Goal: Task Accomplishment & Management: Manage account settings

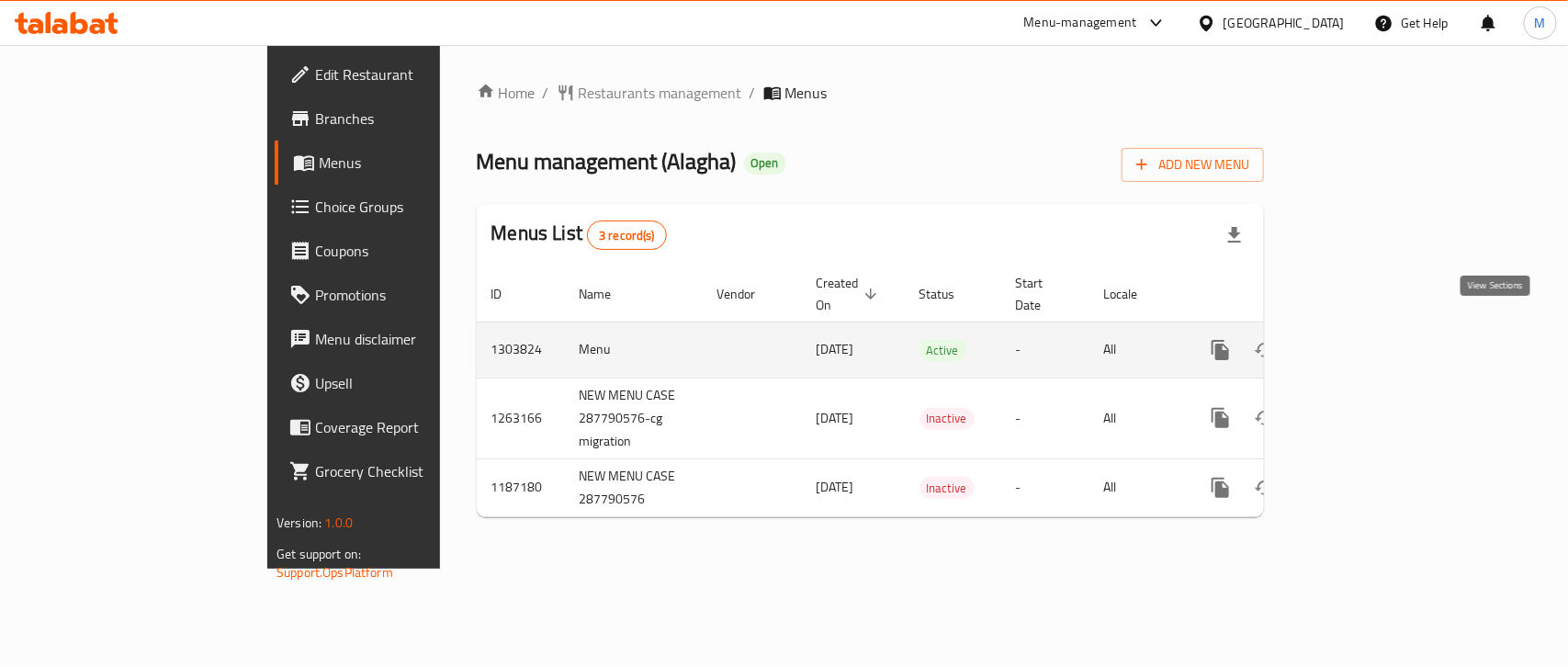
click at [1364, 339] on icon "enhanced table" at bounding box center [1353, 350] width 22 height 22
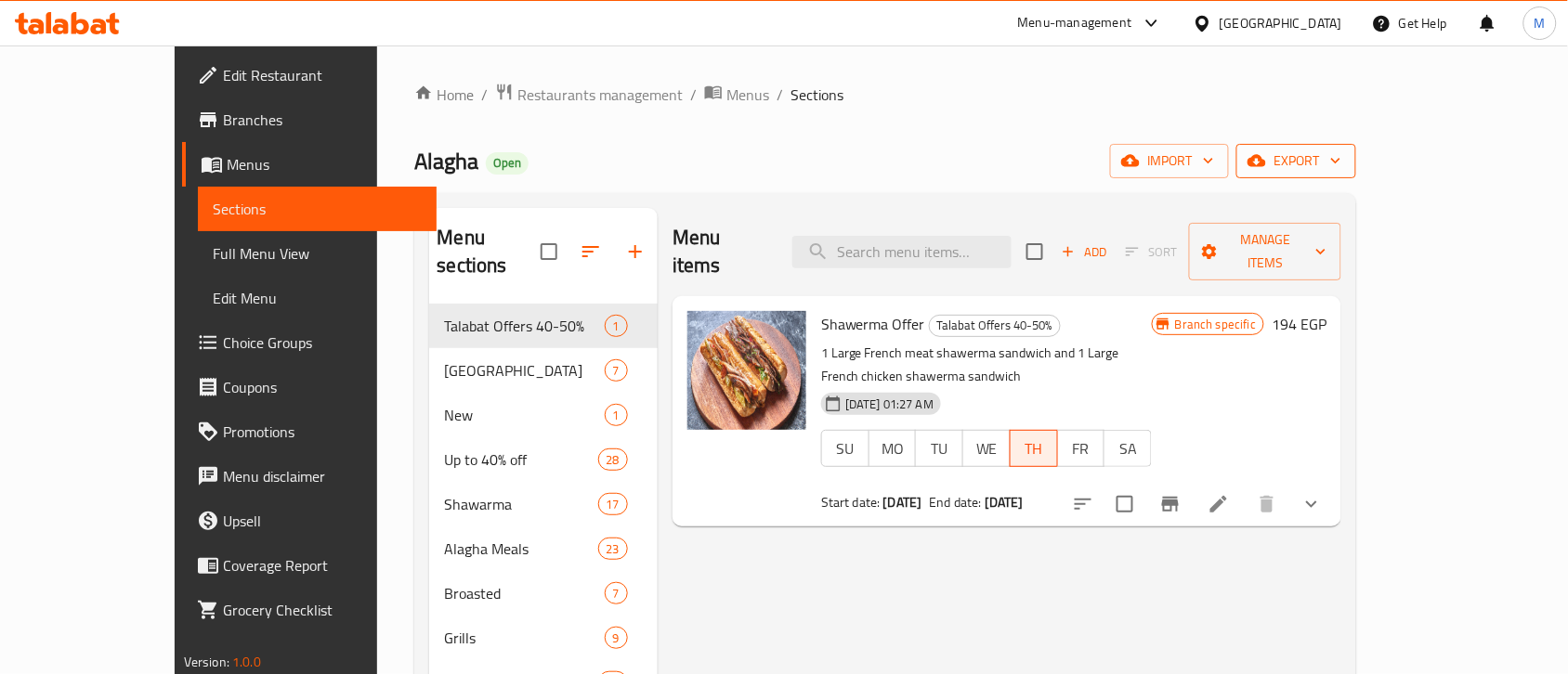
click at [1341, 169] on span "export" at bounding box center [1296, 161] width 90 height 24
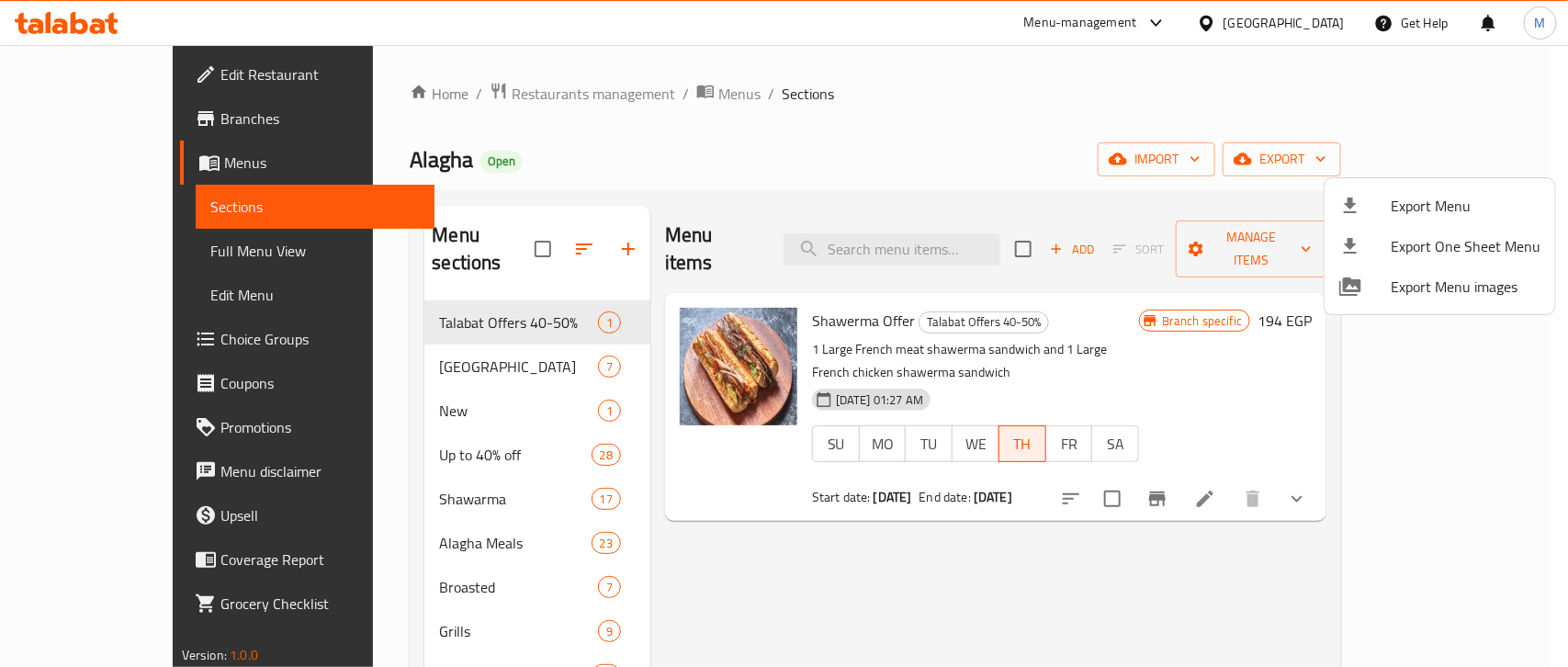
click at [1398, 198] on span "Export Menu" at bounding box center [1465, 206] width 150 height 22
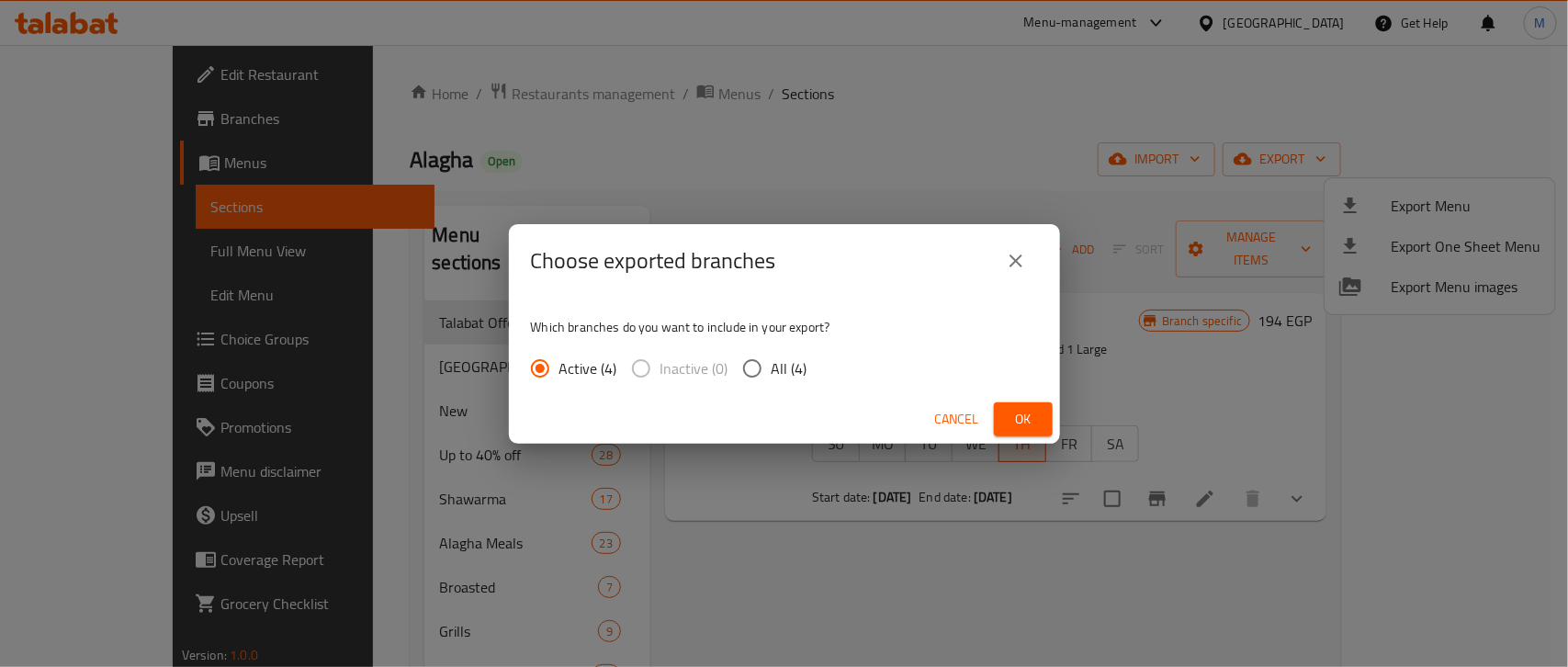
click at [733, 370] on input "All (4)" at bounding box center [751, 368] width 38 height 38
radio input "true"
click at [1025, 415] on span "Ok" at bounding box center [1023, 419] width 30 height 23
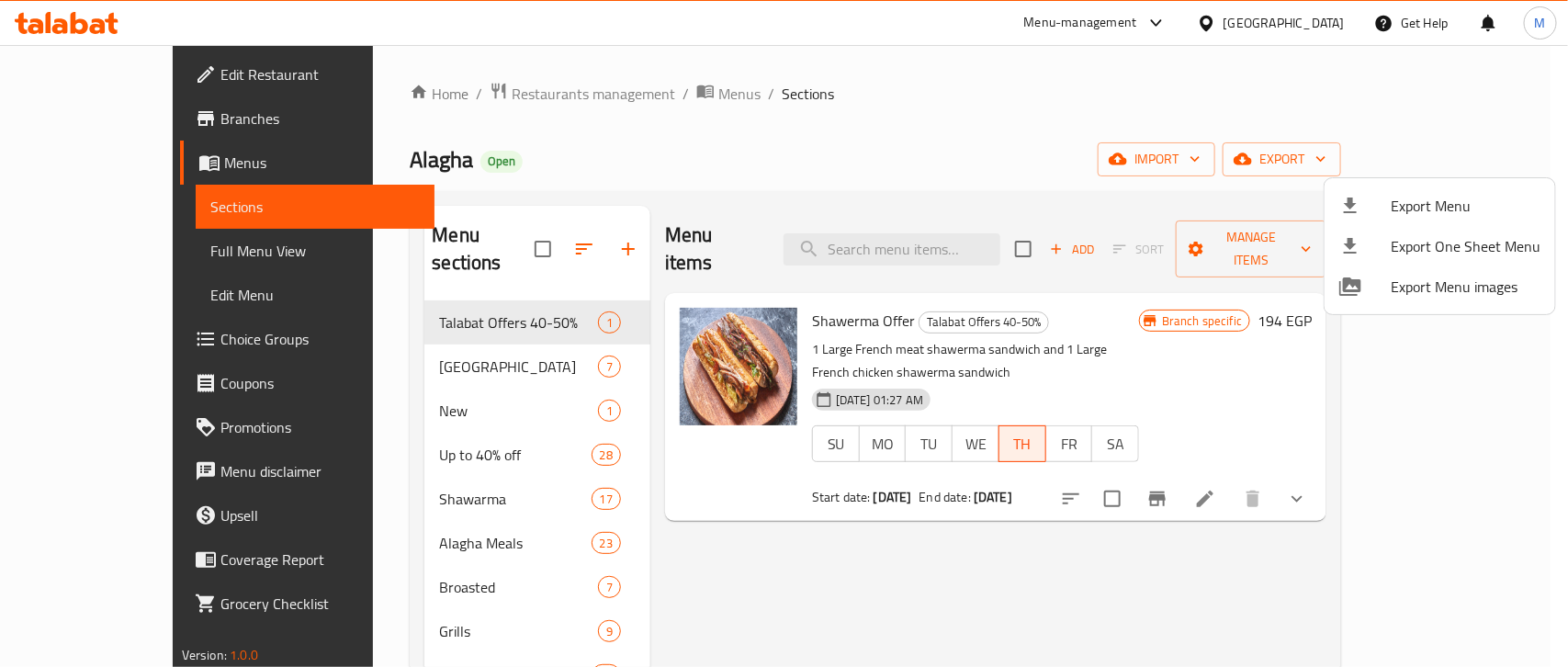
click at [769, 157] on div at bounding box center [784, 334] width 1568 height 667
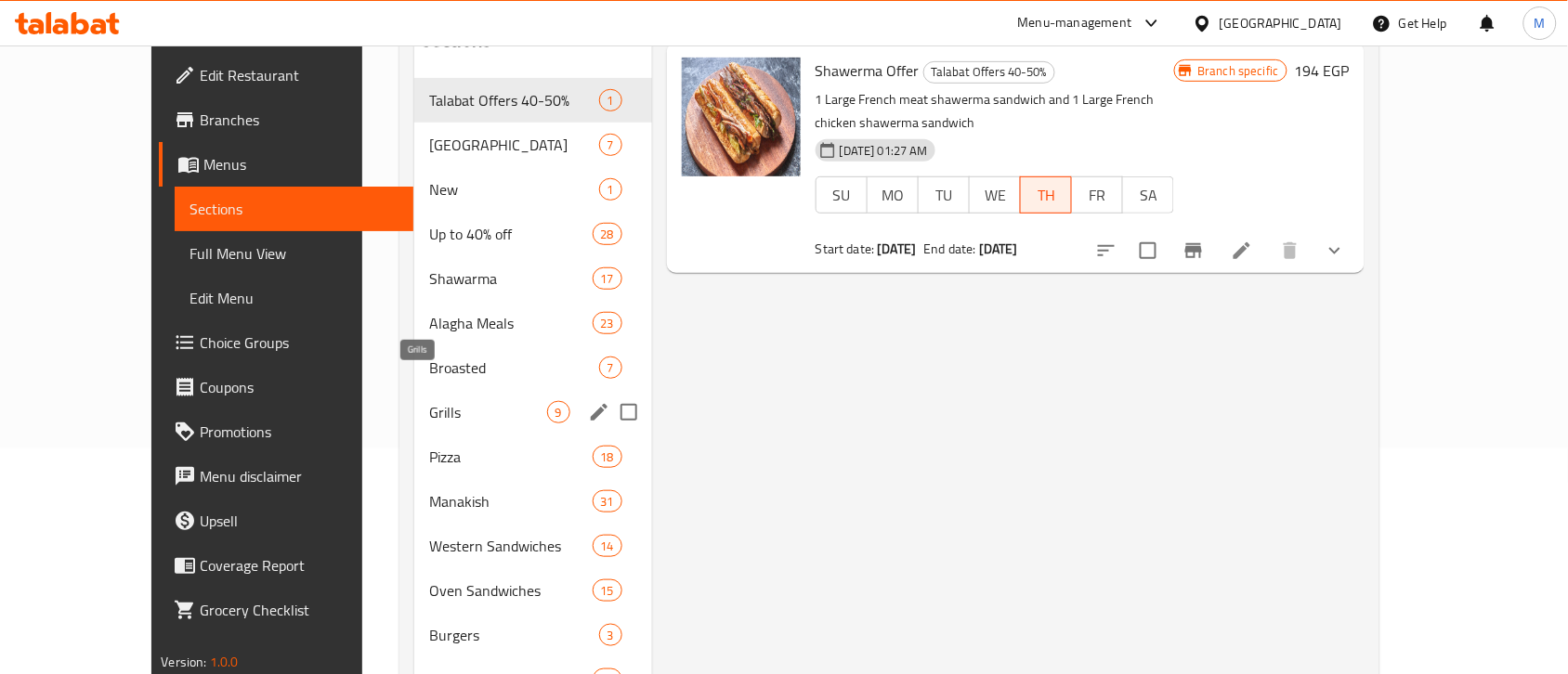
scroll to position [185, 0]
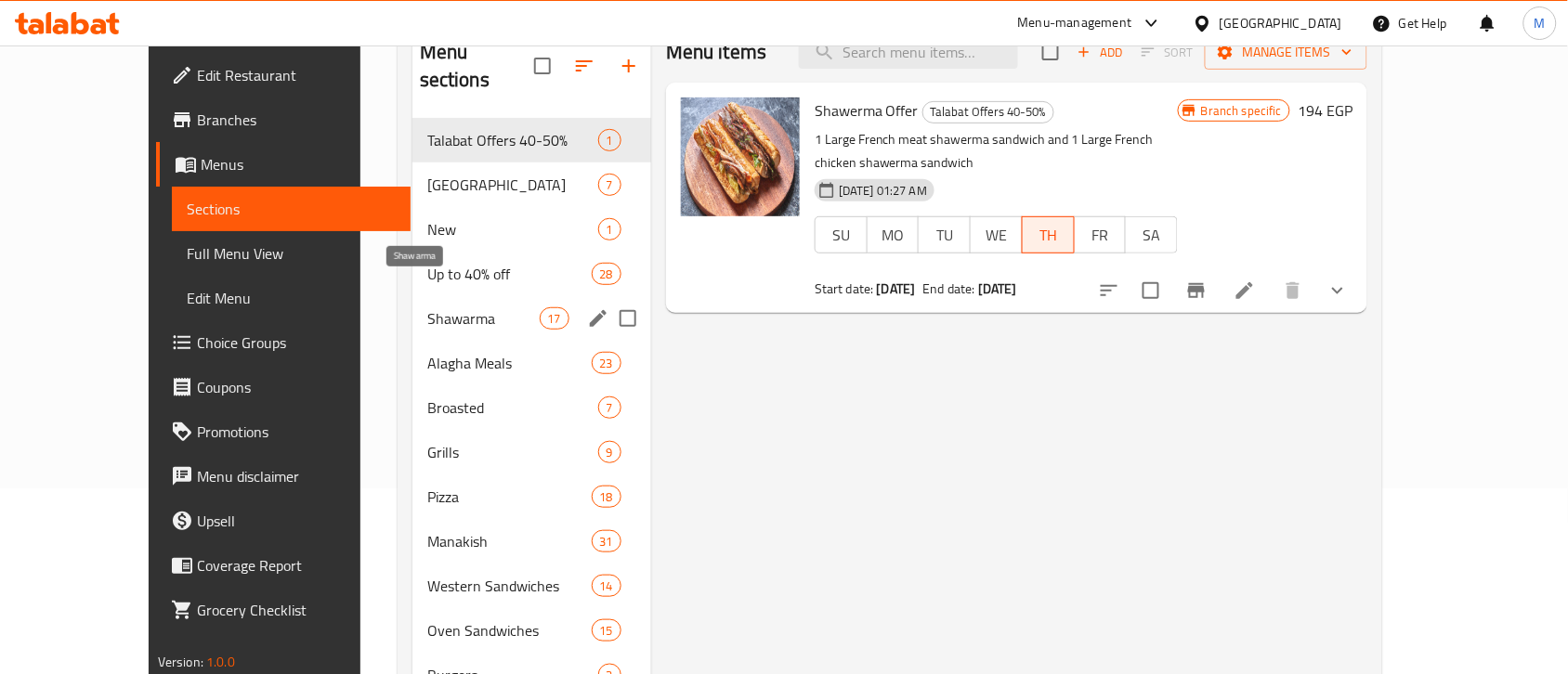
click at [439, 307] on span "Shawarma" at bounding box center [483, 318] width 112 height 23
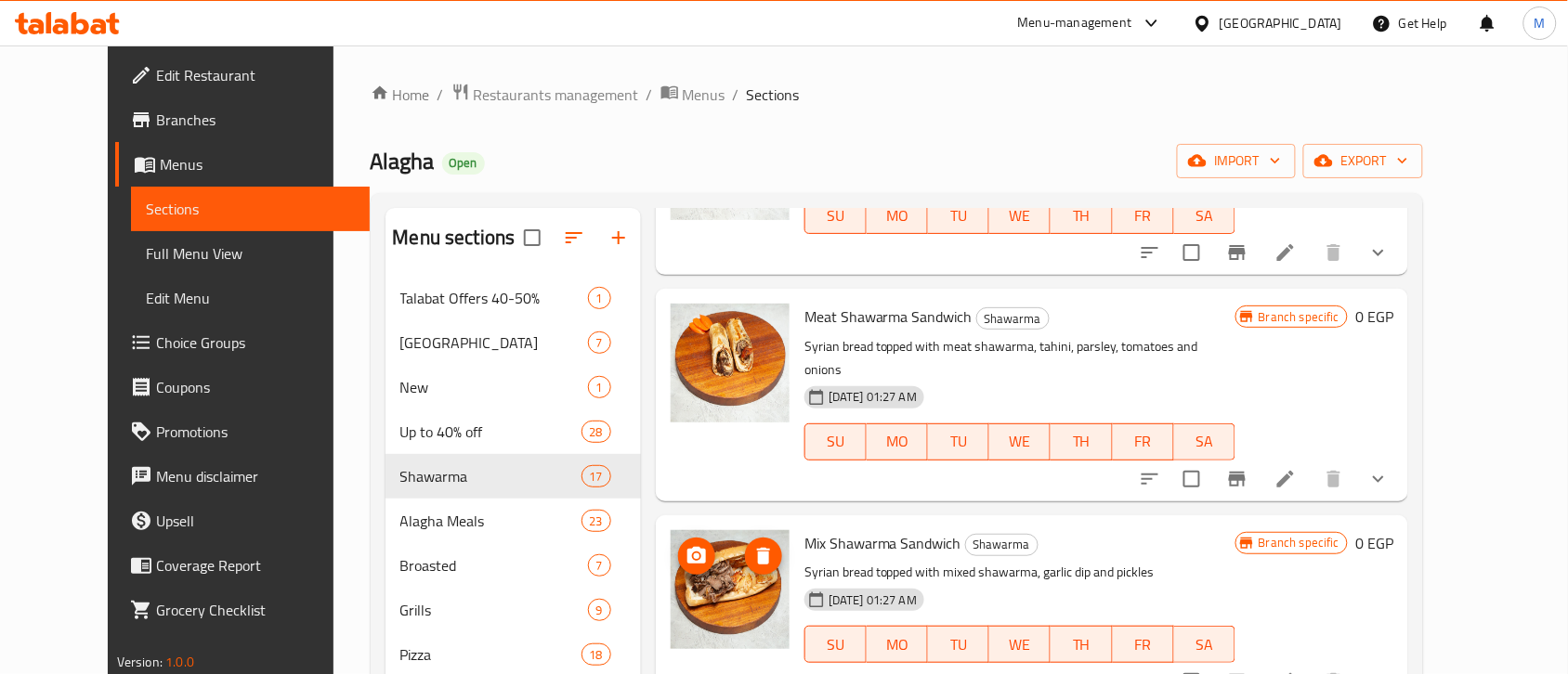
scroll to position [116, 0]
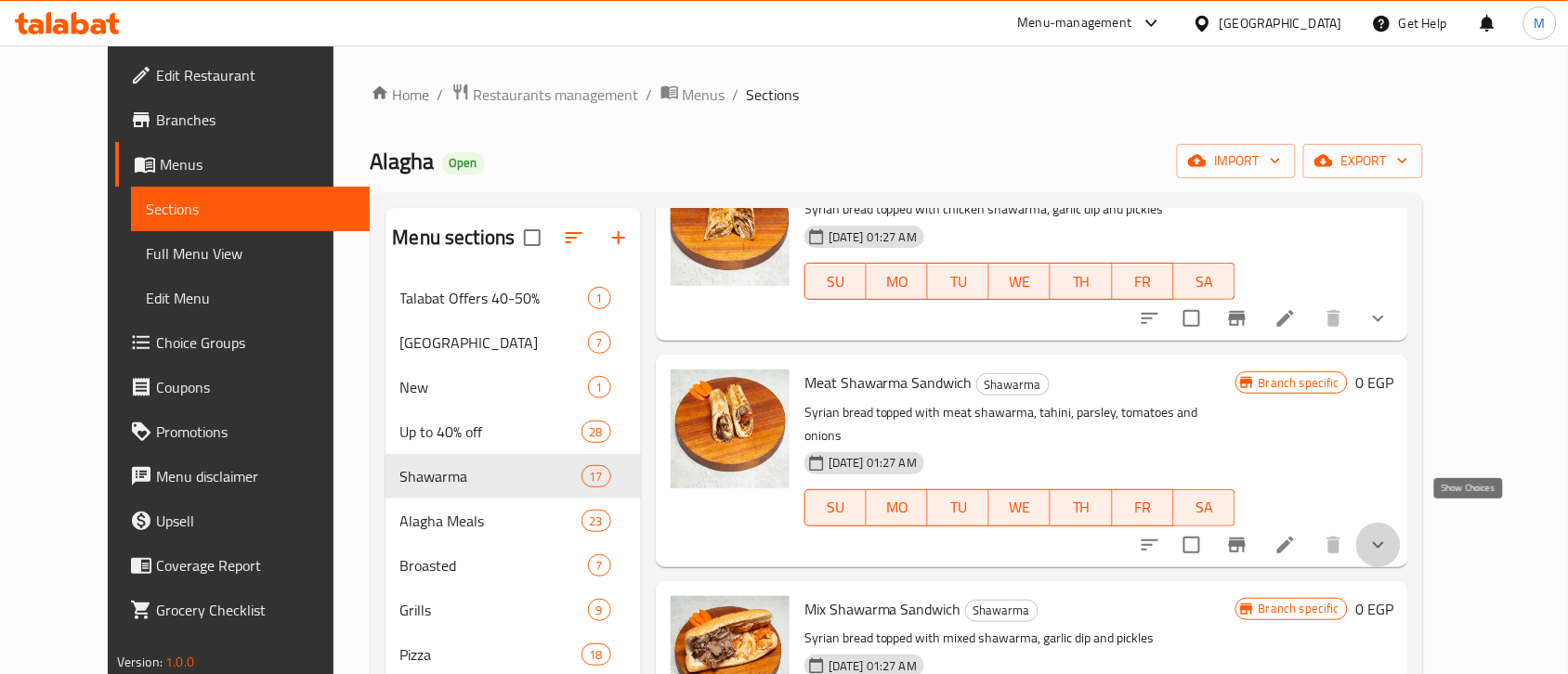
click at [1389, 534] on icon "show more" at bounding box center [1379, 545] width 23 height 23
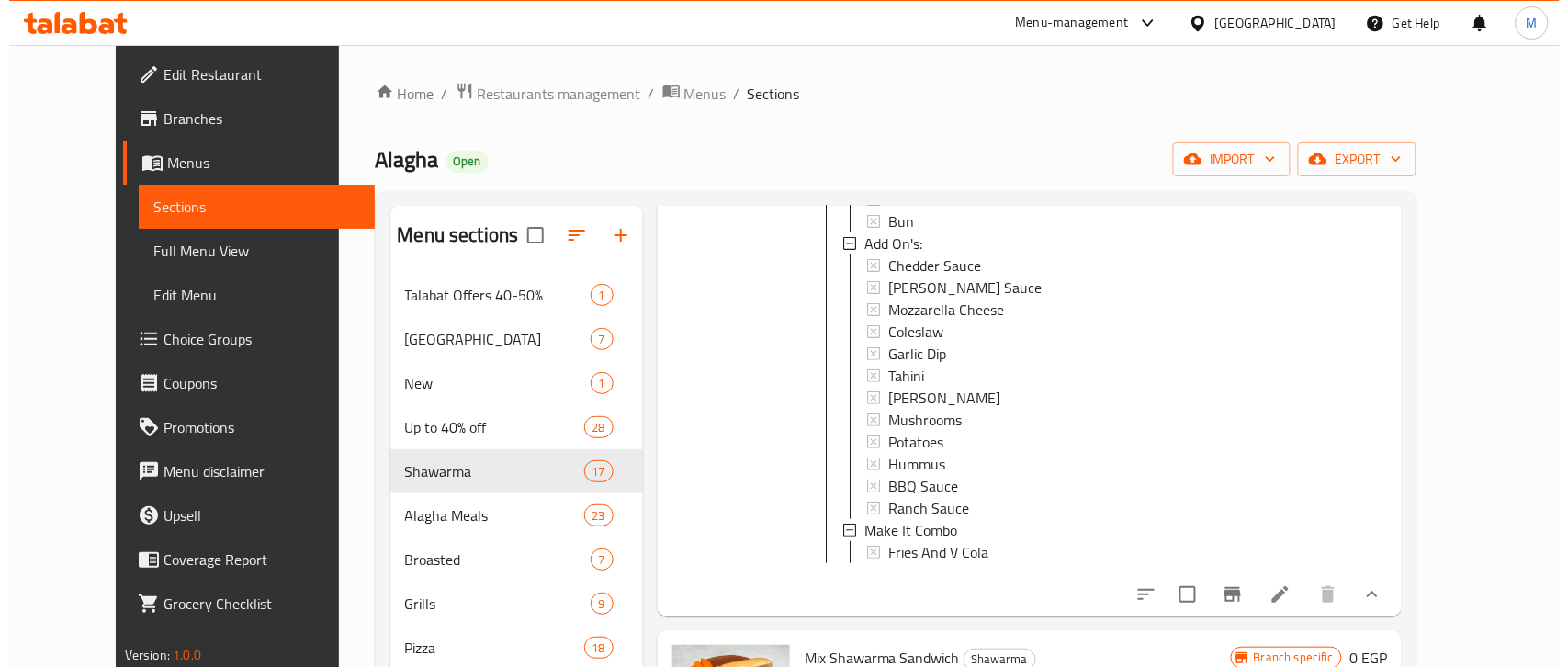
scroll to position [0, 0]
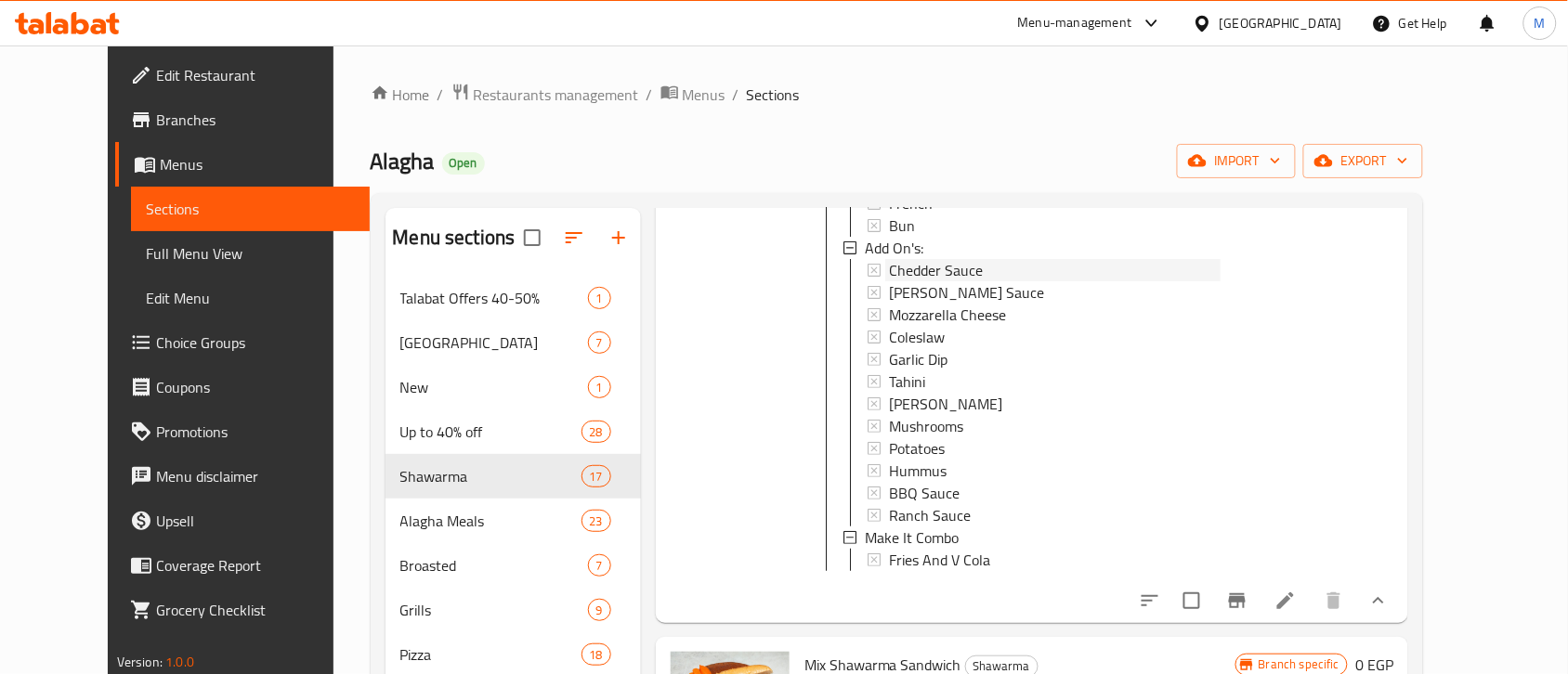
click at [912, 259] on span "Chedder Sauce" at bounding box center [936, 270] width 94 height 23
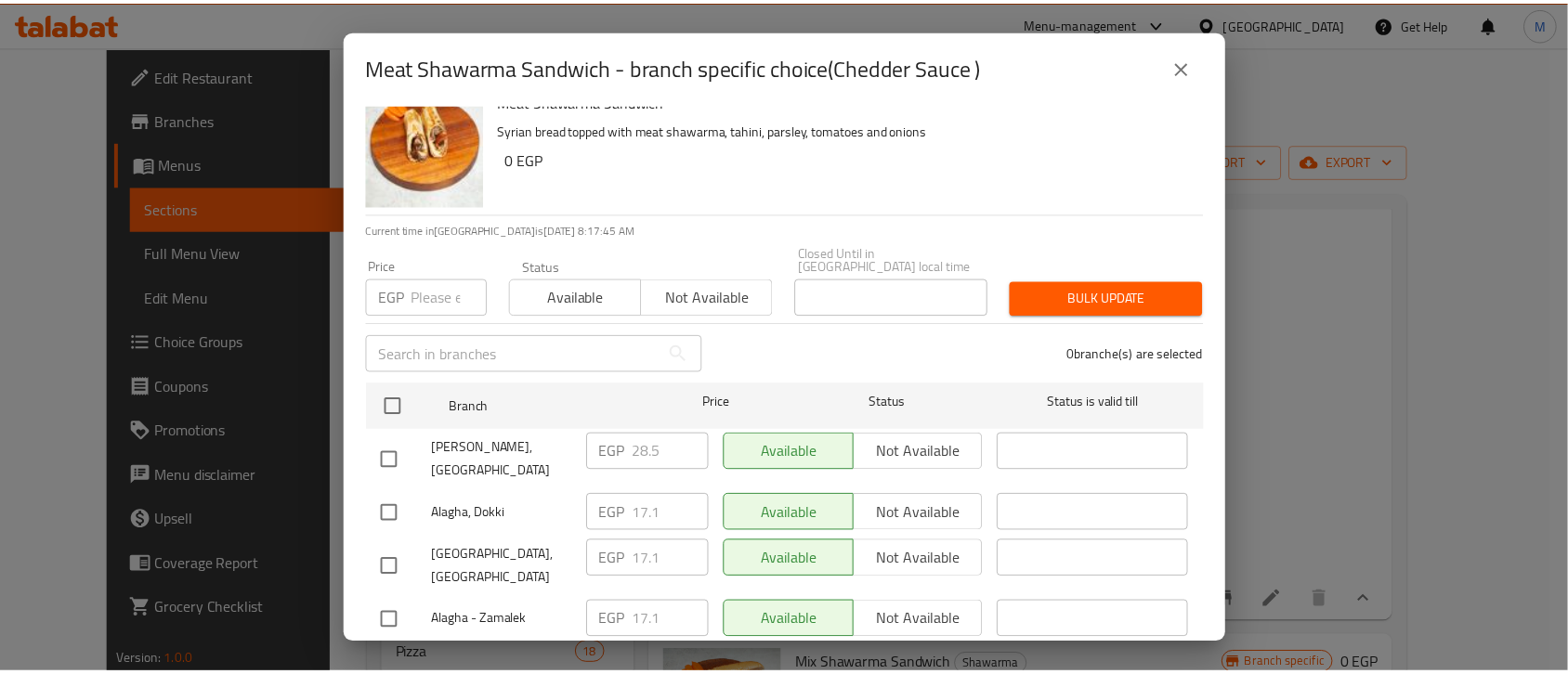
scroll to position [30, 0]
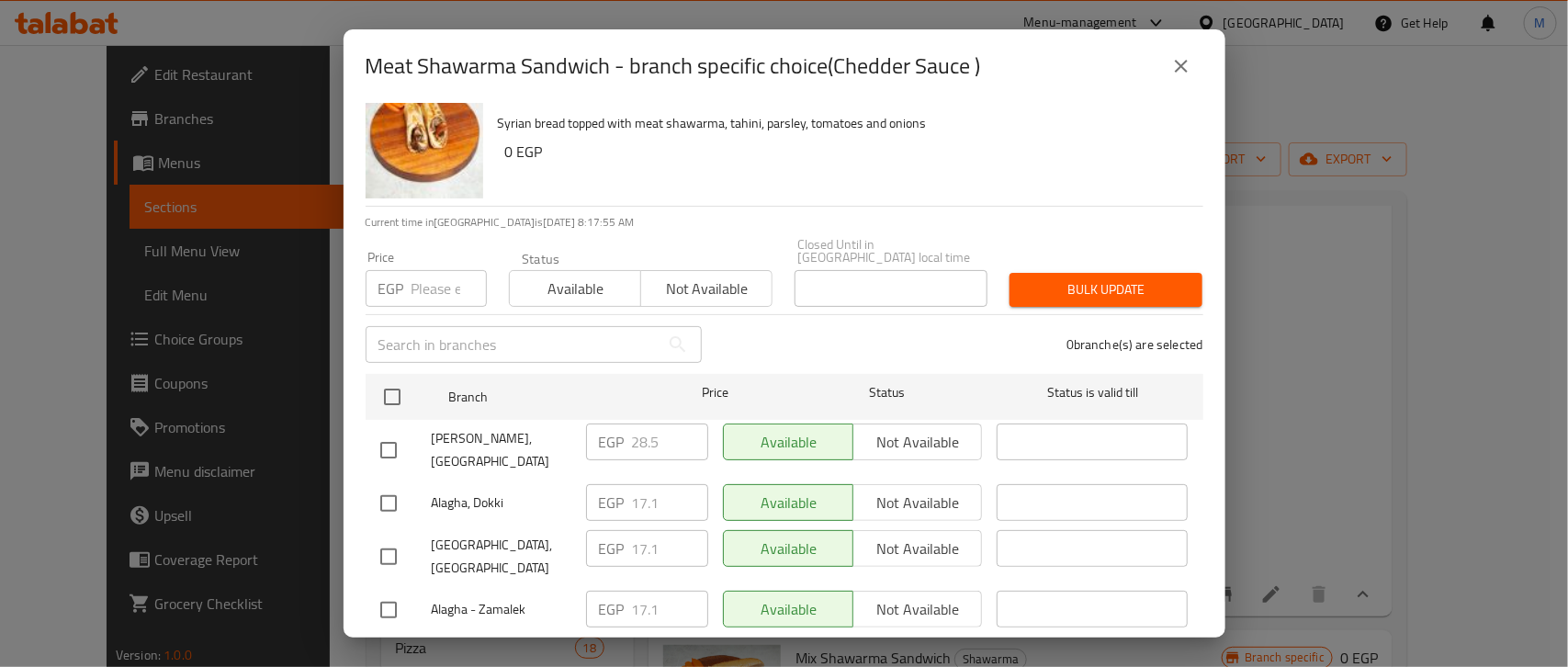
click at [1183, 66] on icon "close" at bounding box center [1181, 66] width 22 height 22
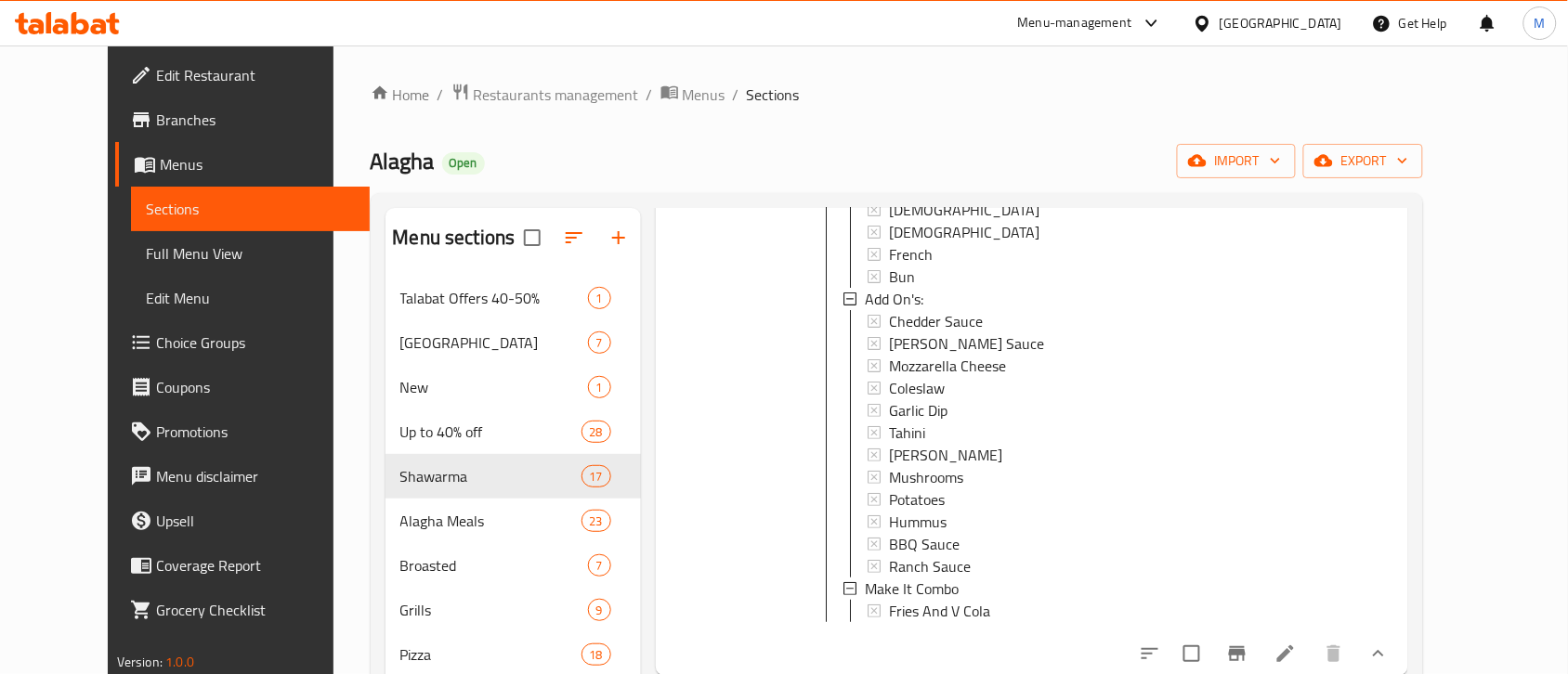
scroll to position [580, 0]
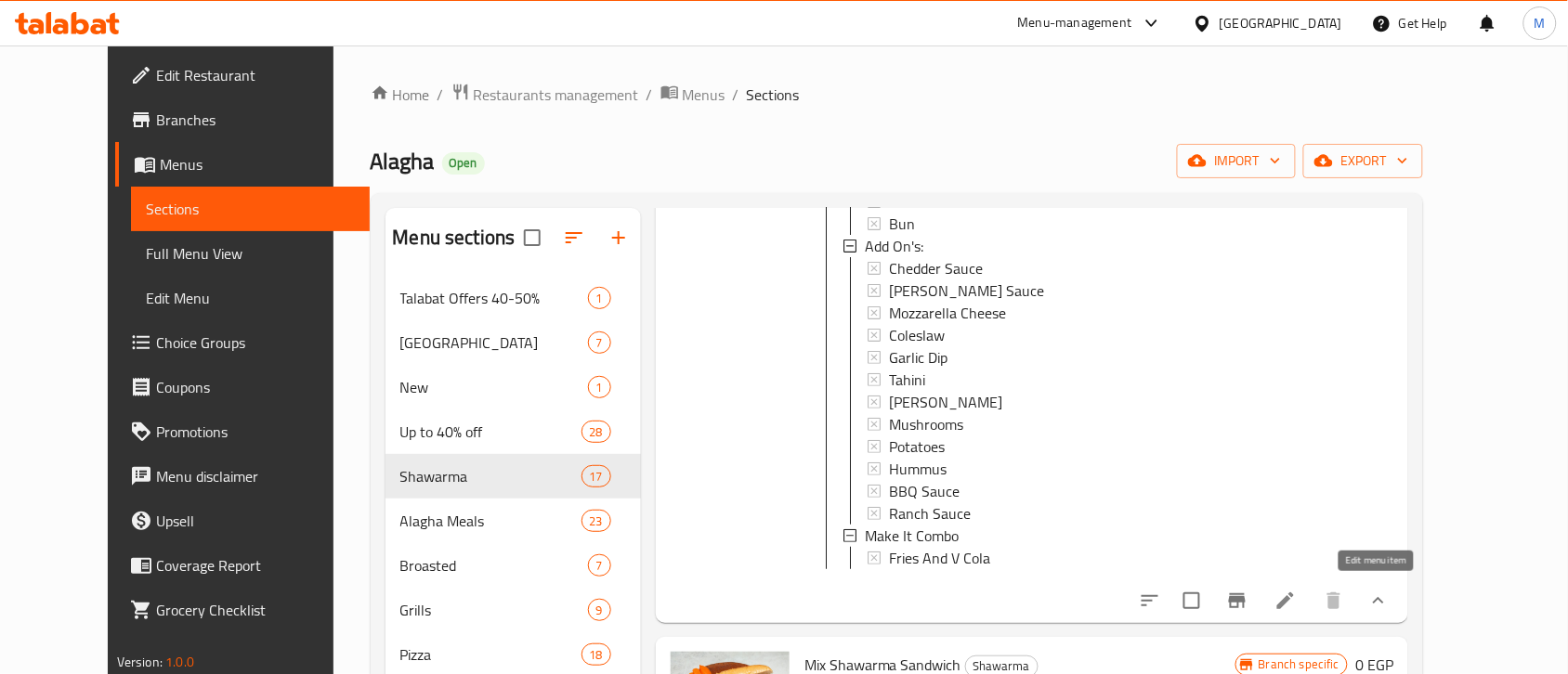
click at [1297, 589] on icon at bounding box center [1285, 601] width 23 height 23
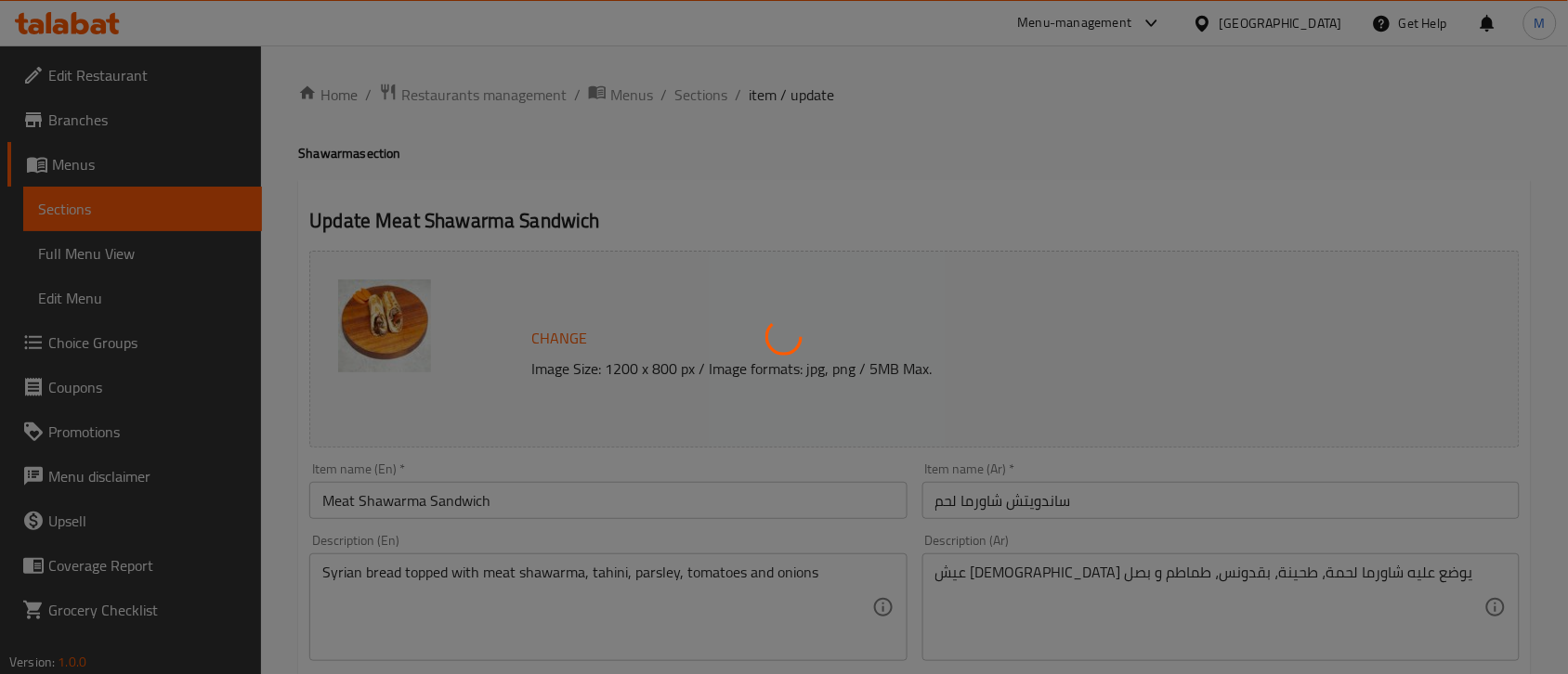
type input "إختيارك من:"
type input "1"
type input "الإضافات :"
type input "0"
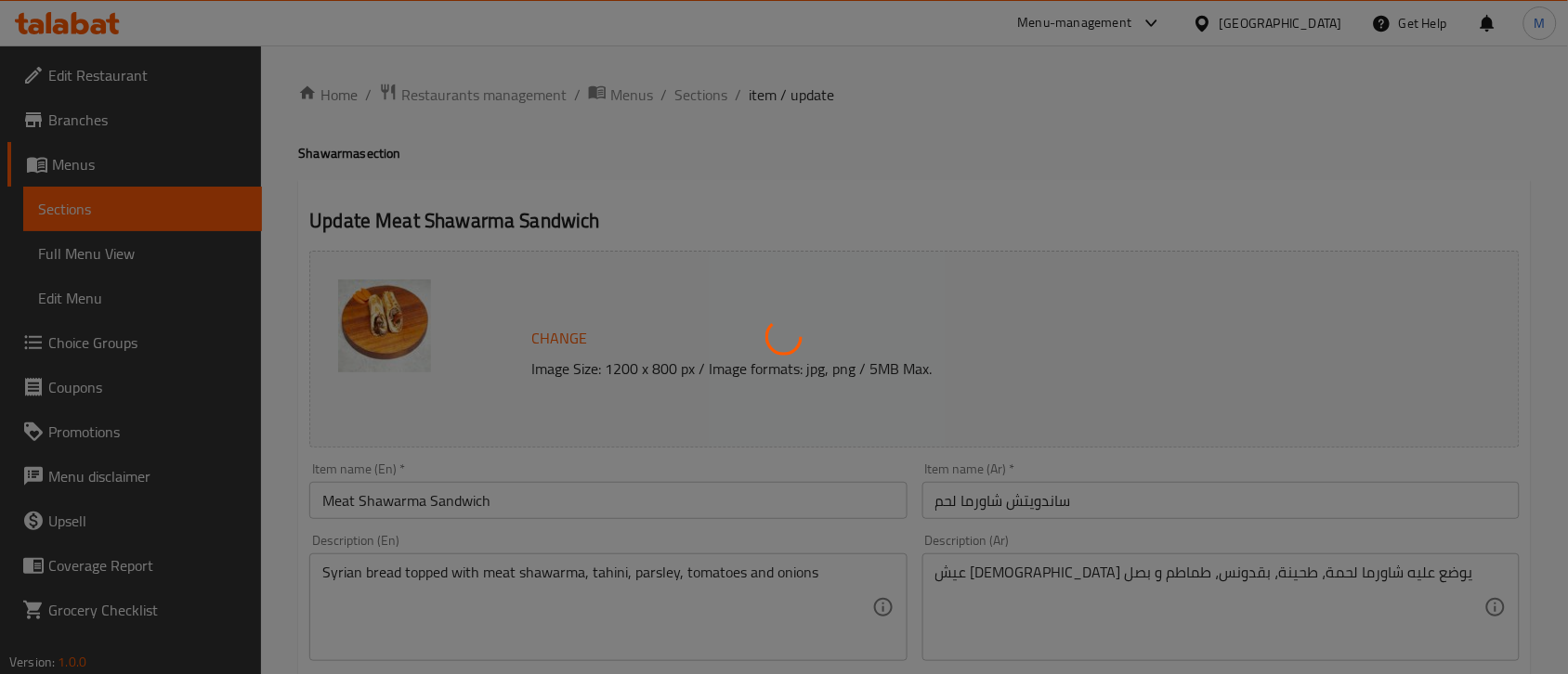
type input "7"
type input "خليها كومبو"
type input "0"
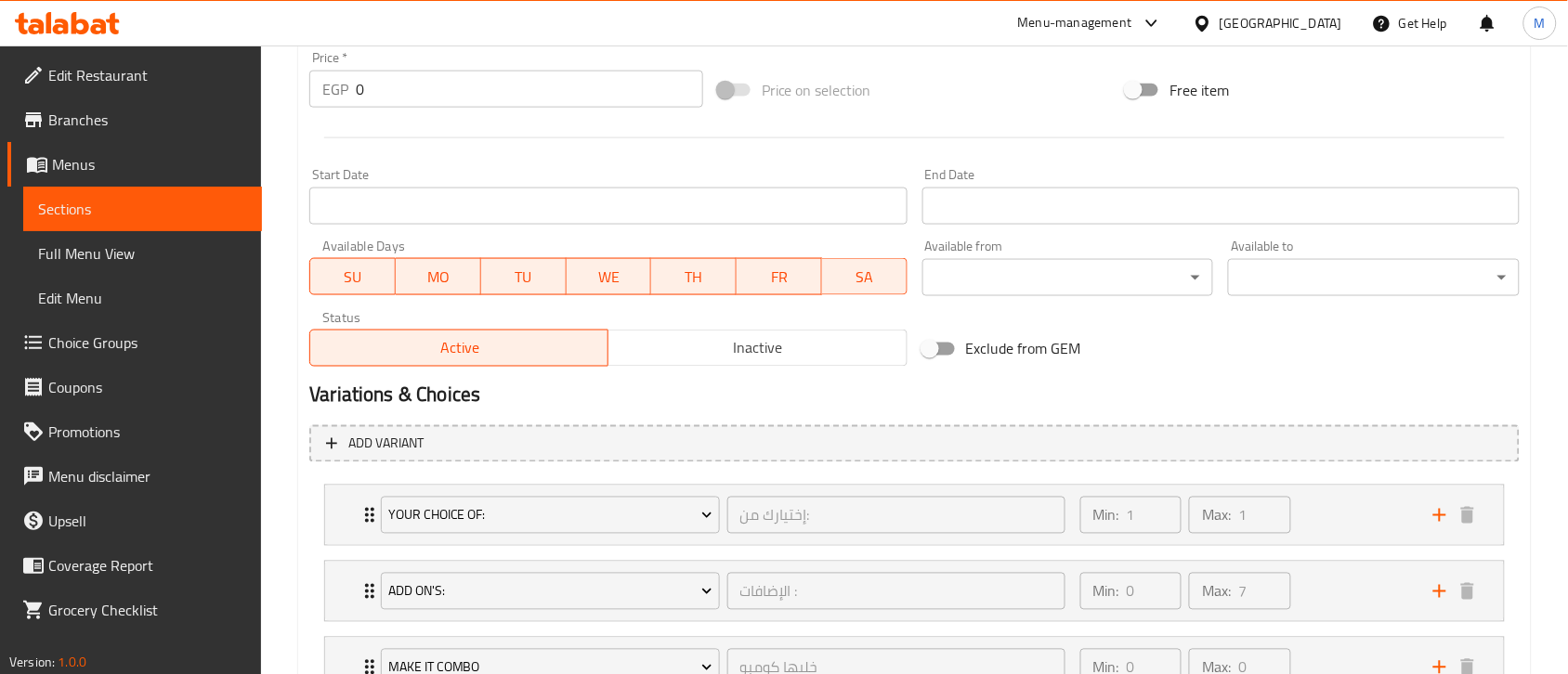
scroll to position [847, 0]
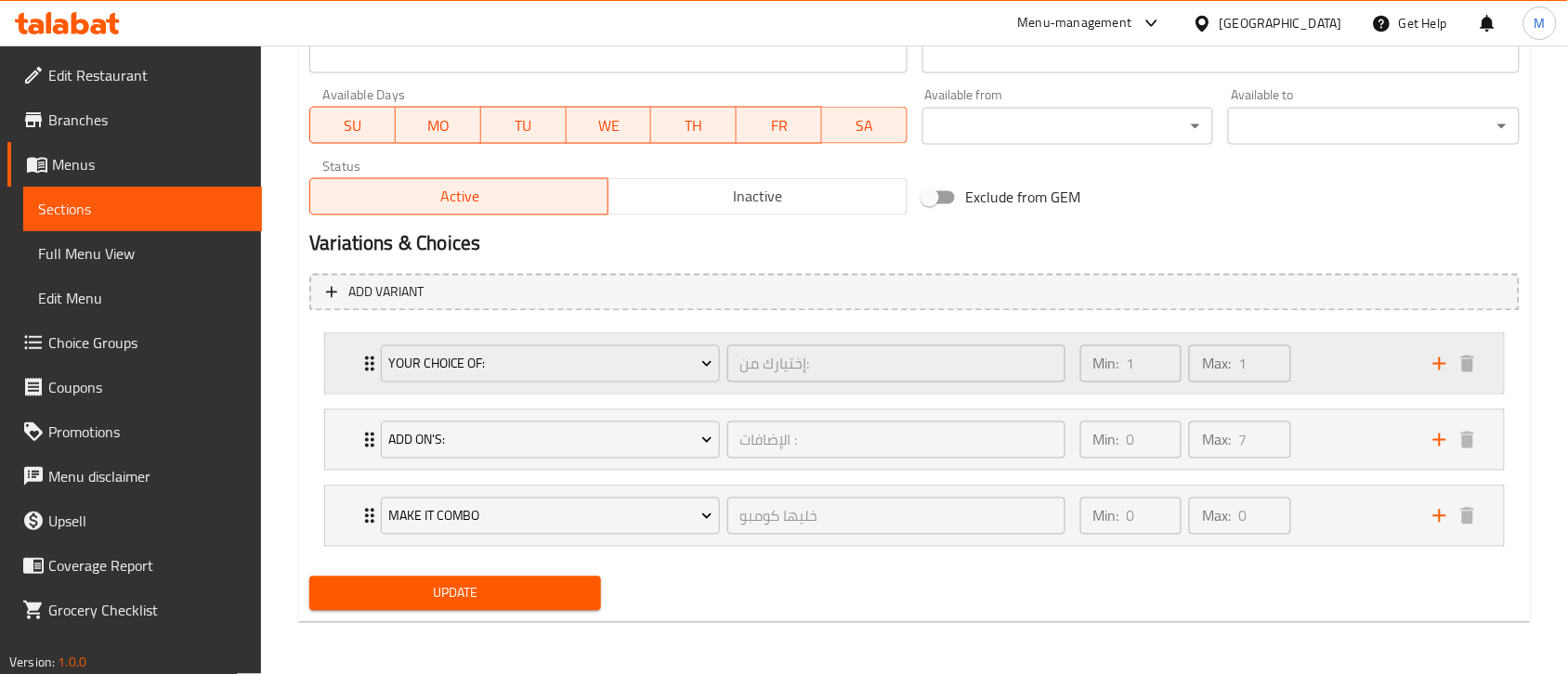
drag, startPoint x: 347, startPoint y: 361, endPoint x: 348, endPoint y: 351, distance: 10.0
click at [348, 361] on div "Your Choice Of: إختيارك من: ​ Min: 1 ​ Max: 1 ​" at bounding box center [914, 363] width 1179 height 59
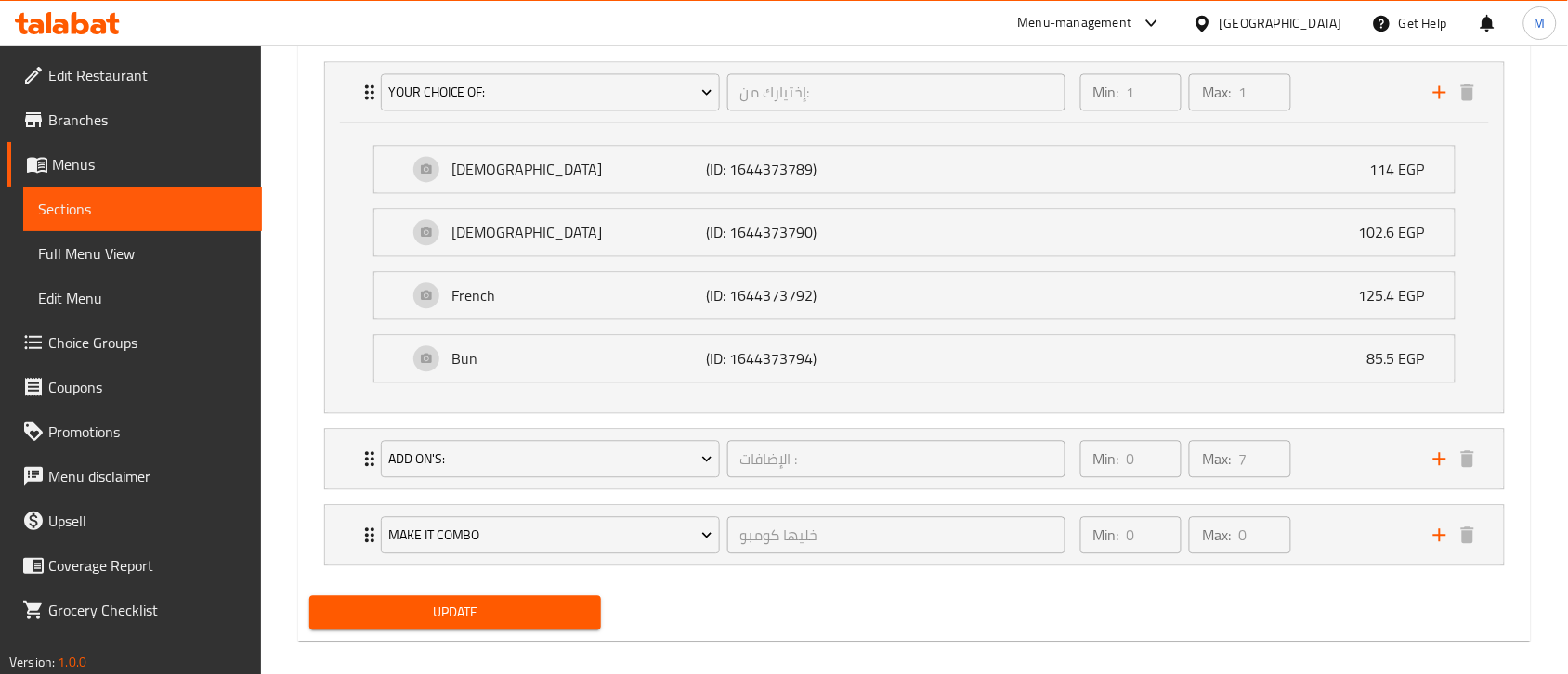
scroll to position [1140, 0]
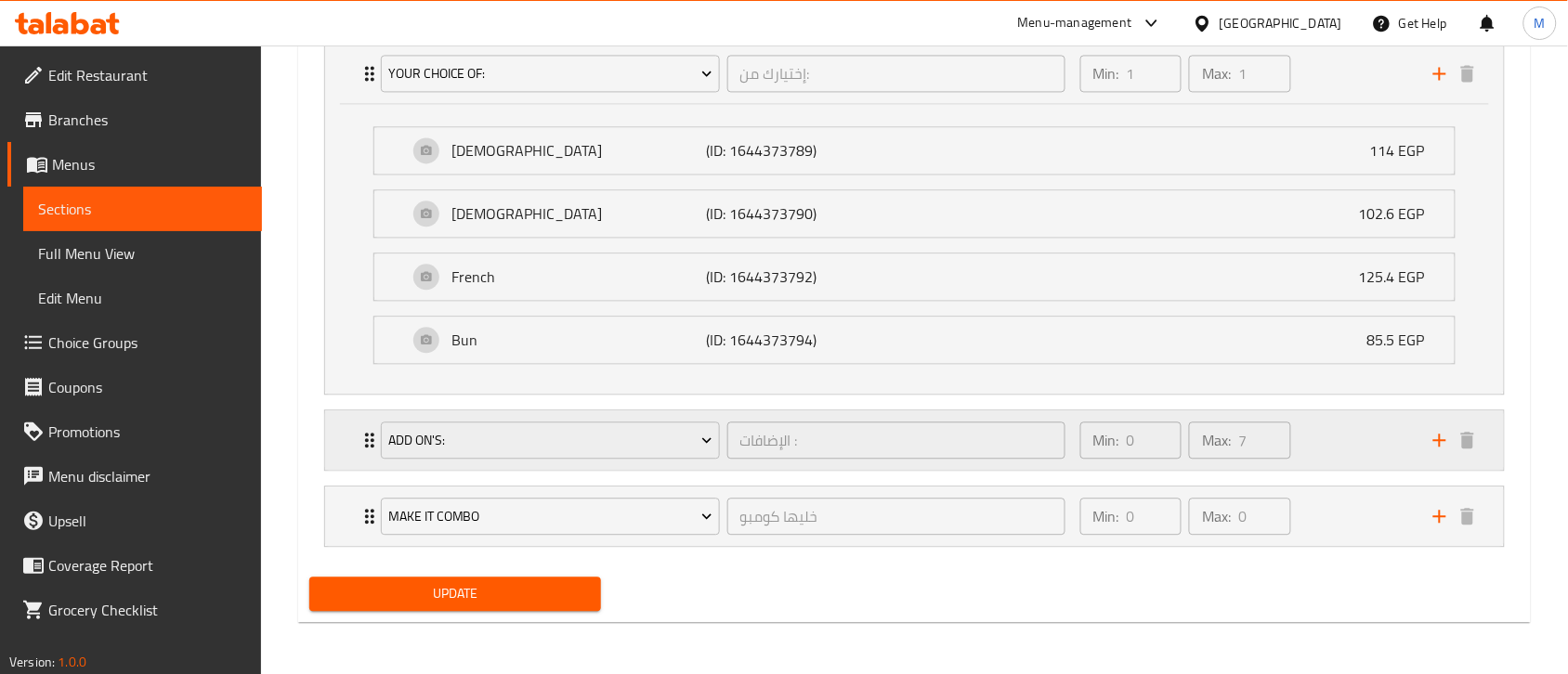
click at [358, 103] on div "Add On's: الإضافات : ​ Min: 0 ​ Max: 7 ​" at bounding box center [914, 72] width 1179 height 59
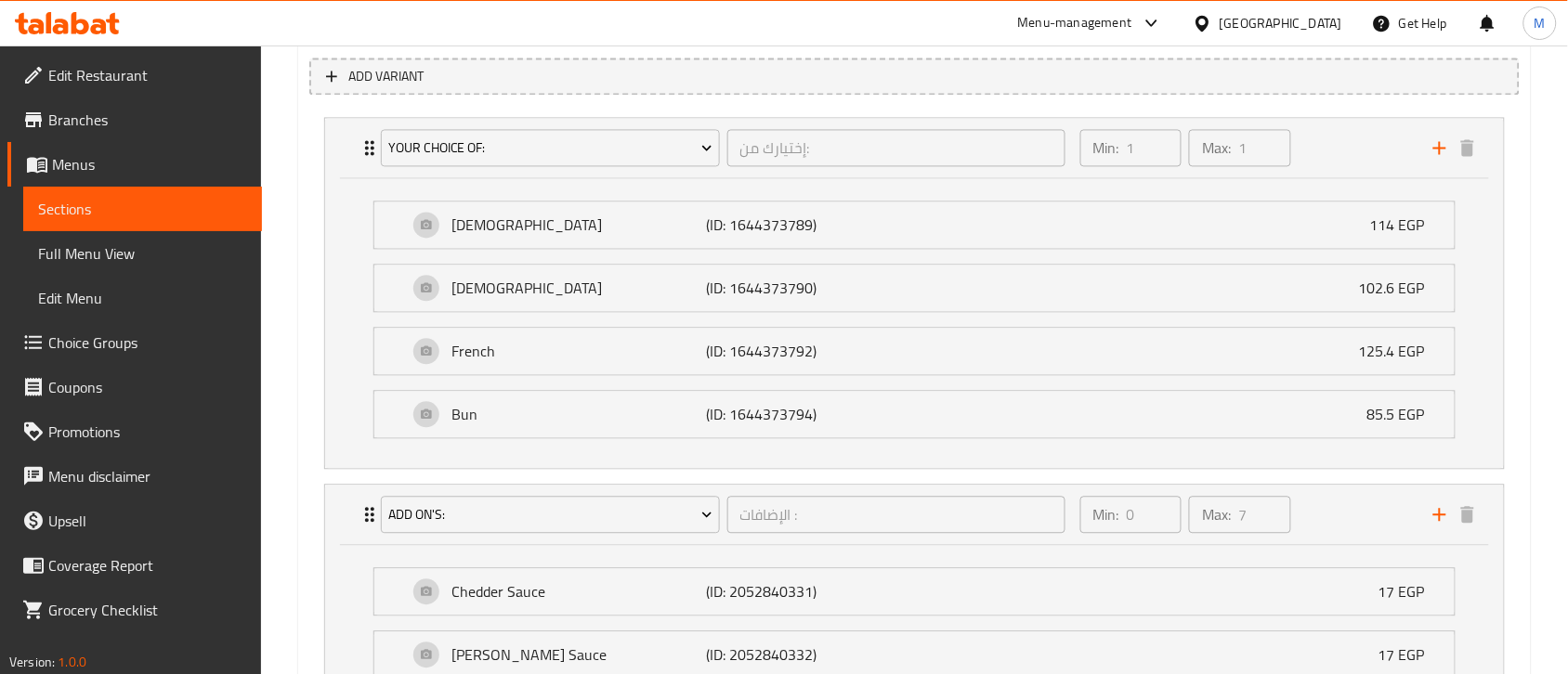
scroll to position [1372, 0]
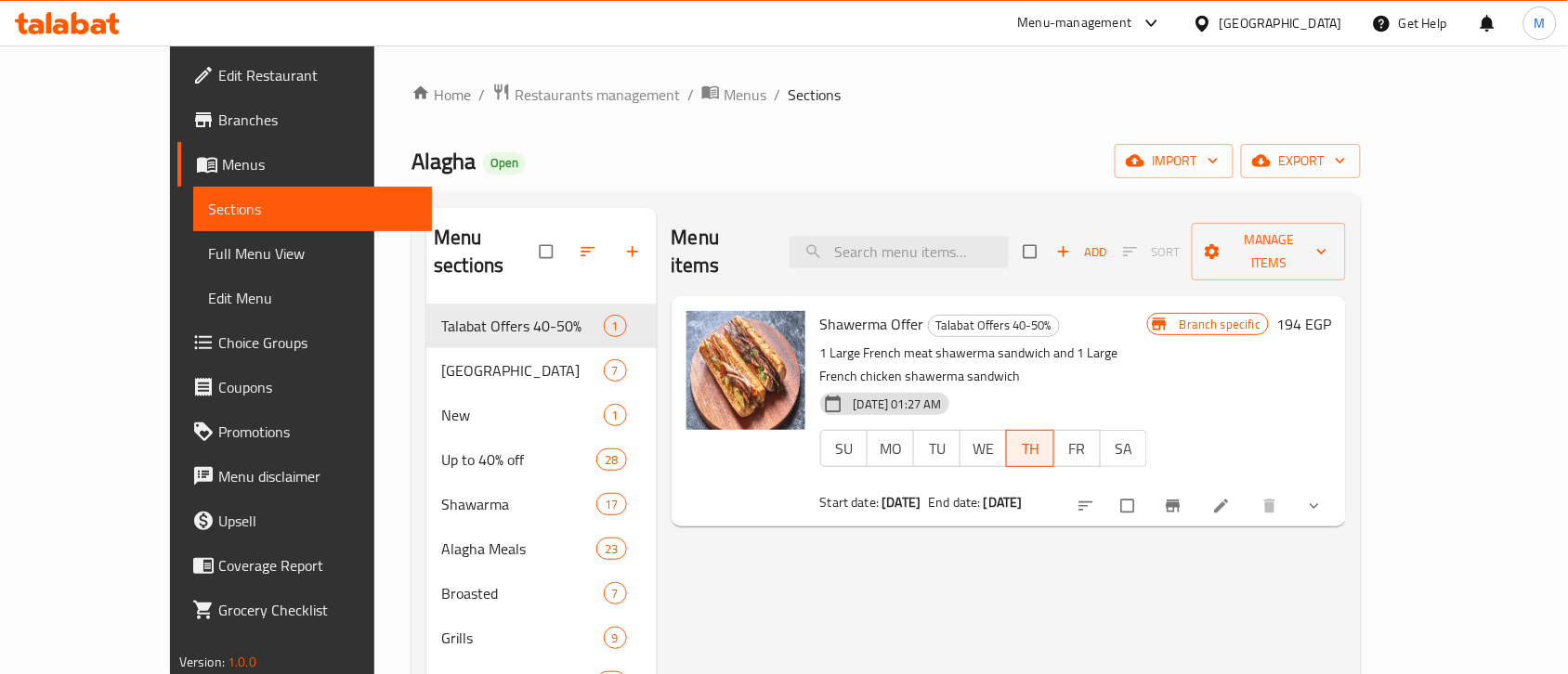
click at [218, 331] on span "Choice Groups" at bounding box center [317, 343] width 199 height 23
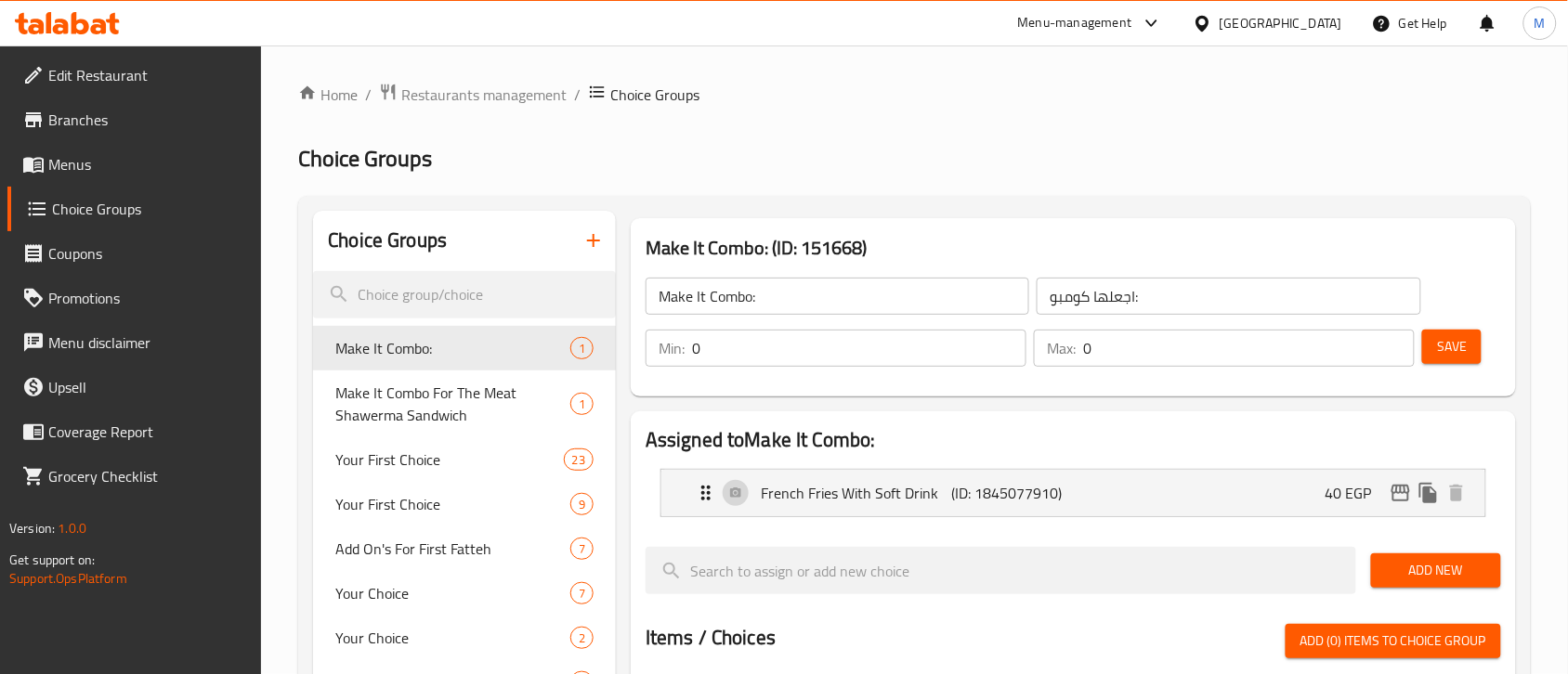
click at [418, 285] on input "search" at bounding box center [464, 295] width 303 height 47
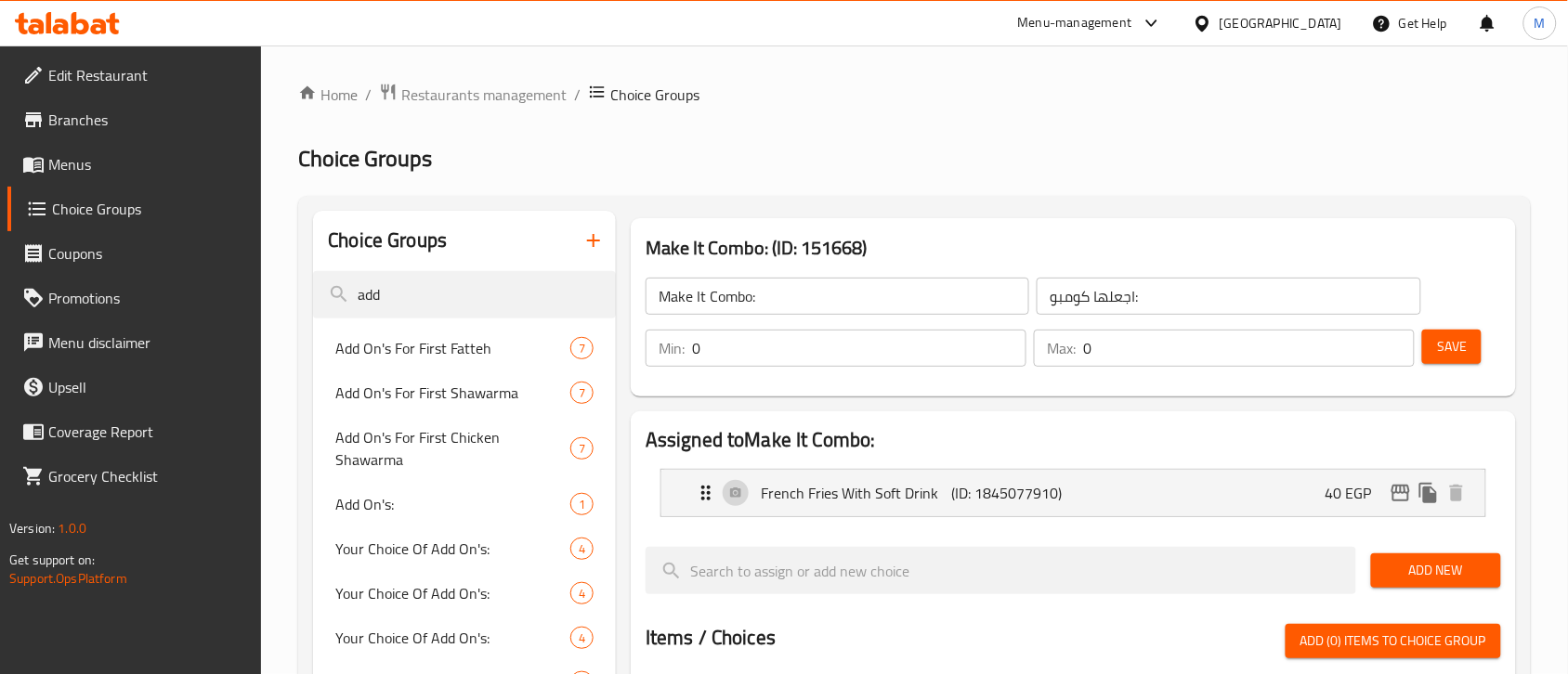
type input "add"
drag, startPoint x: 443, startPoint y: 525, endPoint x: 447, endPoint y: 505, distance: 20.4
click at [442, 538] on span "Your Choice Of Add On's:" at bounding box center [425, 549] width 179 height 23
type input "Your Choice Of Add On's:"
type input "اختيارك من الإضافات :"
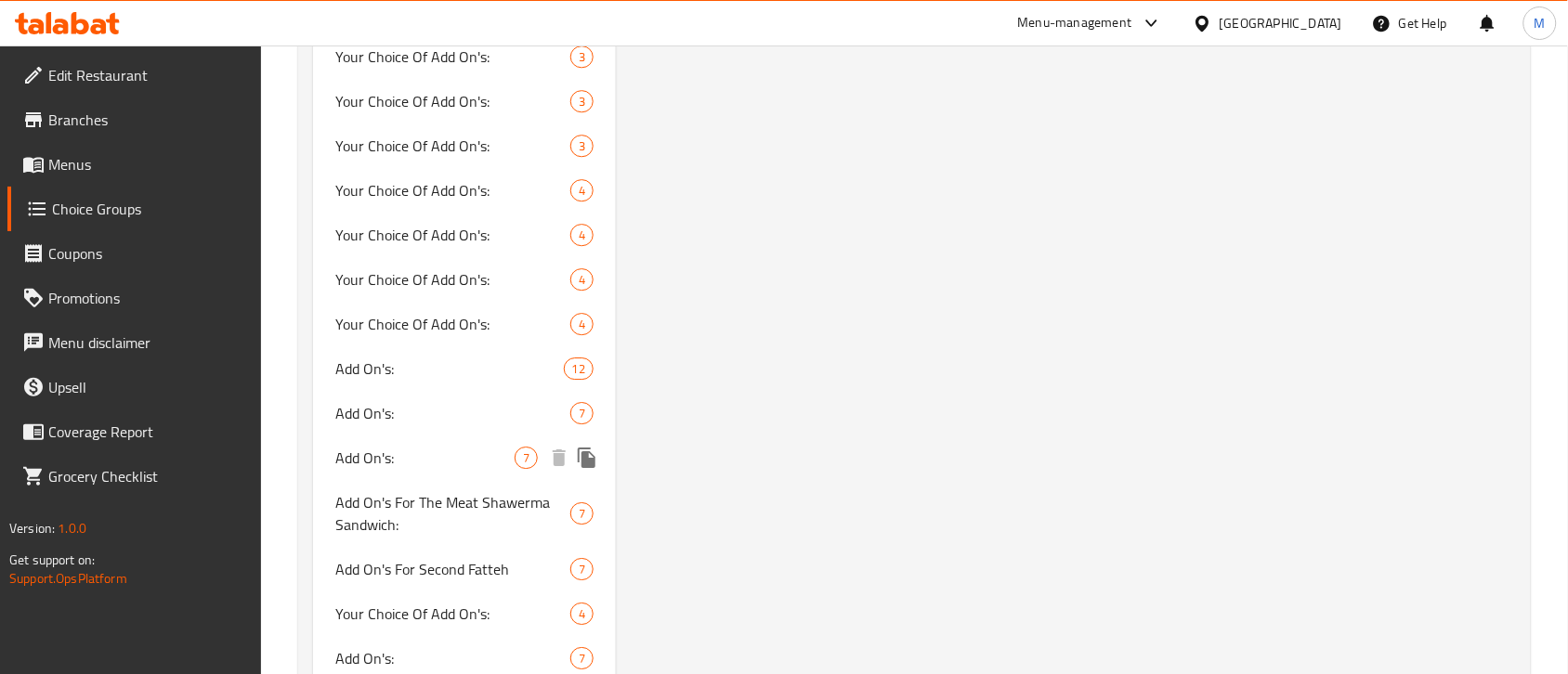
scroll to position [1625, 0]
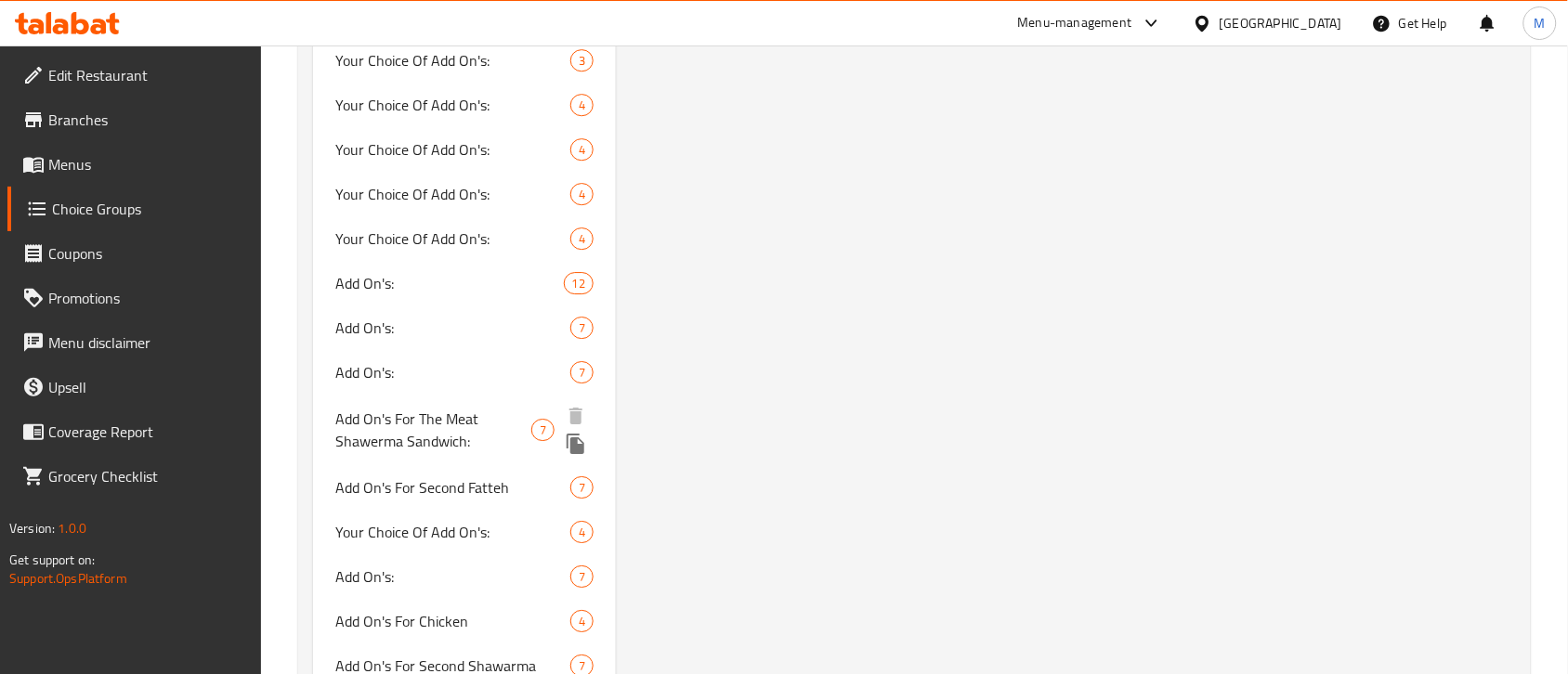
click at [442, 408] on span "Add On's For The Meat Shawerma Sandwich:" at bounding box center [433, 429] width 196 height 44
type input "Add On's For The Meat Shawerma Sandwich:"
type input "الإضافات لساندوتش شاورما اللحم:"
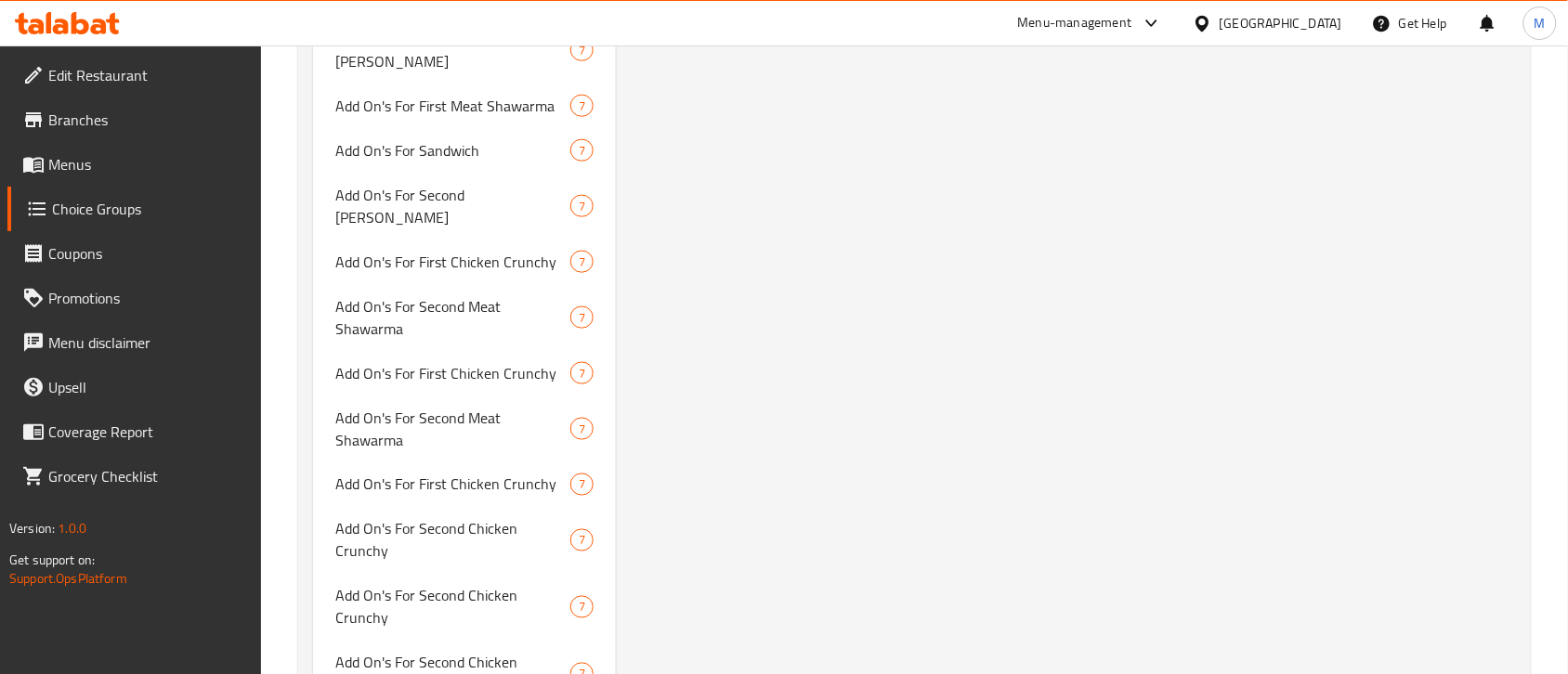
scroll to position [4758, 0]
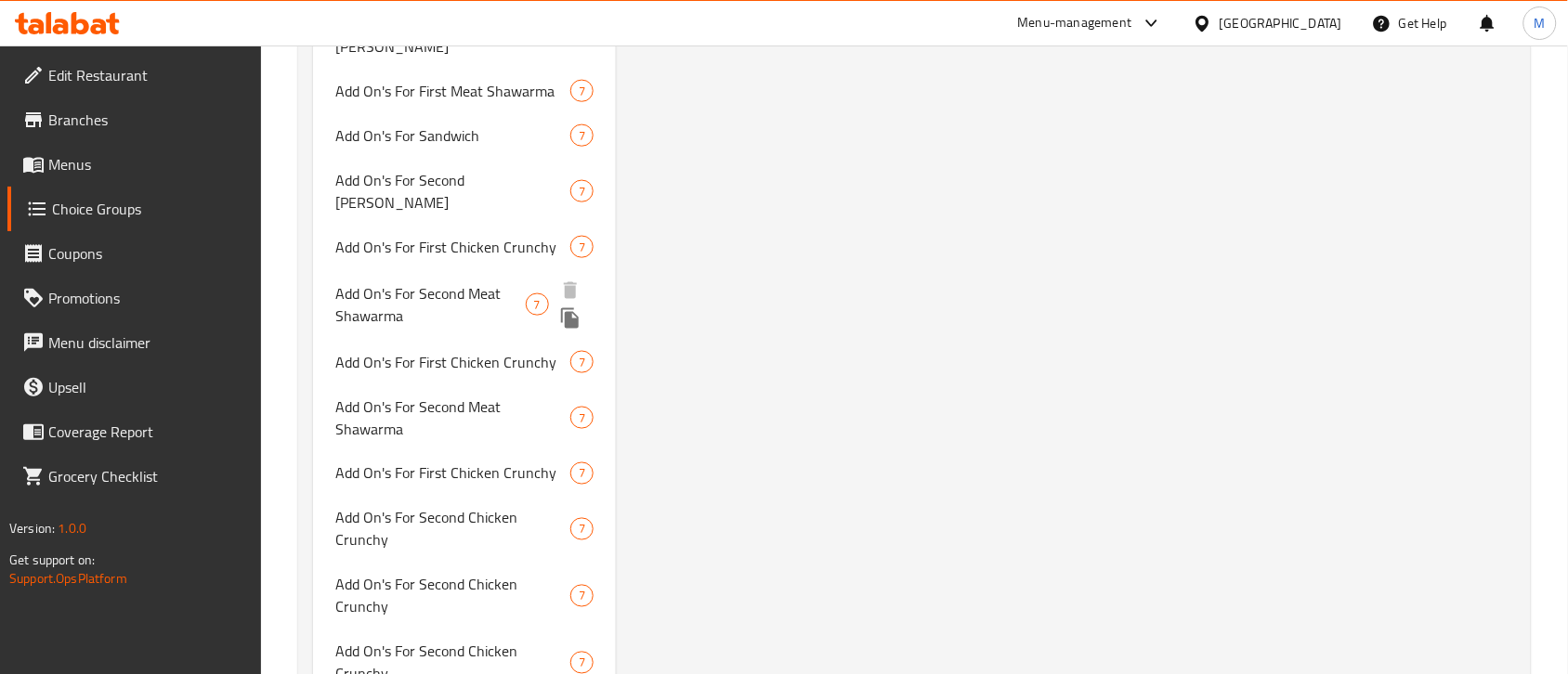
click at [414, 282] on span "Add On's For Second Meat Shawarma" at bounding box center [429, 304] width 189 height 44
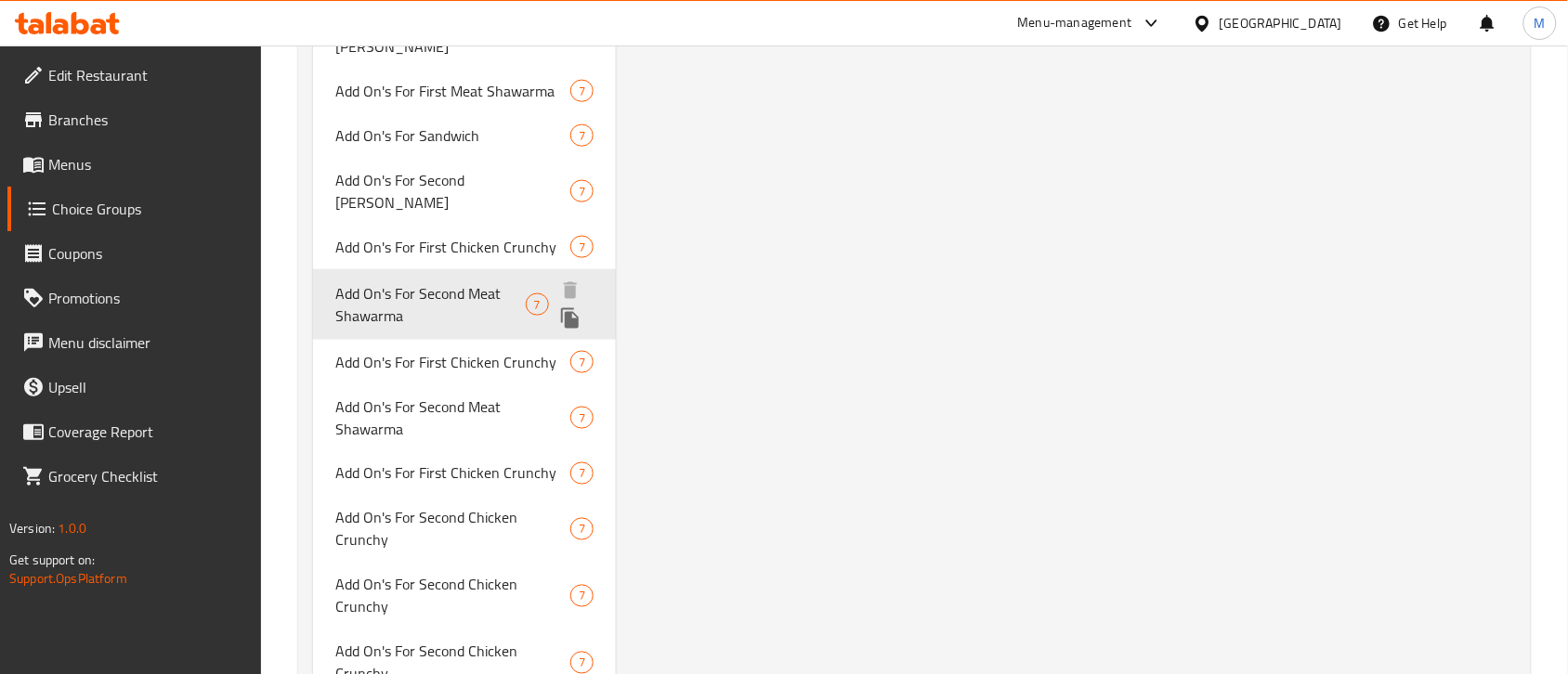
type input "Add On's For Second Meat Shawarma"
type input "الإضافات لشاورما لحم الثاني"
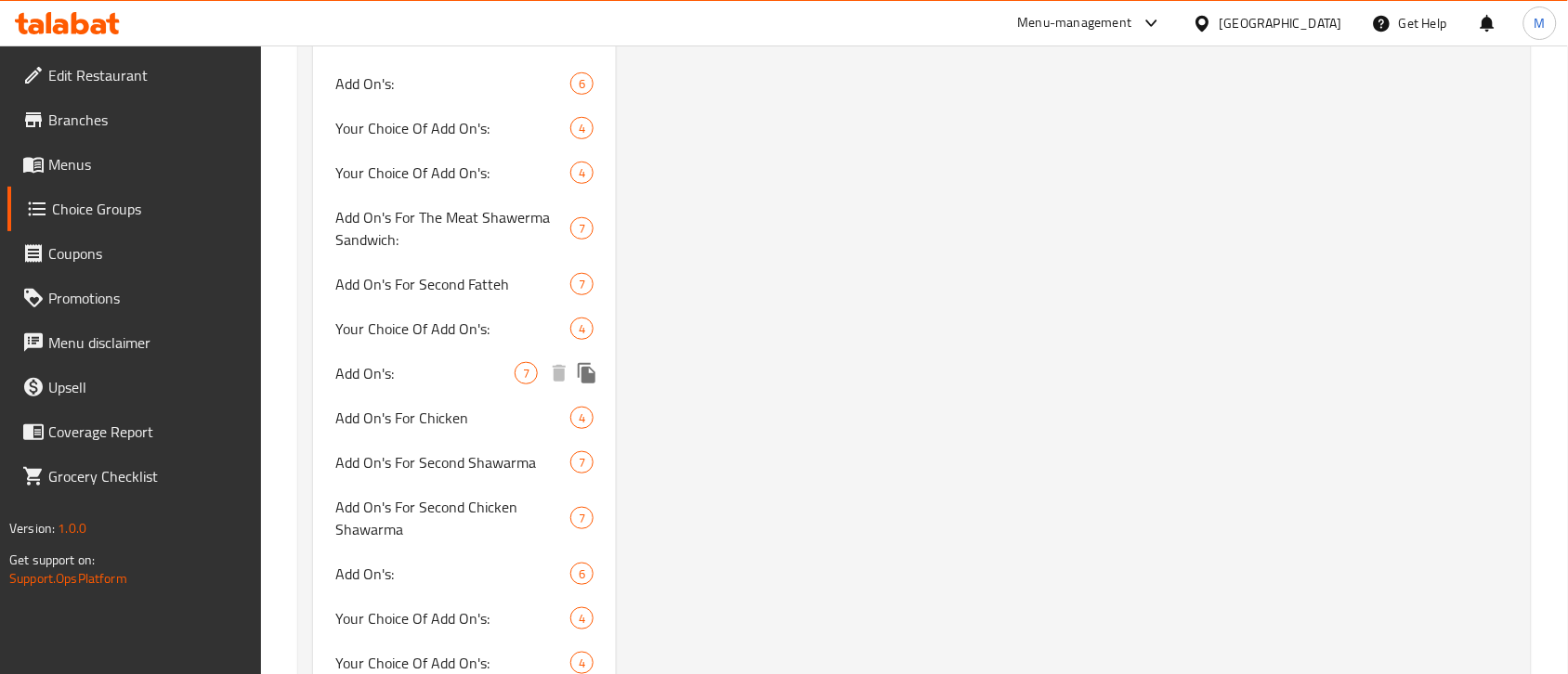
scroll to position [2274, 0]
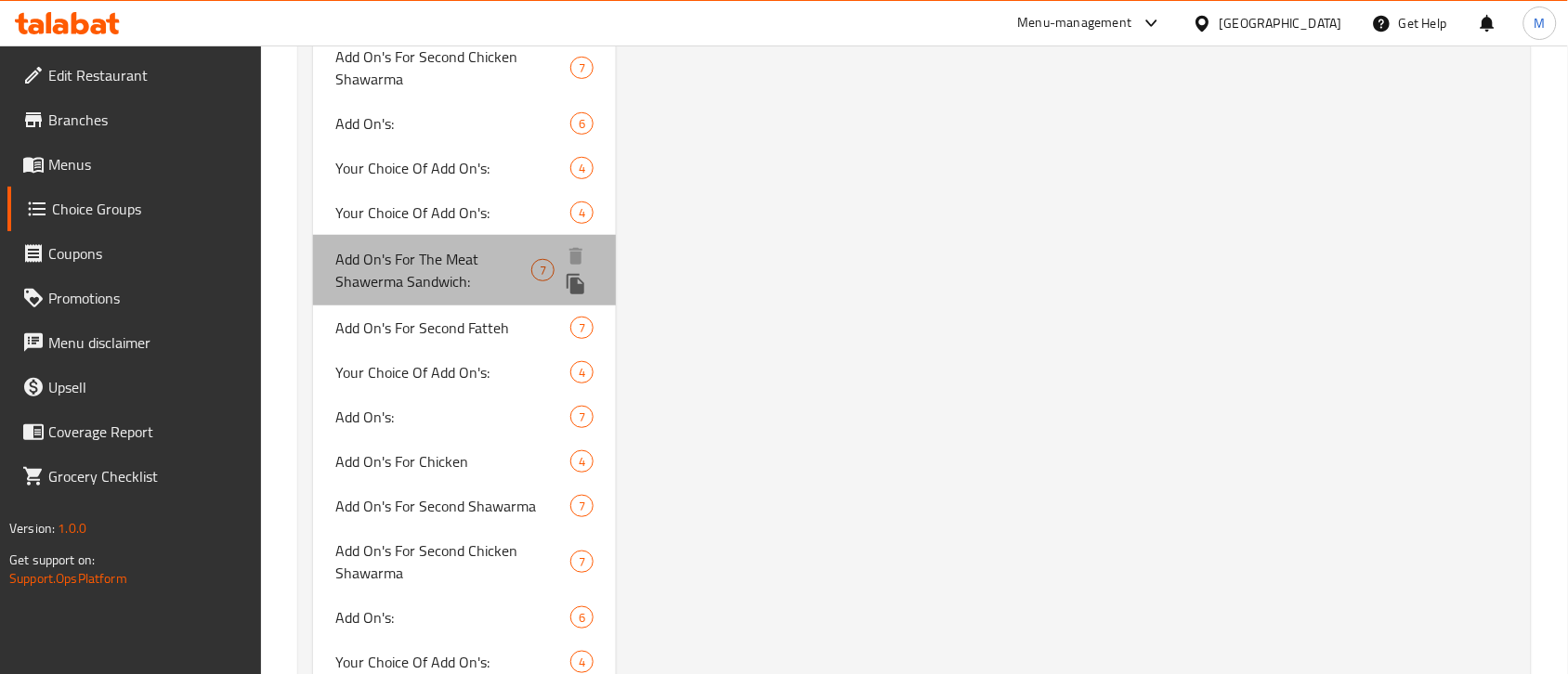
click at [354, 248] on span "Add On's For The Meat Shawerma Sandwich:" at bounding box center [433, 269] width 196 height 44
type input "Add On's For The Meat Shawerma Sandwich:"
type input "الإضافات لساندوتش شاورما اللحم:"
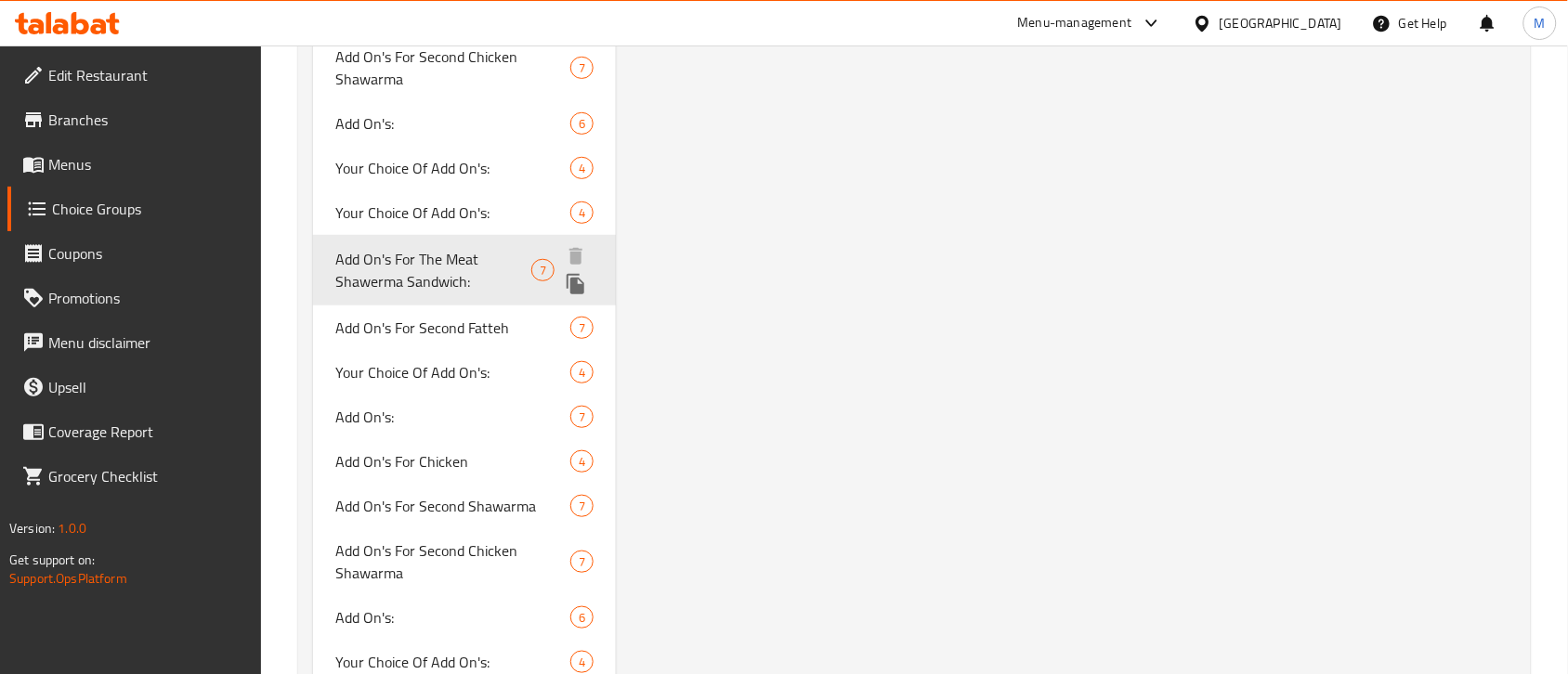
click at [426, 248] on span "Add On's For The Meat Shawerma Sandwich:" at bounding box center [433, 269] width 196 height 44
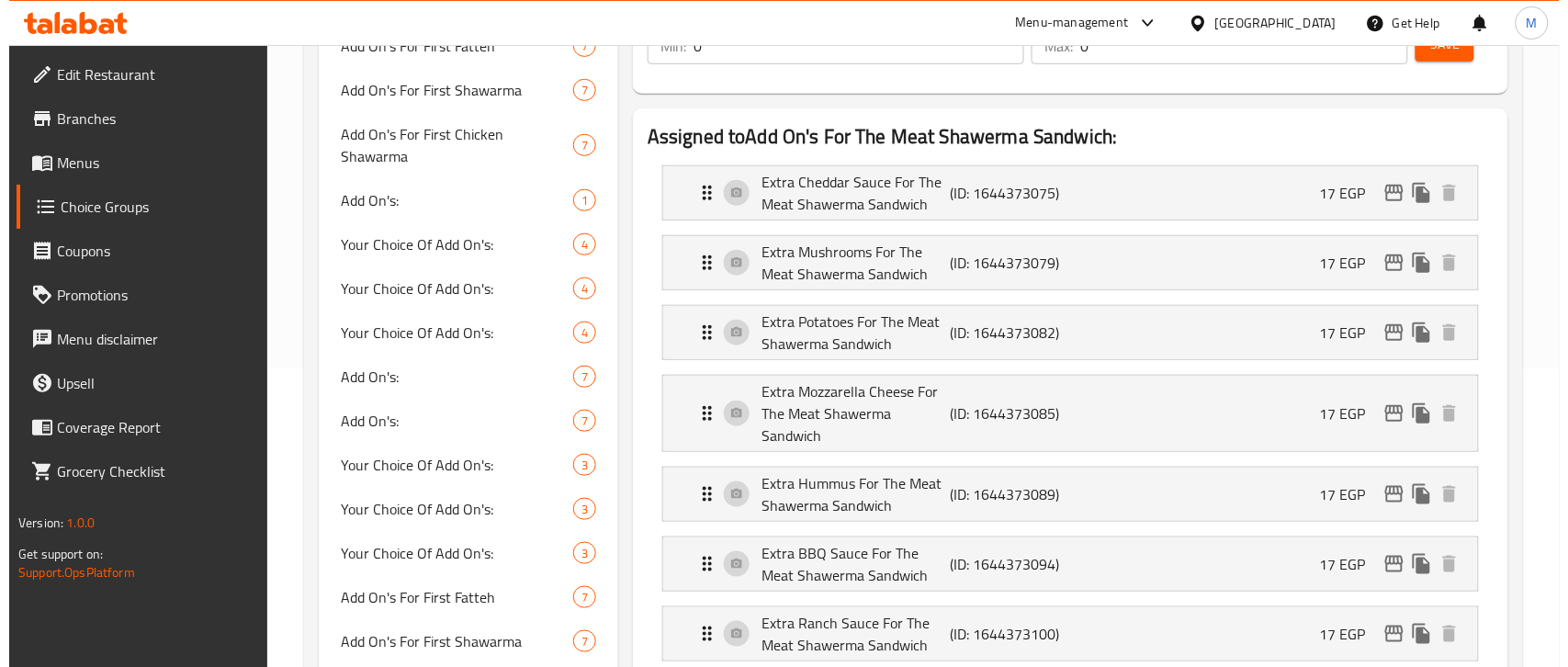
scroll to position [184, 0]
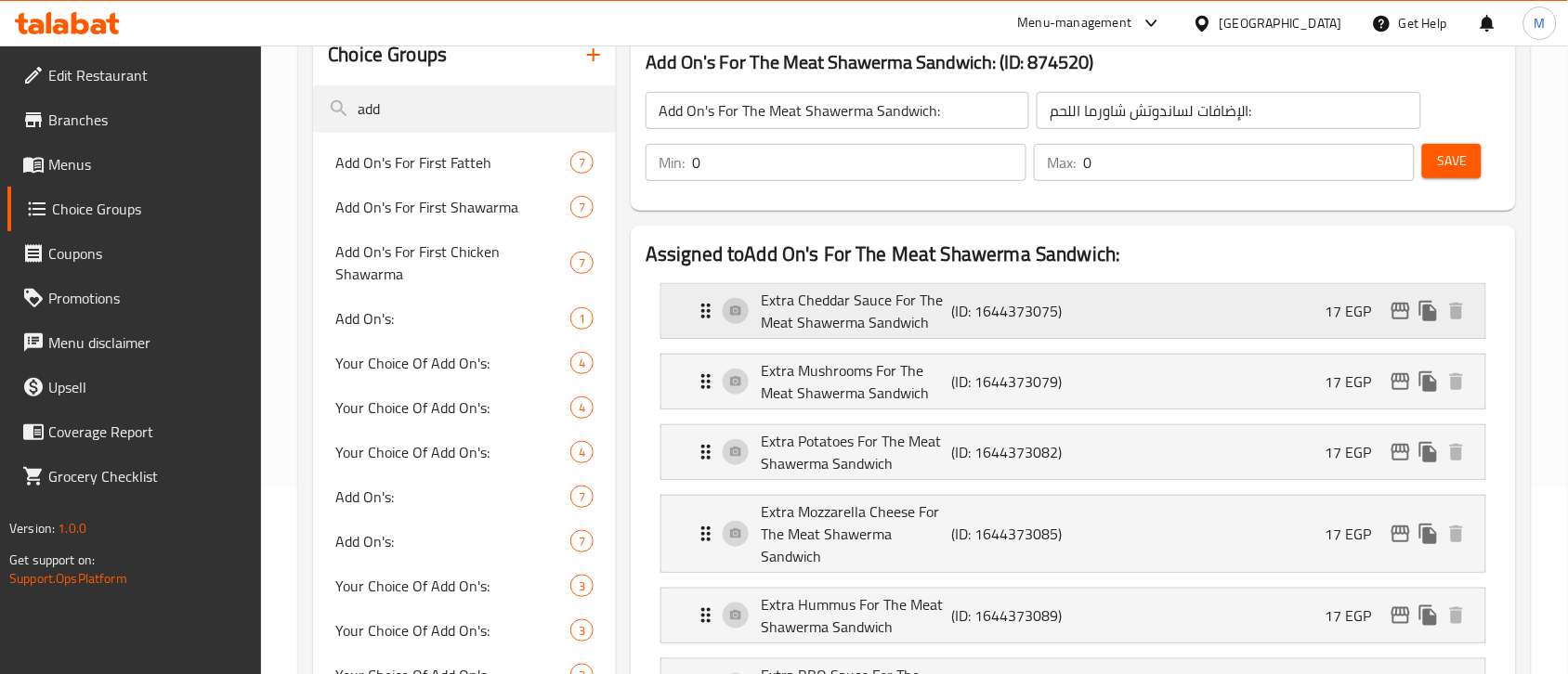
click at [1400, 329] on div "Extra Cheddar Sauce For The Meat Shawerma Sandwich (ID: 1644373075) 17 EGP" at bounding box center [1079, 311] width 768 height 54
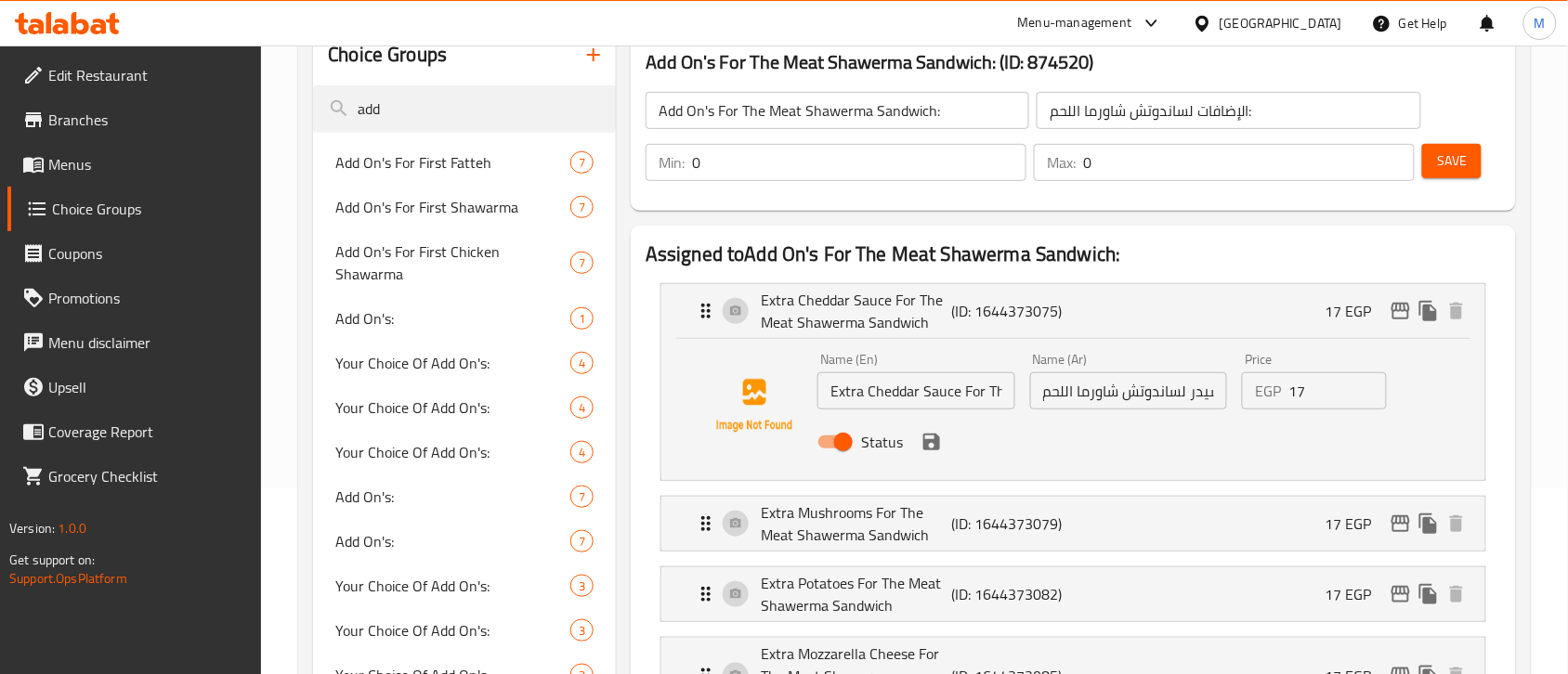
click at [1409, 341] on div "Name (En) Extra Cheddar Sauce For The Meat Shawerma Sandwich Name (En) Name (Ar…" at bounding box center [1073, 409] width 824 height 141
click at [1404, 334] on div "Extra Cheddar Sauce For The Meat Shawerma Sandwich (ID: 1644373075) 17 EGP" at bounding box center [1079, 311] width 768 height 54
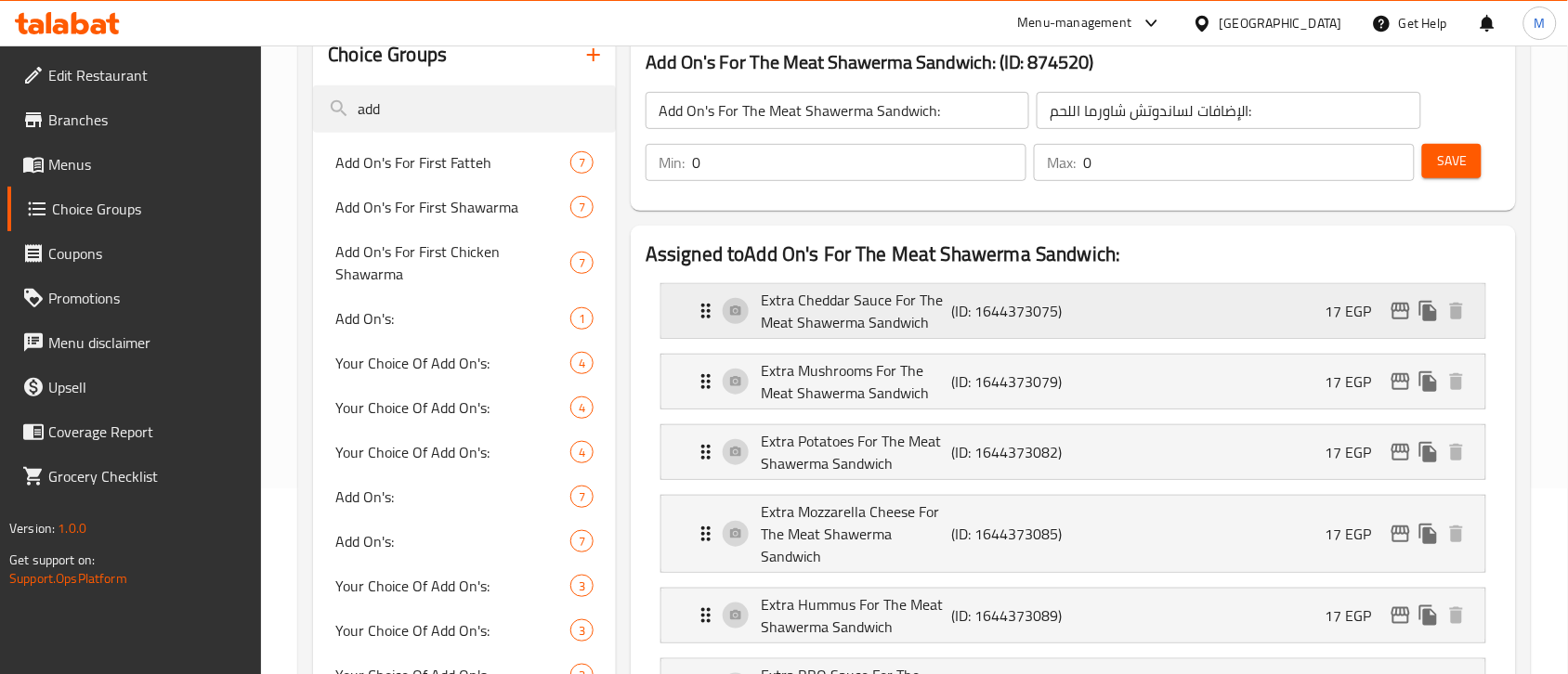
click at [1403, 309] on icon "edit" at bounding box center [1400, 312] width 23 height 23
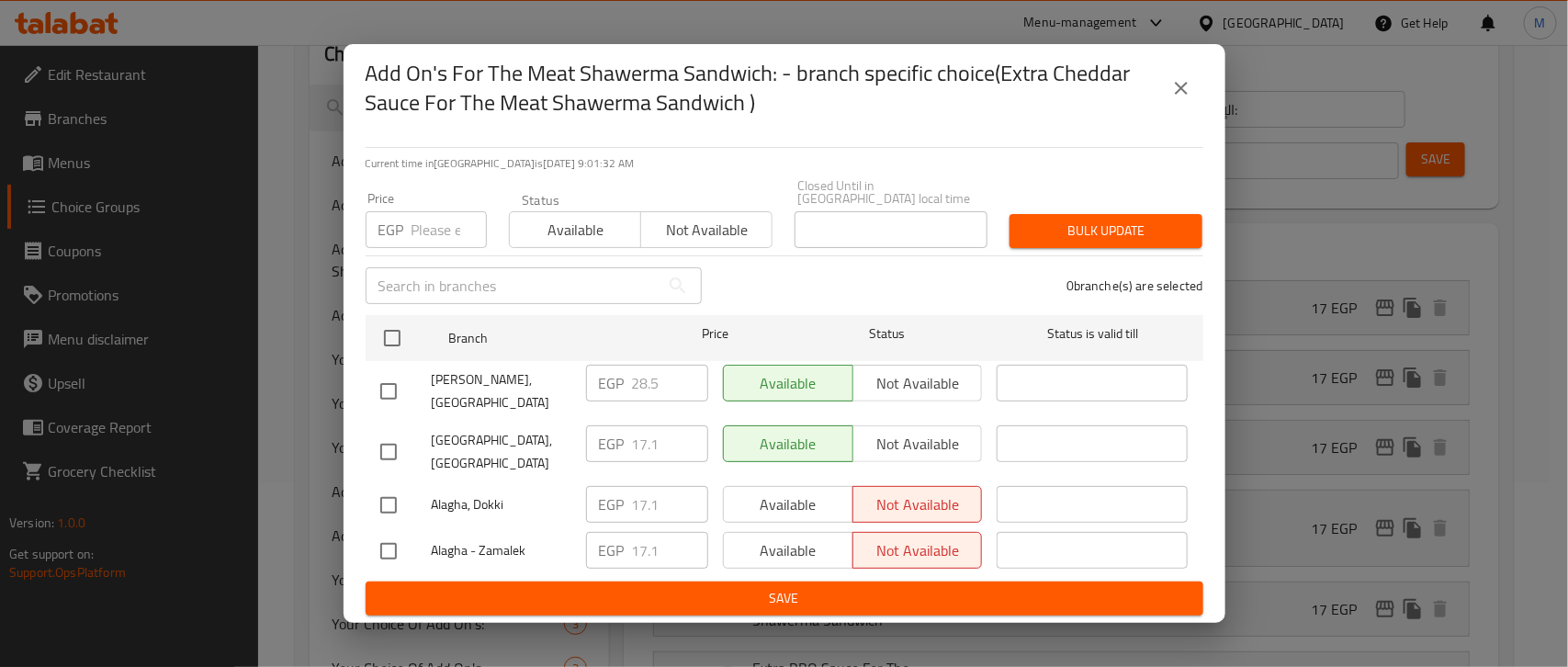
click at [1177, 100] on icon "close" at bounding box center [1181, 88] width 22 height 22
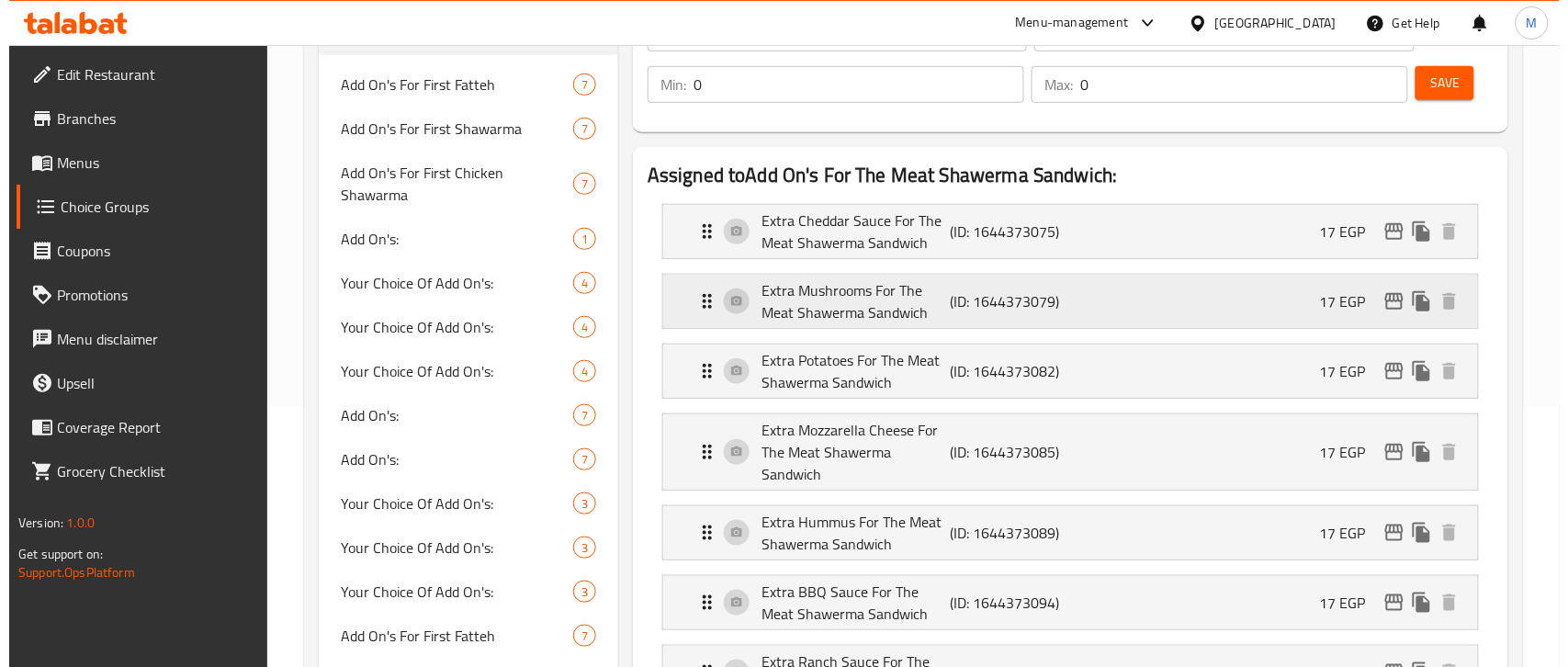
scroll to position [299, 0]
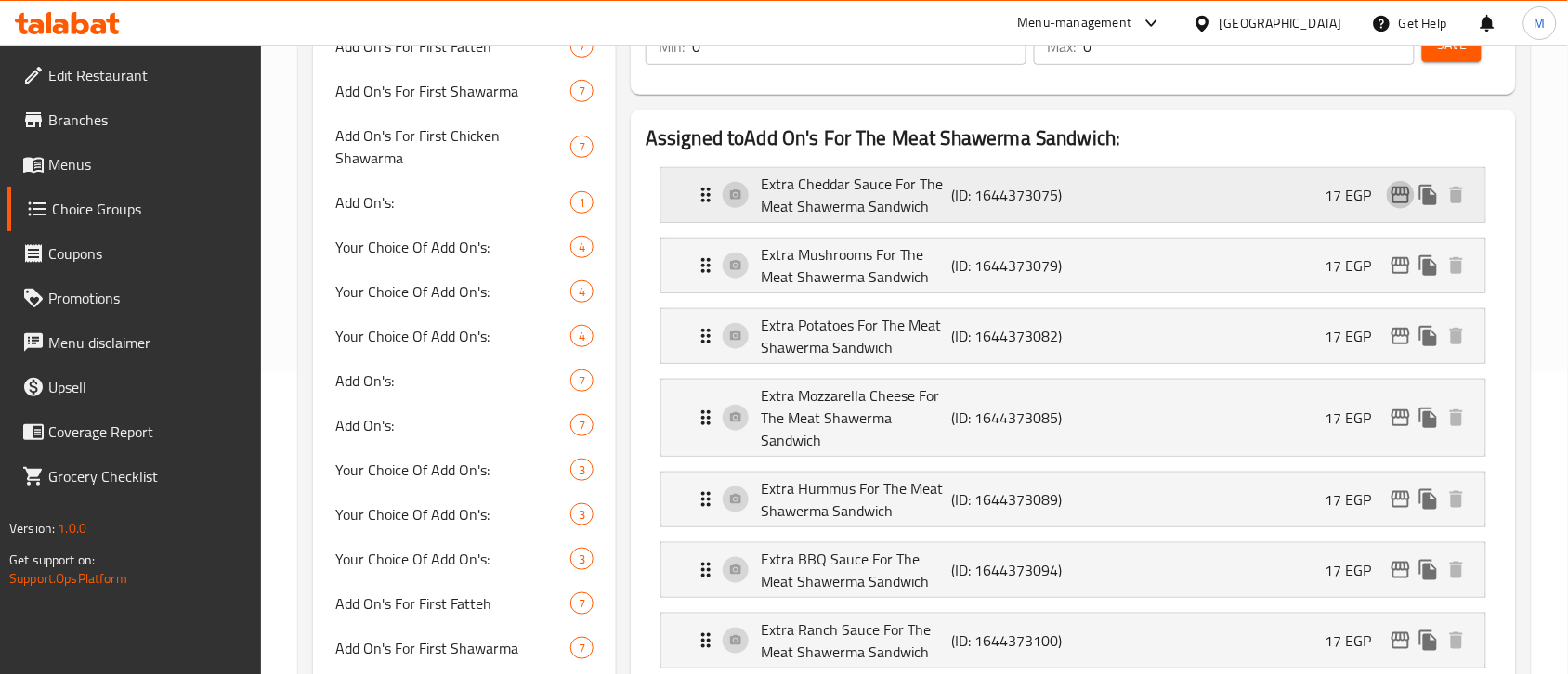
click at [1395, 205] on icon "edit" at bounding box center [1400, 195] width 23 height 23
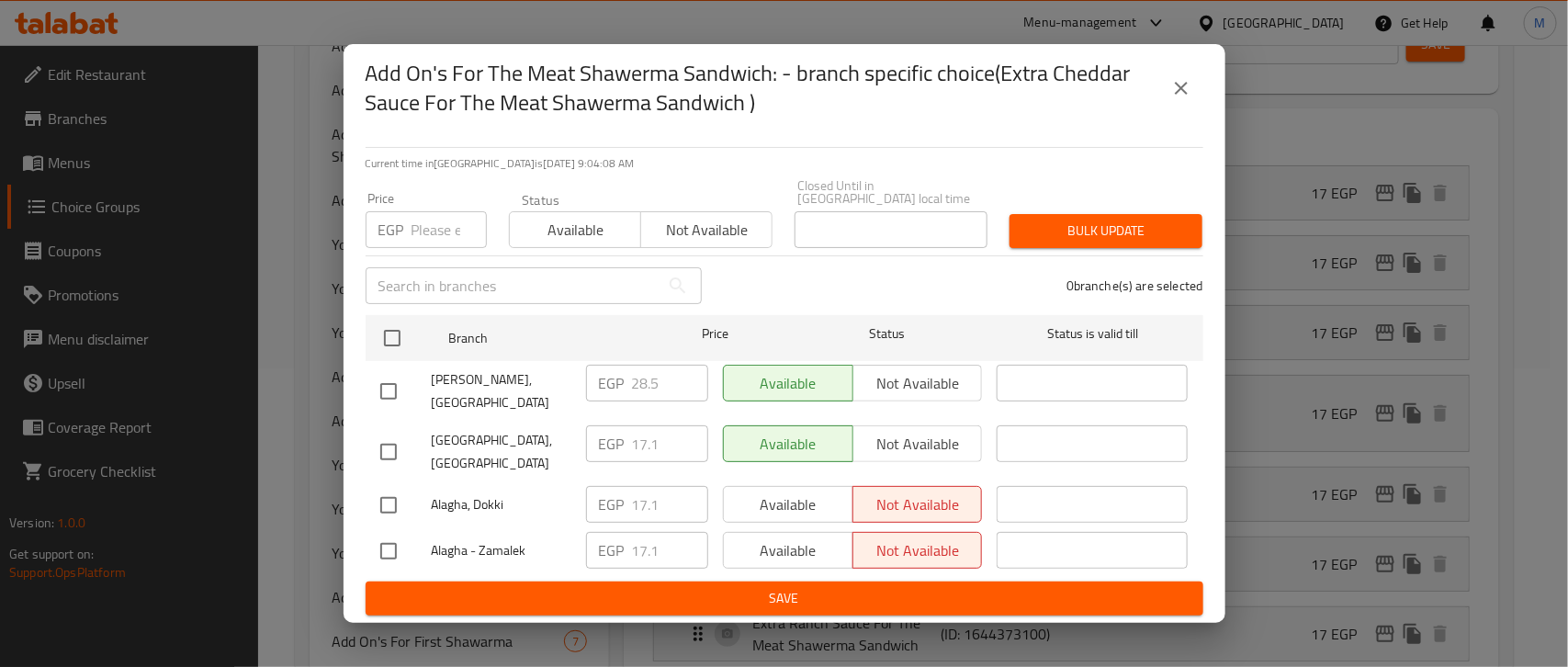
click at [1190, 99] on icon "close" at bounding box center [1181, 88] width 22 height 22
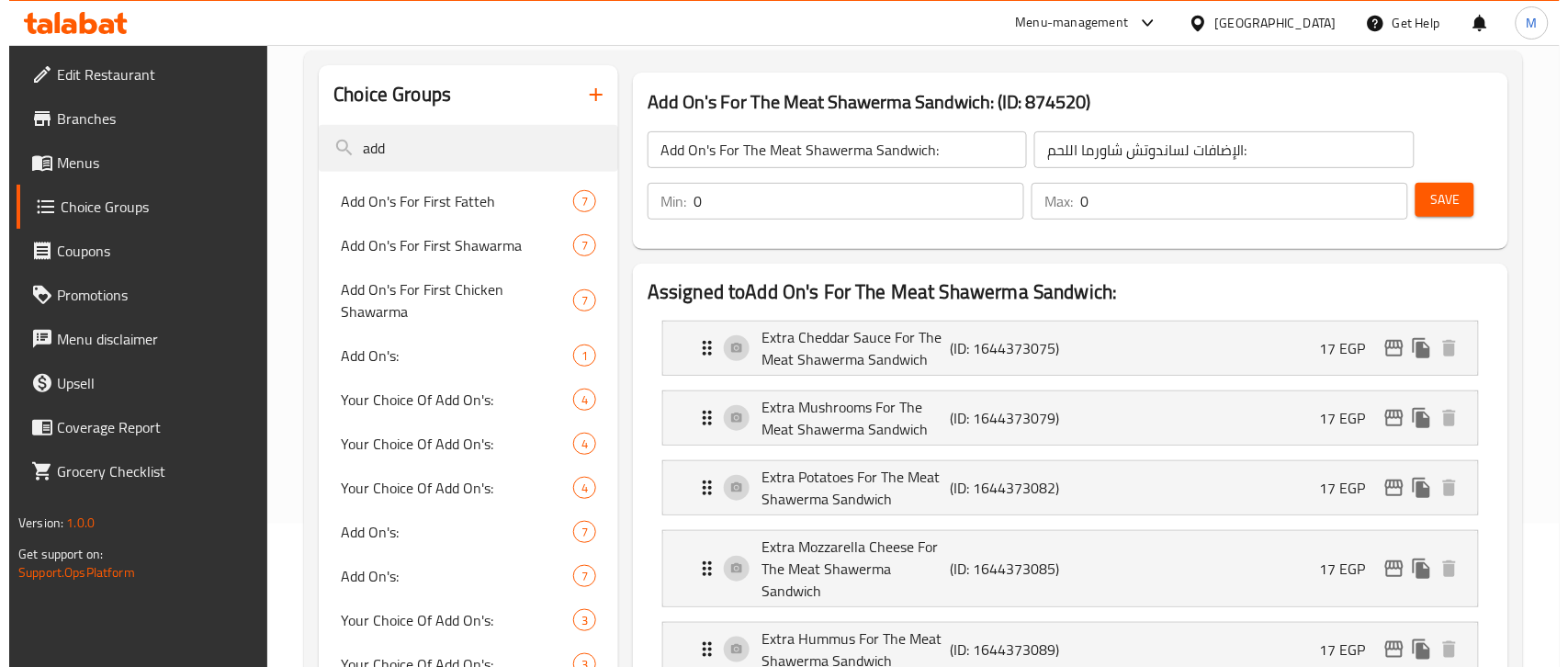
scroll to position [184, 0]
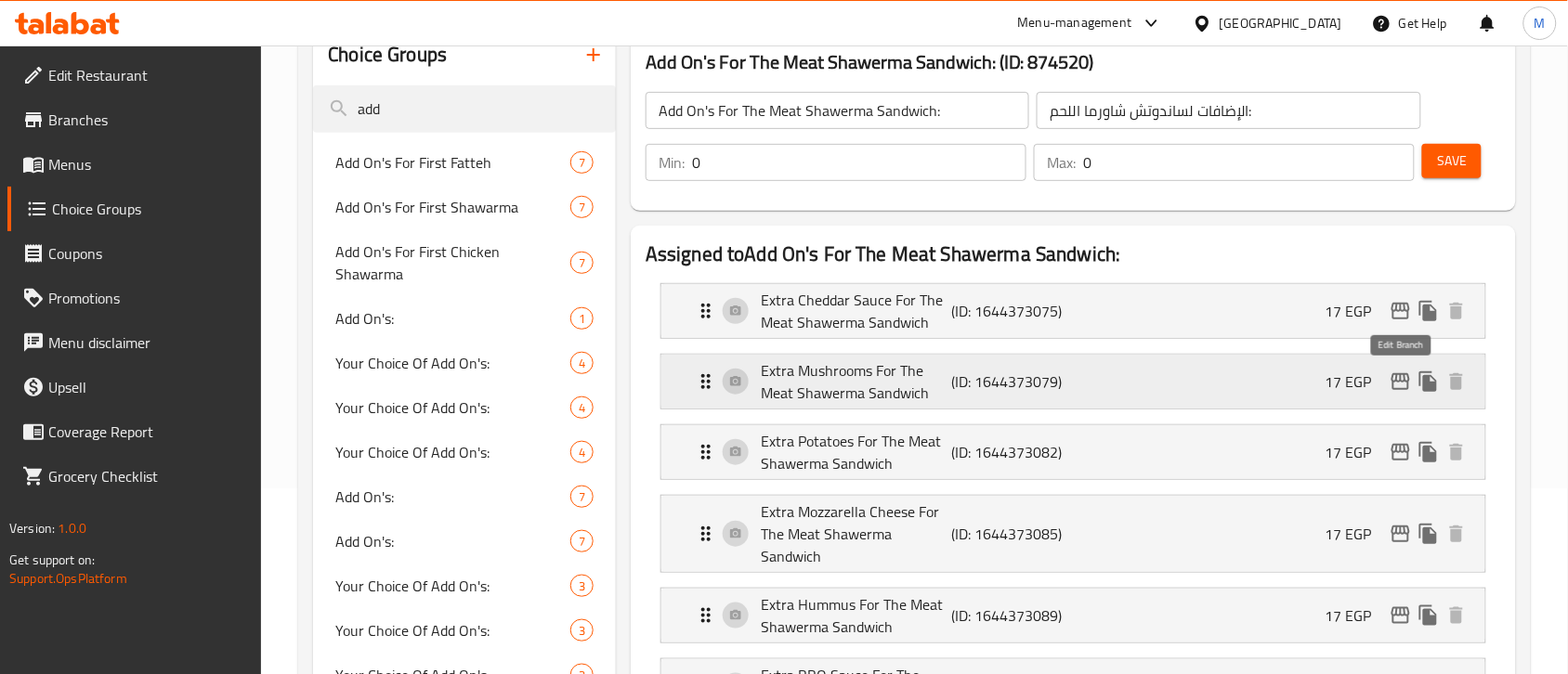
click at [1400, 388] on icon "edit" at bounding box center [1400, 382] width 23 height 23
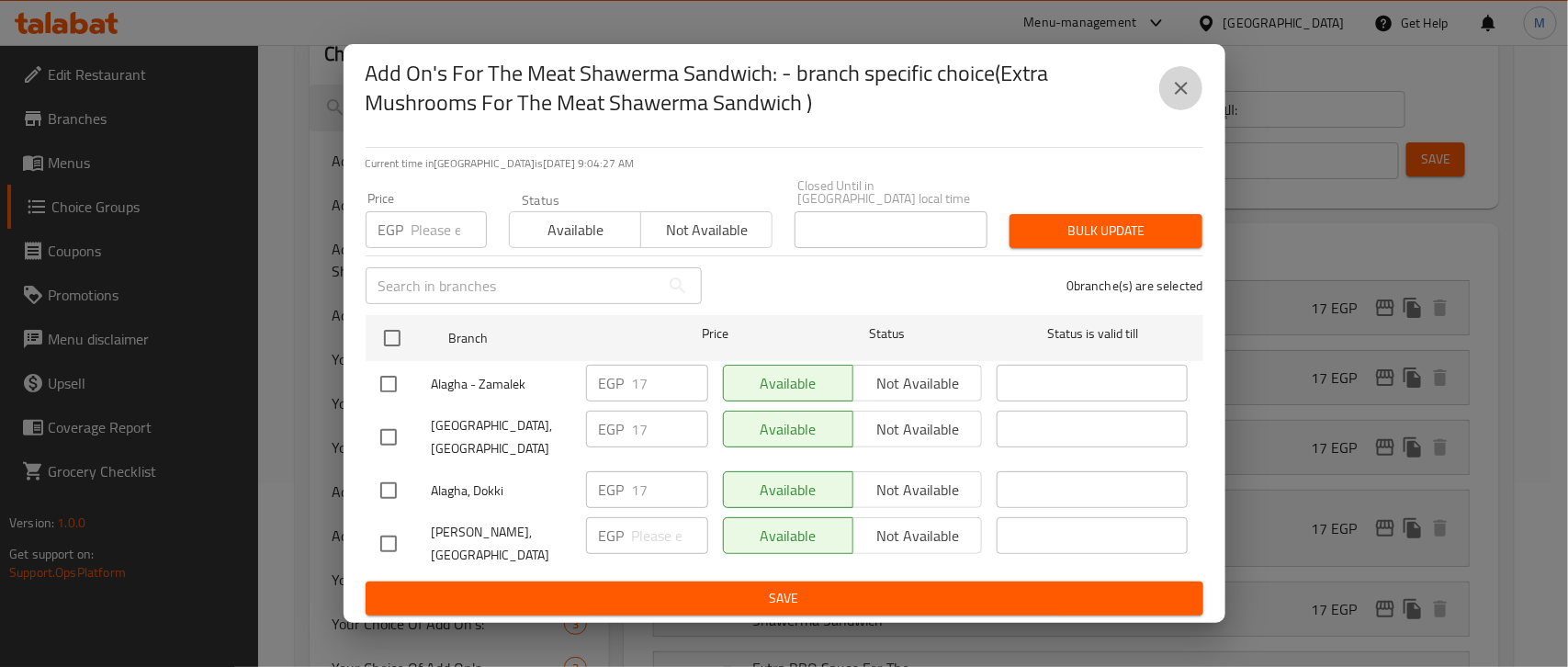
click at [1177, 100] on icon "close" at bounding box center [1181, 88] width 22 height 22
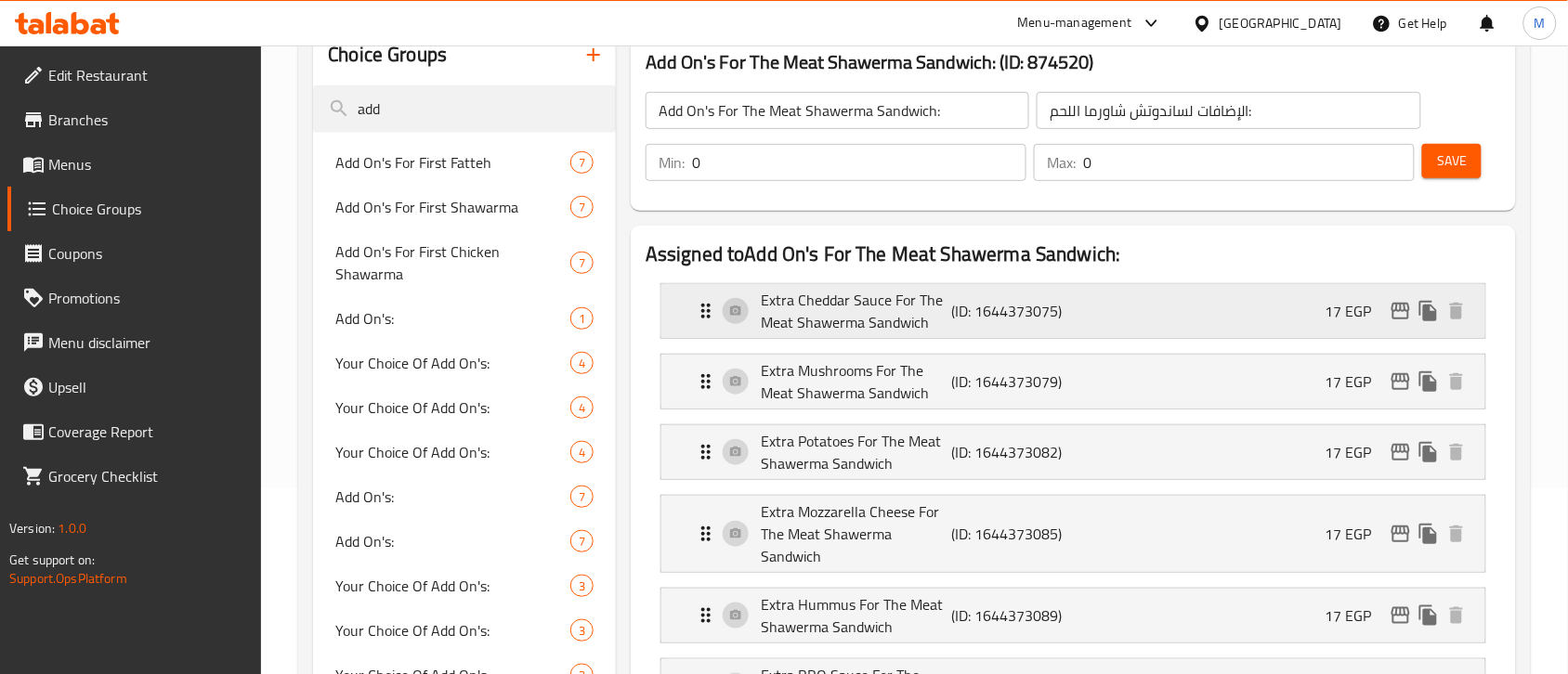
click at [1399, 318] on icon "edit" at bounding box center [1400, 312] width 19 height 17
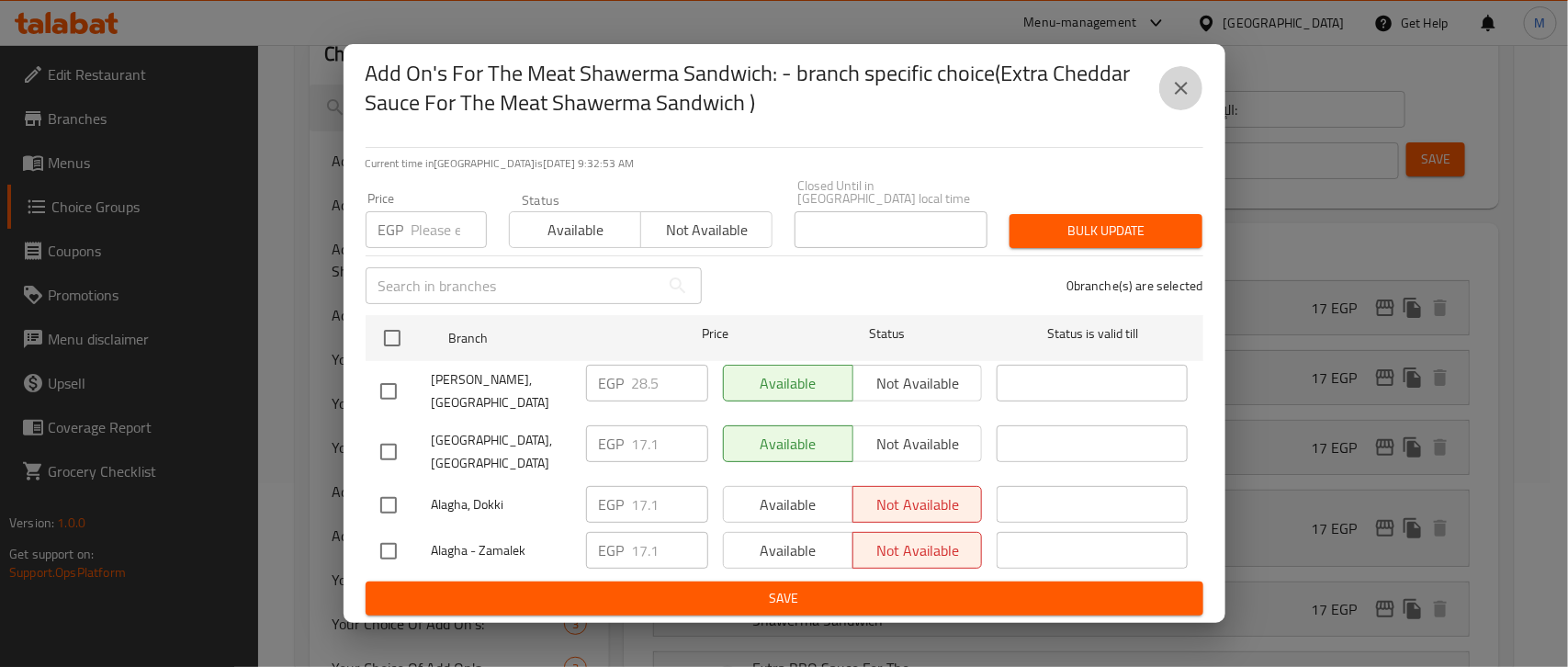
click at [1178, 95] on button "close" at bounding box center [1181, 88] width 44 height 44
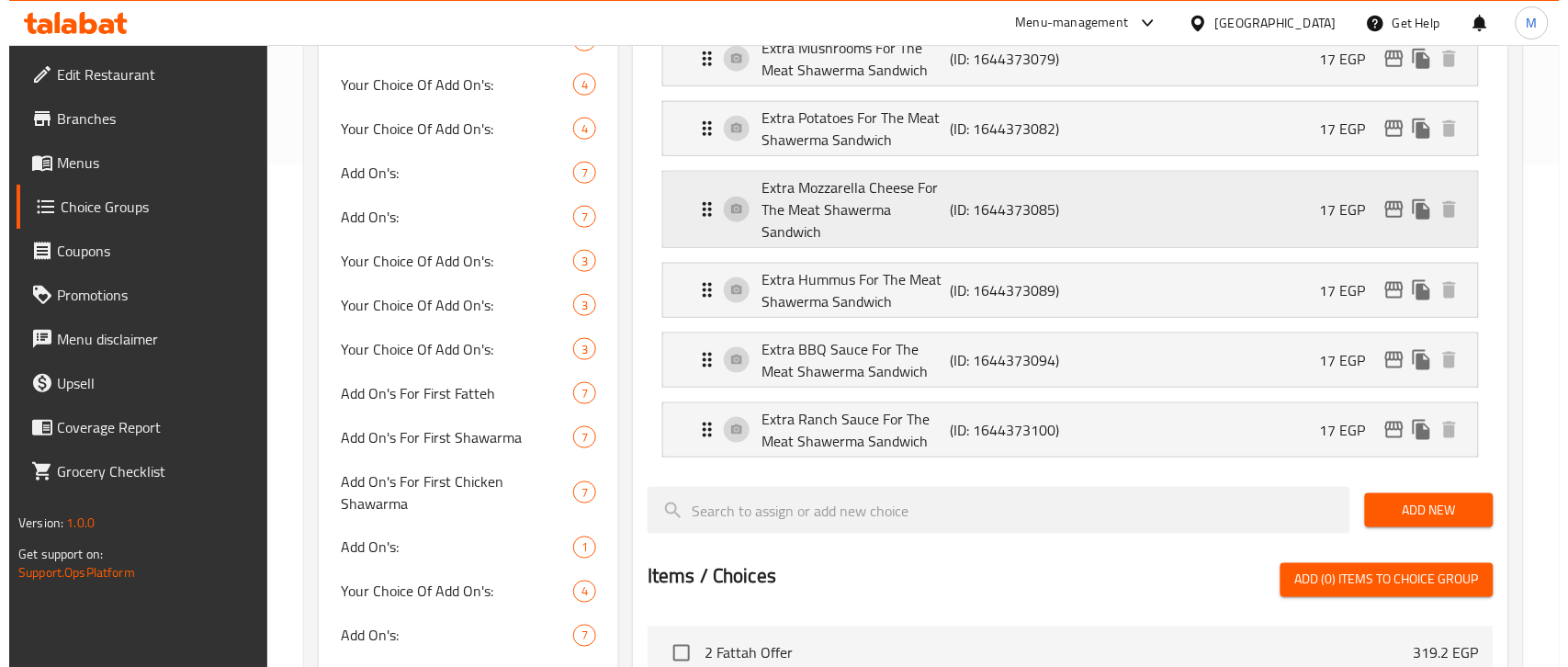
scroll to position [299, 0]
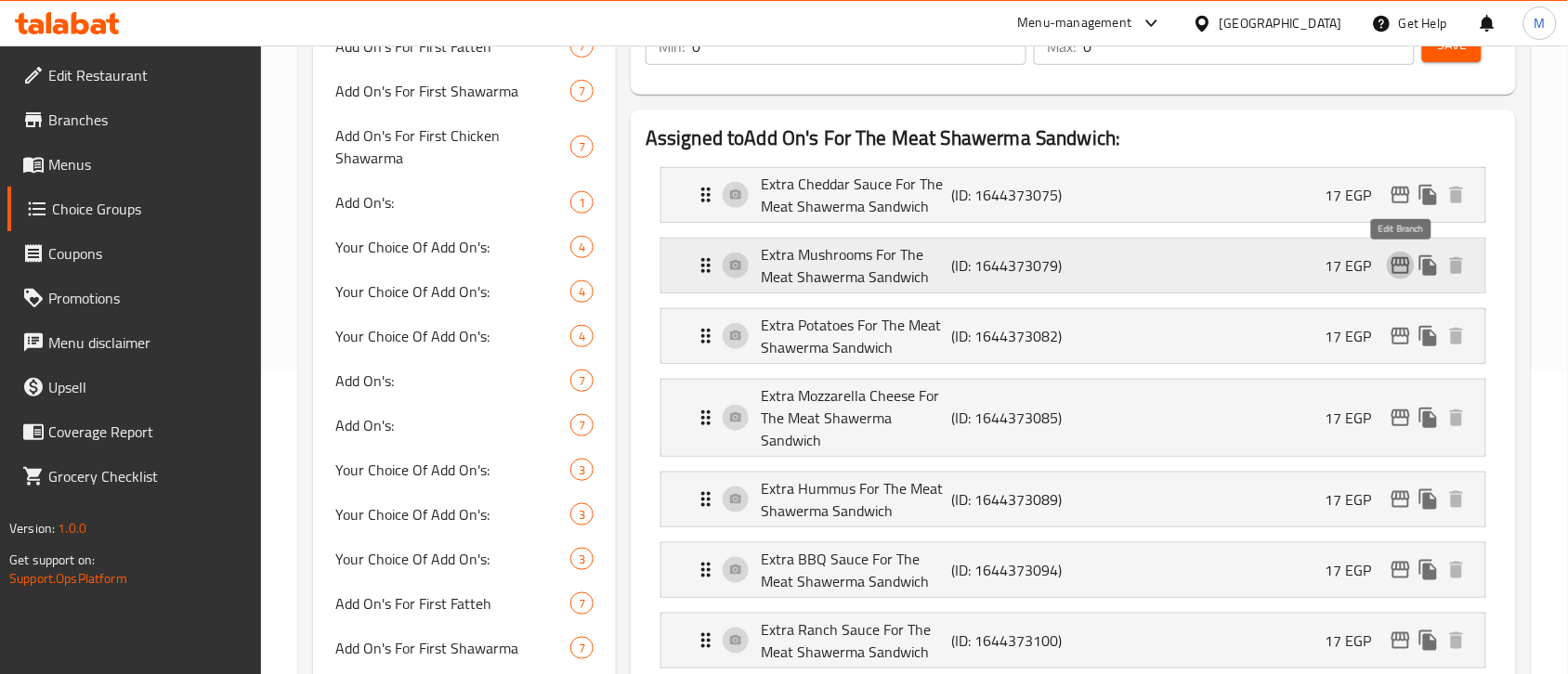
click at [1393, 272] on icon "edit" at bounding box center [1400, 265] width 19 height 17
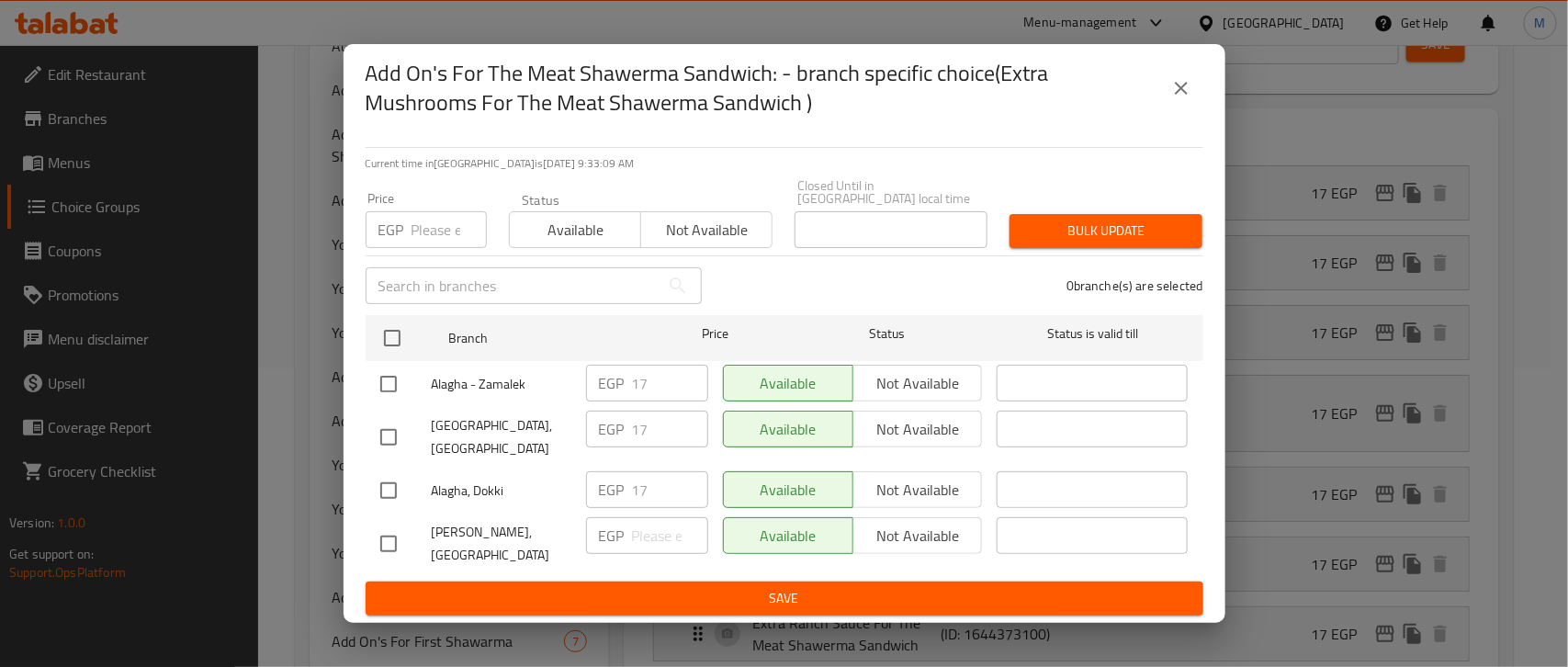
click at [442, 304] on input "text" at bounding box center [513, 285] width 294 height 36
paste input "[PERSON_NAME], [GEOGRAPHIC_DATA]"
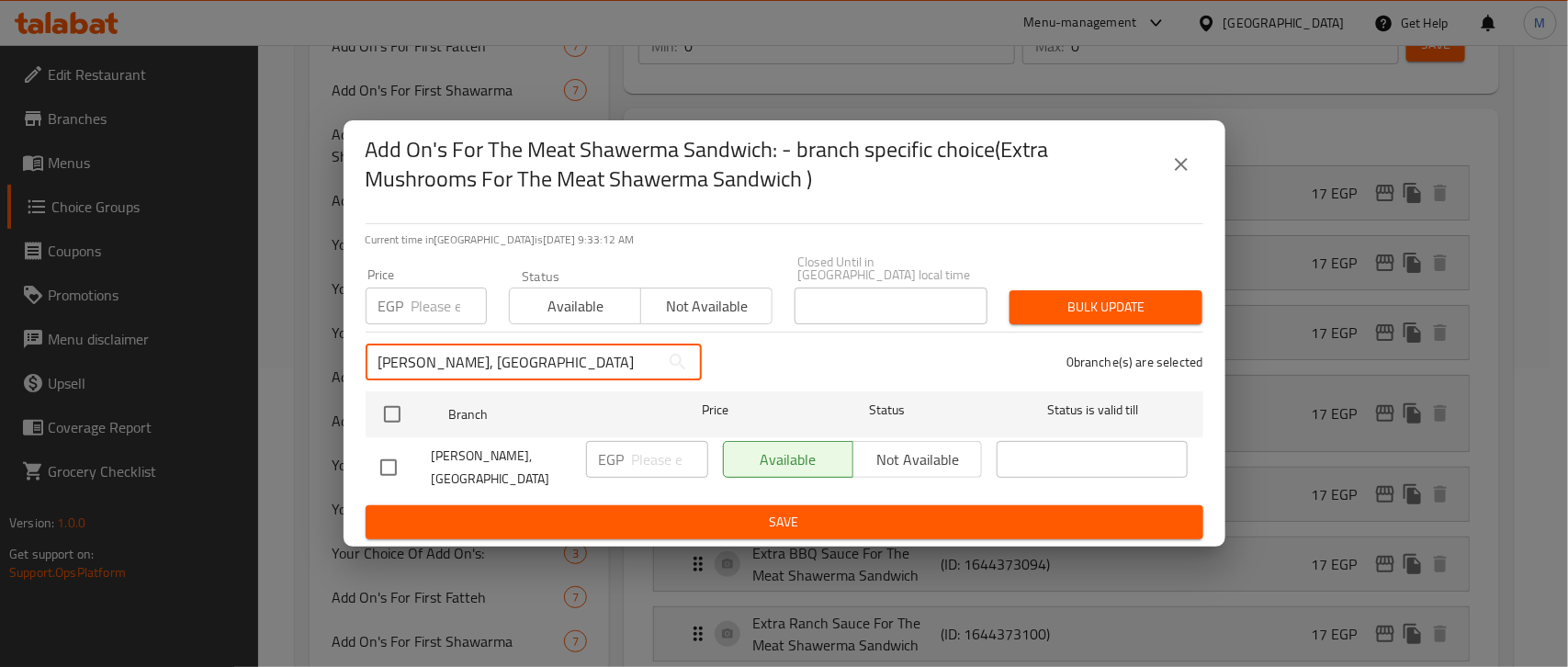
type input "[PERSON_NAME], [GEOGRAPHIC_DATA]"
click at [388, 459] on input "checkbox" at bounding box center [387, 467] width 38 height 38
checkbox input "true"
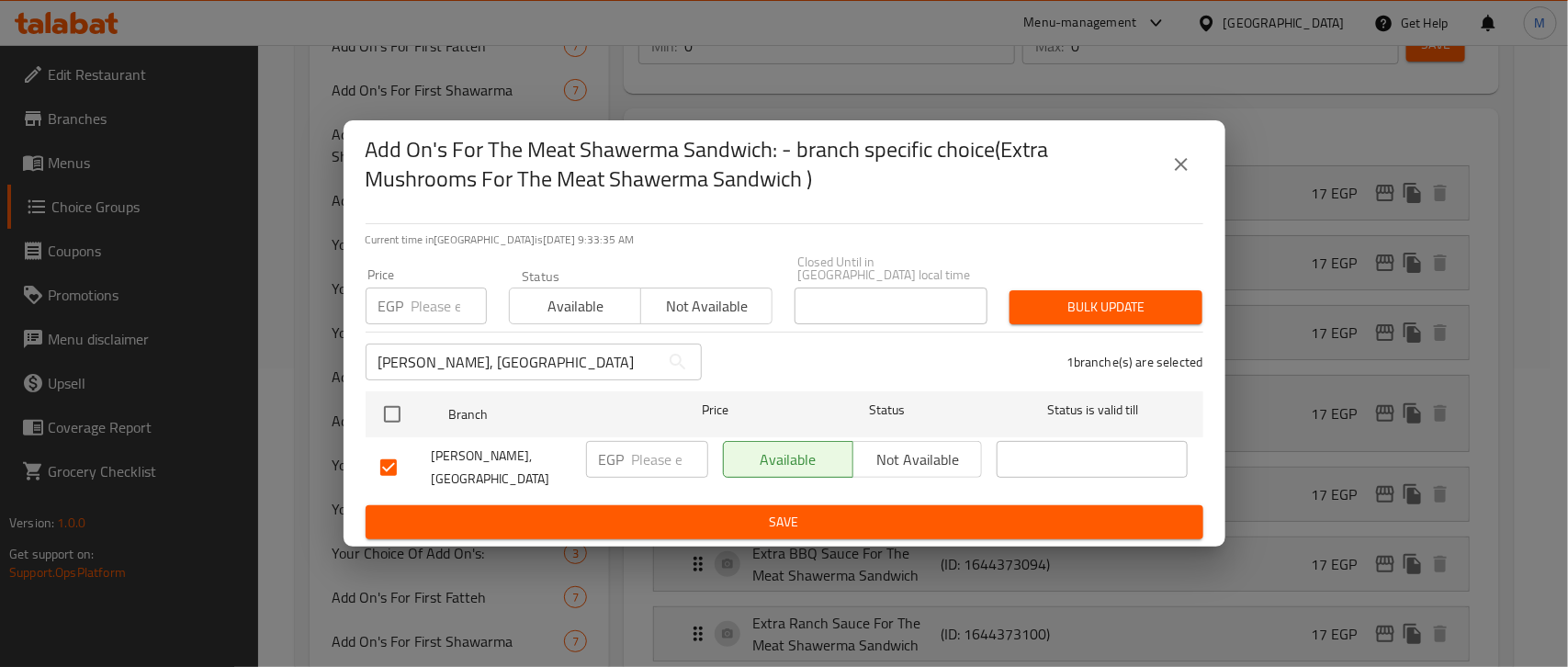
click at [634, 453] on input "number" at bounding box center [670, 458] width 76 height 36
type input "28.5"
click at [529, 365] on input "[PERSON_NAME], [GEOGRAPHIC_DATA]" at bounding box center [513, 361] width 294 height 36
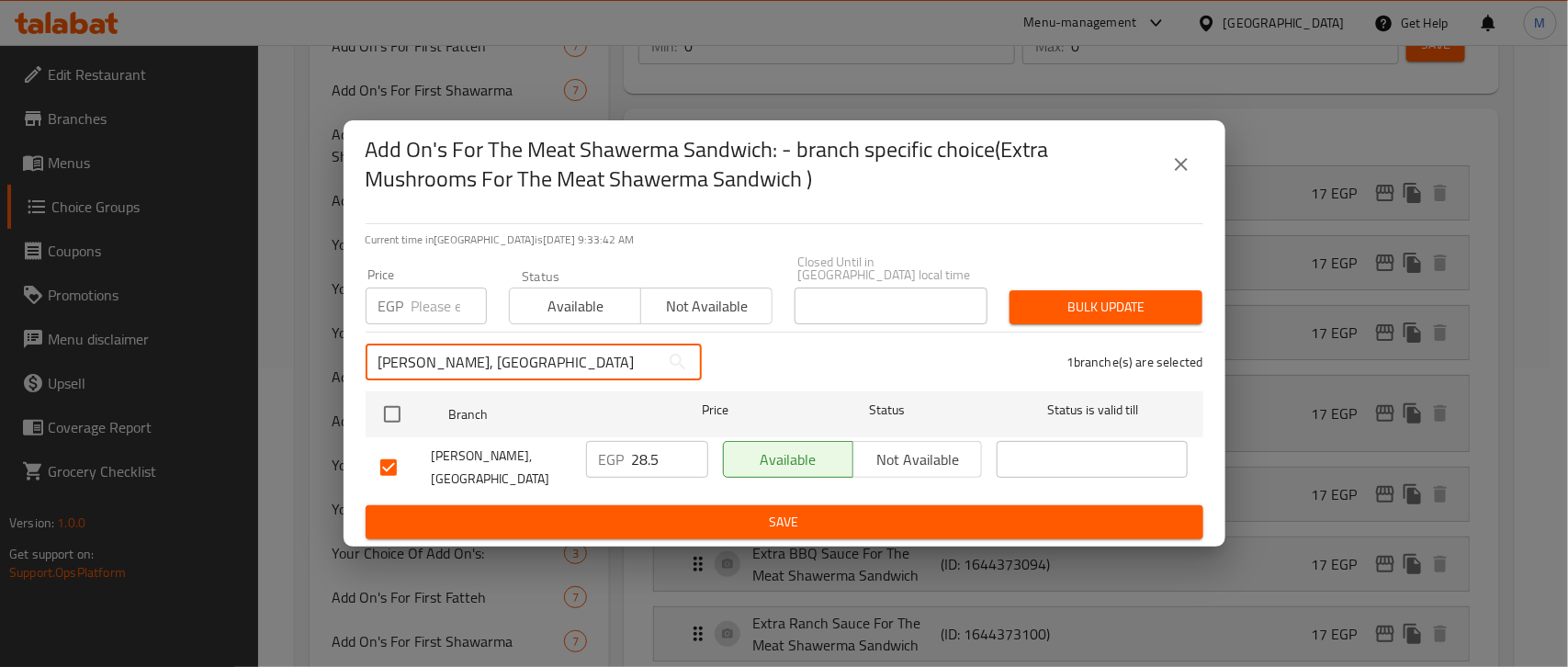
click at [529, 365] on input "[PERSON_NAME], [GEOGRAPHIC_DATA]" at bounding box center [513, 361] width 294 height 36
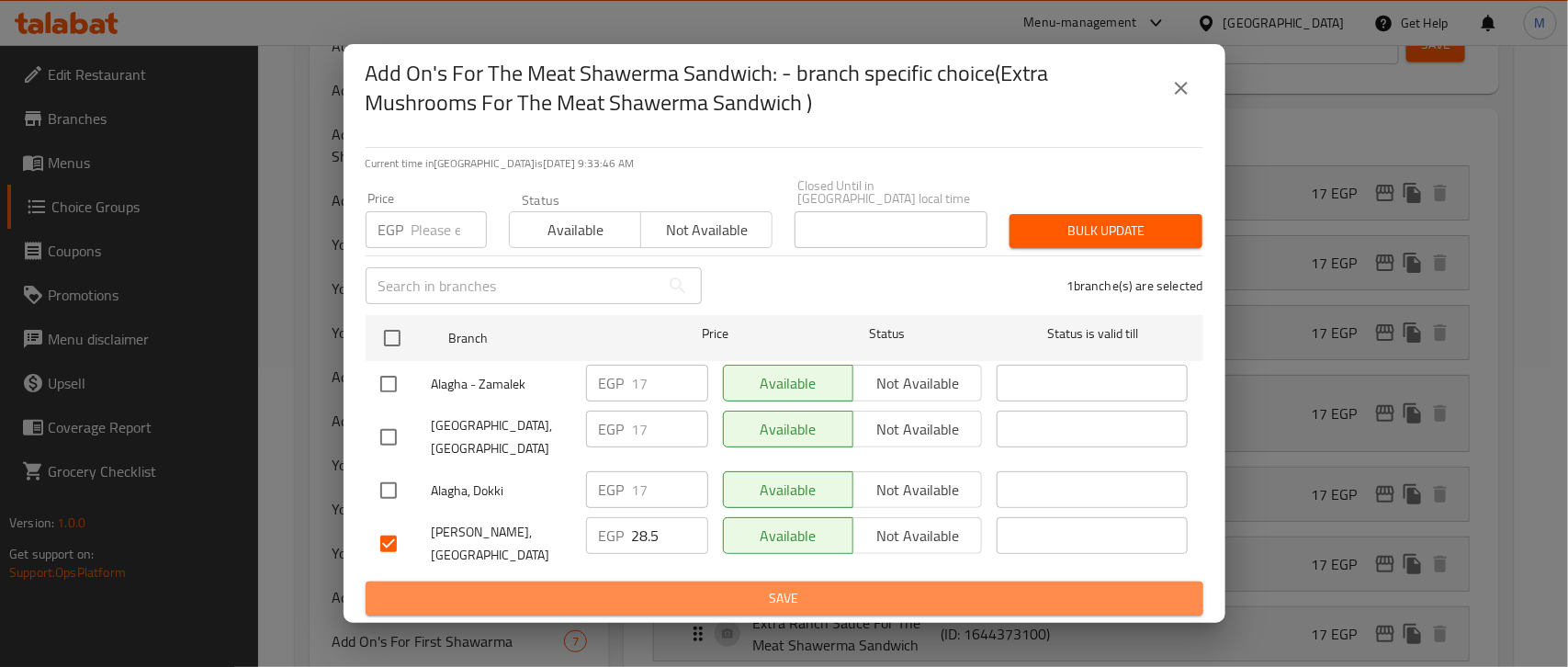
click at [683, 587] on span "Save" at bounding box center [784, 598] width 808 height 23
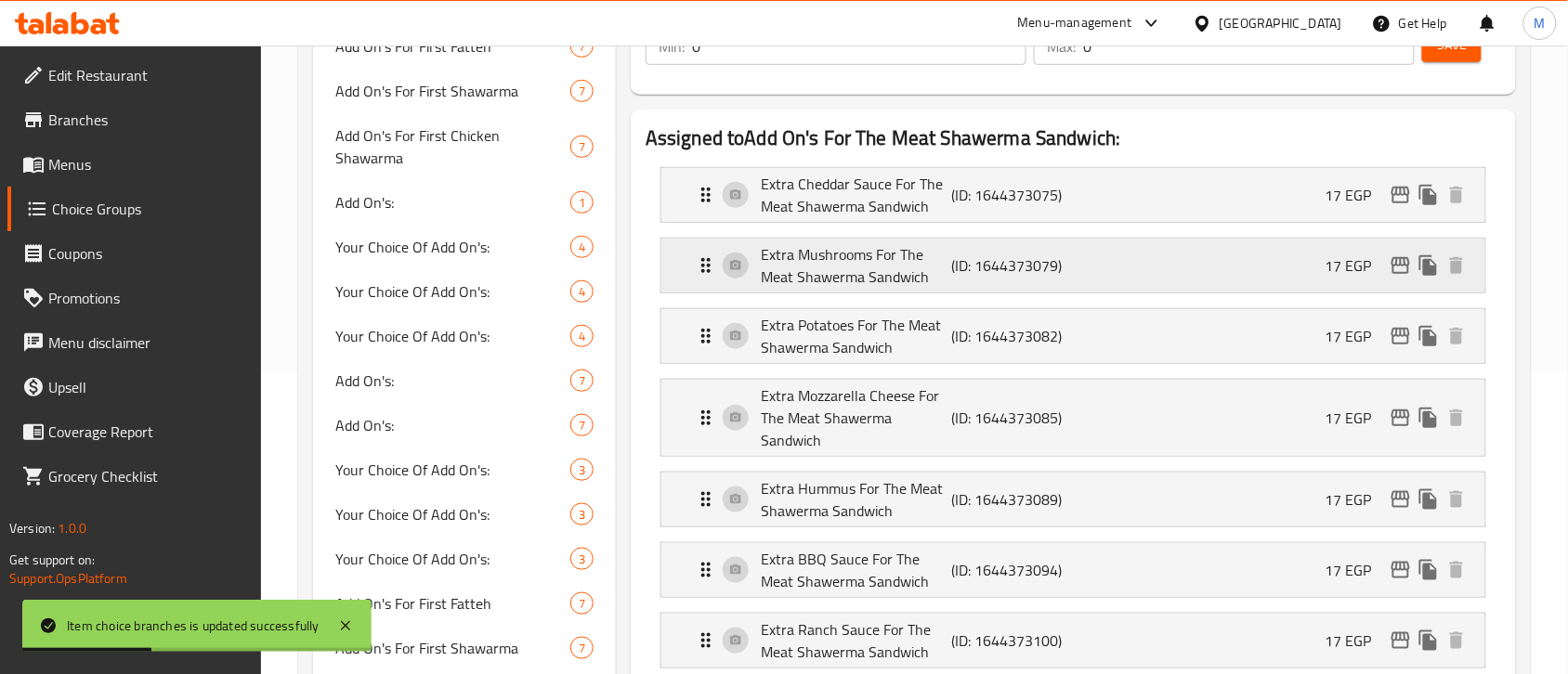
click at [1398, 276] on icon "edit" at bounding box center [1400, 265] width 23 height 23
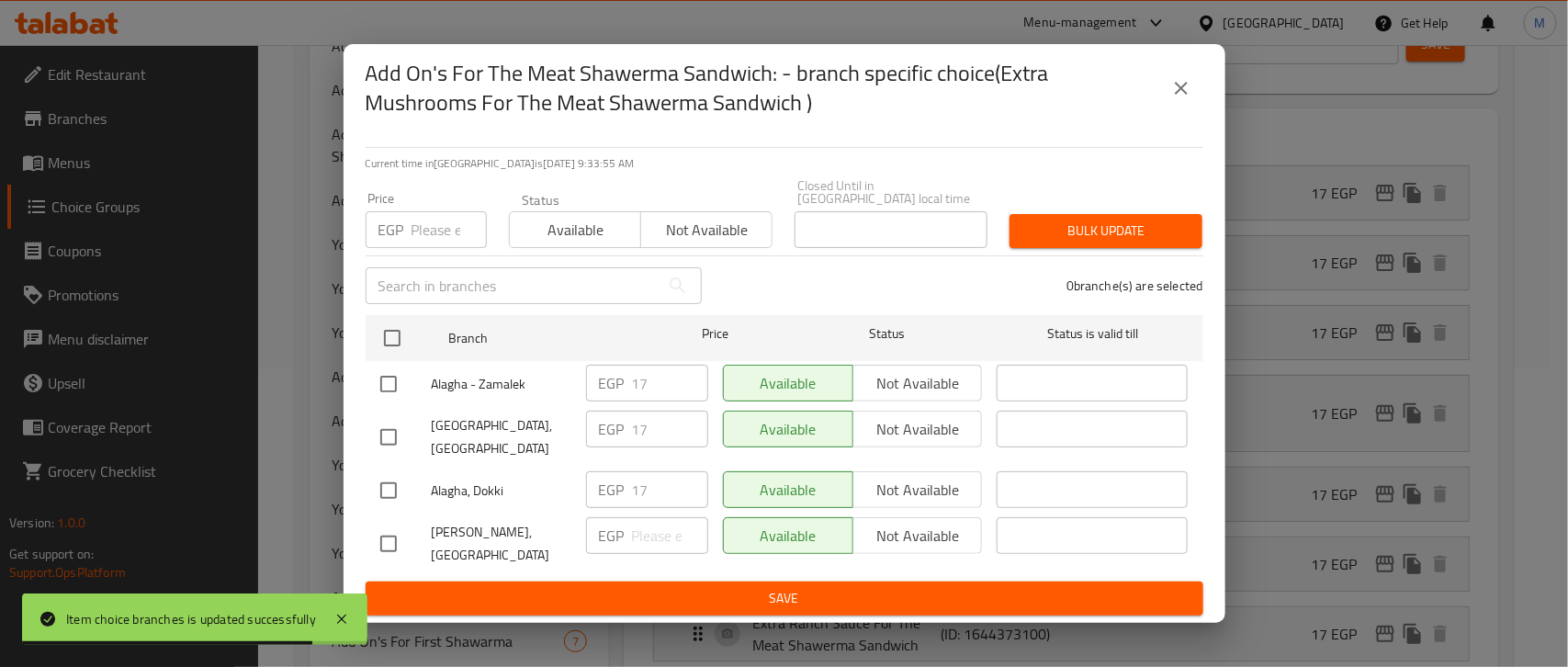
click at [1183, 100] on icon "close" at bounding box center [1181, 88] width 22 height 22
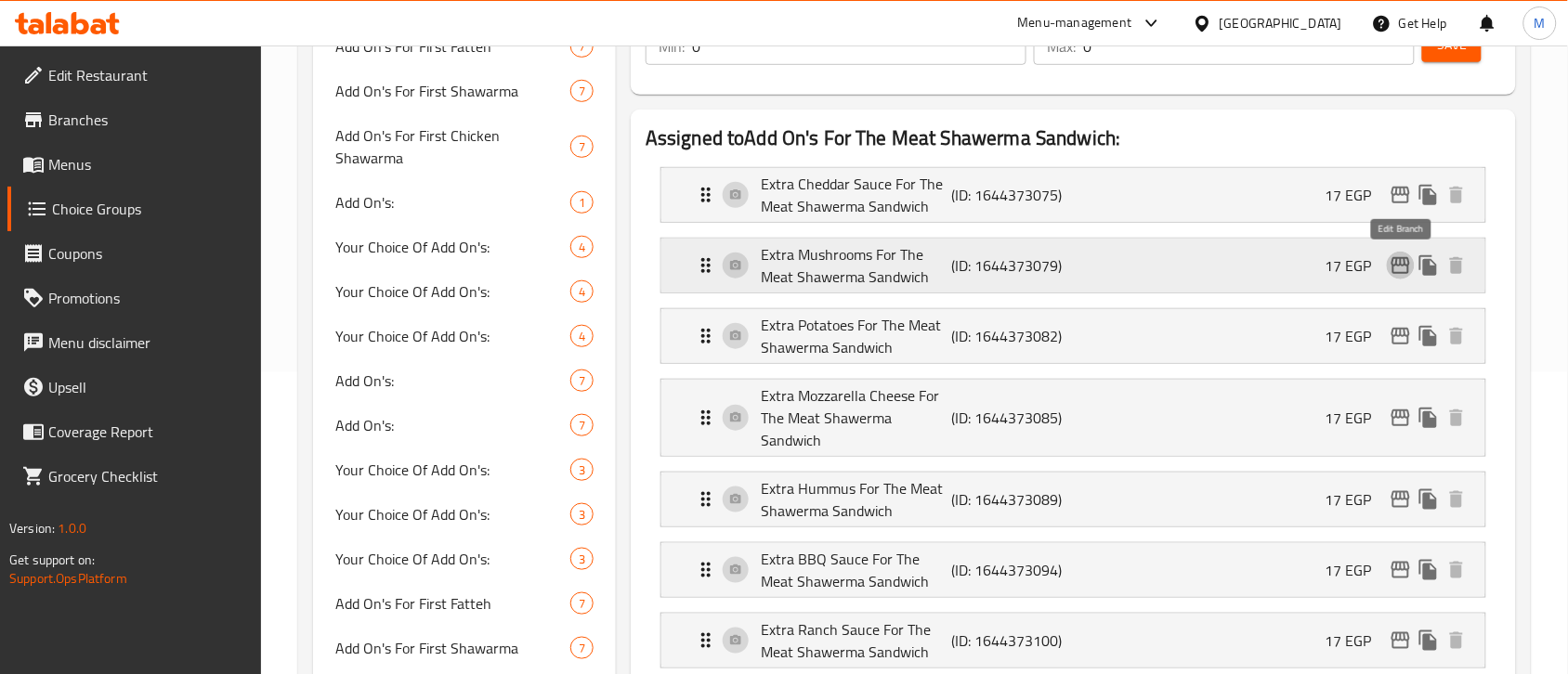
click at [1395, 265] on icon "edit" at bounding box center [1400, 265] width 23 height 23
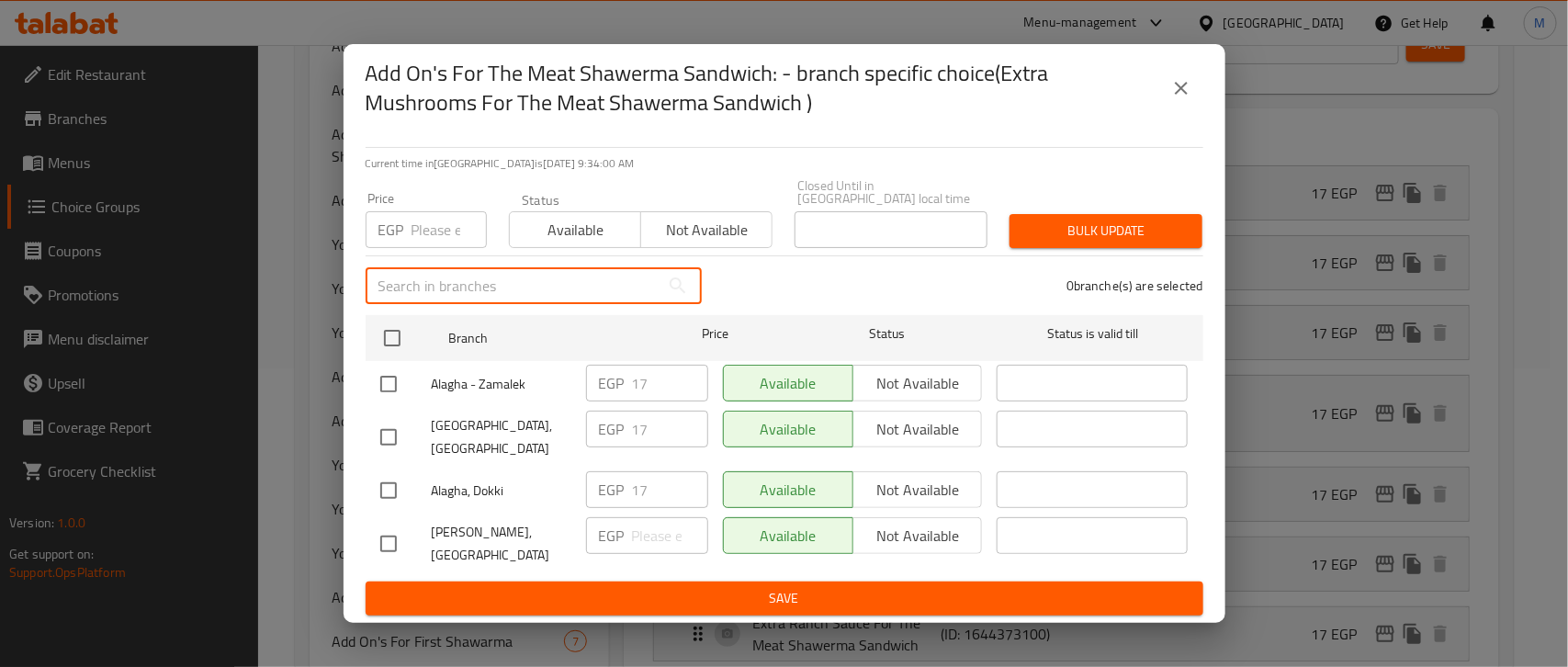
click at [439, 301] on input "text" at bounding box center [513, 285] width 294 height 36
paste input "[PERSON_NAME], [GEOGRAPHIC_DATA]"
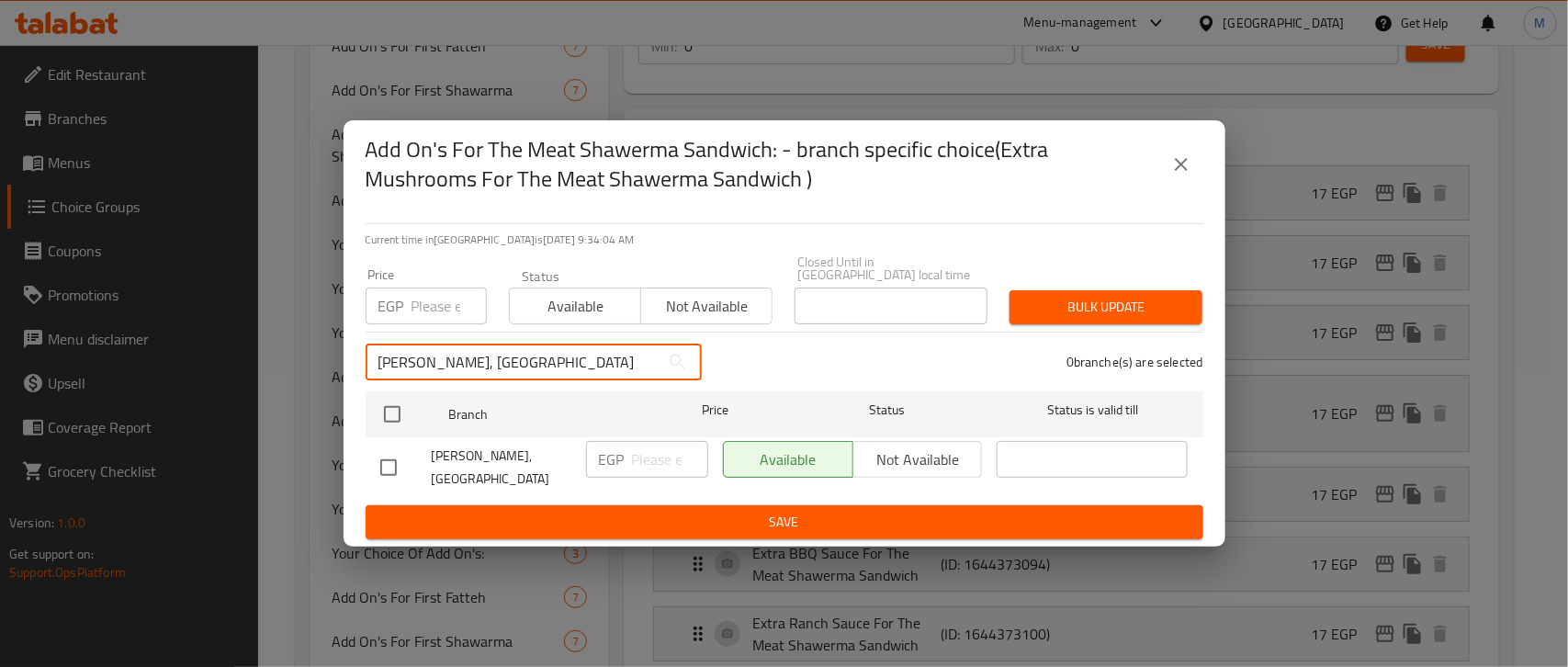
type input "[PERSON_NAME], [GEOGRAPHIC_DATA]"
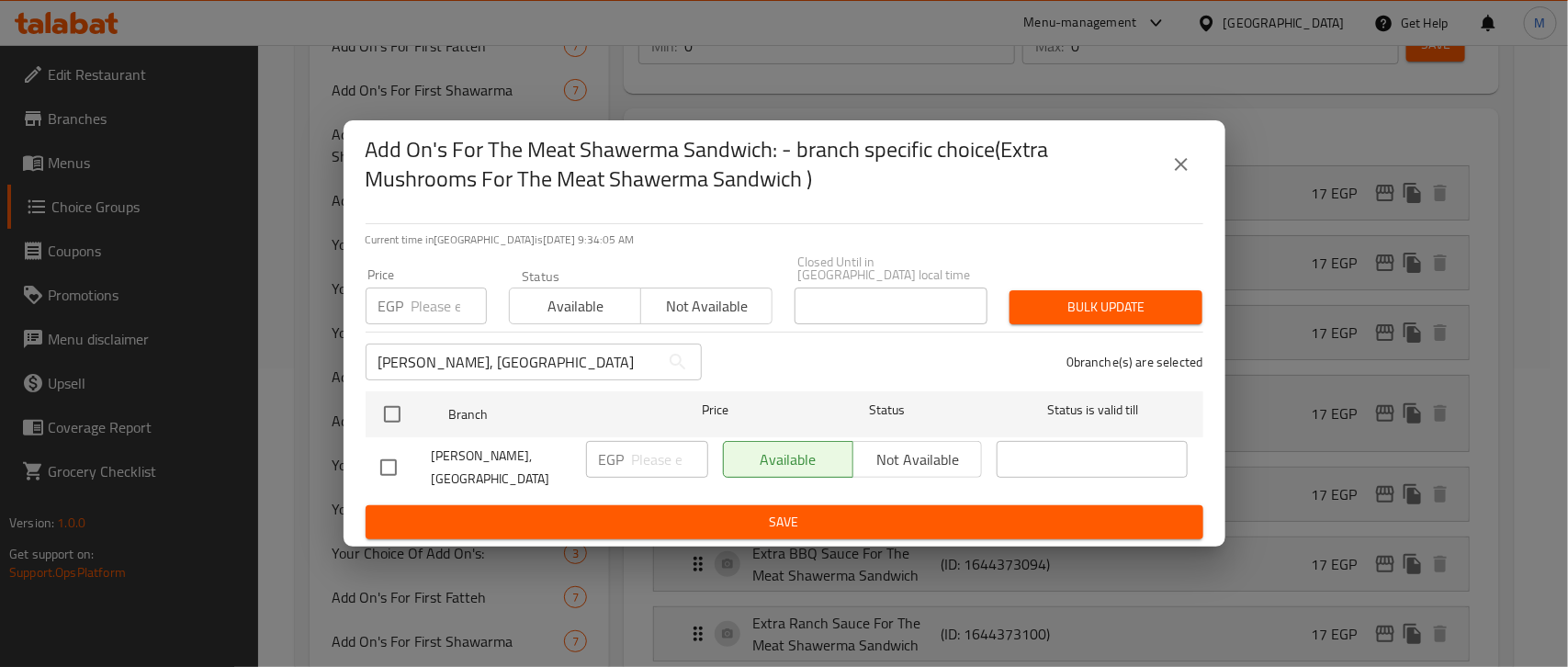
click at [391, 466] on input "checkbox" at bounding box center [387, 467] width 38 height 38
checkbox input "true"
click at [639, 469] on input "number" at bounding box center [670, 458] width 76 height 36
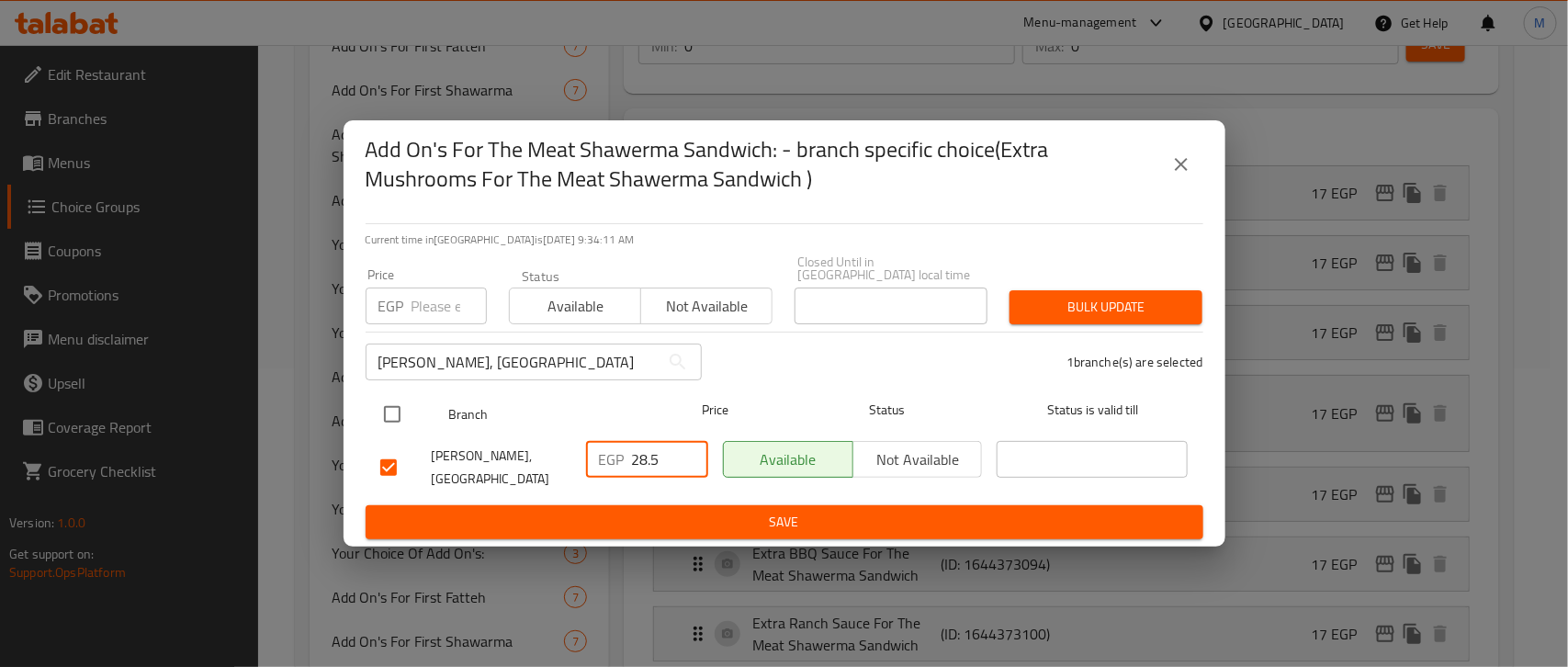
type input "28.5"
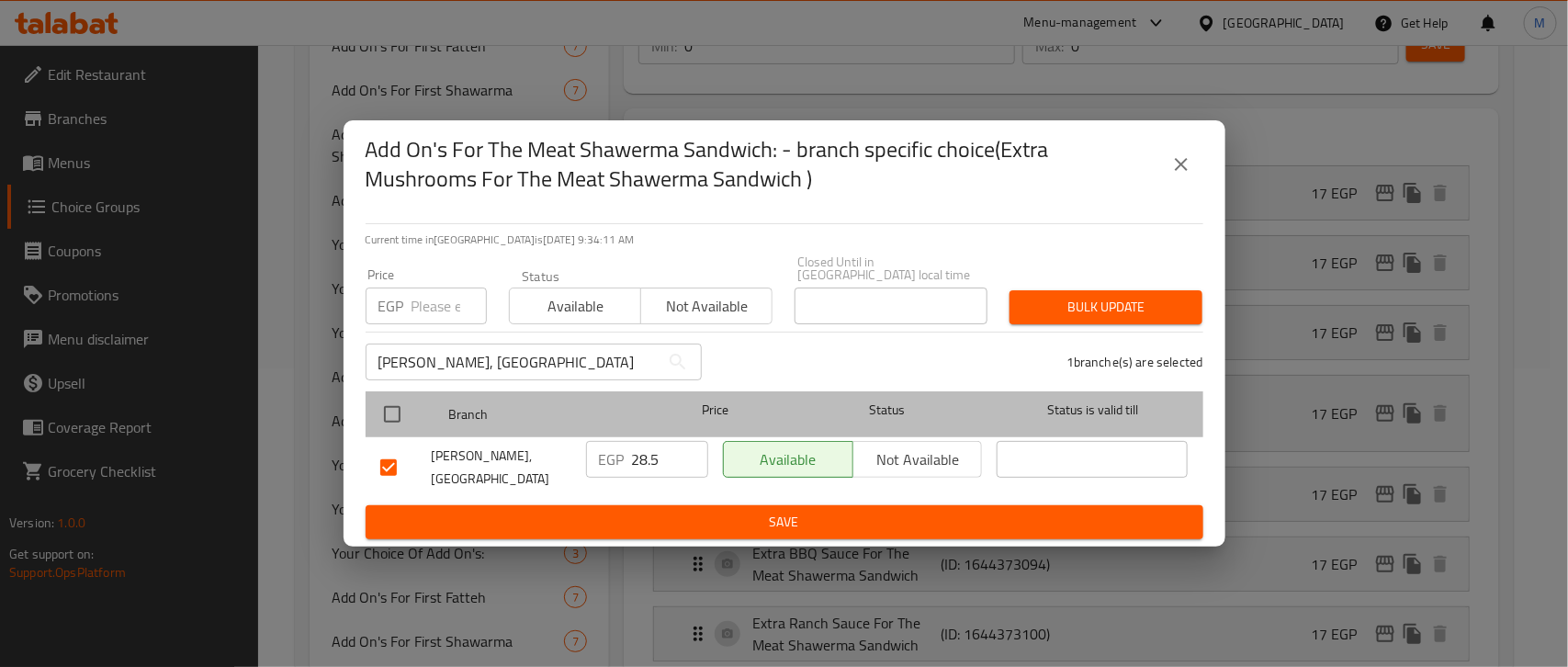
click at [884, 391] on div "Status" at bounding box center [885, 414] width 206 height 53
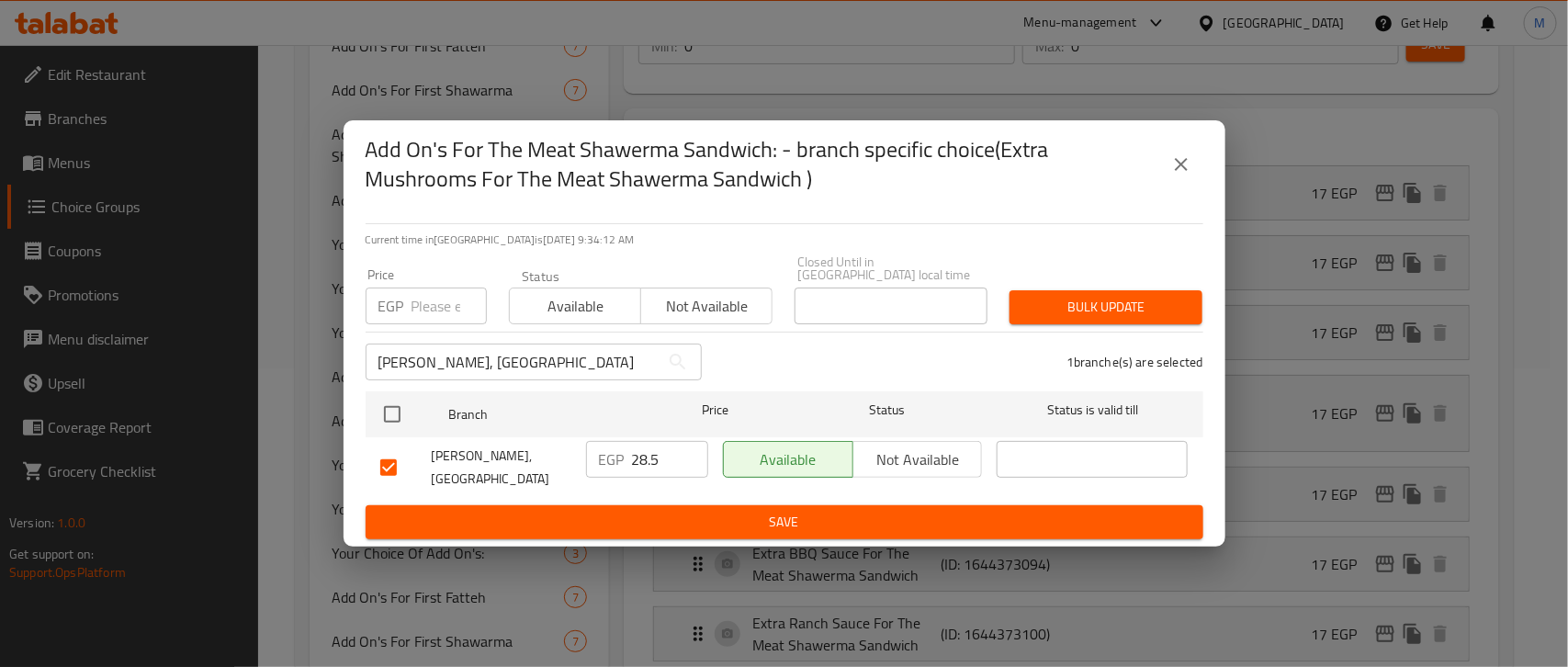
click at [811, 367] on div "1 branche(s) are selected" at bounding box center [963, 361] width 501 height 66
click at [473, 340] on div "Al Agha, Marassi Village ​" at bounding box center [534, 361] width 358 height 59
click at [713, 510] on span "Save" at bounding box center [784, 522] width 808 height 23
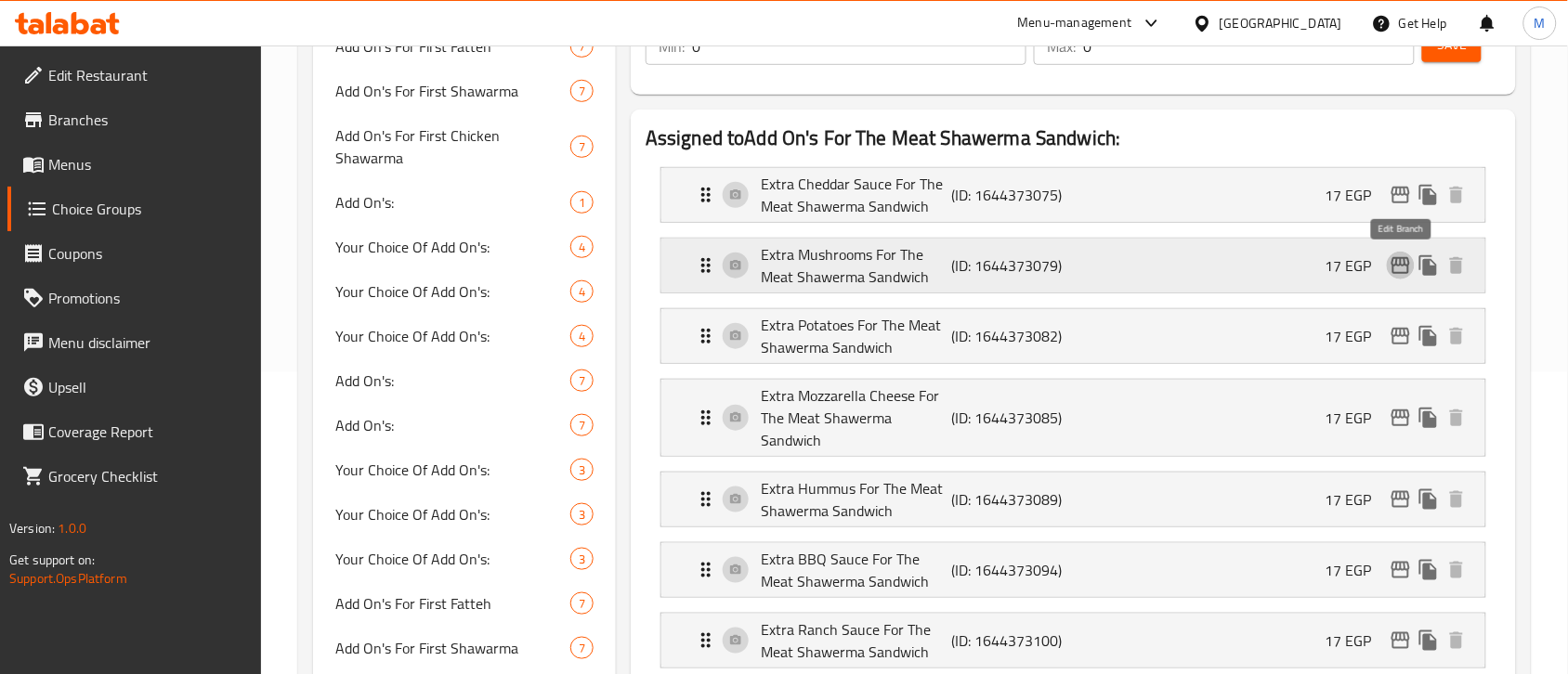
click at [1403, 271] on icon "edit" at bounding box center [1400, 265] width 23 height 23
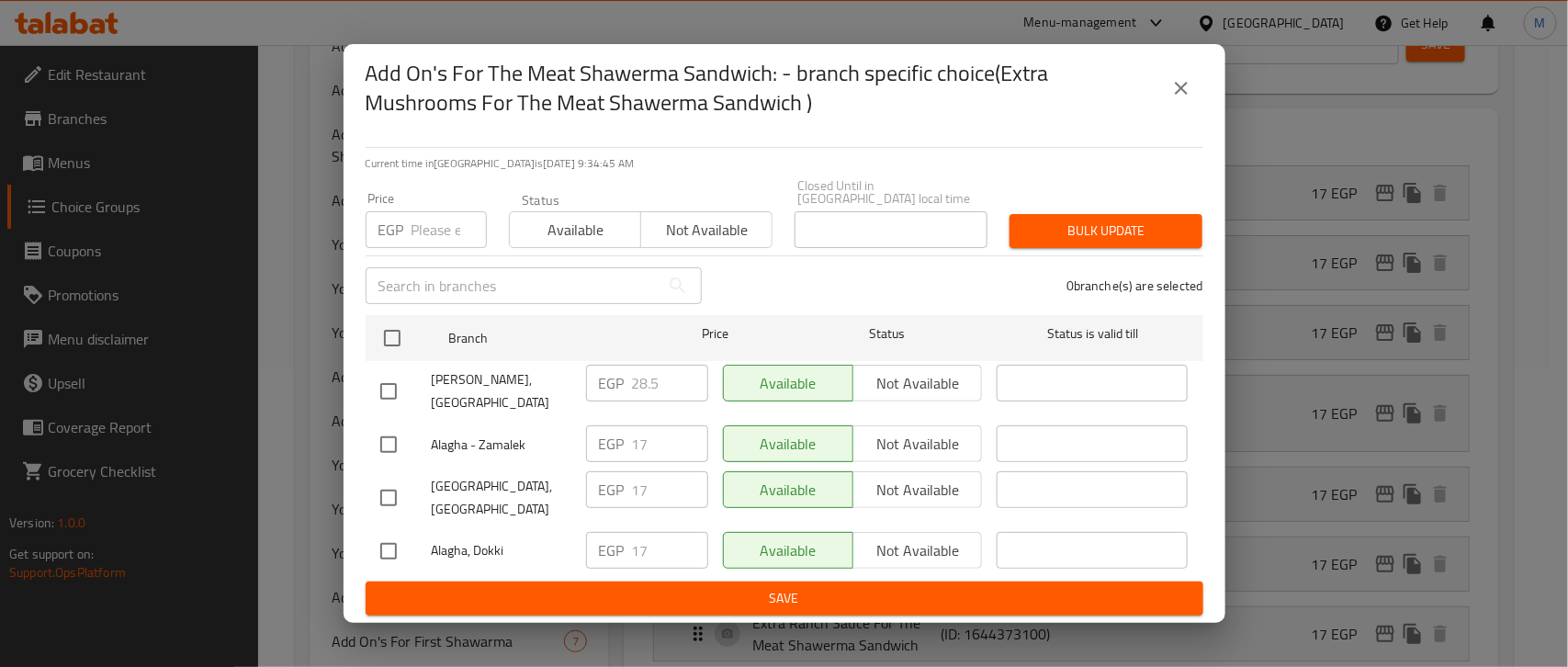
click at [1177, 100] on icon "close" at bounding box center [1181, 88] width 22 height 22
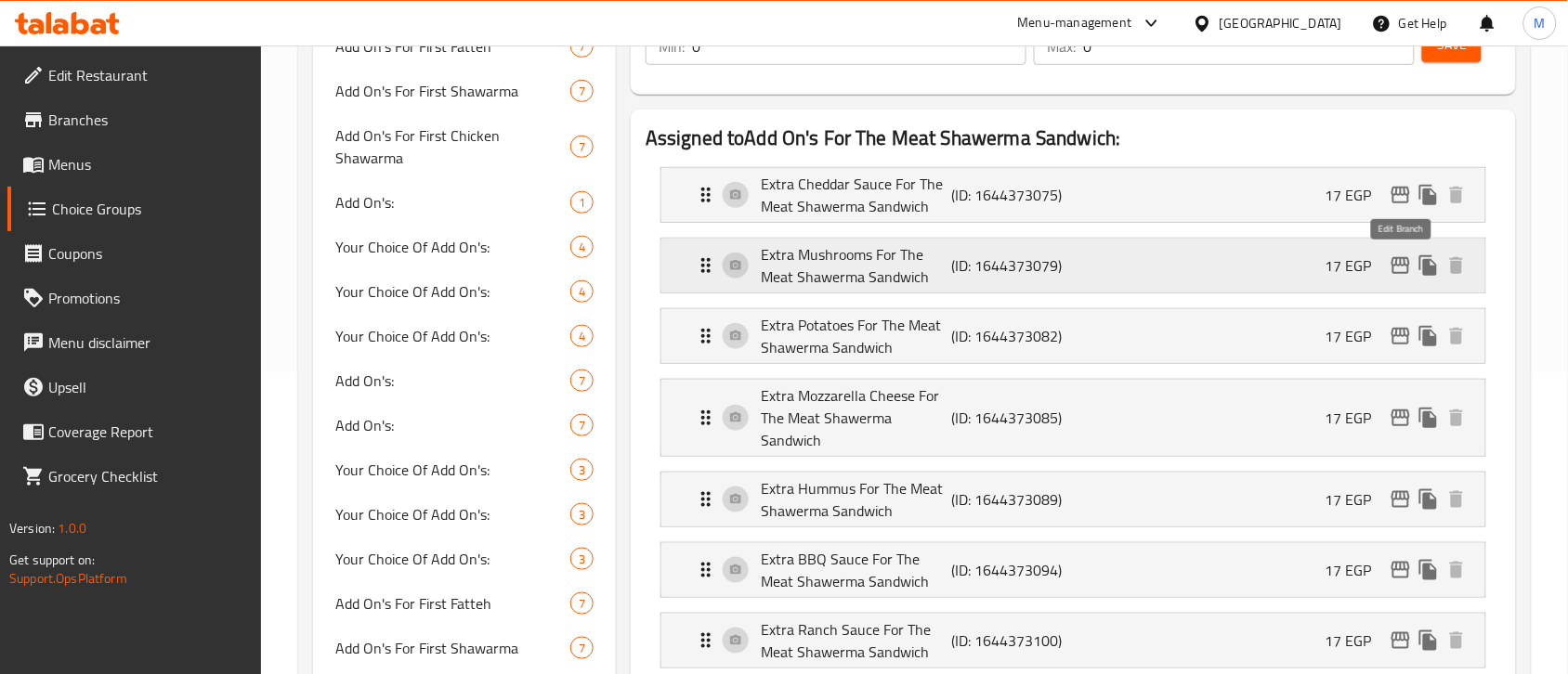
click at [1400, 272] on icon "edit" at bounding box center [1400, 265] width 23 height 23
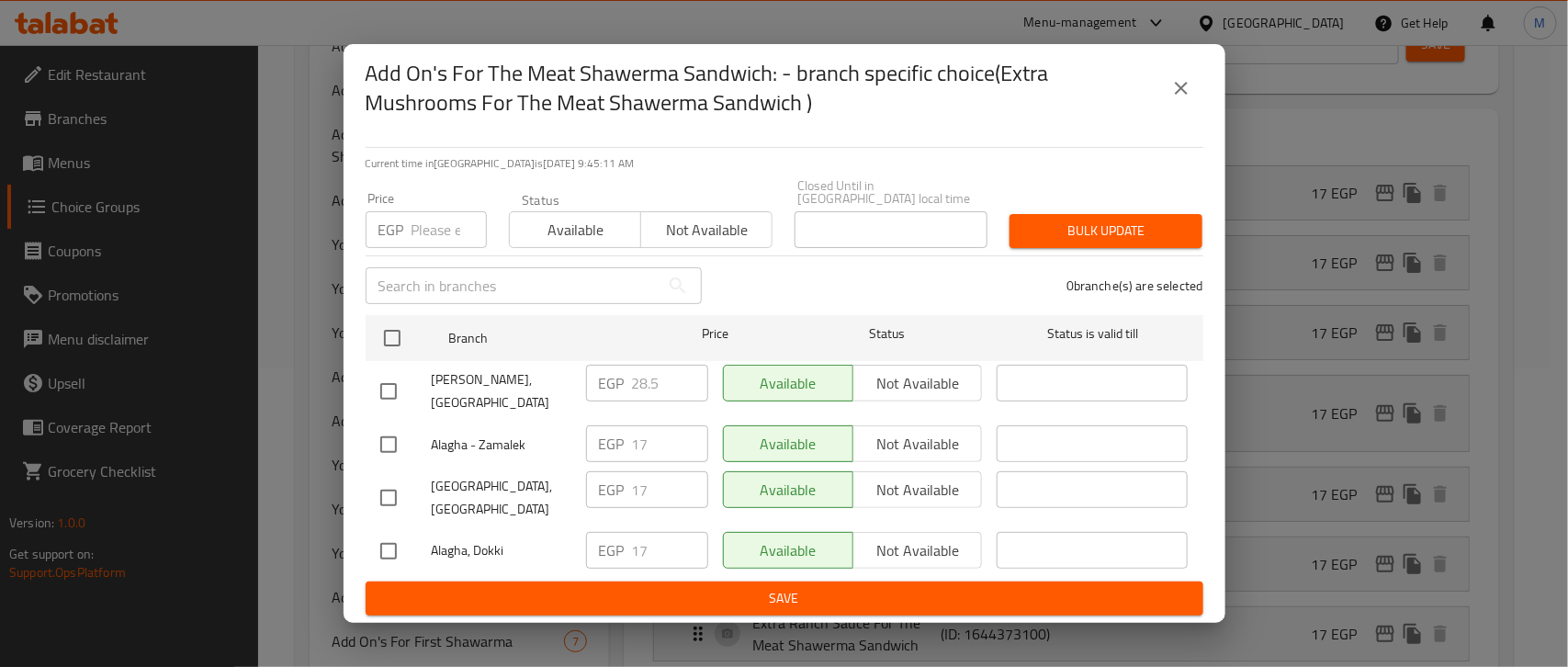
click at [1186, 100] on icon "close" at bounding box center [1181, 88] width 22 height 22
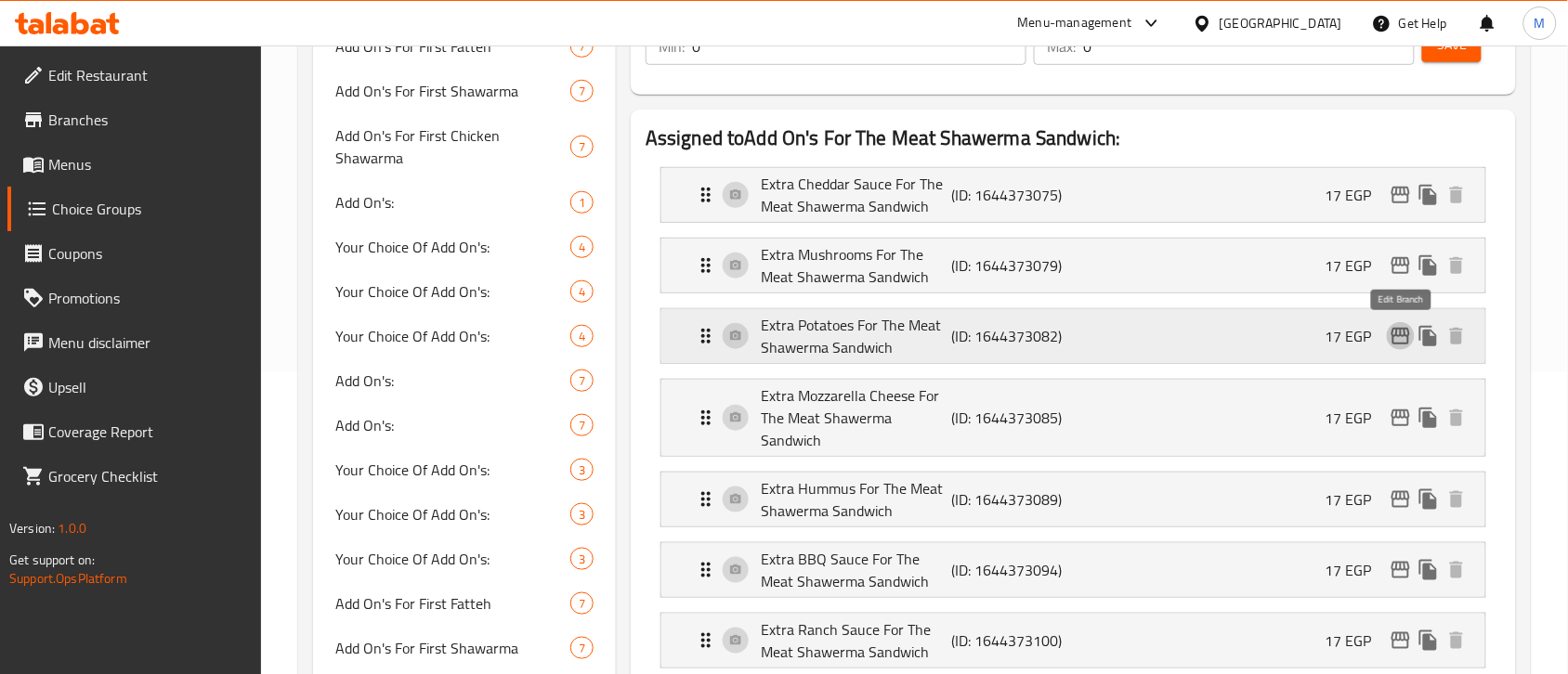
click at [1398, 336] on icon "edit" at bounding box center [1400, 336] width 19 height 17
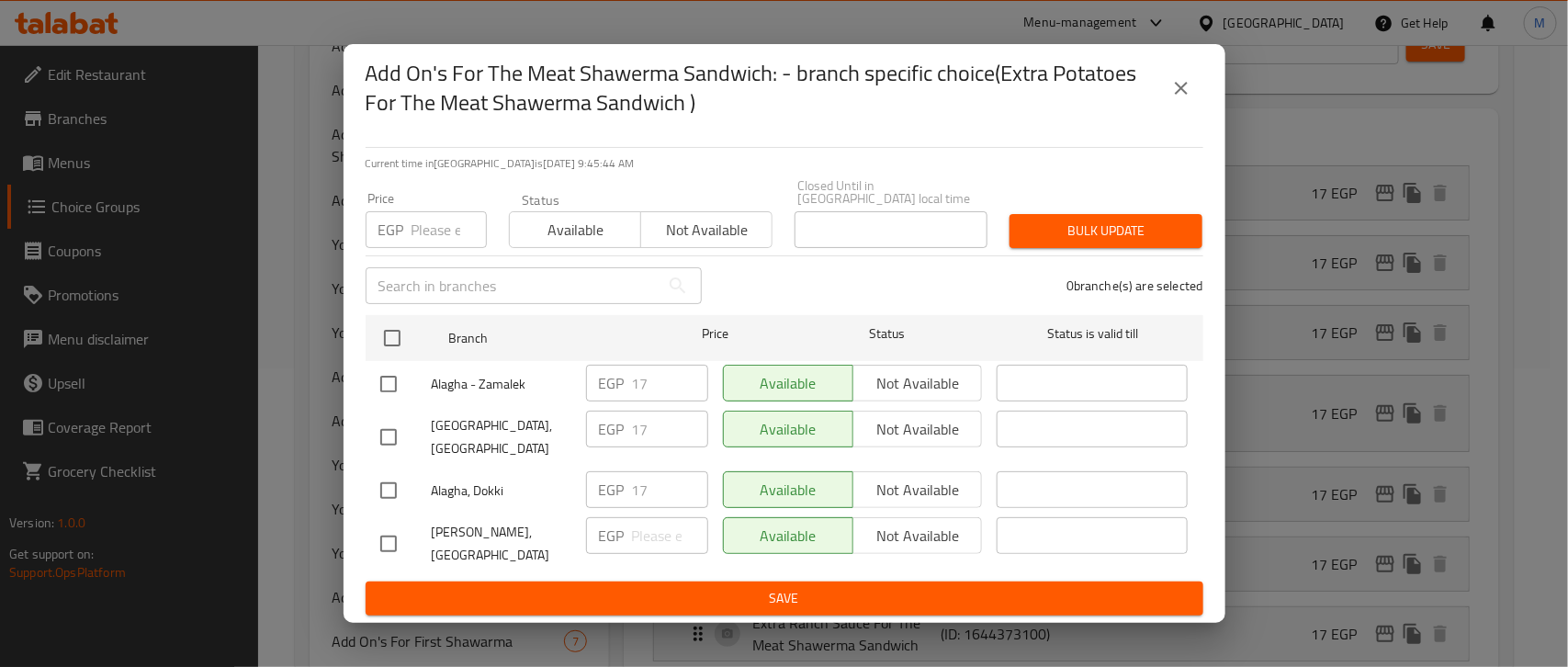
click at [503, 297] on input "text" at bounding box center [513, 285] width 294 height 36
paste input "[PERSON_NAME], [GEOGRAPHIC_DATA]"
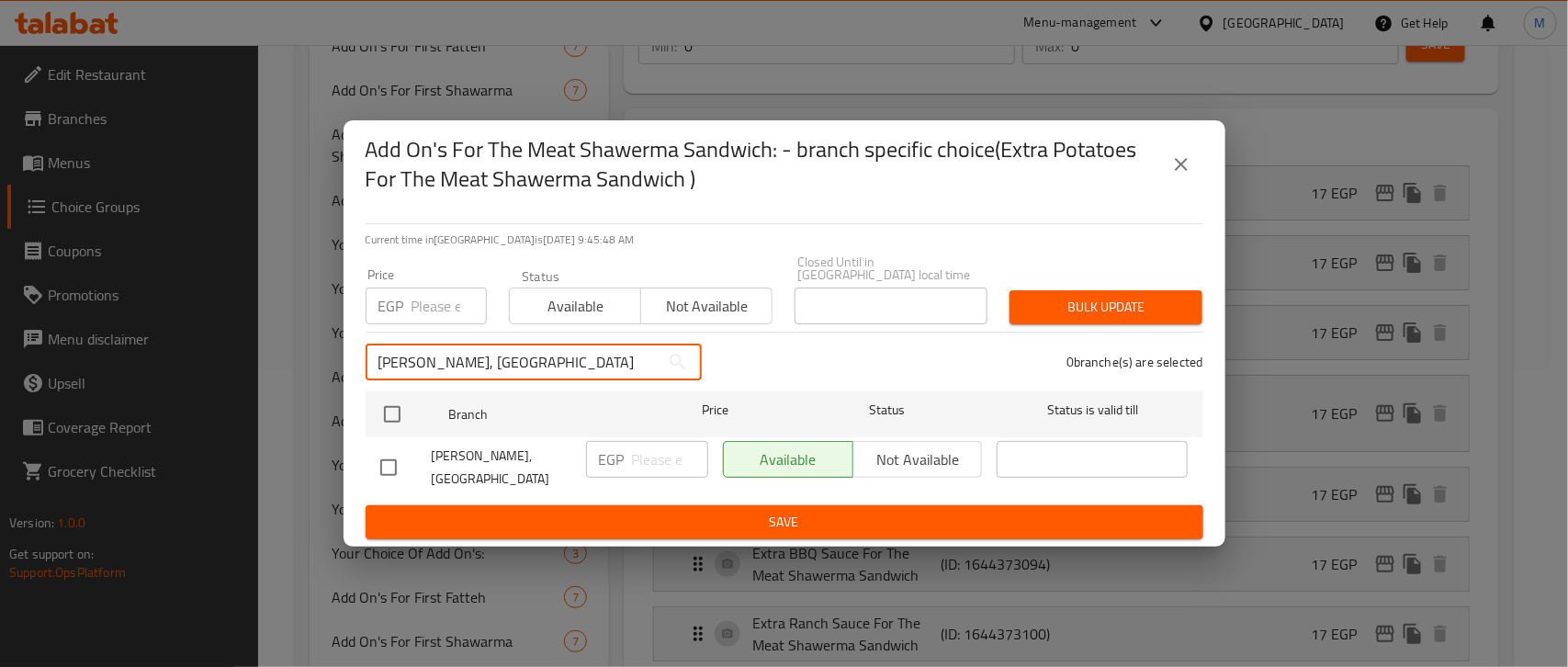
type input "[PERSON_NAME], [GEOGRAPHIC_DATA]"
click at [382, 464] on input "checkbox" at bounding box center [387, 467] width 38 height 38
checkbox input "true"
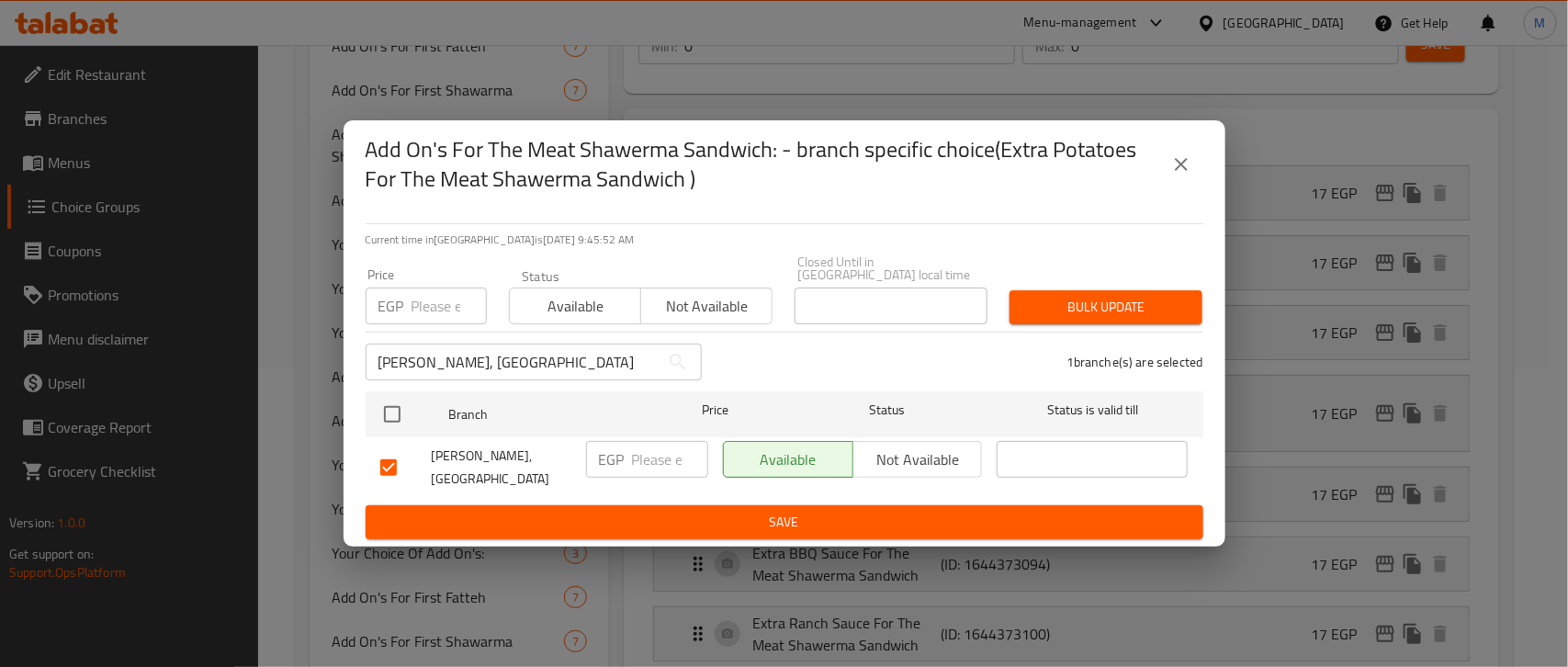
click at [661, 469] on input "number" at bounding box center [670, 458] width 76 height 36
type input "28.5"
click at [813, 359] on div "1 branche(s) are selected" at bounding box center [963, 361] width 501 height 66
click at [512, 361] on input "[PERSON_NAME], [GEOGRAPHIC_DATA]" at bounding box center [513, 361] width 294 height 36
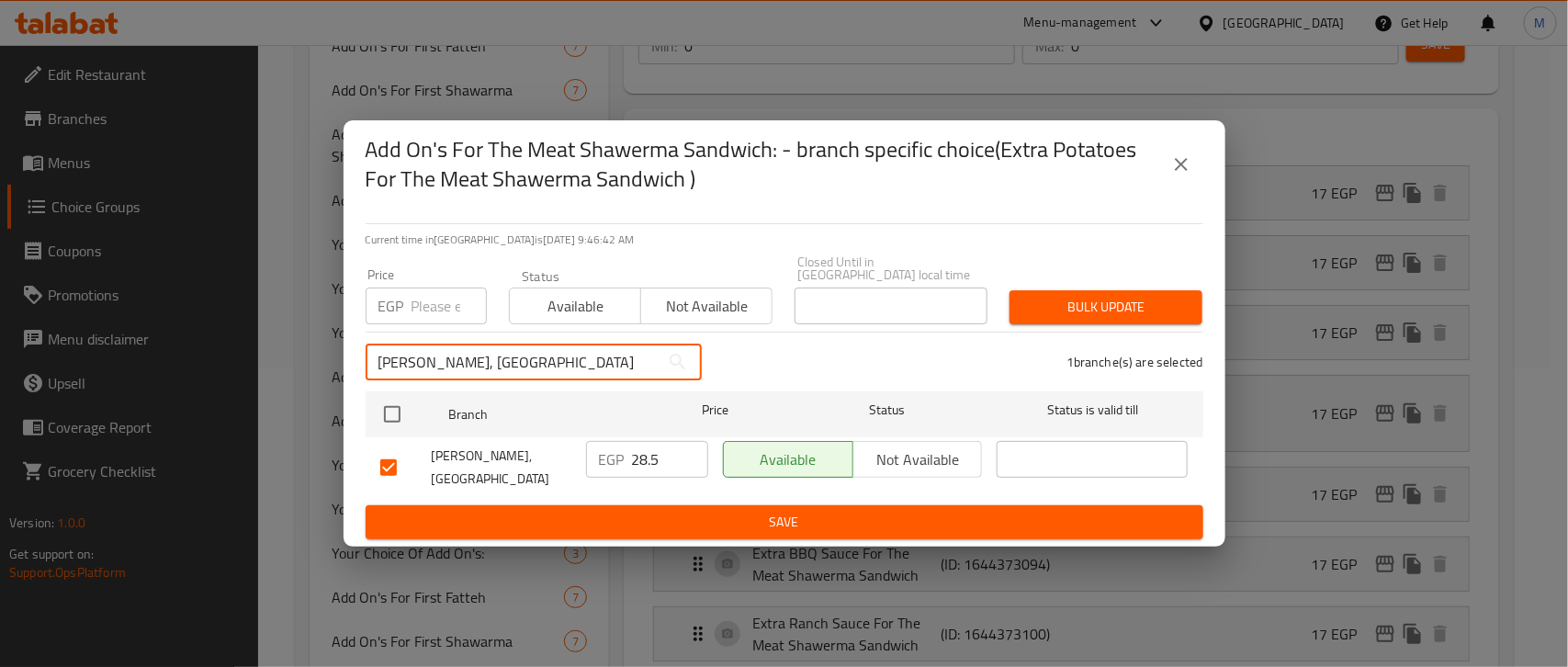
click at [512, 361] on input "[PERSON_NAME], [GEOGRAPHIC_DATA]" at bounding box center [513, 361] width 294 height 36
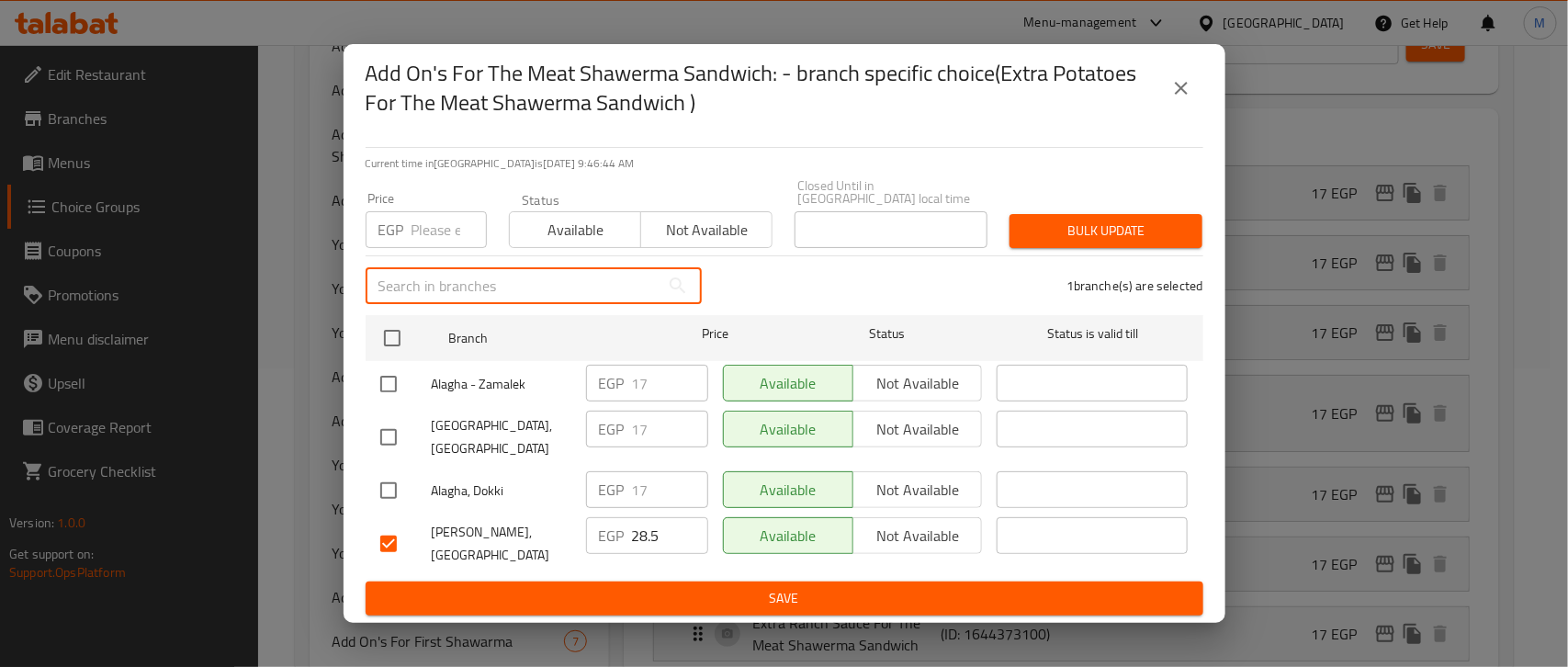
click at [772, 299] on div "1 branche(s) are selected" at bounding box center [963, 285] width 501 height 66
click at [690, 587] on span "Save" at bounding box center [784, 598] width 808 height 23
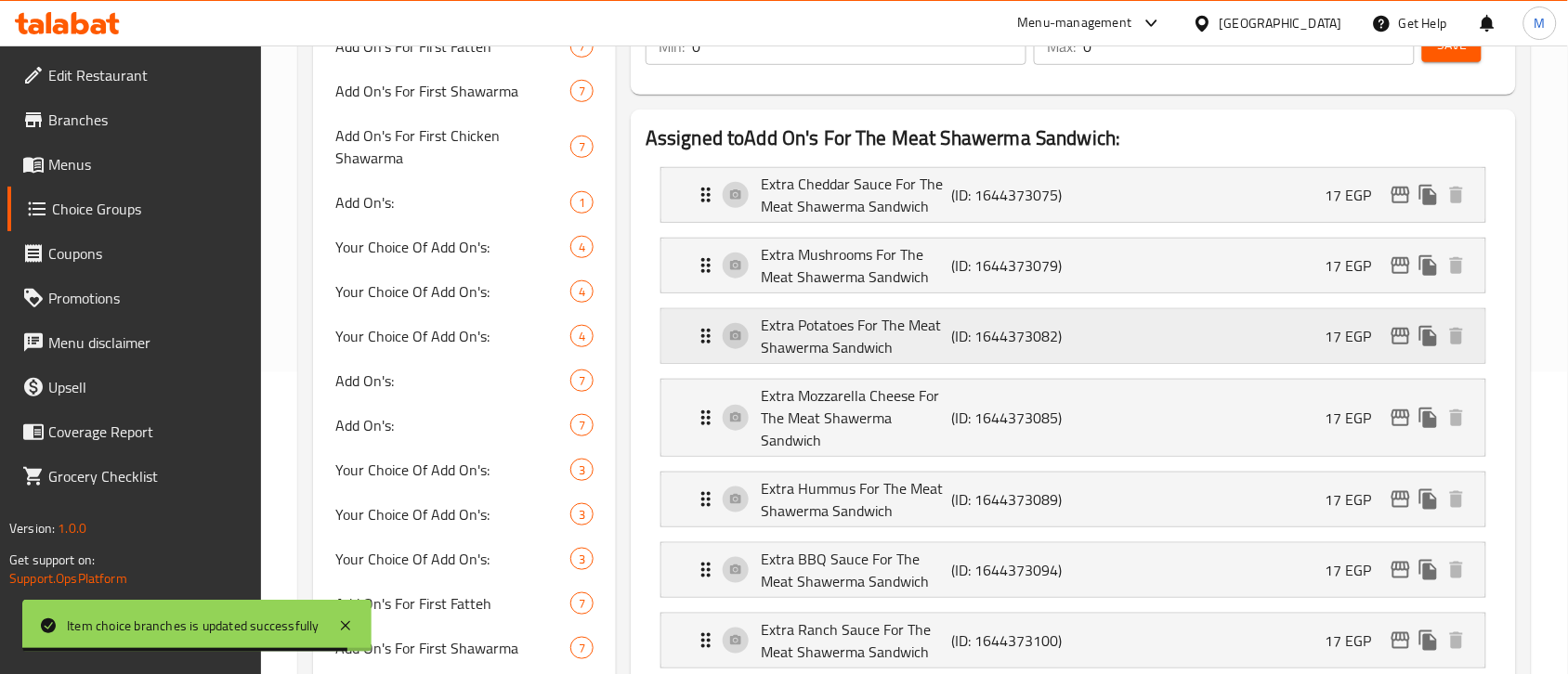
click at [1400, 339] on icon "edit" at bounding box center [1400, 336] width 23 height 23
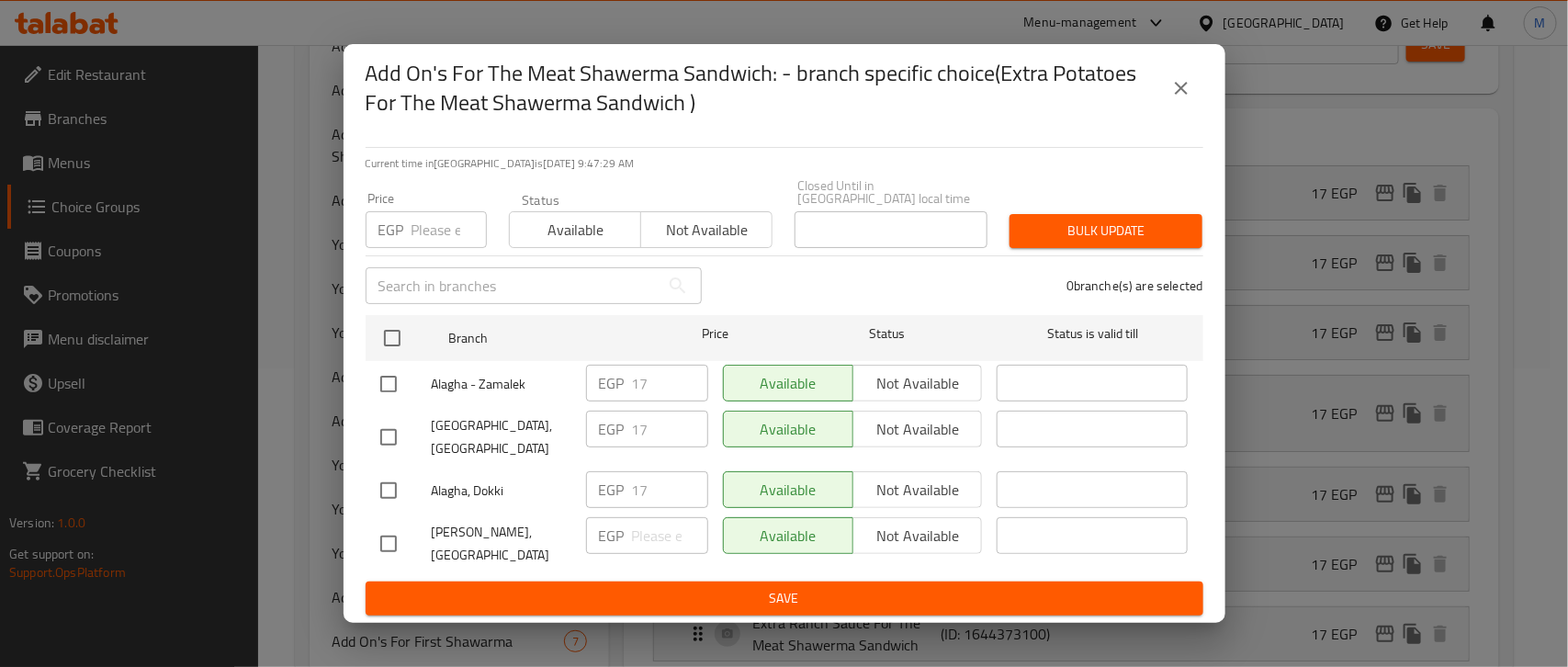
click at [392, 538] on input "checkbox" at bounding box center [387, 543] width 38 height 38
checkbox input "true"
click at [656, 525] on input "number" at bounding box center [670, 535] width 76 height 36
type input "28.5"
click at [764, 587] on span "Save" at bounding box center [784, 598] width 808 height 23
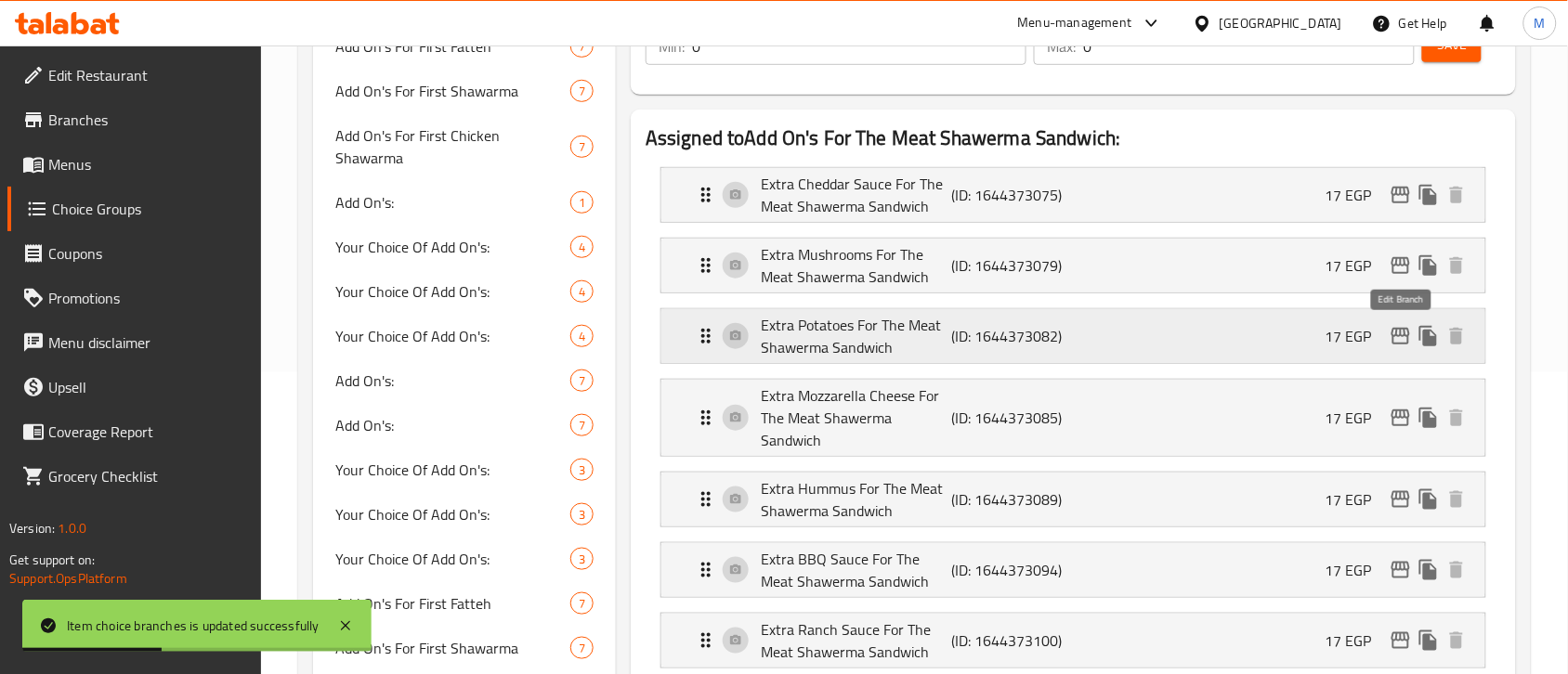
click at [1389, 332] on icon "edit" at bounding box center [1400, 336] width 23 height 23
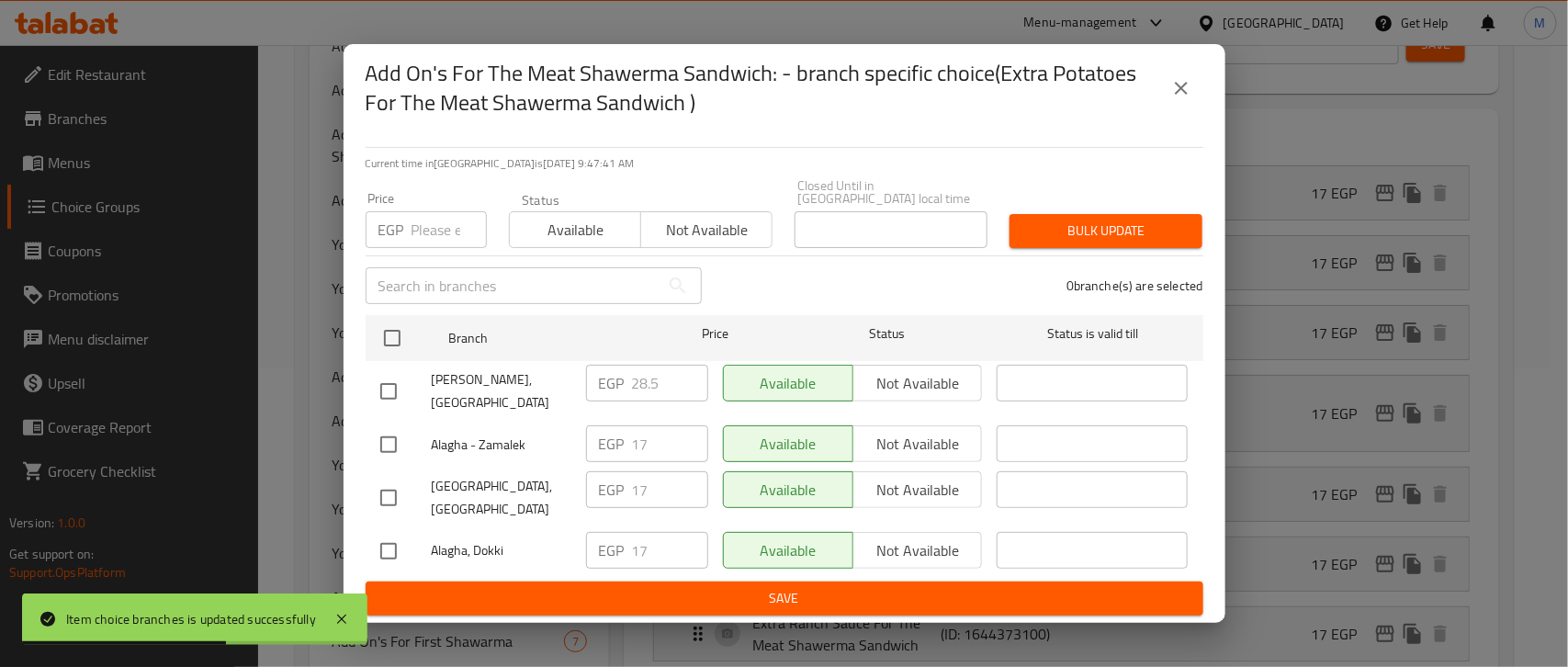
click at [1164, 108] on button "close" at bounding box center [1181, 88] width 44 height 44
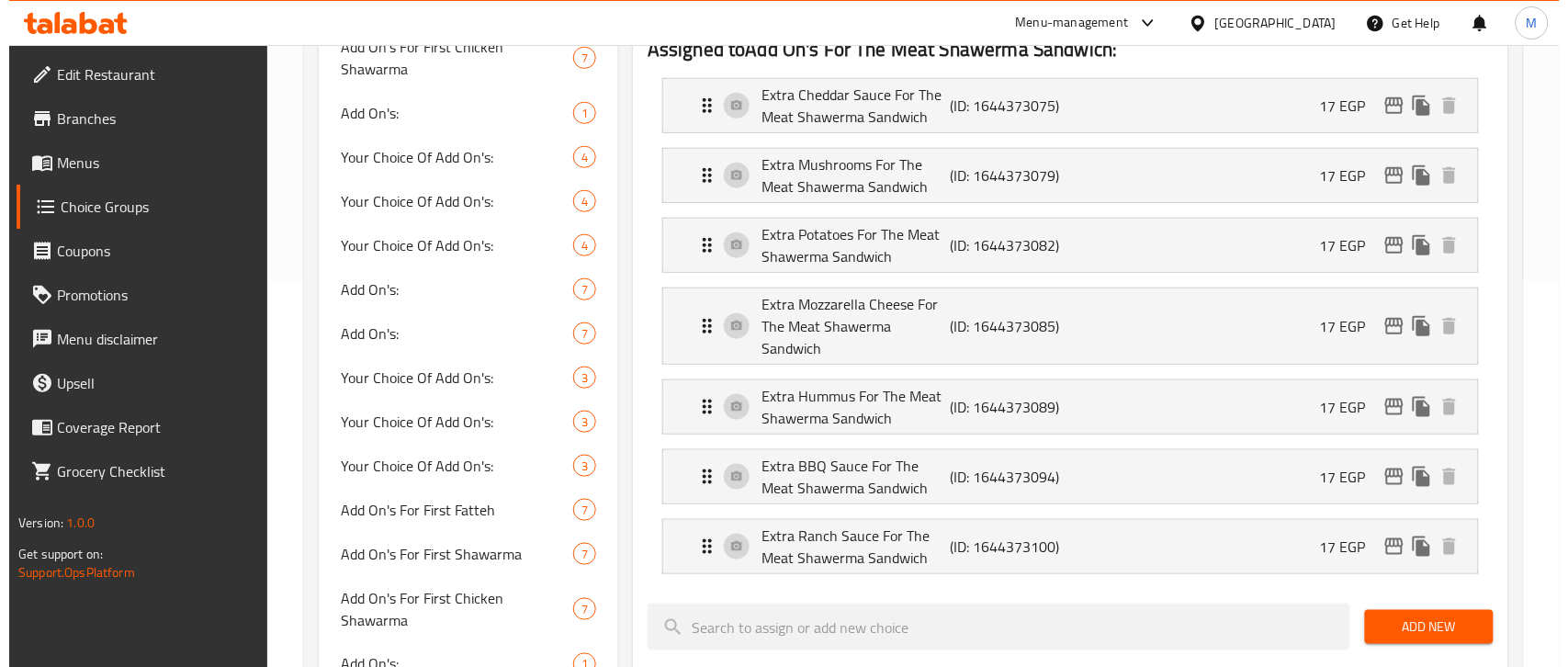
scroll to position [184, 0]
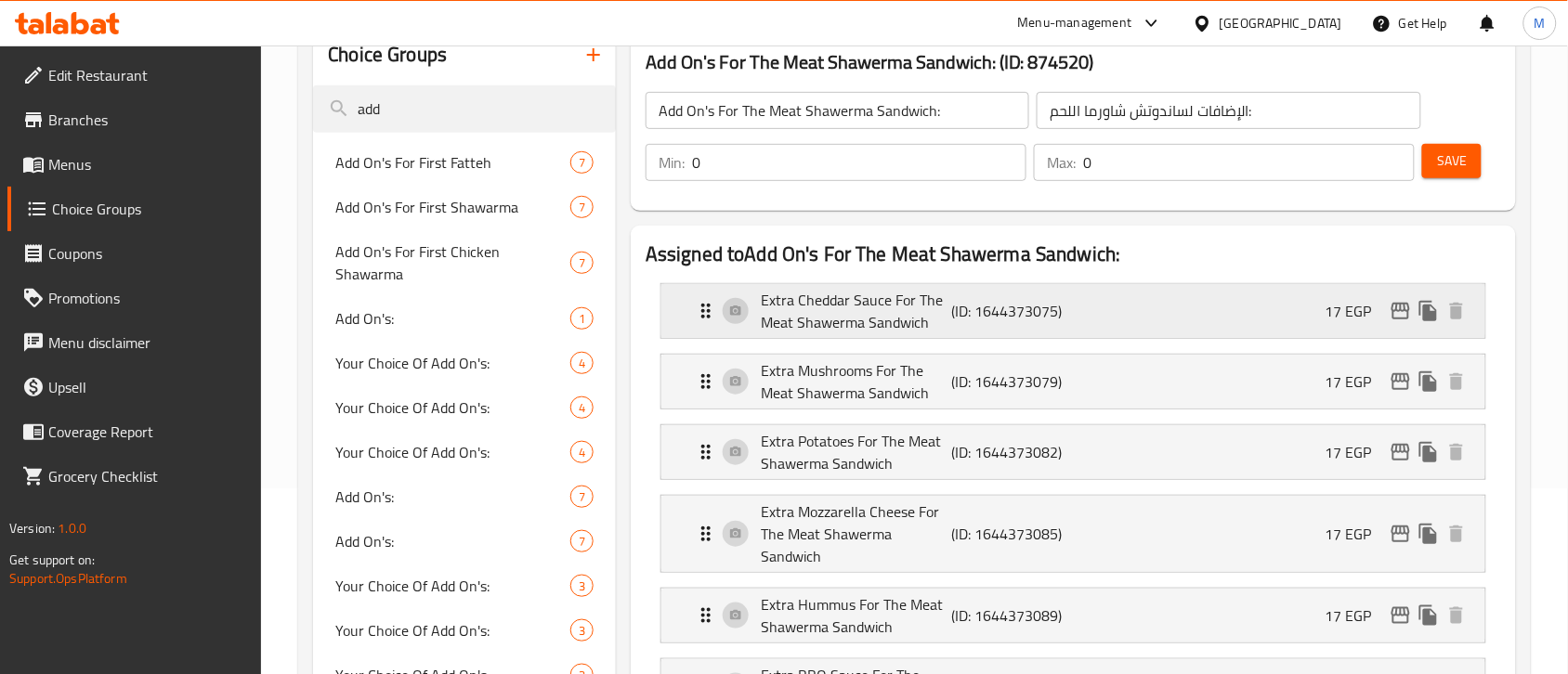
click at [1395, 306] on icon "edit" at bounding box center [1400, 312] width 23 height 23
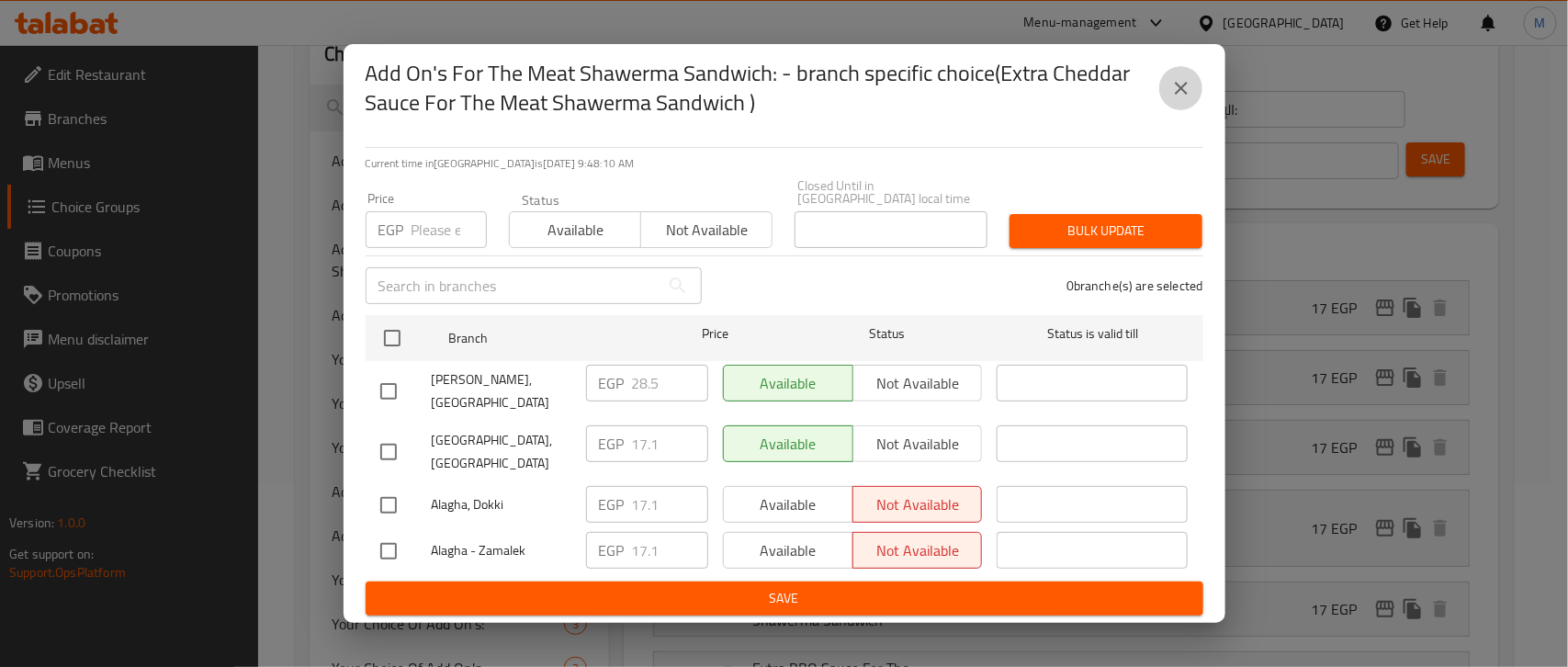
click at [1183, 94] on button "close" at bounding box center [1181, 88] width 44 height 44
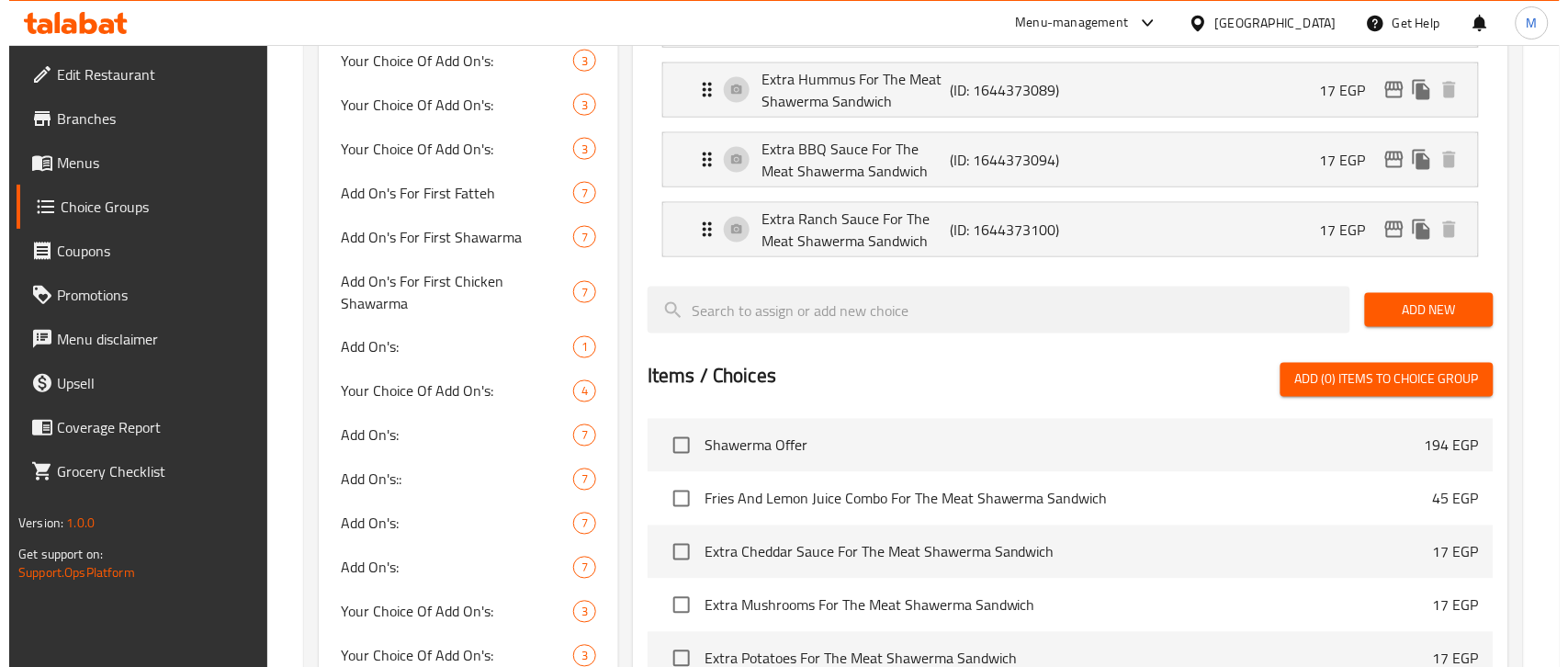
scroll to position [299, 0]
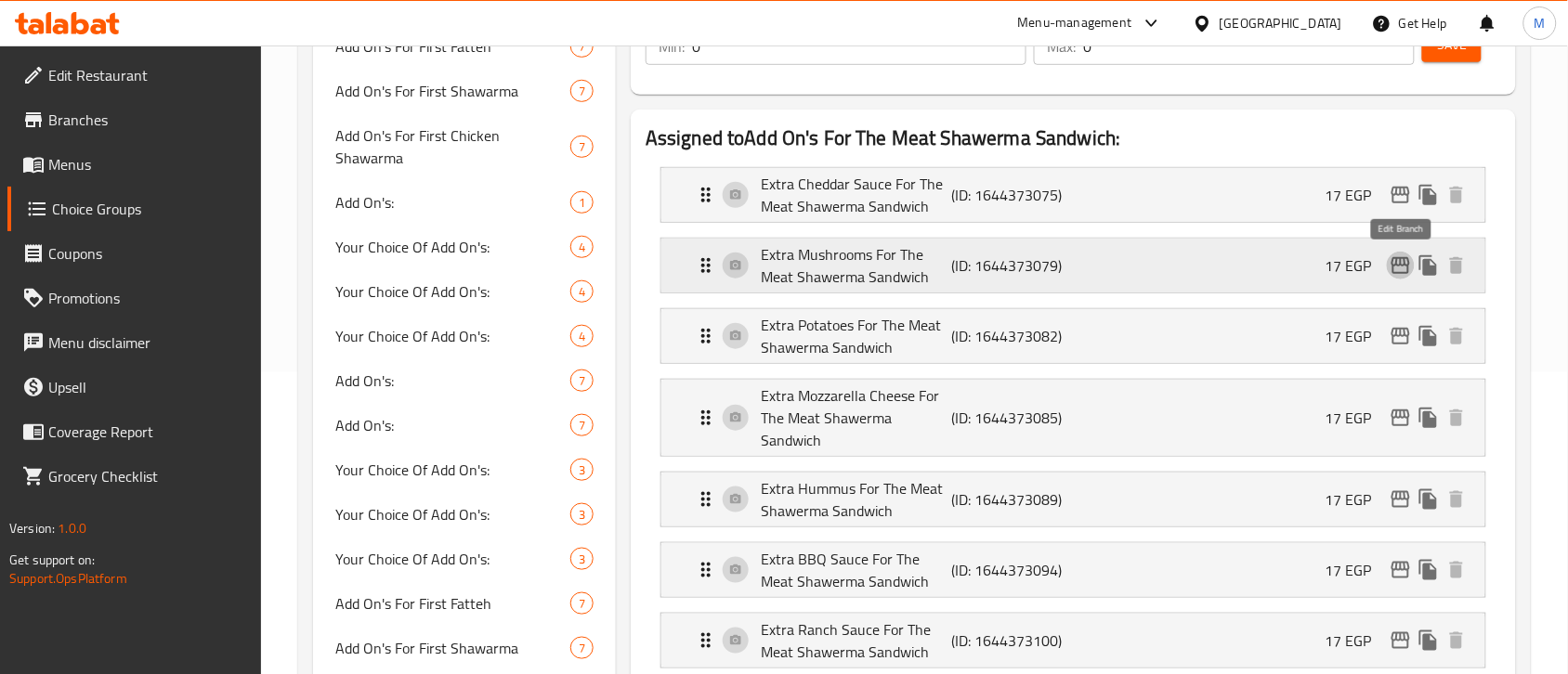
click at [1402, 265] on icon "edit" at bounding box center [1400, 265] width 23 height 23
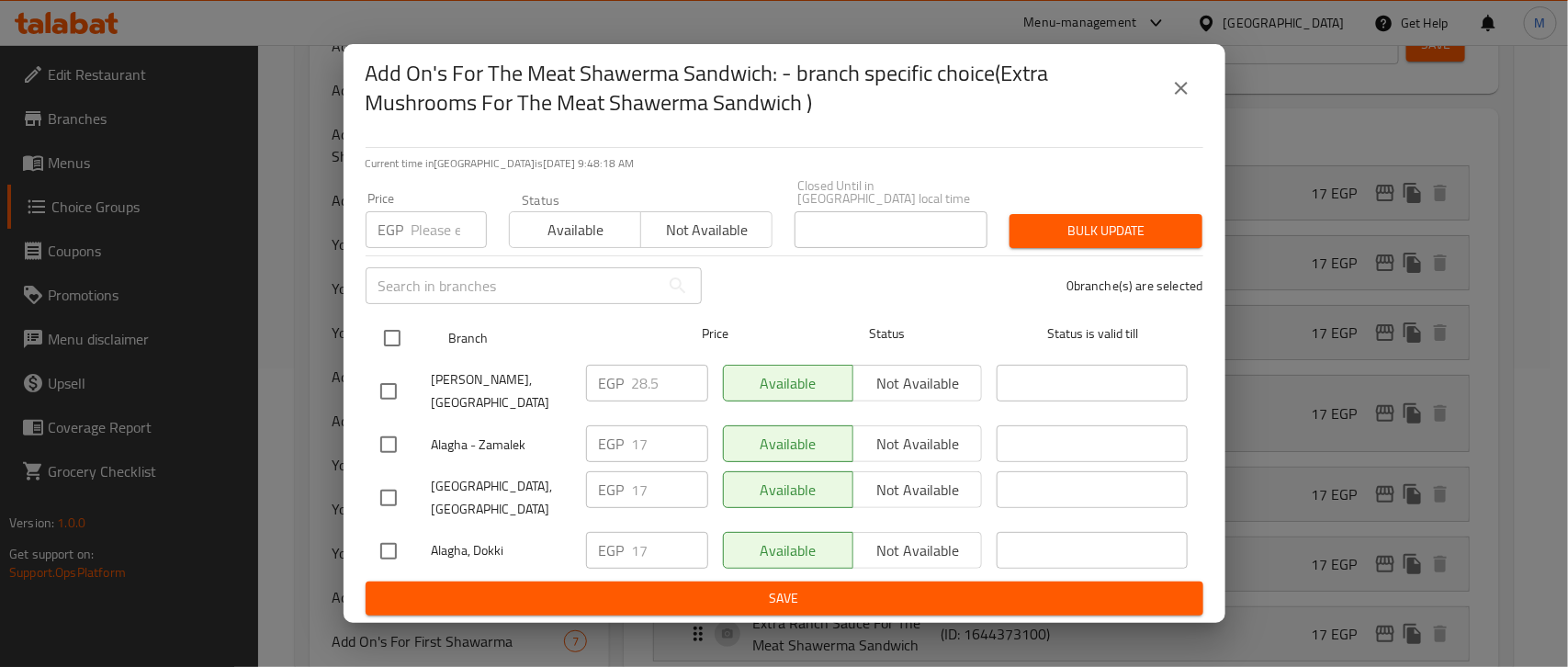
click at [393, 343] on input "checkbox" at bounding box center [391, 337] width 38 height 38
checkbox input "true"
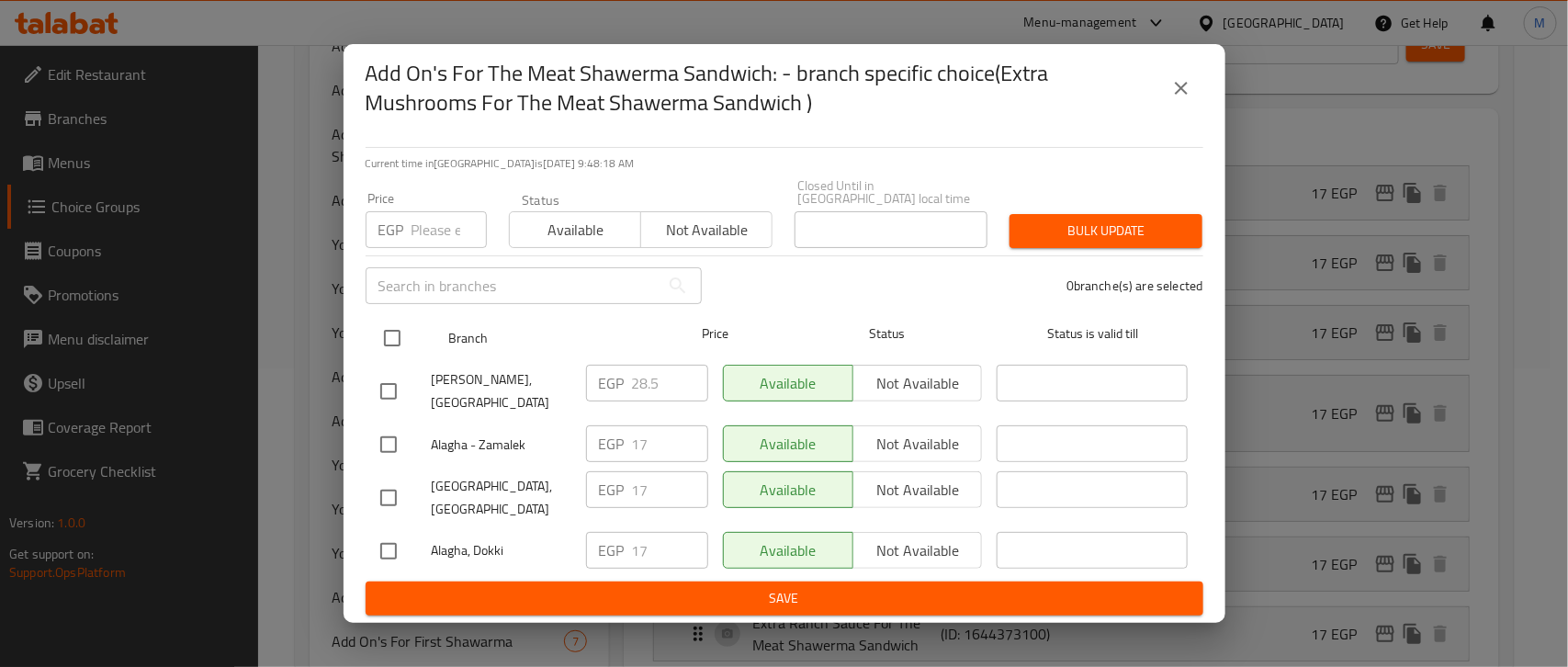
checkbox input "true"
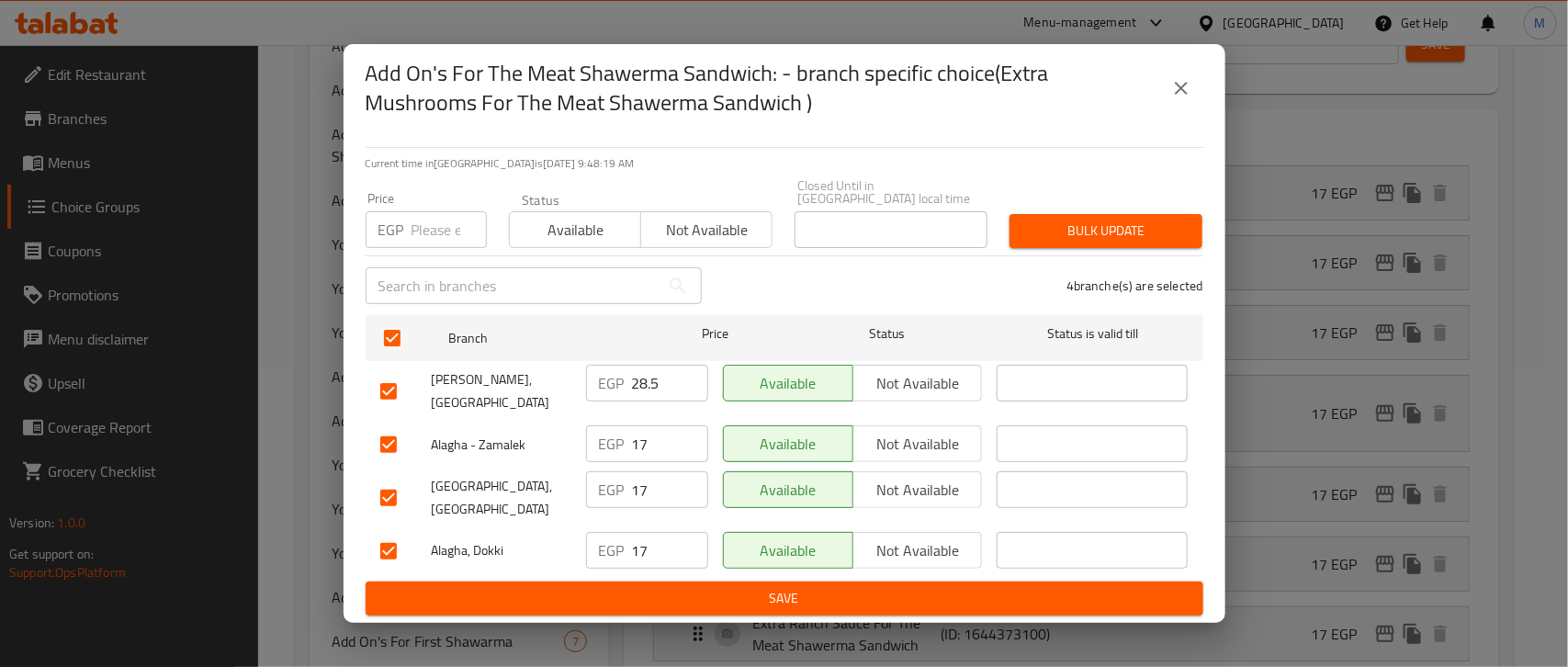
click at [385, 400] on input "checkbox" at bounding box center [387, 390] width 38 height 38
checkbox input "false"
click at [413, 231] on input "number" at bounding box center [449, 229] width 75 height 36
type input "17.1"
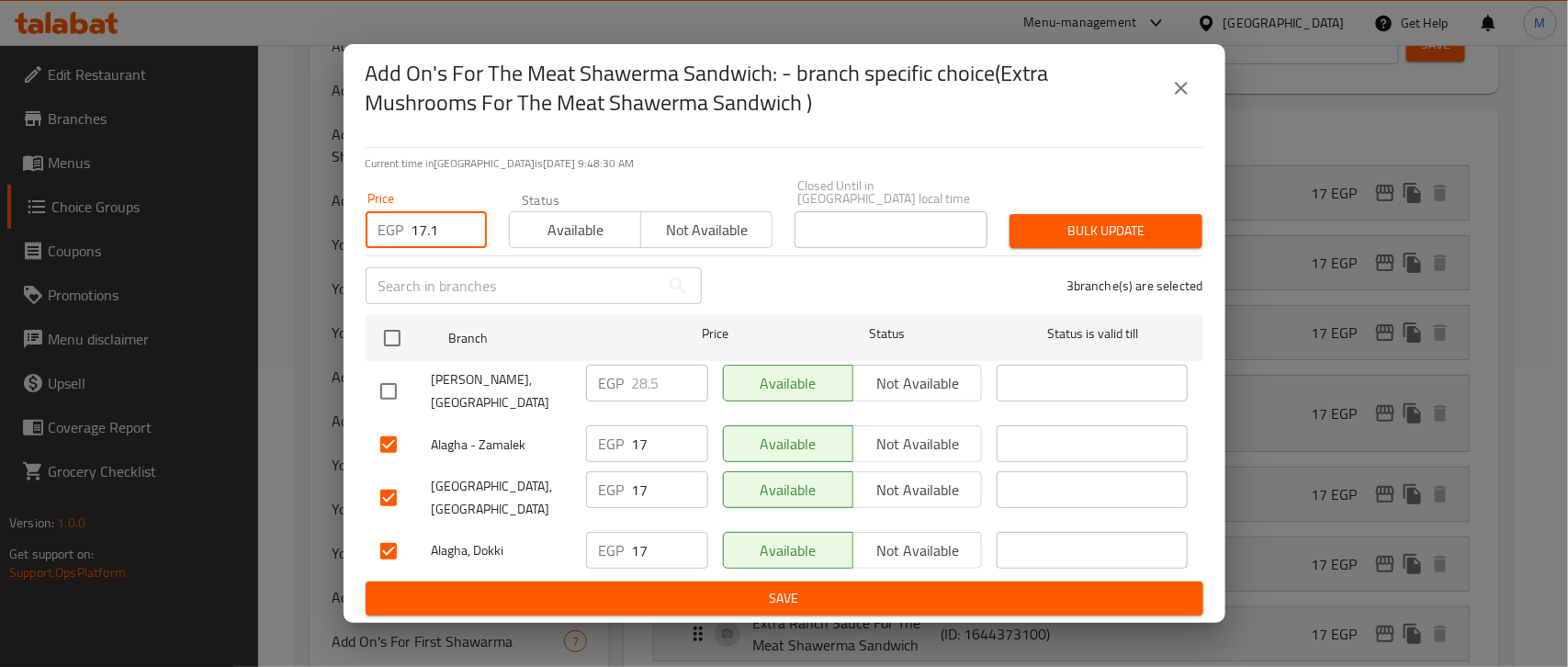
click at [1070, 241] on span "Bulk update" at bounding box center [1106, 231] width 164 height 23
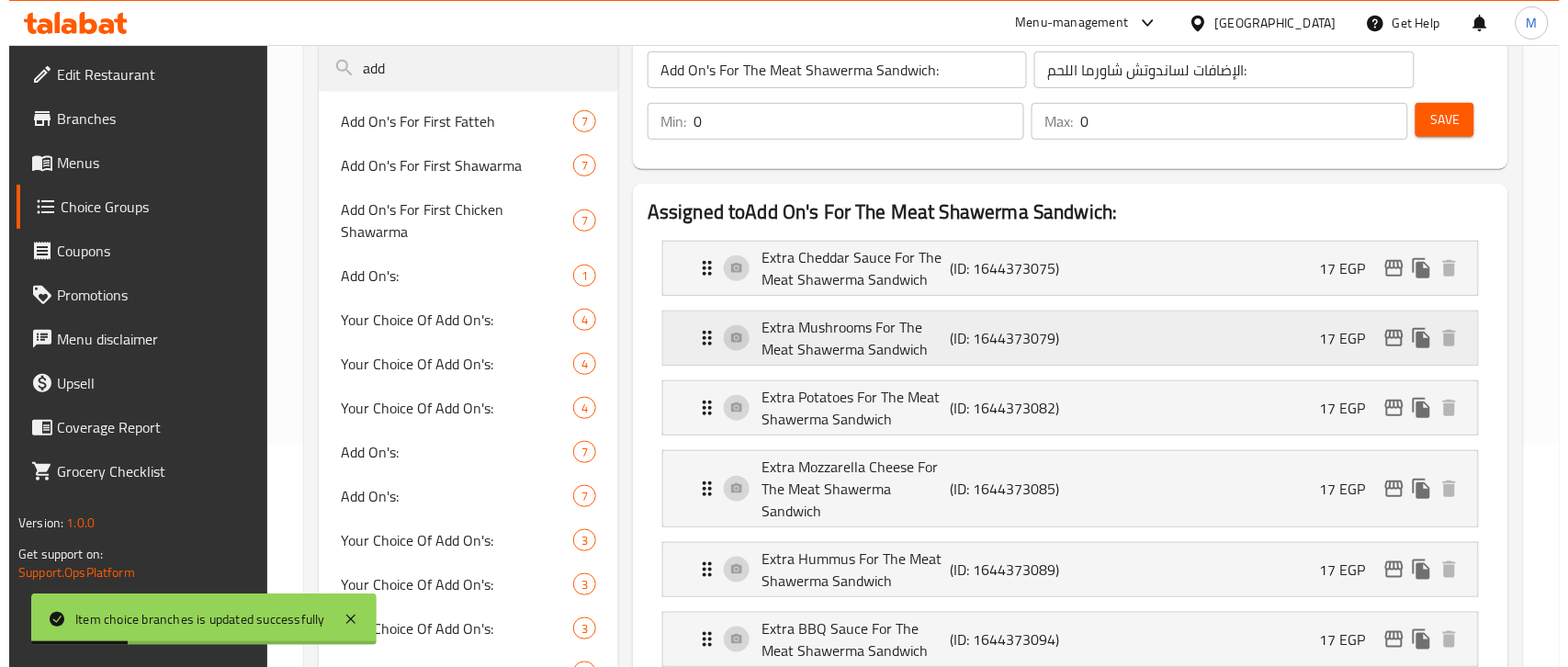
scroll to position [184, 0]
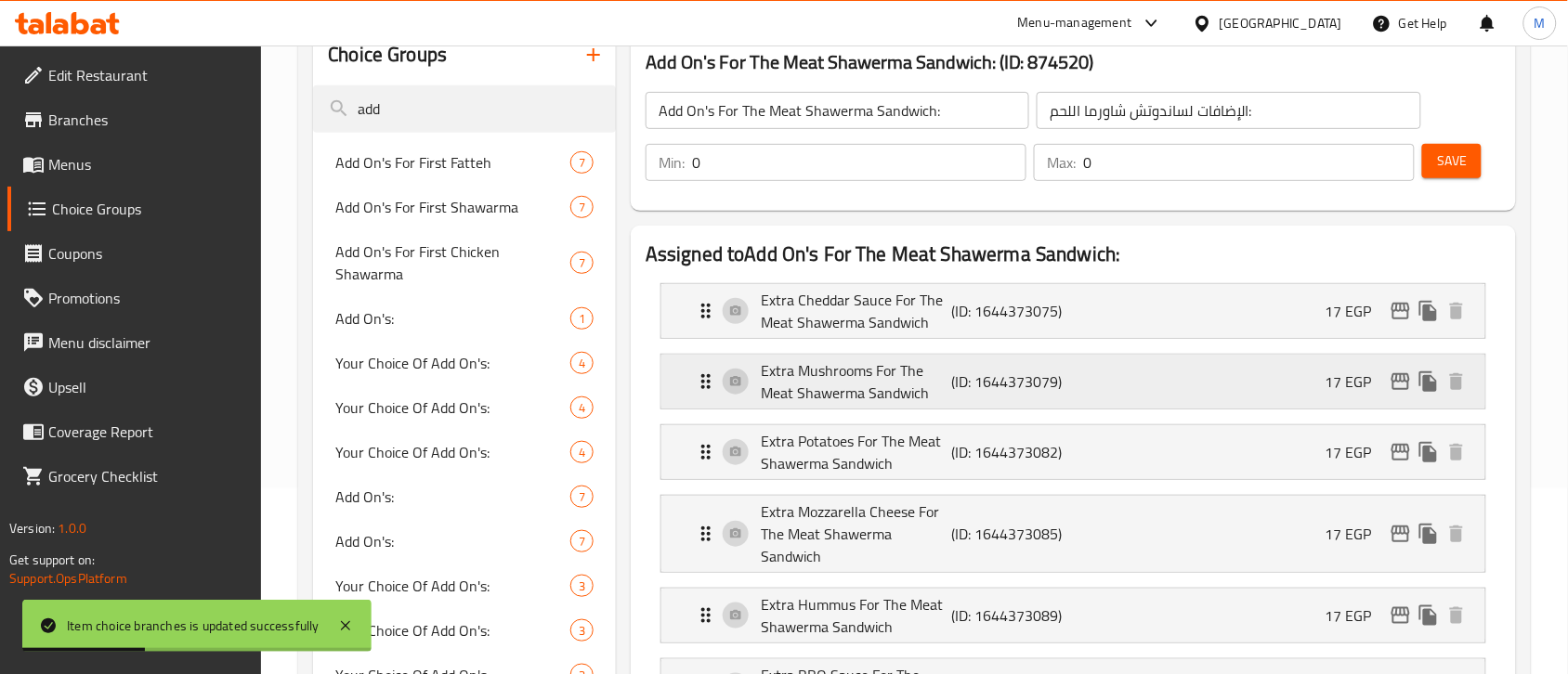
click at [1410, 383] on icon "edit" at bounding box center [1400, 382] width 23 height 23
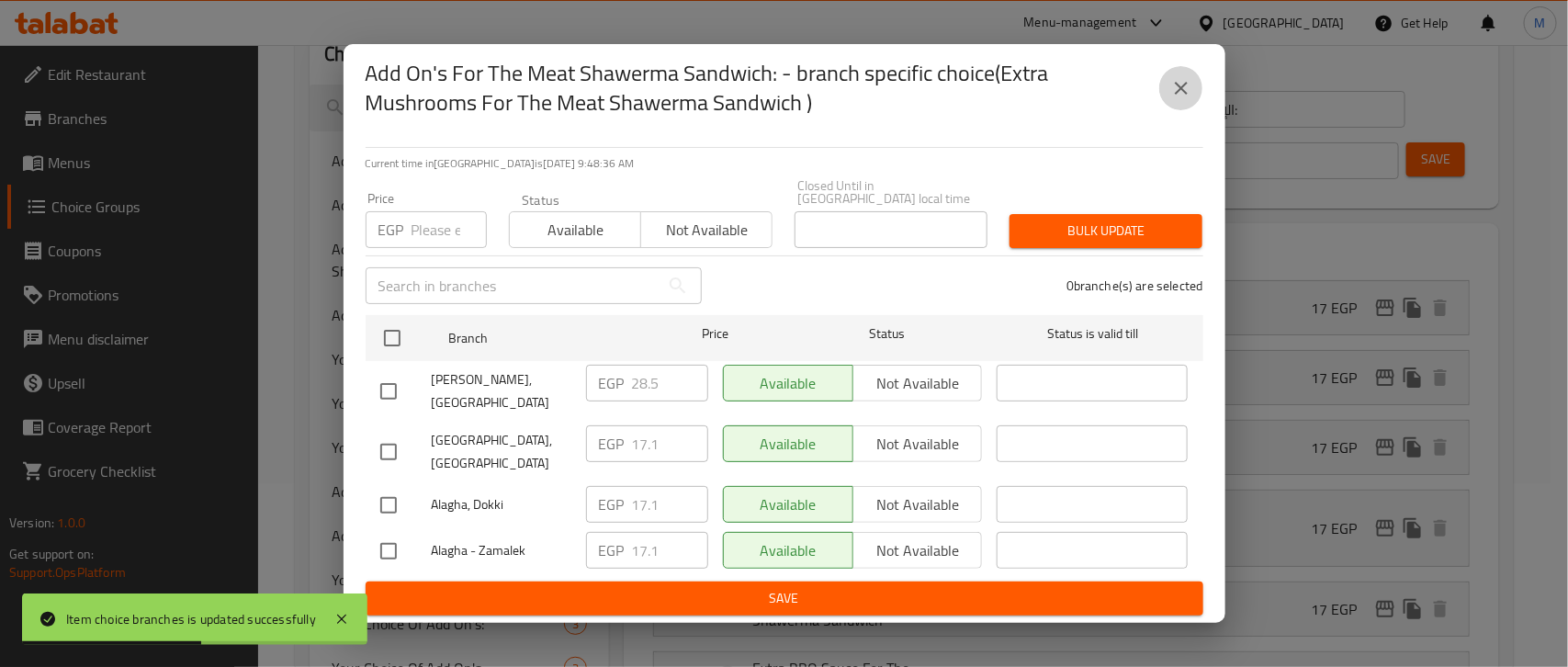
click at [1185, 100] on icon "close" at bounding box center [1181, 88] width 22 height 22
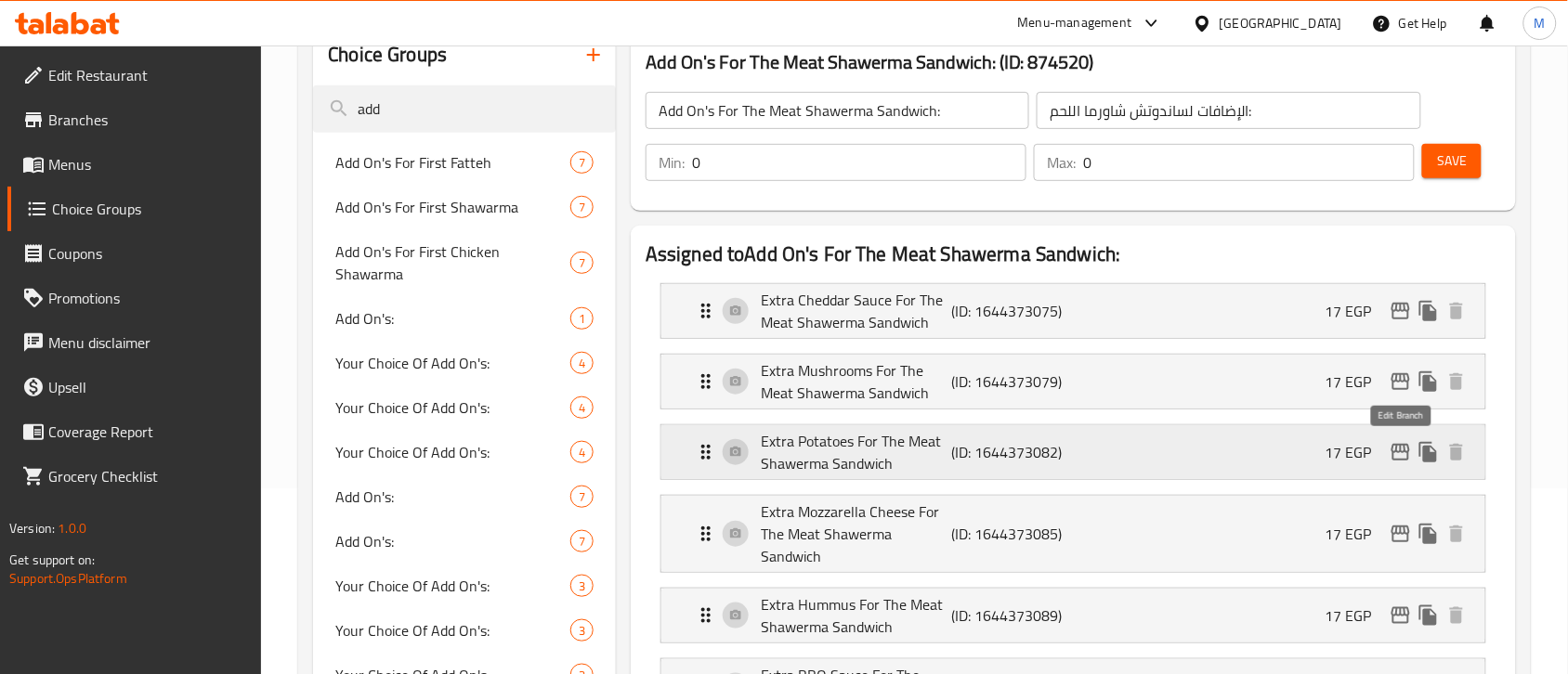
click at [1396, 452] on icon "edit" at bounding box center [1400, 452] width 19 height 17
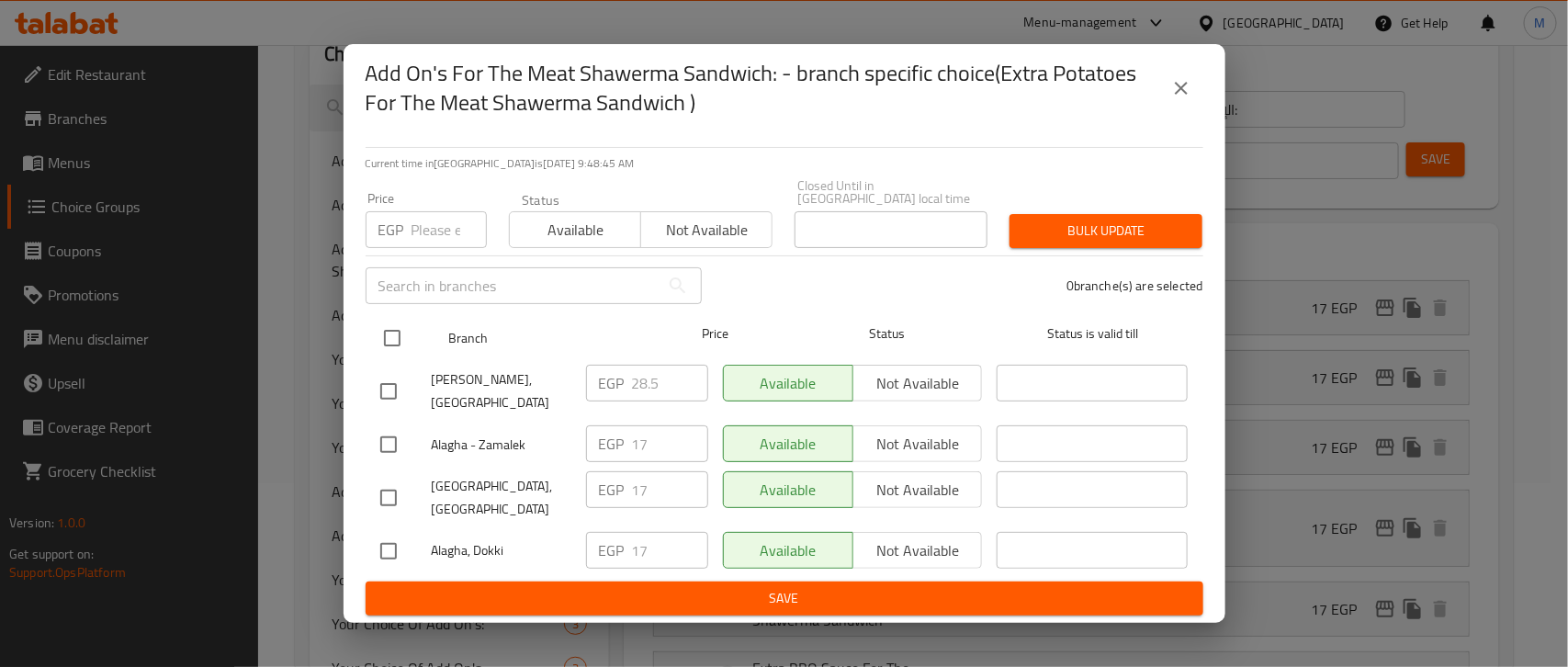
click at [384, 345] on input "checkbox" at bounding box center [391, 337] width 38 height 38
checkbox input "true"
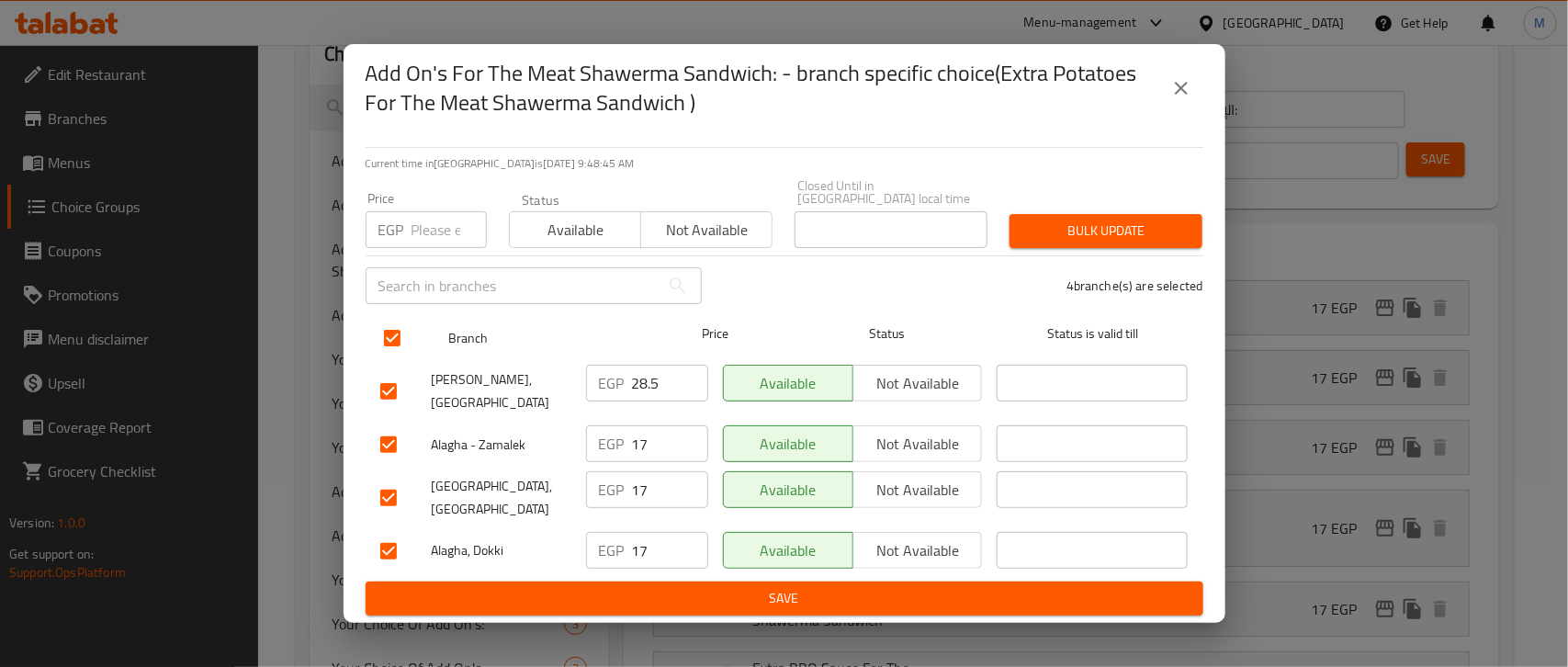
checkbox input "true"
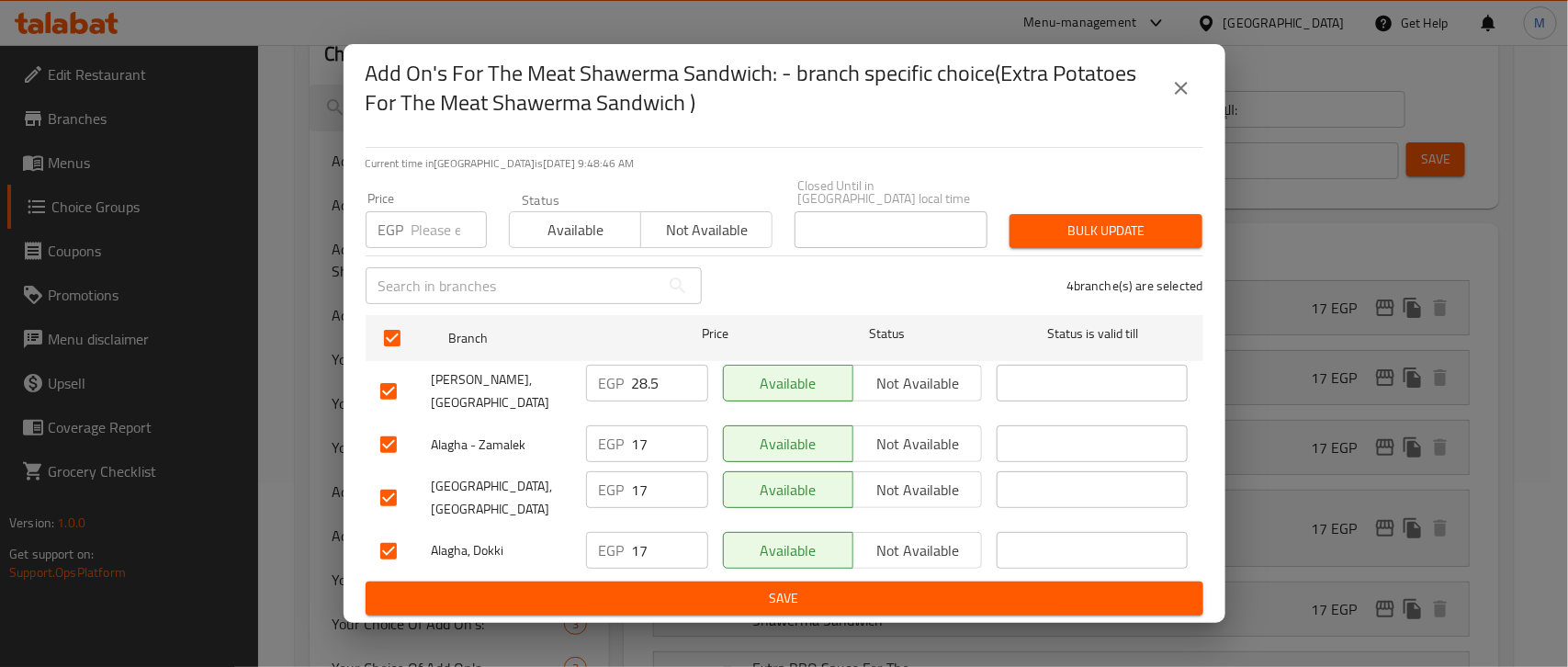
drag, startPoint x: 382, startPoint y: 387, endPoint x: 426, endPoint y: 388, distance: 44.0
click at [381, 387] on input "checkbox" at bounding box center [387, 390] width 38 height 38
checkbox input "false"
click at [447, 238] on input "number" at bounding box center [449, 229] width 75 height 36
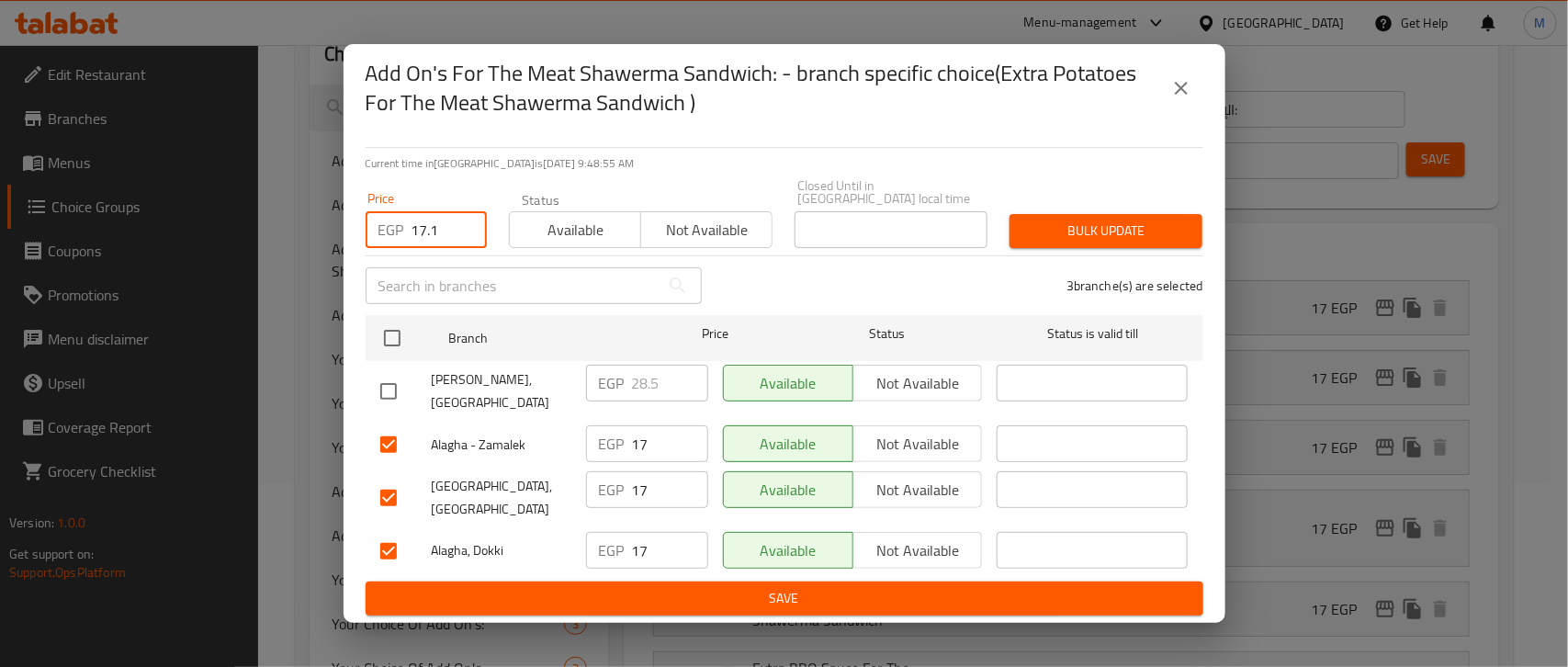
type input "17.1"
click at [777, 301] on div "3 branche(s) are selected" at bounding box center [963, 285] width 501 height 66
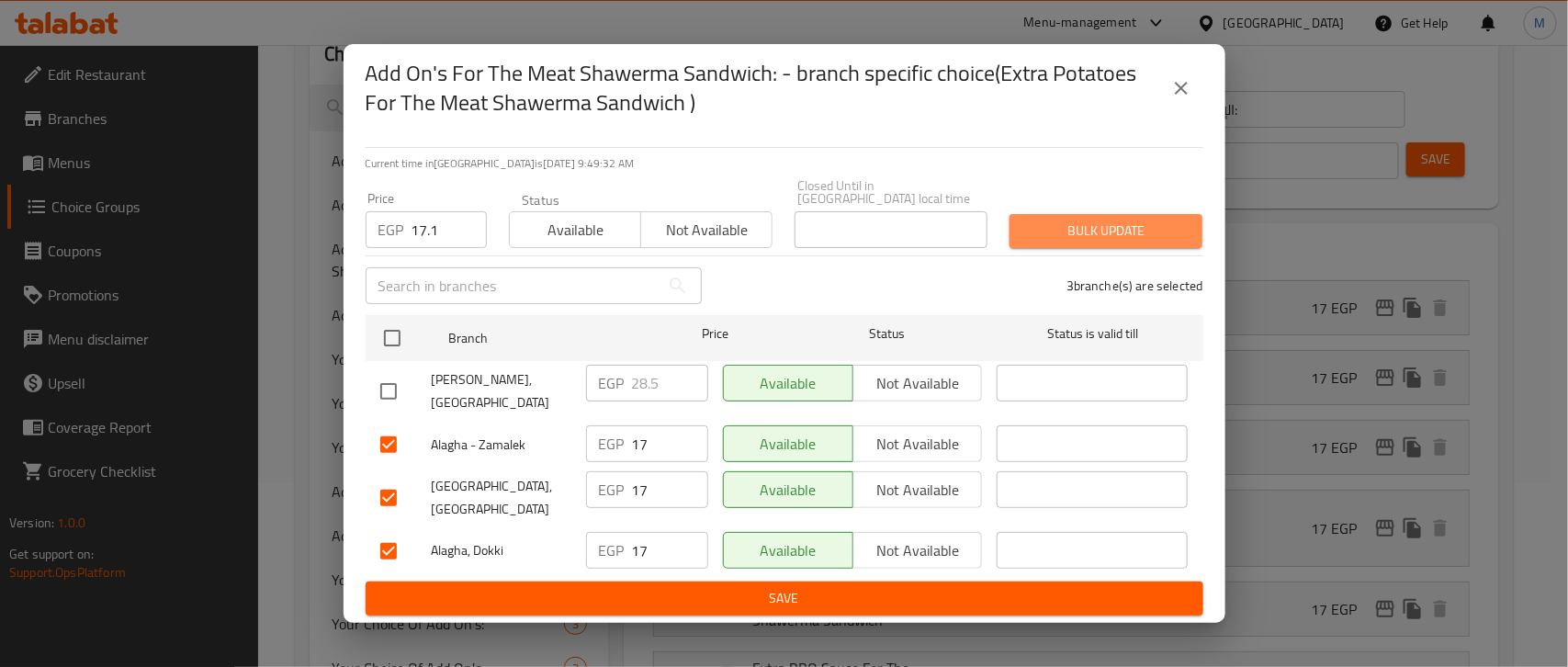
click at [1112, 242] on span "Bulk update" at bounding box center [1106, 231] width 164 height 23
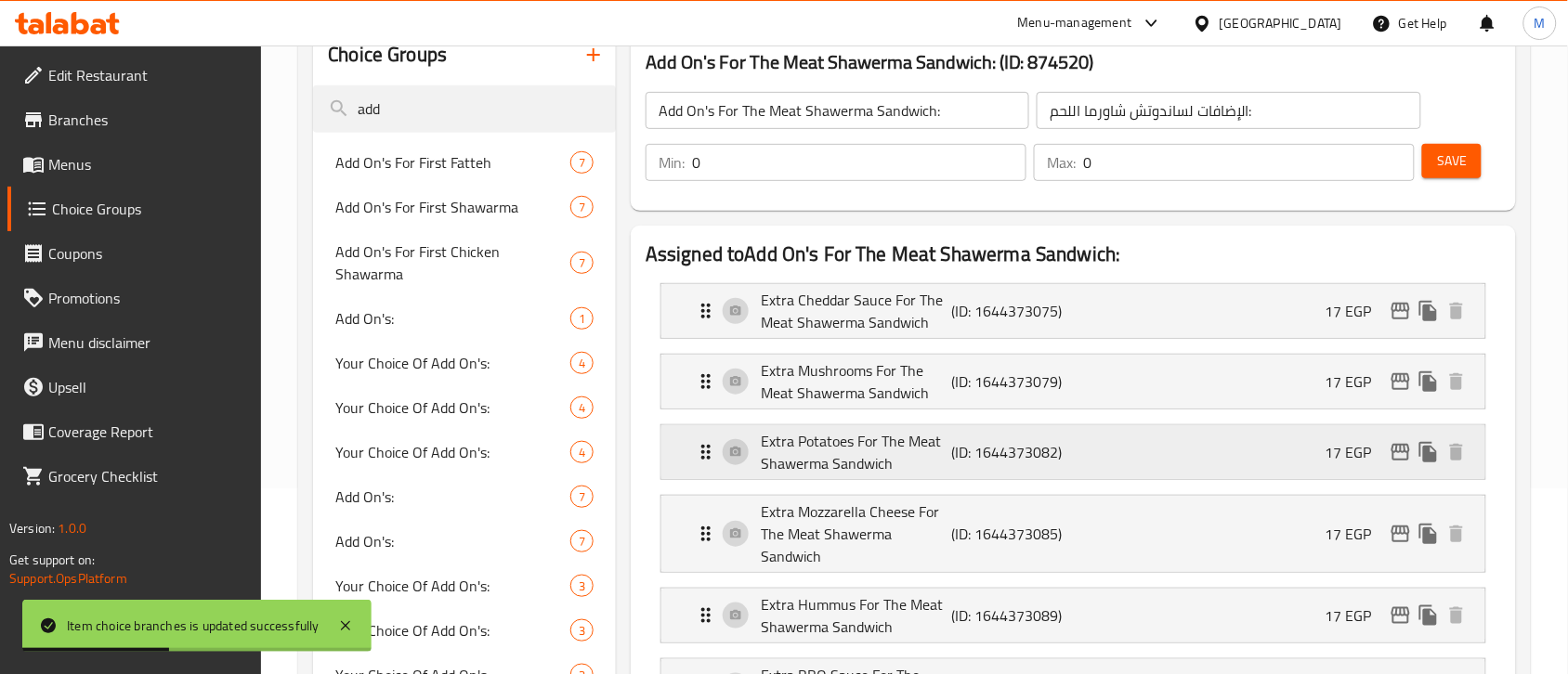
click at [1381, 453] on p "17 EGP" at bounding box center [1355, 452] width 61 height 23
click at [1395, 453] on icon "edit" at bounding box center [1400, 452] width 19 height 17
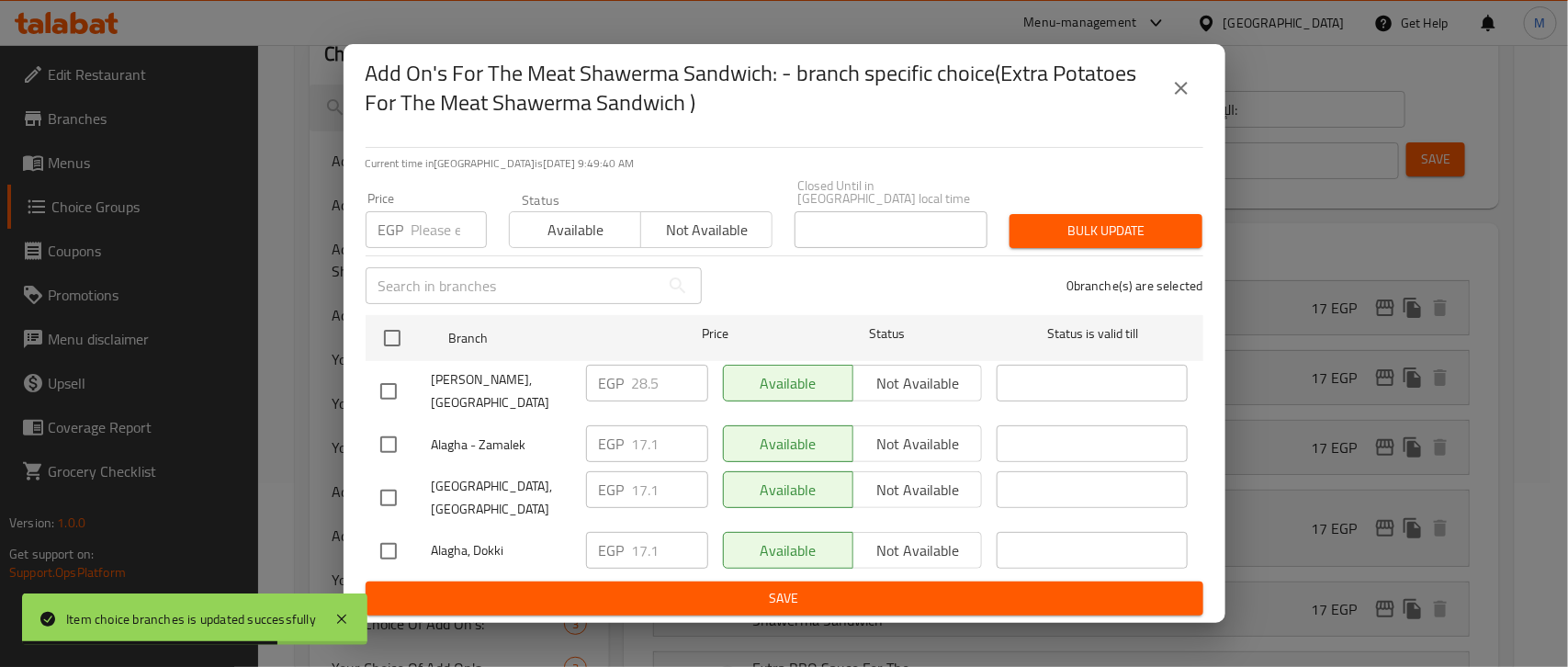
click at [1181, 100] on icon "close" at bounding box center [1181, 88] width 22 height 22
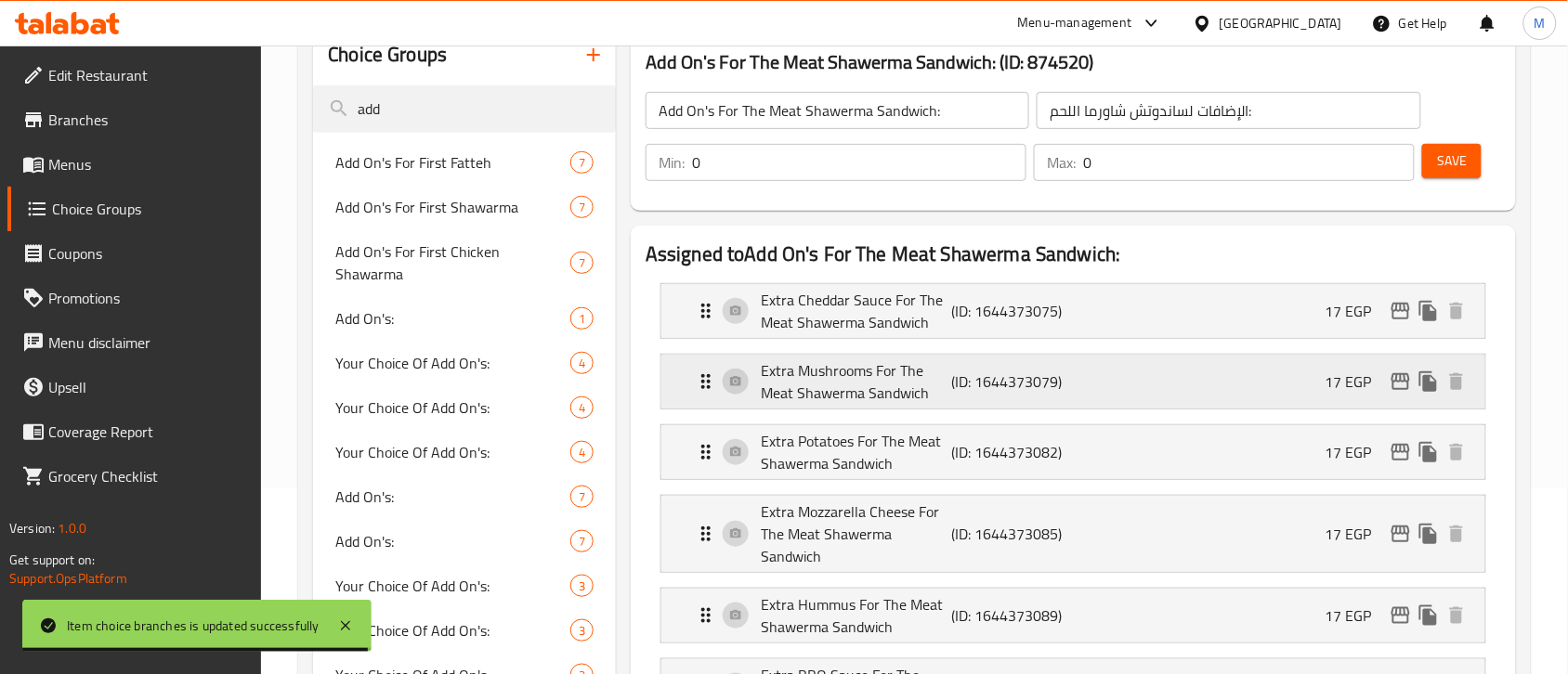
click at [1398, 401] on div "Extra Mushrooms For The Meat Shawerma Sandwich (ID: 1644373079) 17 EGP" at bounding box center [1079, 381] width 768 height 54
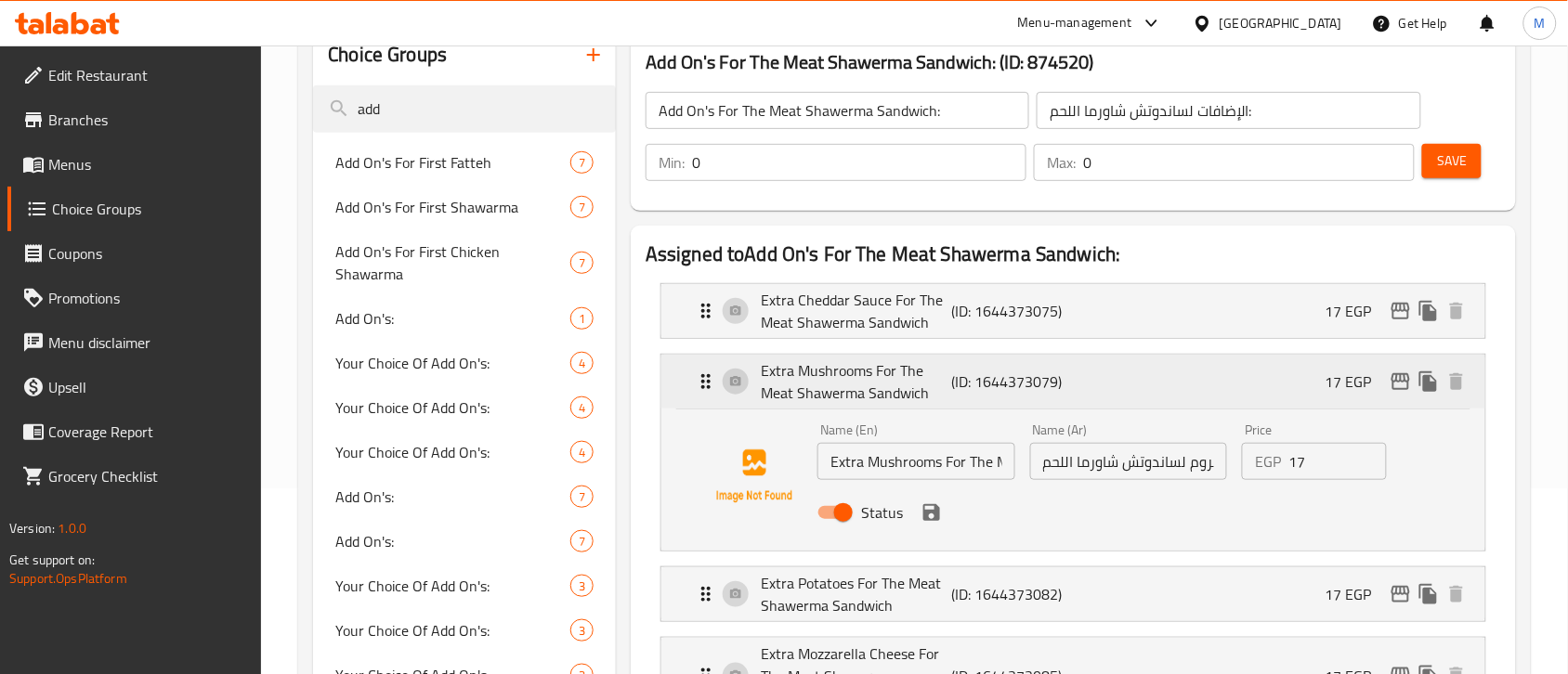
click at [1334, 371] on p "17 EGP" at bounding box center [1355, 382] width 61 height 23
click at [1378, 391] on p "17 EGP" at bounding box center [1355, 382] width 61 height 23
click at [1398, 407] on div "Extra Mushrooms For The Meat Shawerma Sandwich (ID: 1644373079) 17 EGP" at bounding box center [1079, 381] width 768 height 54
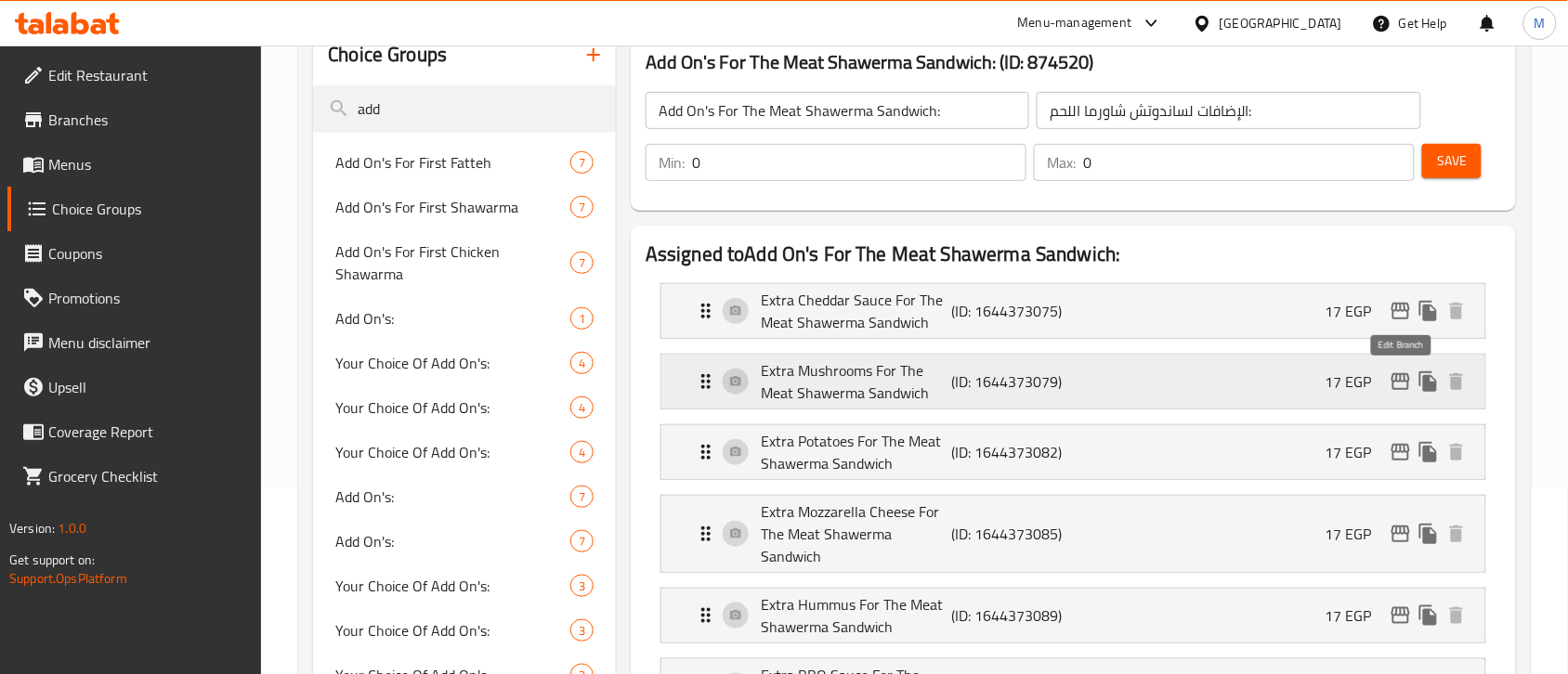
click at [1391, 377] on icon "edit" at bounding box center [1400, 382] width 23 height 23
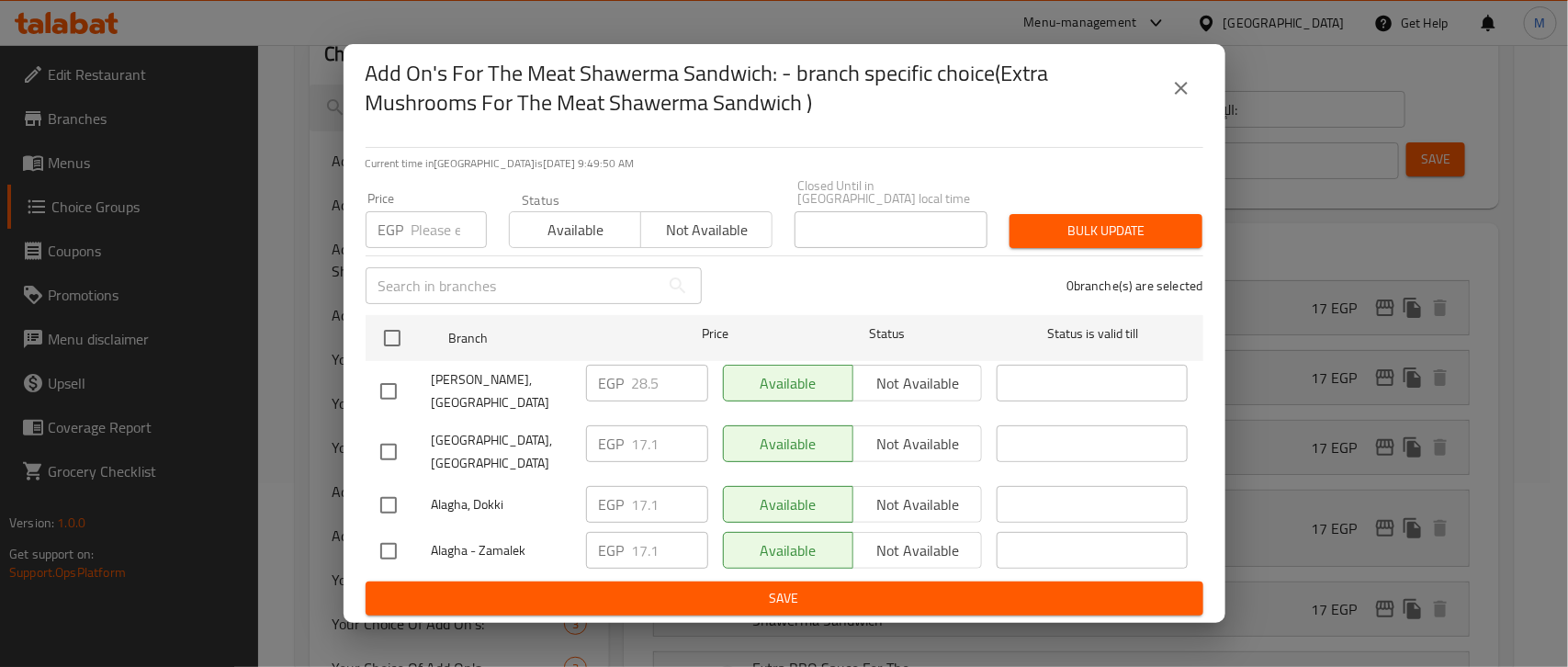
click at [1172, 100] on icon "close" at bounding box center [1181, 88] width 22 height 22
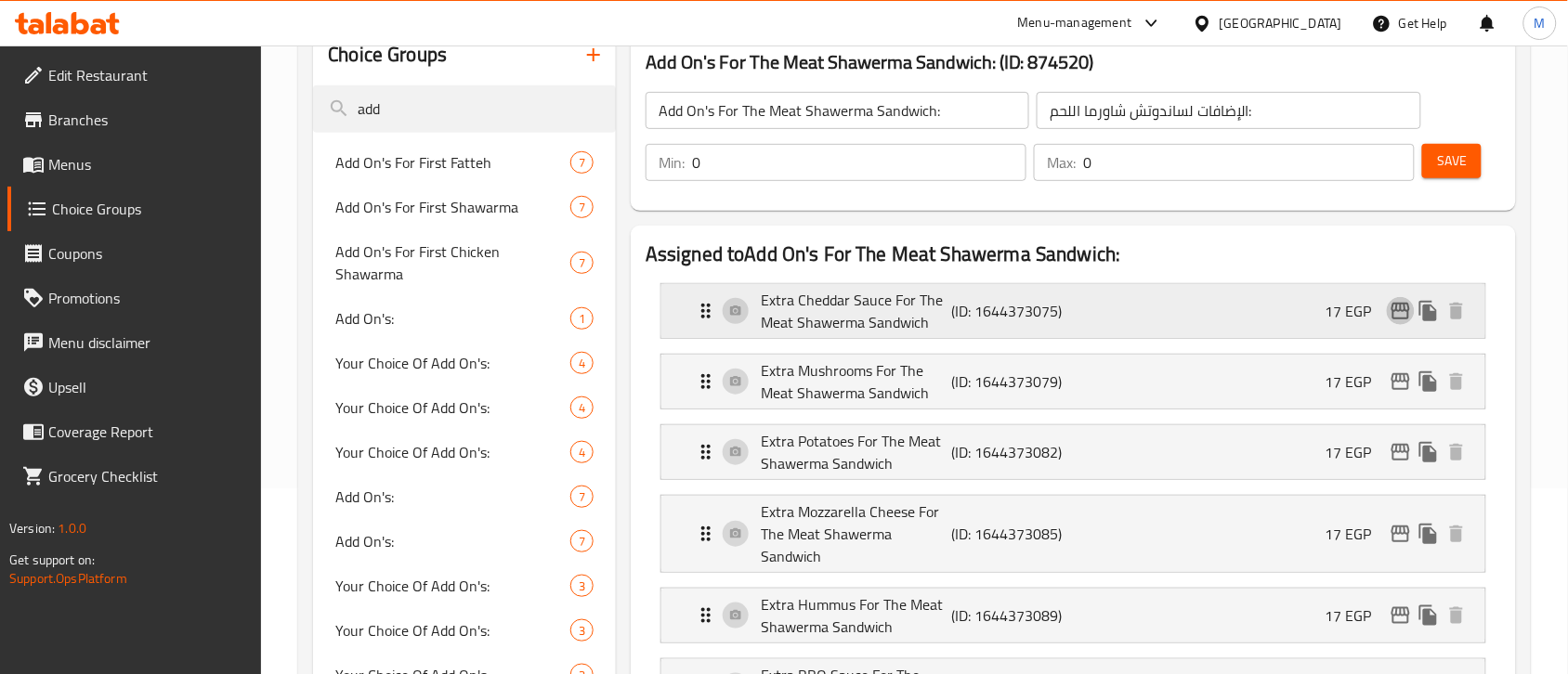
click at [1399, 311] on icon "edit" at bounding box center [1400, 312] width 19 height 17
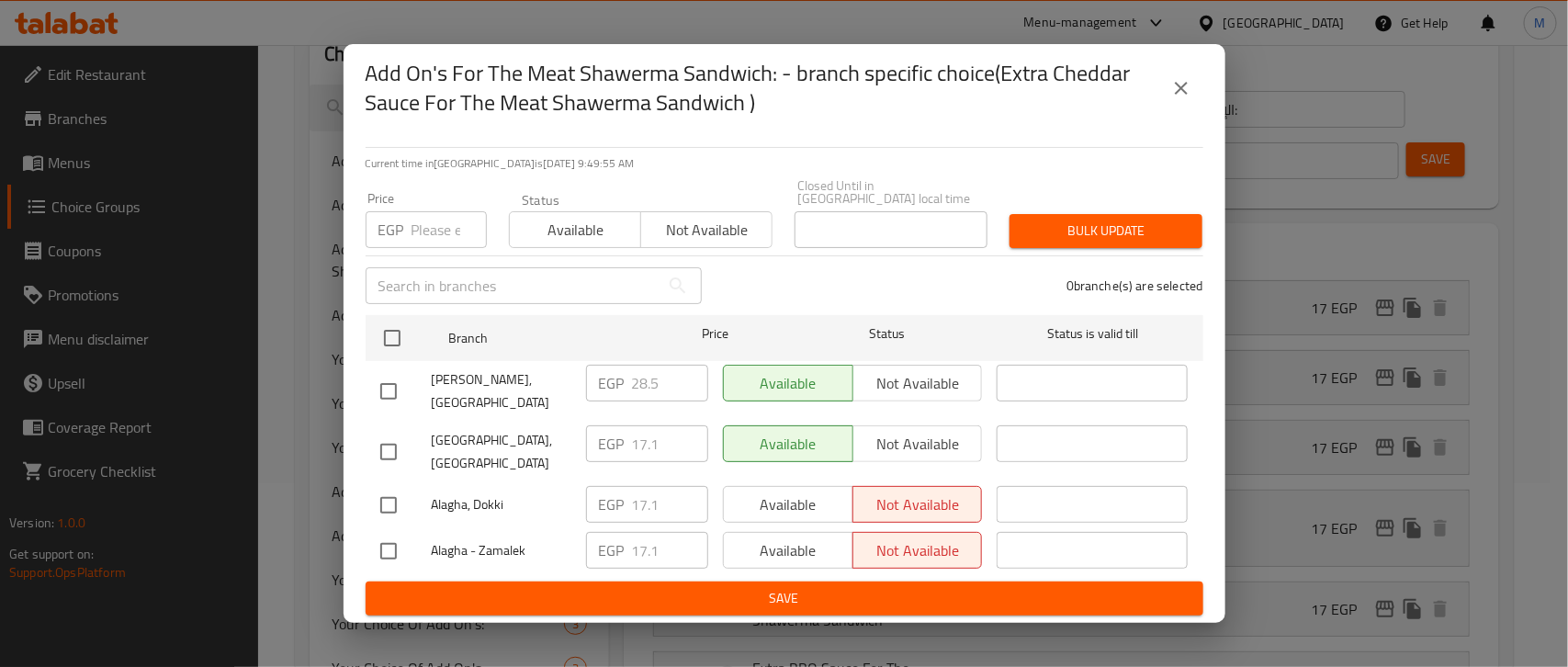
click at [1182, 100] on icon "close" at bounding box center [1181, 88] width 22 height 22
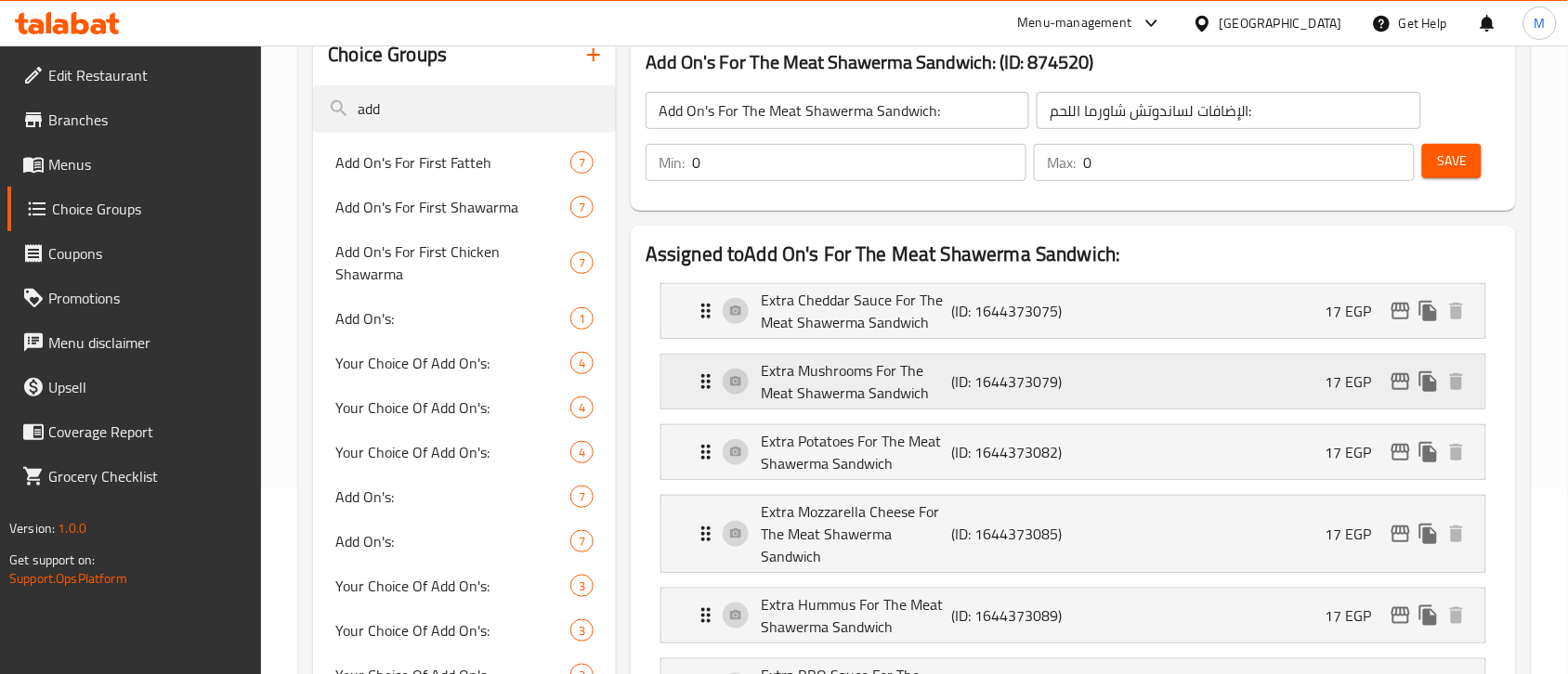
click at [1398, 382] on icon "edit" at bounding box center [1400, 381] width 19 height 17
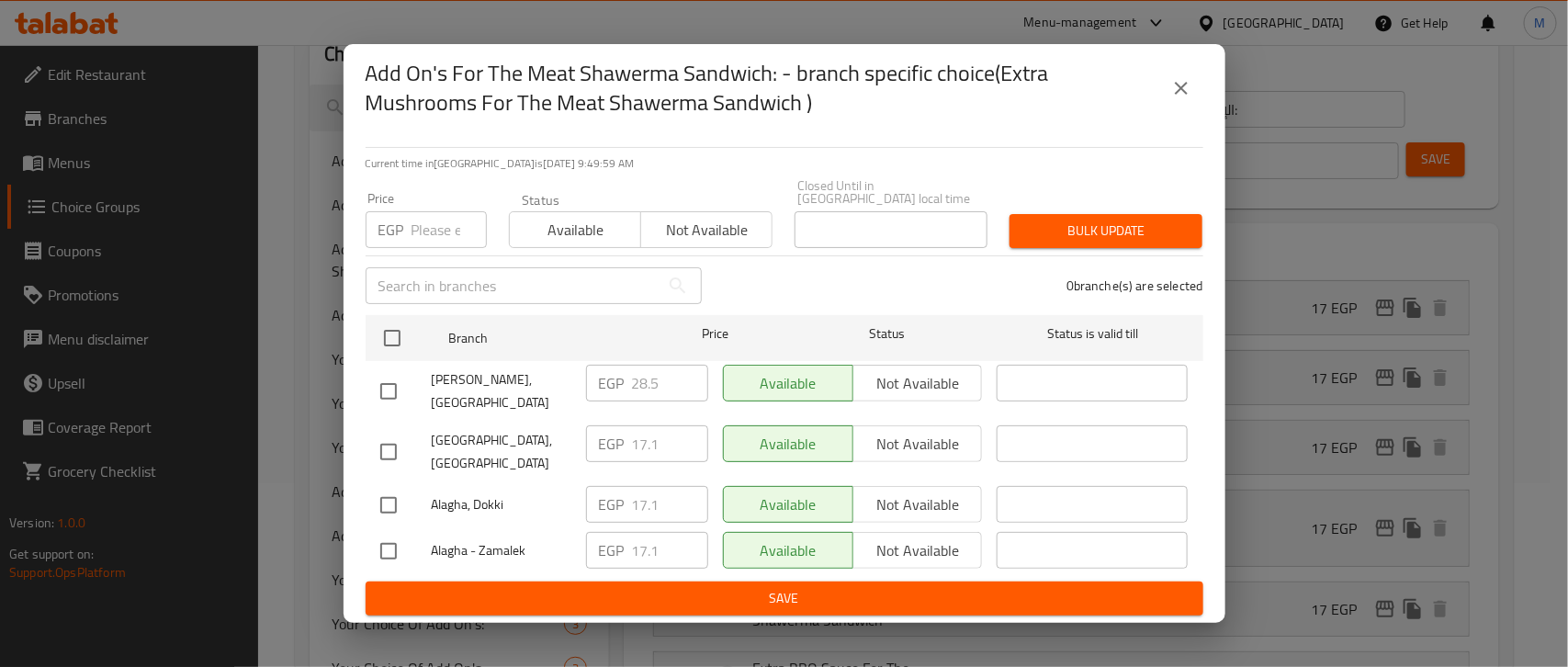
click at [1173, 100] on icon "close" at bounding box center [1181, 88] width 22 height 22
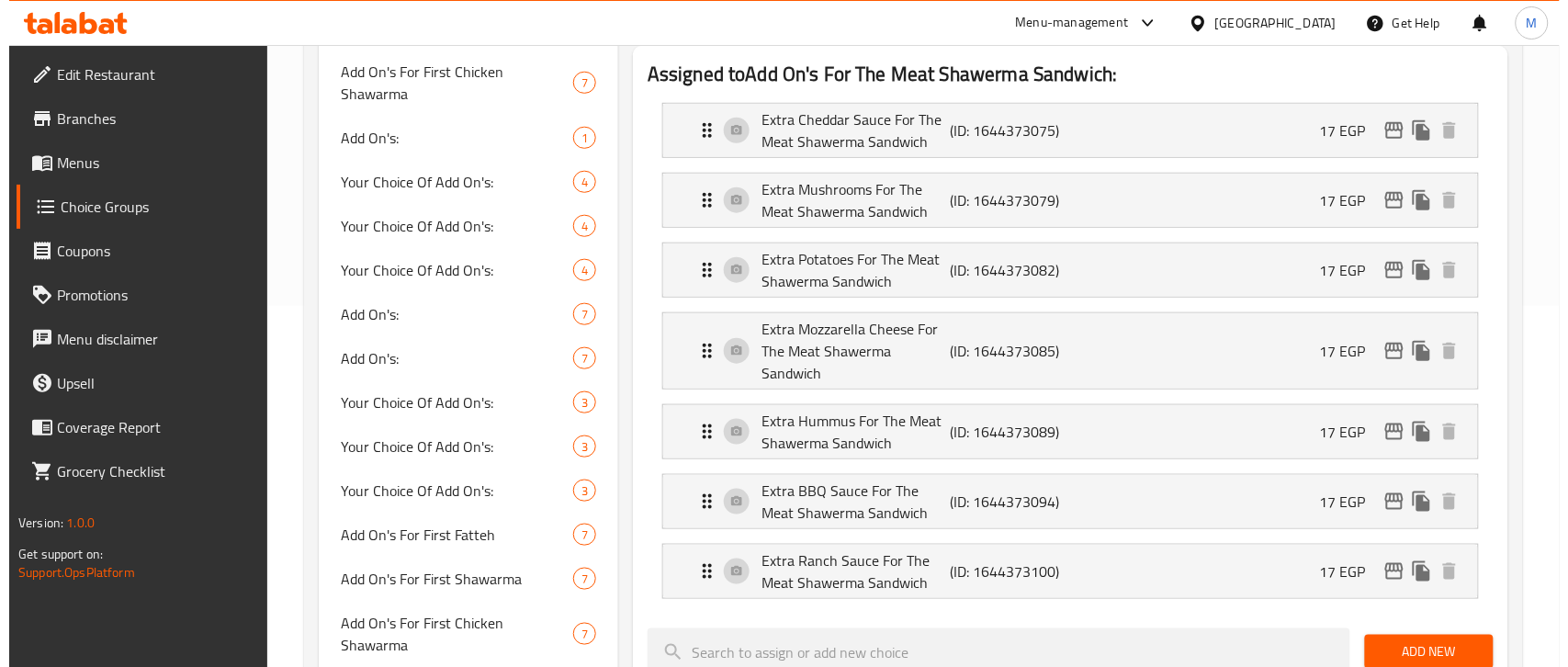
scroll to position [299, 0]
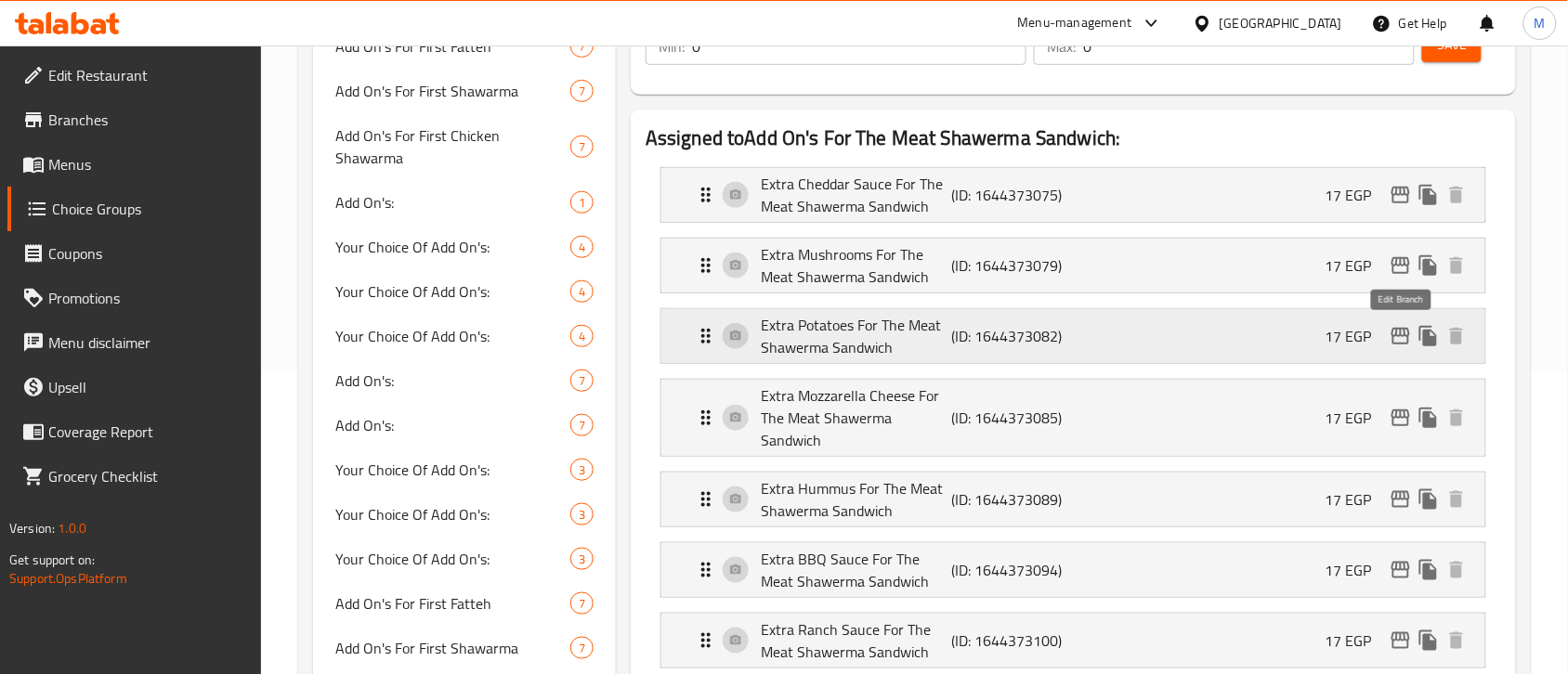
click at [1405, 335] on icon "edit" at bounding box center [1400, 336] width 19 height 17
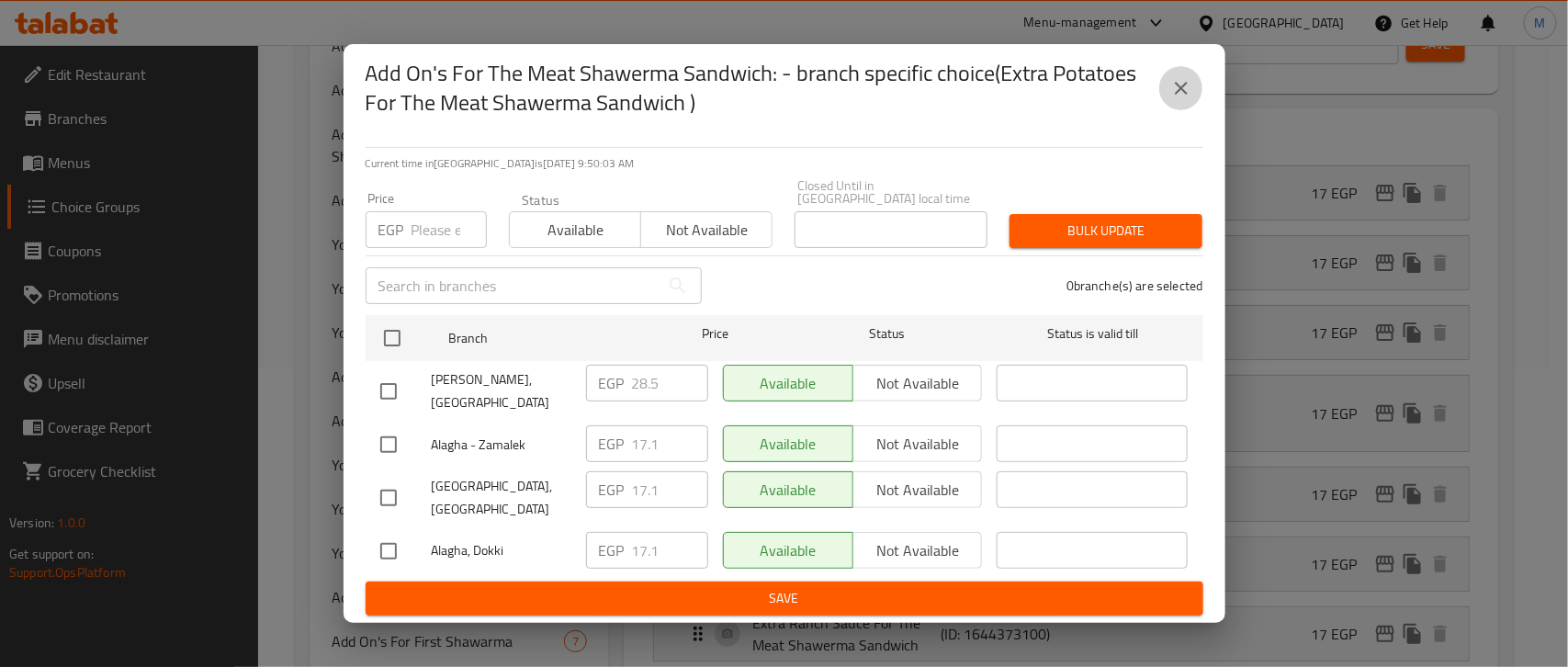
click at [1173, 100] on icon "close" at bounding box center [1181, 88] width 22 height 22
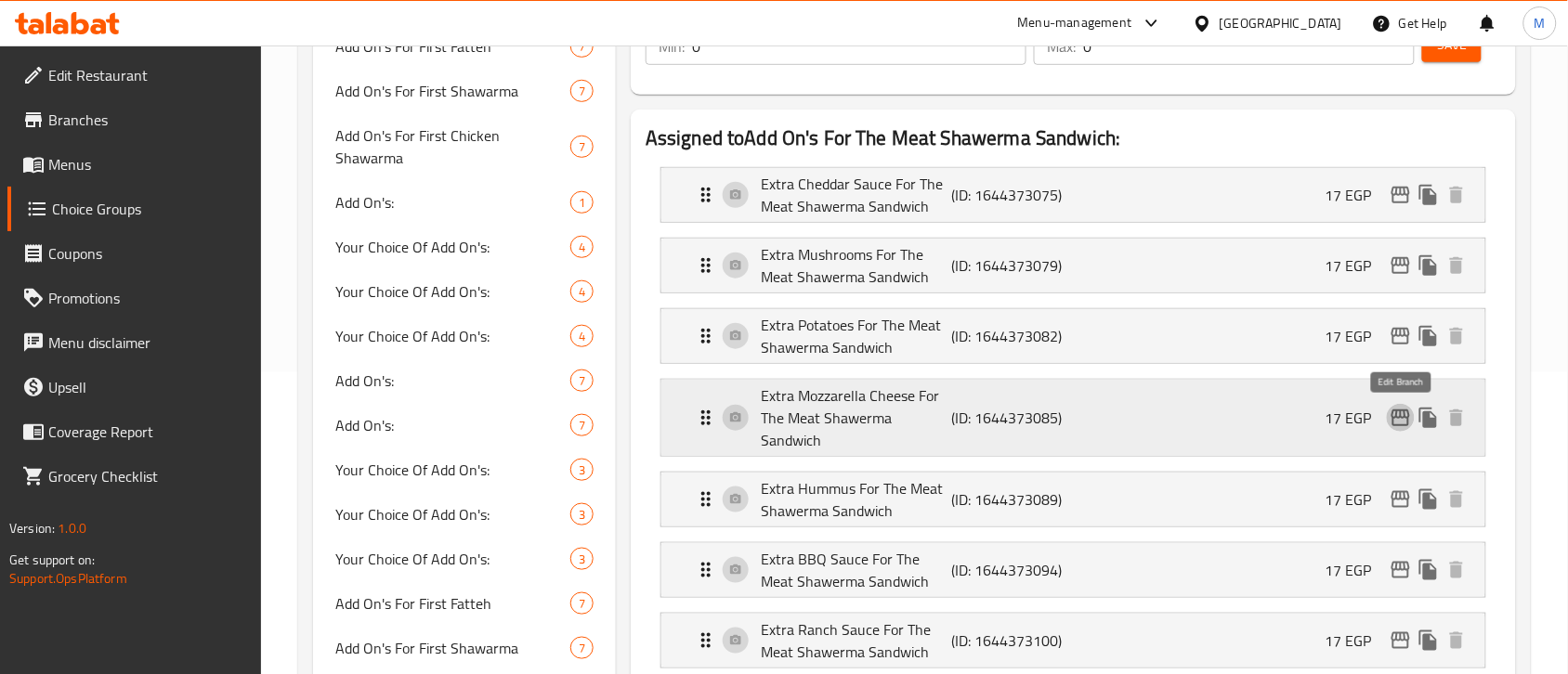
click at [1396, 424] on icon "edit" at bounding box center [1400, 418] width 23 height 23
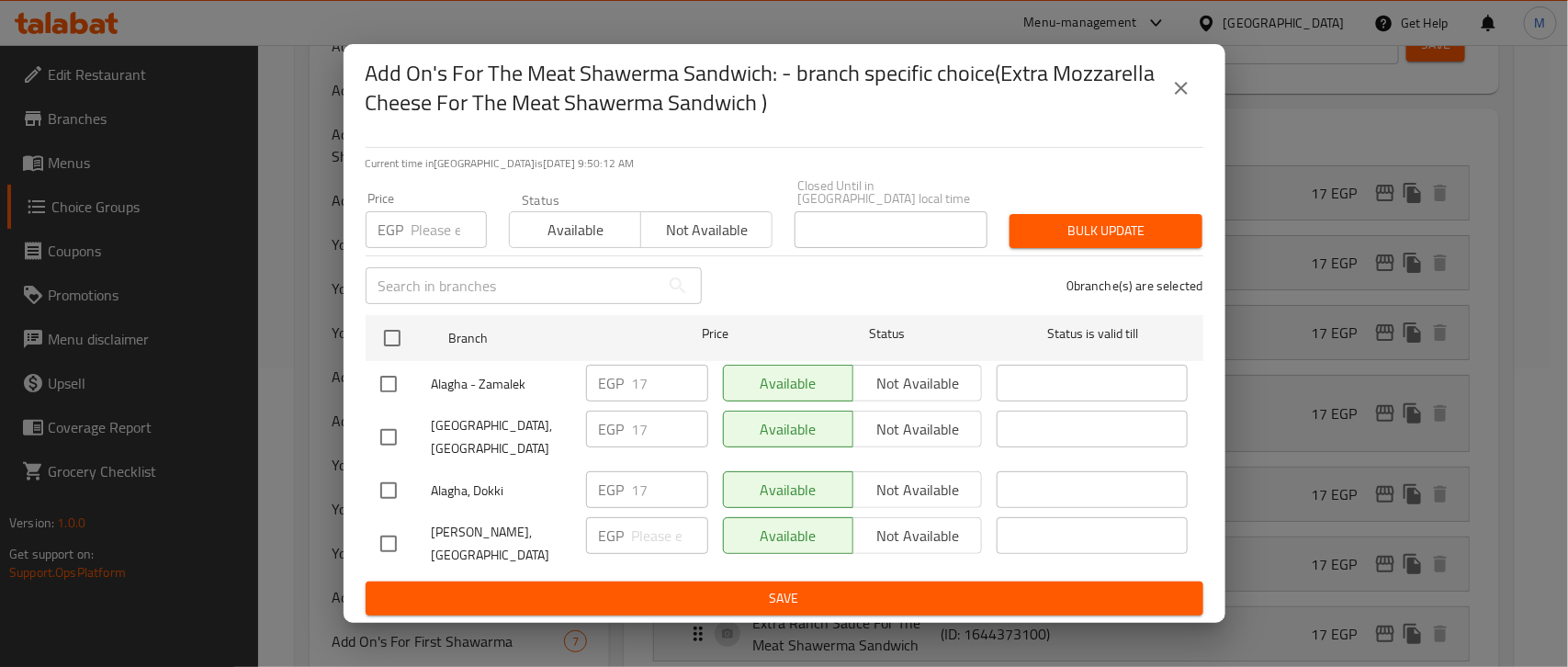
click at [385, 524] on input "checkbox" at bounding box center [387, 543] width 38 height 38
checkbox input "true"
click at [666, 536] on input "number" at bounding box center [670, 535] width 76 height 36
type input "45.6"
click at [783, 288] on div "1 branche(s) are selected" at bounding box center [963, 285] width 501 height 66
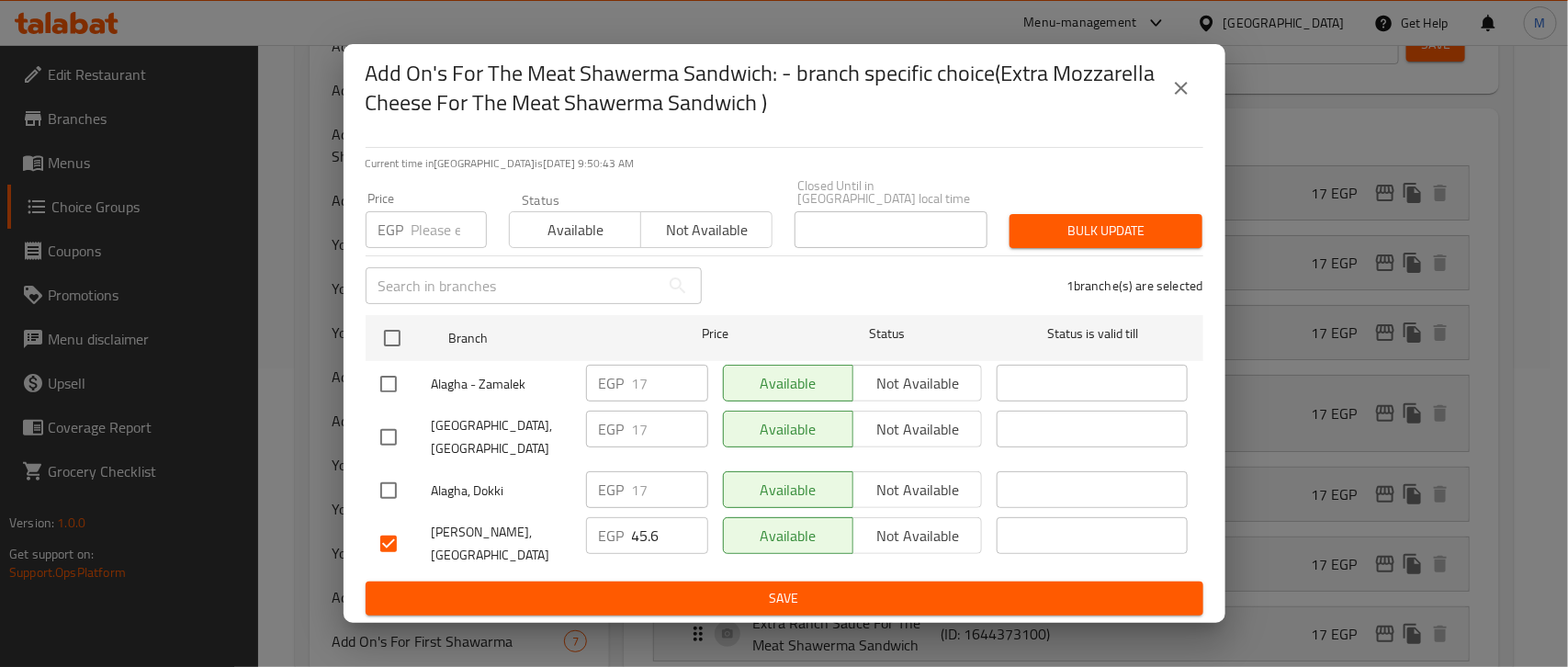
click at [742, 587] on span "Save" at bounding box center [784, 598] width 808 height 23
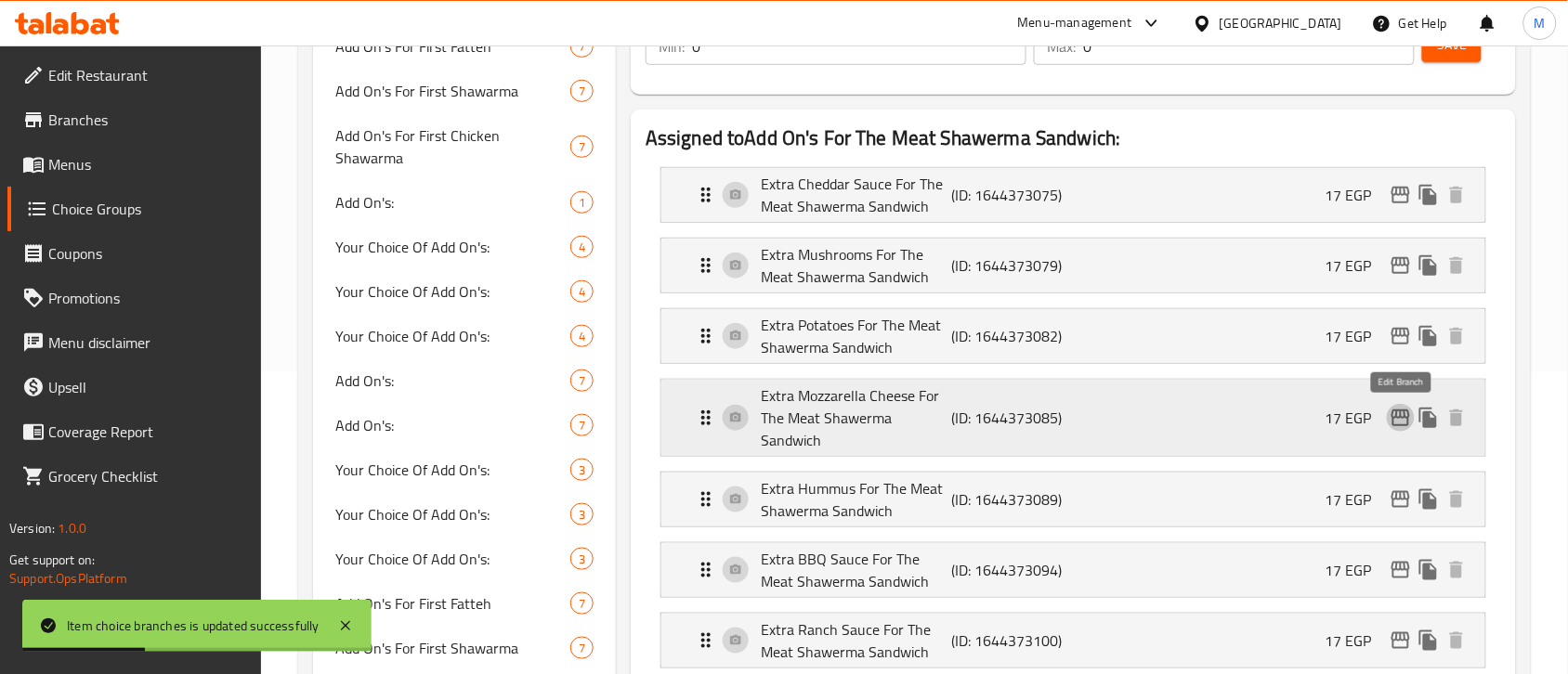
click at [1405, 420] on icon "edit" at bounding box center [1400, 418] width 23 height 23
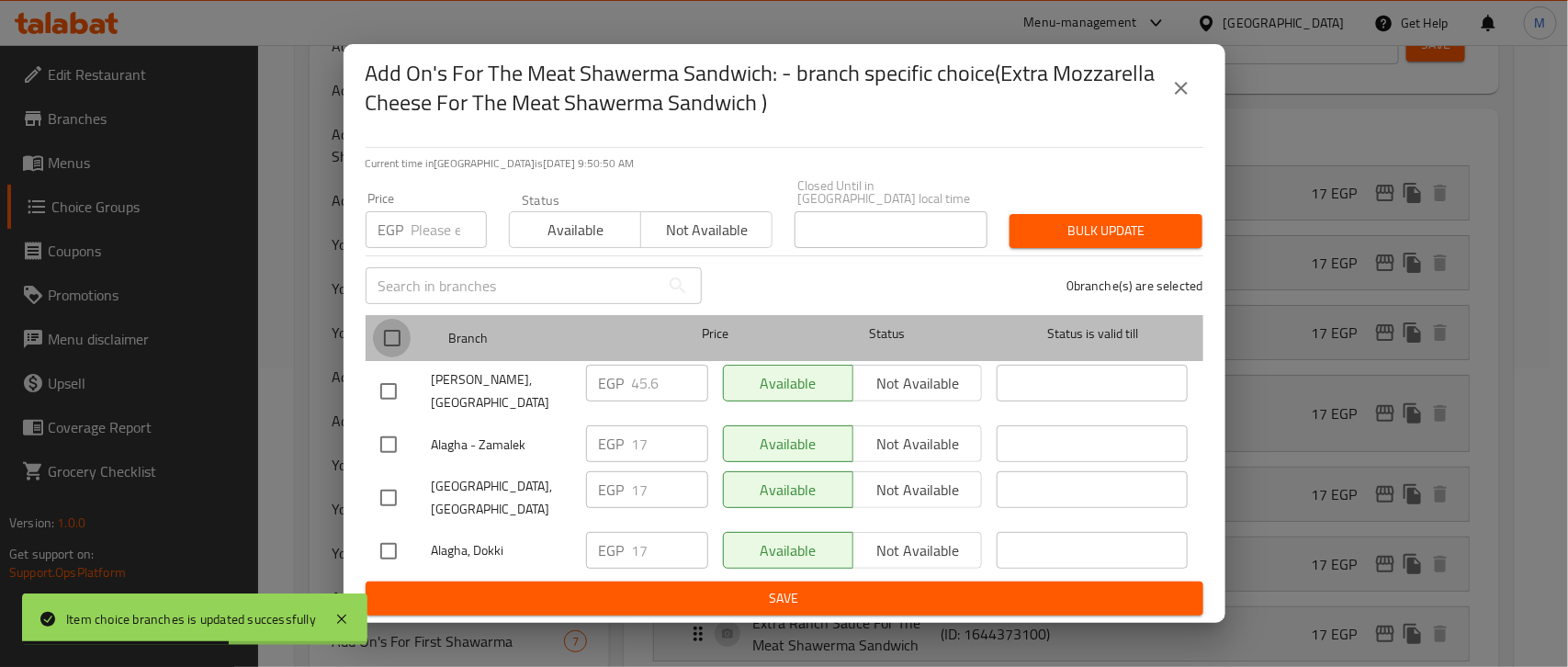
click at [391, 340] on input "checkbox" at bounding box center [391, 337] width 38 height 38
checkbox input "true"
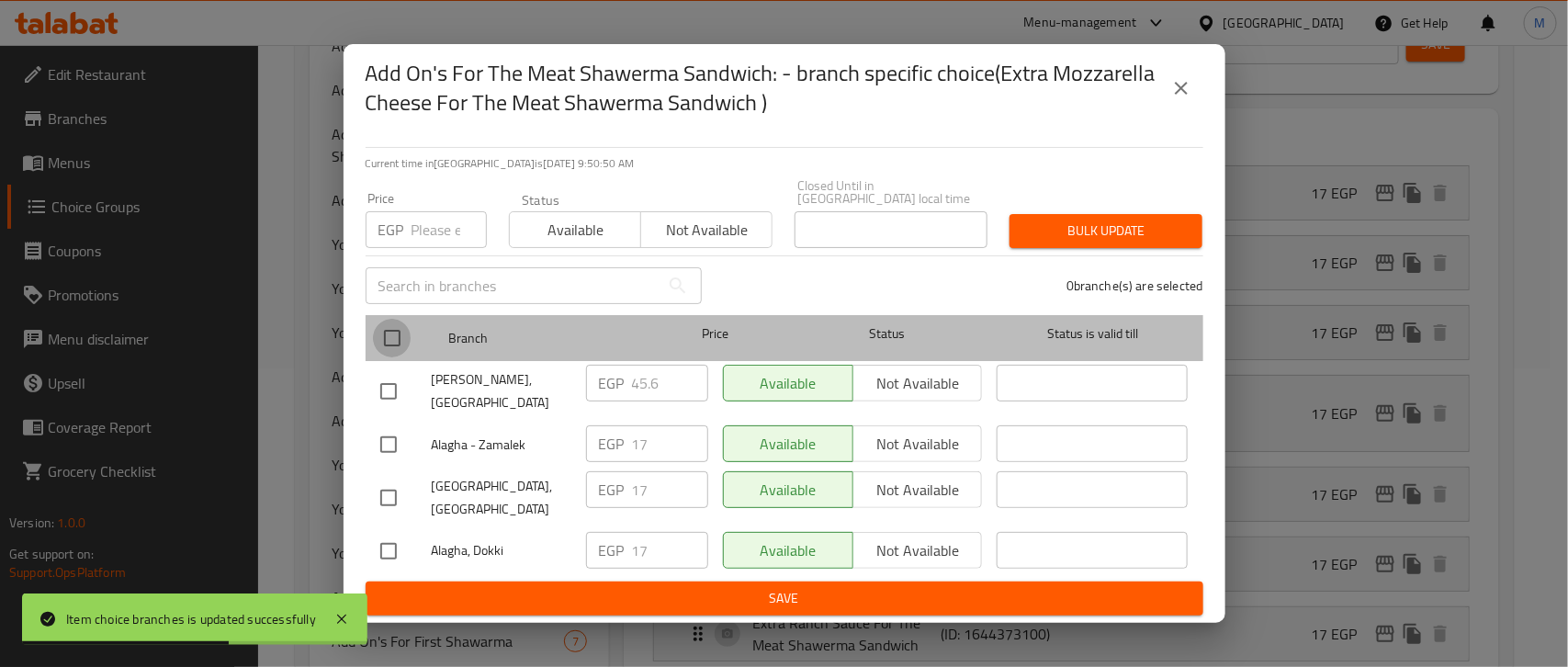
checkbox input "true"
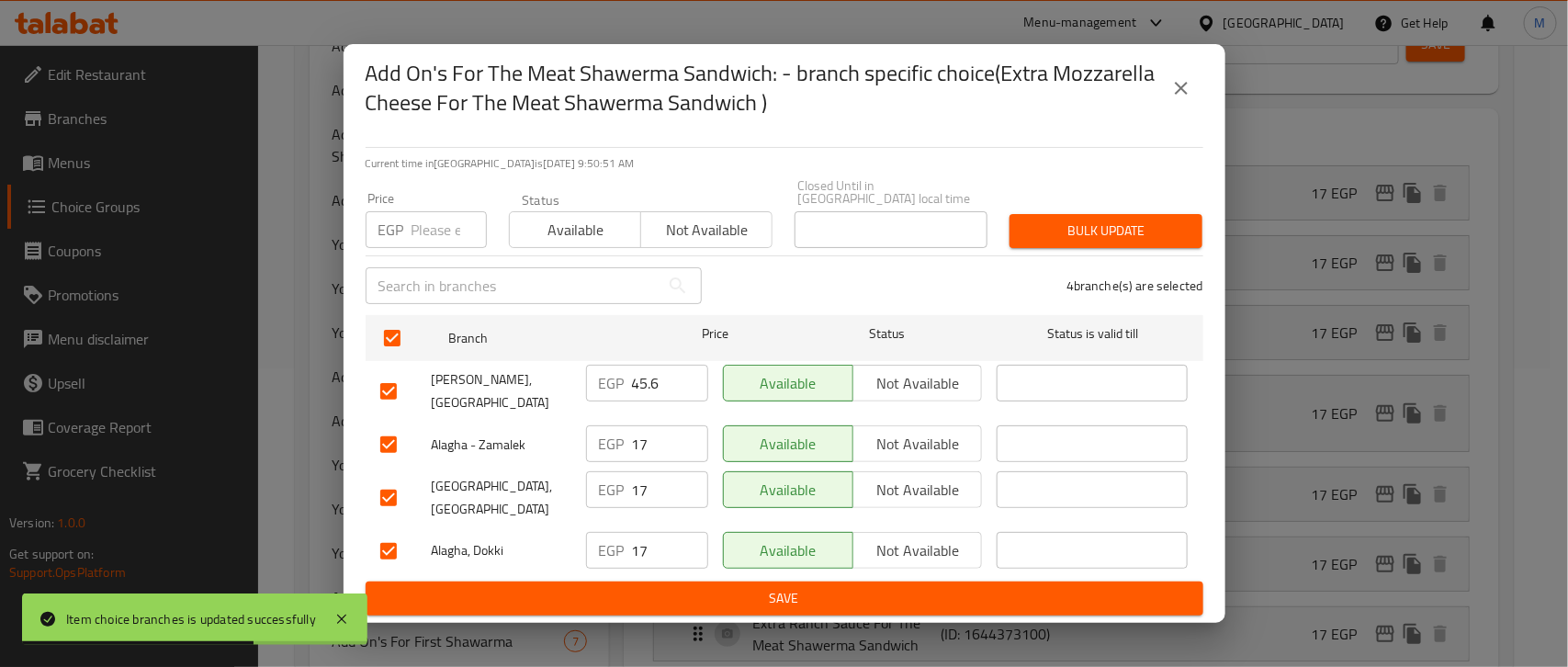
click at [387, 392] on input "checkbox" at bounding box center [387, 390] width 38 height 38
checkbox input "false"
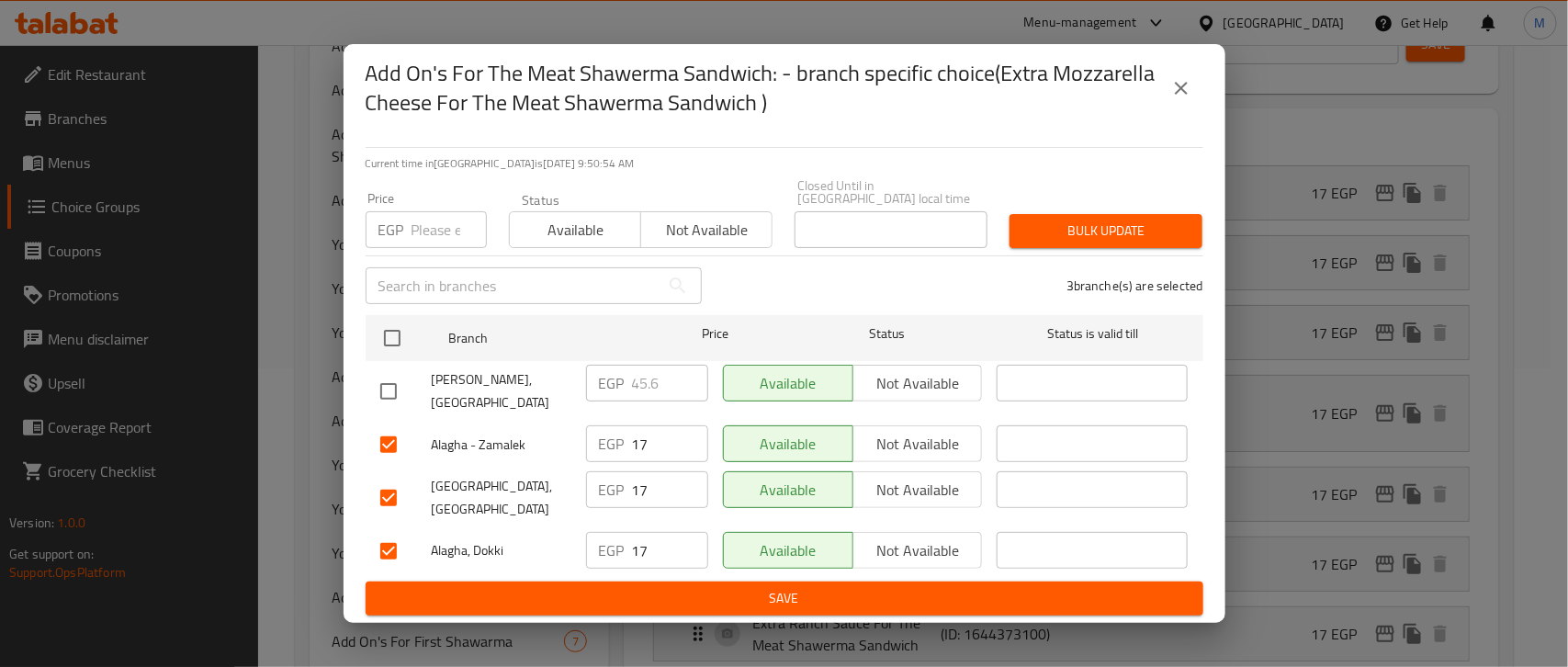
click at [430, 243] on input "number" at bounding box center [449, 229] width 75 height 36
type input "34.2"
click at [801, 158] on div "Current time in Egypt is 11 Aug 2025 9:50:58 AM Price EGP 34.2 Price Status Ava…" at bounding box center [784, 377] width 882 height 491
click at [1076, 171] on p "Current time in Egypt is 11 Aug 2025 9:53:19 AM" at bounding box center [784, 164] width 837 height 17
click at [1128, 240] on span "Bulk update" at bounding box center [1106, 231] width 164 height 23
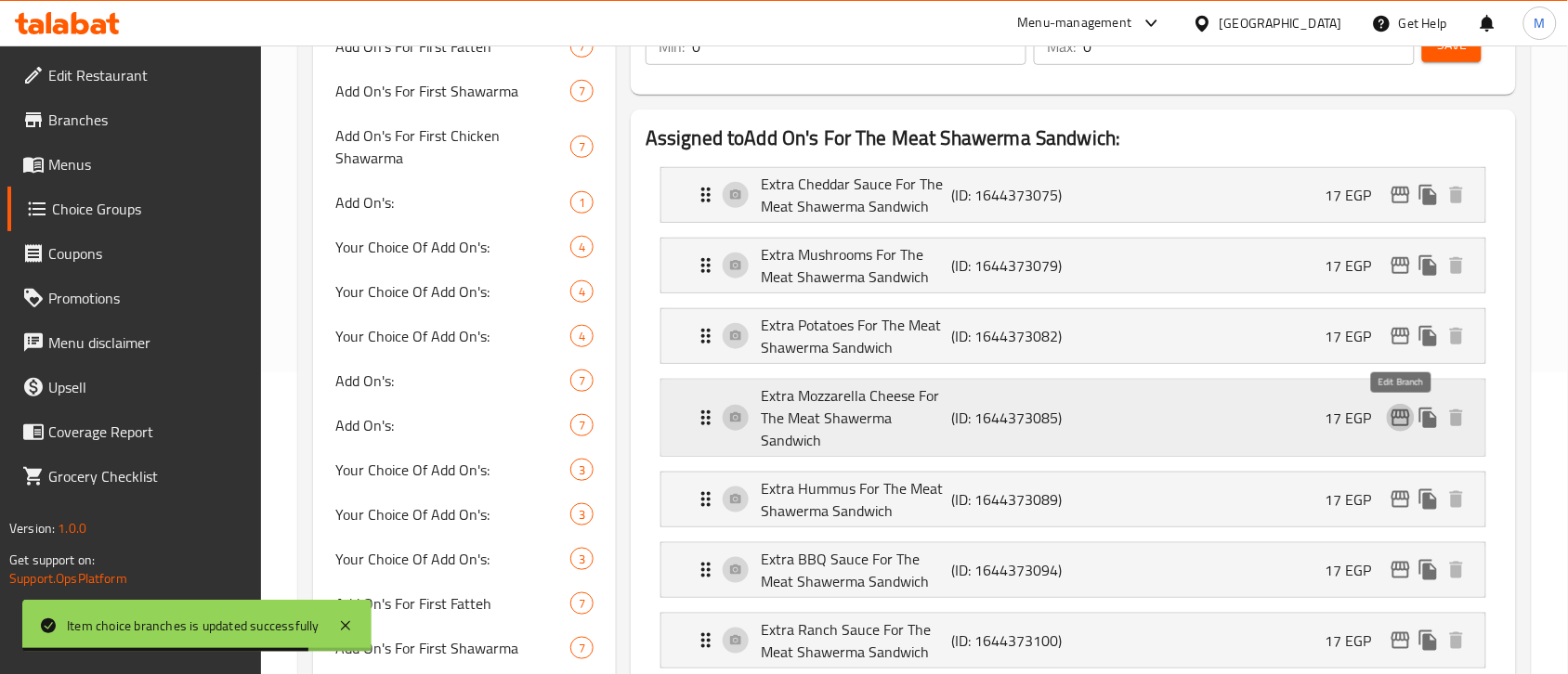
click at [1405, 424] on icon "edit" at bounding box center [1400, 418] width 23 height 23
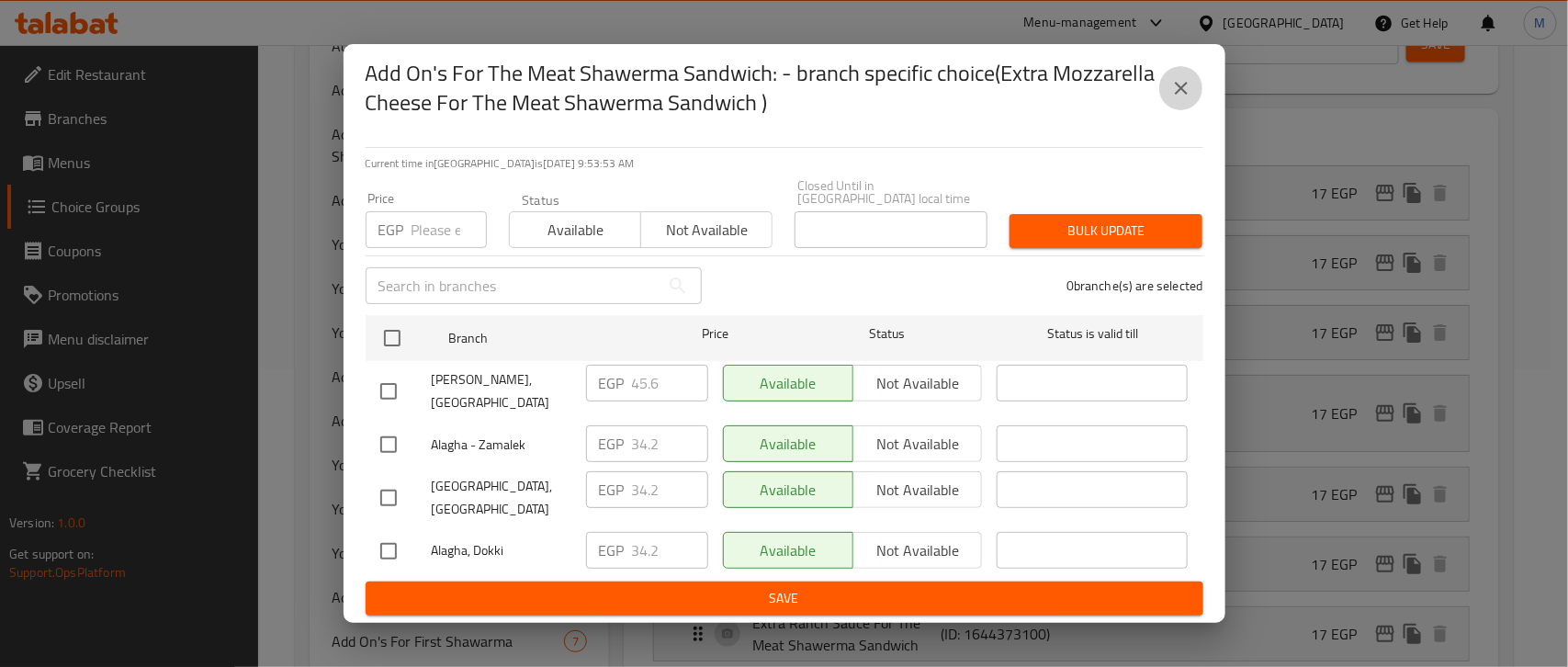
click at [1180, 100] on icon "close" at bounding box center [1181, 88] width 22 height 22
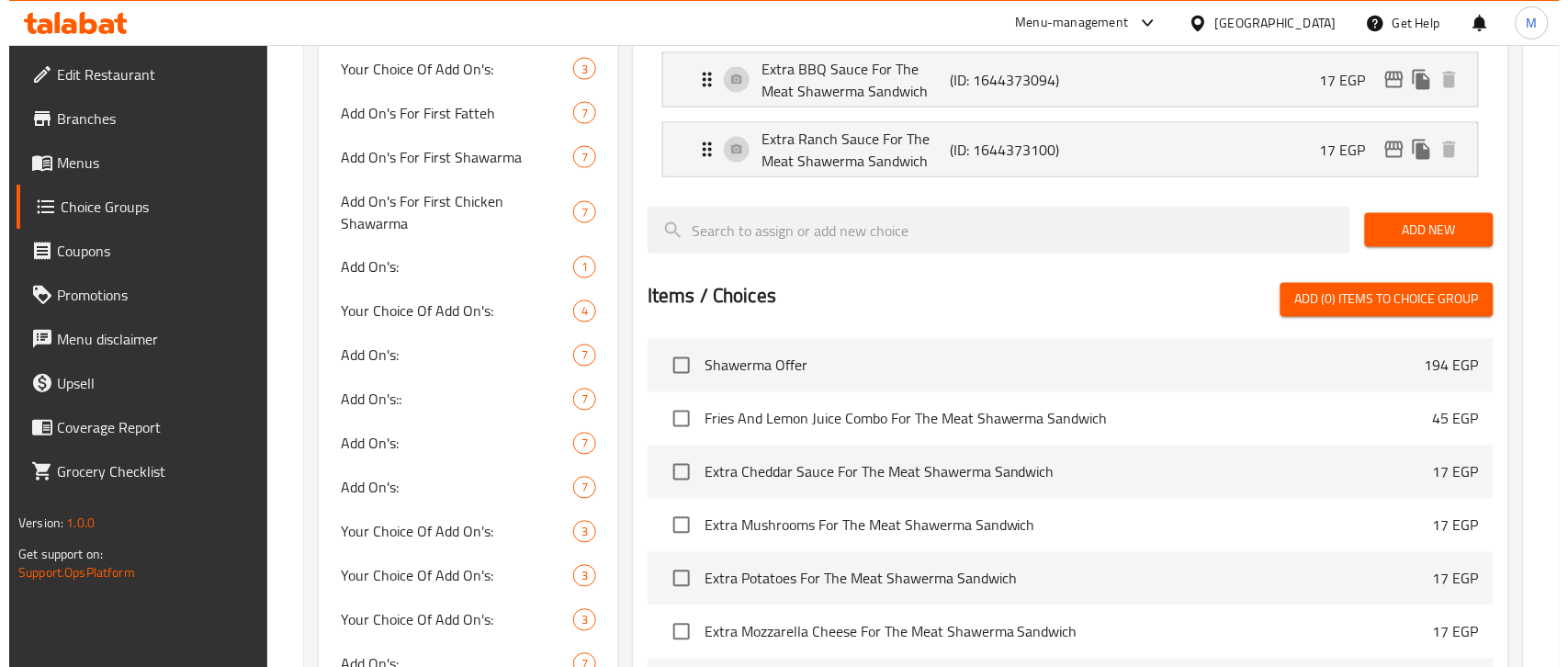
scroll to position [1332, 0]
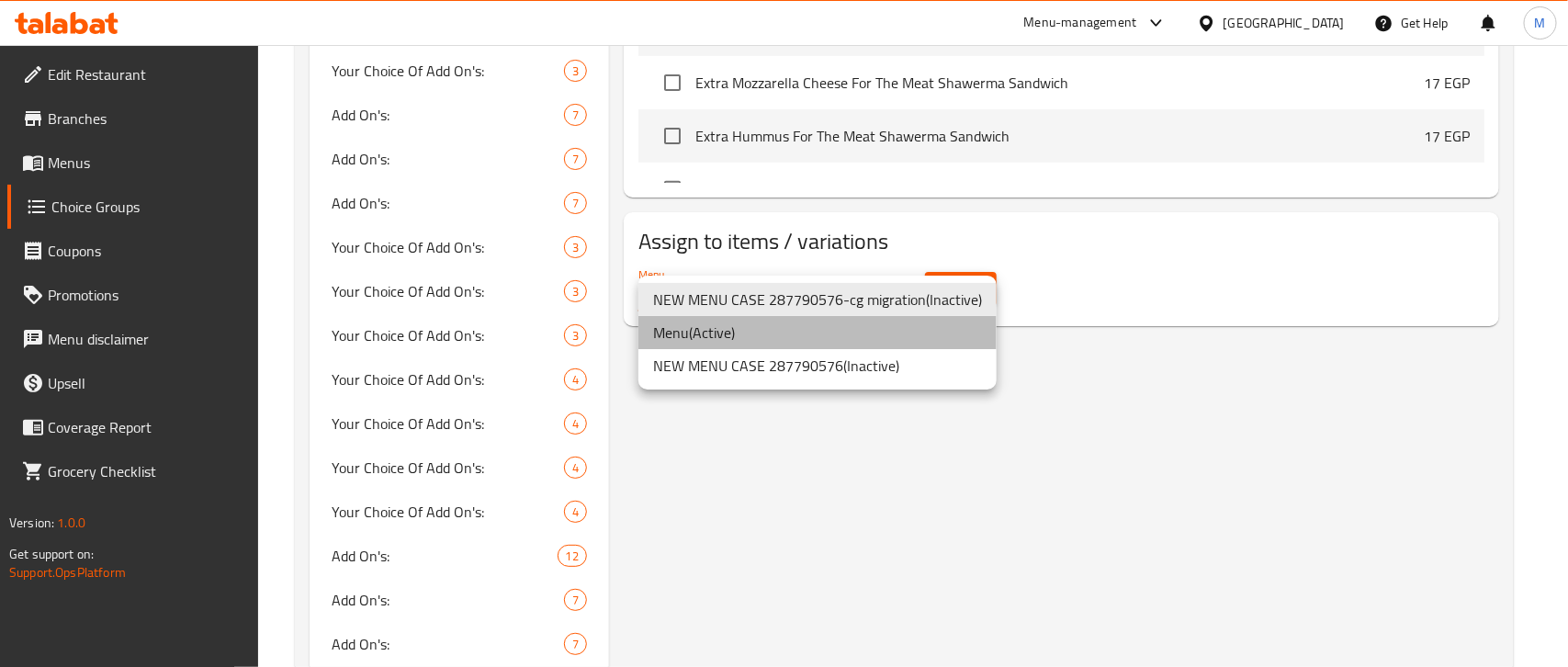
click at [755, 341] on li "Menu ( Active )" at bounding box center [817, 333] width 358 height 34
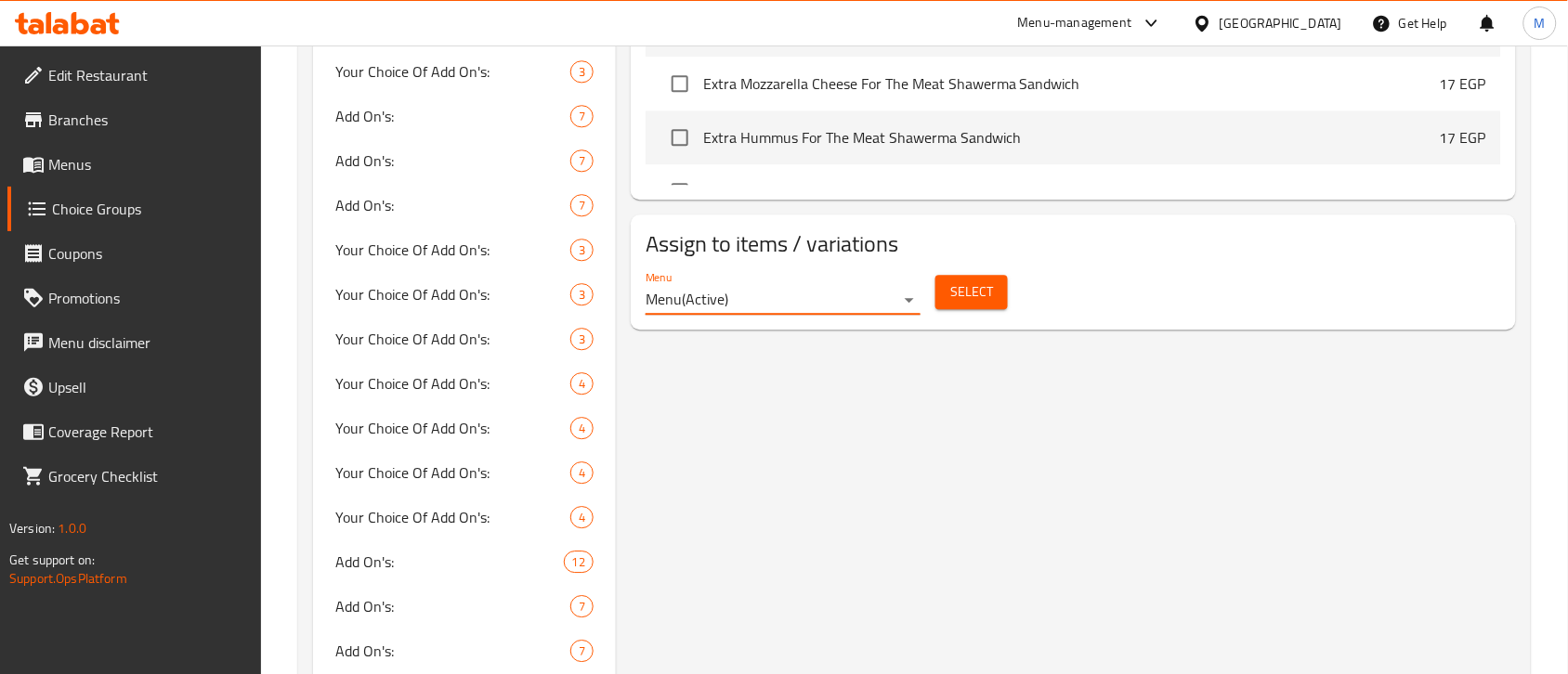
click at [992, 296] on button "Select" at bounding box center [971, 292] width 73 height 34
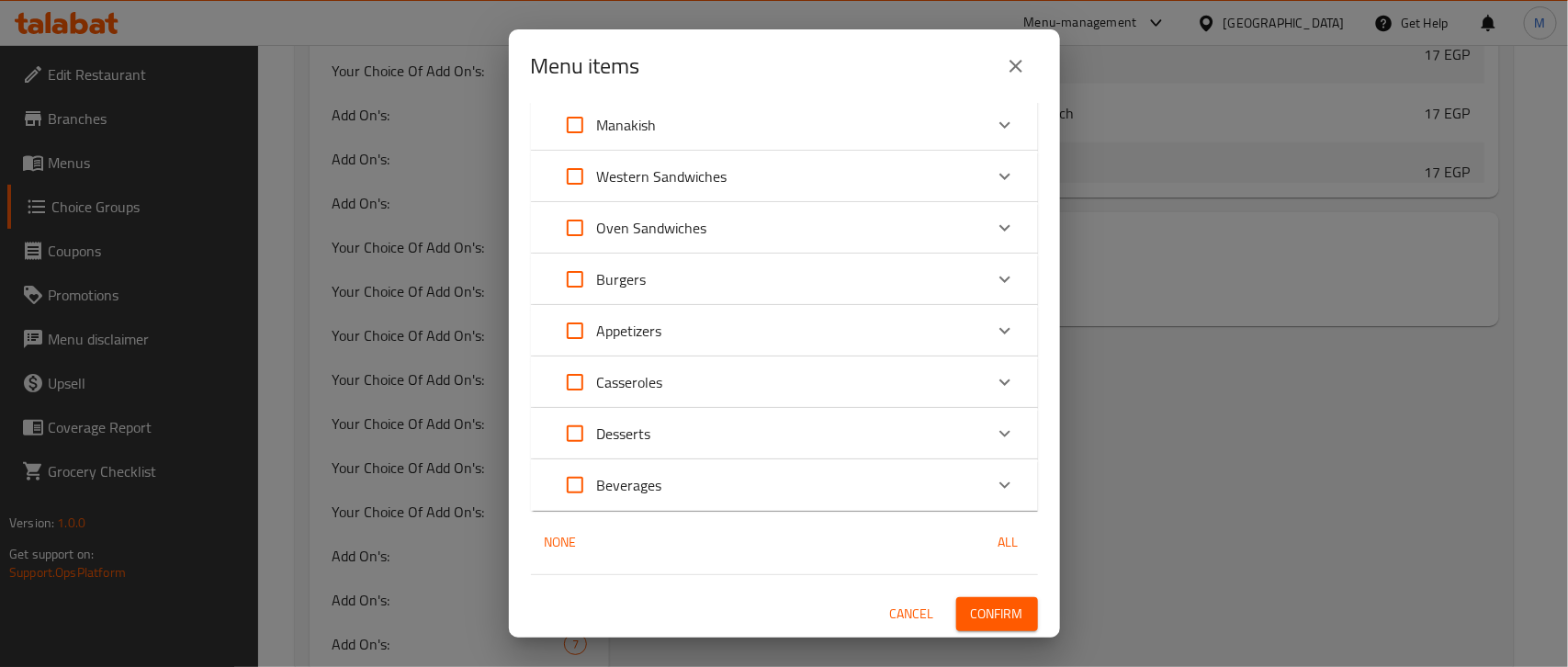
scroll to position [0, 0]
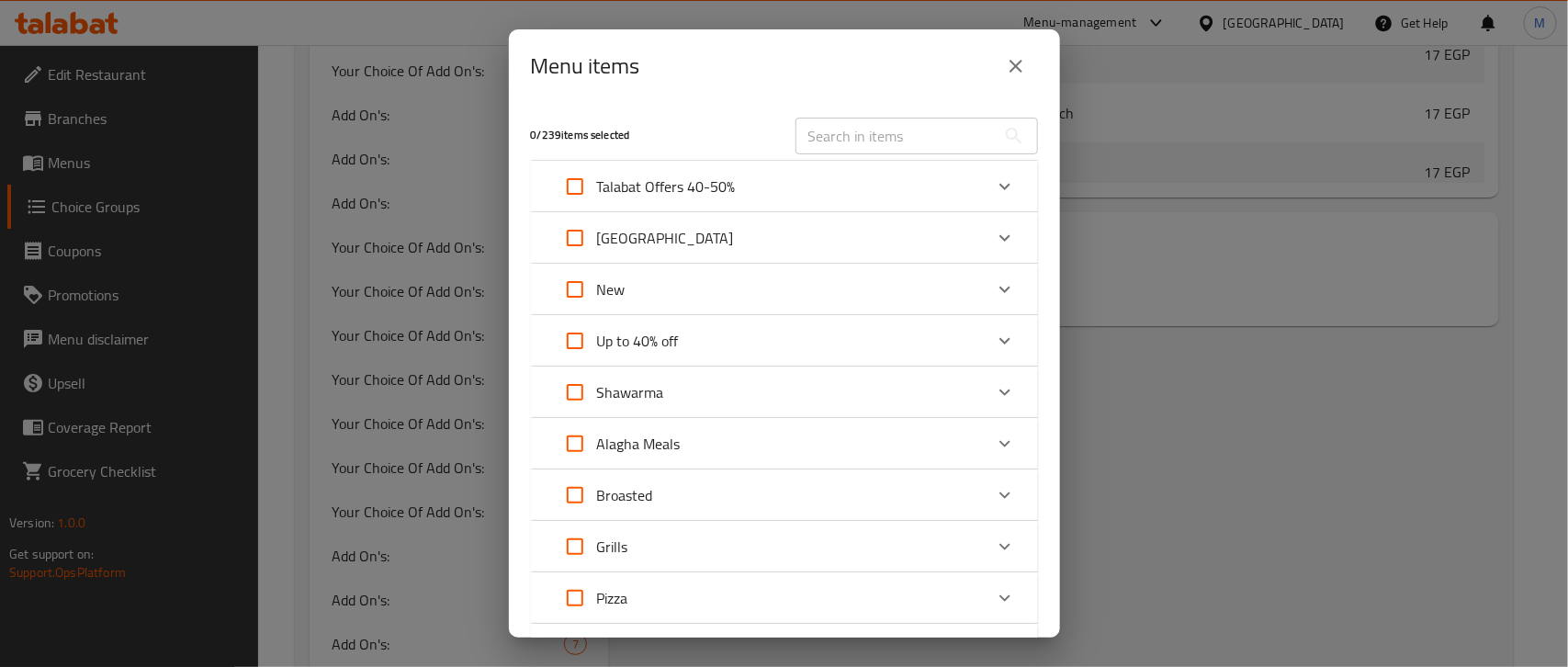
click at [776, 197] on div "Talabat Offers 40-50%" at bounding box center [768, 186] width 430 height 44
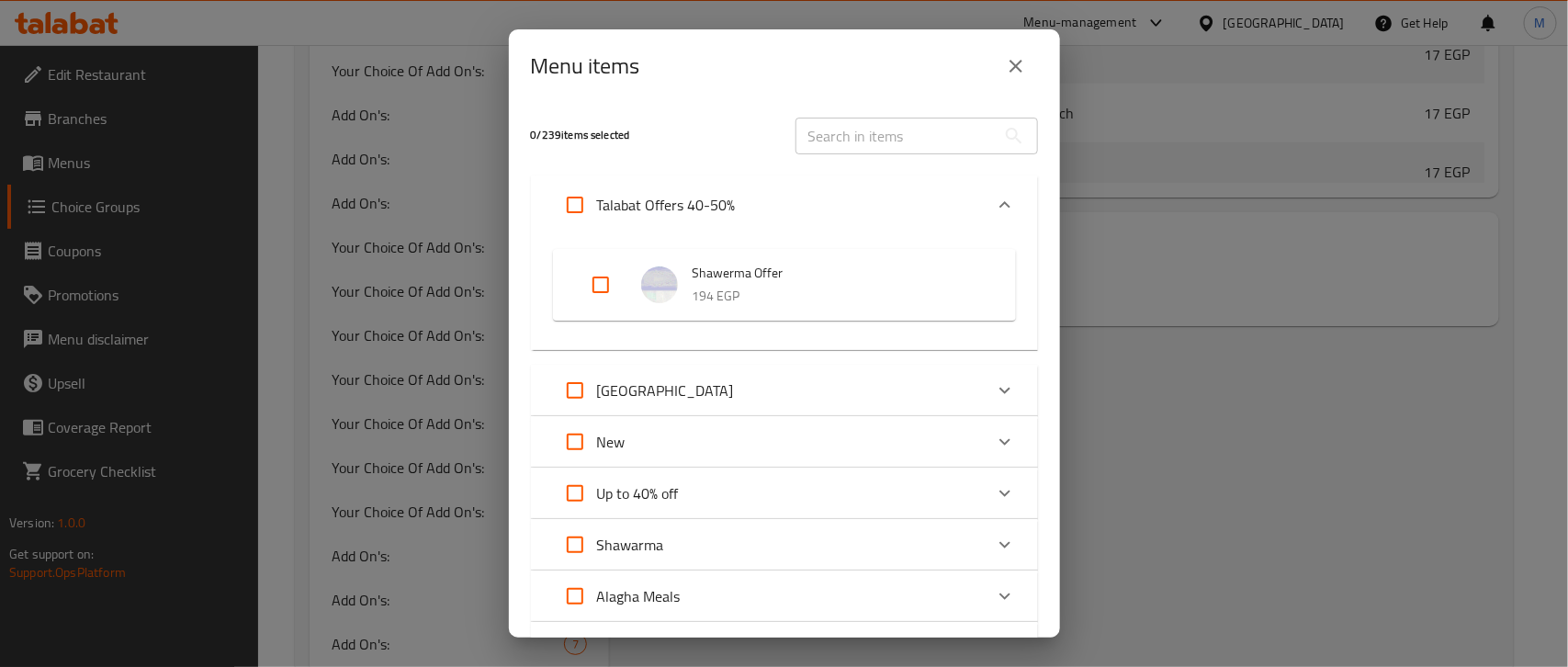
click at [896, 184] on div "Talabat Offers 40-50%" at bounding box center [768, 204] width 430 height 44
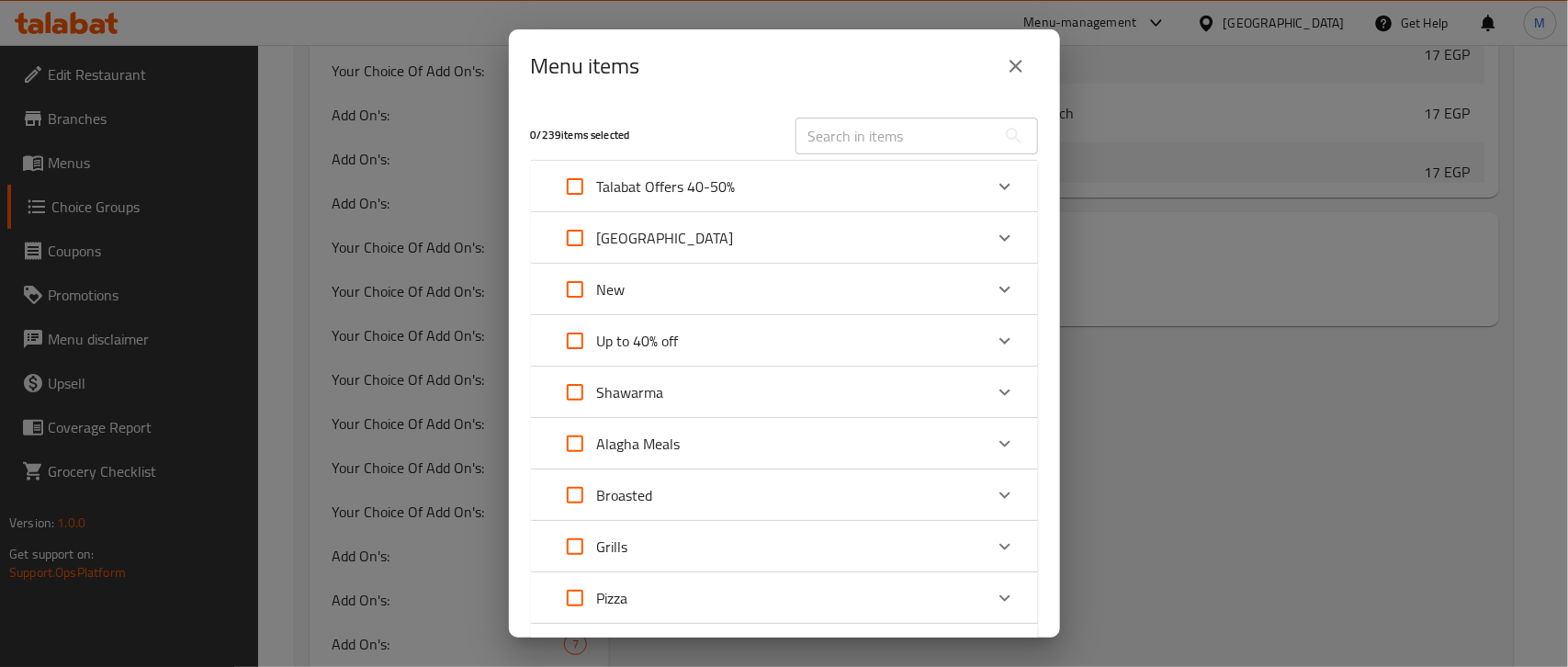
click at [792, 246] on div "[GEOGRAPHIC_DATA]" at bounding box center [768, 238] width 430 height 44
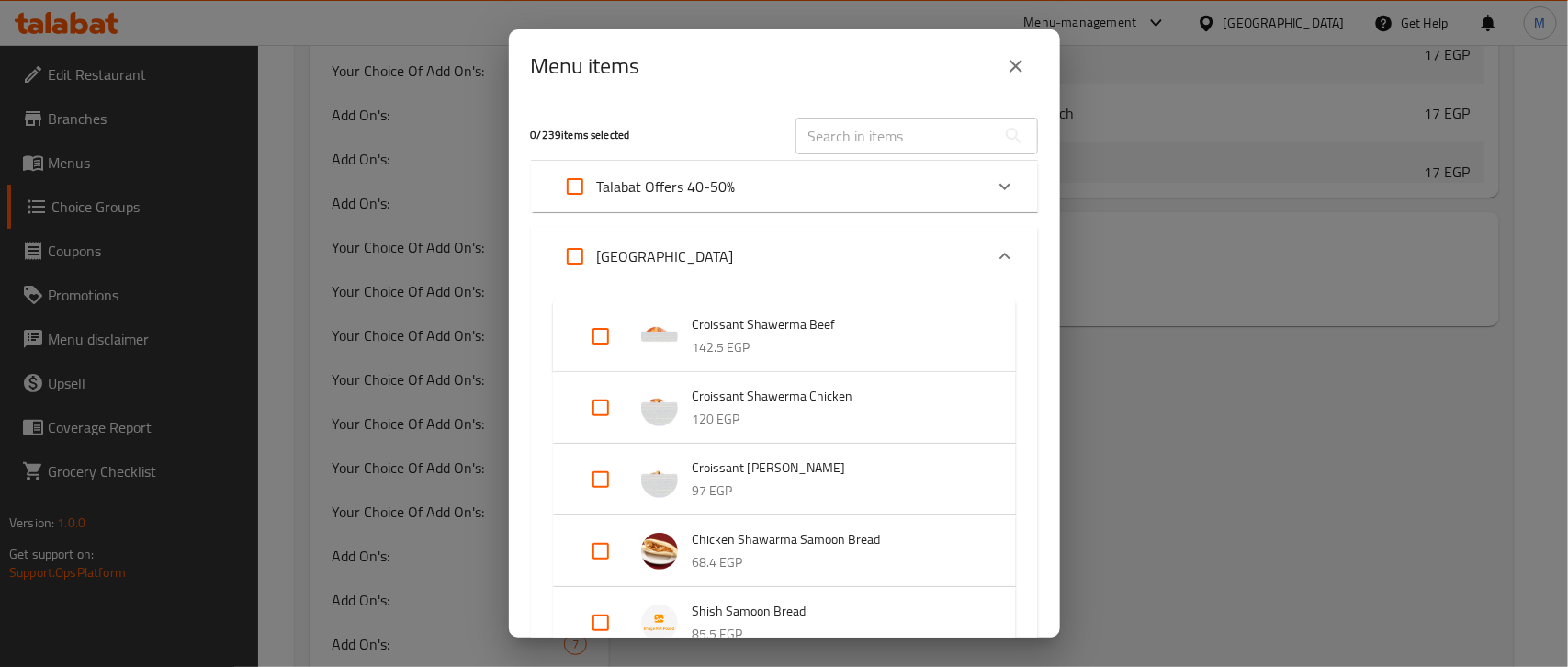
click at [758, 259] on div "[GEOGRAPHIC_DATA]" at bounding box center [768, 255] width 430 height 44
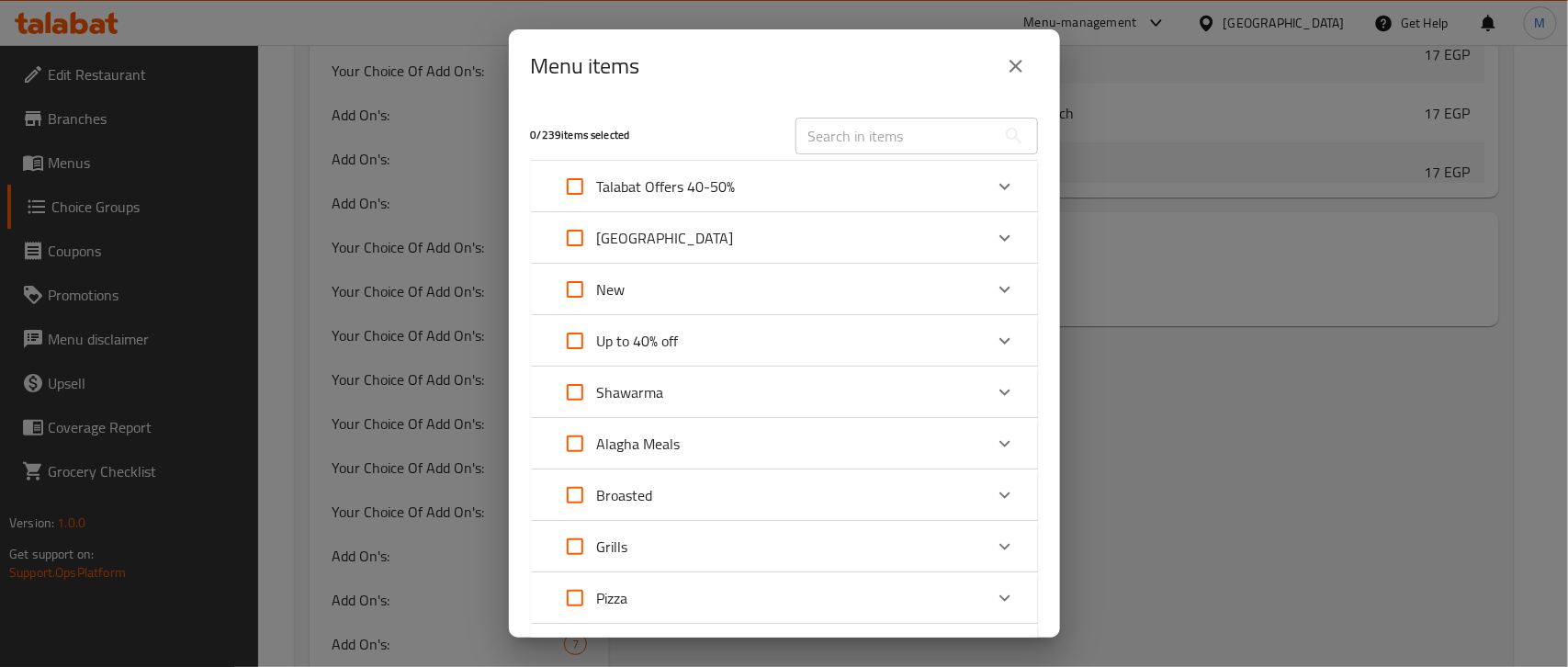
click at [751, 301] on div "New" at bounding box center [768, 289] width 430 height 44
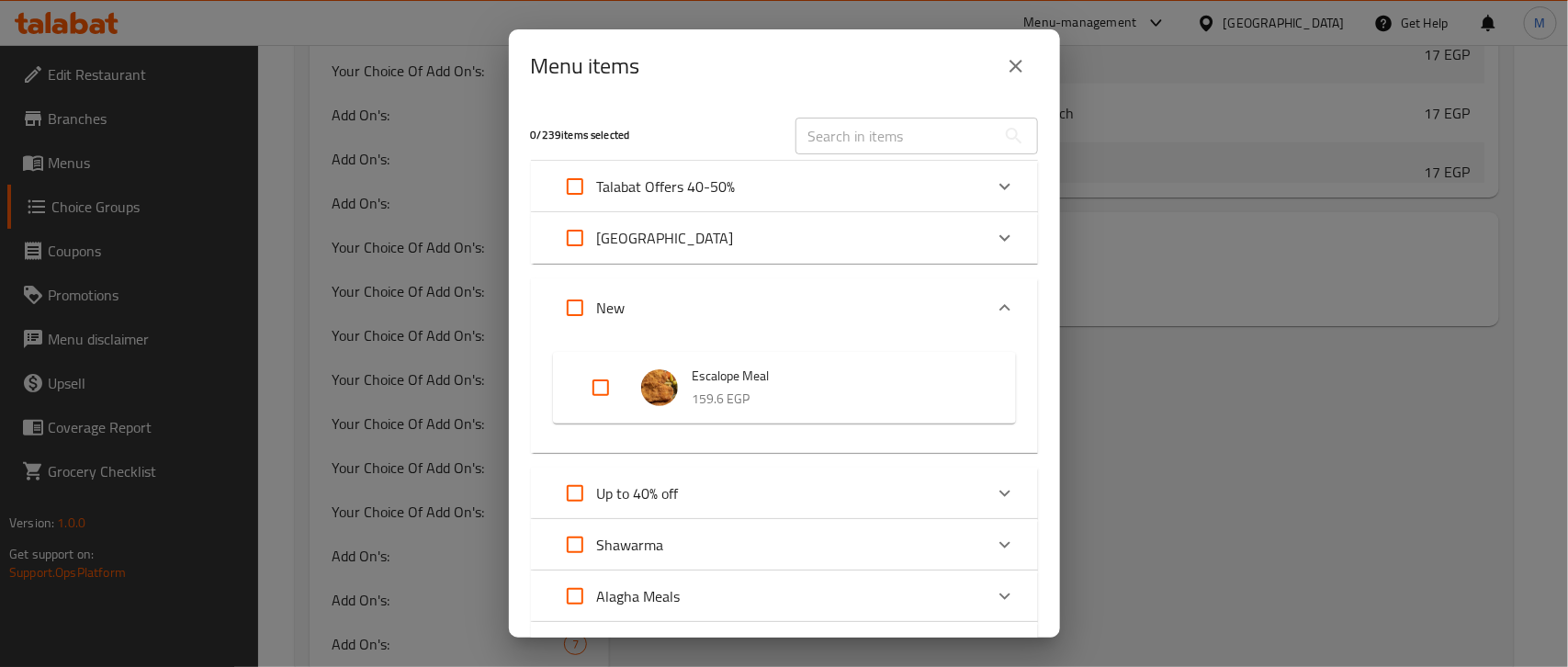
click at [747, 305] on div "New" at bounding box center [768, 307] width 430 height 44
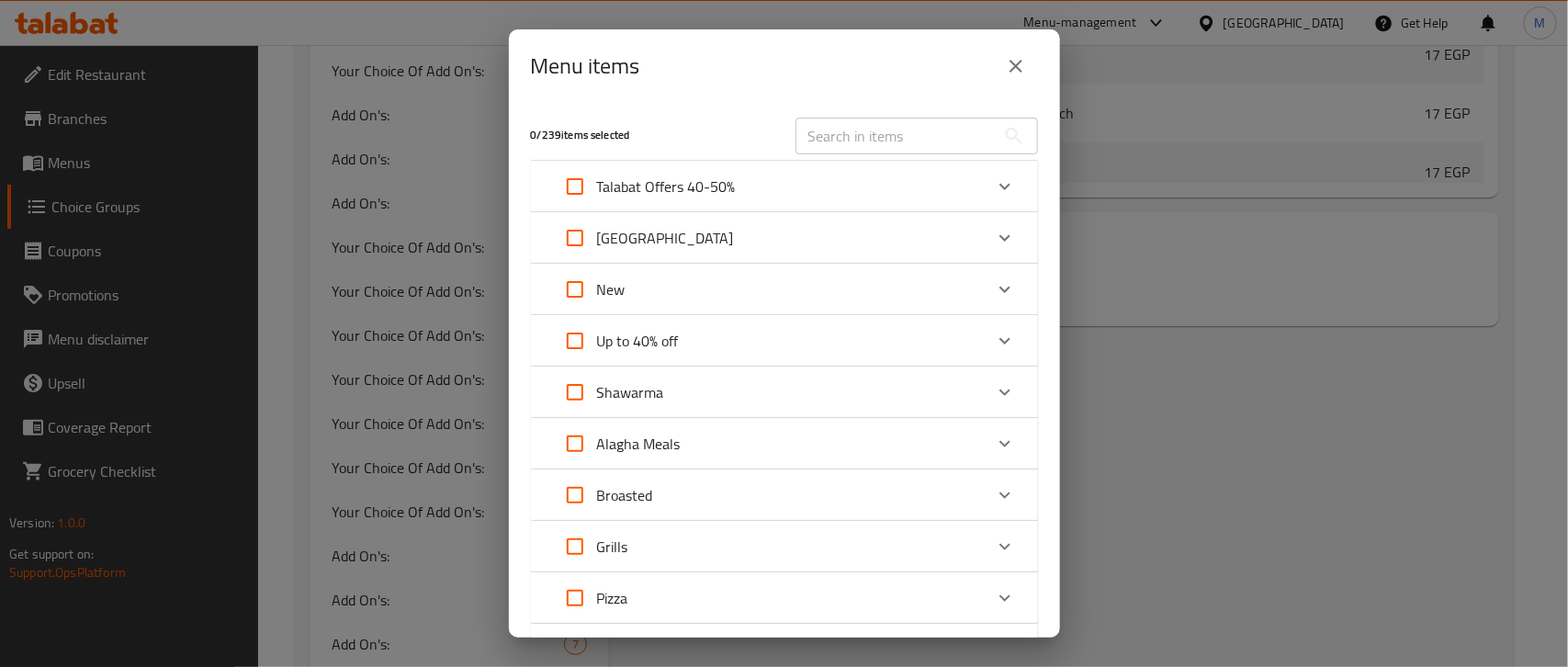
click at [737, 350] on div "Up to 40% off" at bounding box center [768, 340] width 430 height 44
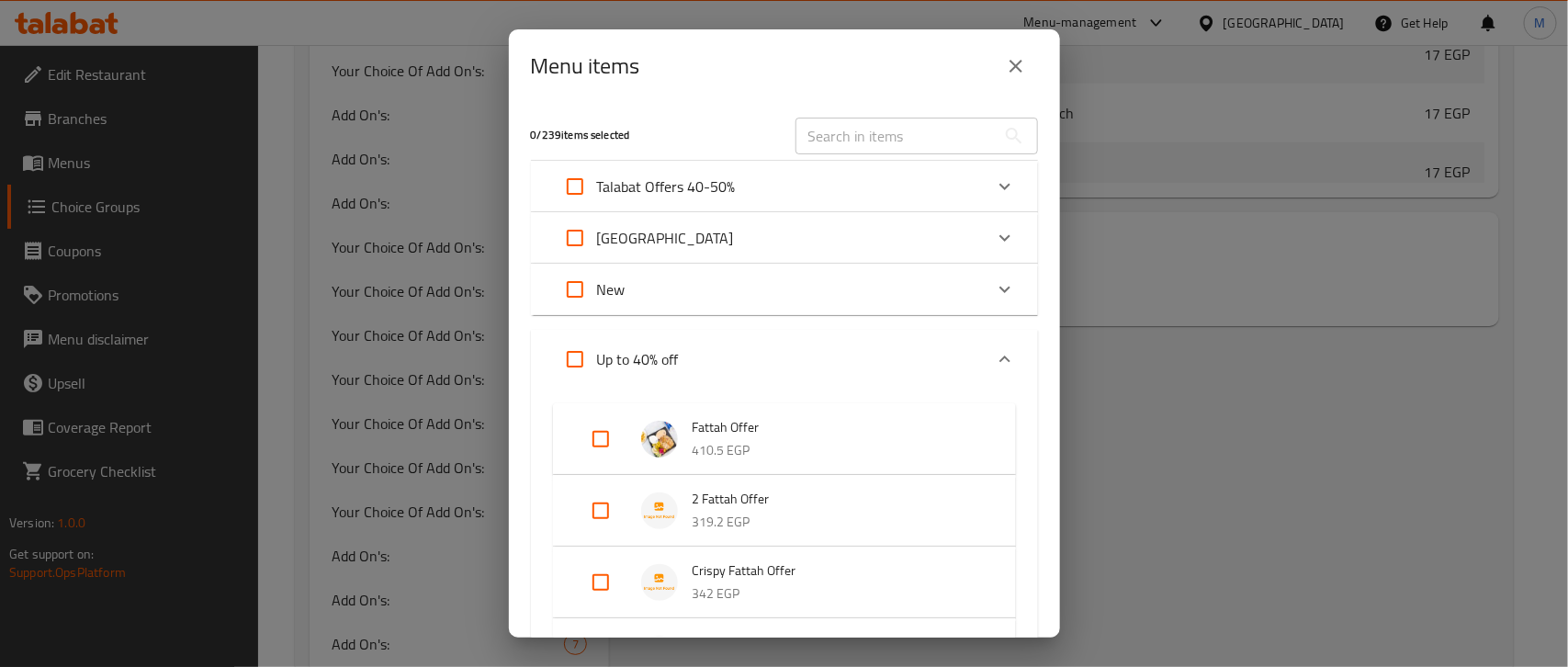
scroll to position [115, 0]
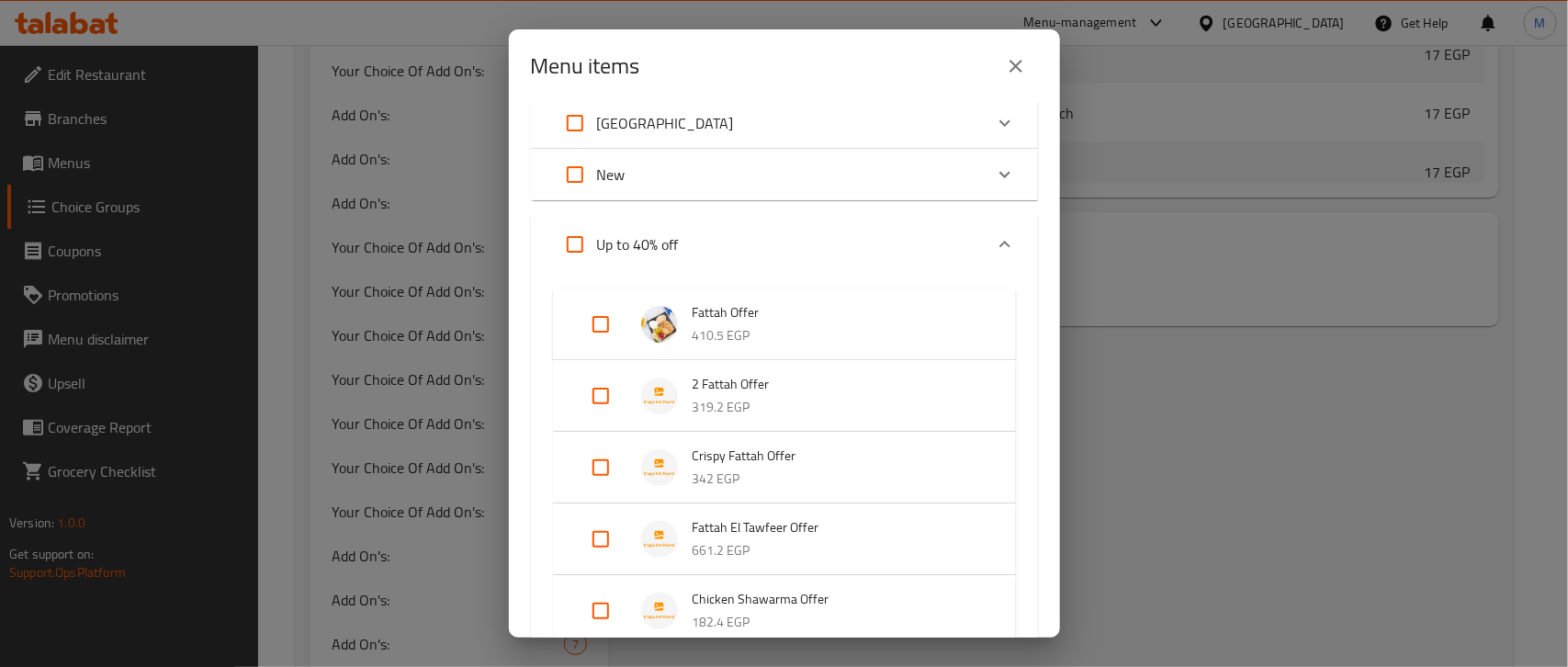
click at [704, 239] on div "Up to 40% off" at bounding box center [768, 244] width 430 height 44
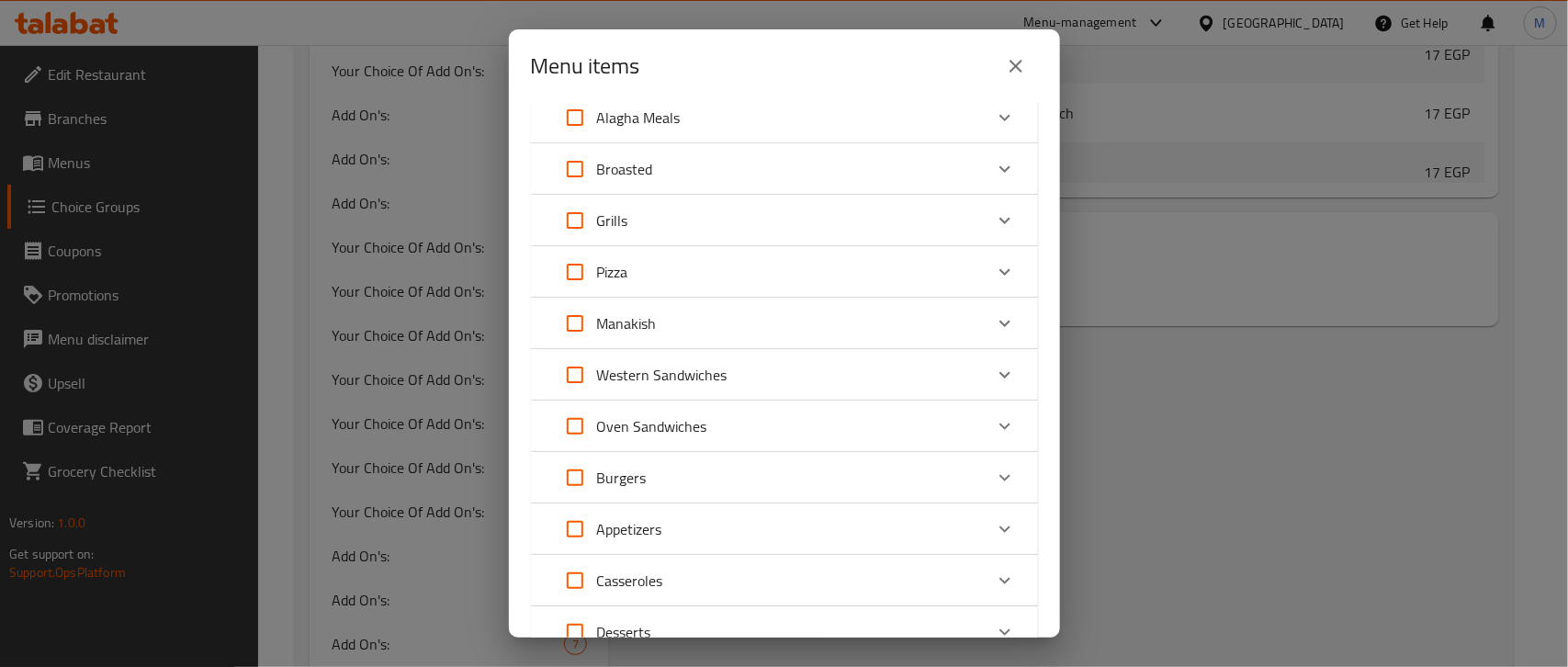
scroll to position [524, 0]
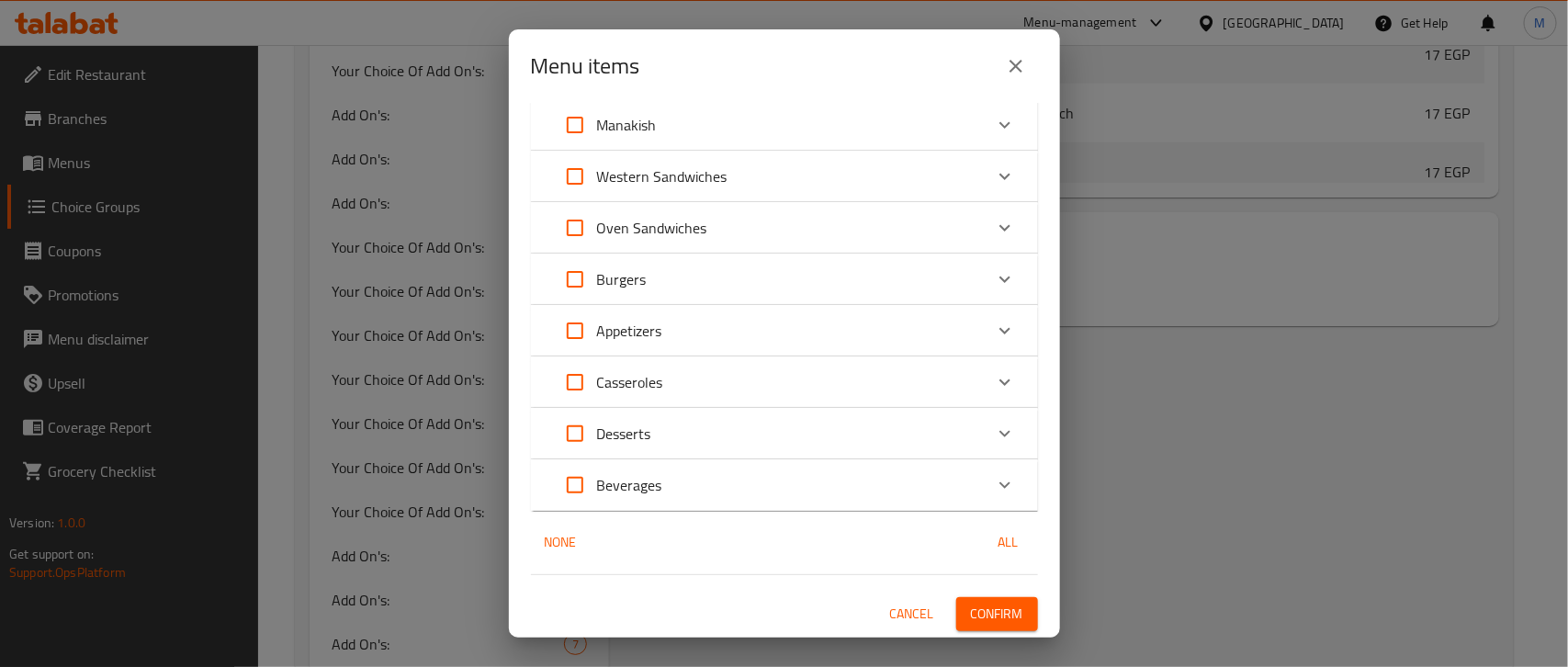
click at [736, 483] on div "Beverages" at bounding box center [768, 484] width 430 height 44
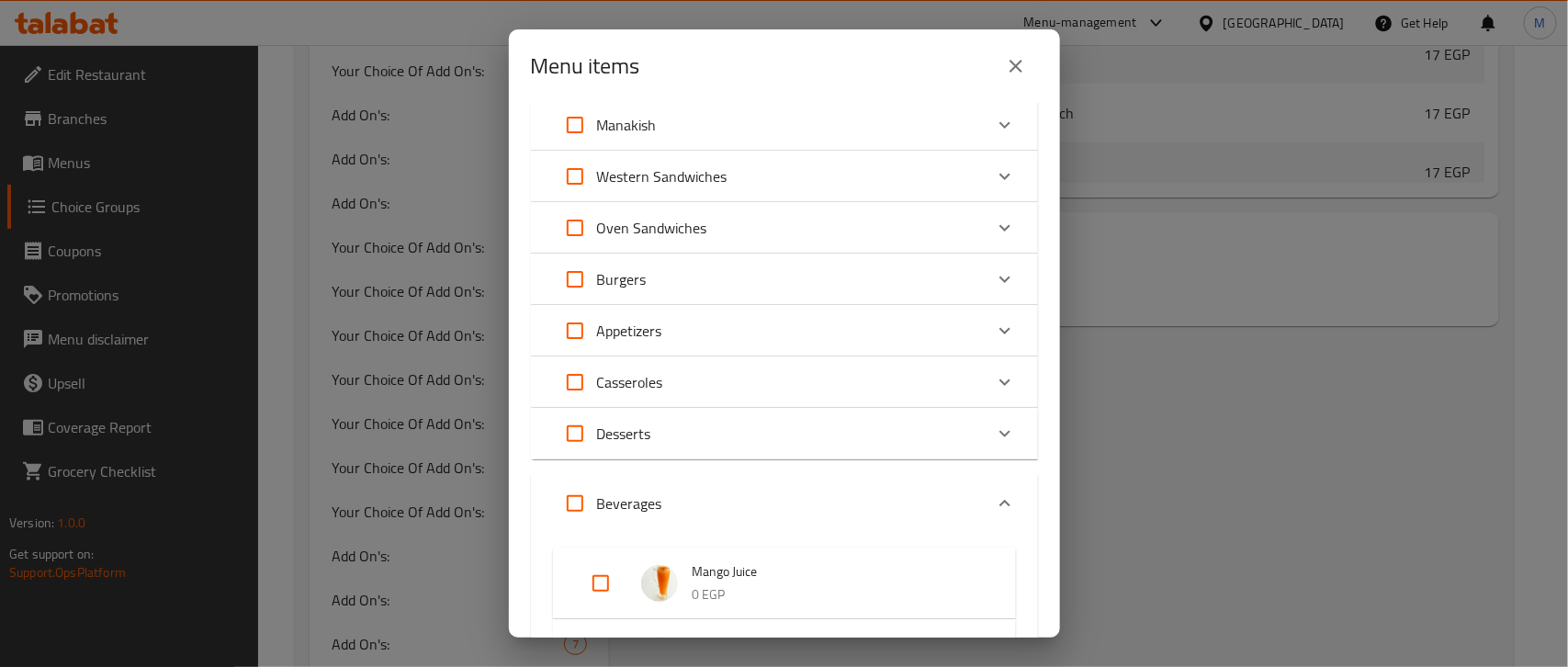
click at [741, 482] on div "Beverages" at bounding box center [768, 503] width 430 height 44
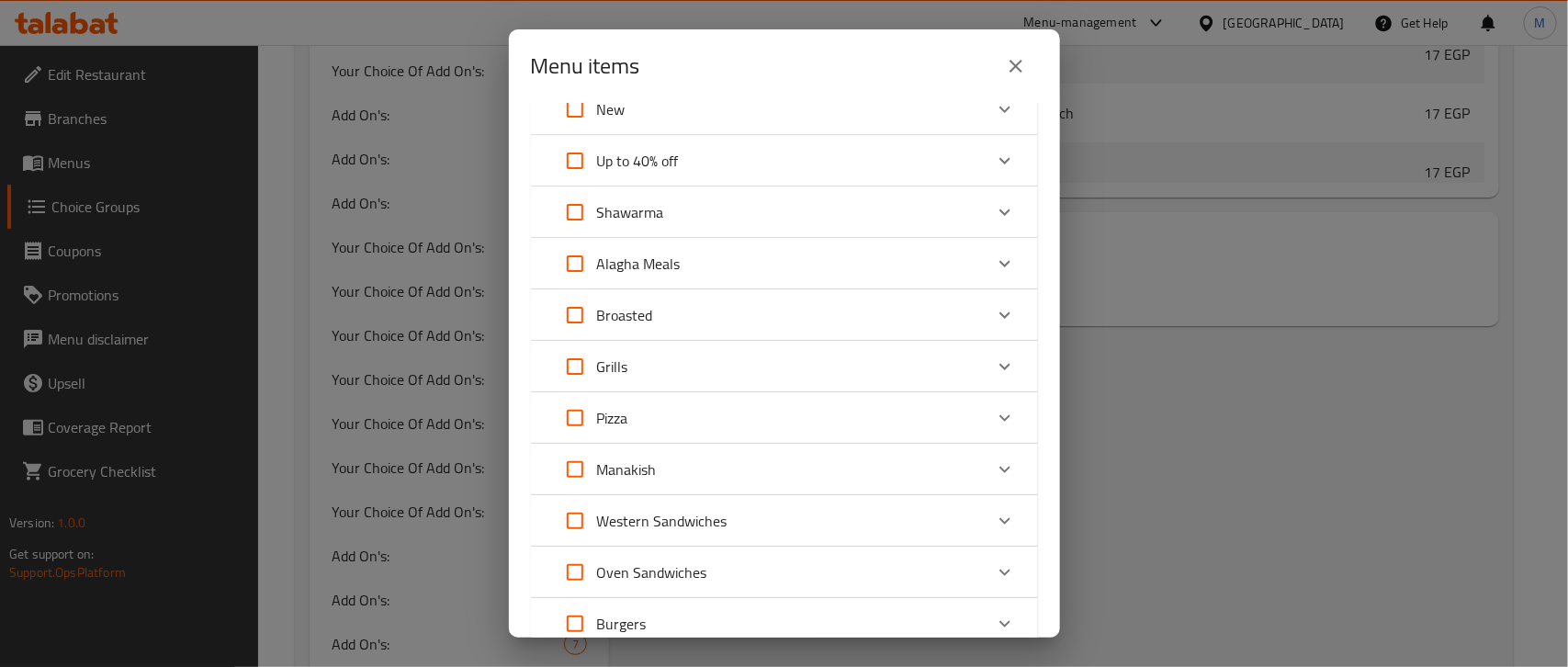
scroll to position [65, 0]
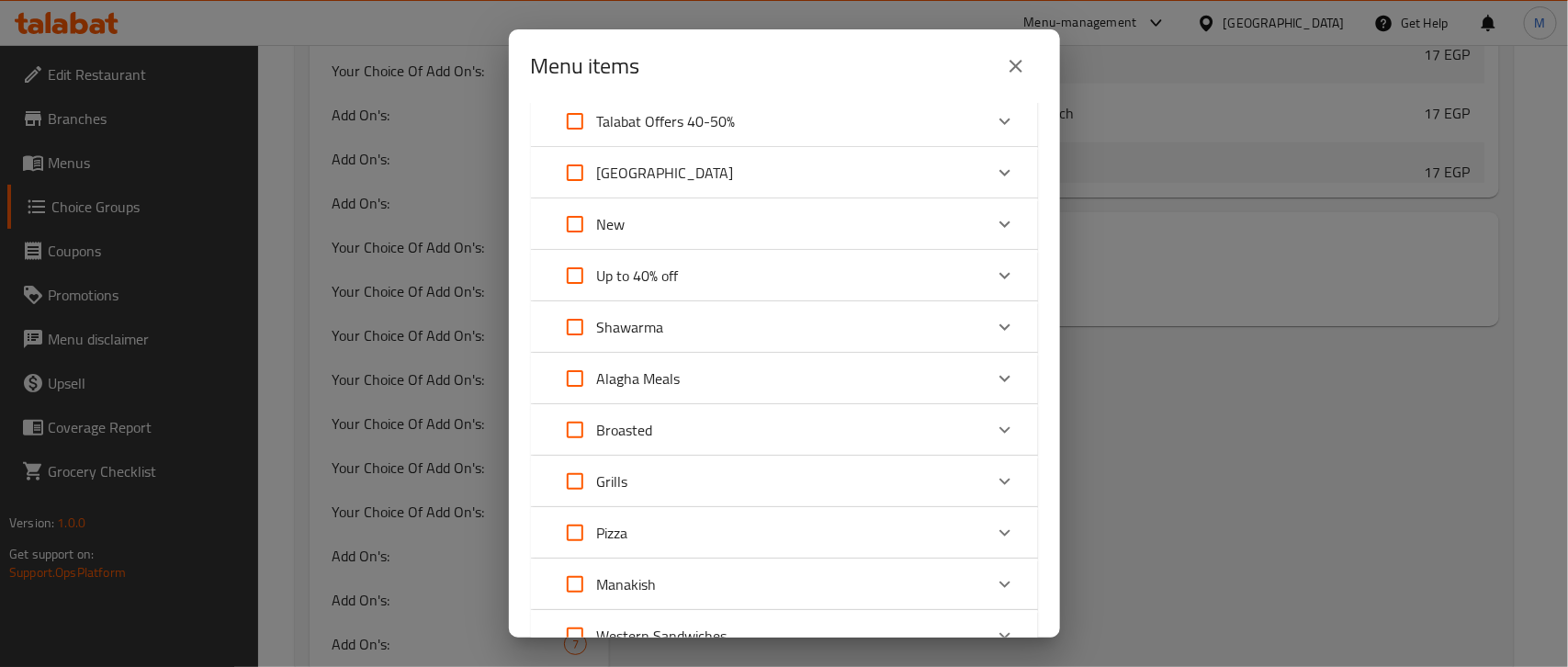
click at [704, 329] on div "Shawarma" at bounding box center [768, 326] width 430 height 44
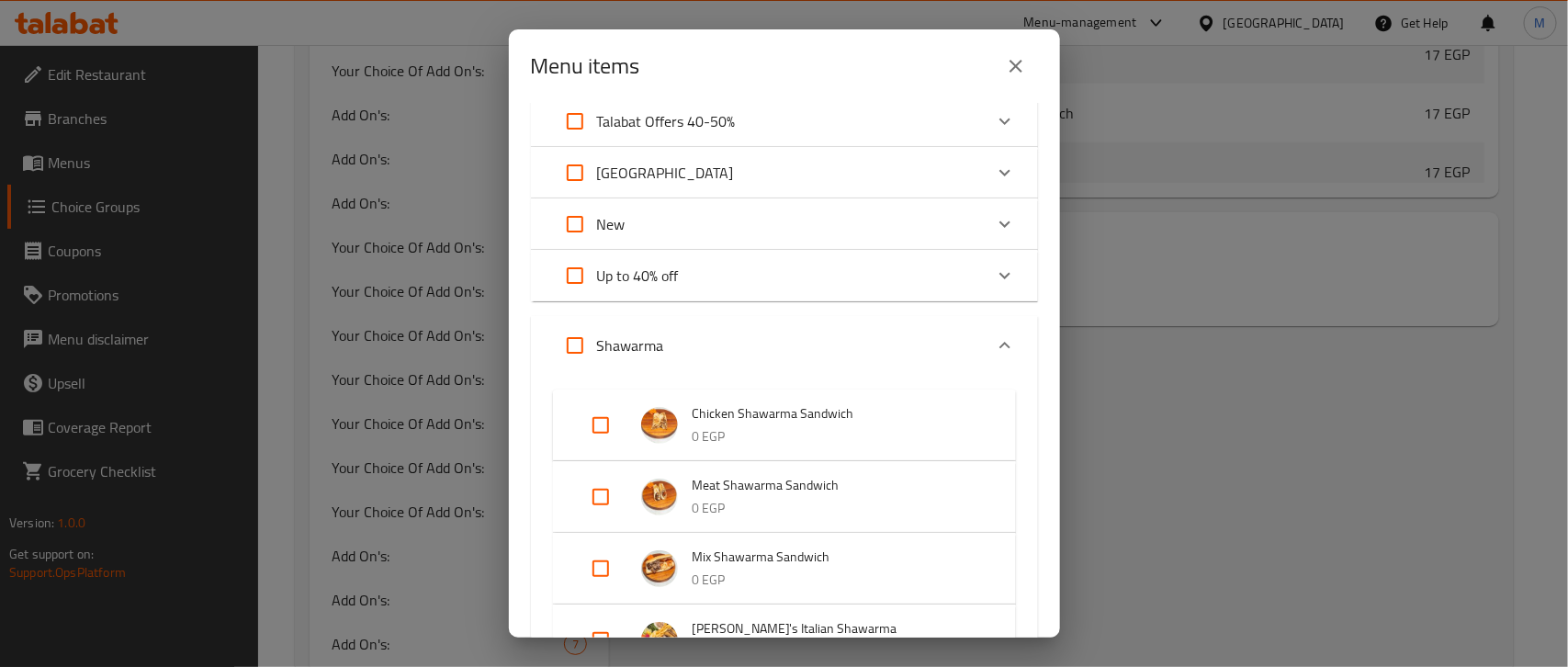
click at [731, 346] on div "Shawarma" at bounding box center [768, 345] width 430 height 44
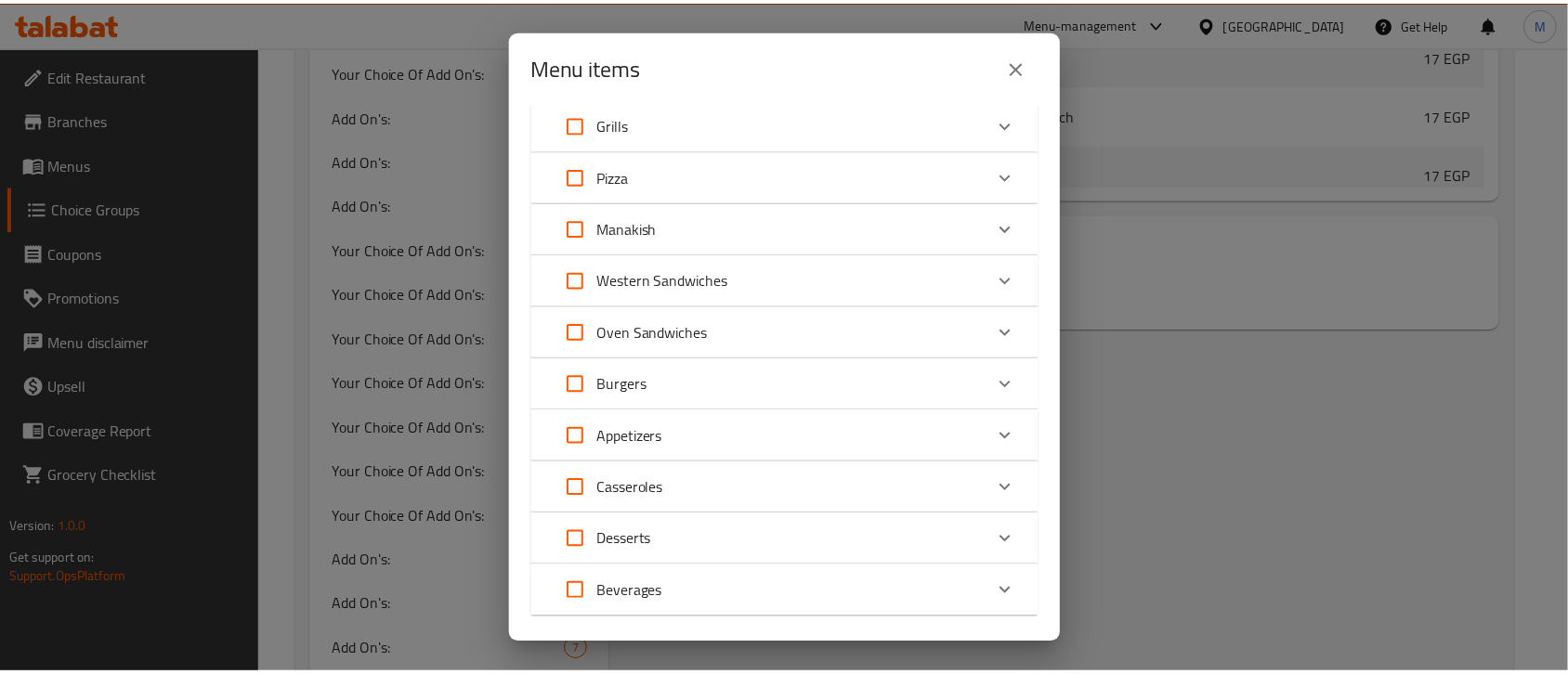
scroll to position [530, 0]
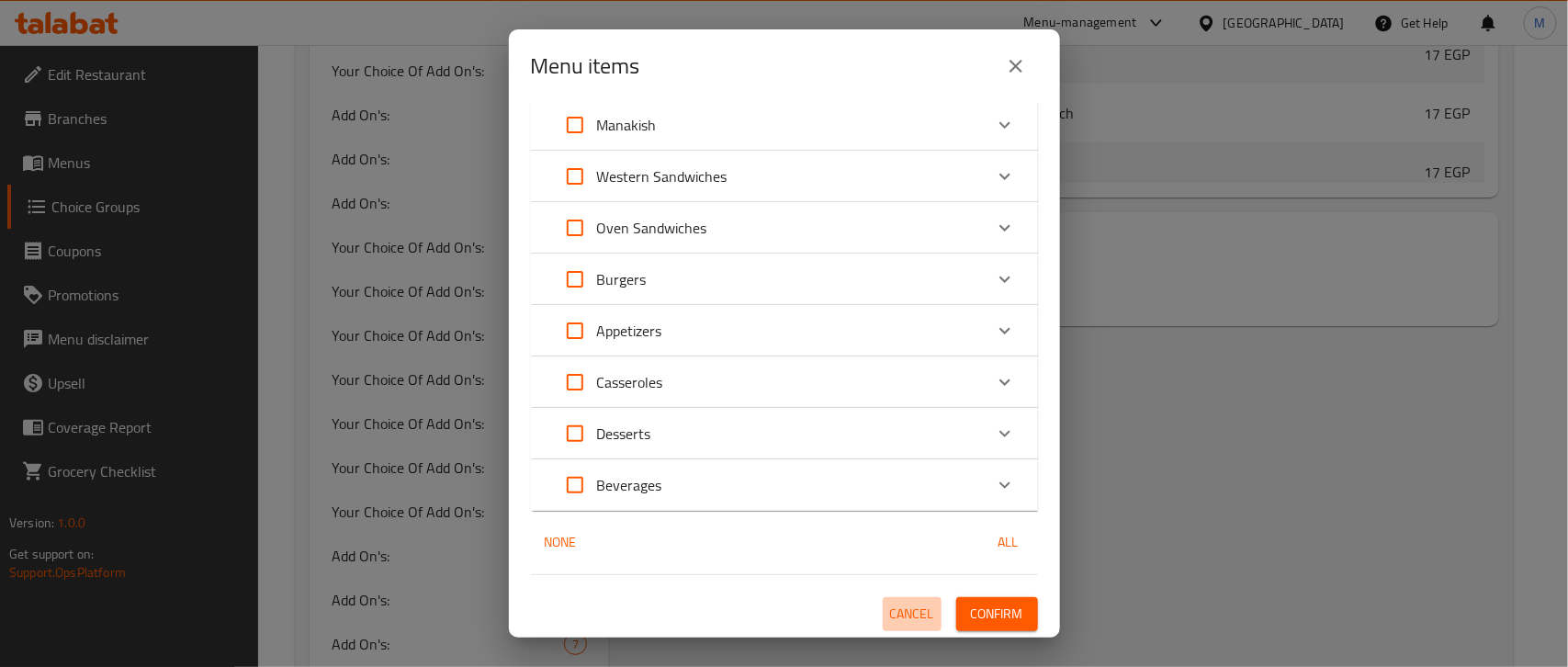
click at [890, 614] on span "Cancel" at bounding box center [912, 614] width 44 height 23
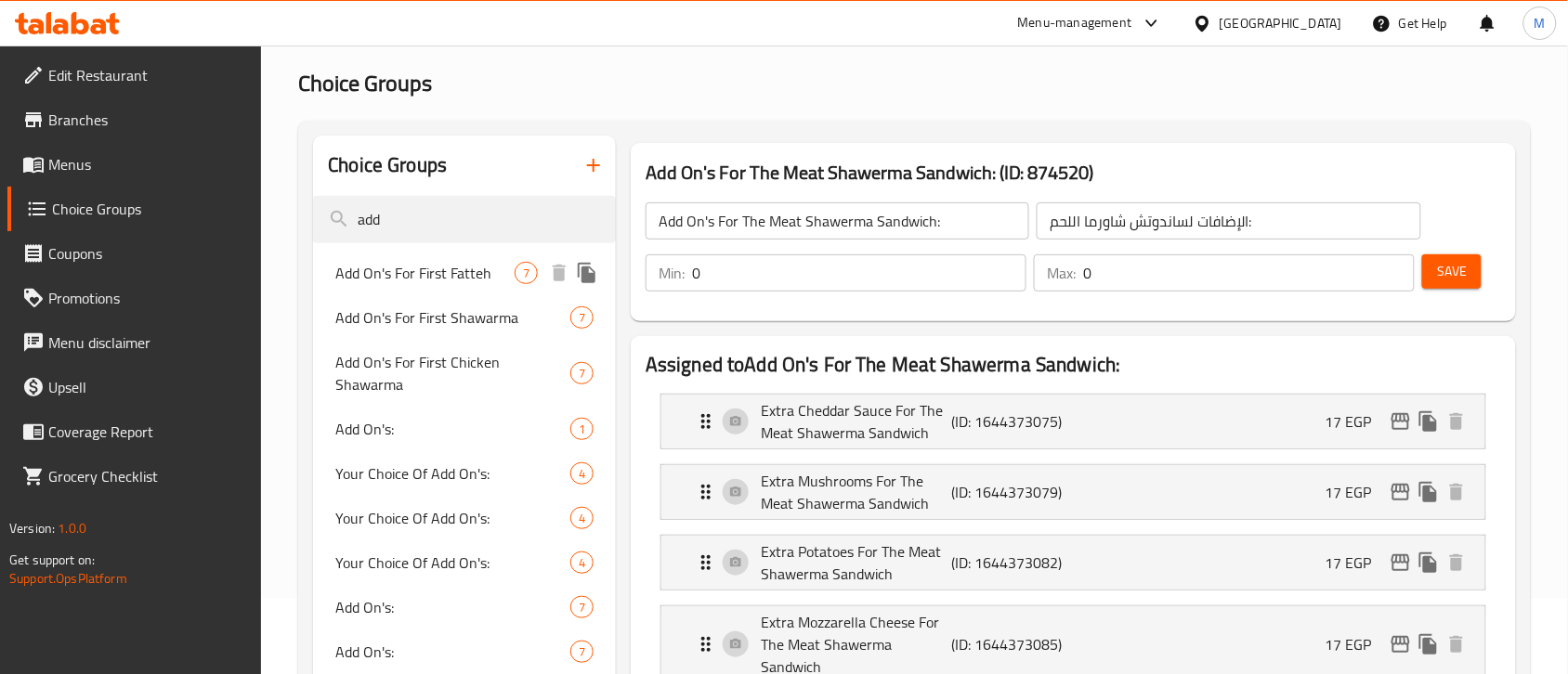
scroll to position [116, 0]
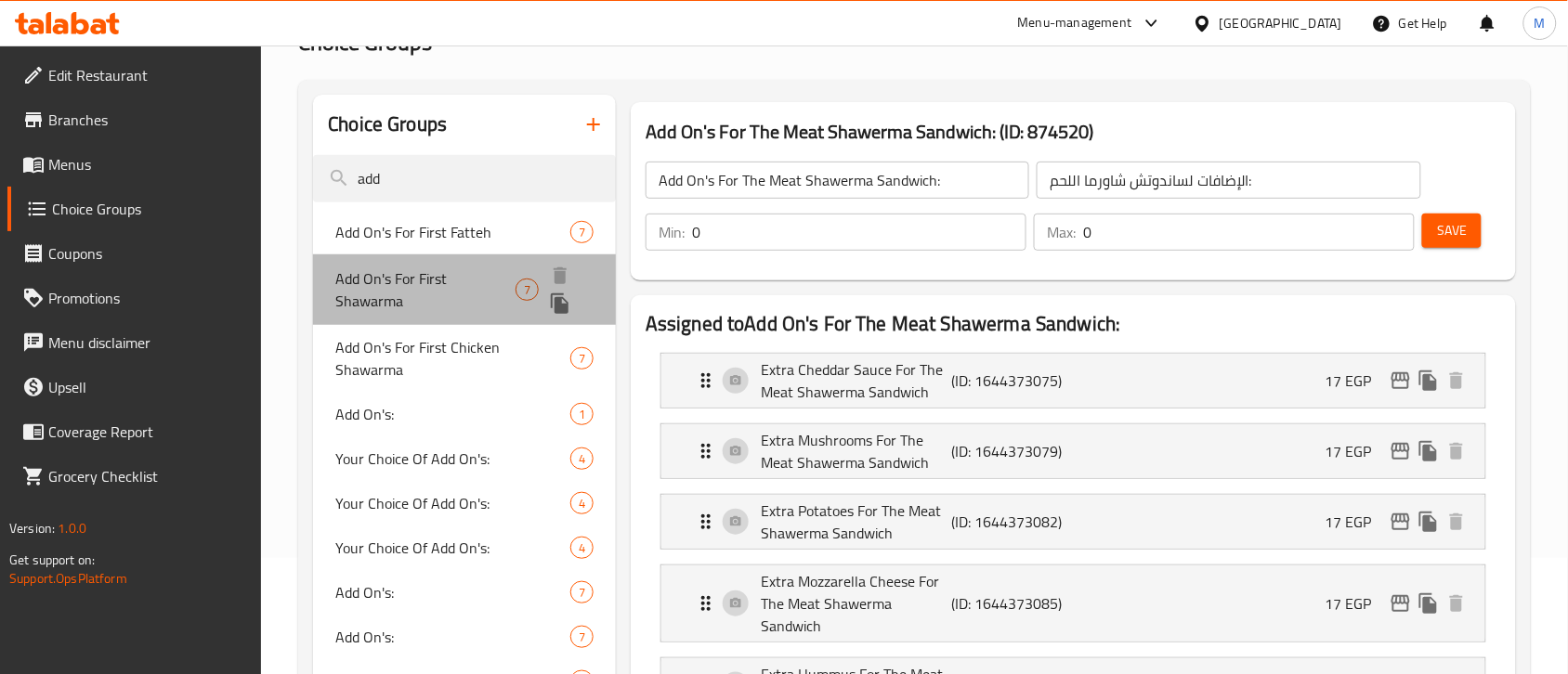
click at [424, 288] on span "Add On's For First Shawarma" at bounding box center [425, 289] width 180 height 44
type input "Add On's For First Shawarma"
type input "الإضافات للشاورما الأولى"
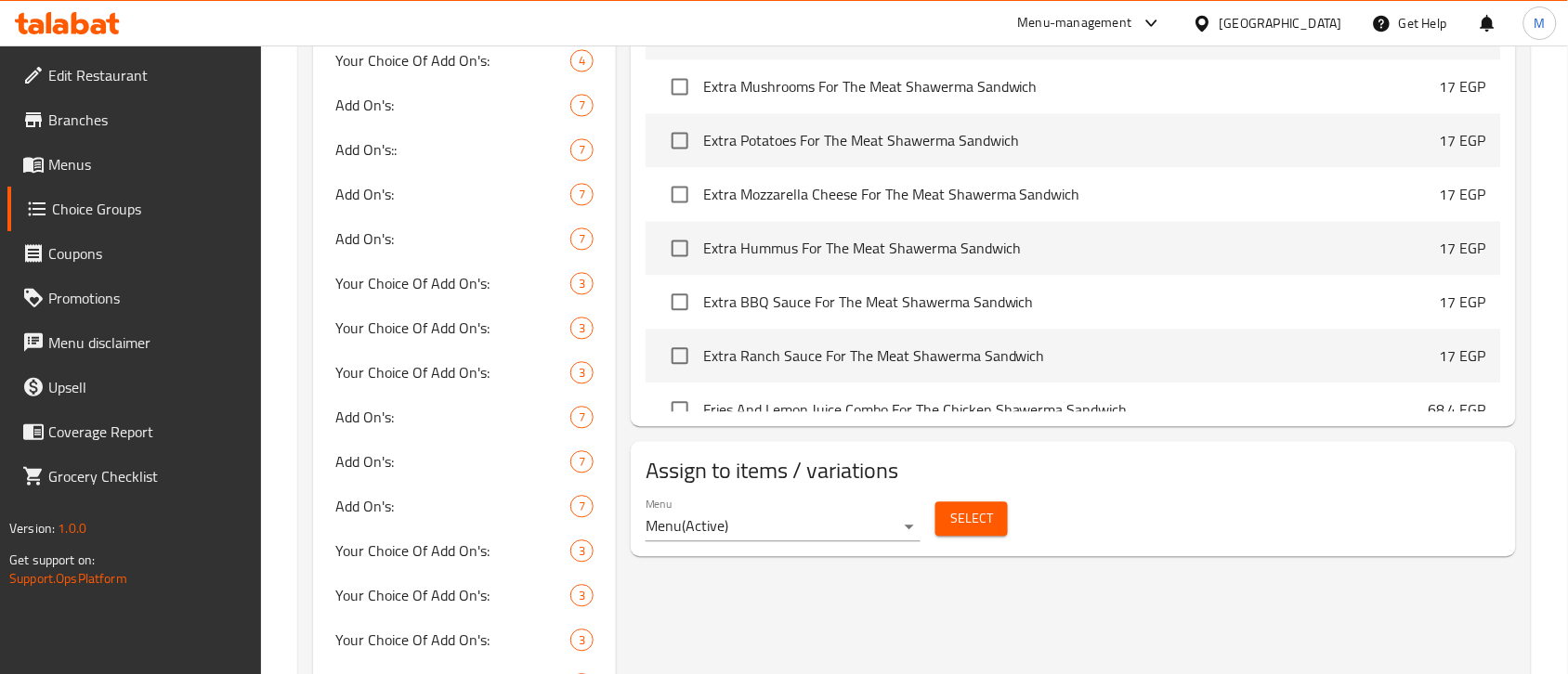
click at [952, 537] on button "Select" at bounding box center [971, 520] width 73 height 34
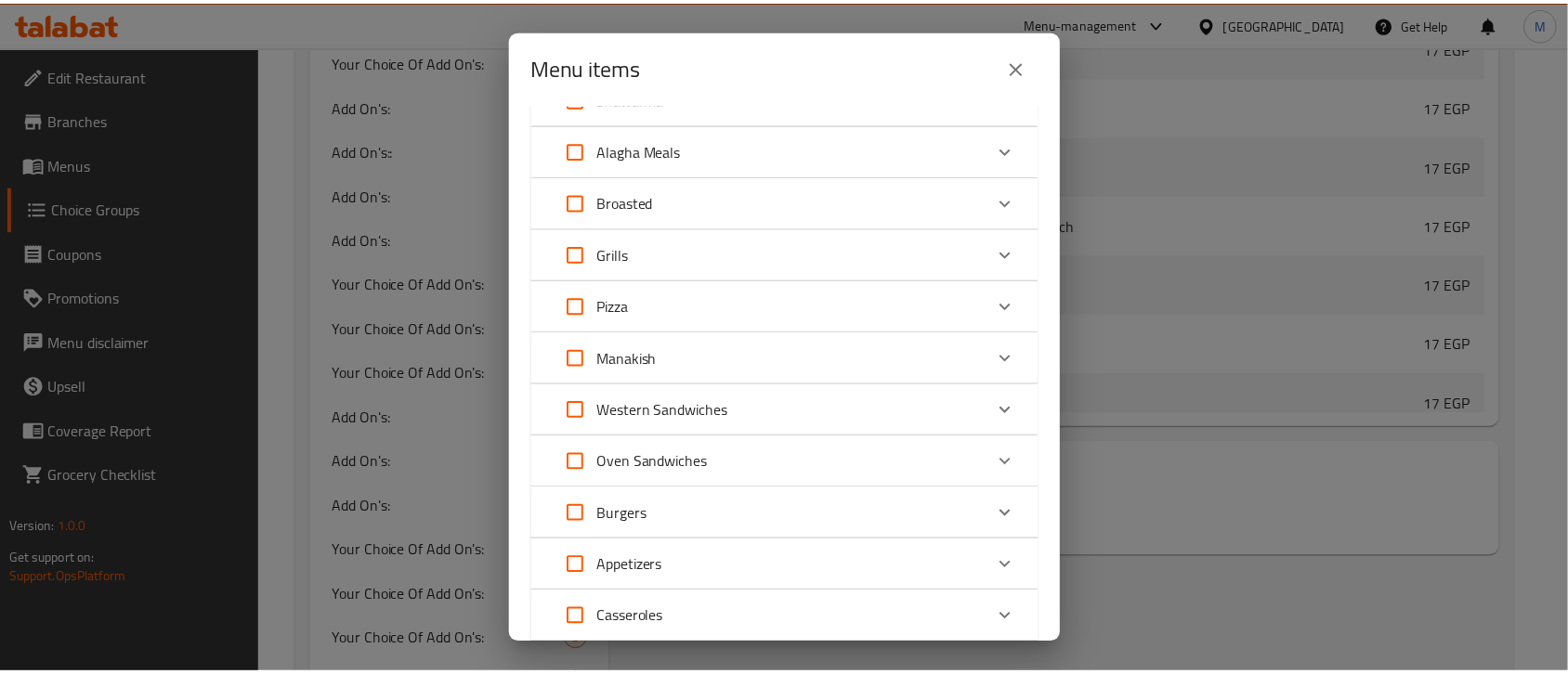
scroll to position [2665, 0]
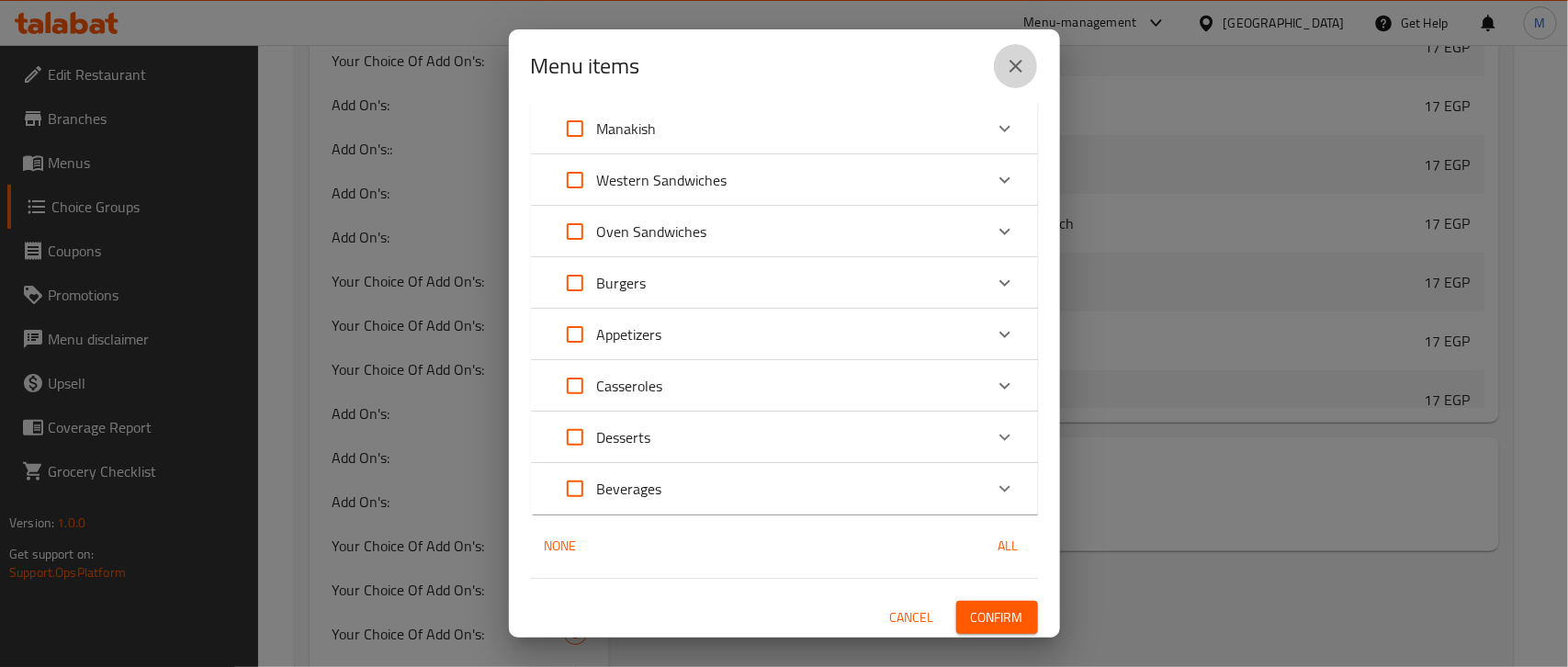
click at [1021, 75] on icon "close" at bounding box center [1016, 66] width 22 height 22
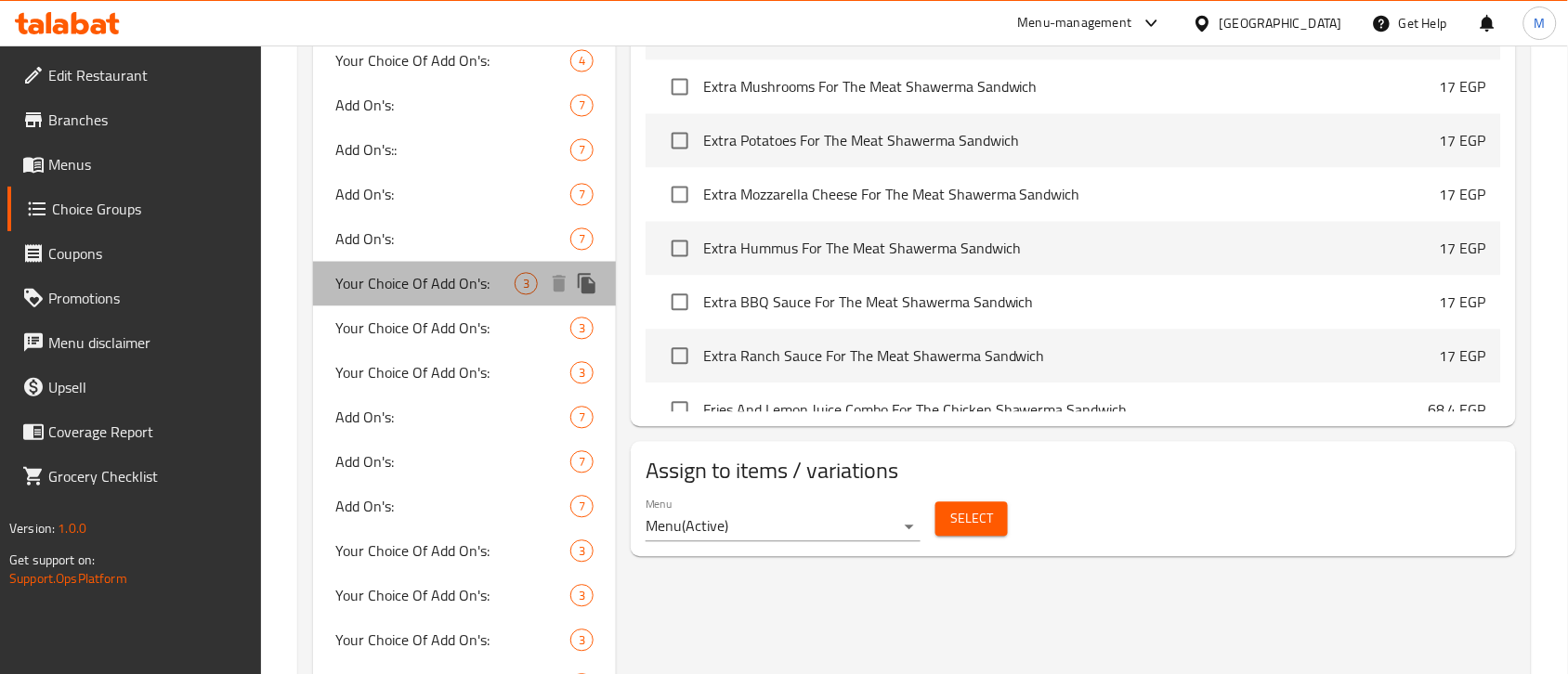
click at [428, 273] on span "Your Choice Of Add On's:" at bounding box center [425, 284] width 179 height 23
type input "Your Choice Of Add On's:"
type input "اختيارك من الإضافات :"
type input "3"
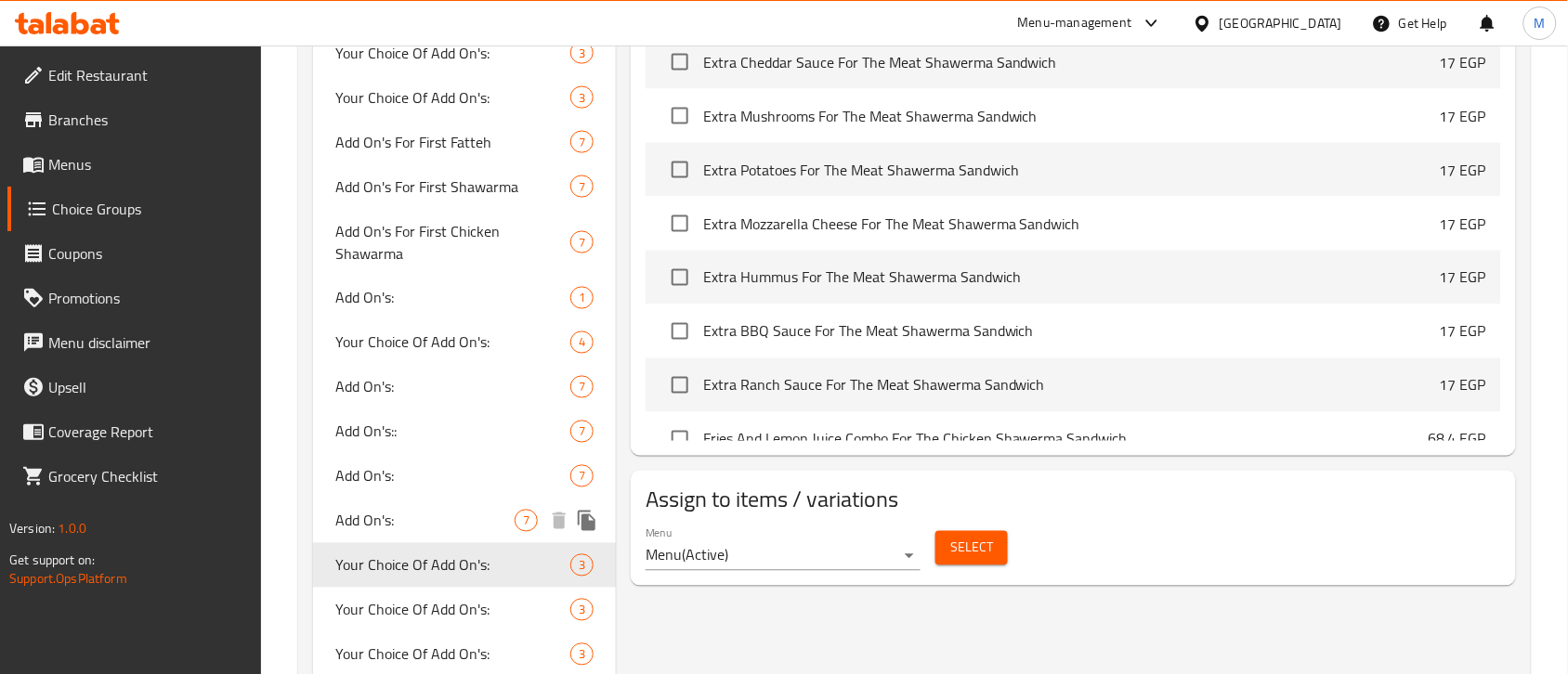
scroll to position [697, 0]
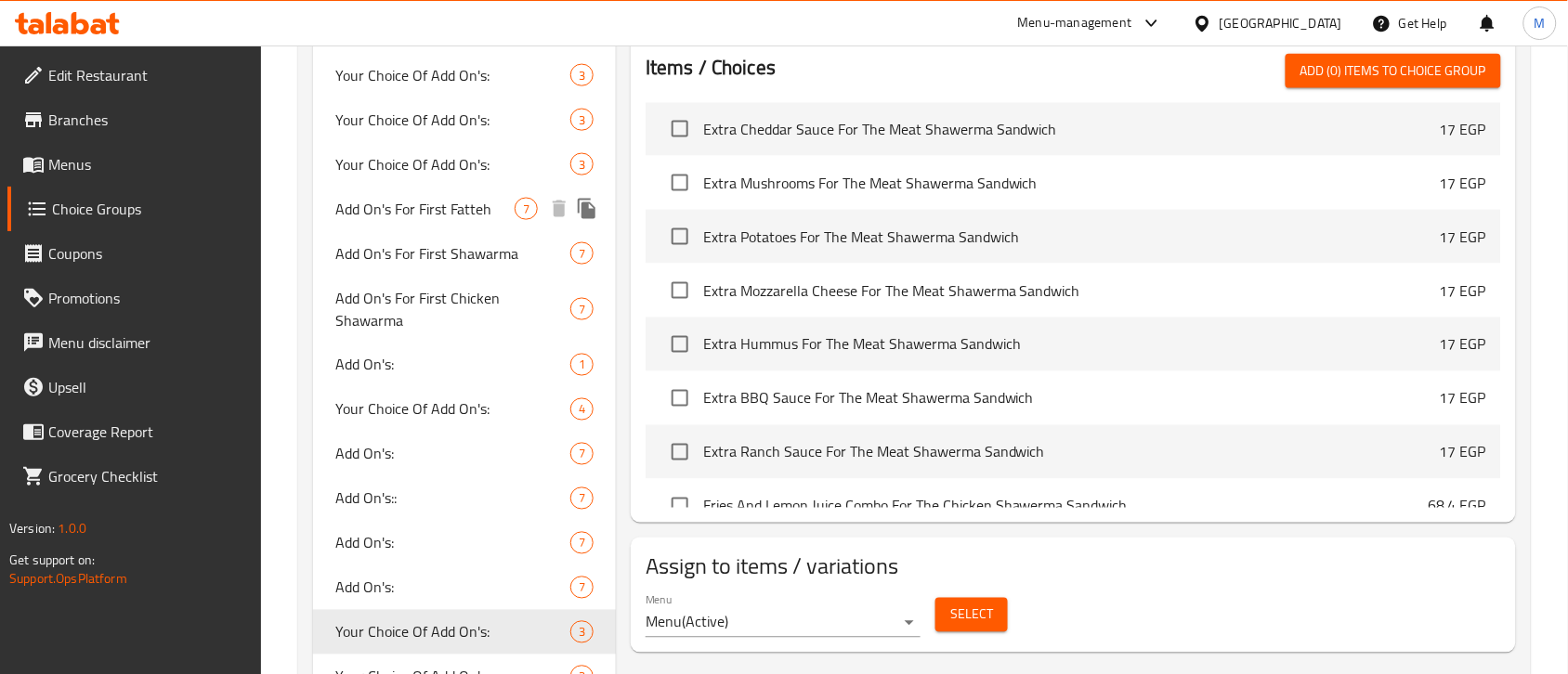
click at [467, 198] on span "Add On's For First Fatteh" at bounding box center [425, 209] width 179 height 23
type input "Add On's For First Fatteh"
type input "الإضافات للفتة الأولى"
type input "0"
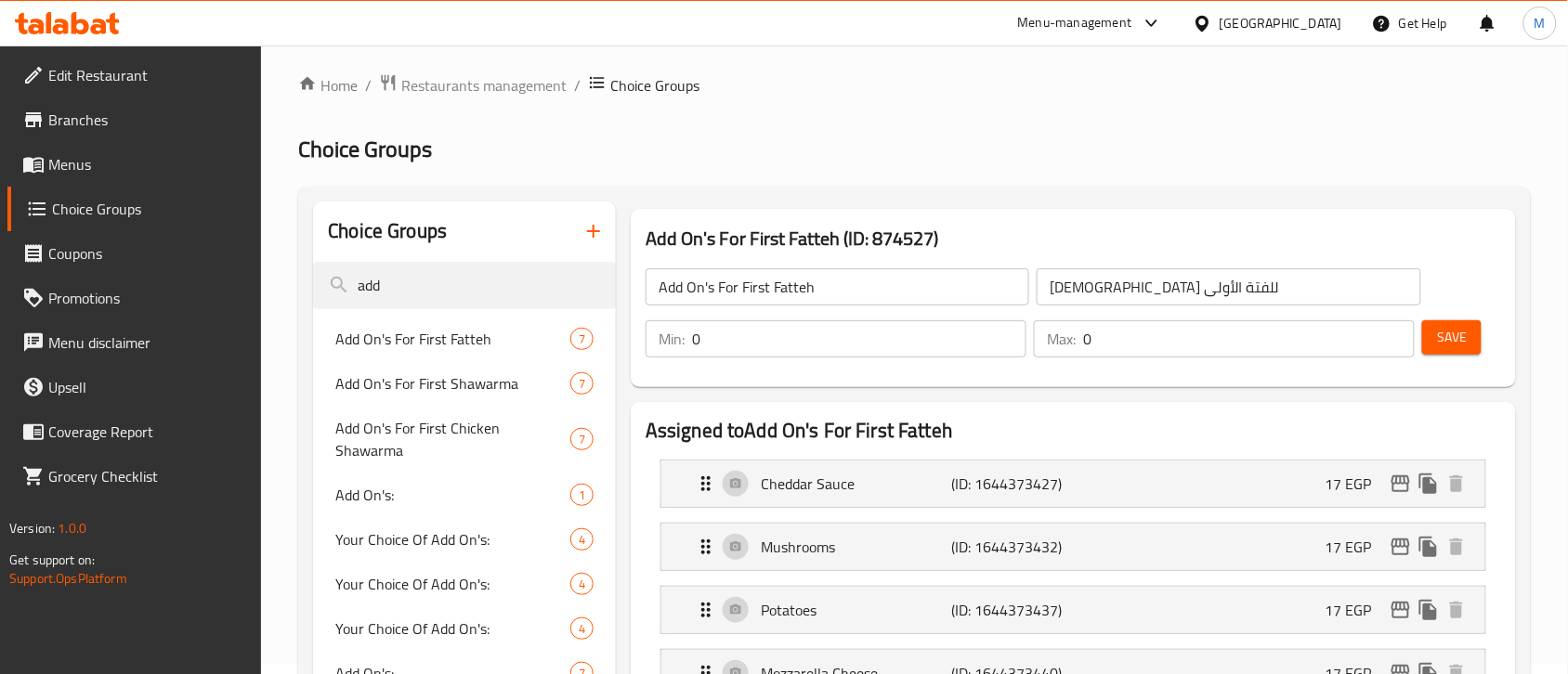
scroll to position [0, 0]
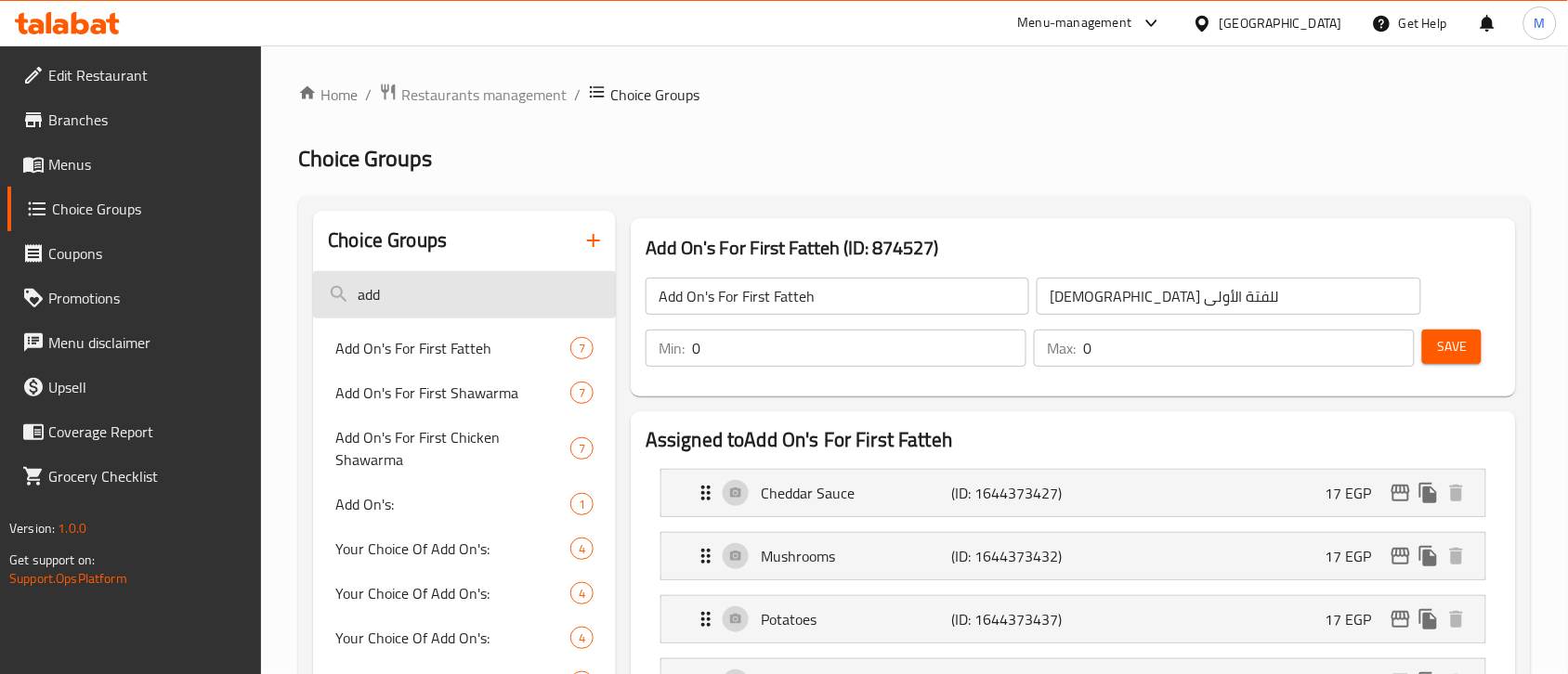
click at [462, 307] on input "add" at bounding box center [464, 295] width 303 height 47
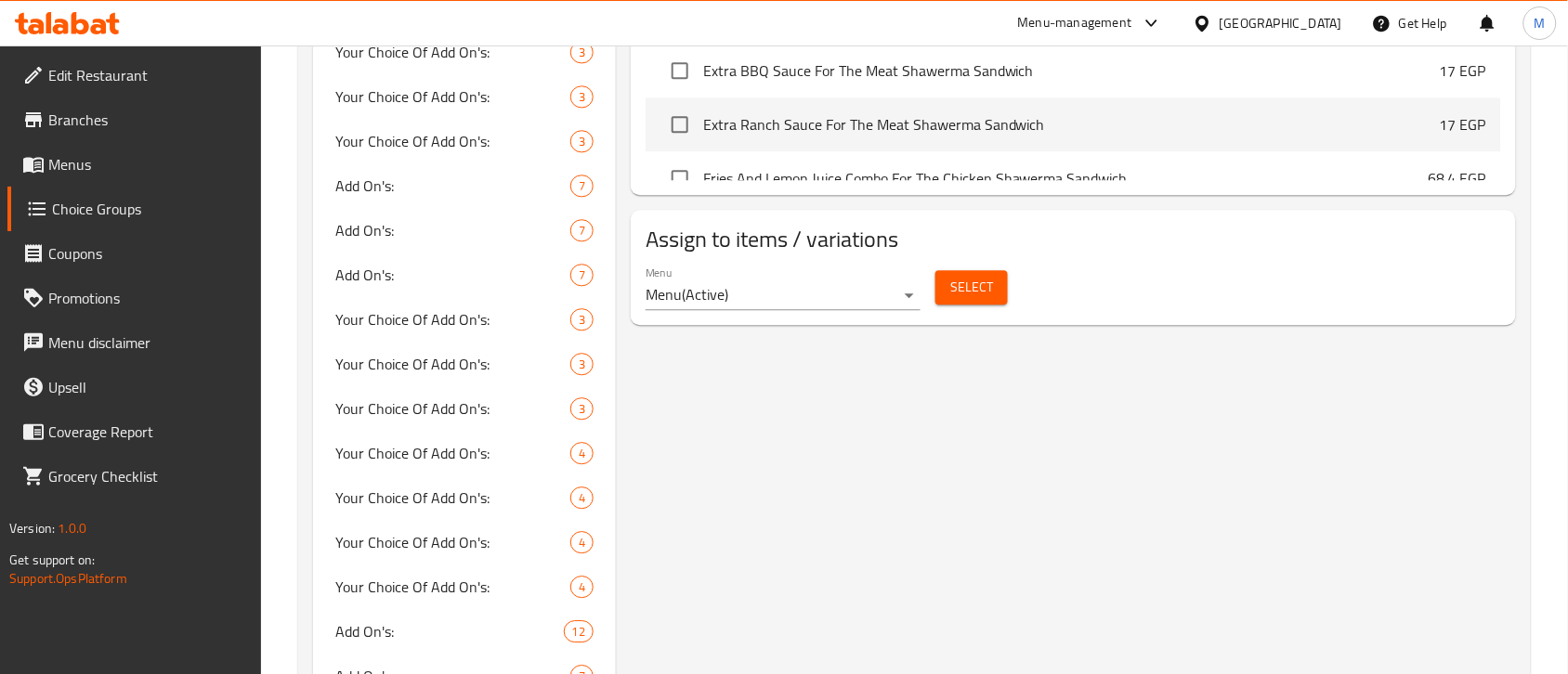
scroll to position [1509, 0]
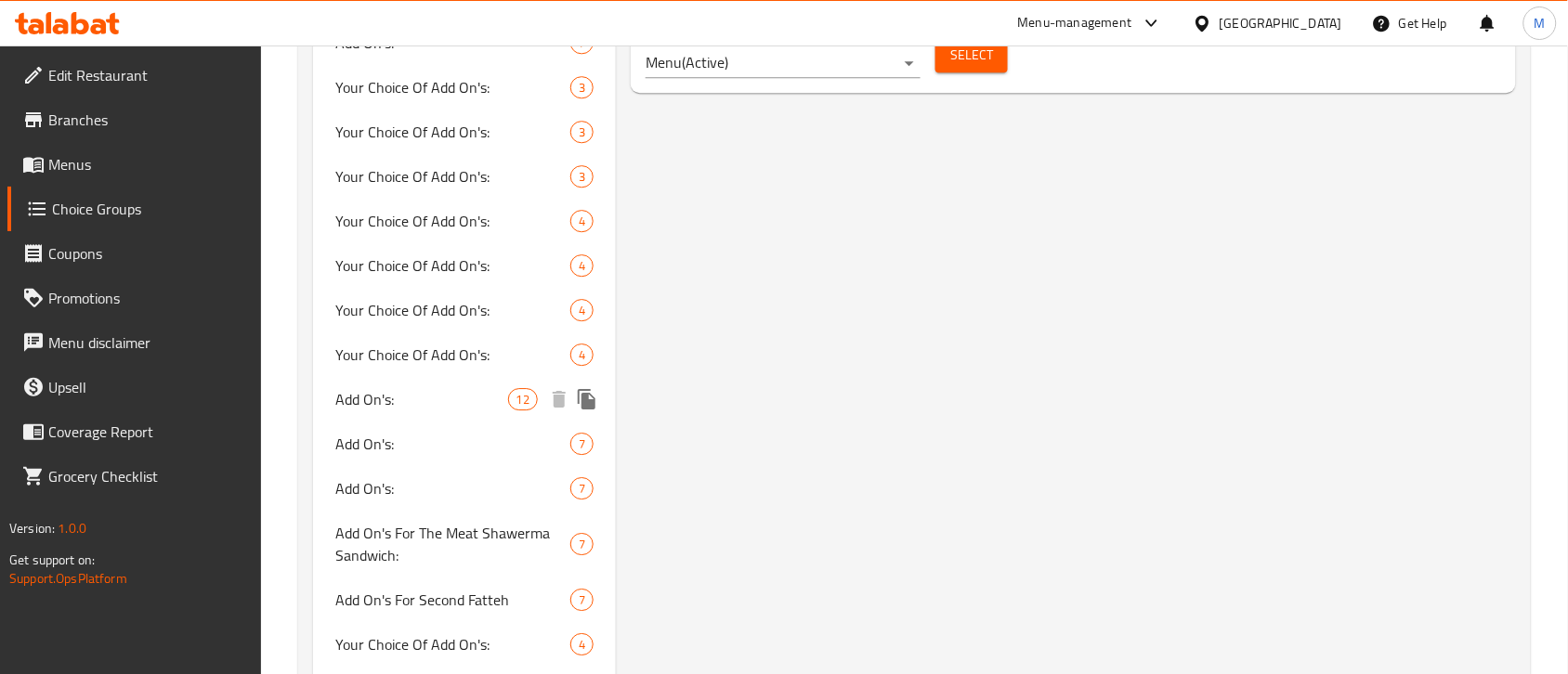
type input "add on"
click at [435, 388] on span "Add On's:" at bounding box center [421, 399] width 171 height 23
type input "Add On's:"
type input "الإضافات :"
type input "7"
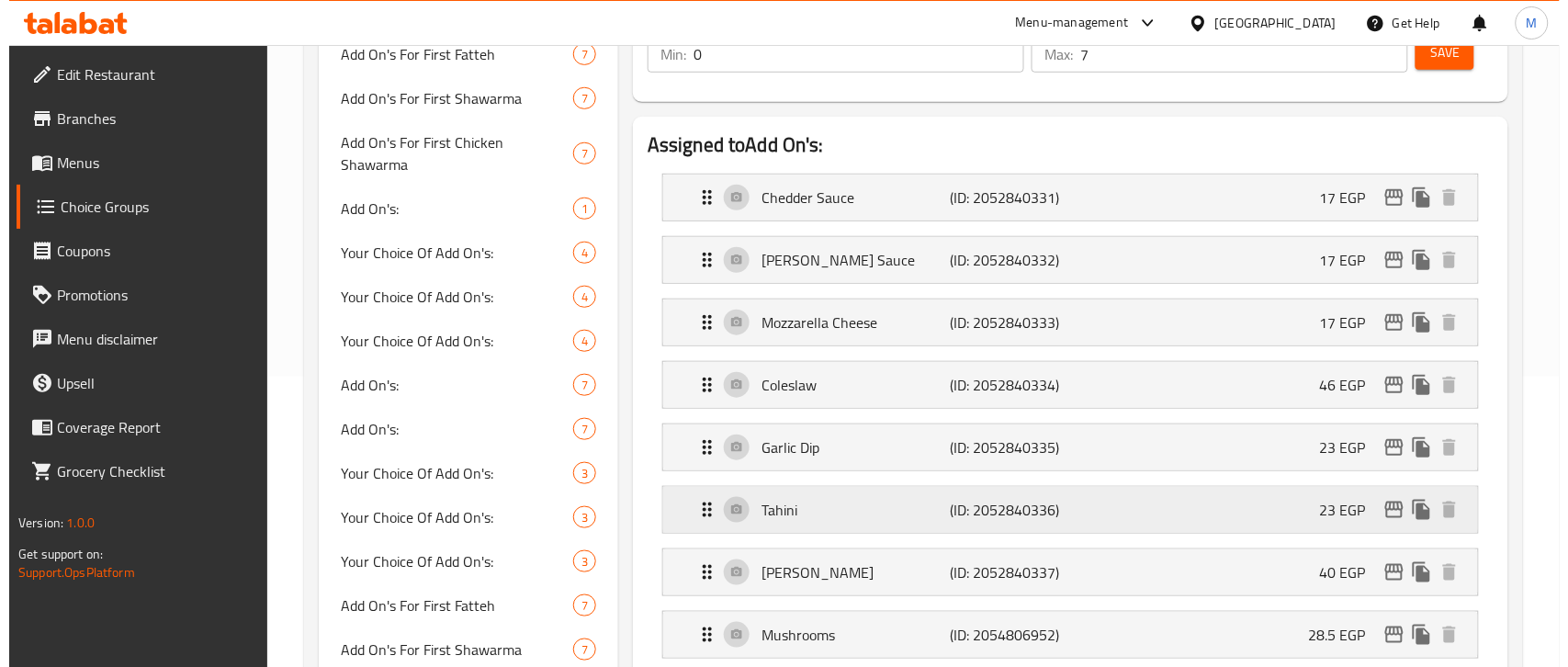
scroll to position [230, 0]
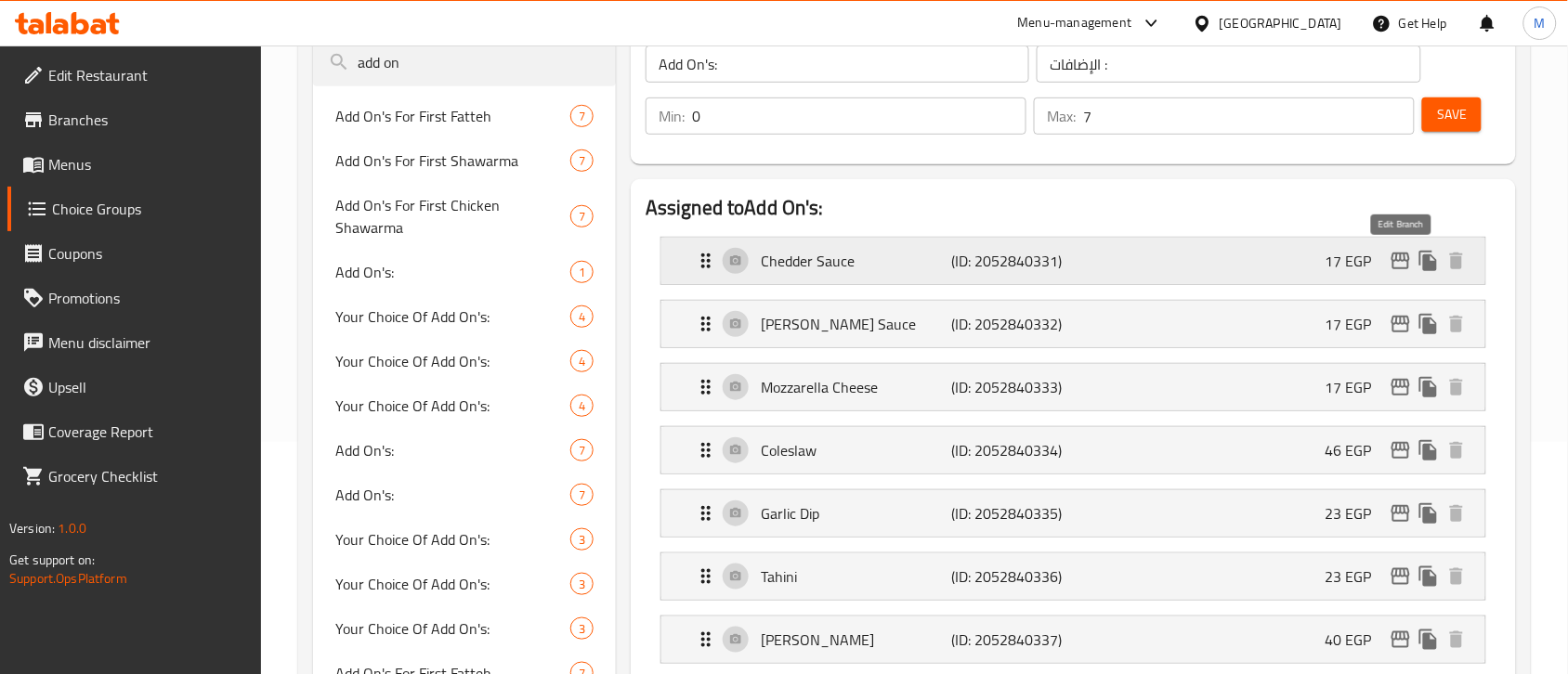
click at [1404, 257] on icon "edit" at bounding box center [1400, 261] width 19 height 17
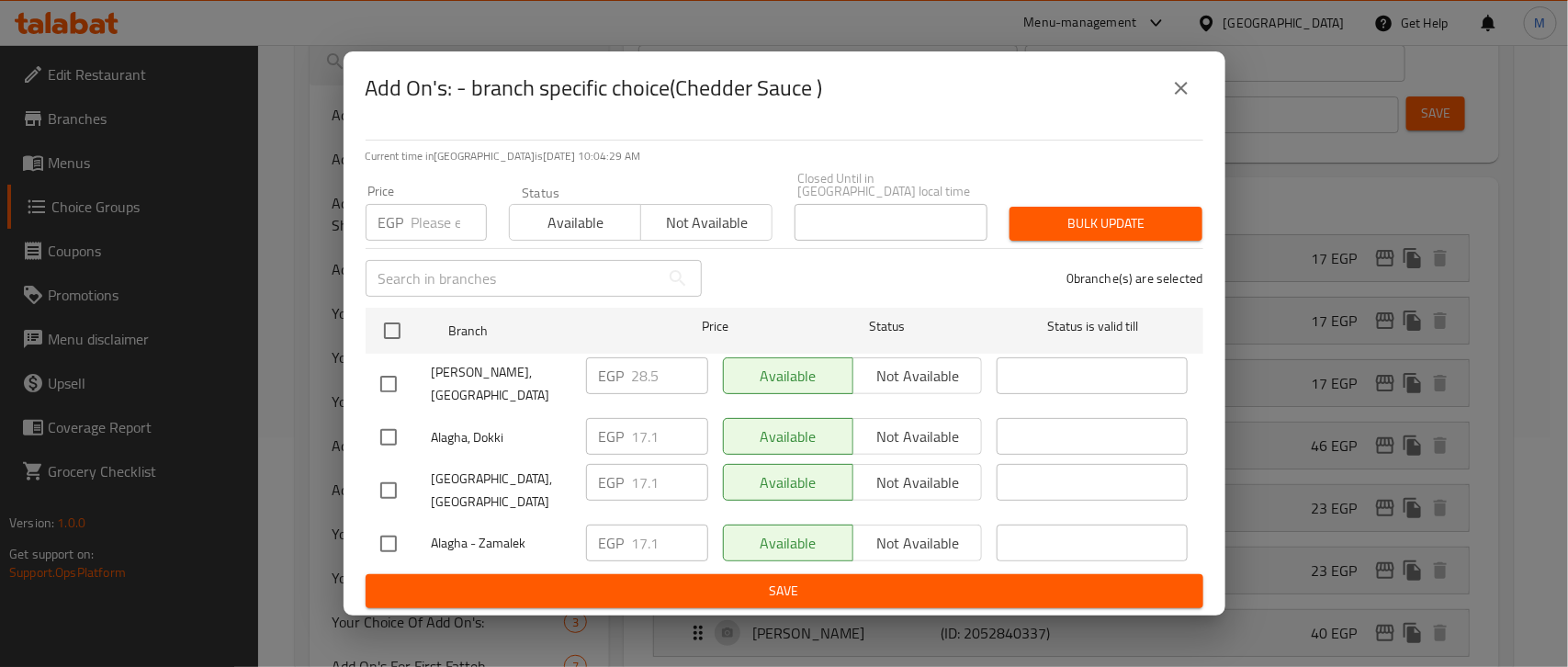
click at [1189, 100] on icon "close" at bounding box center [1181, 88] width 22 height 22
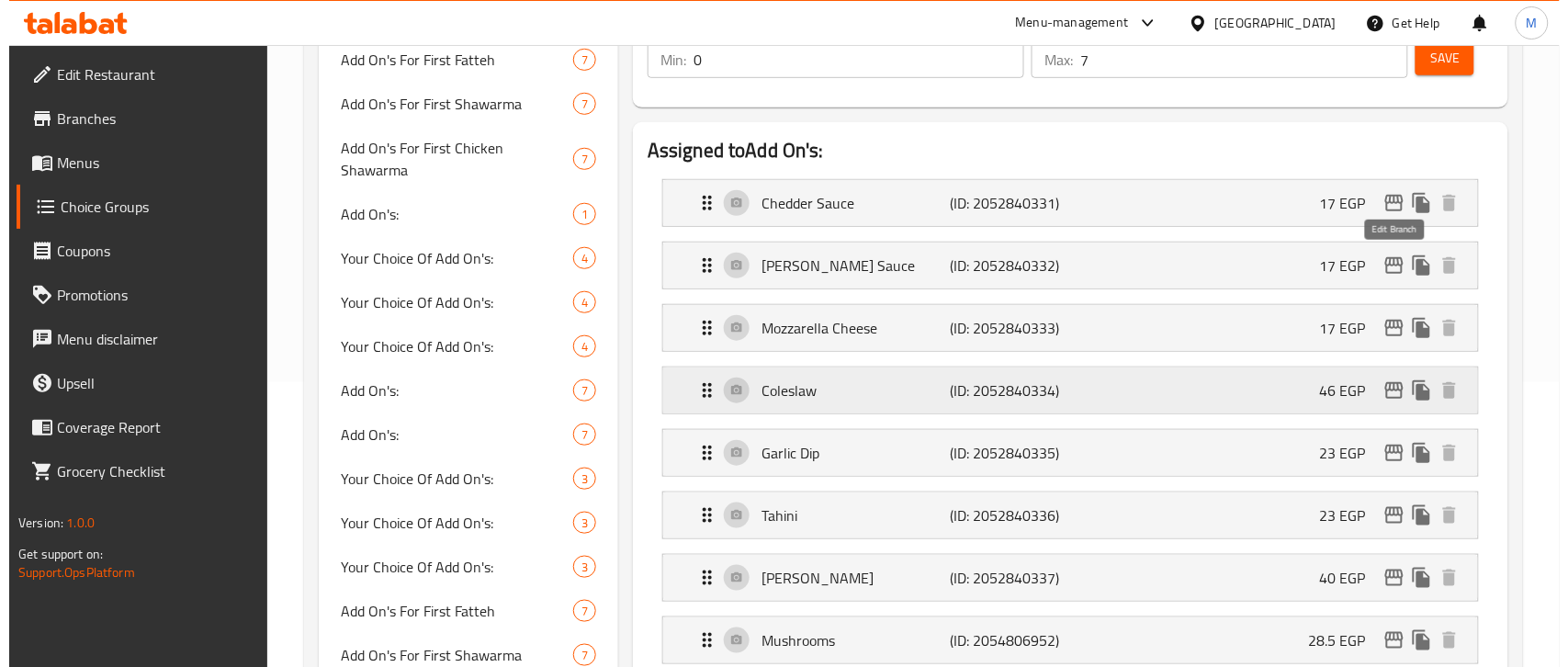
scroll to position [244, 0]
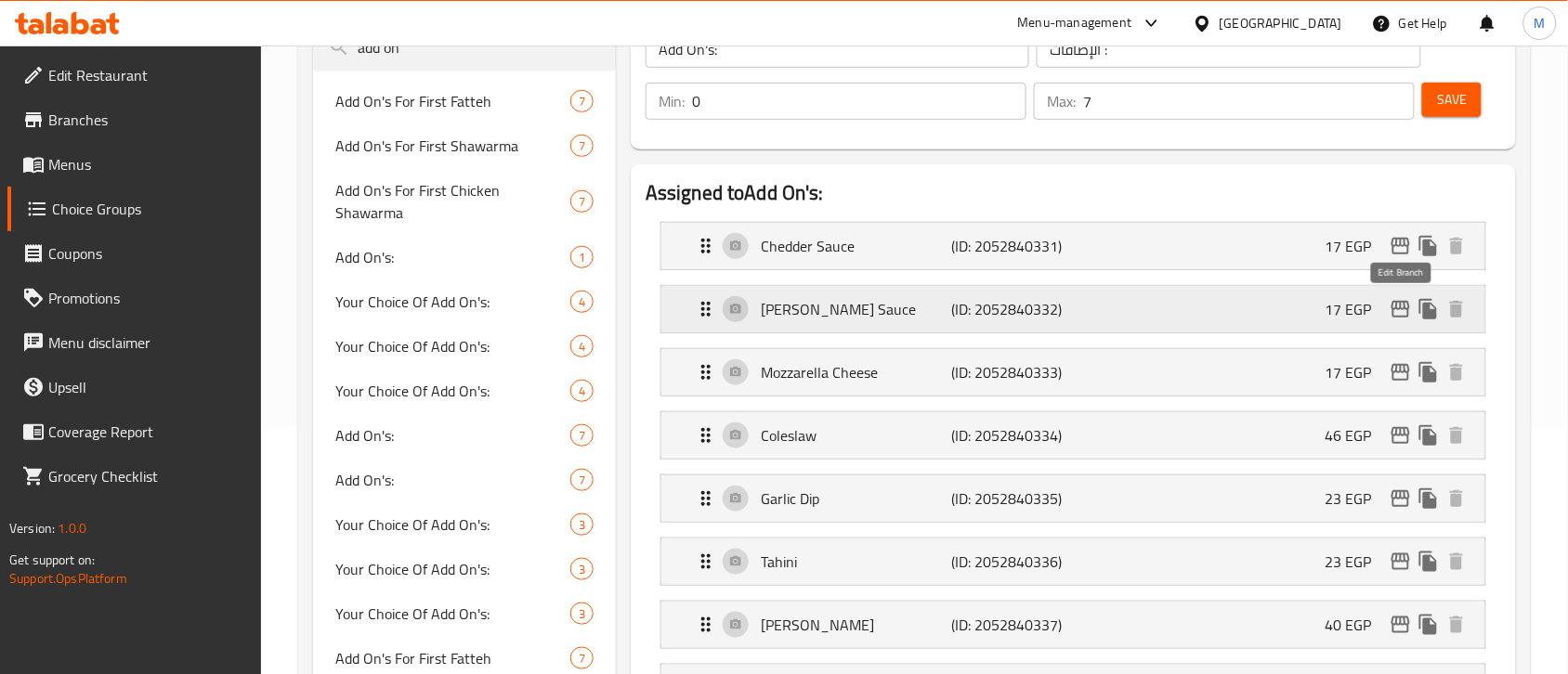
click at [1396, 317] on icon "edit" at bounding box center [1400, 310] width 19 height 17
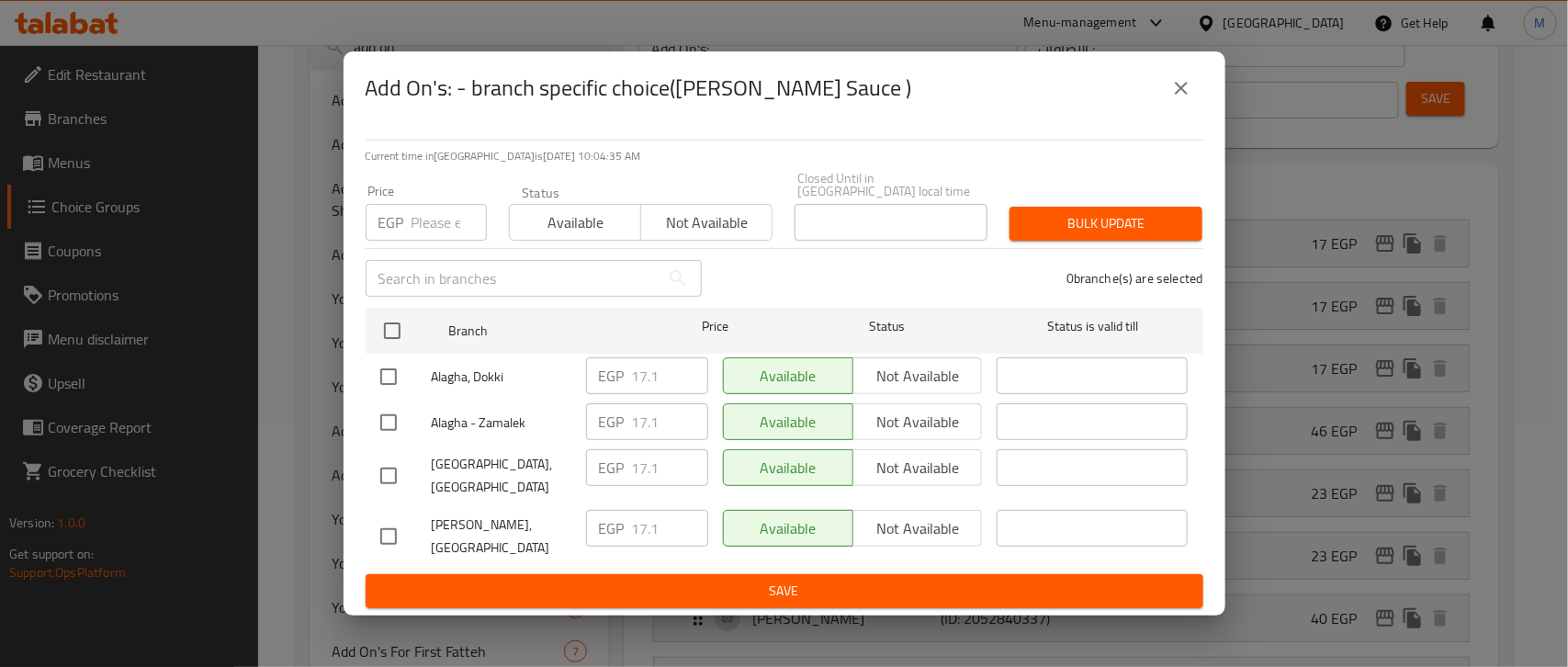
click at [1187, 98] on icon "close" at bounding box center [1181, 88] width 22 height 22
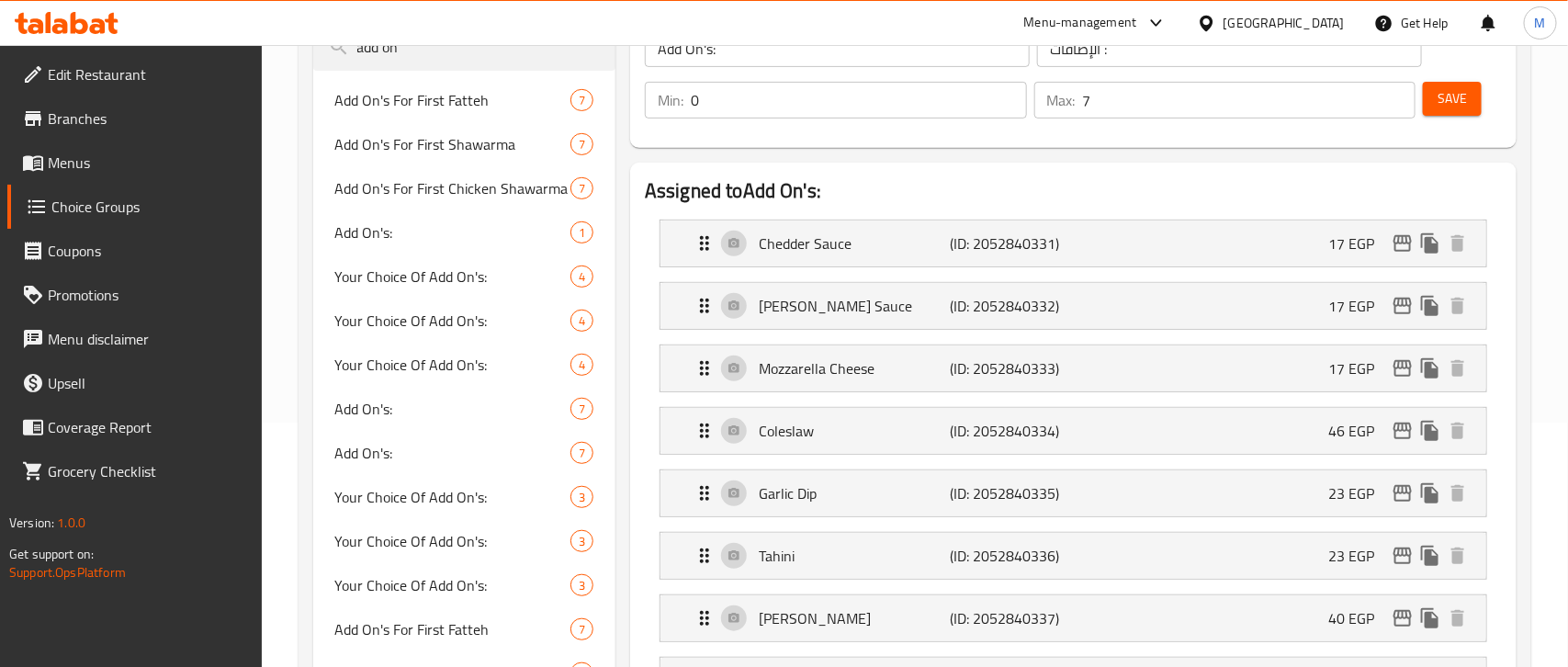
scroll to position [1507, 0]
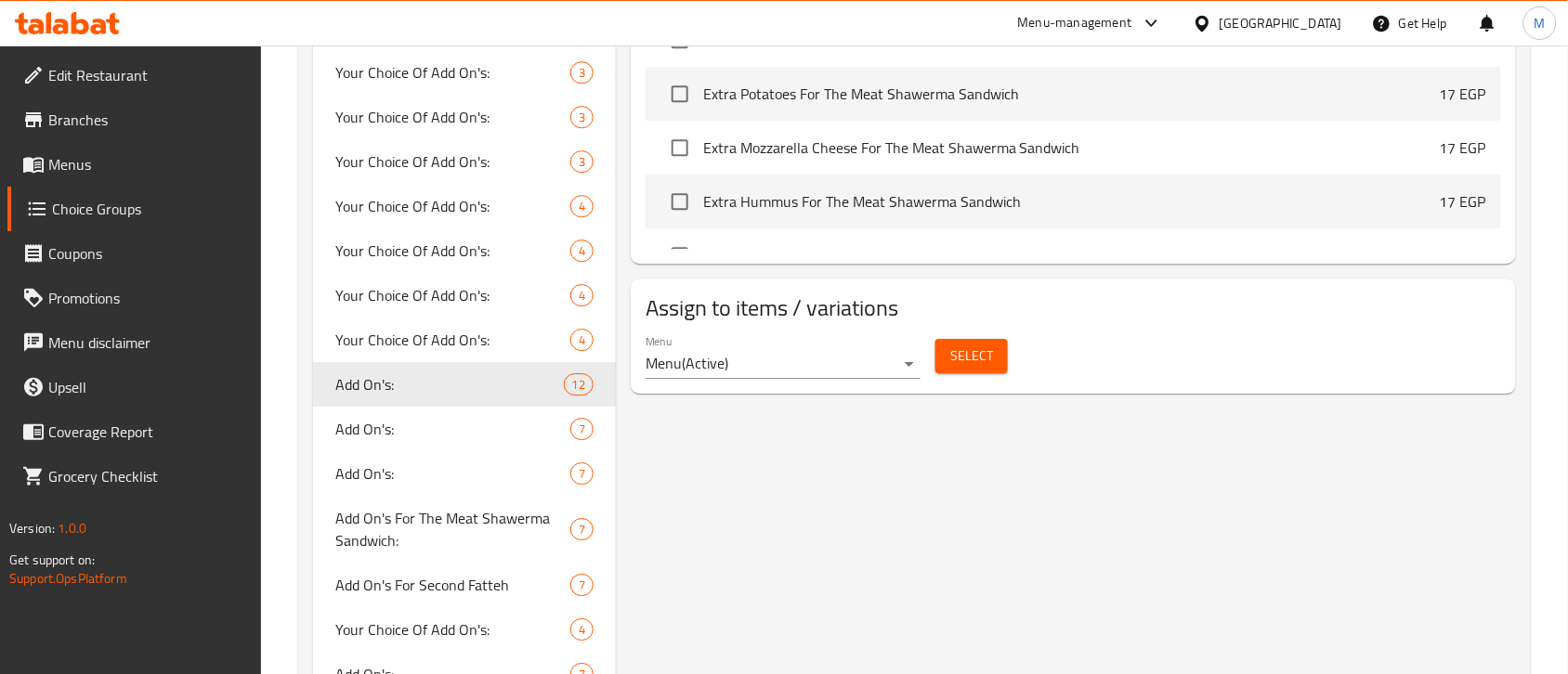
click at [974, 364] on span "Select" at bounding box center [971, 356] width 42 height 24
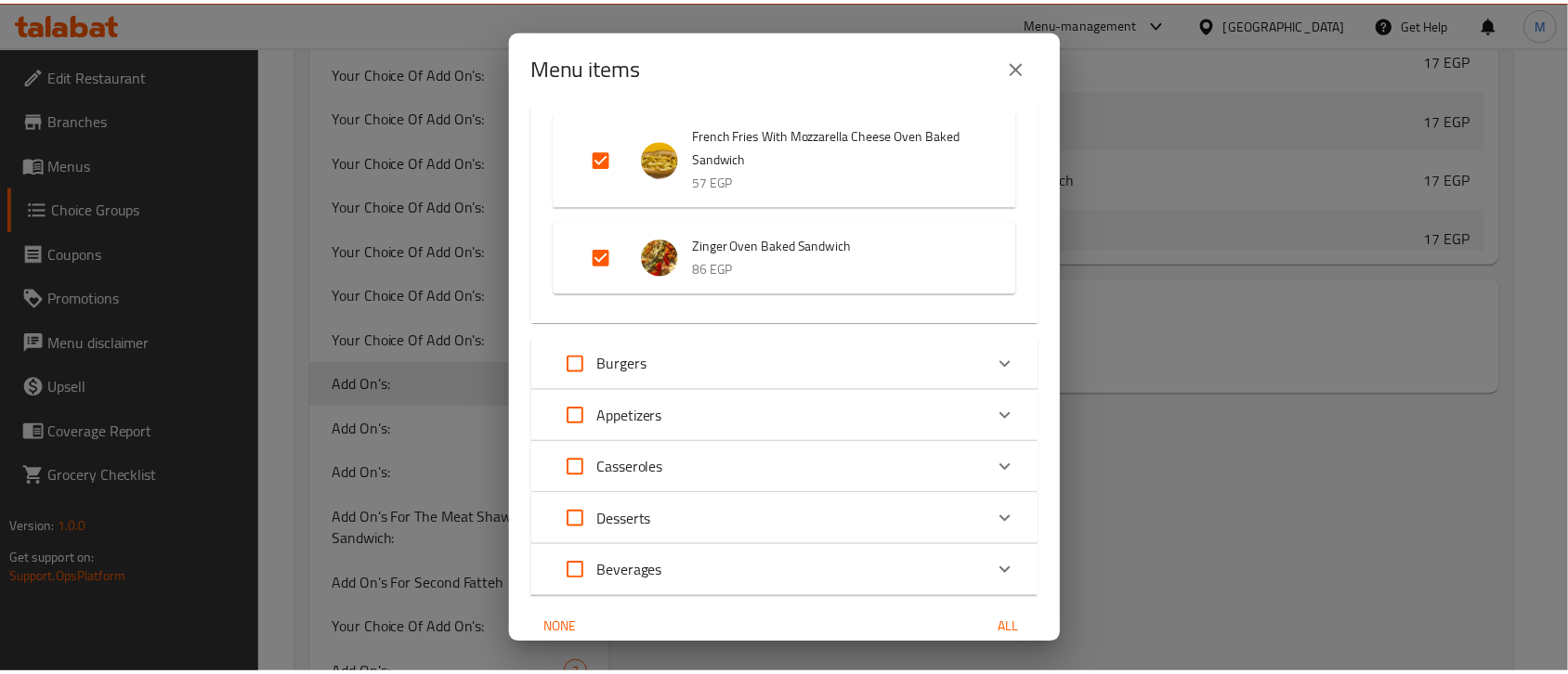
scroll to position [12256, 0]
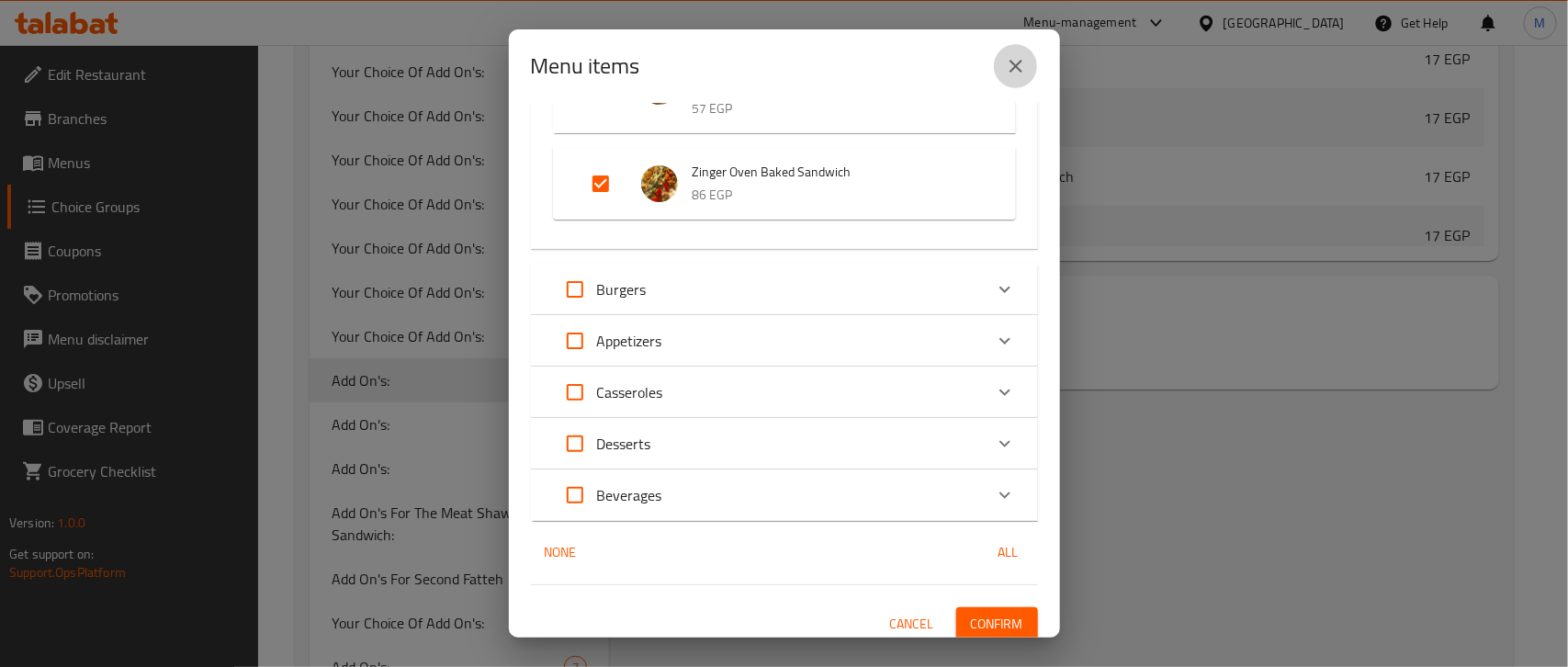
click at [1017, 69] on icon "close" at bounding box center [1016, 66] width 13 height 13
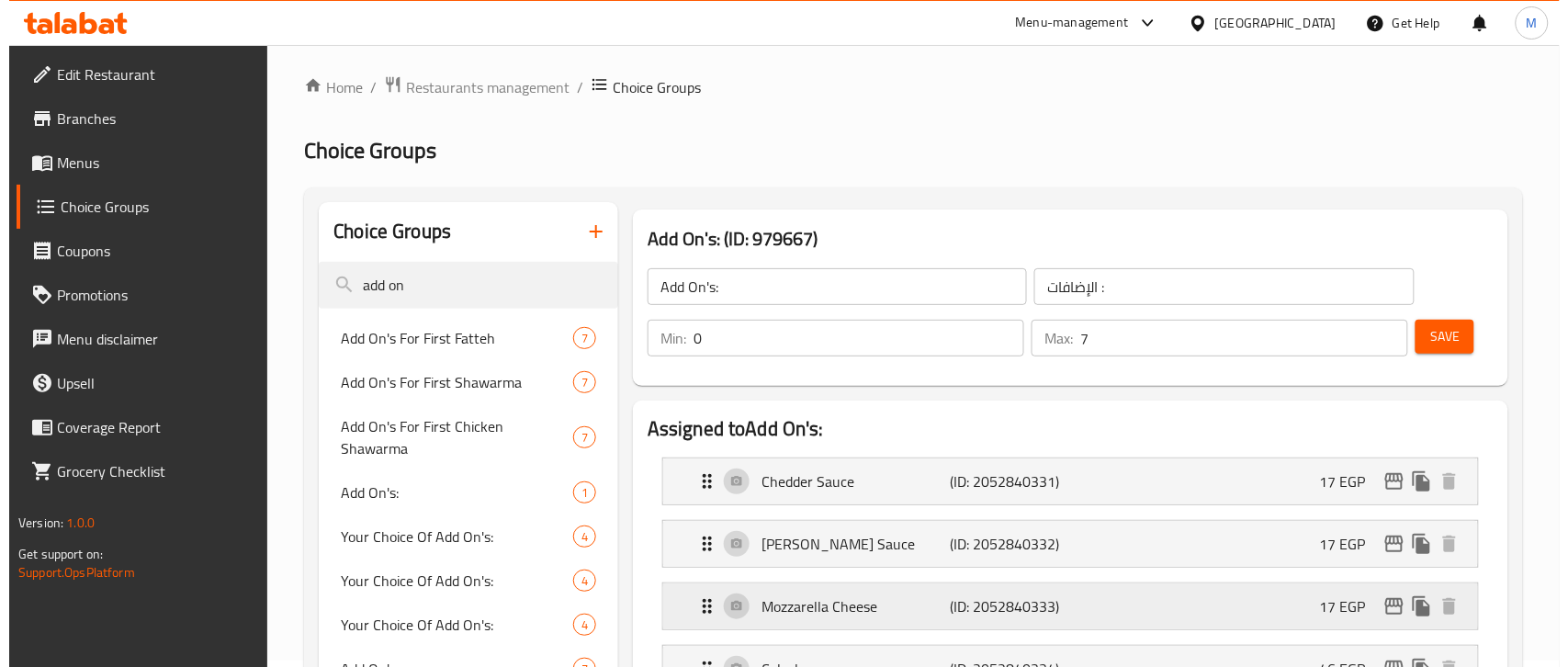
scroll to position [230, 0]
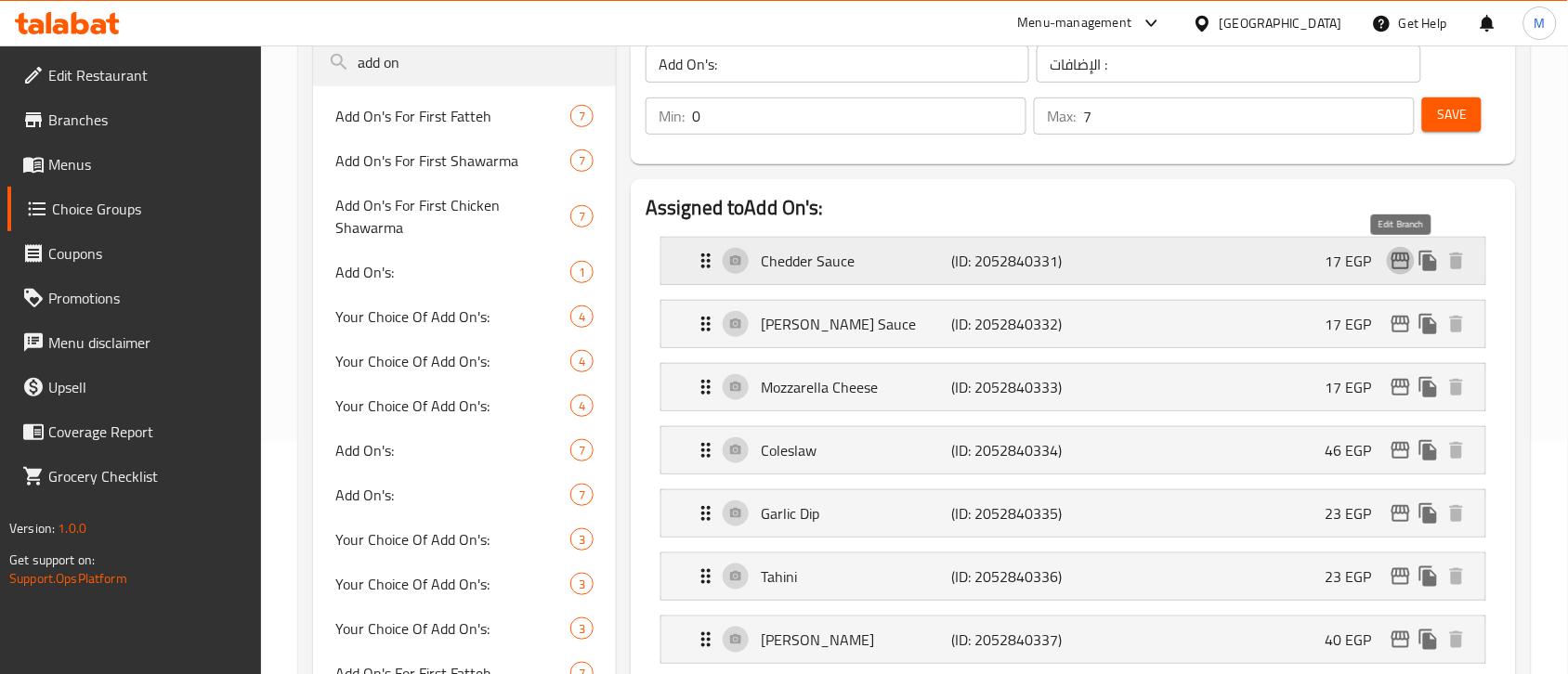
click at [1398, 263] on icon "edit" at bounding box center [1400, 261] width 23 height 23
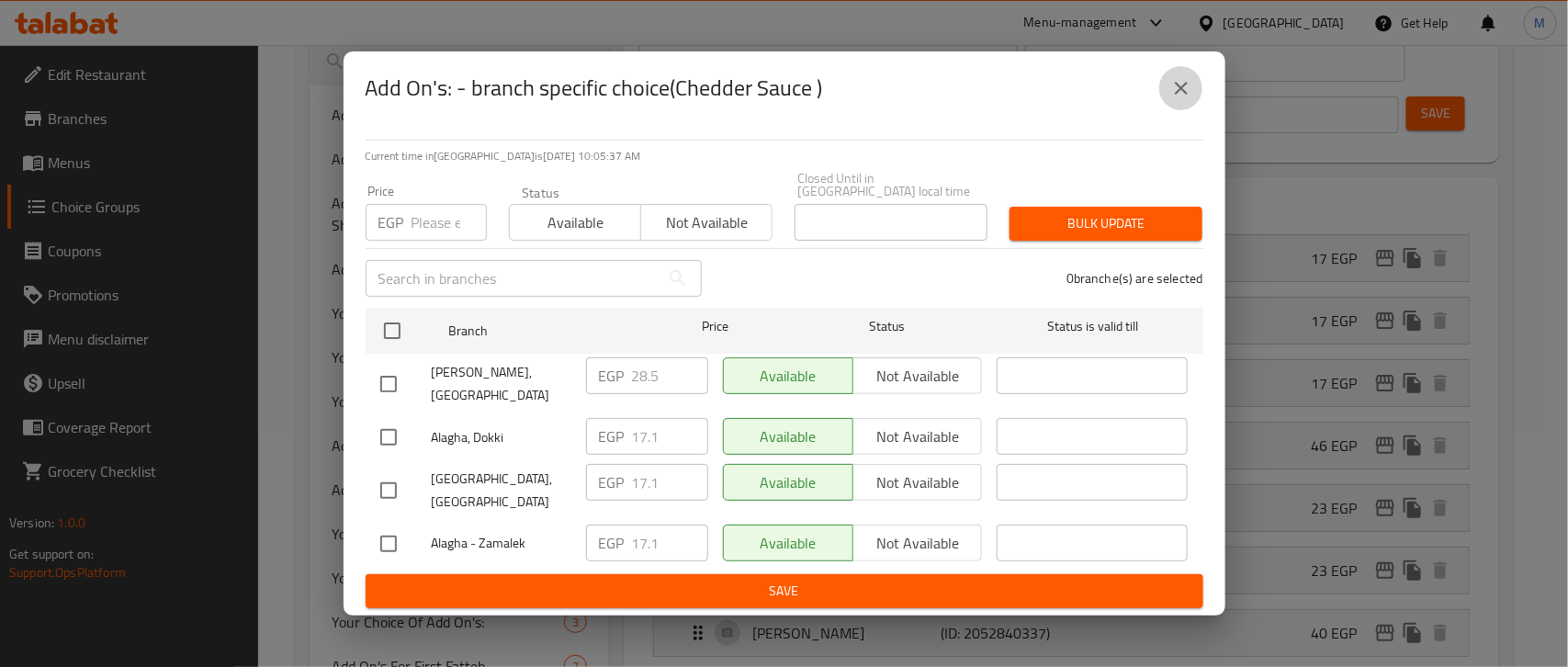
click at [1177, 95] on icon "close" at bounding box center [1181, 88] width 13 height 13
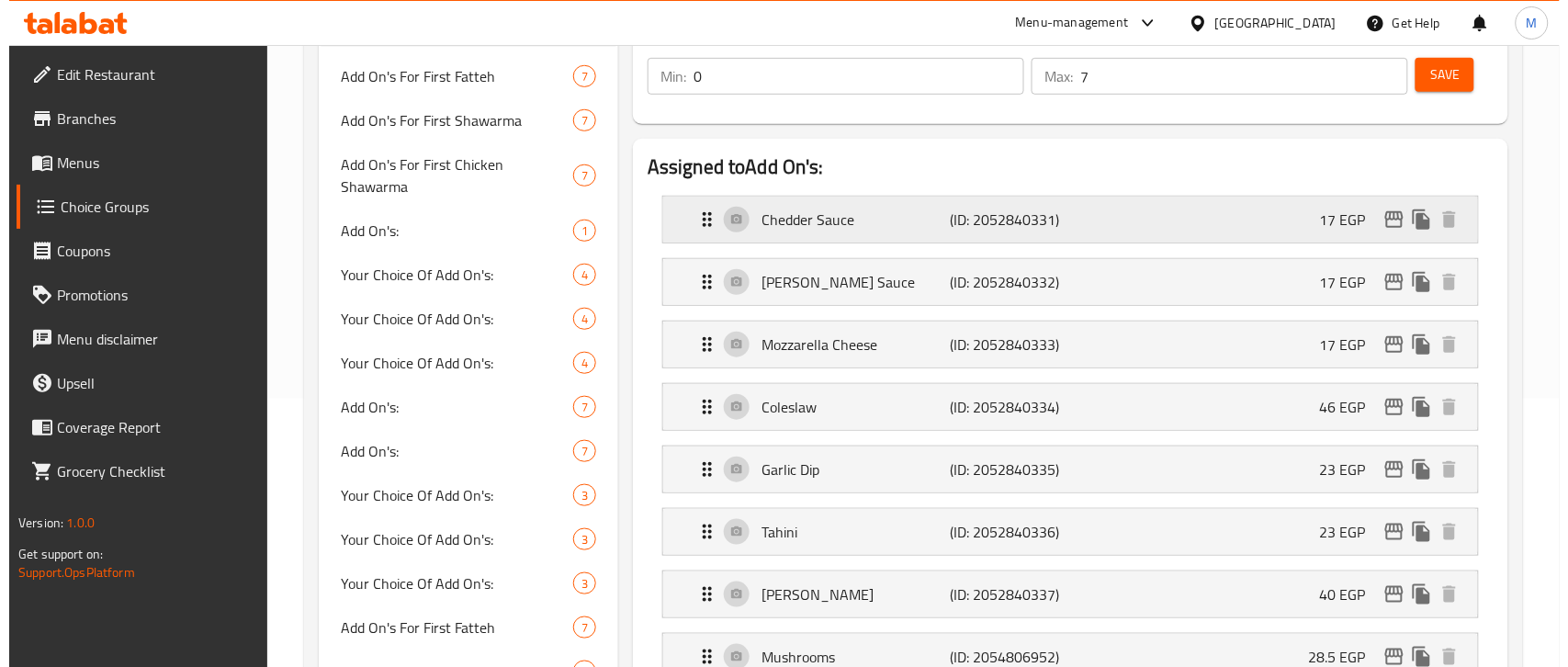
scroll to position [154, 0]
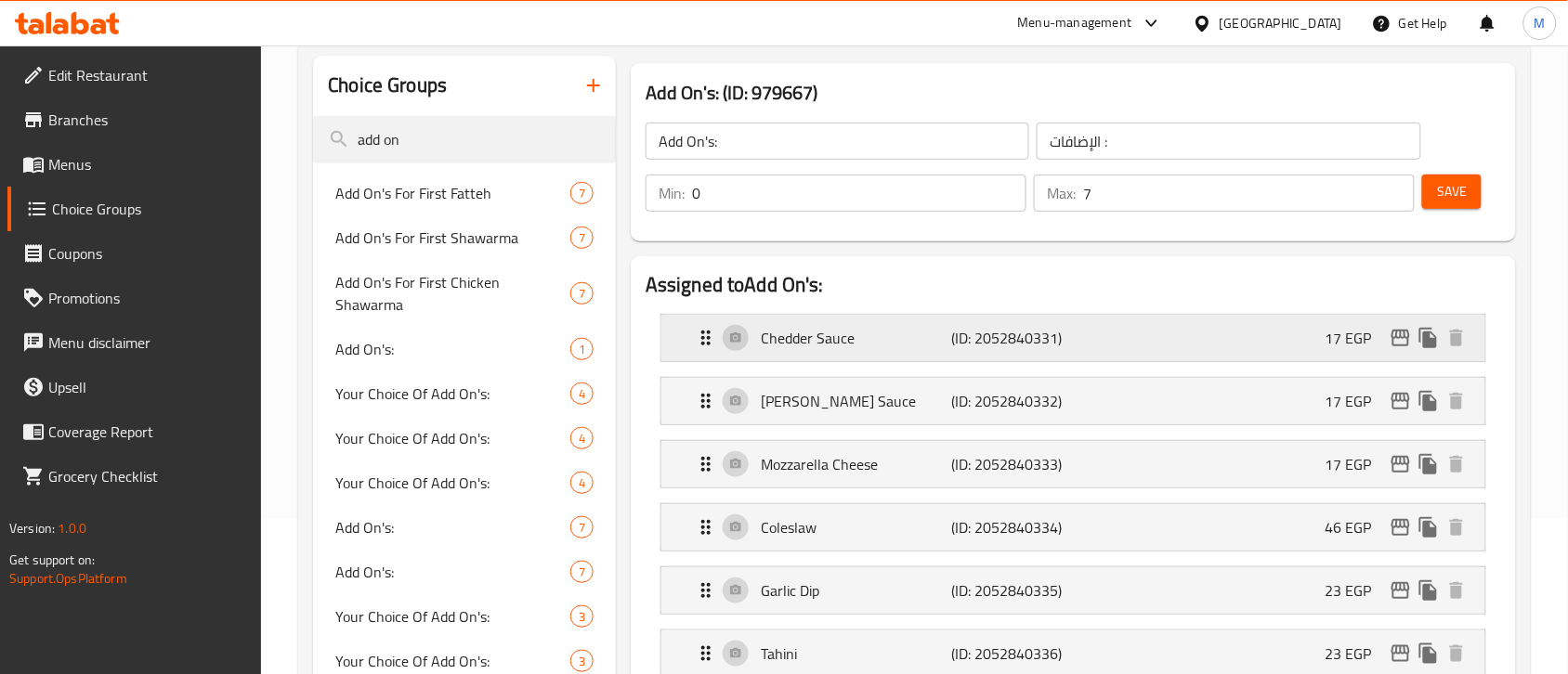
click at [1400, 334] on icon "edit" at bounding box center [1400, 338] width 19 height 17
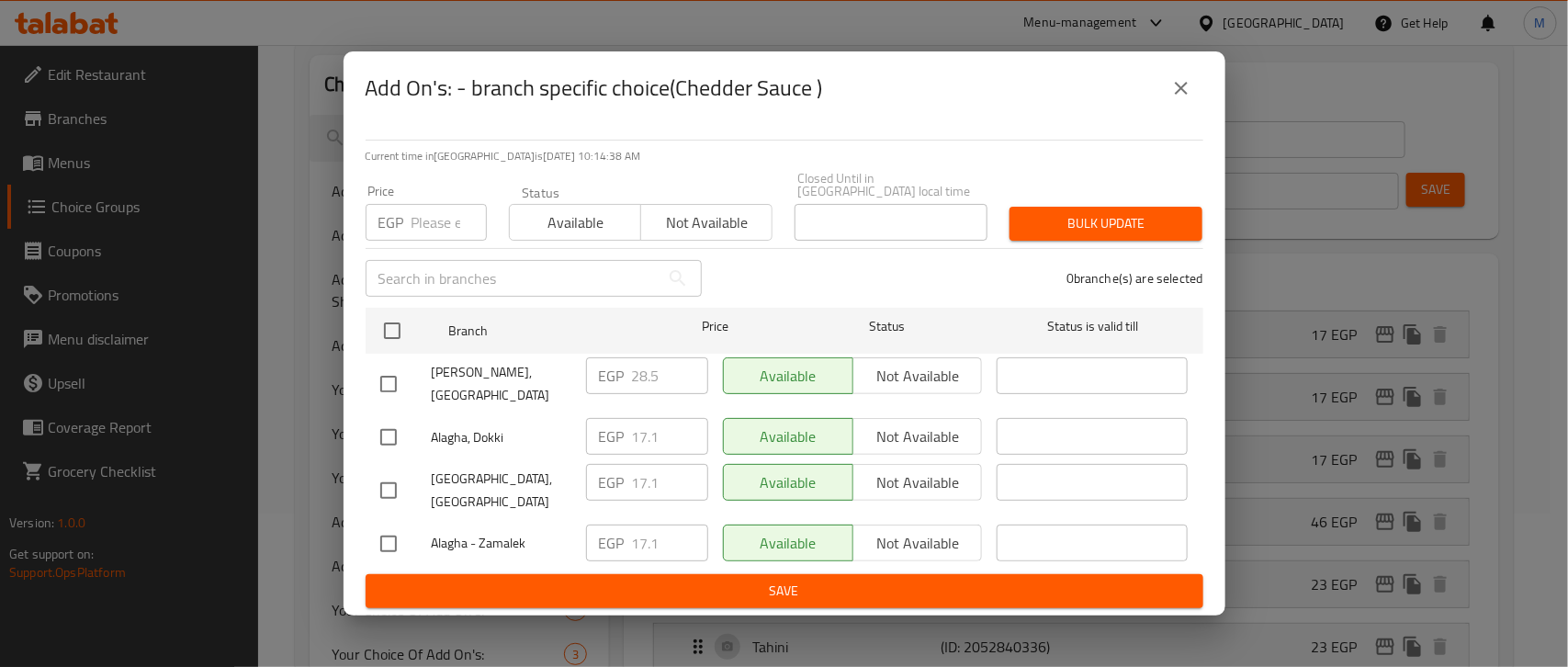
click at [1192, 110] on button "close" at bounding box center [1181, 88] width 44 height 44
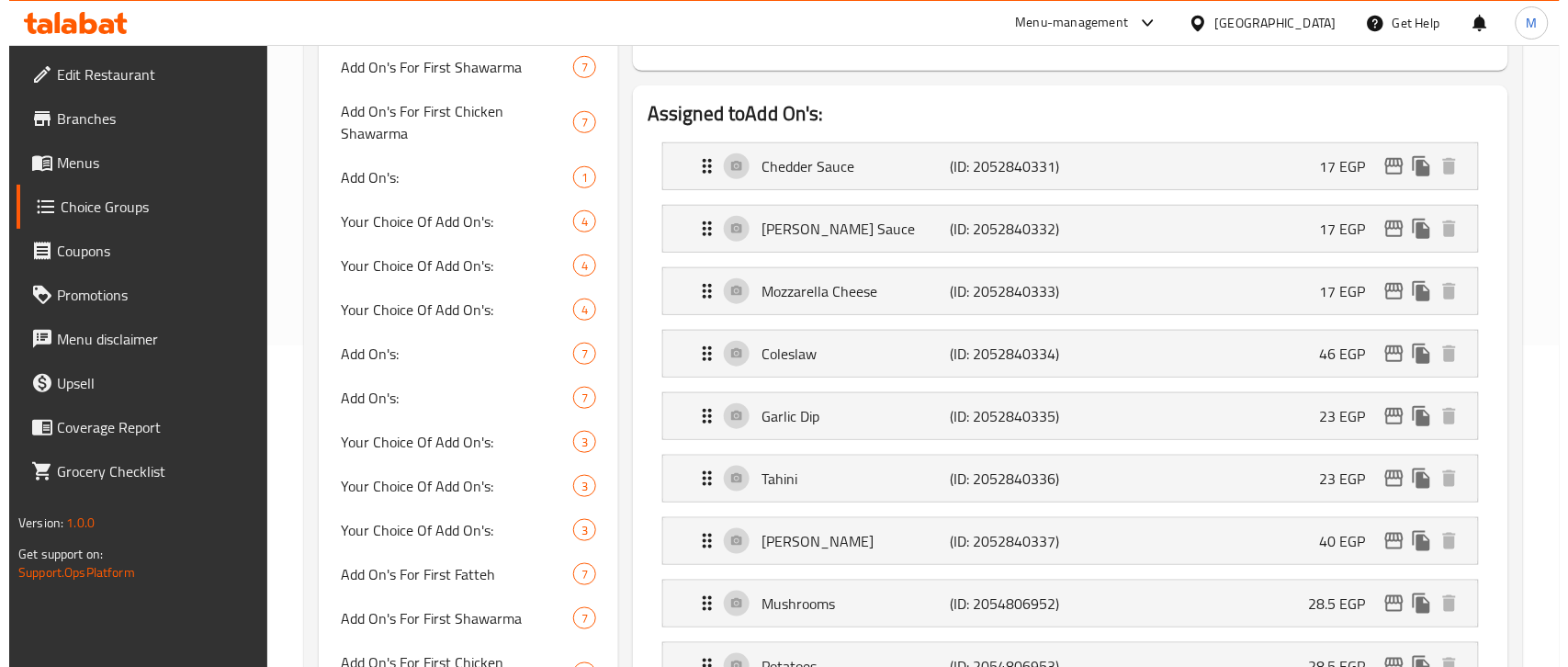
scroll to position [268, 0]
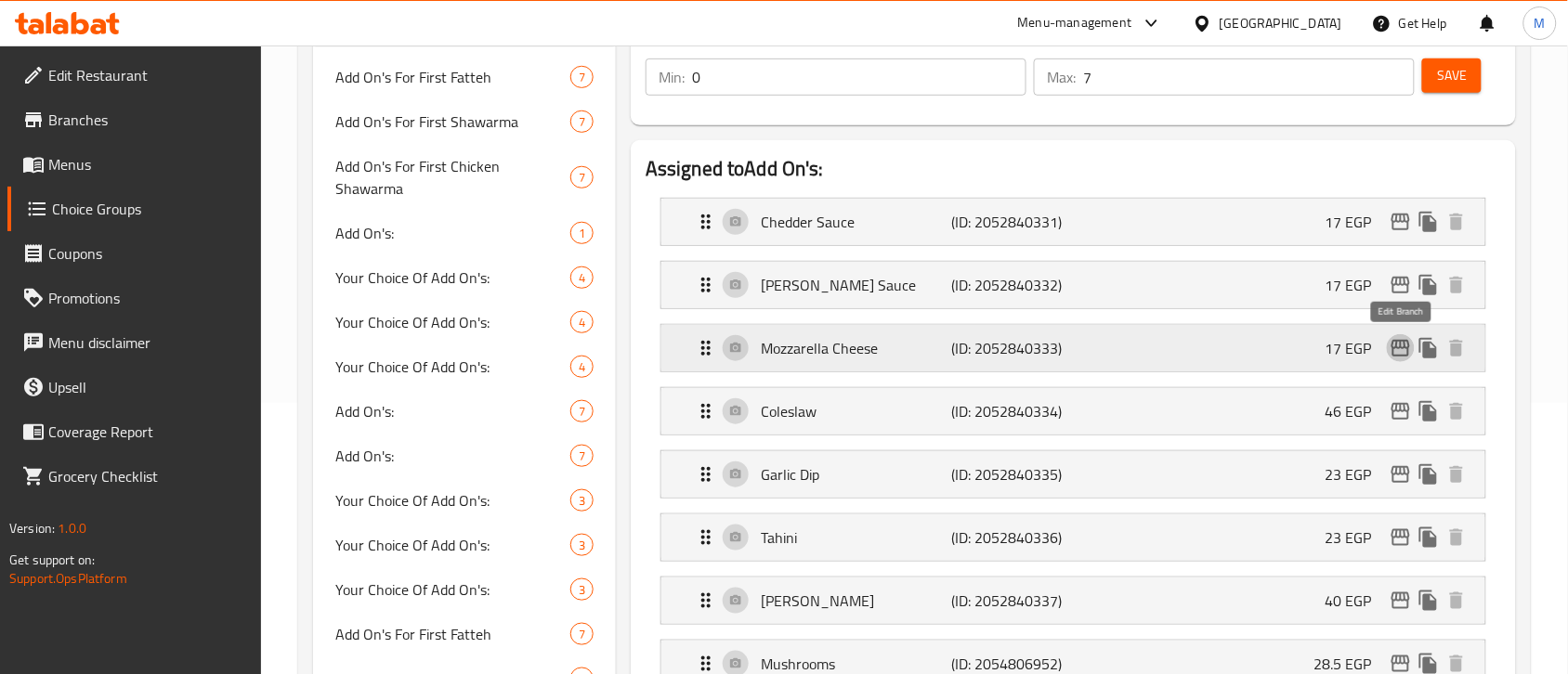
click at [1403, 355] on icon "edit" at bounding box center [1400, 348] width 23 height 23
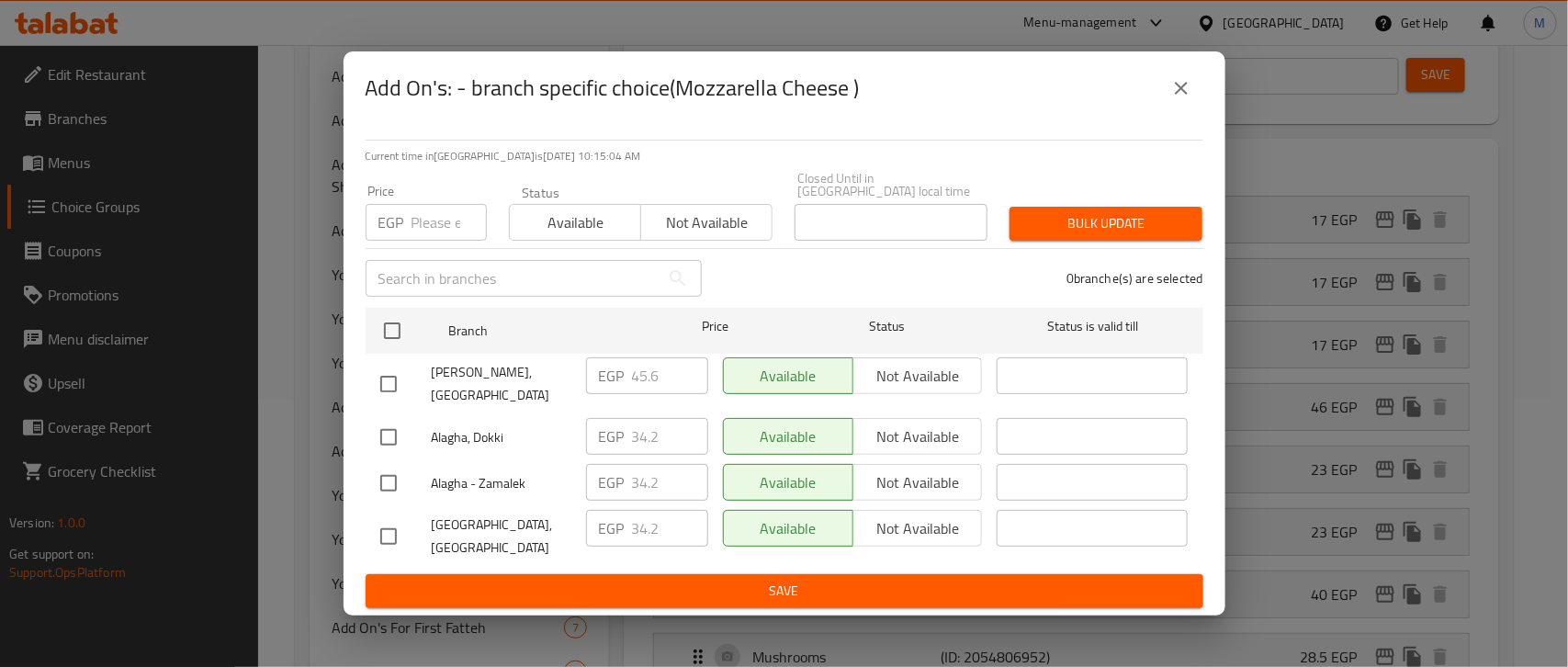
click at [1182, 100] on icon "close" at bounding box center [1181, 88] width 22 height 22
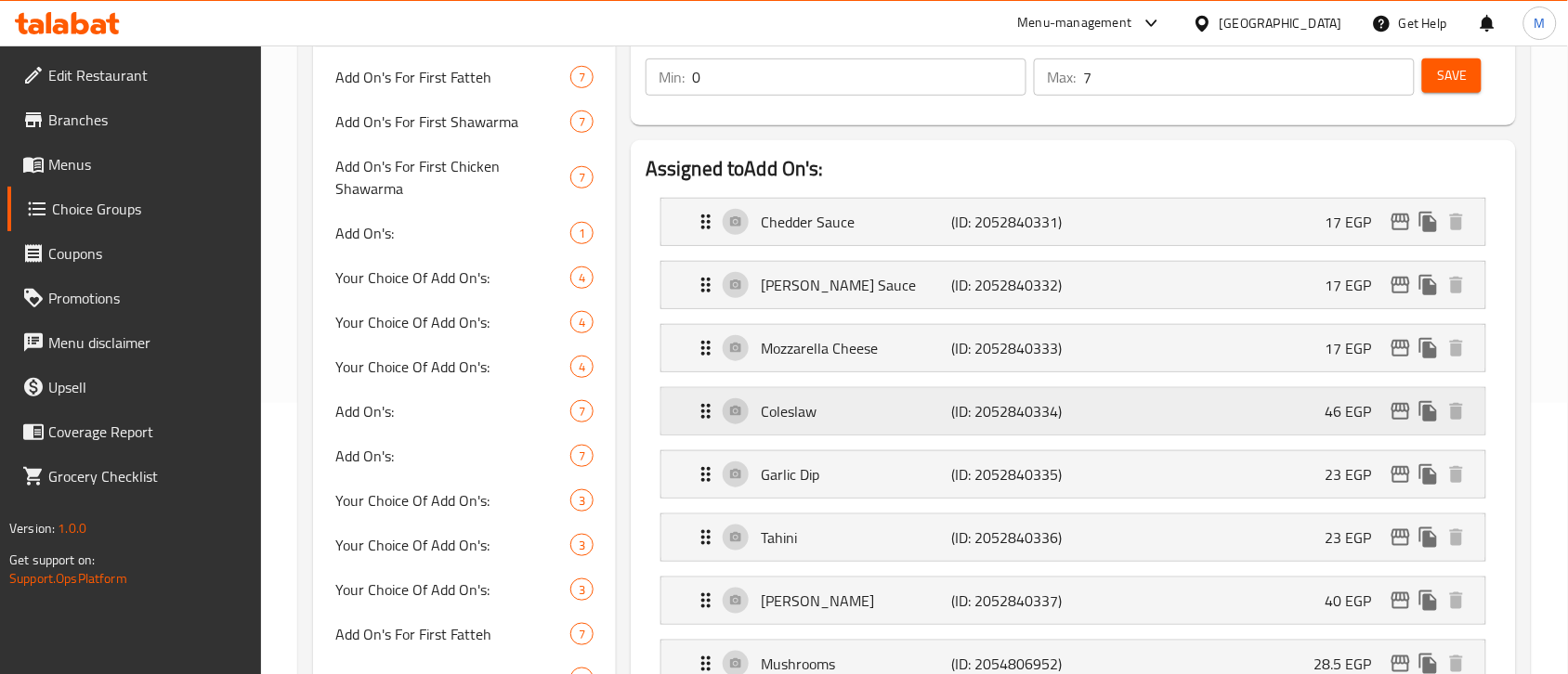
click at [1407, 427] on div "Coleslaw (ID: 2052840334) 46 EGP" at bounding box center [1079, 410] width 768 height 46
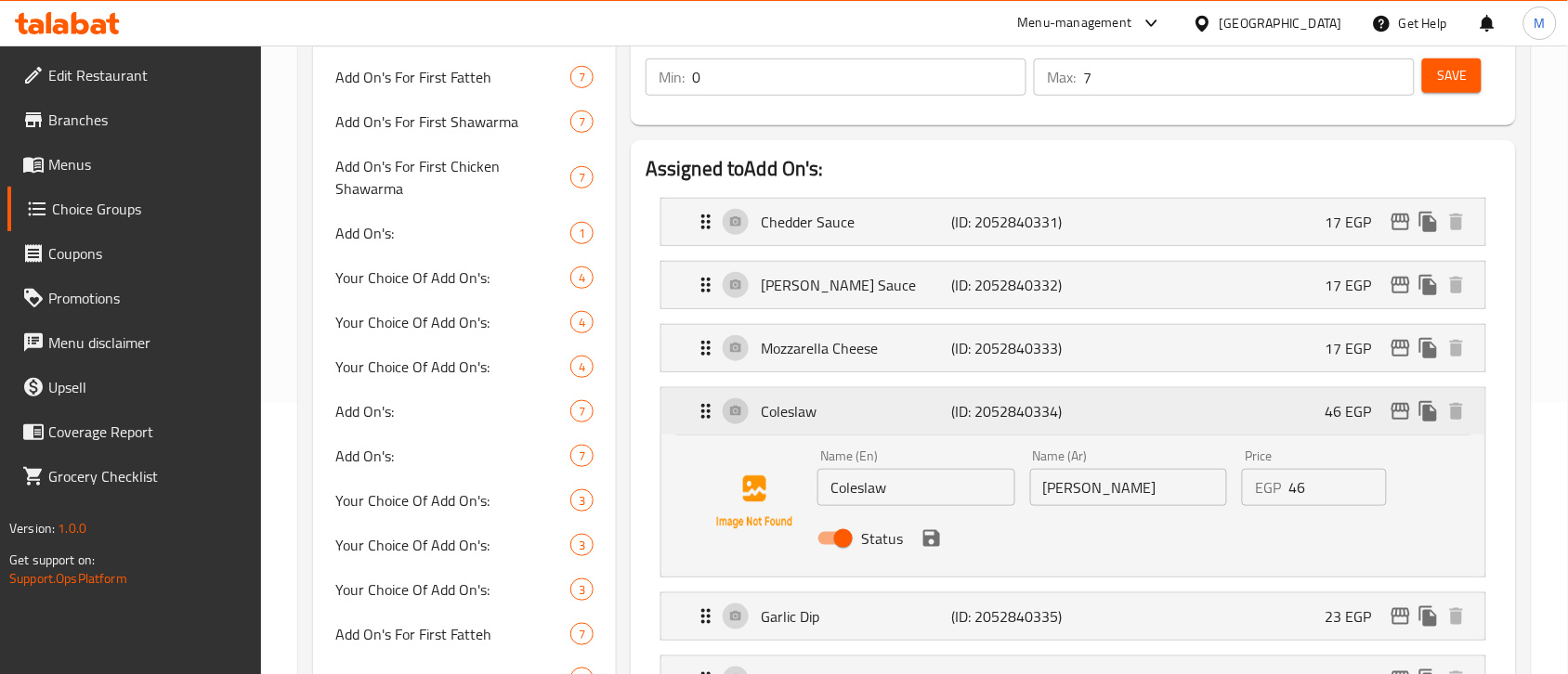
click at [1351, 420] on p "46 EGP" at bounding box center [1355, 411] width 61 height 23
click at [1261, 406] on div "Coleslaw (ID: 2052840334) 46 EGP" at bounding box center [1079, 410] width 768 height 46
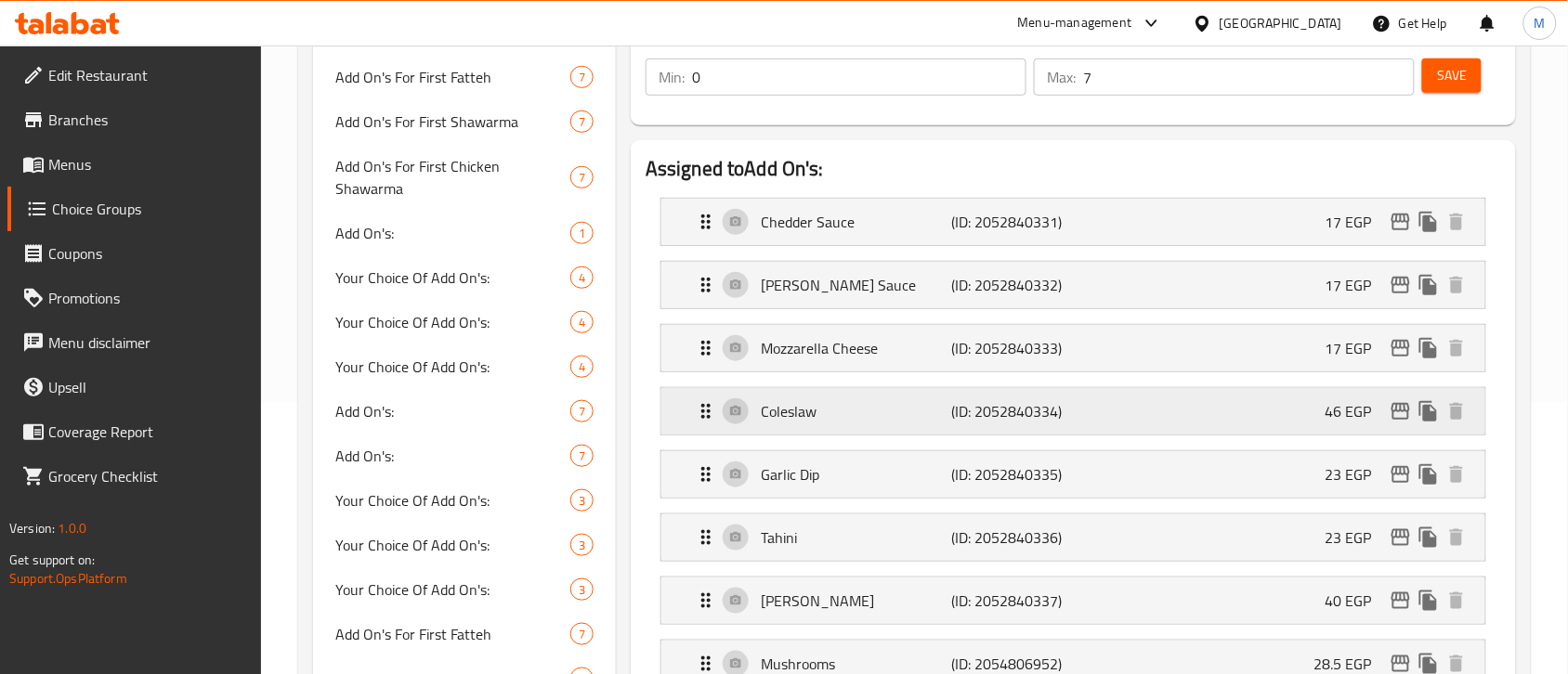
click at [1395, 415] on icon "edit" at bounding box center [1400, 411] width 23 height 23
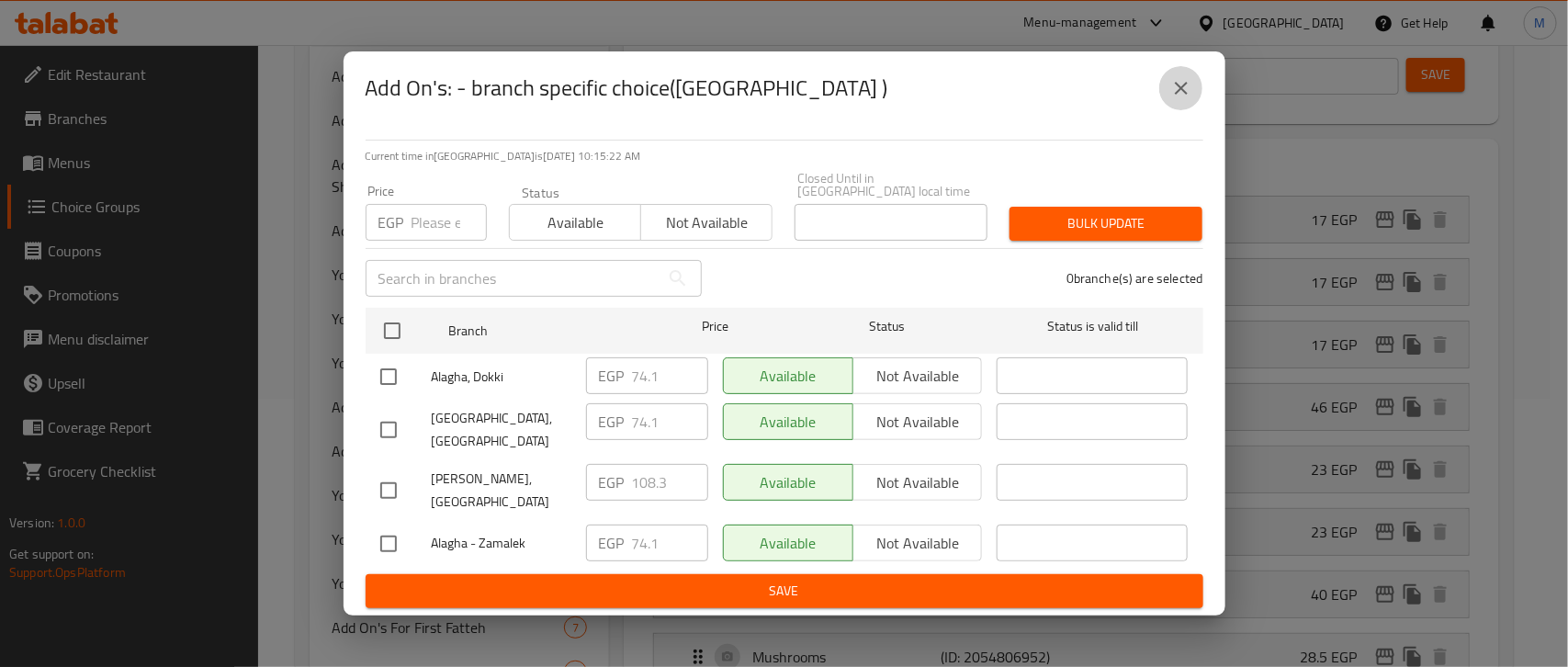
click at [1177, 95] on icon "close" at bounding box center [1181, 88] width 13 height 13
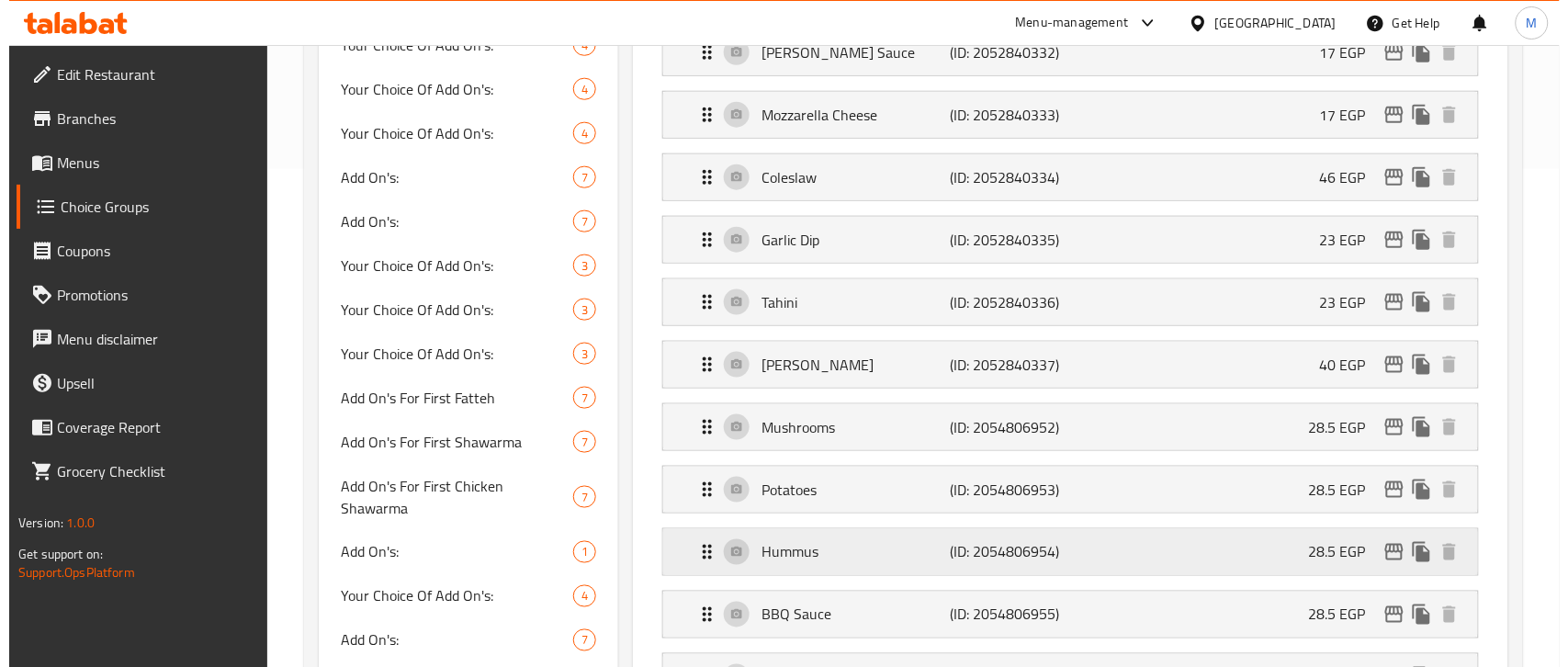
scroll to position [383, 0]
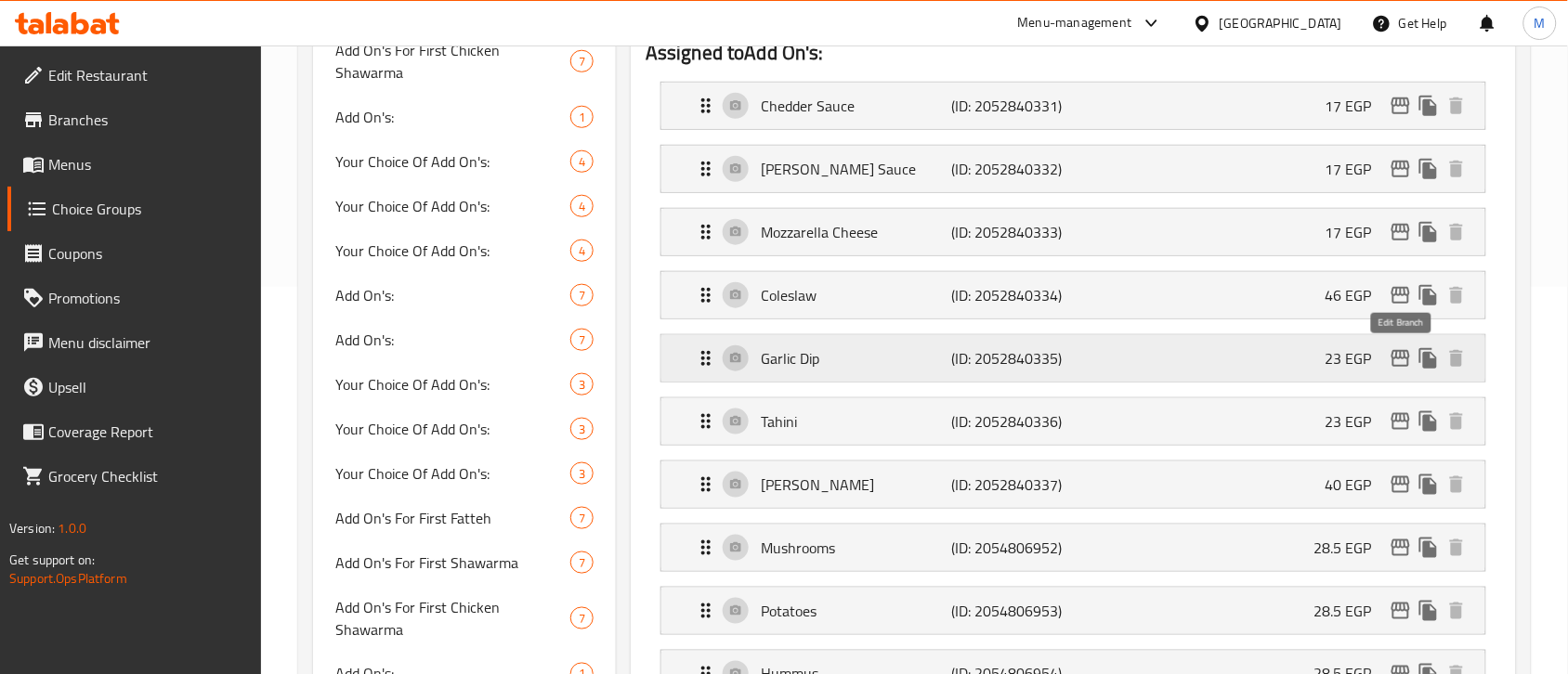
click at [1395, 358] on icon "edit" at bounding box center [1400, 359] width 23 height 23
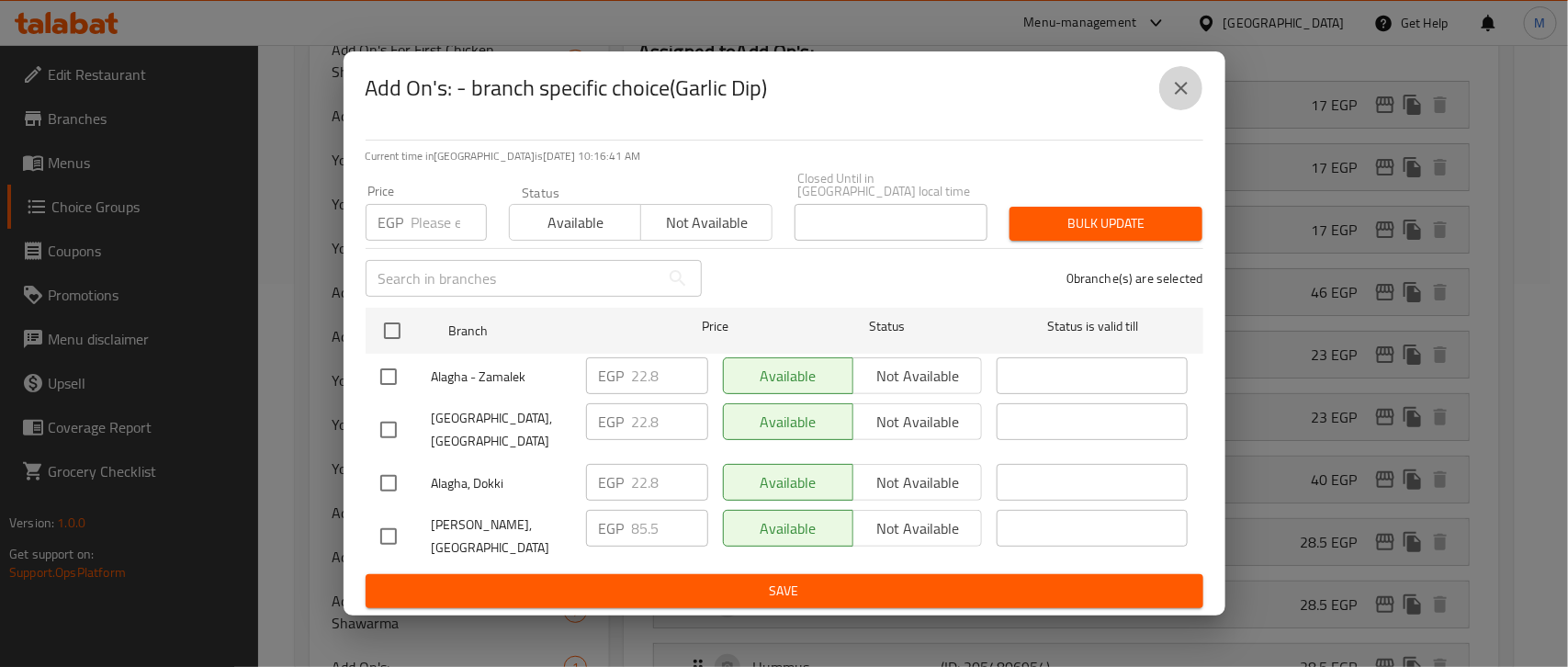
click at [1183, 100] on icon "close" at bounding box center [1181, 88] width 22 height 22
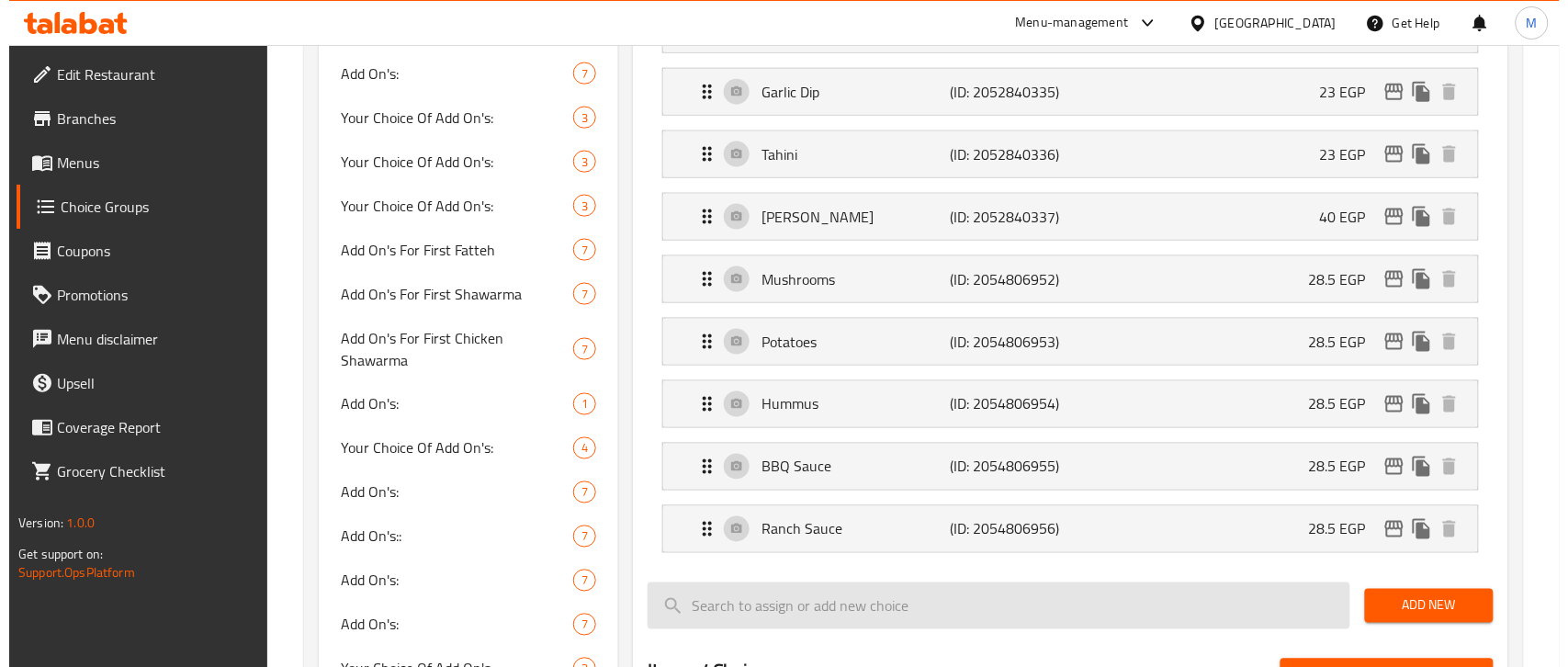
scroll to position [498, 0]
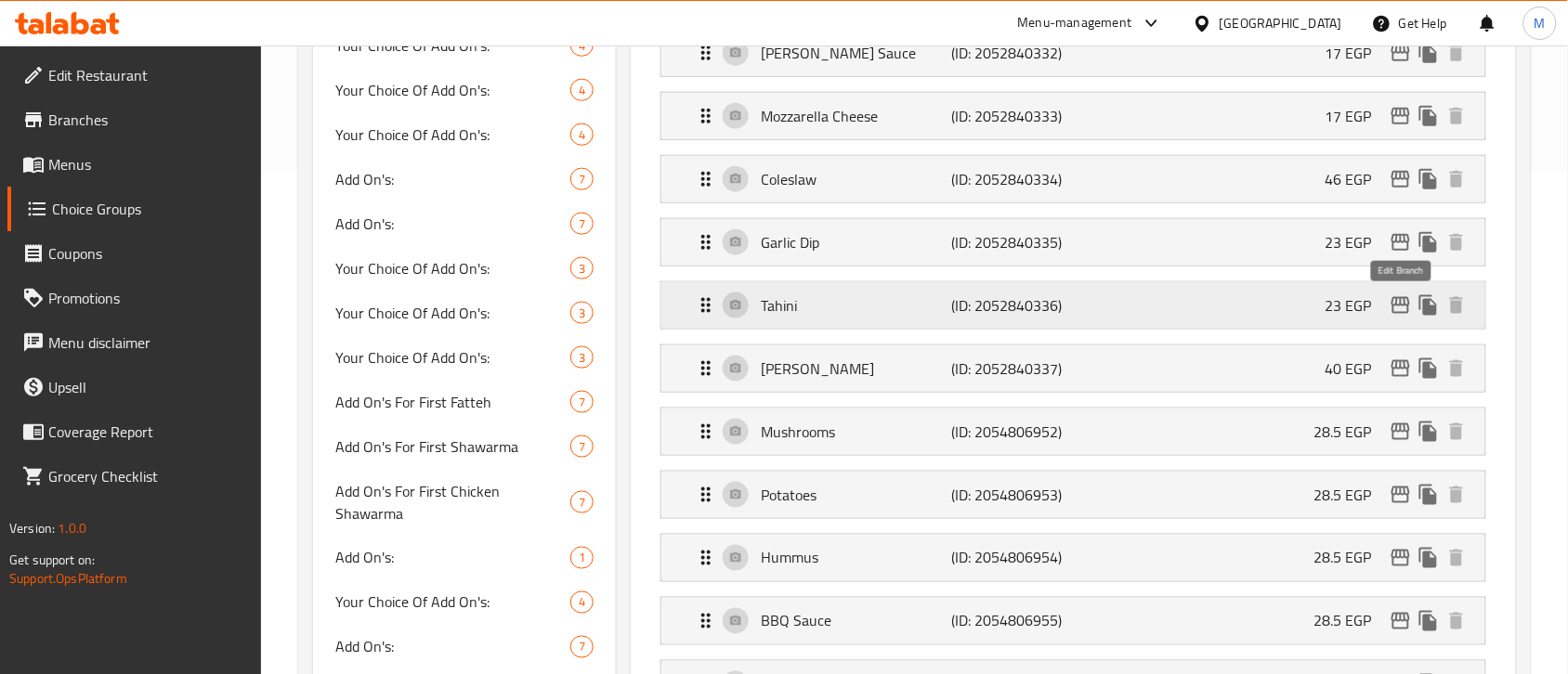
click at [1403, 313] on icon "edit" at bounding box center [1400, 306] width 19 height 17
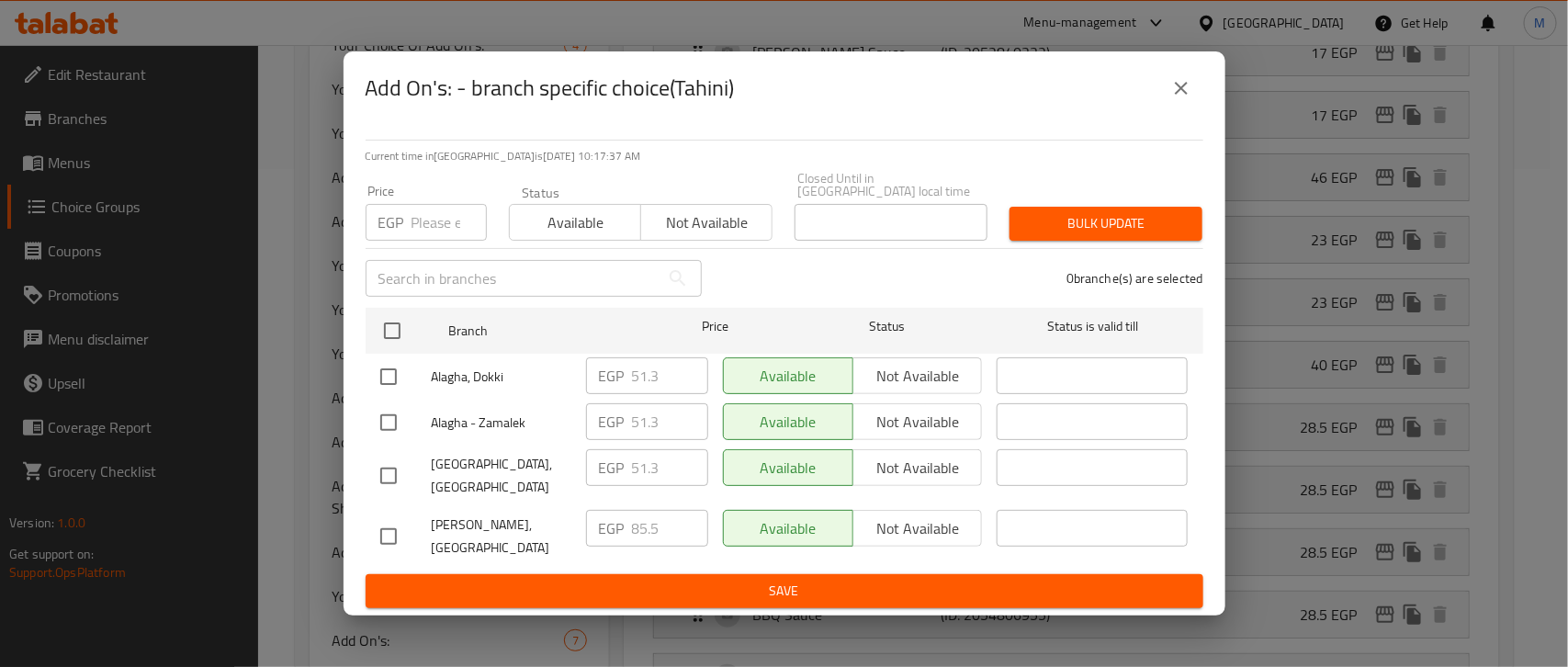
click at [1182, 95] on icon "close" at bounding box center [1181, 88] width 13 height 13
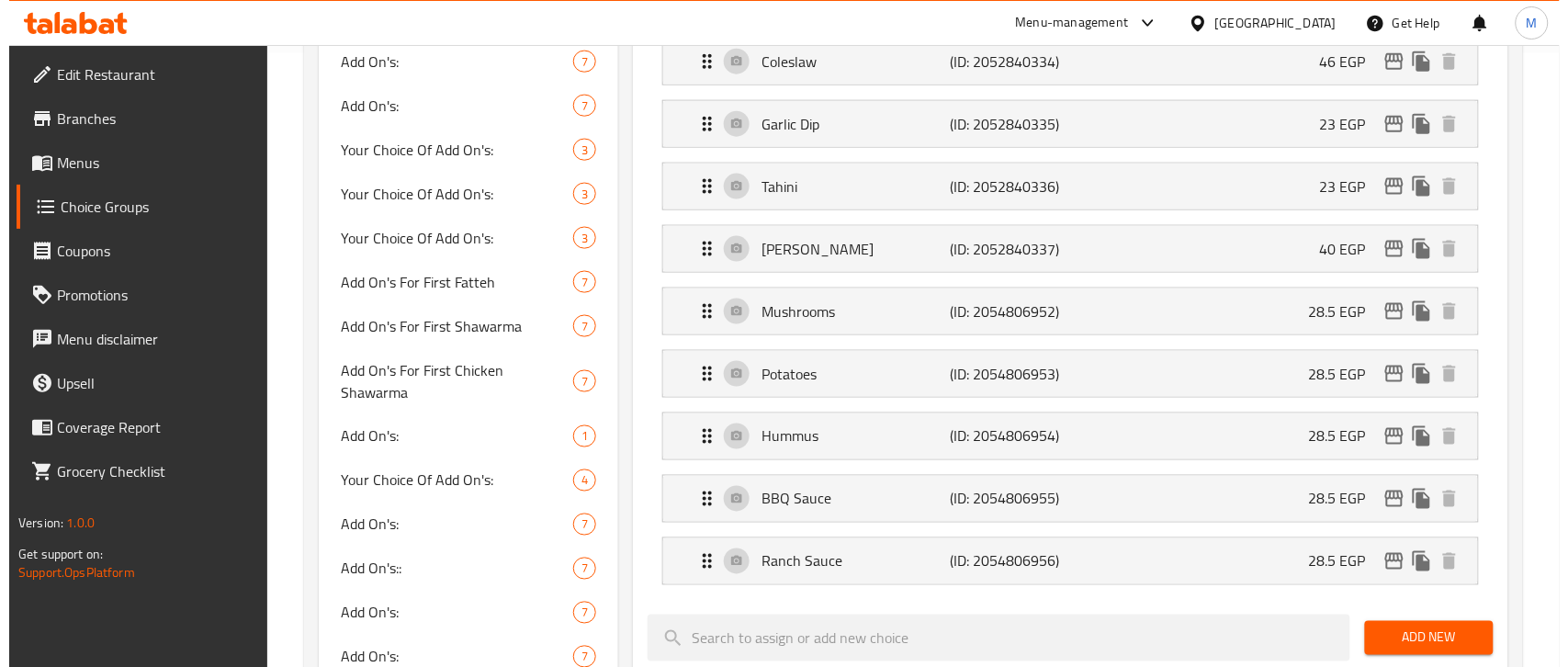
scroll to position [613, 0]
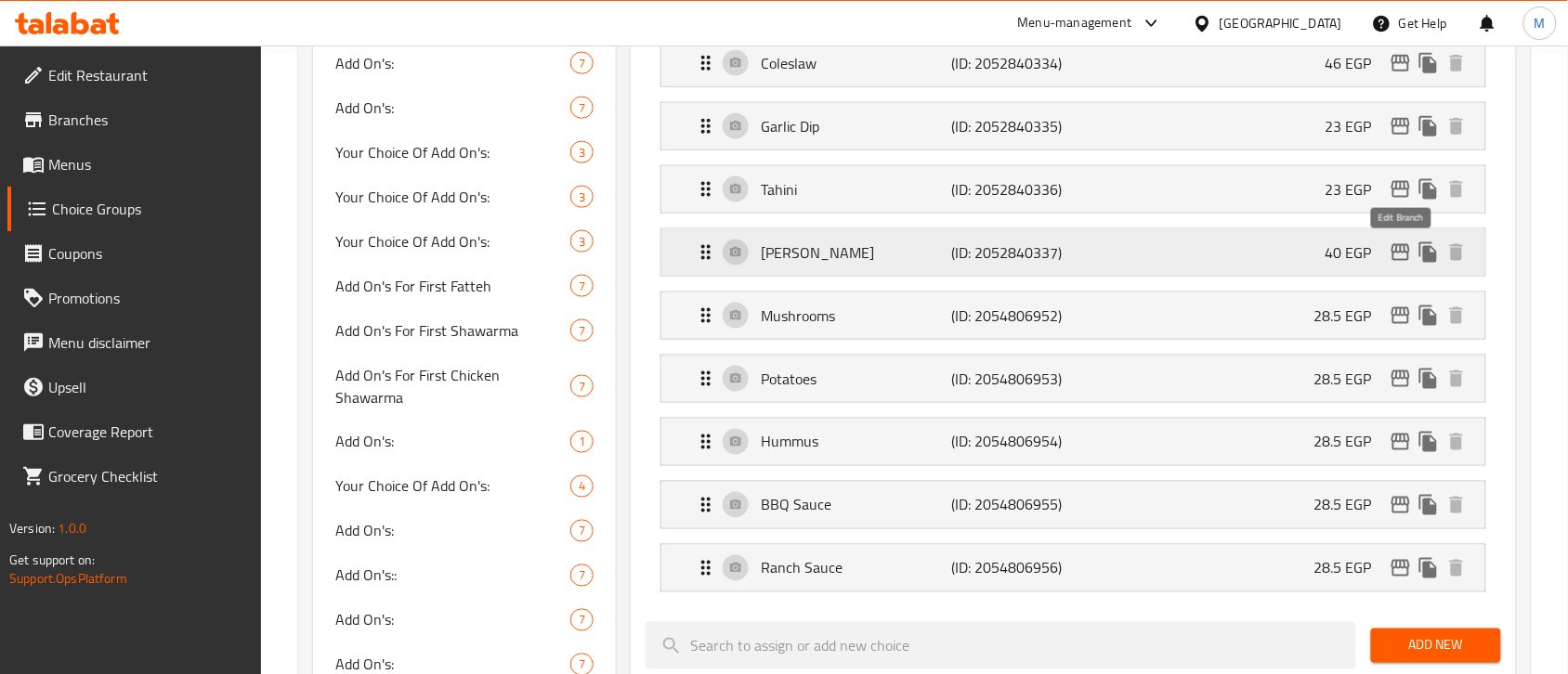
click at [1402, 251] on icon "edit" at bounding box center [1400, 252] width 23 height 23
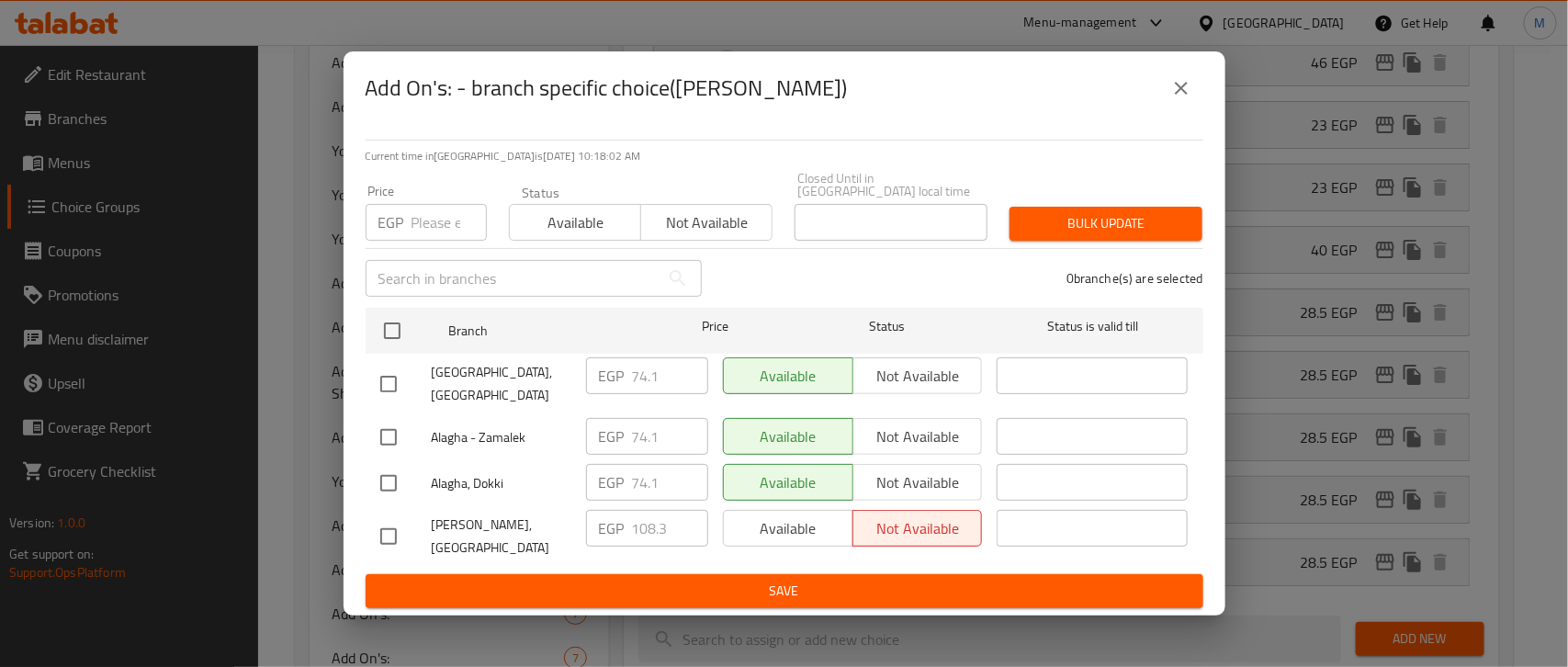
click at [1181, 95] on icon "close" at bounding box center [1181, 88] width 13 height 13
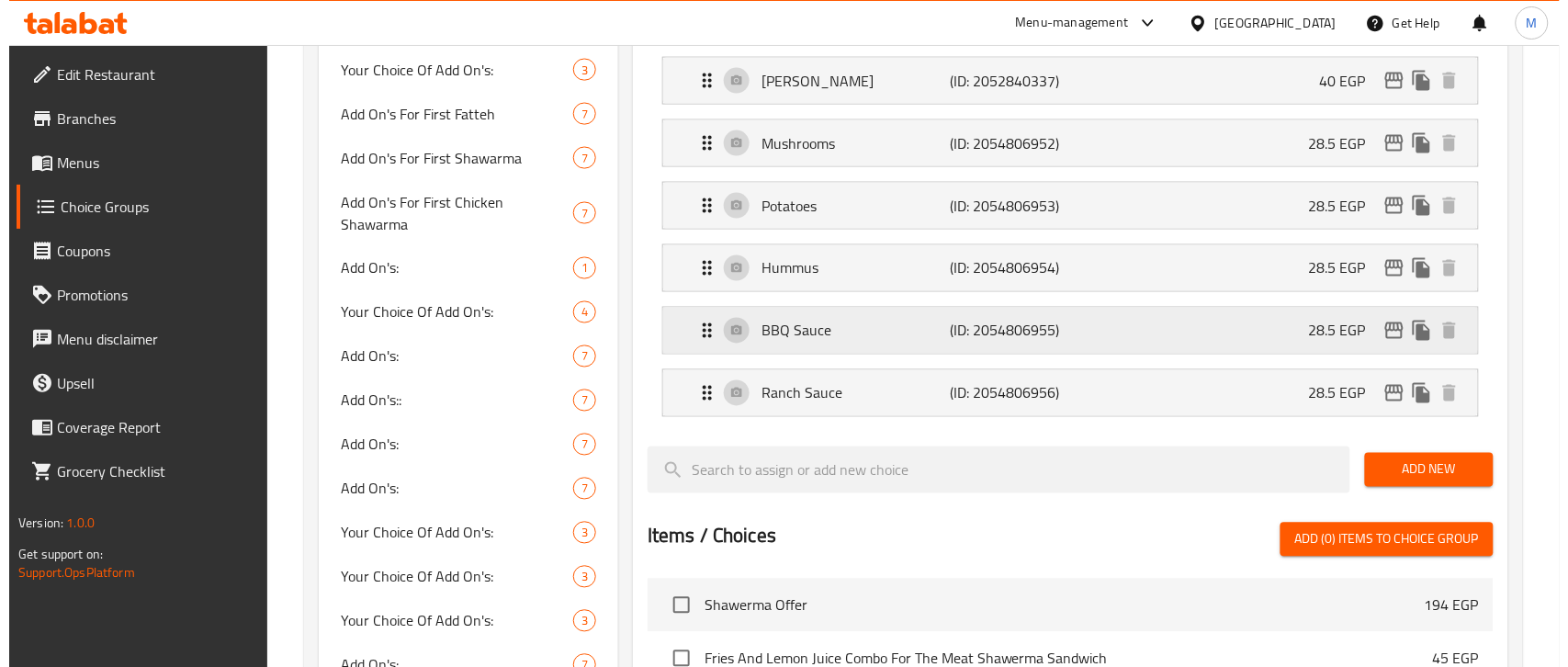
scroll to position [728, 0]
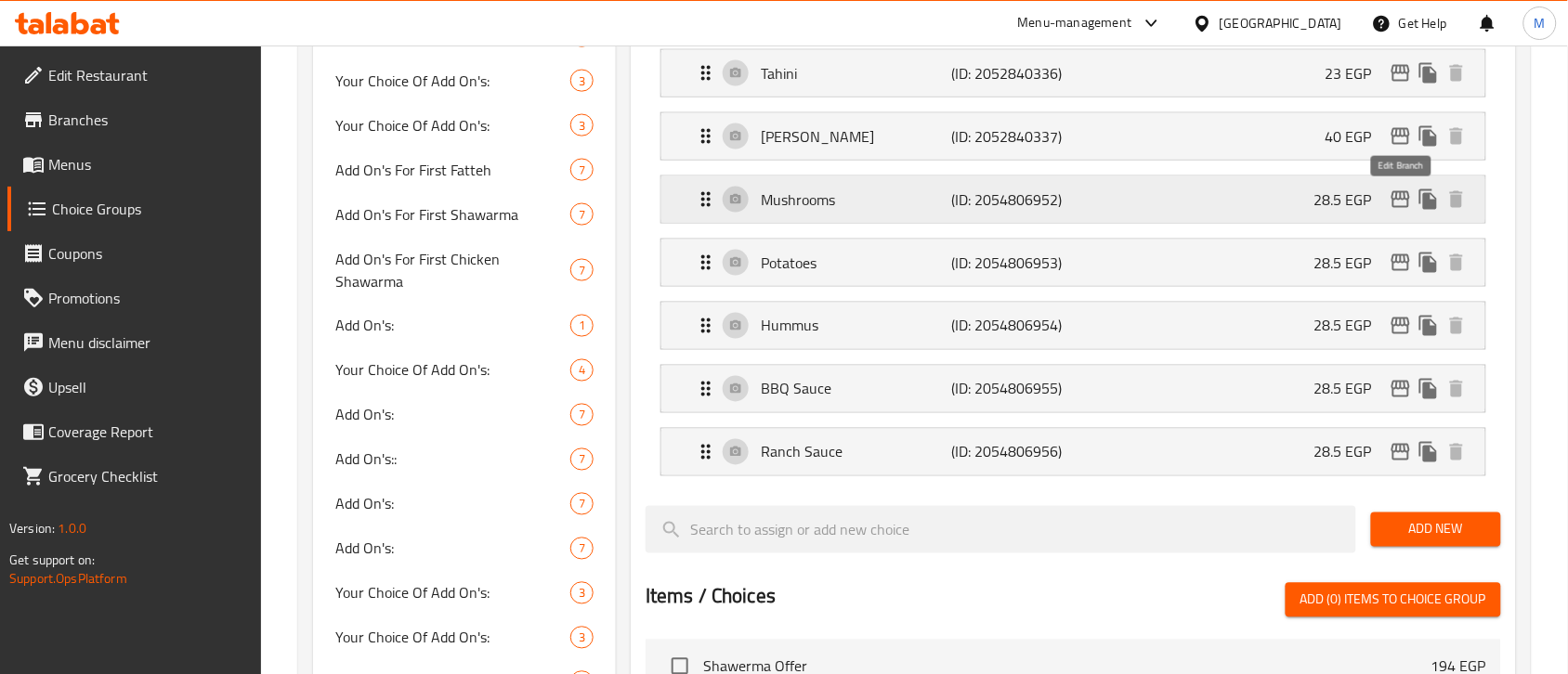
click at [1402, 207] on icon "edit" at bounding box center [1400, 200] width 23 height 23
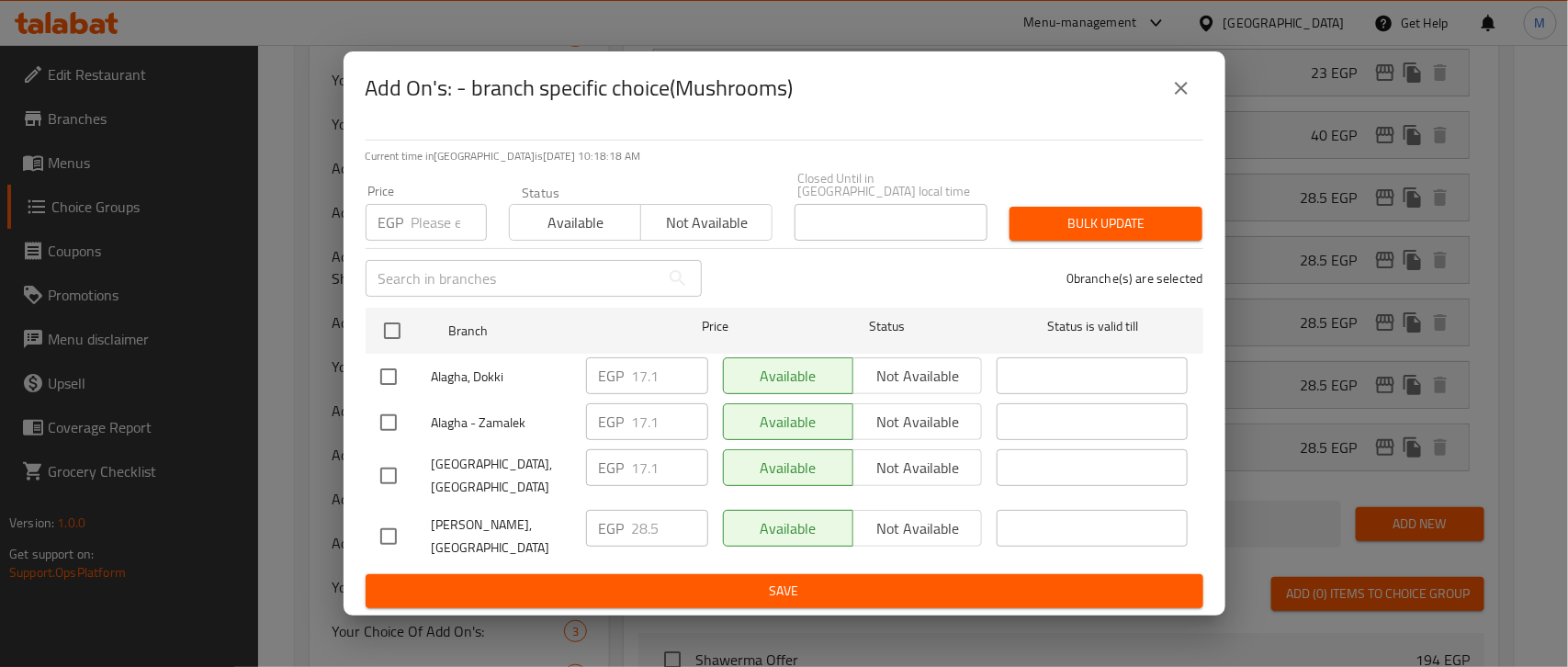
click at [1175, 100] on icon "close" at bounding box center [1181, 88] width 22 height 22
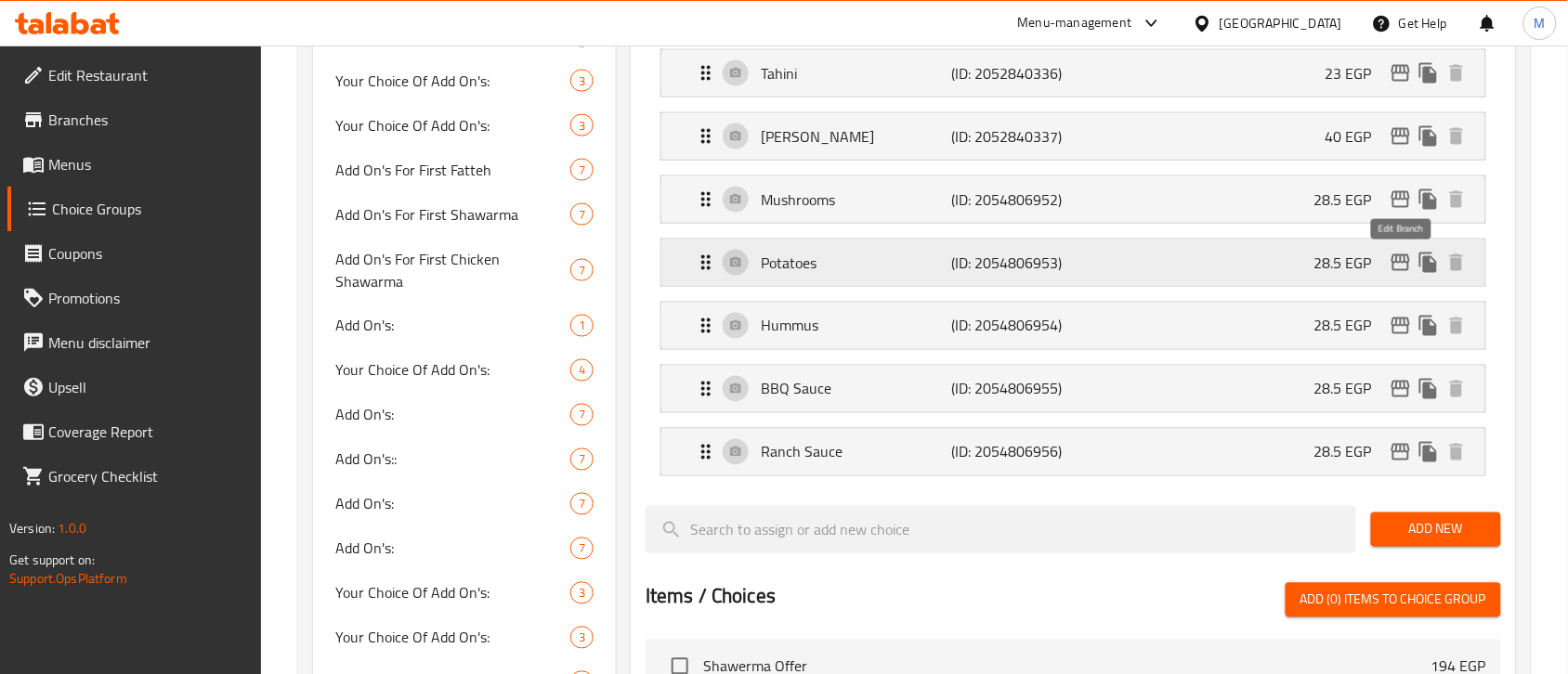
click at [1390, 265] on icon "edit" at bounding box center [1400, 263] width 23 height 23
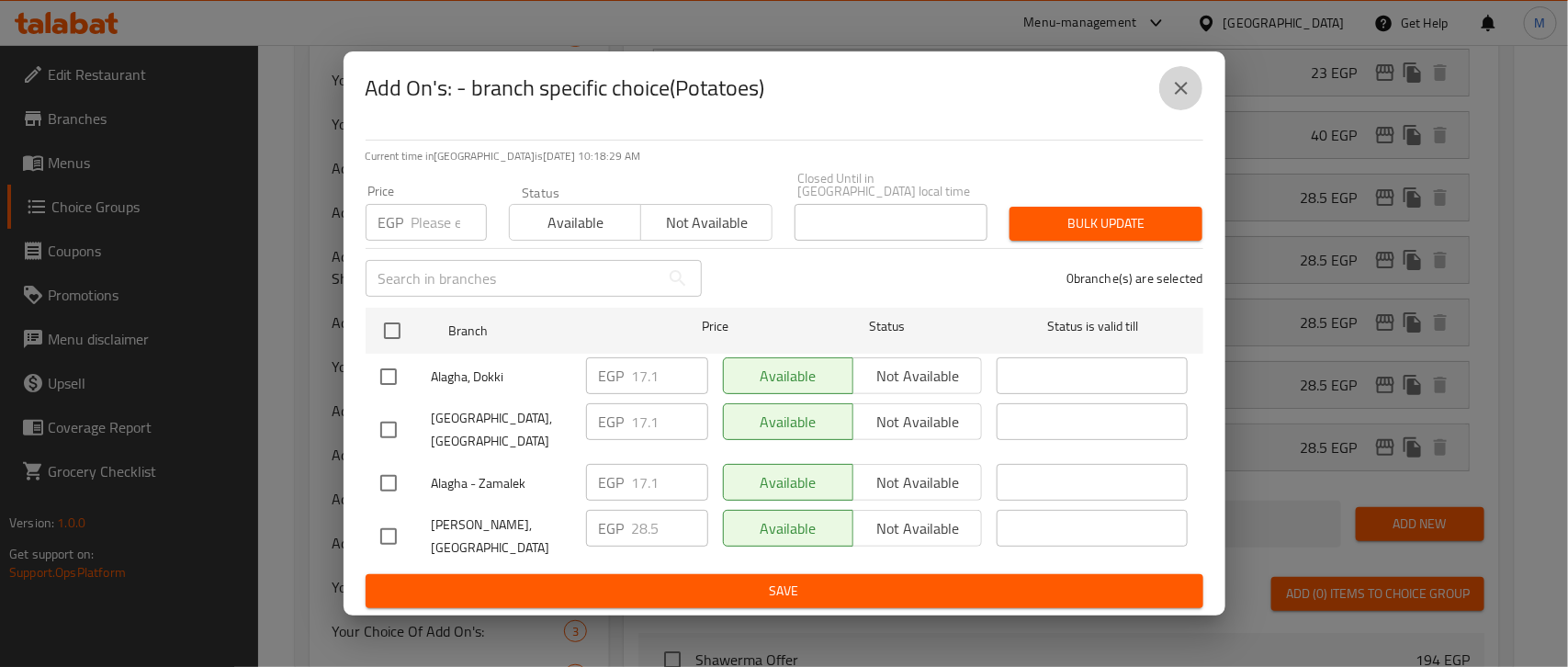
click at [1184, 100] on icon "close" at bounding box center [1181, 88] width 22 height 22
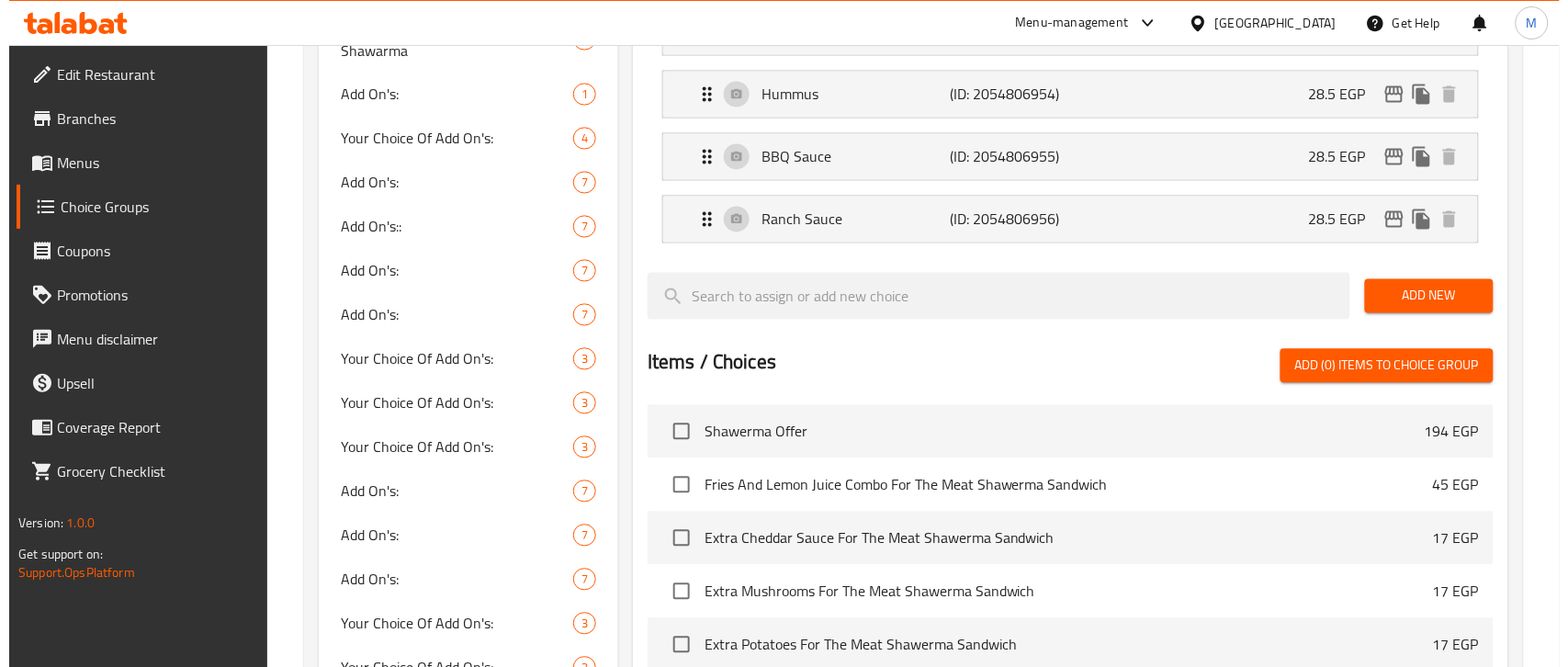
scroll to position [842, 0]
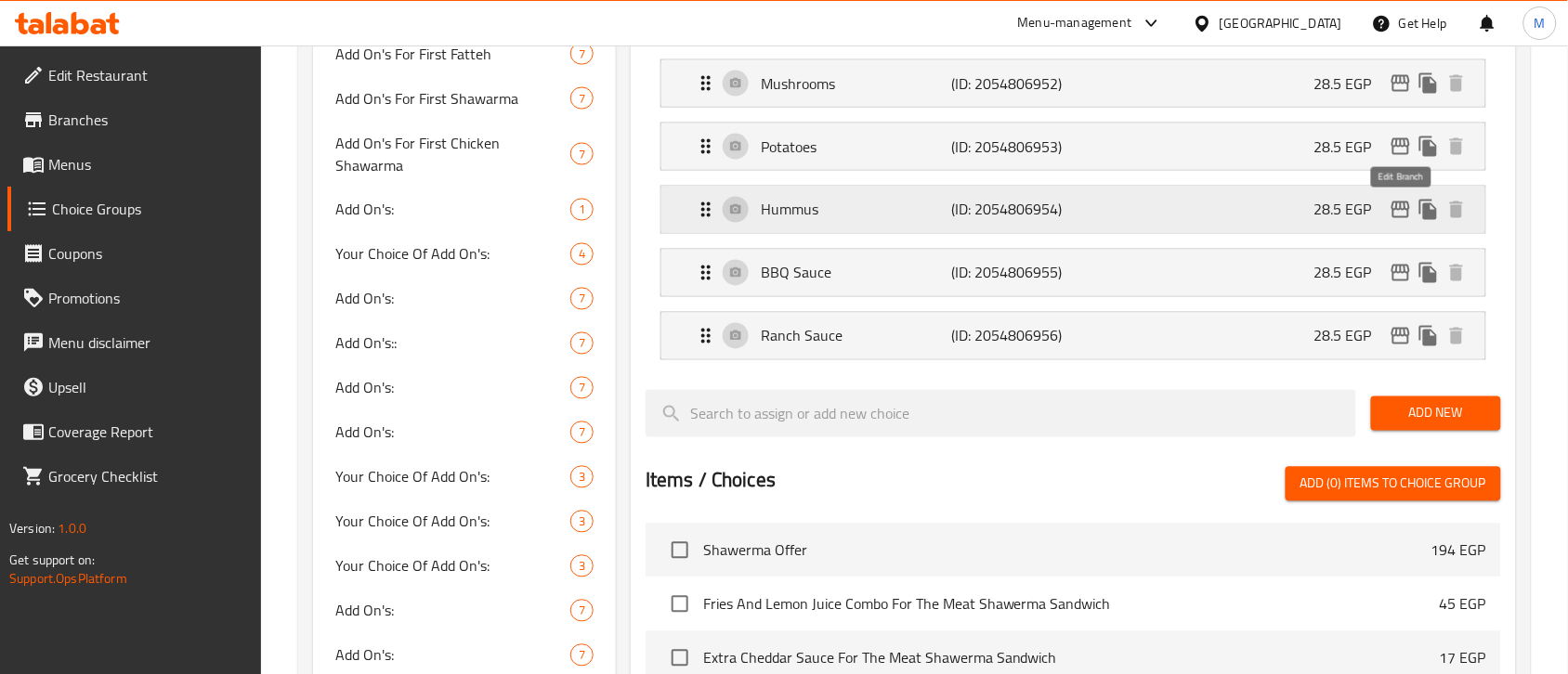
click at [1403, 217] on icon "edit" at bounding box center [1400, 210] width 23 height 23
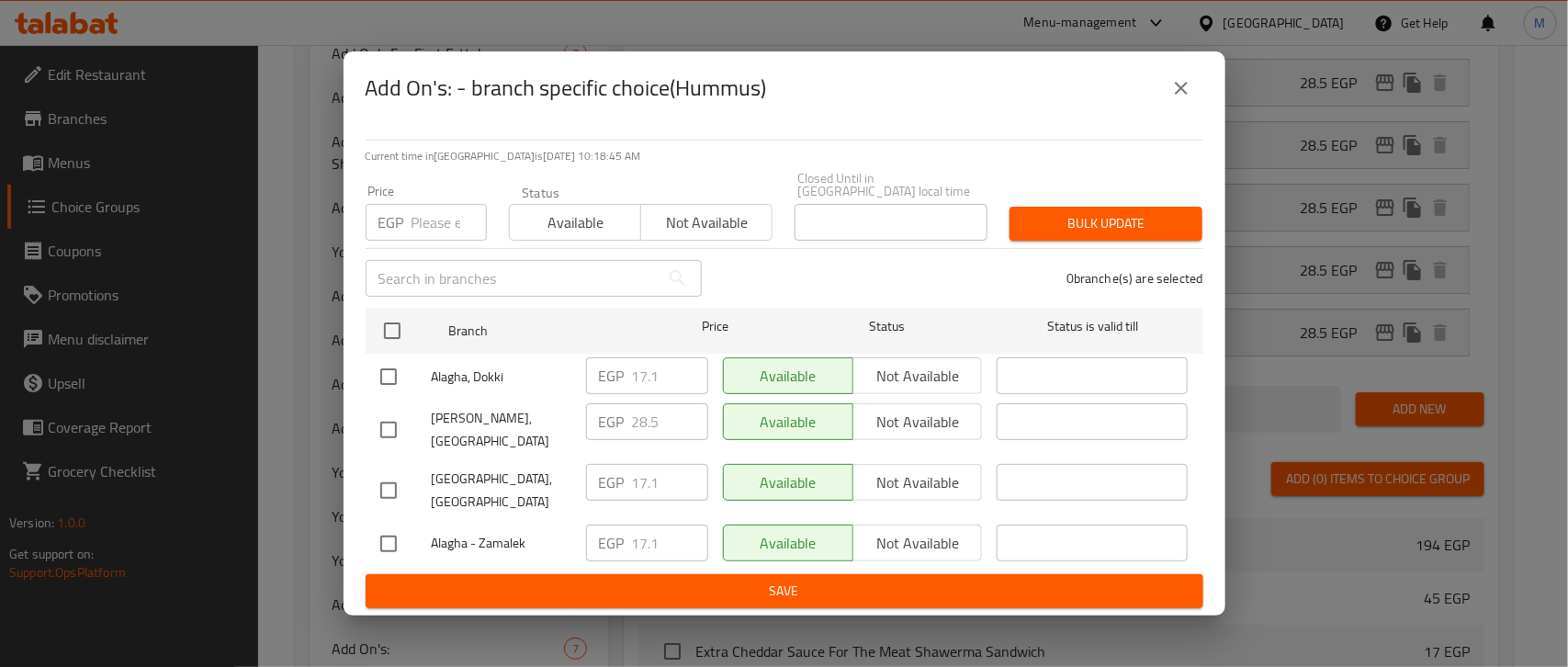
click at [1175, 100] on icon "close" at bounding box center [1181, 88] width 22 height 22
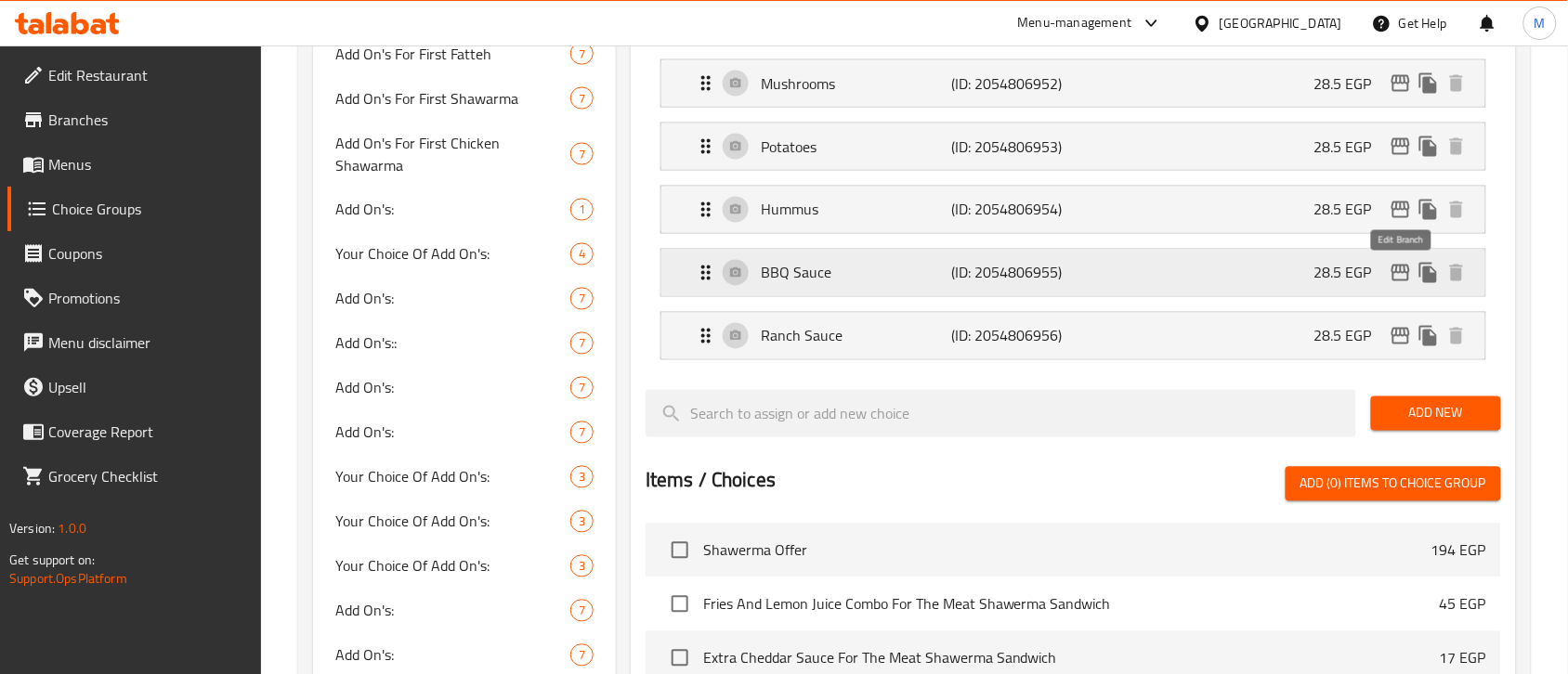
click at [1398, 272] on icon "edit" at bounding box center [1400, 273] width 19 height 17
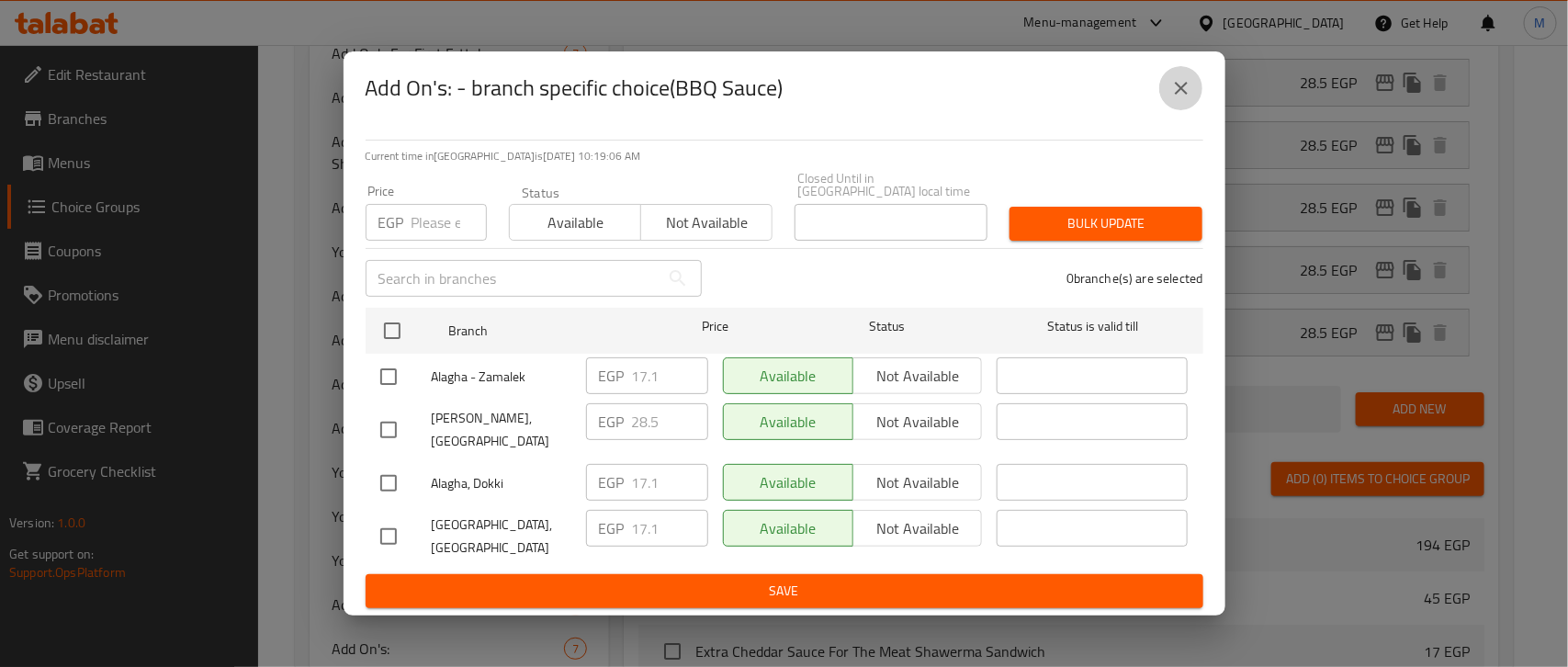
click at [1172, 100] on icon "close" at bounding box center [1181, 88] width 22 height 22
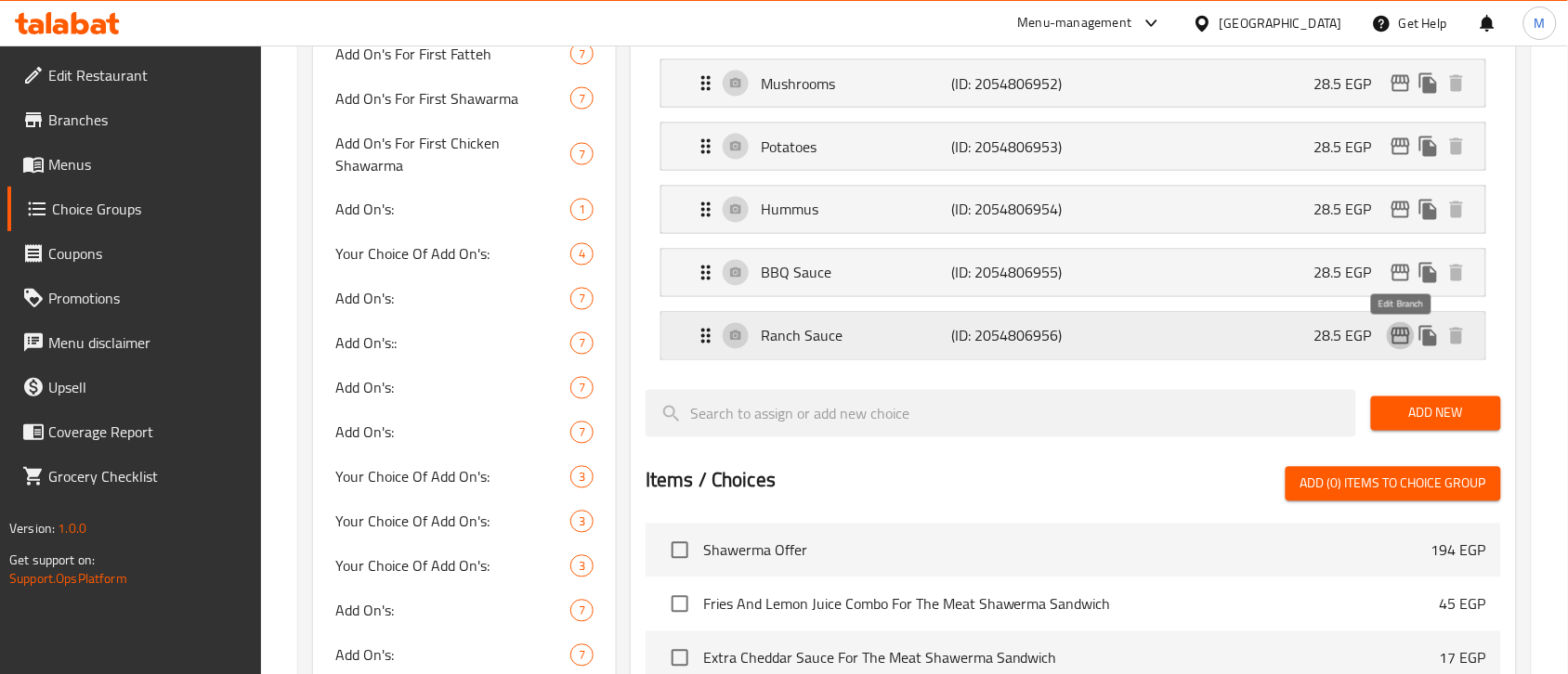
click at [1395, 344] on icon "edit" at bounding box center [1400, 336] width 23 height 23
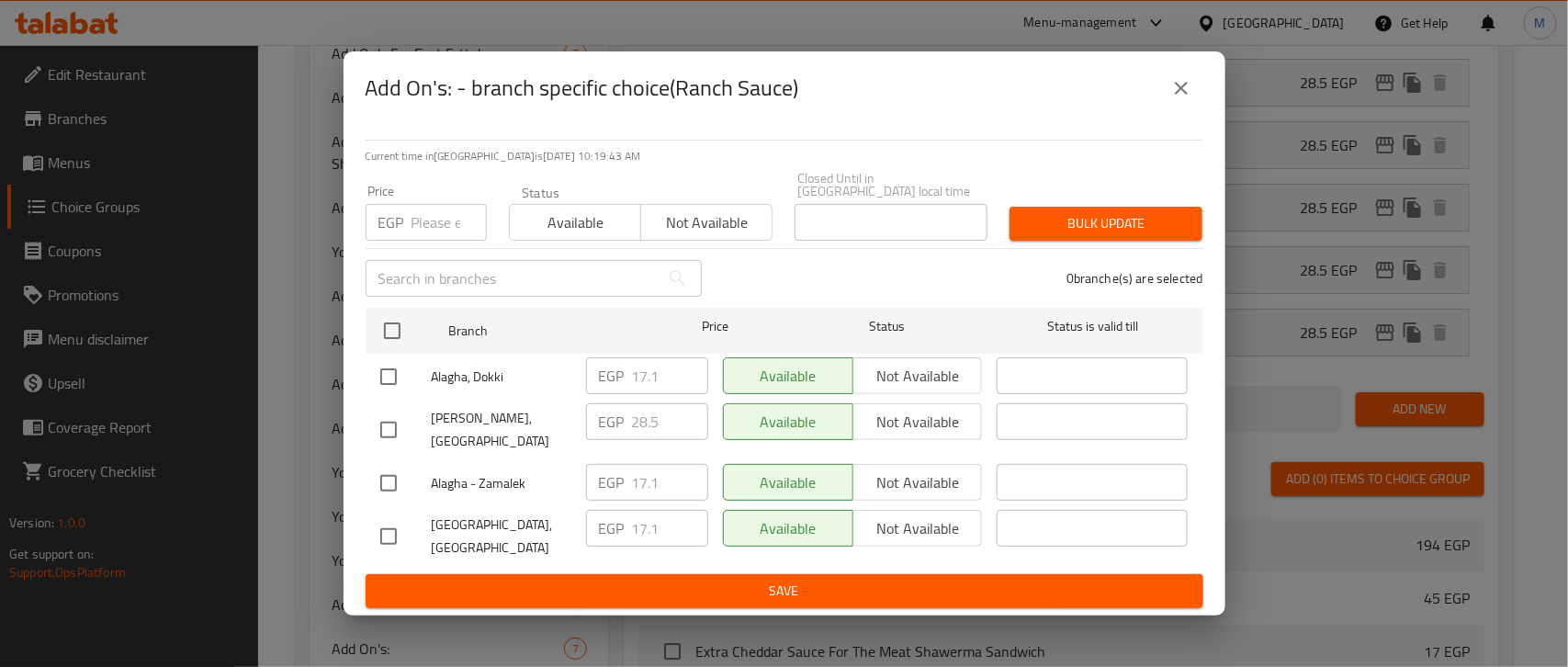
click at [1178, 100] on icon "close" at bounding box center [1181, 88] width 22 height 22
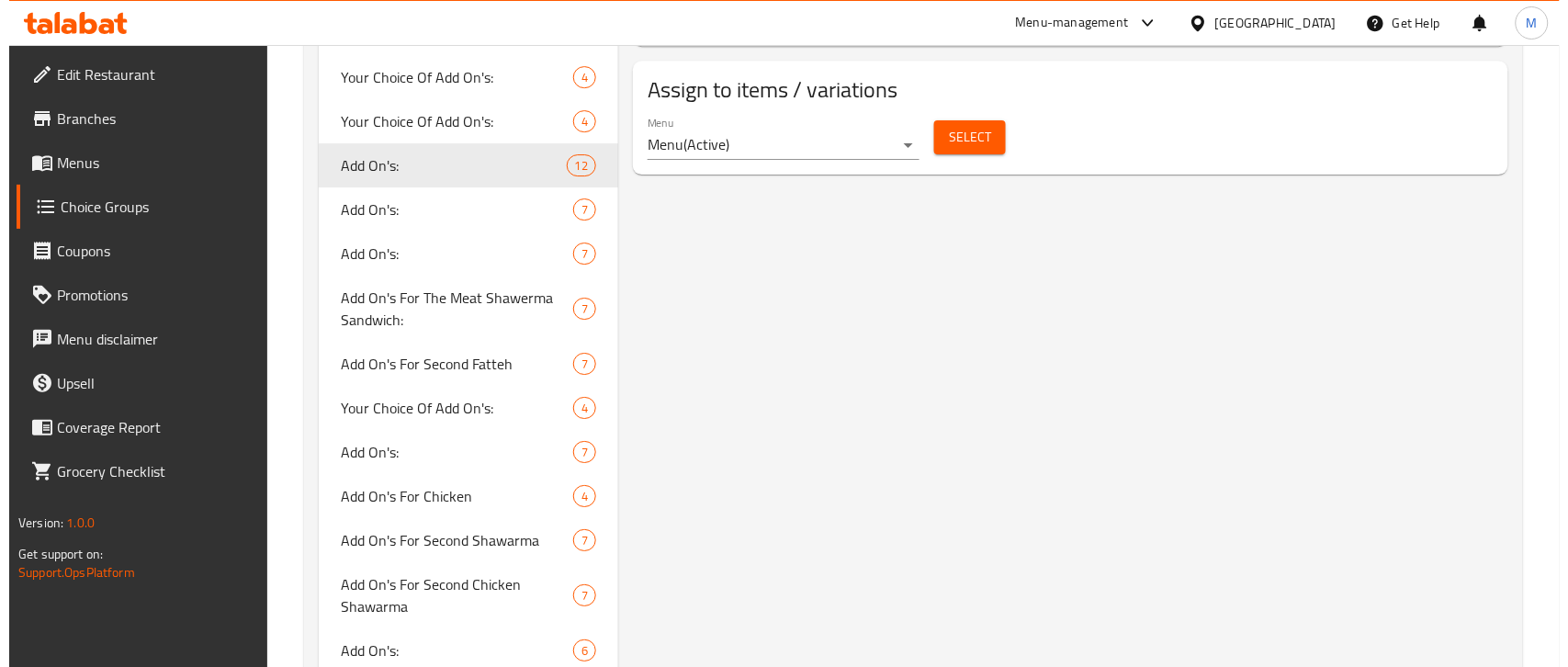
scroll to position [1493, 0]
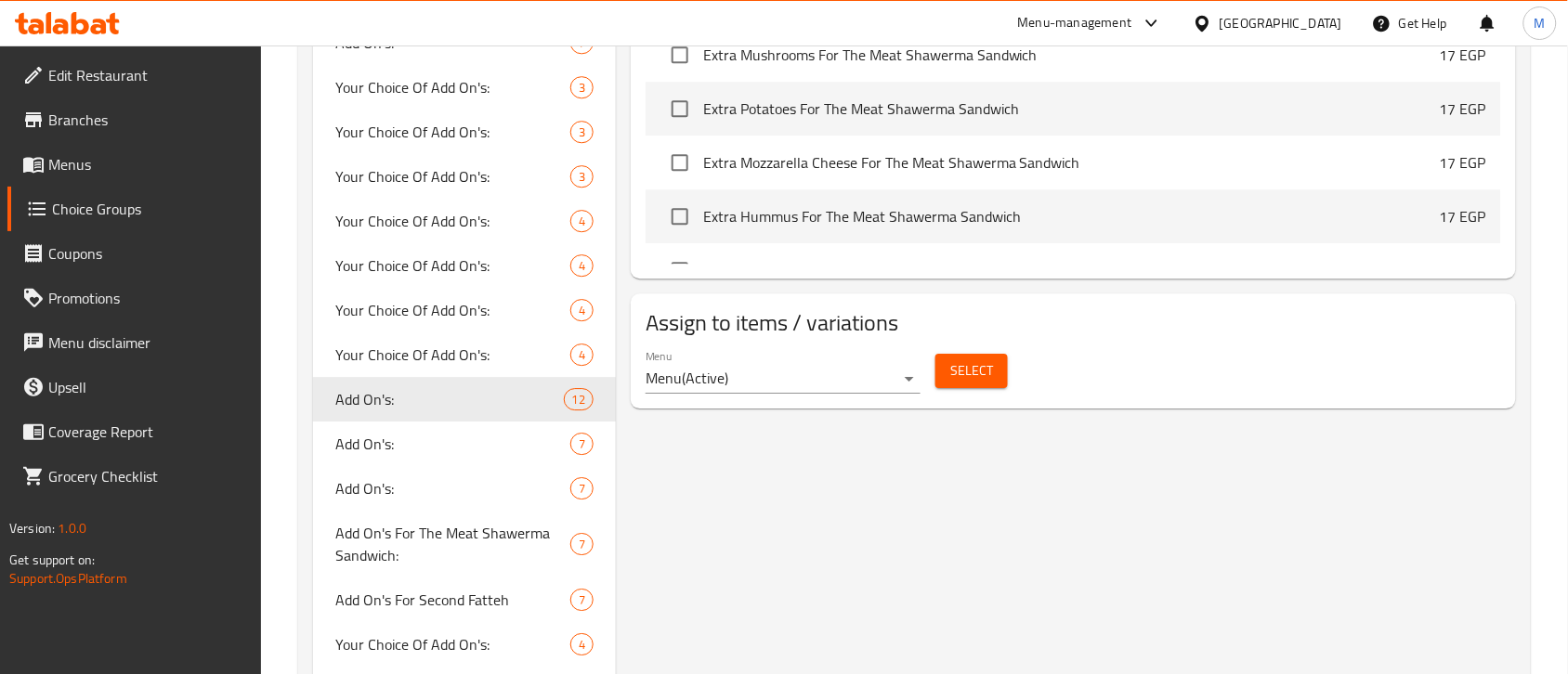
click at [996, 376] on button "Select" at bounding box center [971, 371] width 73 height 34
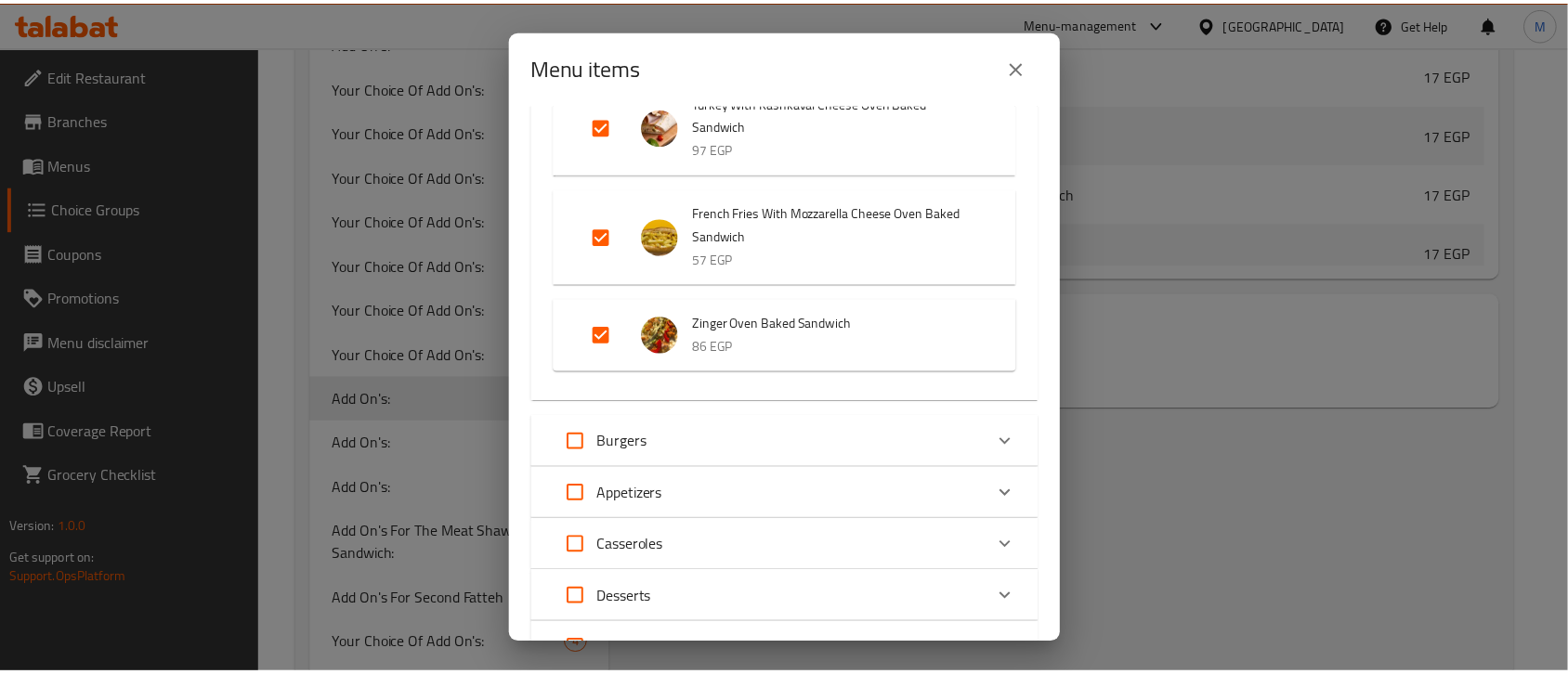
scroll to position [12256, 0]
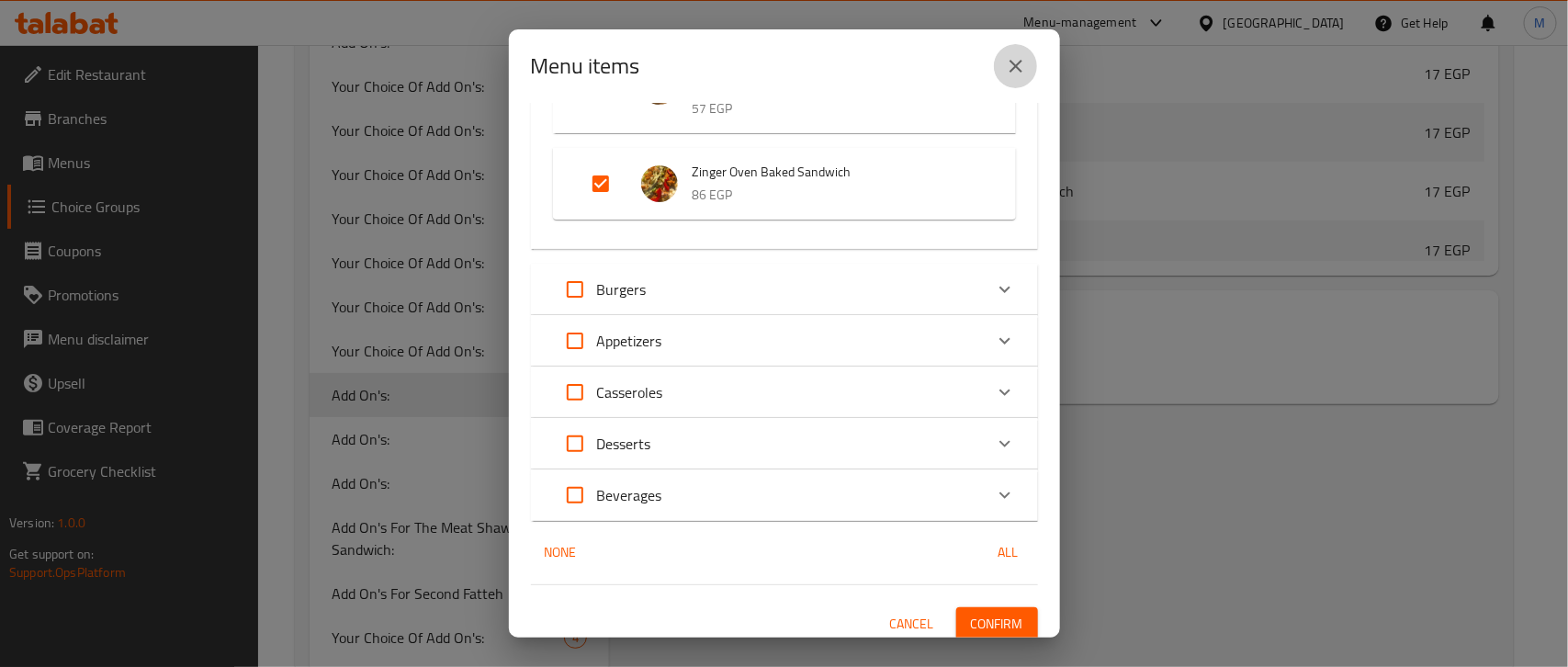
click at [1011, 75] on icon "close" at bounding box center [1016, 66] width 22 height 22
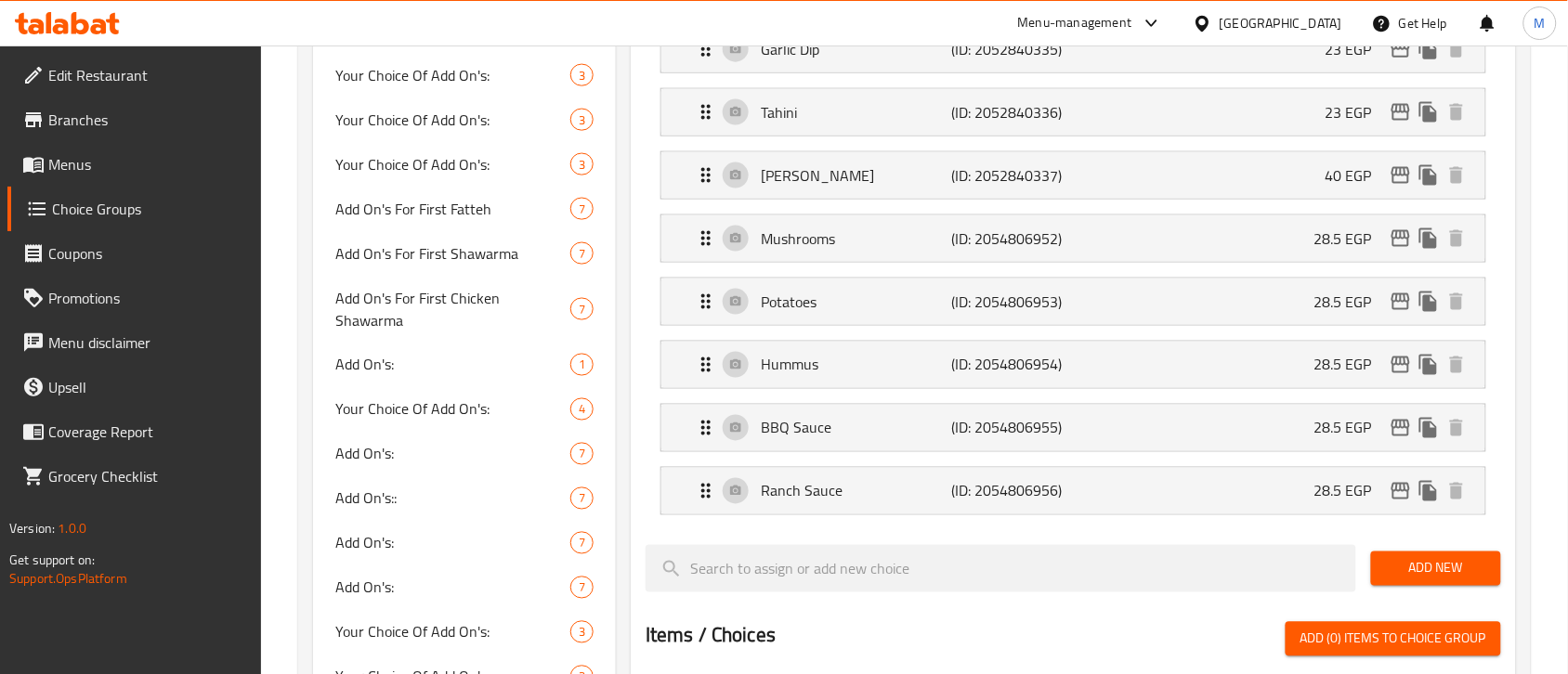
scroll to position [0, 0]
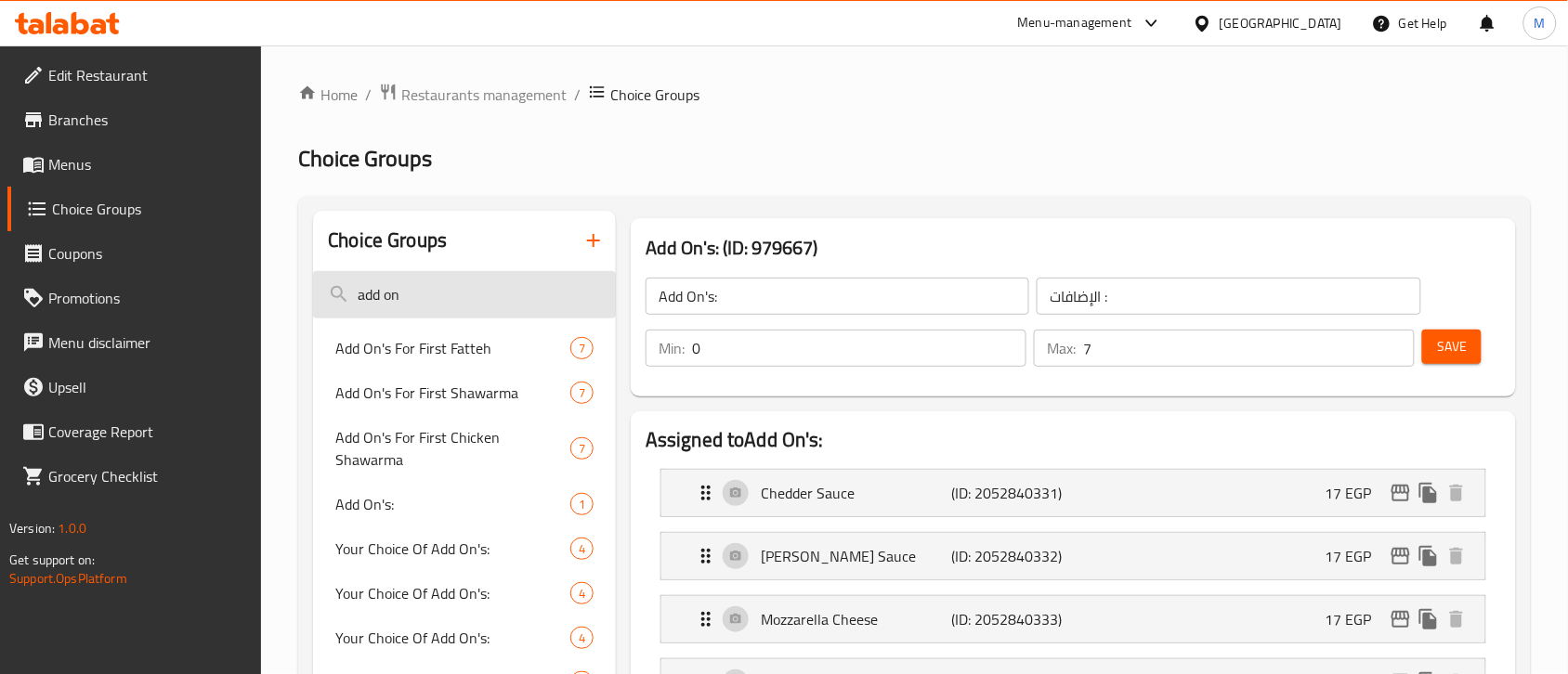
click at [450, 308] on input "add on" at bounding box center [464, 295] width 303 height 47
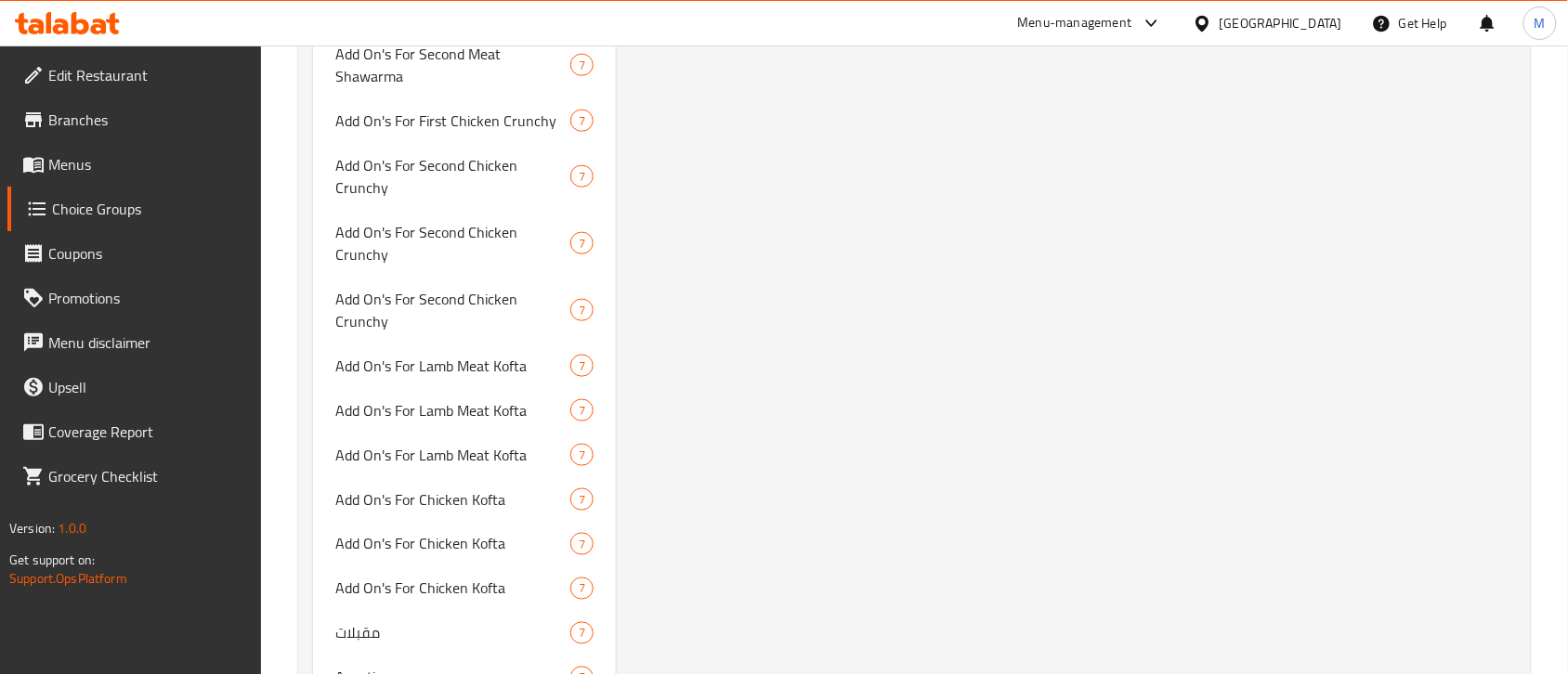
scroll to position [13060, 0]
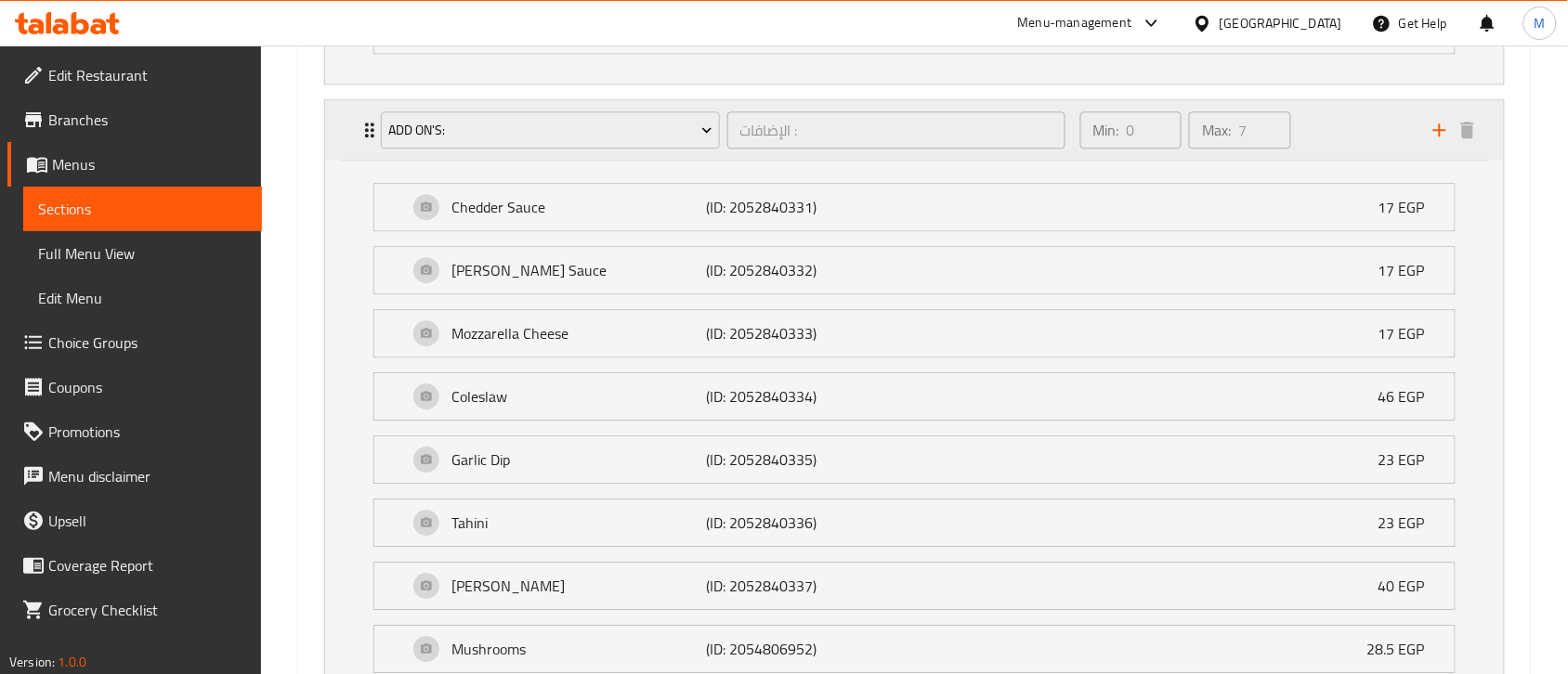
scroll to position [1488, 0]
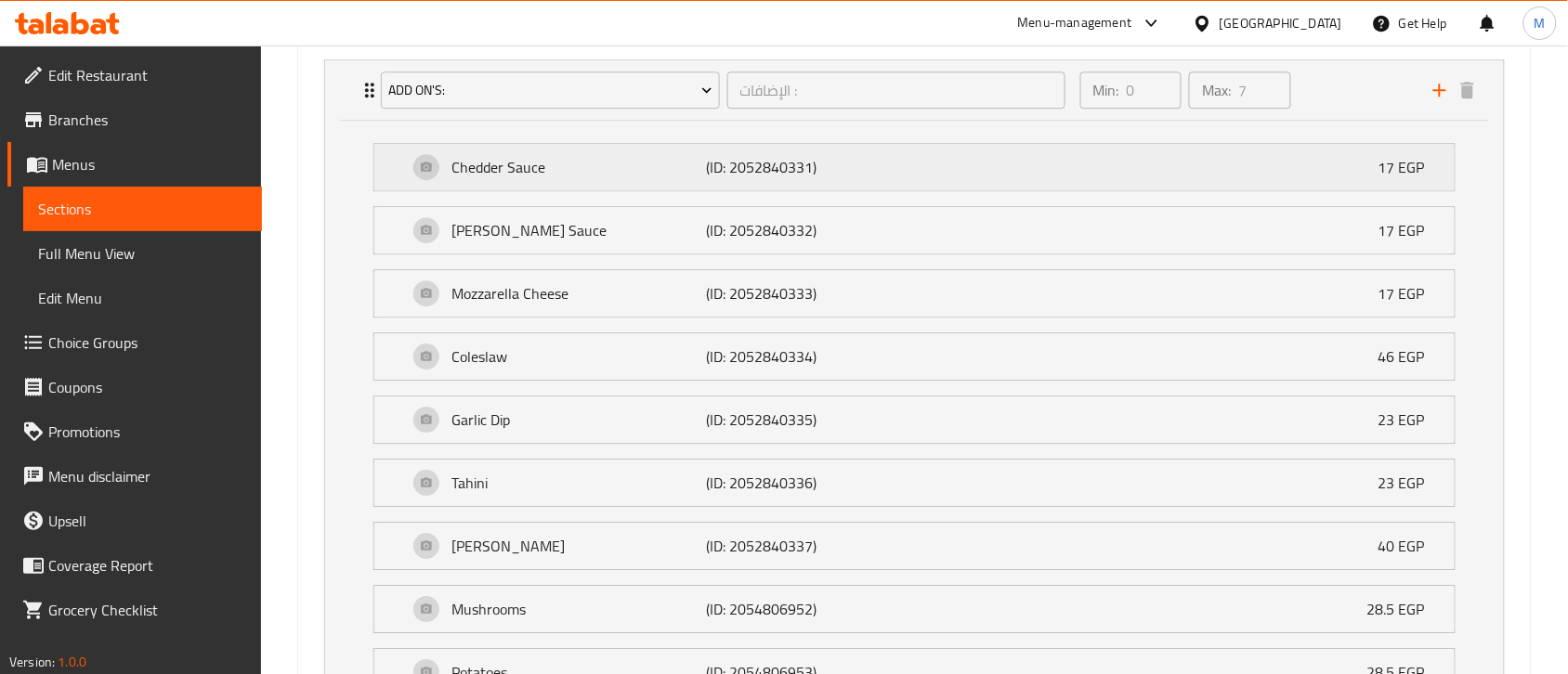
click at [1259, 183] on div "Chedder Sauce (ID: 2052840331) 17 EGP" at bounding box center [920, 167] width 1025 height 46
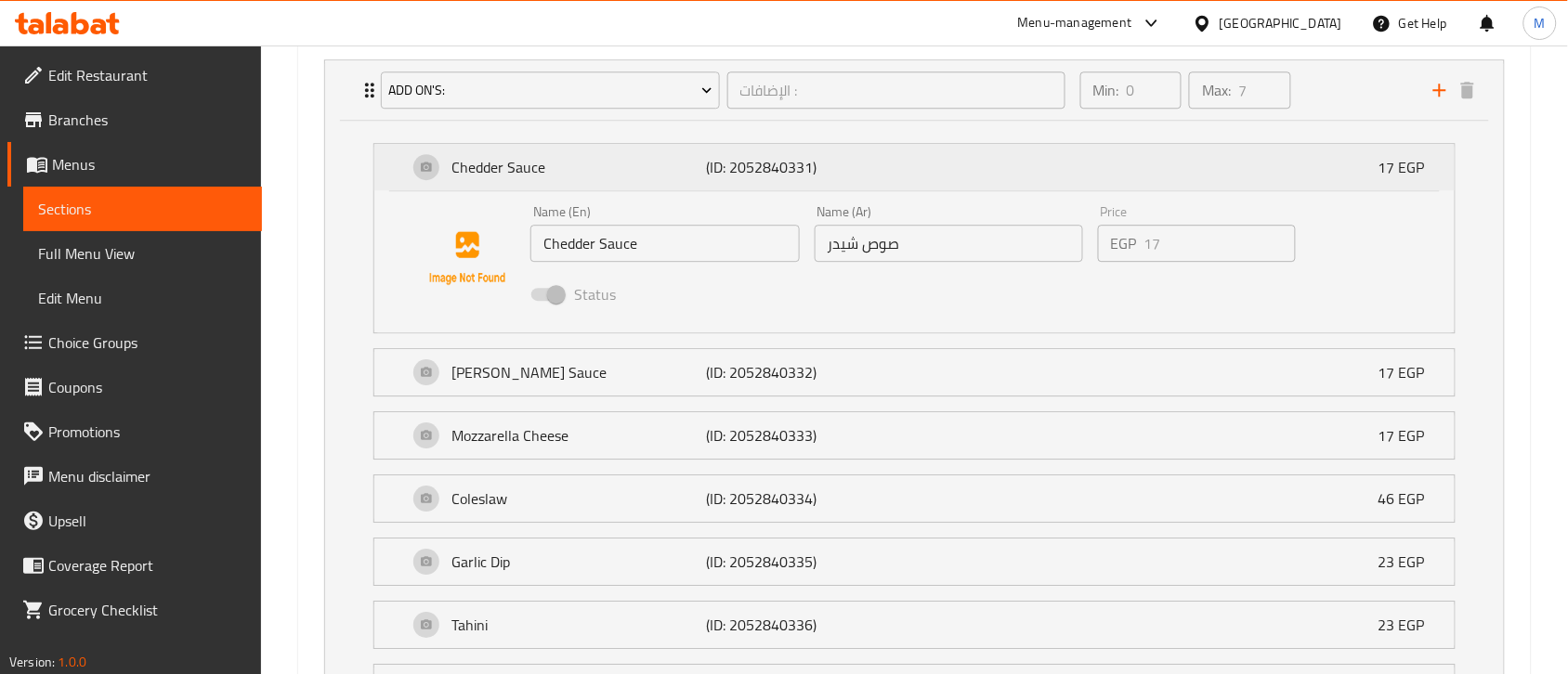
click at [1259, 183] on div "Chedder Sauce (ID: 2052840331) 17 EGP" at bounding box center [920, 167] width 1025 height 46
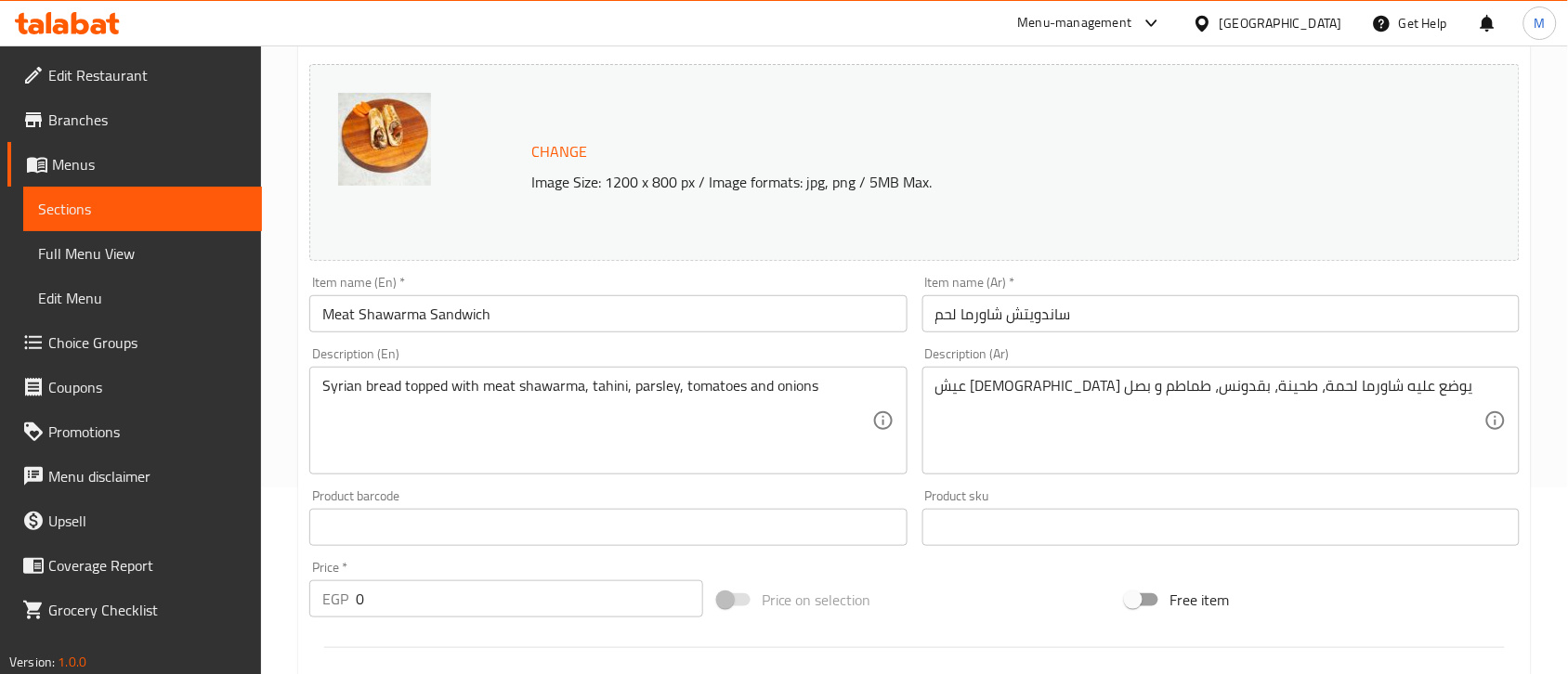
scroll to position [0, 0]
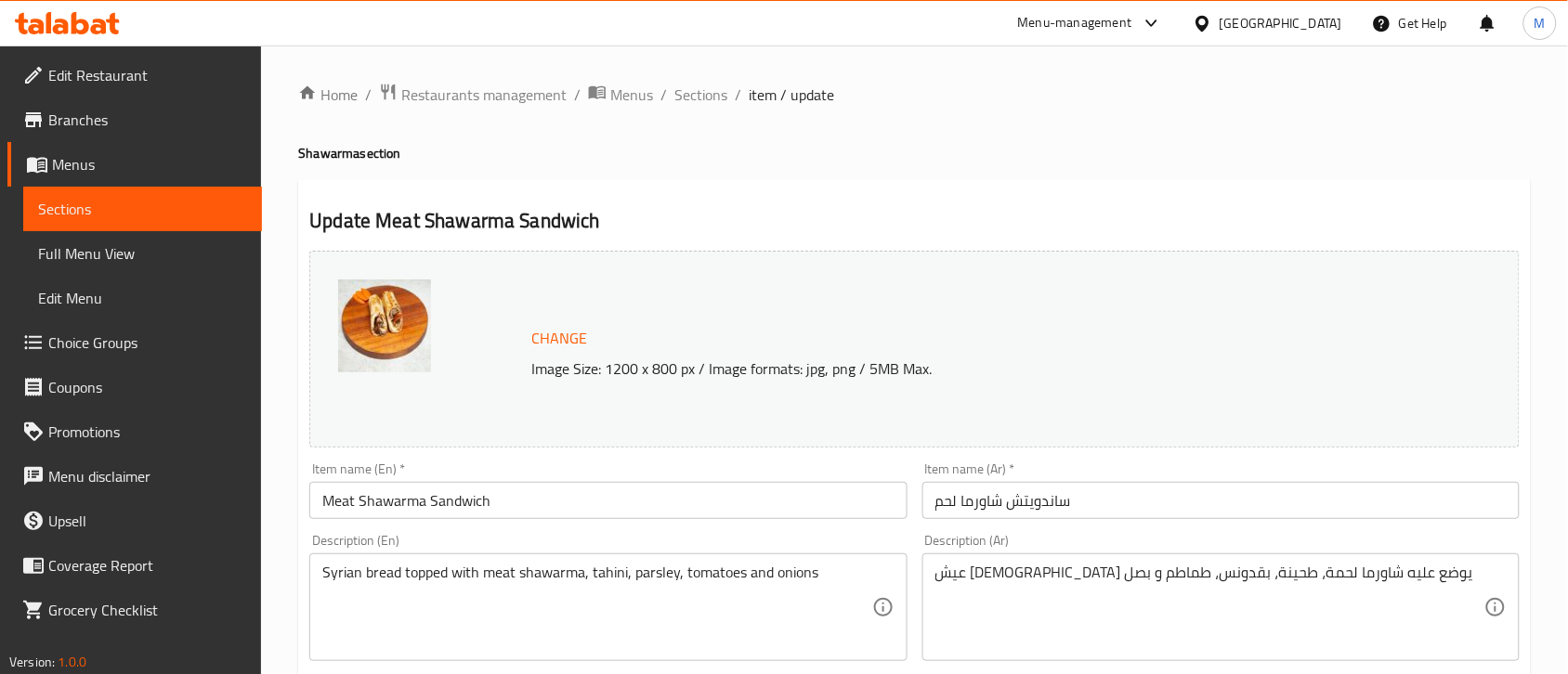
click at [486, 499] on input "Meat Shawarma Sandwich" at bounding box center [607, 500] width 597 height 37
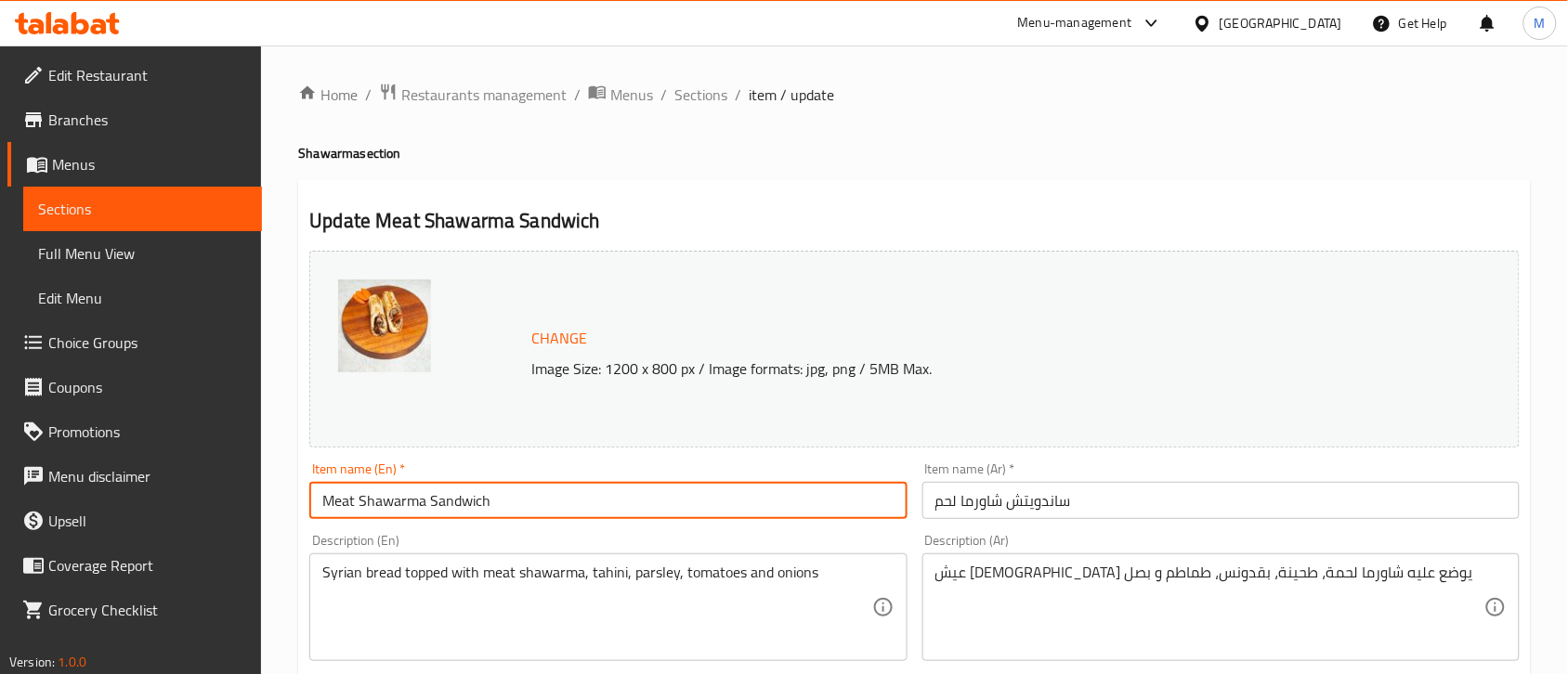
click at [486, 499] on input "Meat Shawarma Sandwich" at bounding box center [607, 500] width 597 height 37
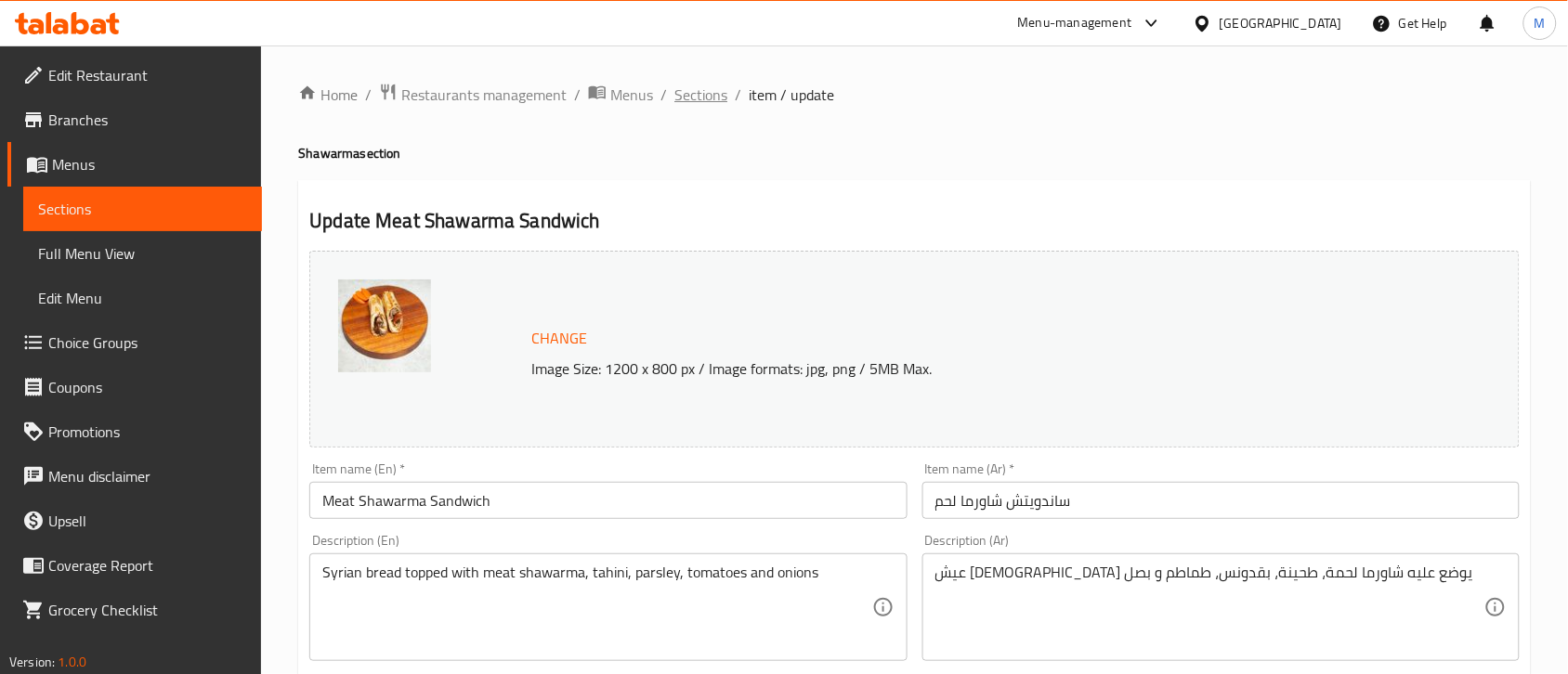
click at [707, 101] on span "Sections" at bounding box center [701, 95] width 53 height 23
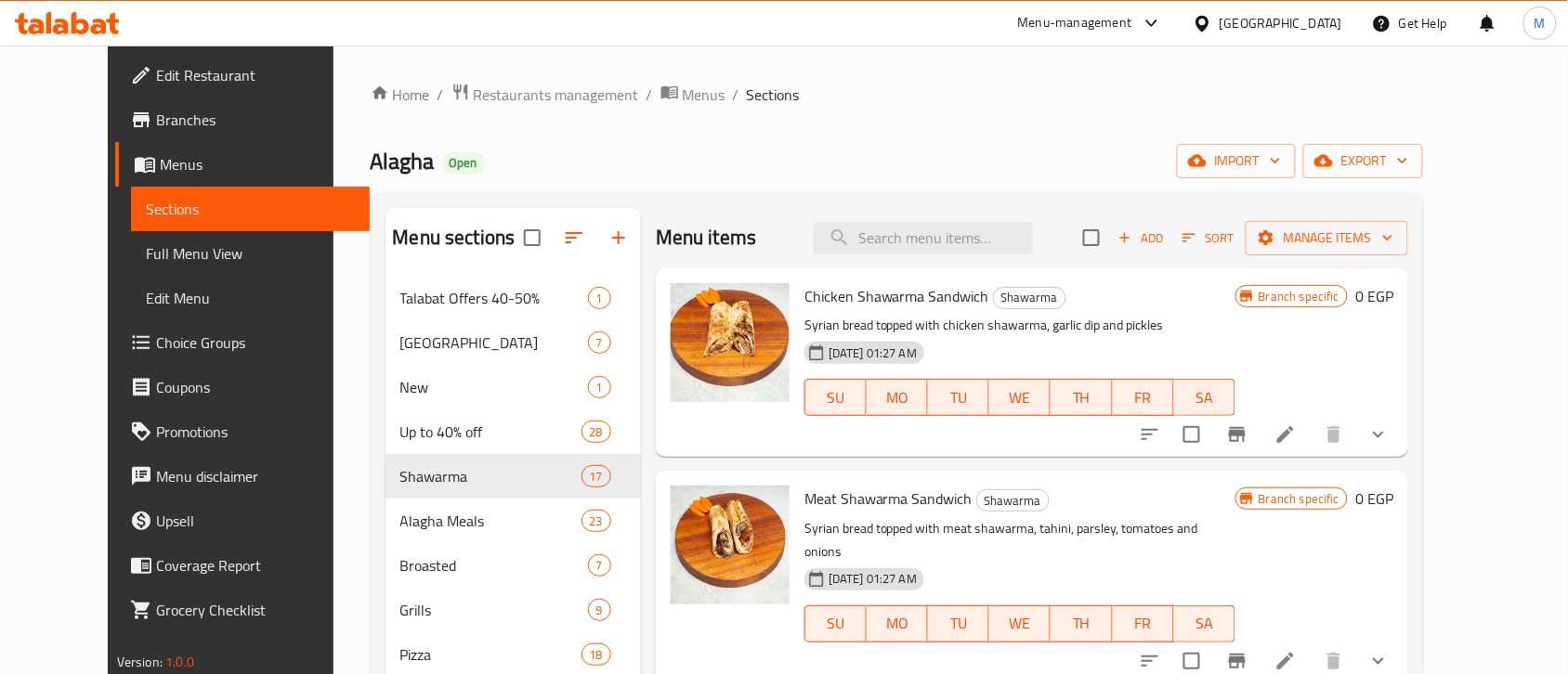
click at [944, 257] on div "Menu items Add Sort Manage items" at bounding box center [1031, 238] width 752 height 60
click at [935, 251] on input "search" at bounding box center [923, 238] width 219 height 33
paste input "Meat Shawarma Sandwich"
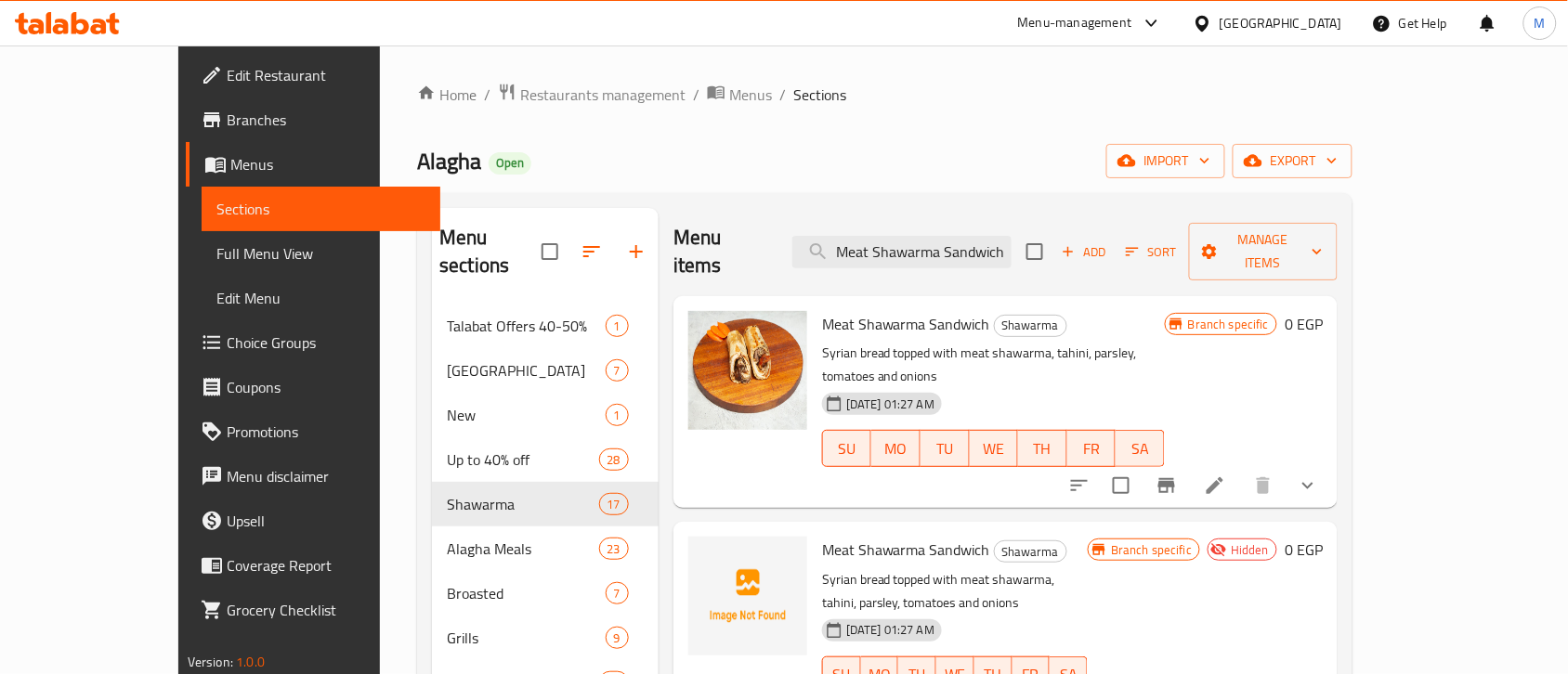
scroll to position [116, 0]
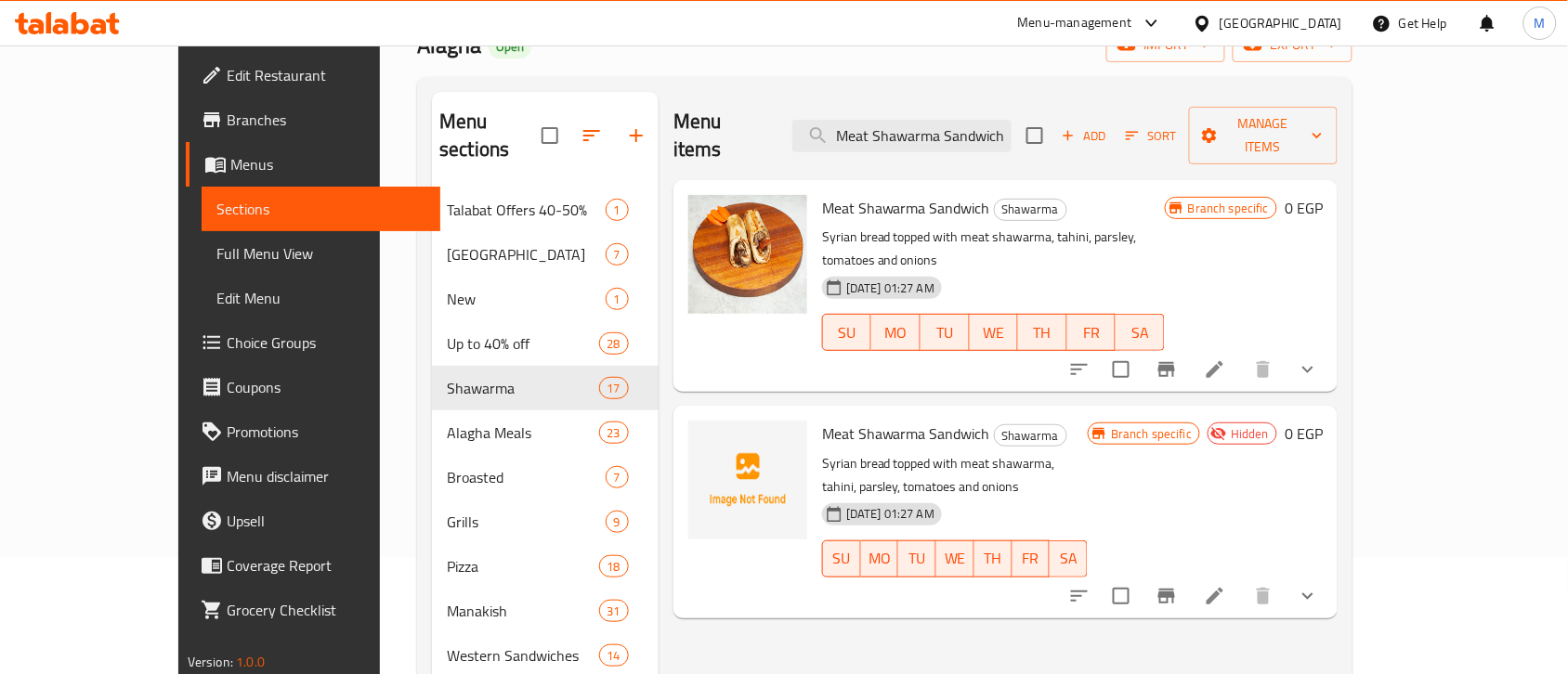
type input "Meat Shawarma Sandwich"
click at [1318, 359] on icon "show more" at bounding box center [1308, 370] width 23 height 23
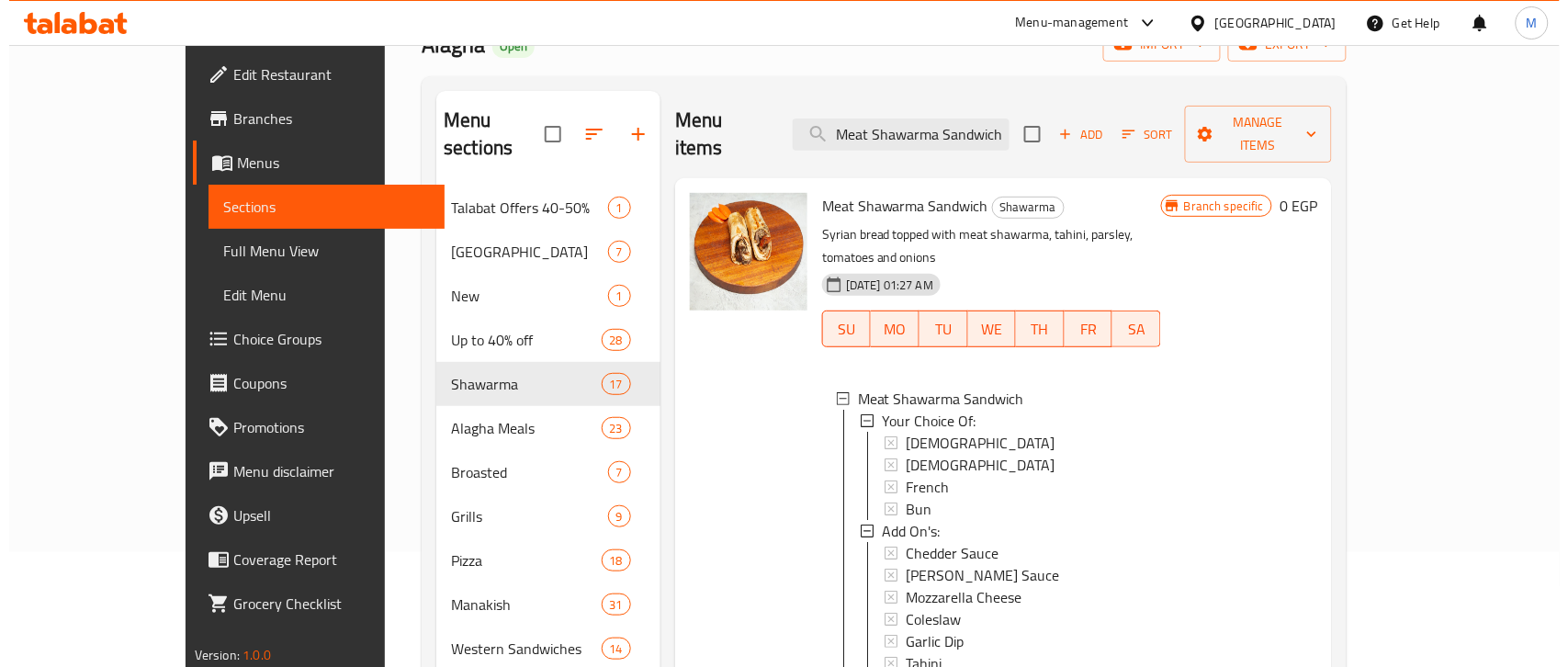
scroll to position [2, 0]
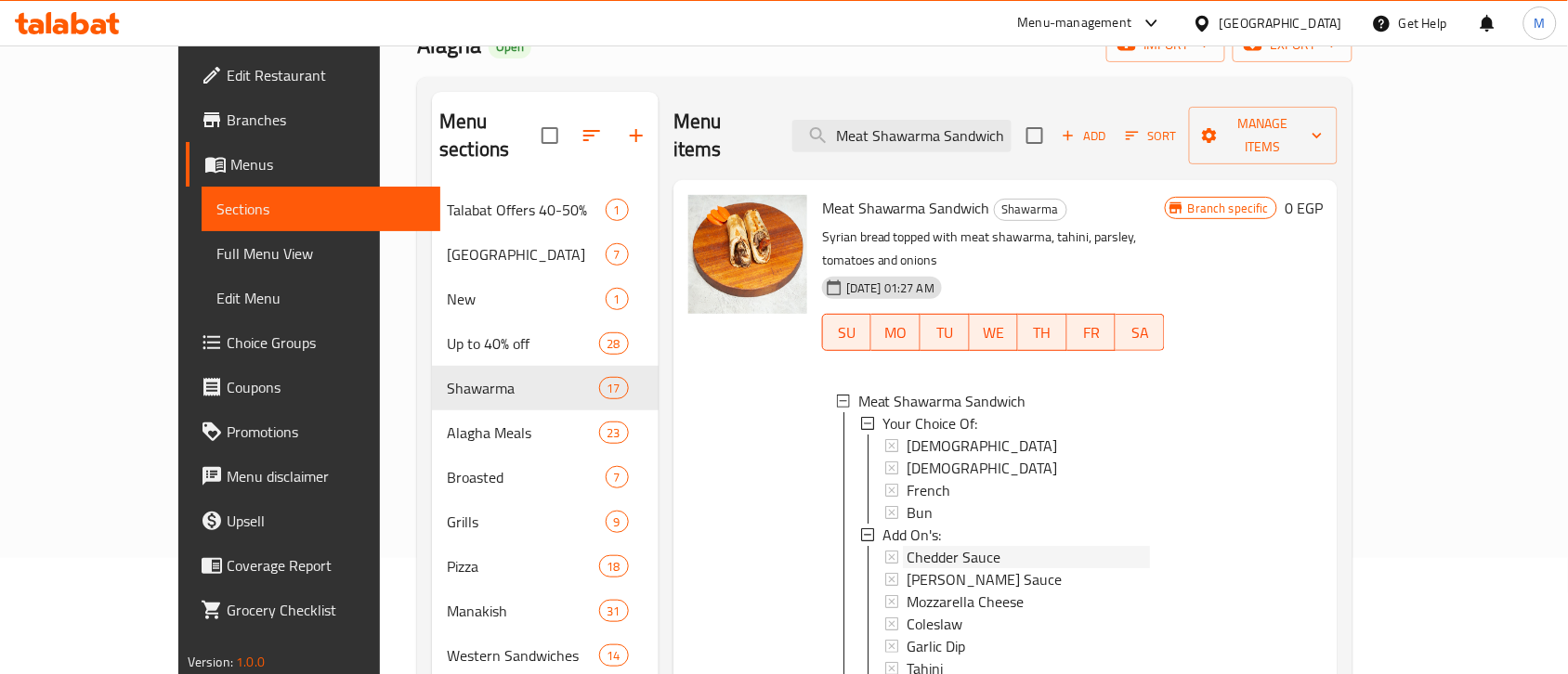
click at [936, 546] on span "Chedder Sauce" at bounding box center [954, 557] width 94 height 23
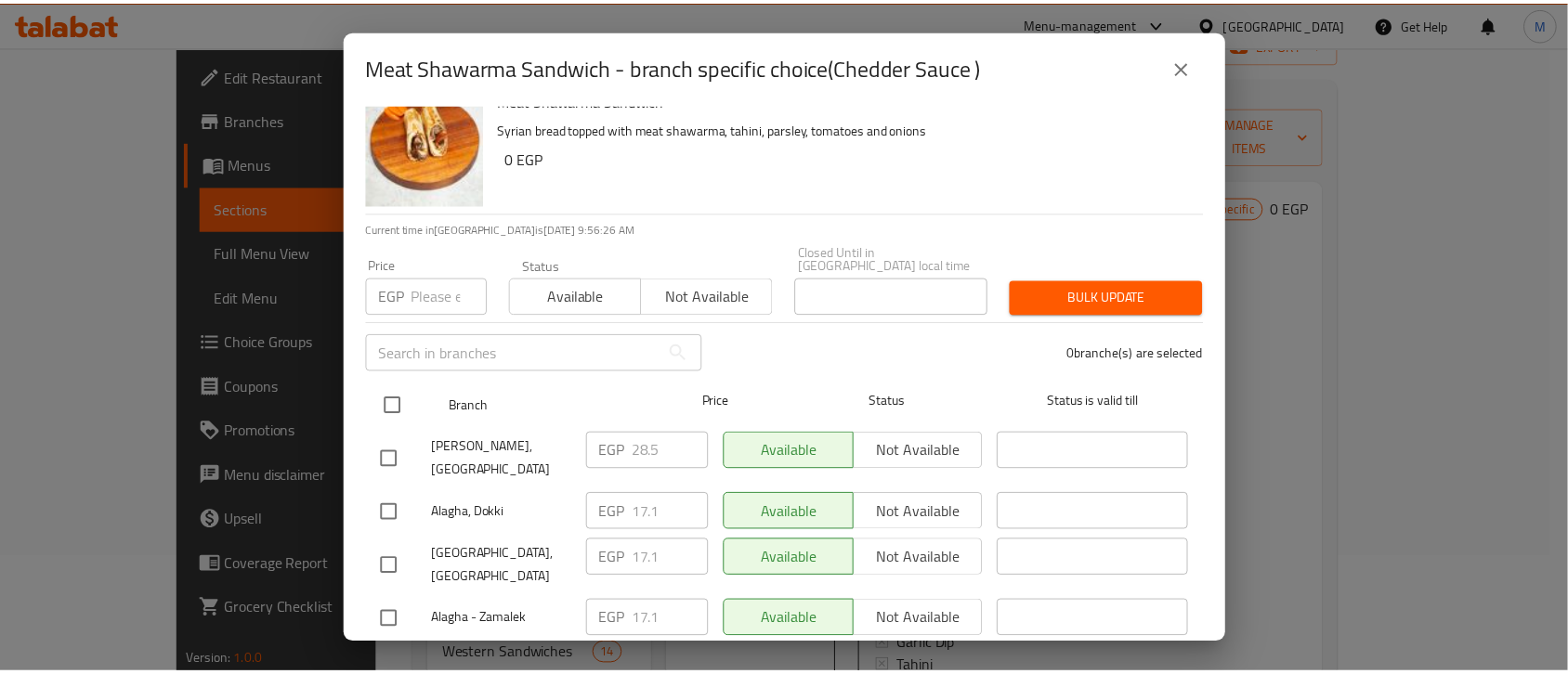
scroll to position [30, 0]
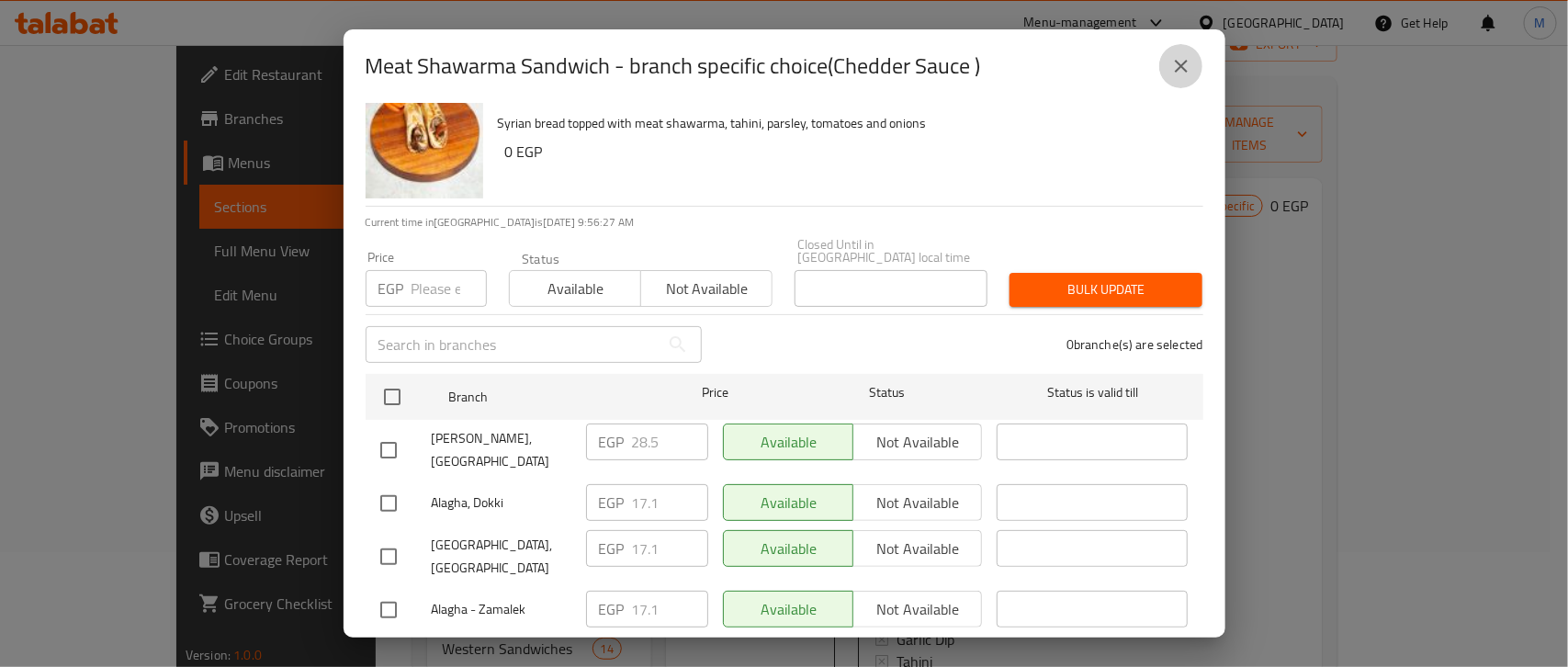
click at [1177, 70] on icon "close" at bounding box center [1181, 66] width 13 height 13
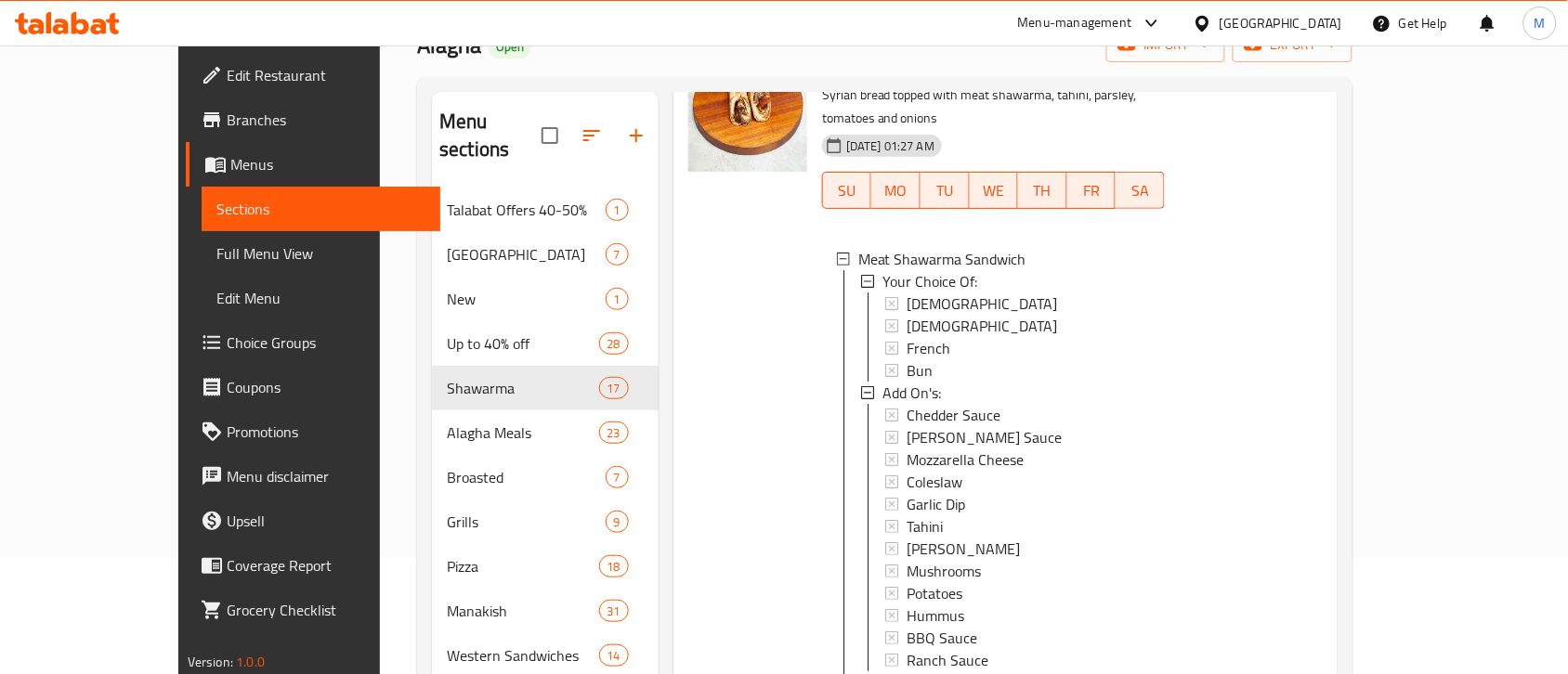
scroll to position [156, 0]
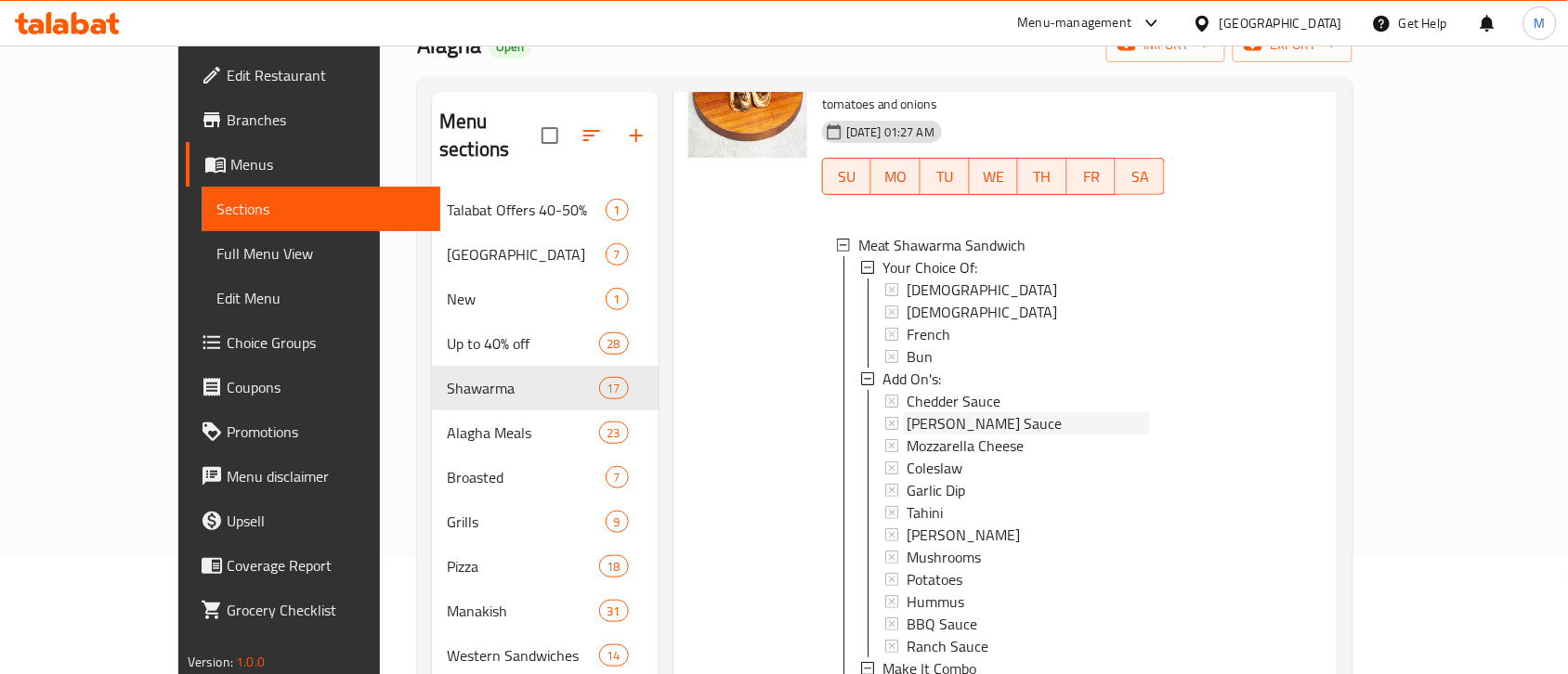
click at [929, 412] on span "[PERSON_NAME] Sauce" at bounding box center [984, 424] width 155 height 23
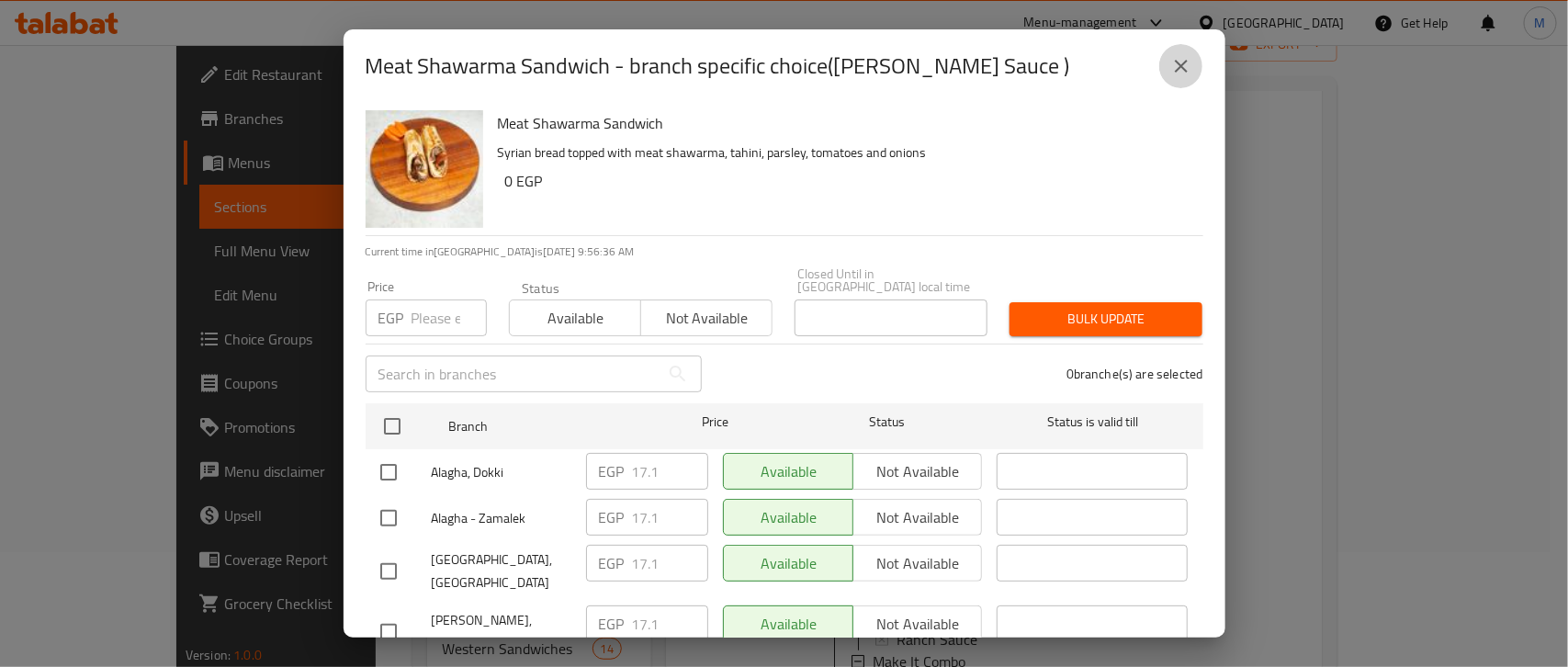
click at [1178, 61] on icon "close" at bounding box center [1181, 66] width 22 height 22
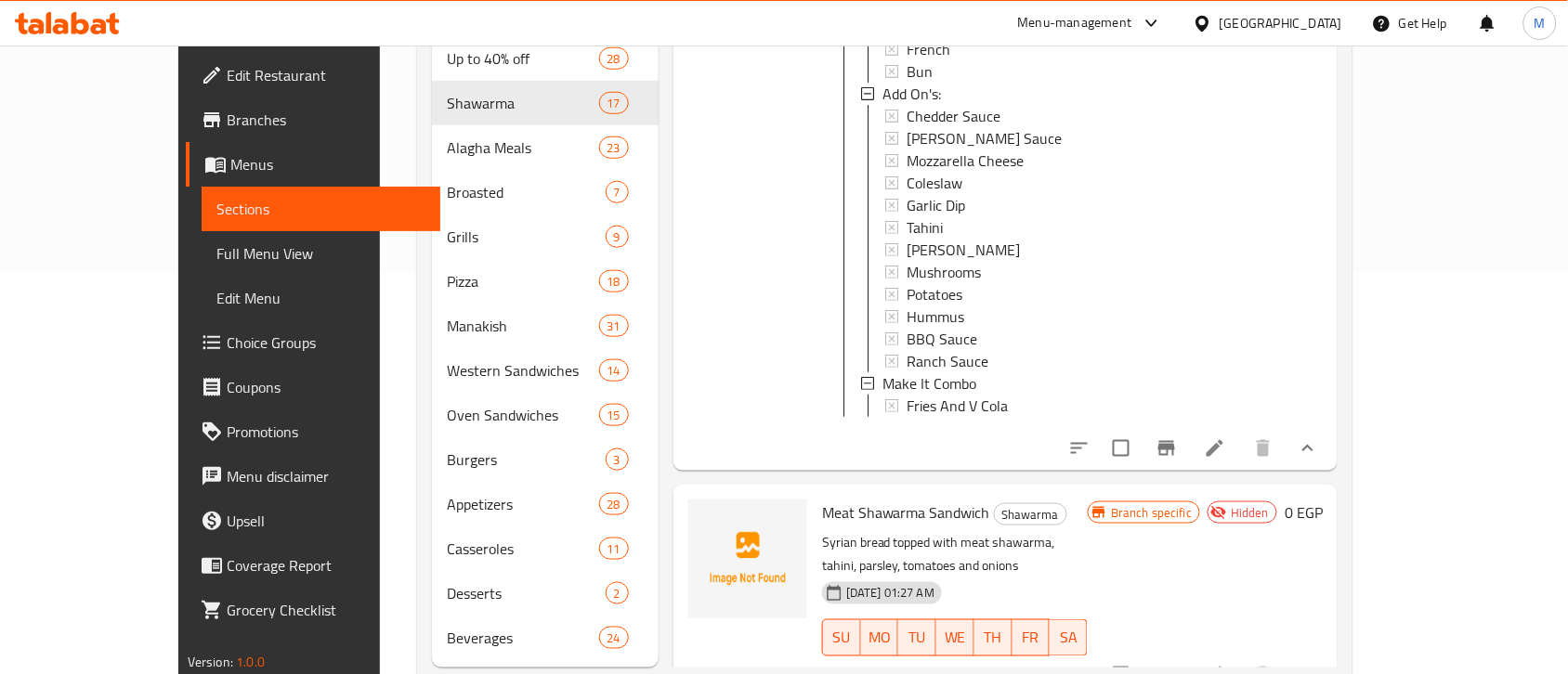
scroll to position [418, 0]
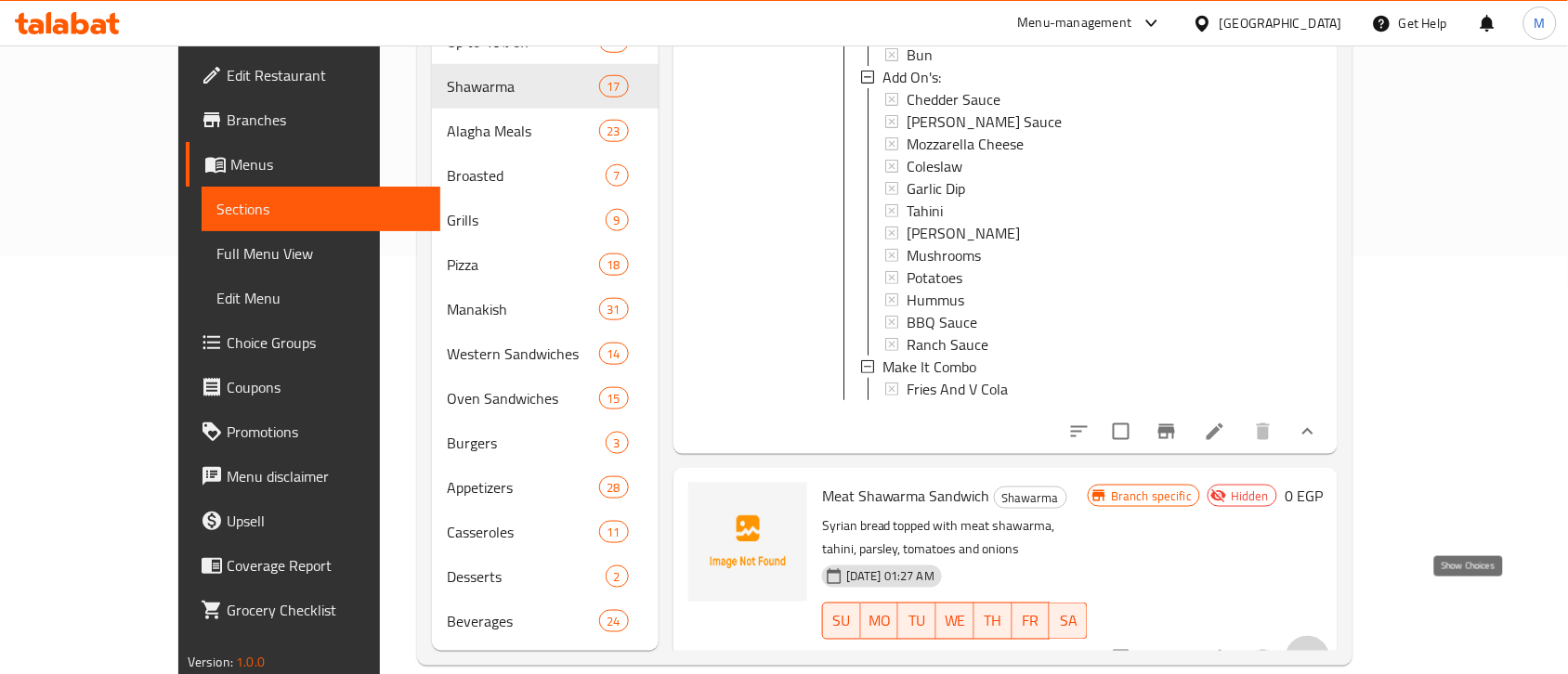
click at [1318, 647] on icon "show more" at bounding box center [1308, 658] width 23 height 23
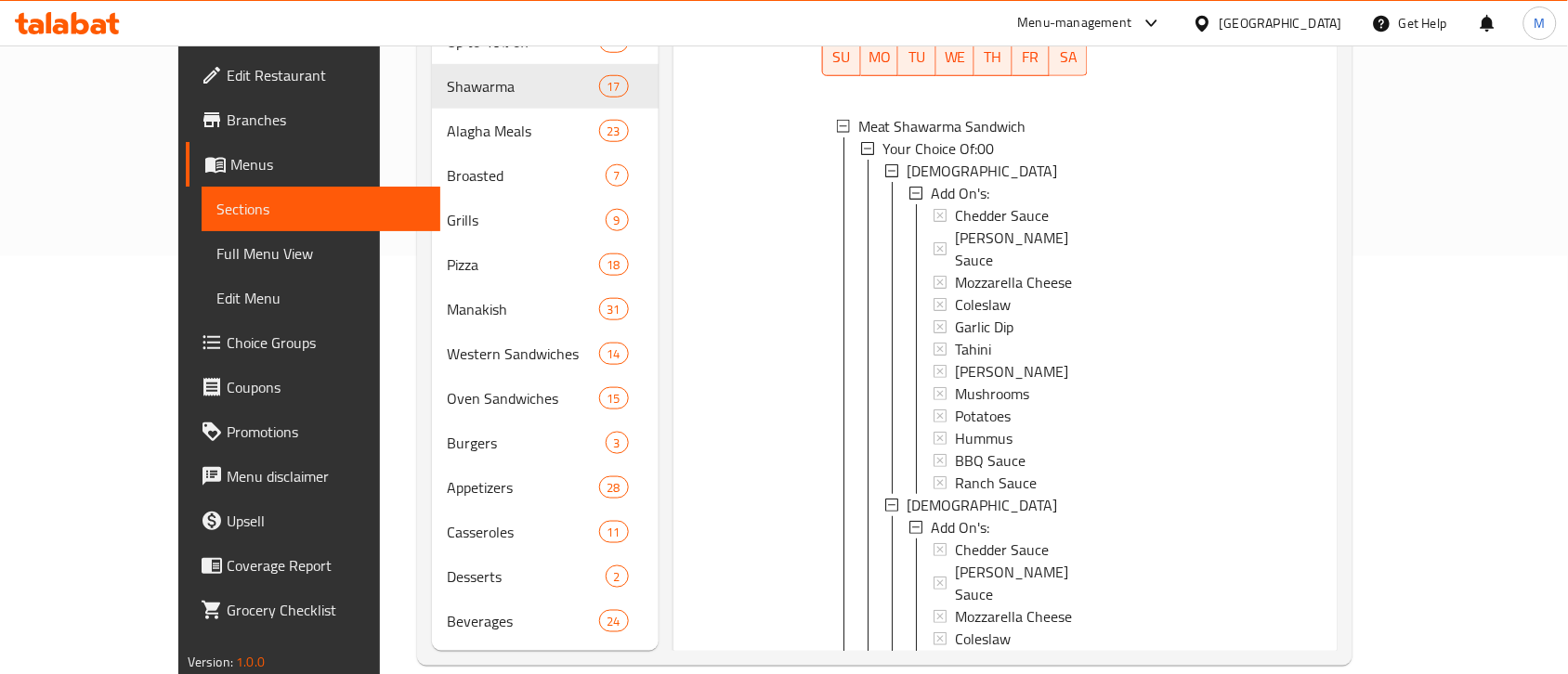
scroll to position [736, 0]
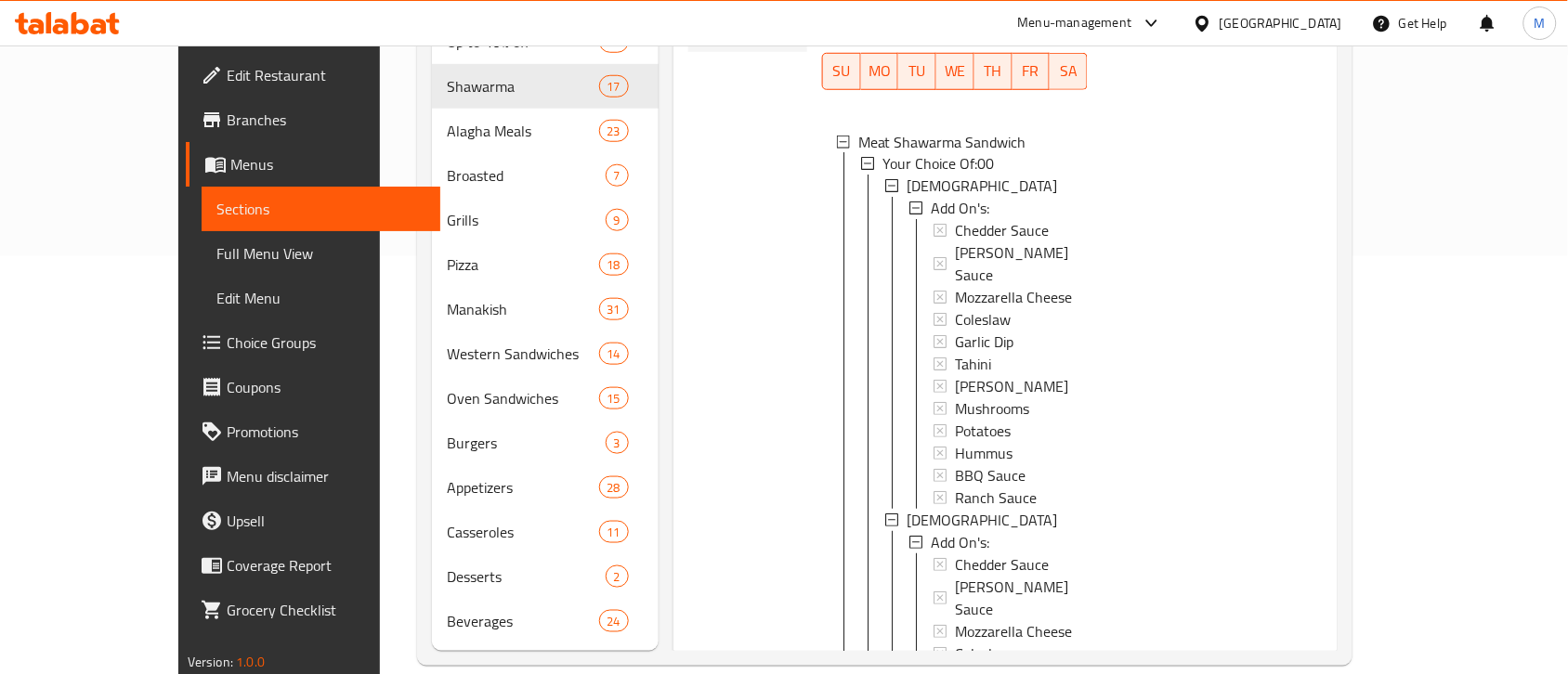
scroll to position [589, 0]
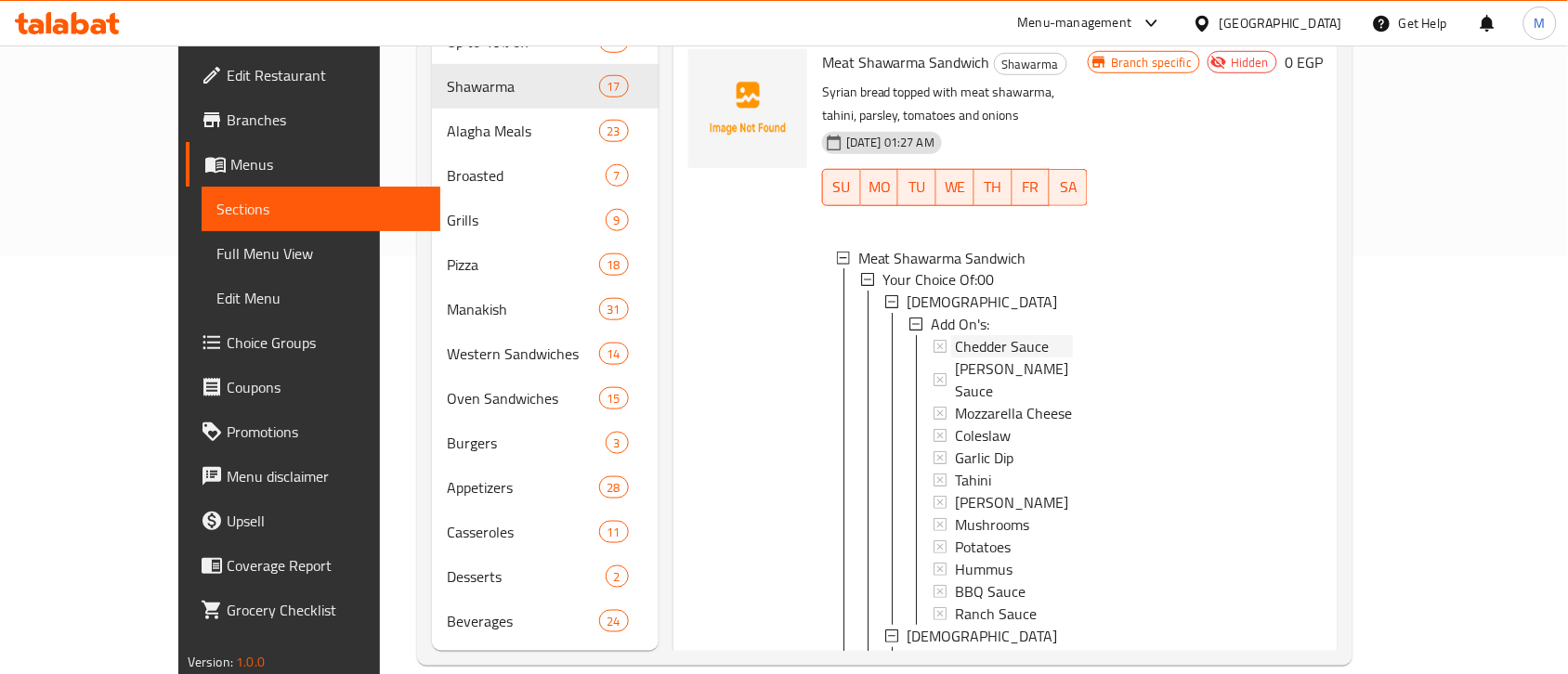
click at [955, 336] on span "Chedder Sauce" at bounding box center [1002, 347] width 94 height 23
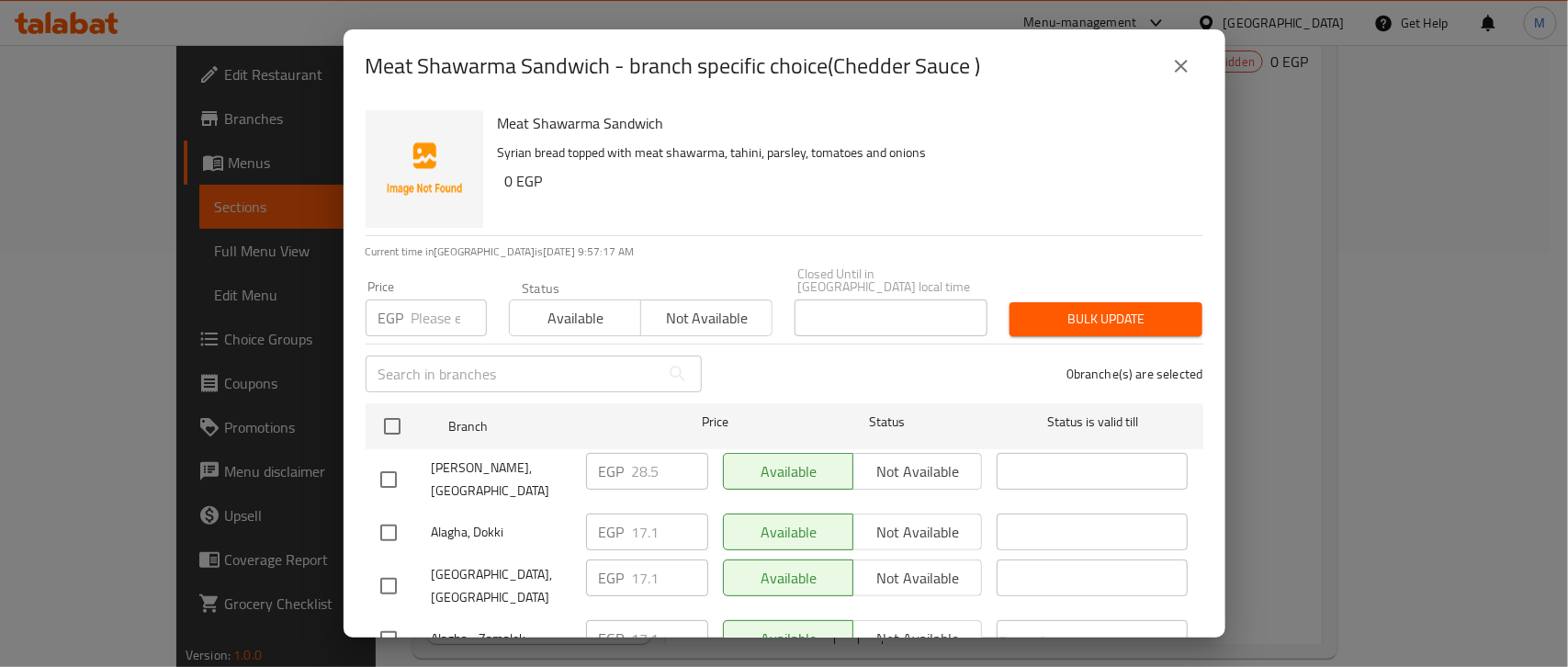
click at [1177, 67] on icon "close" at bounding box center [1181, 66] width 22 height 22
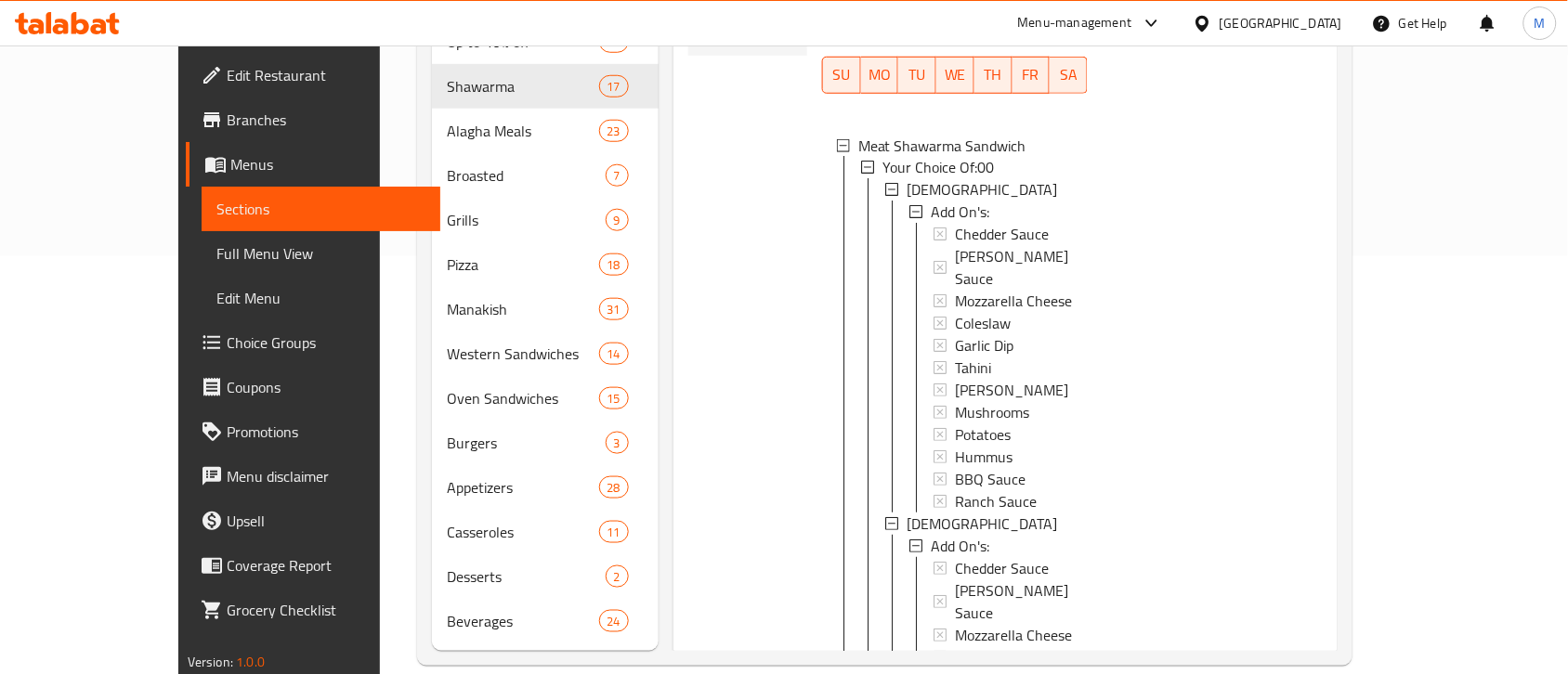
scroll to position [623, 0]
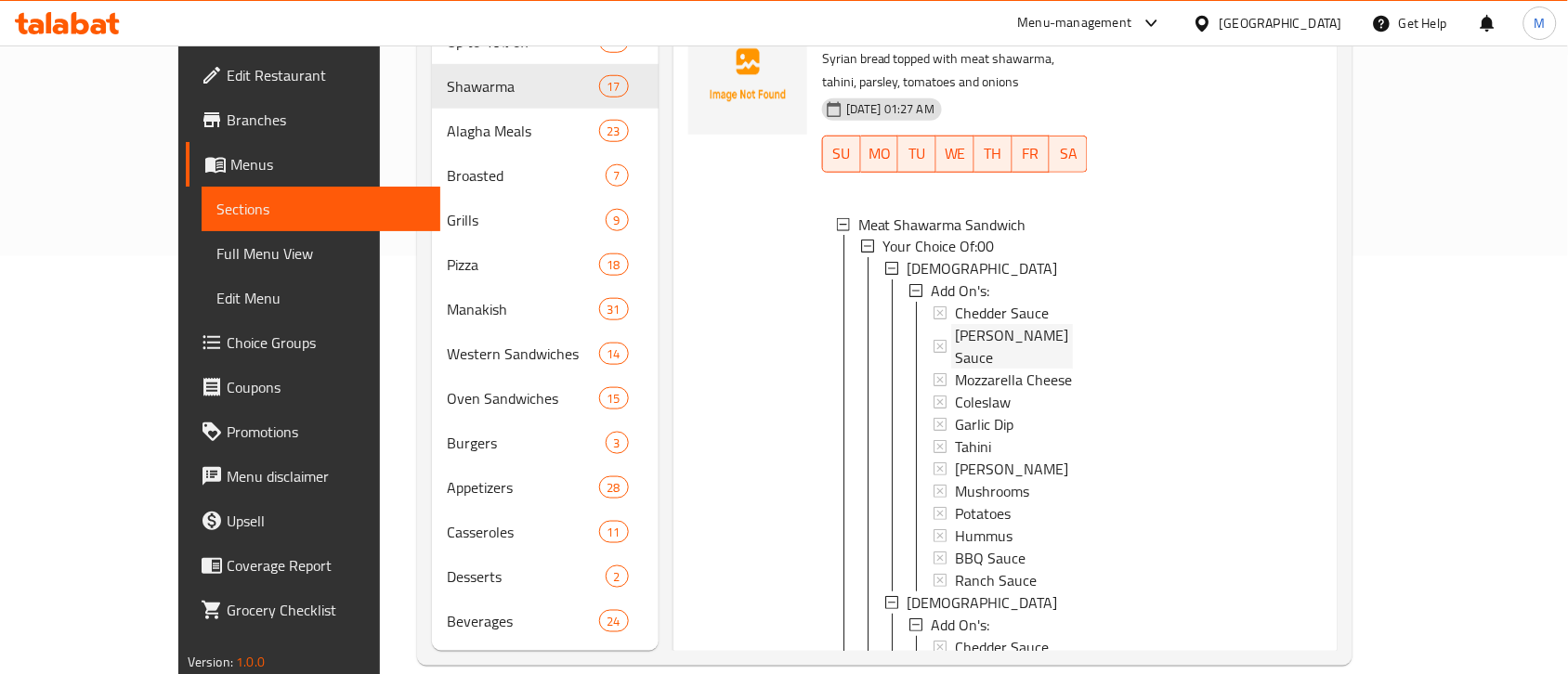
click at [979, 325] on span "[PERSON_NAME] Sauce" at bounding box center [1013, 346] width 118 height 44
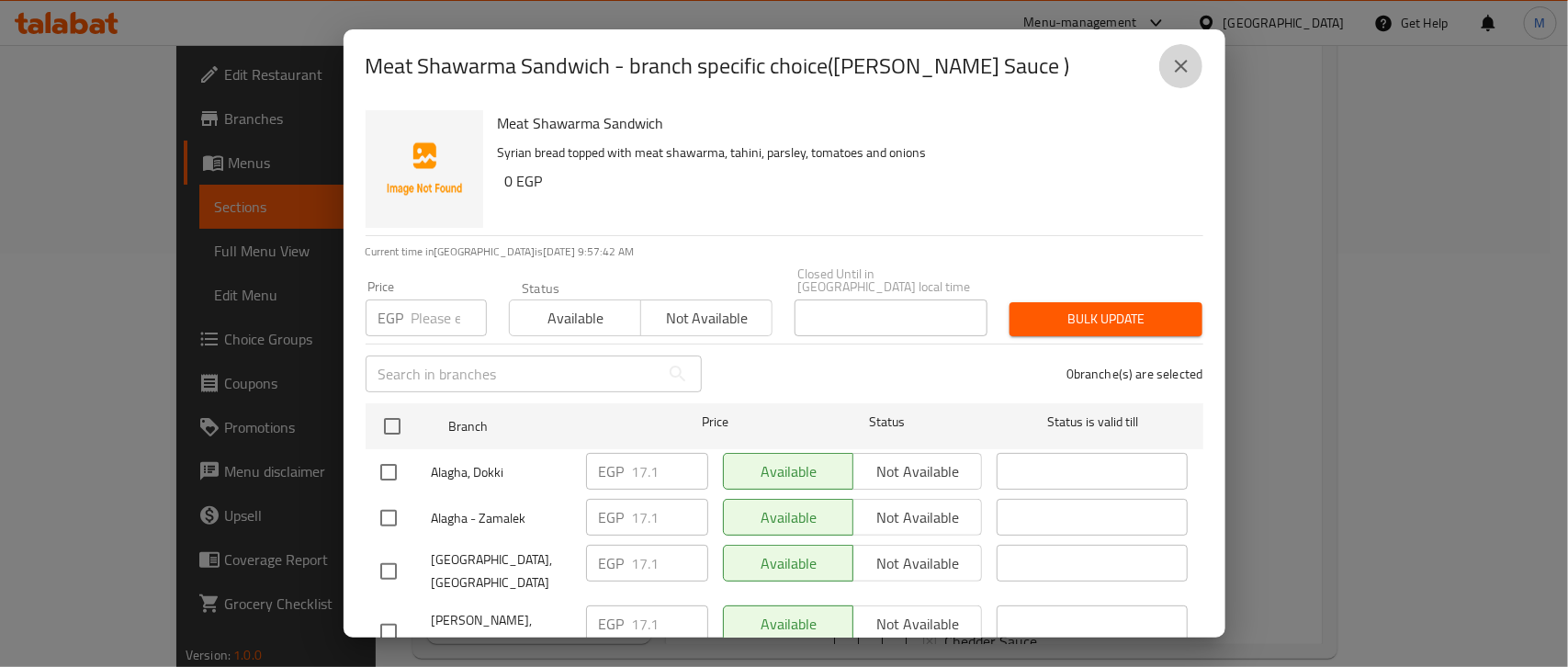
click at [1183, 61] on icon "close" at bounding box center [1181, 66] width 22 height 22
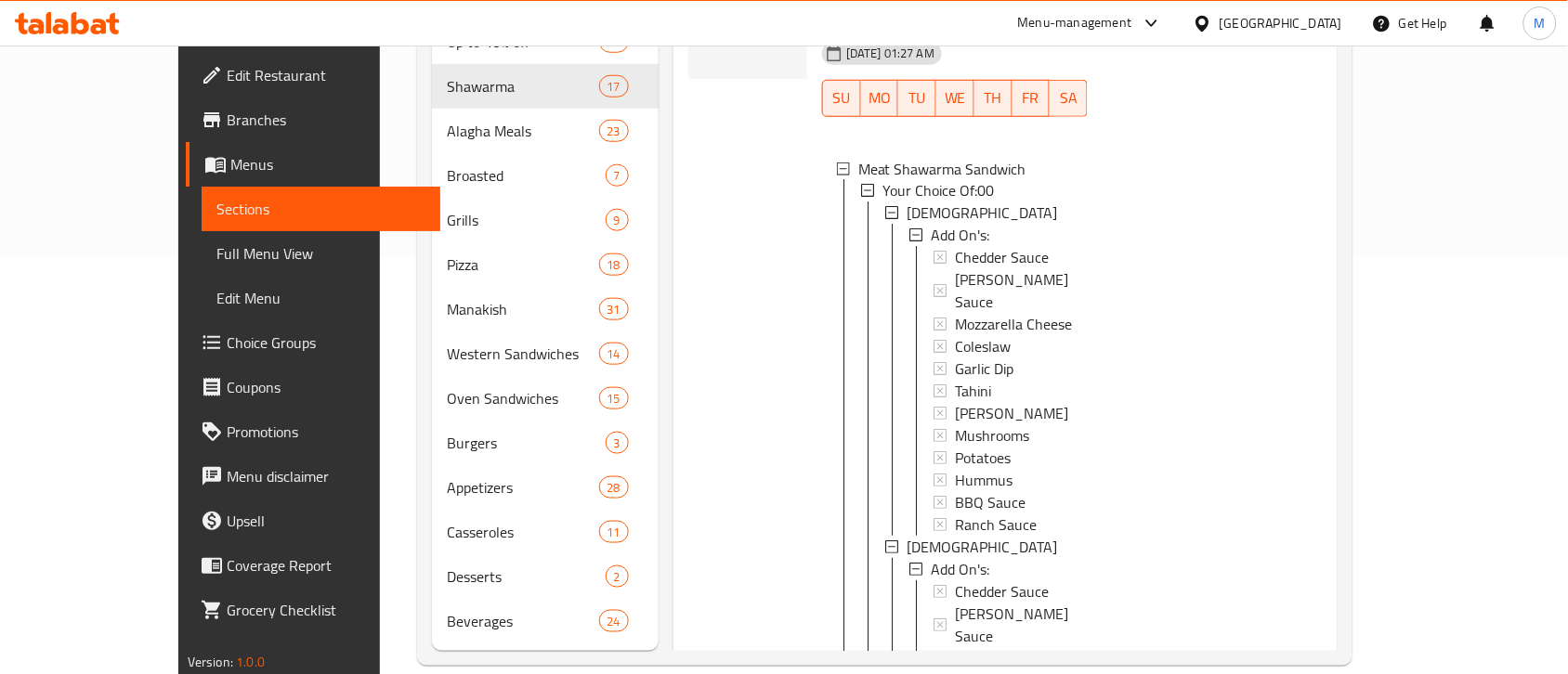
scroll to position [645, 0]
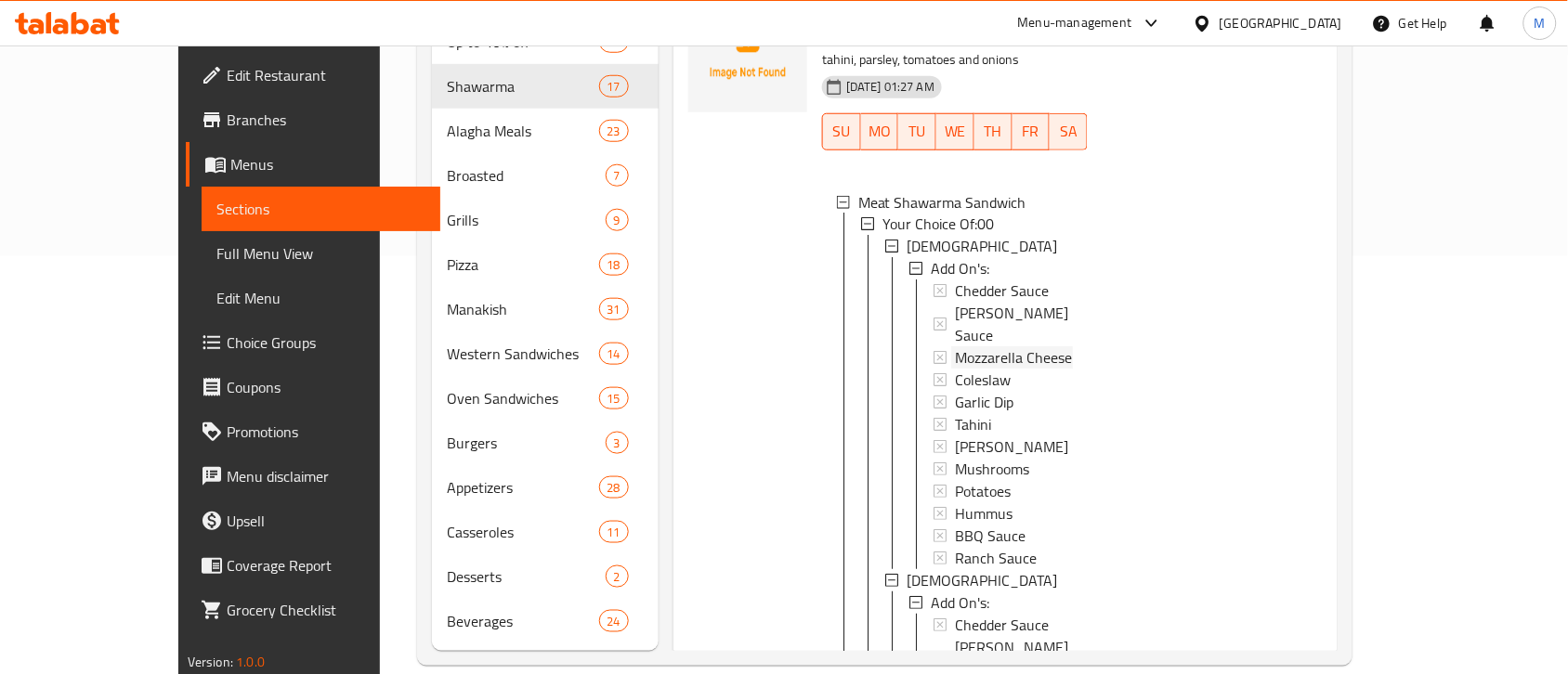
click at [999, 347] on span "Mozzarella Cheese" at bounding box center [1013, 359] width 117 height 23
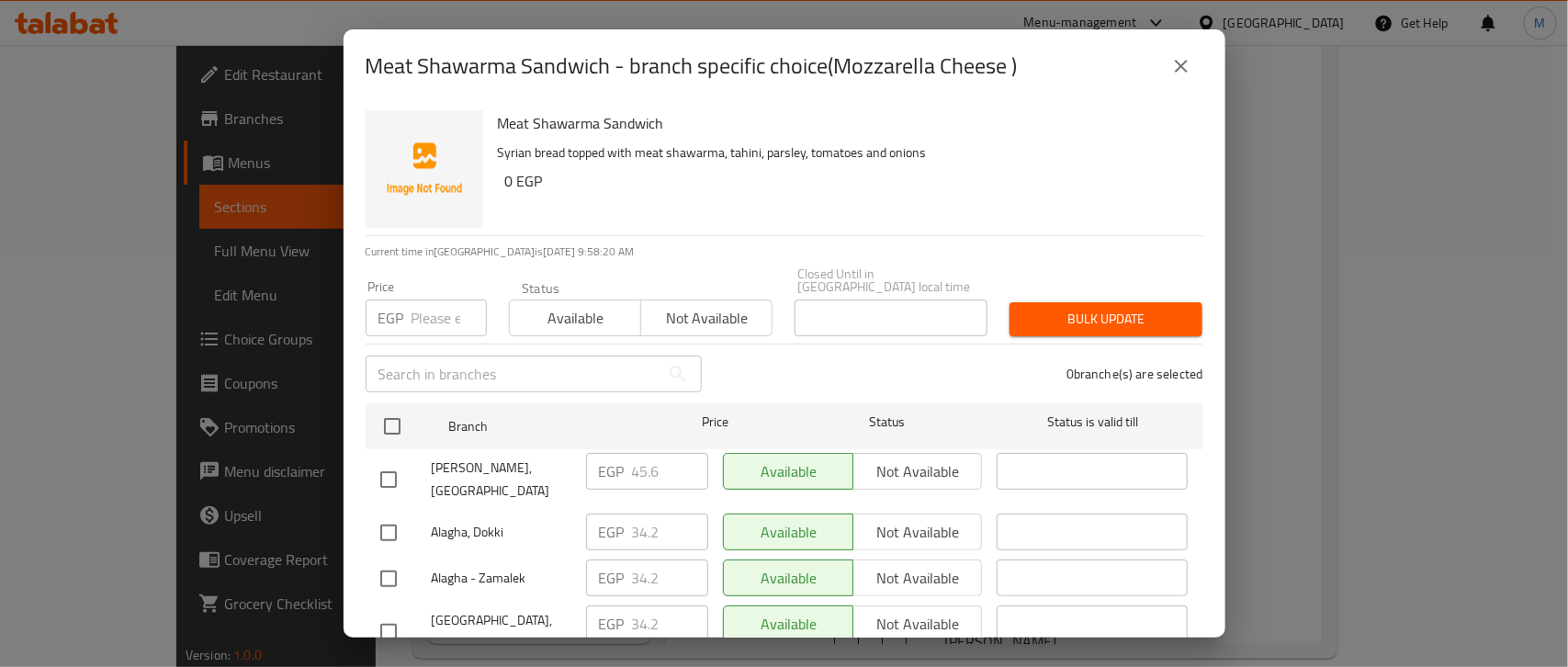
click at [1187, 71] on icon "close" at bounding box center [1181, 66] width 22 height 22
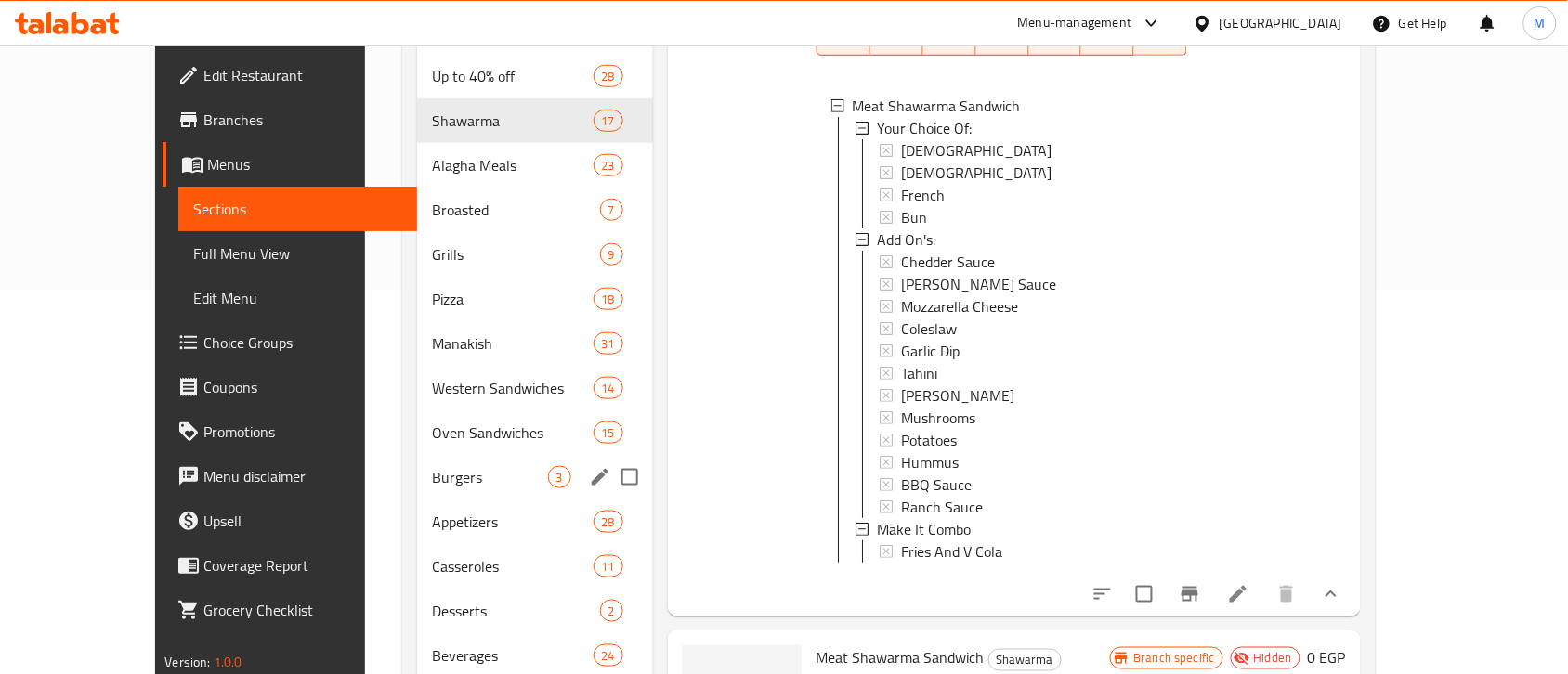
scroll to position [0, 0]
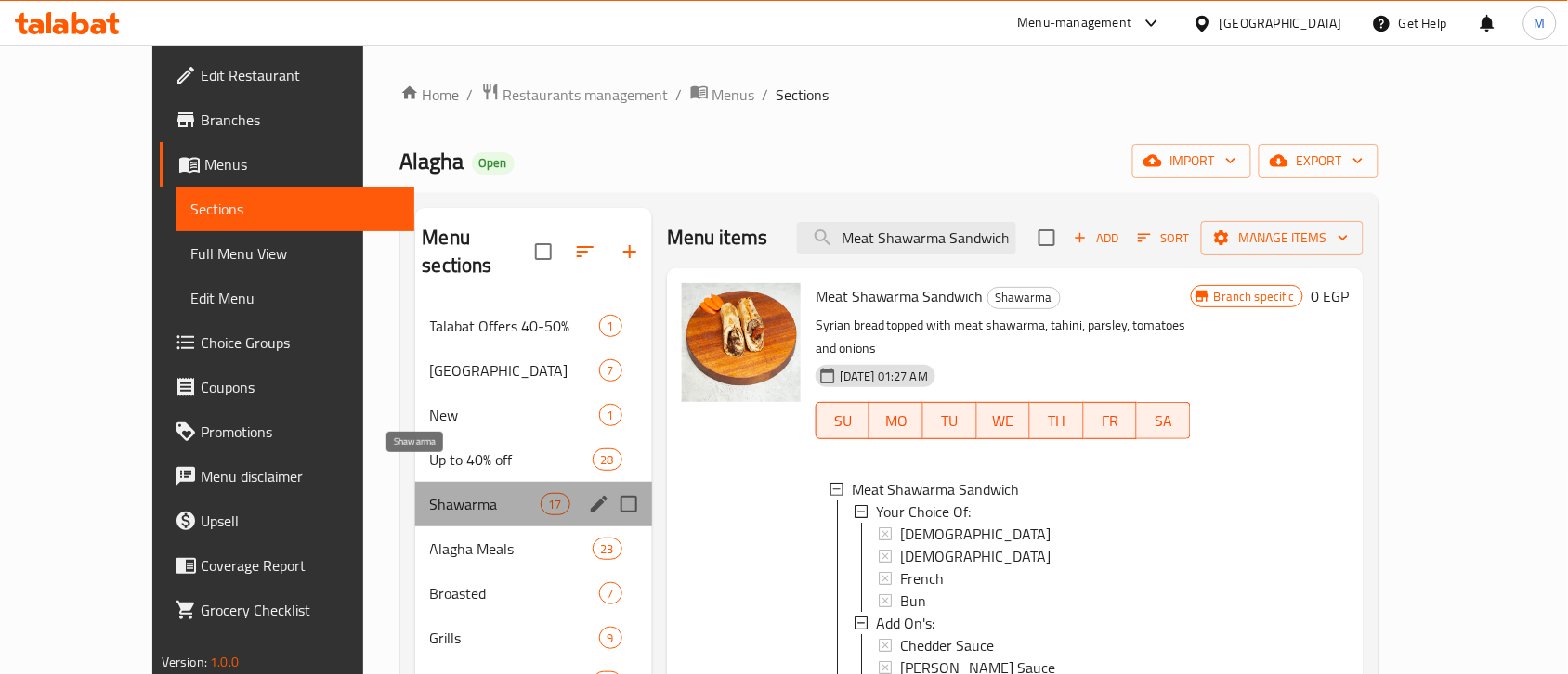
click at [430, 493] on span "Shawarma" at bounding box center [485, 505] width 110 height 23
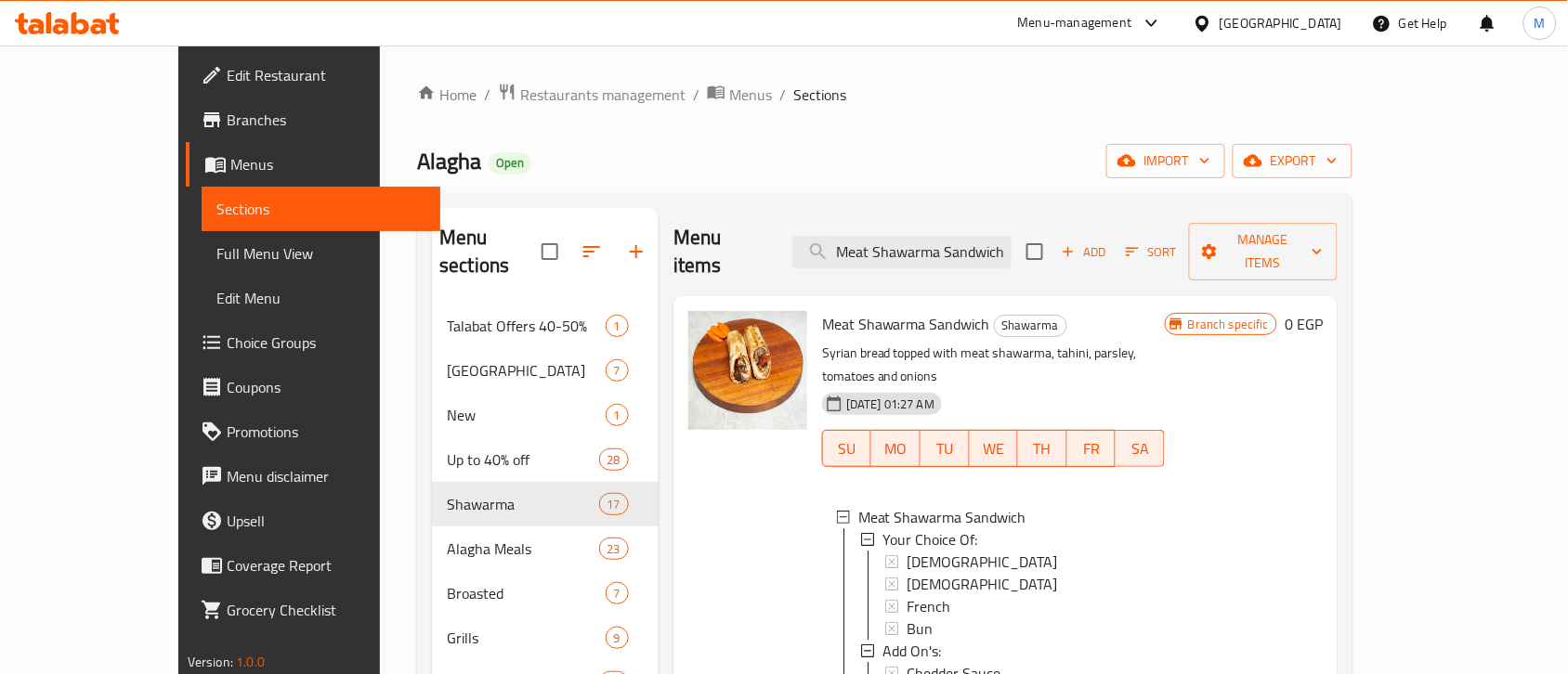
click at [979, 255] on div "Menu items Meat Shawarma Sandwich Add Sort Manage items" at bounding box center [1005, 252] width 664 height 88
click at [973, 251] on input "Meat Shawarma Sandwich" at bounding box center [901, 252] width 219 height 33
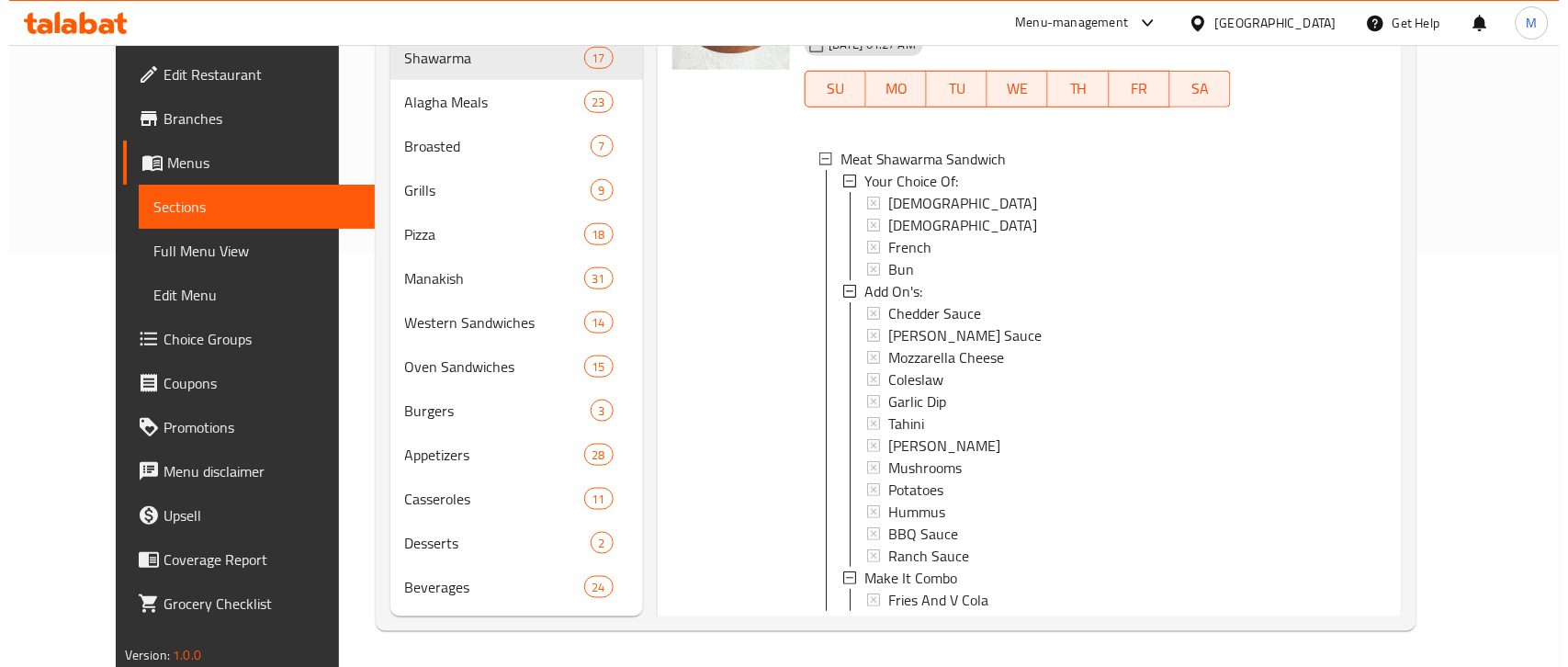
scroll to position [2, 0]
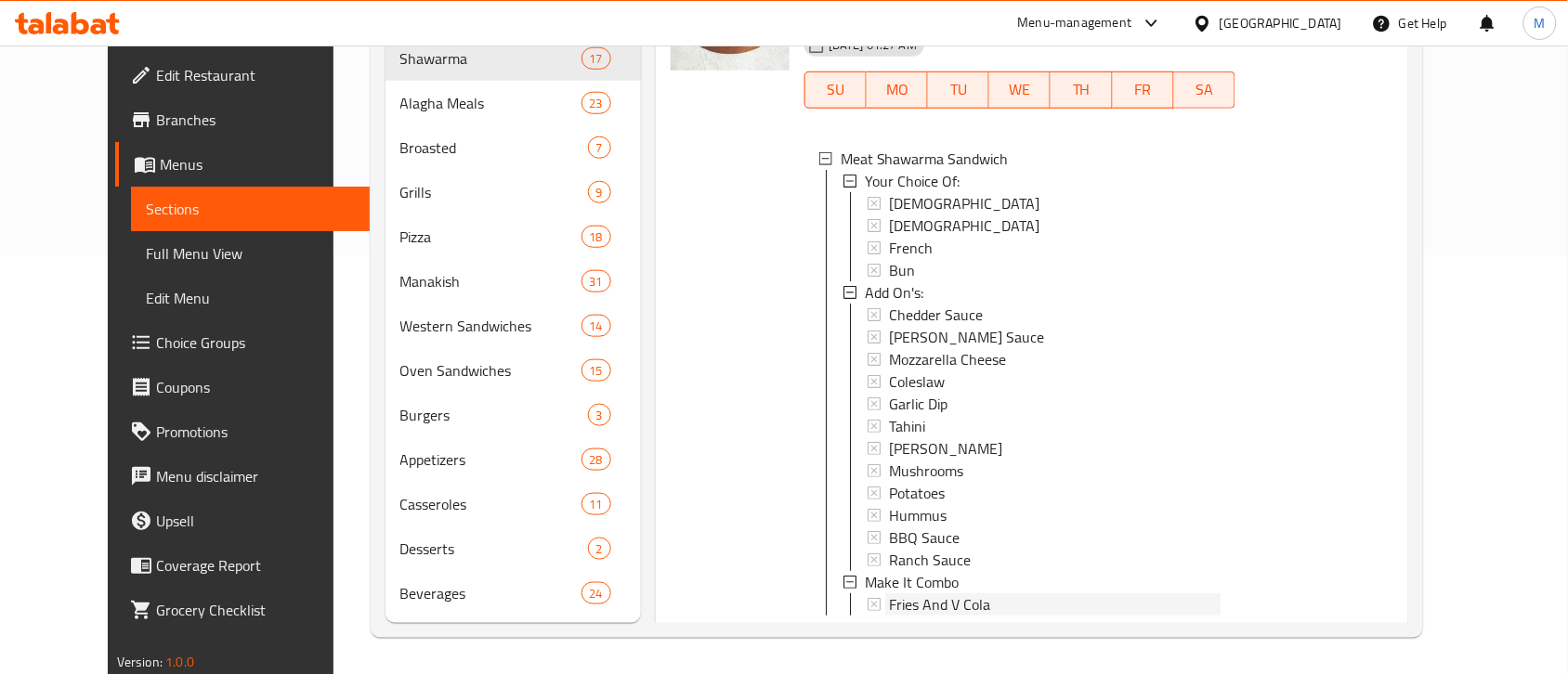
click at [929, 593] on span "Fries And V Cola" at bounding box center [940, 604] width 102 height 23
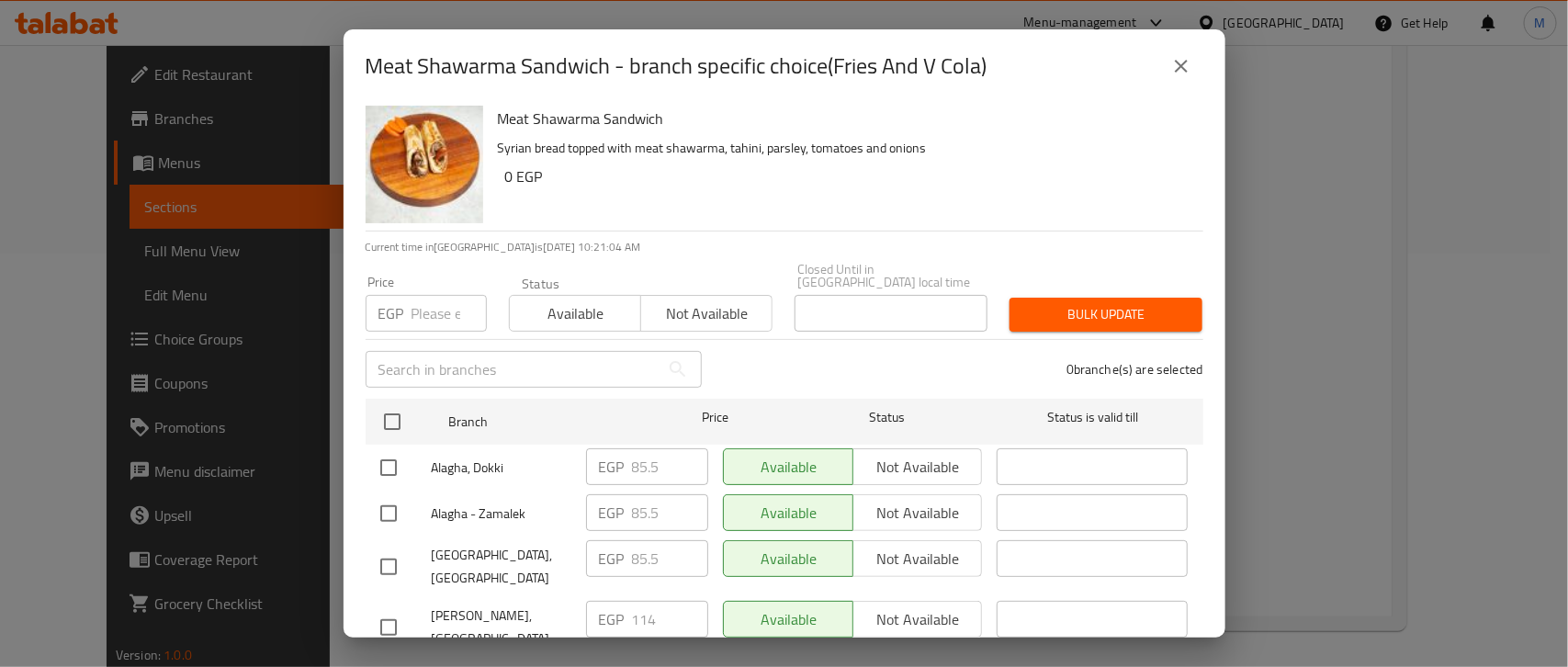
scroll to position [0, 0]
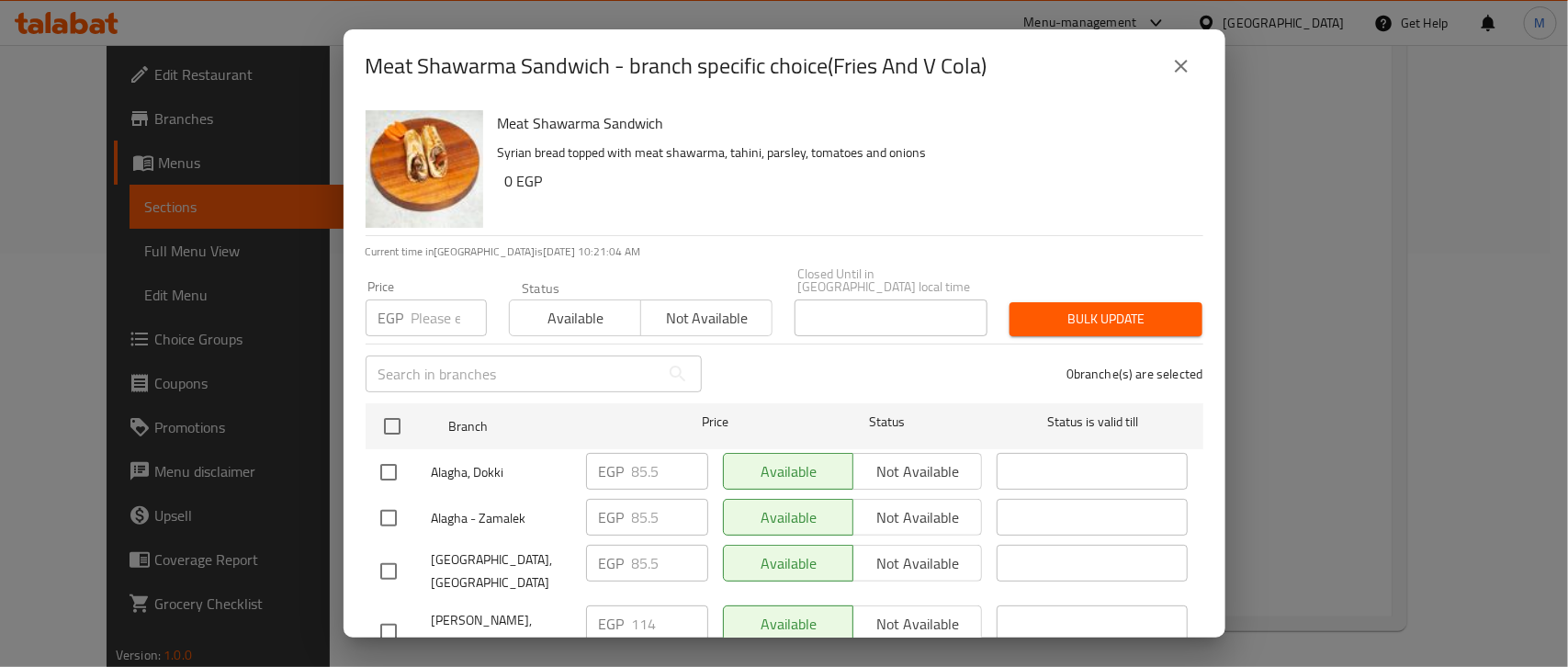
click at [1180, 65] on icon "close" at bounding box center [1181, 66] width 13 height 13
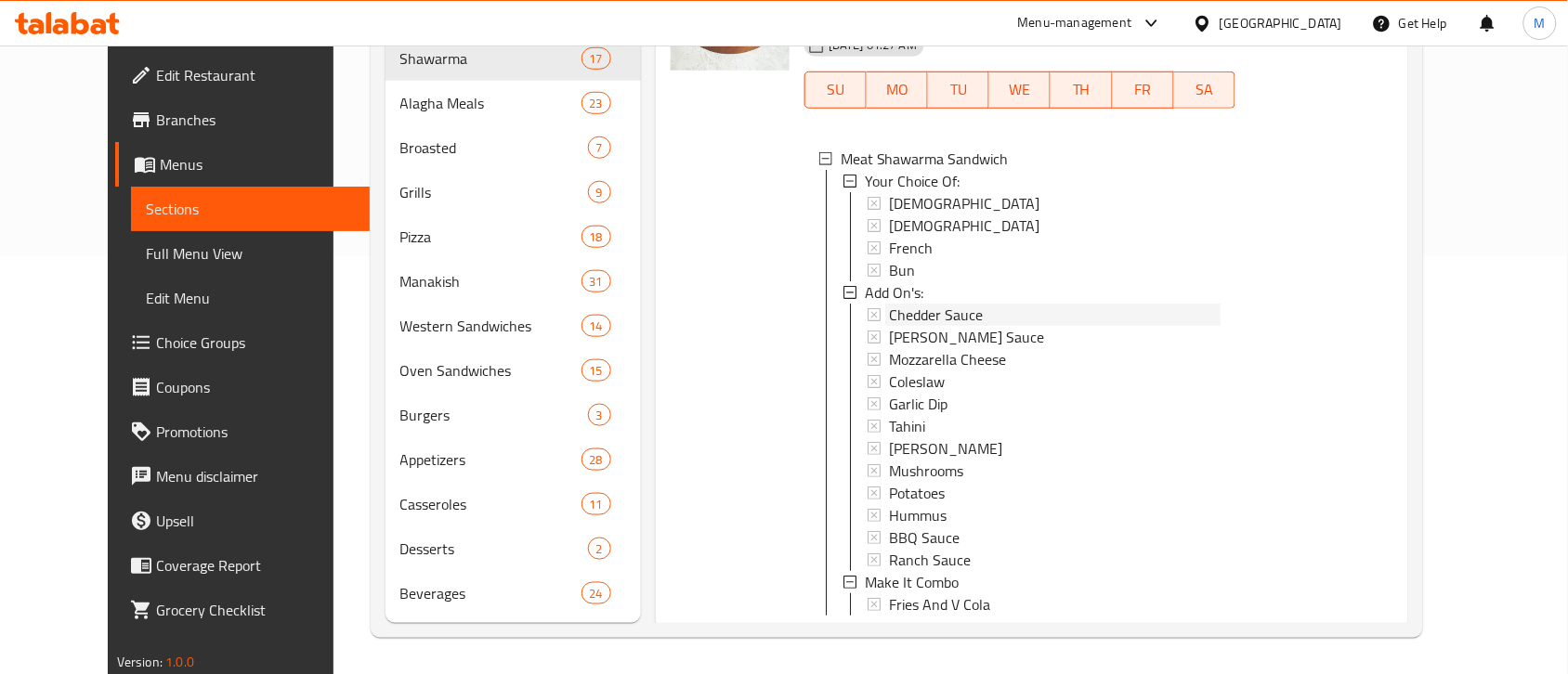
click at [921, 304] on span "Chedder Sauce" at bounding box center [936, 315] width 94 height 23
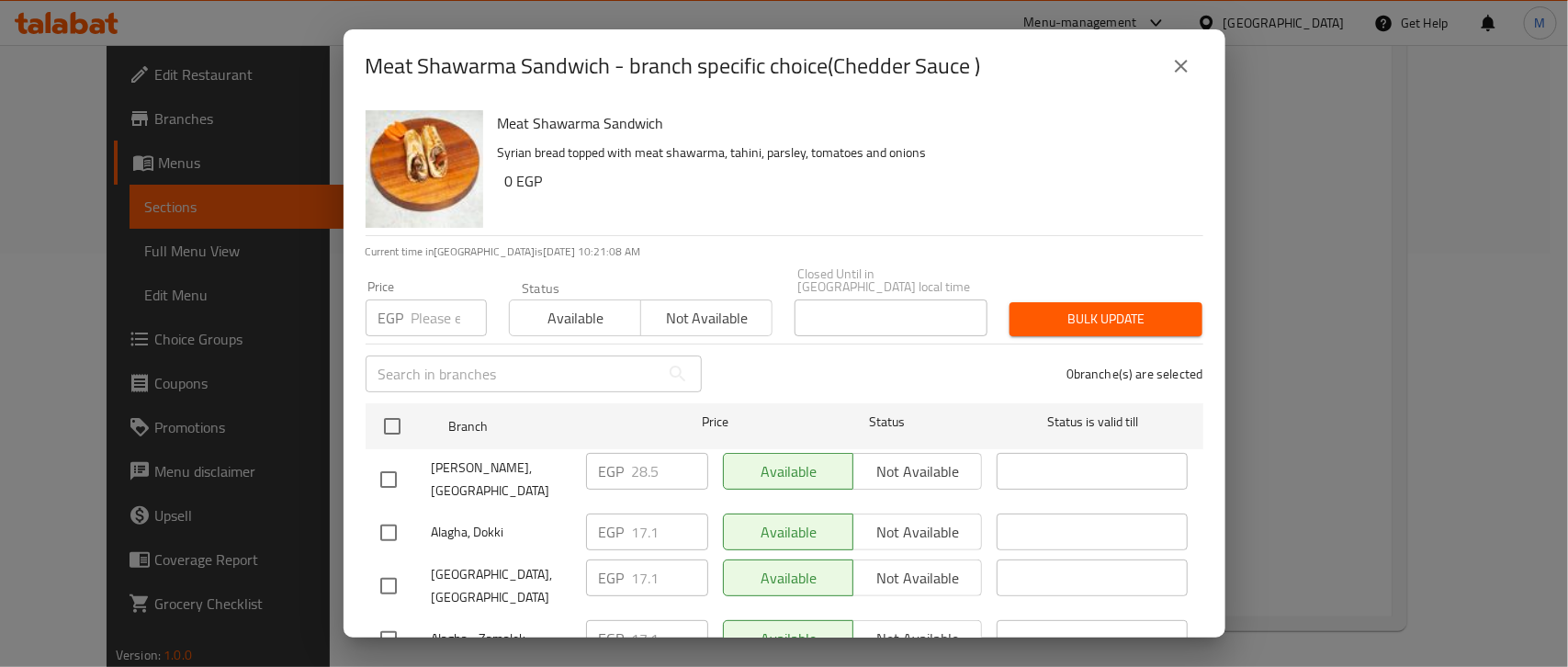
click at [1175, 67] on icon "close" at bounding box center [1181, 66] width 22 height 22
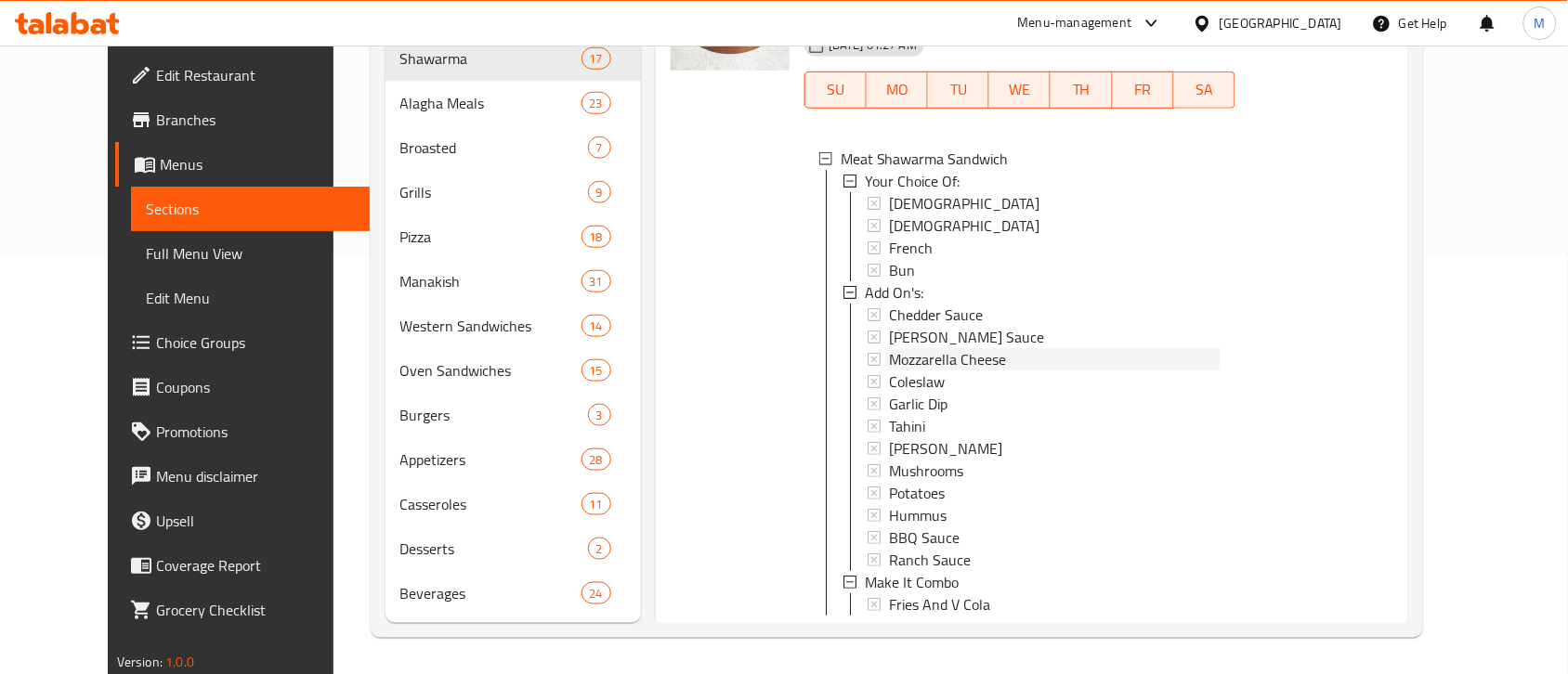
click at [919, 348] on span "Mozzarella Cheese" at bounding box center [947, 360] width 117 height 23
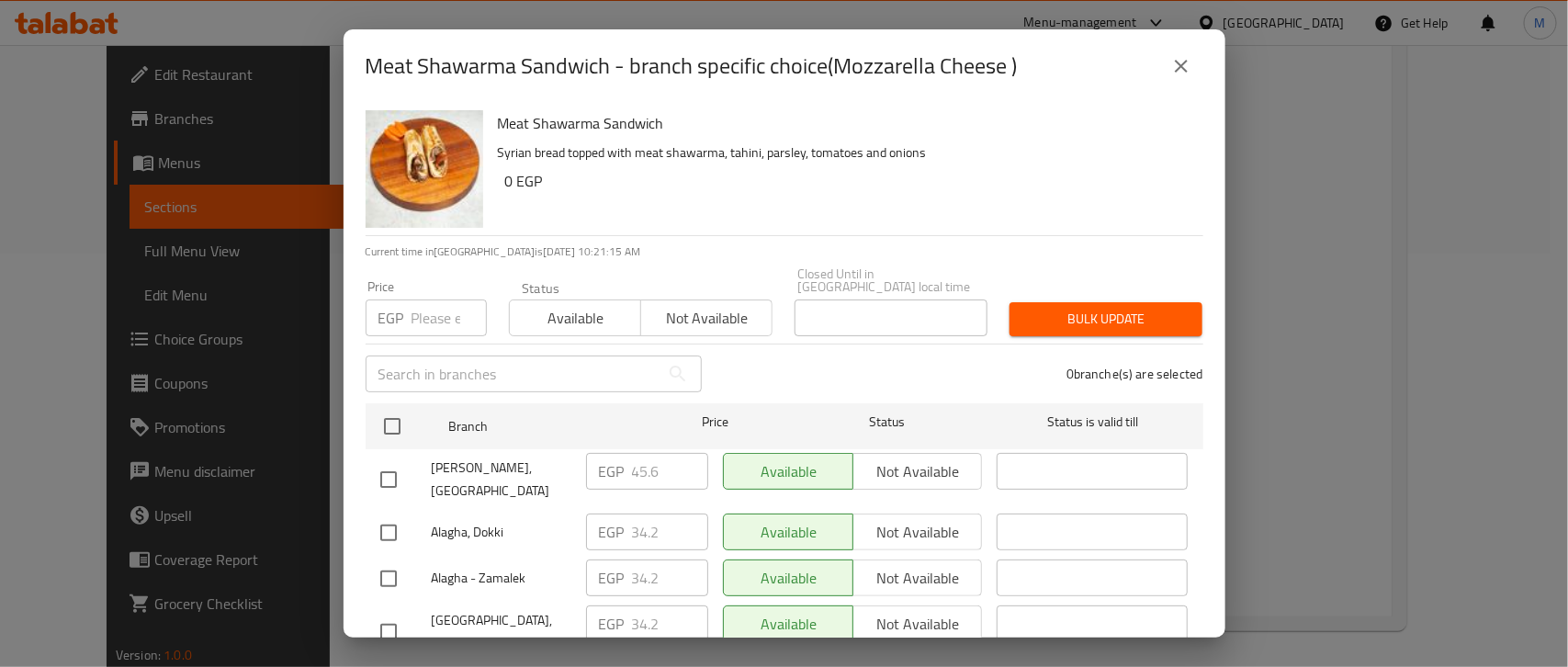
click at [1182, 67] on icon "close" at bounding box center [1181, 66] width 13 height 13
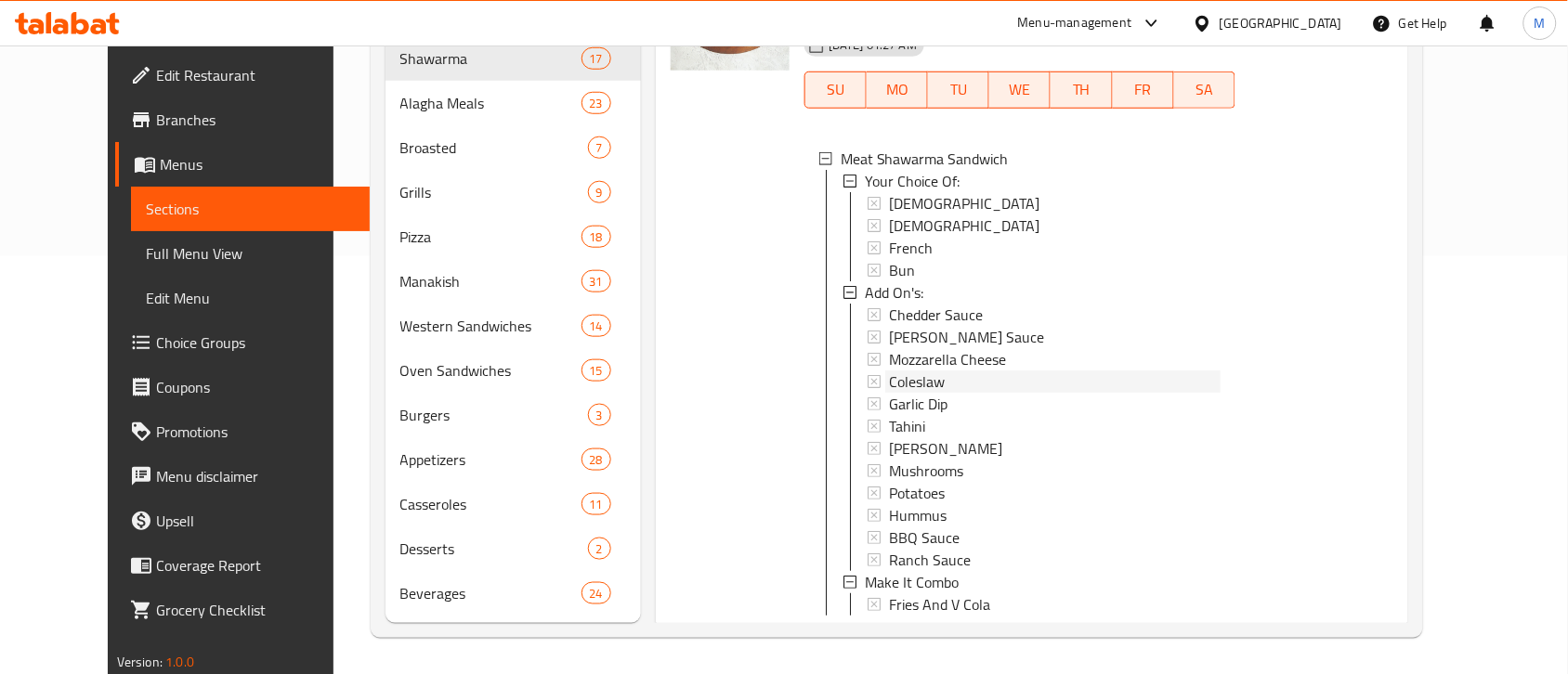
click at [908, 371] on span "Coleslaw" at bounding box center [916, 382] width 56 height 23
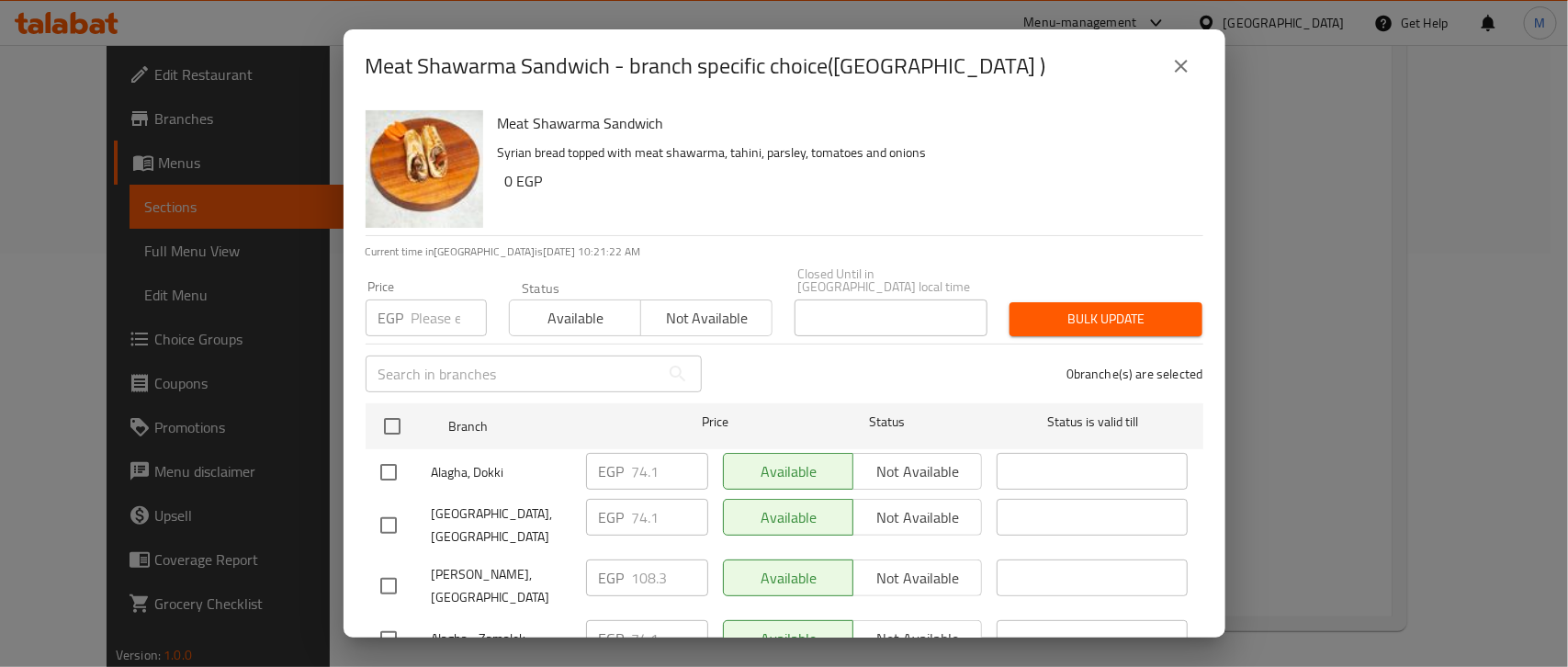
click at [1168, 66] on button "close" at bounding box center [1181, 65] width 44 height 44
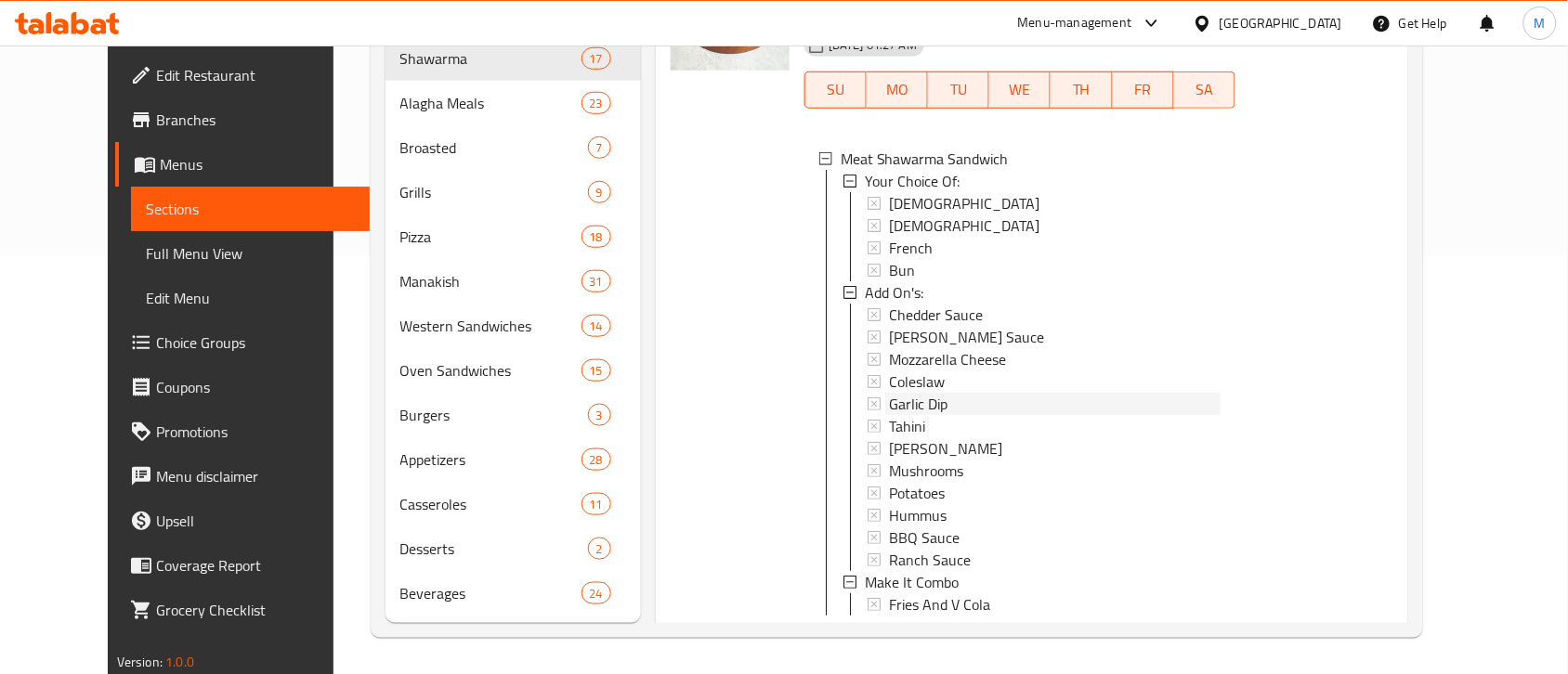
click at [899, 393] on span "Garlic Dip" at bounding box center [918, 404] width 58 height 23
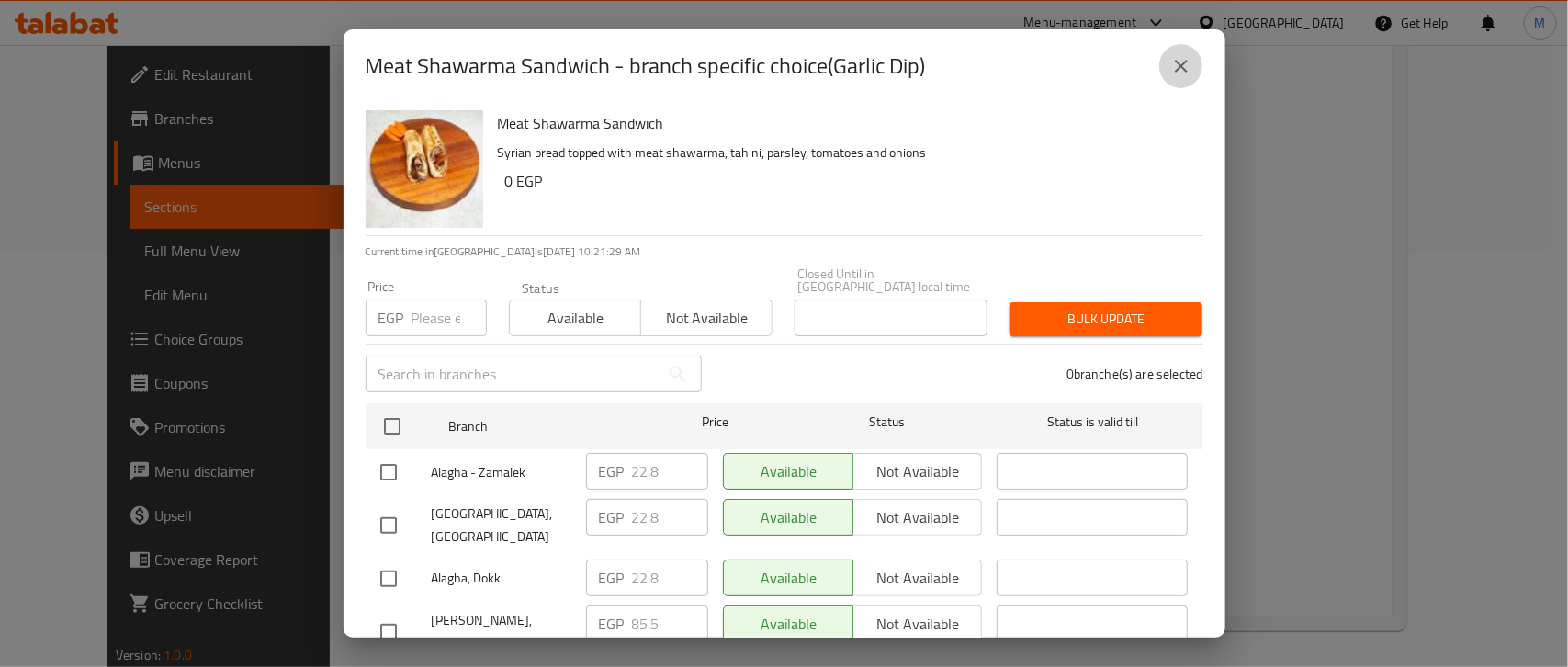
click at [1177, 66] on icon "close" at bounding box center [1181, 66] width 22 height 22
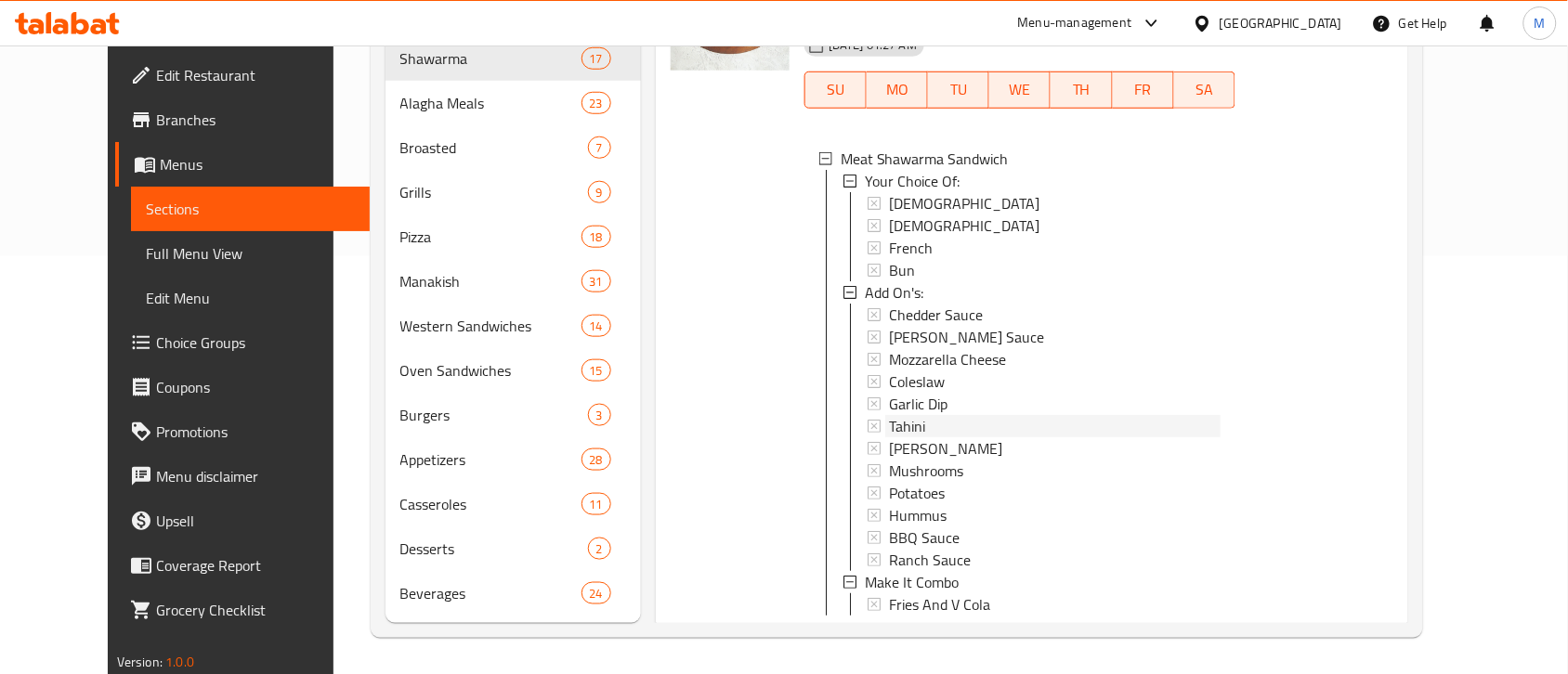
click at [902, 415] on div "Tahini" at bounding box center [1055, 426] width 331 height 23
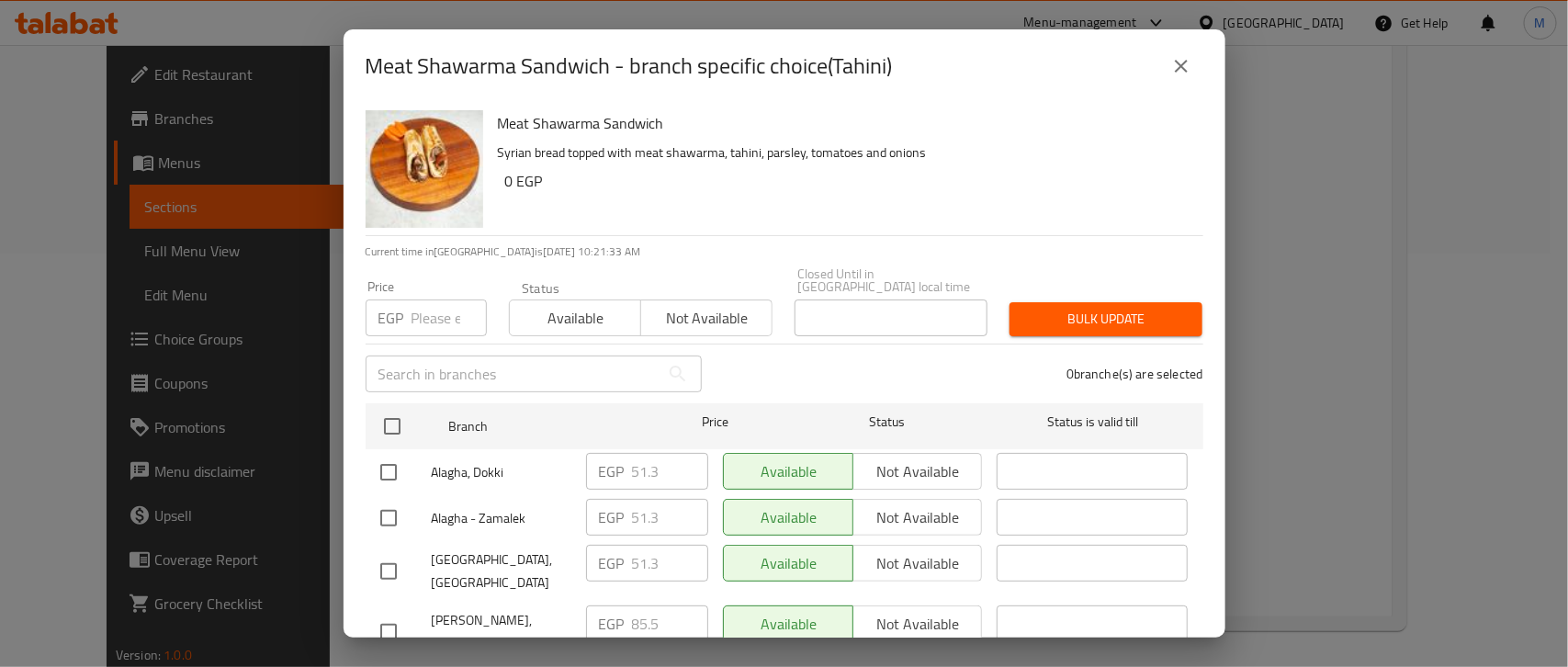
click at [1182, 65] on icon "close" at bounding box center [1181, 66] width 13 height 13
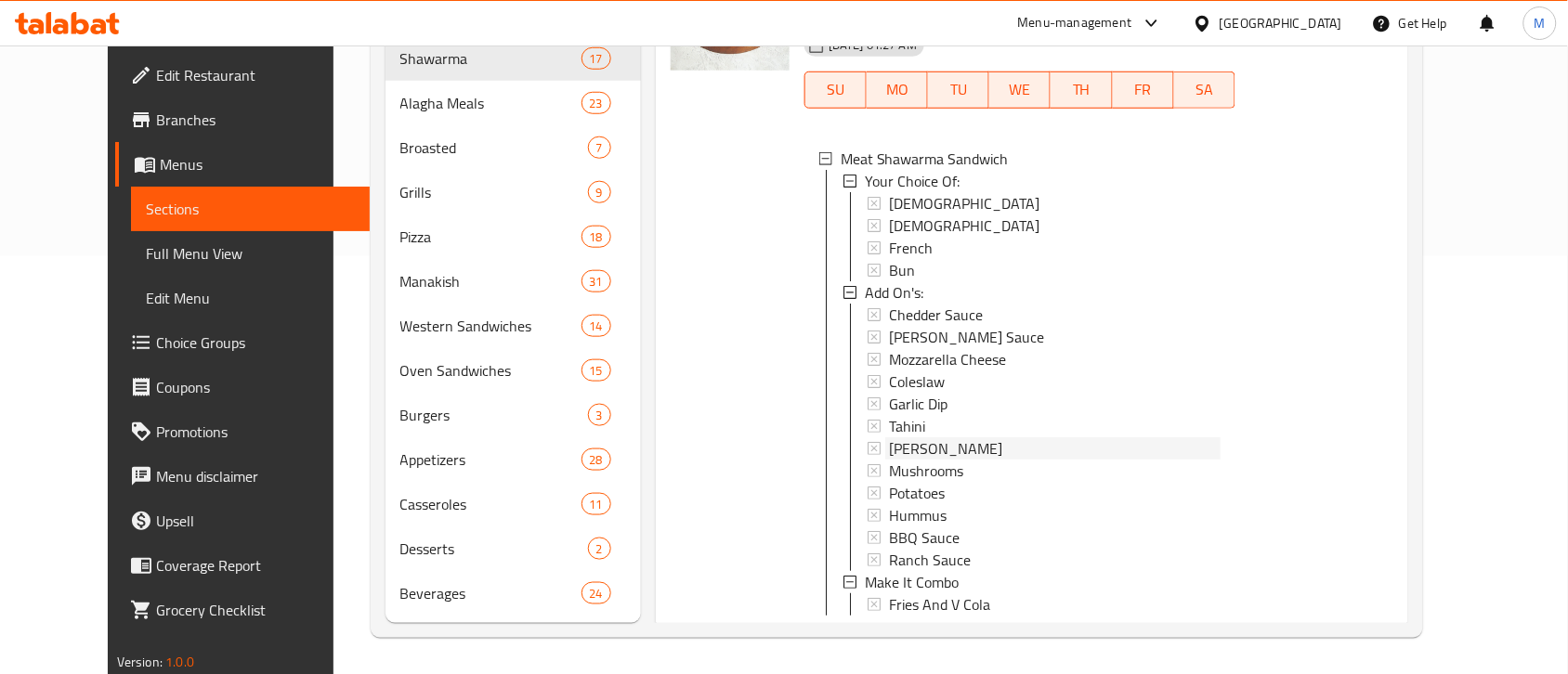
click at [894, 438] on span "[PERSON_NAME]" at bounding box center [946, 449] width 113 height 23
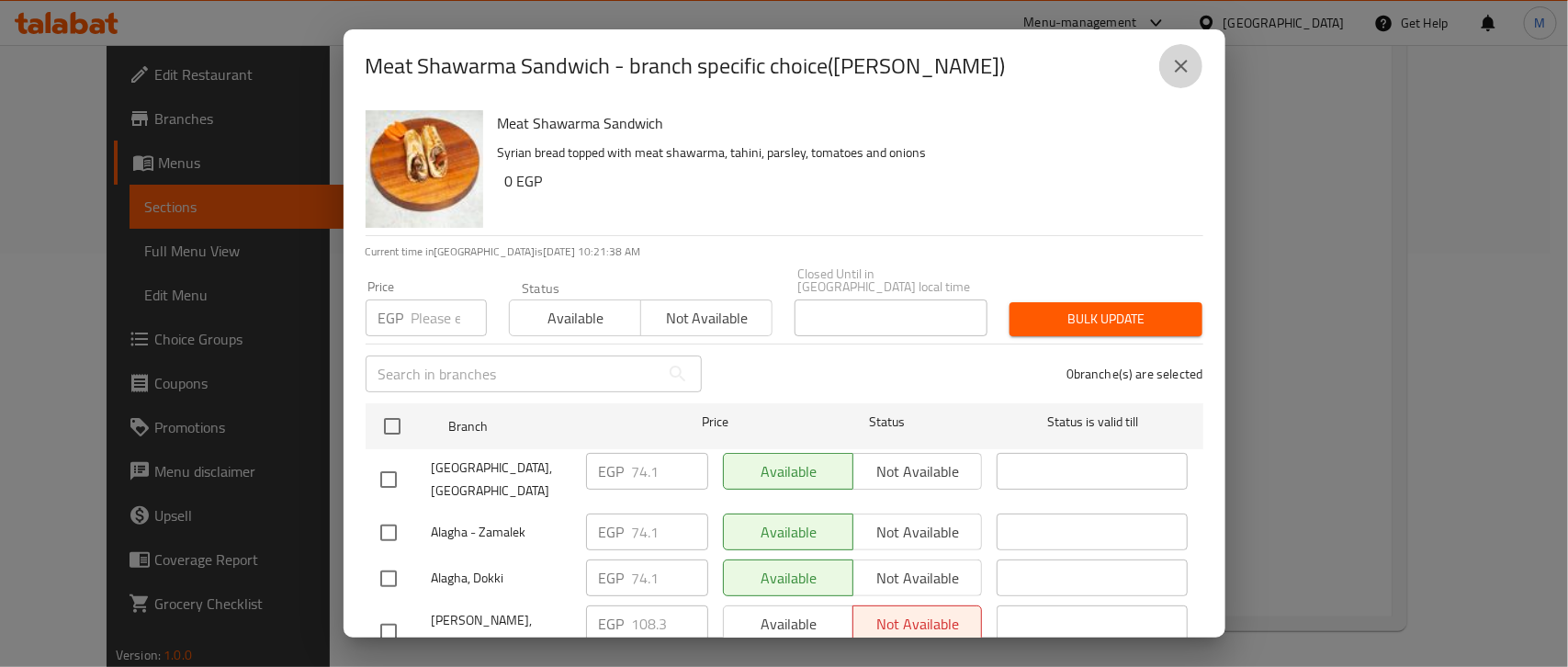
click at [1173, 69] on icon "close" at bounding box center [1181, 66] width 22 height 22
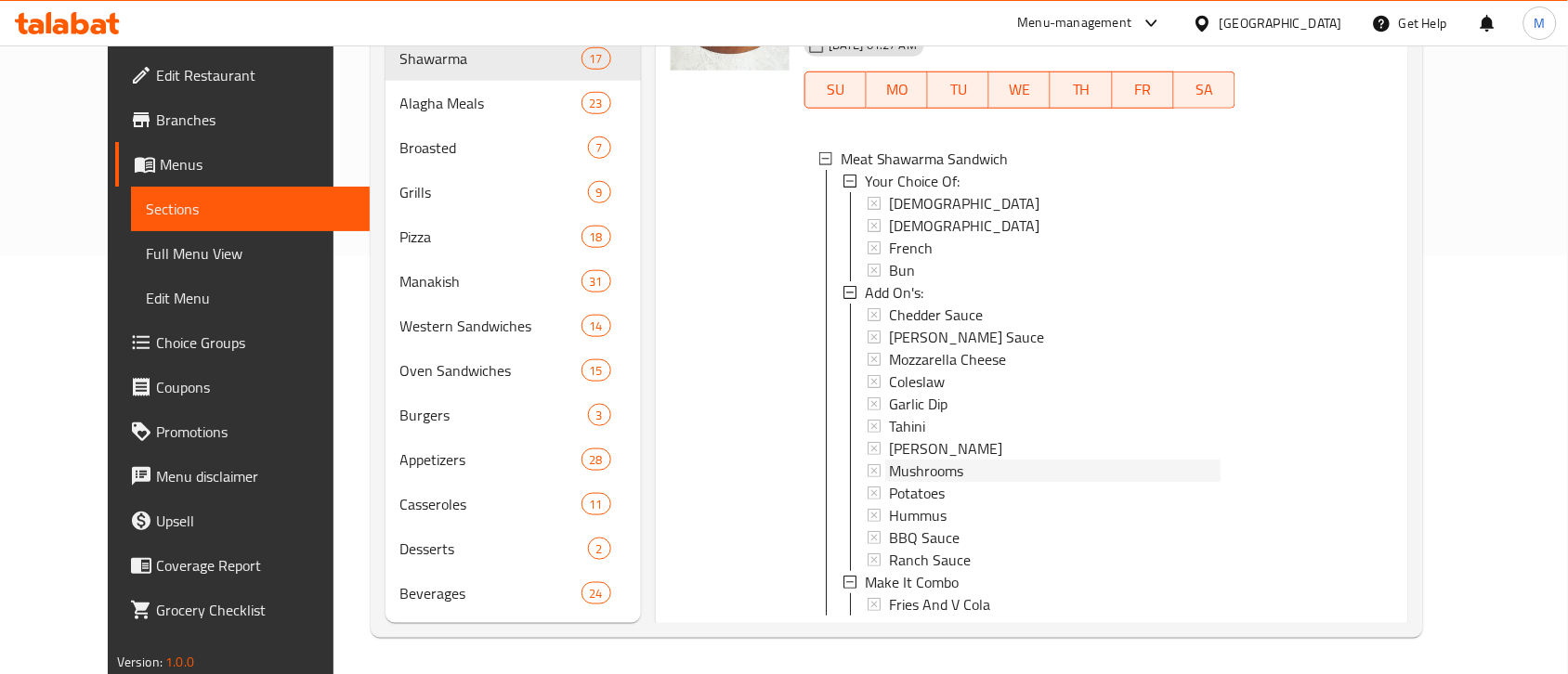
click at [909, 459] on span "Mushrooms" at bounding box center [926, 471] width 74 height 23
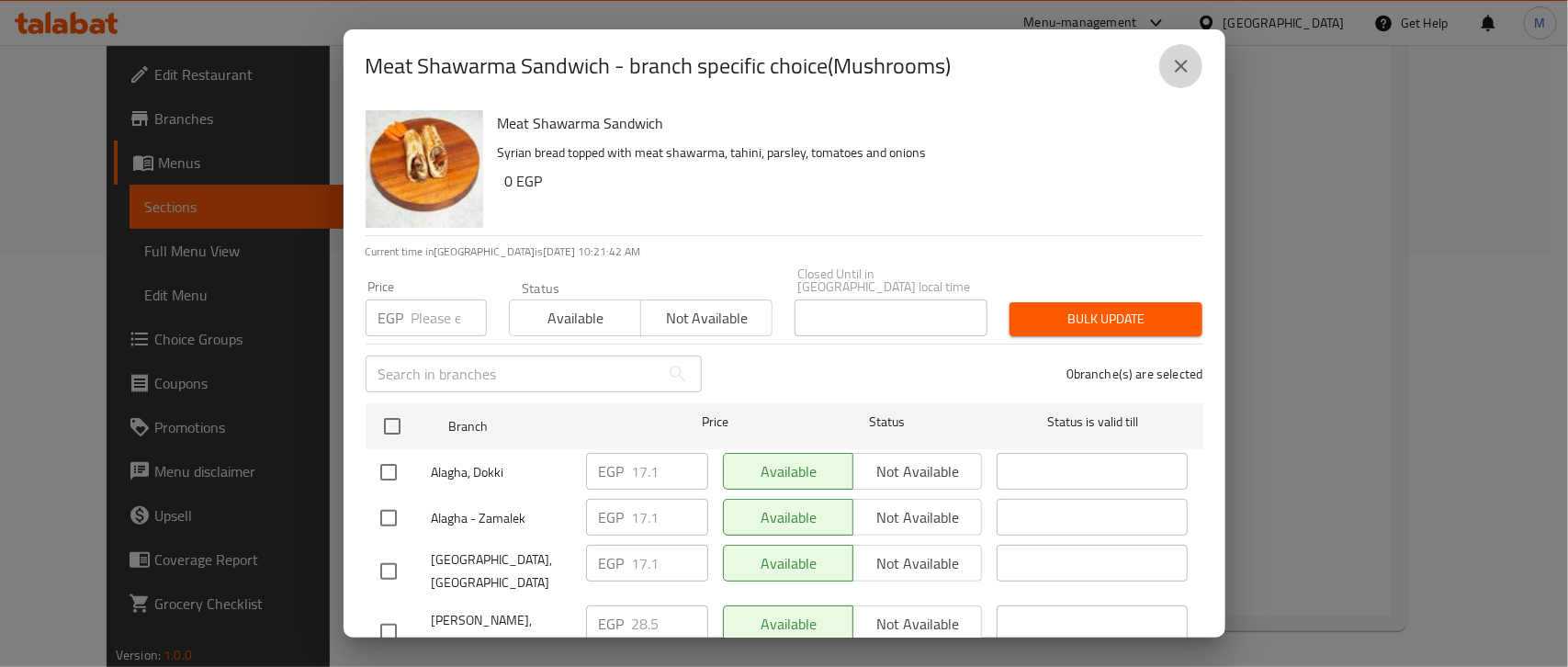
click at [1190, 64] on icon "close" at bounding box center [1181, 66] width 22 height 22
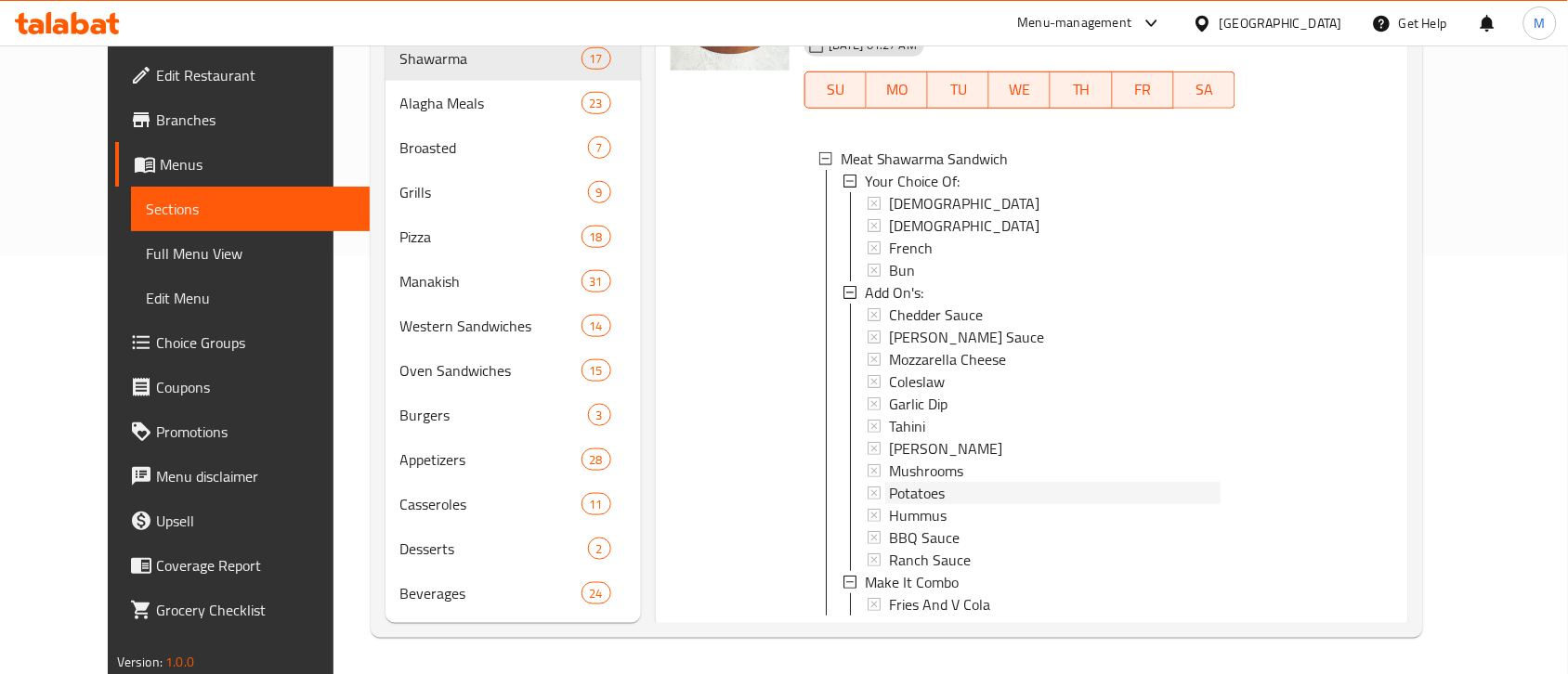
click at [915, 482] on span "Potatoes" at bounding box center [916, 493] width 56 height 23
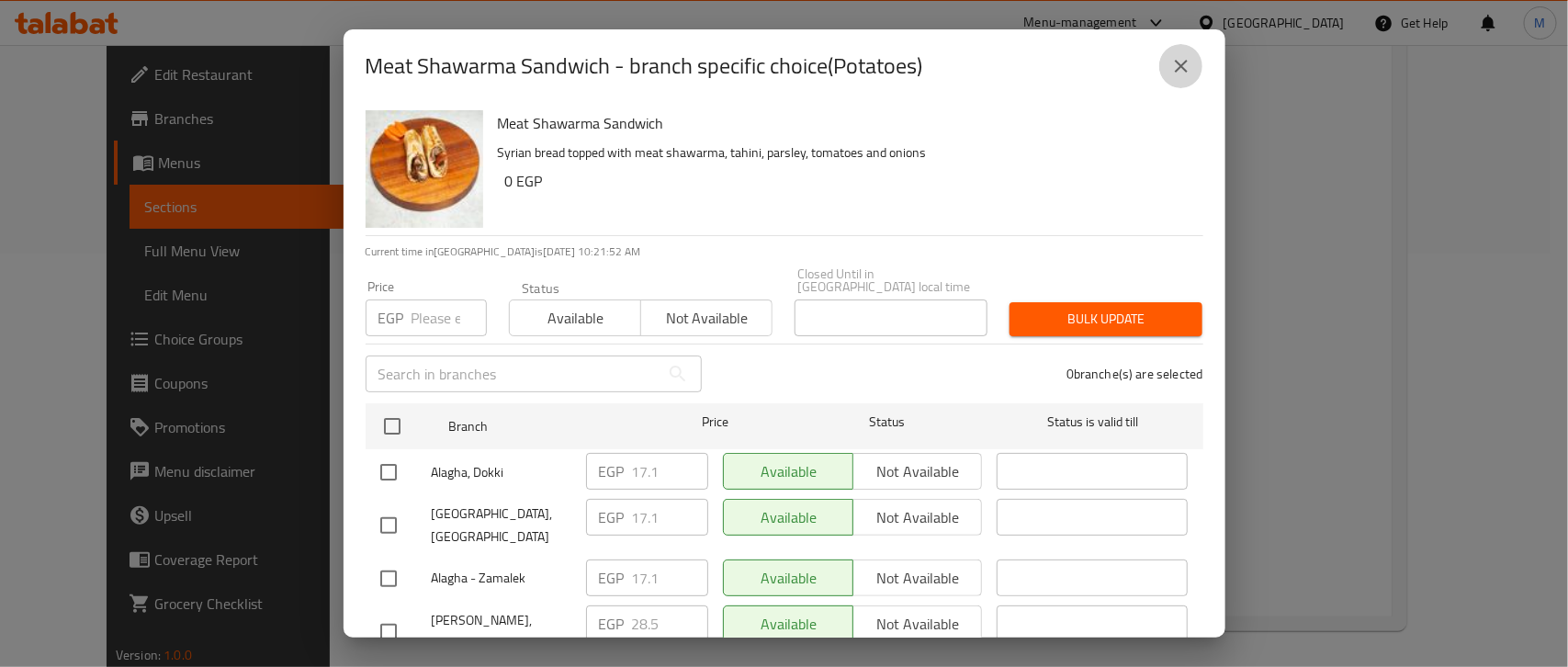
click at [1176, 66] on icon "close" at bounding box center [1181, 66] width 22 height 22
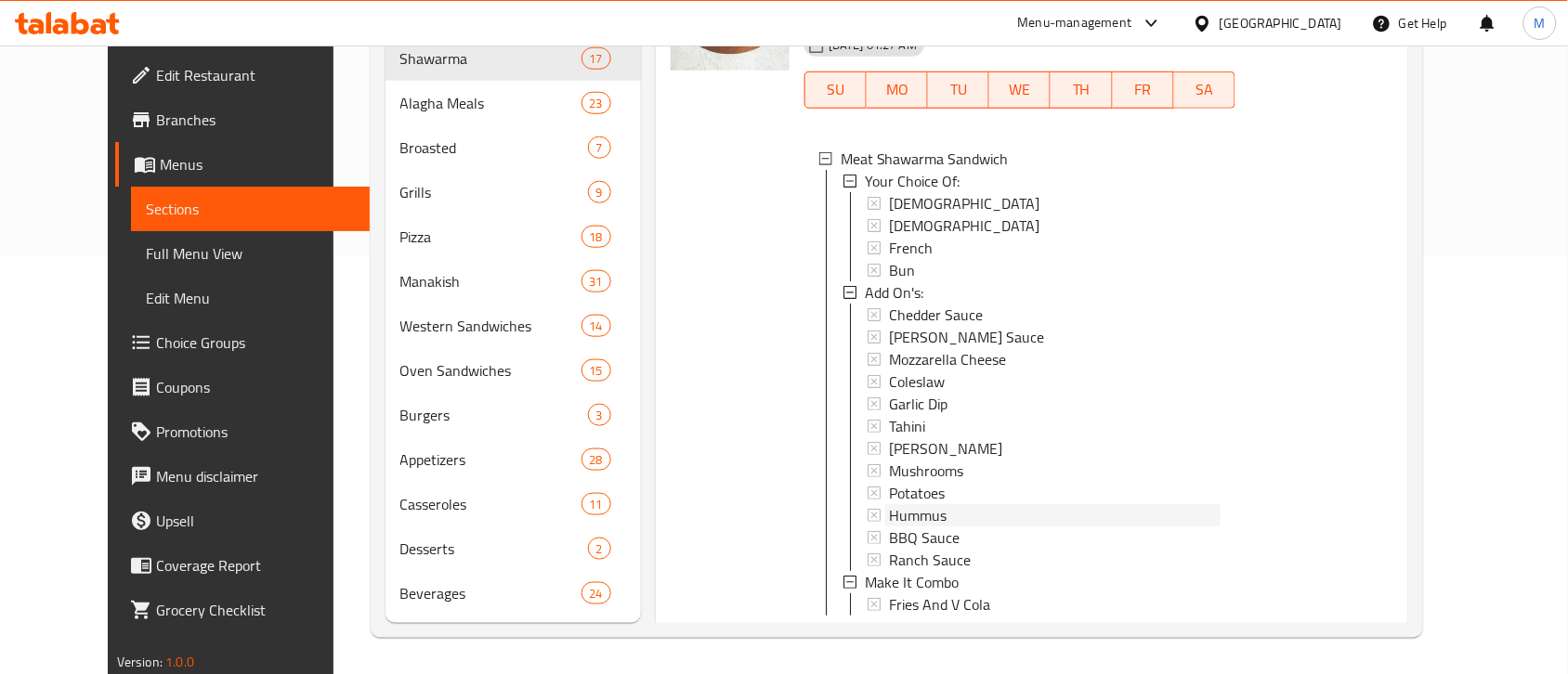
click at [931, 505] on div "Hummus" at bounding box center [1055, 516] width 331 height 23
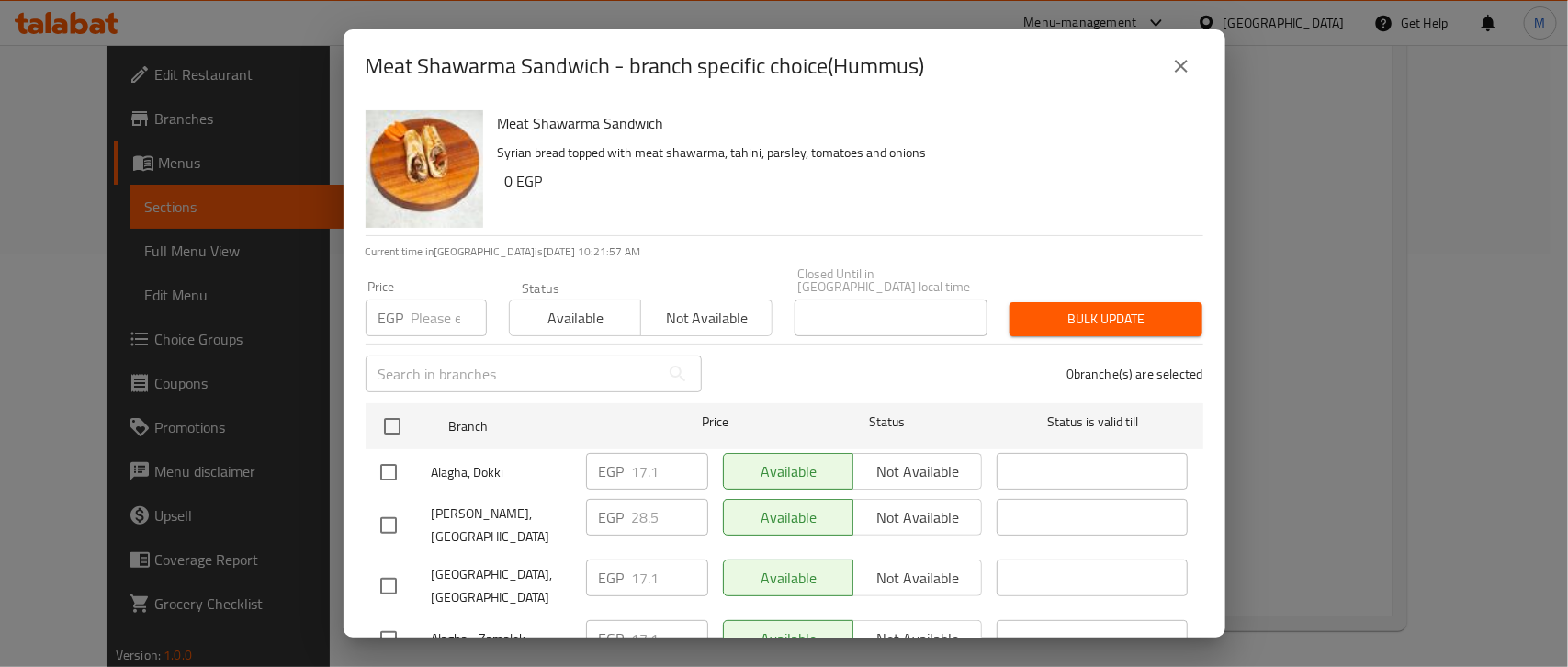
click at [1181, 55] on icon "close" at bounding box center [1181, 66] width 22 height 22
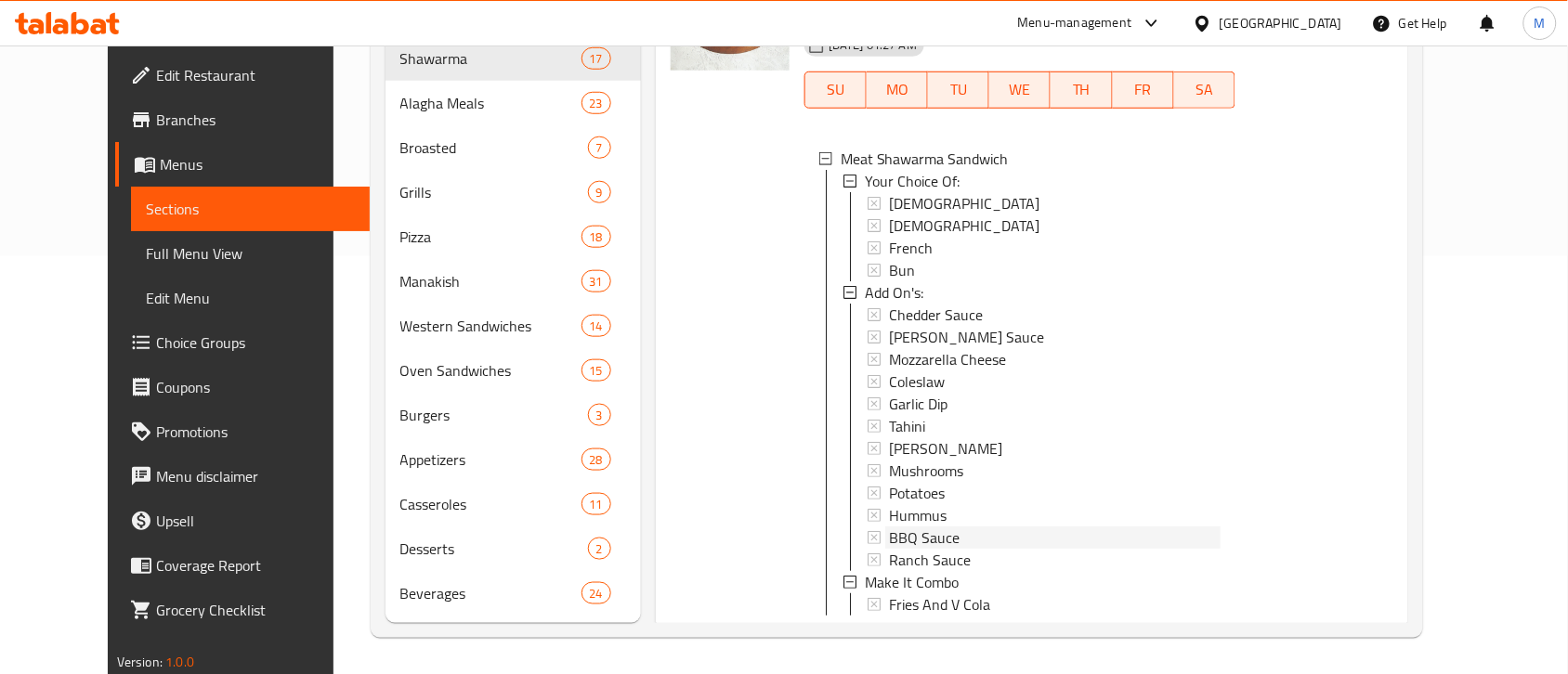
click at [946, 526] on div "BBQ Sauce" at bounding box center [1055, 538] width 331 height 23
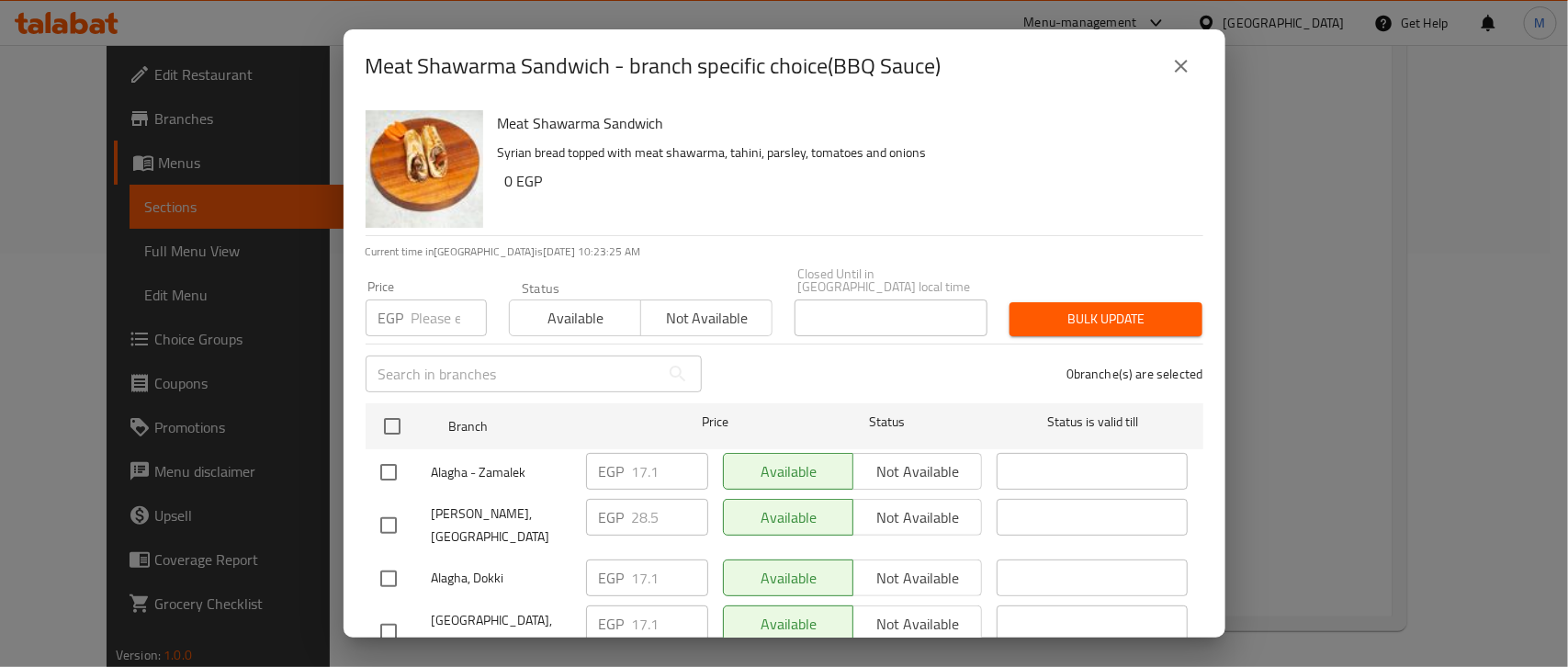
click at [1185, 55] on icon "close" at bounding box center [1181, 66] width 22 height 22
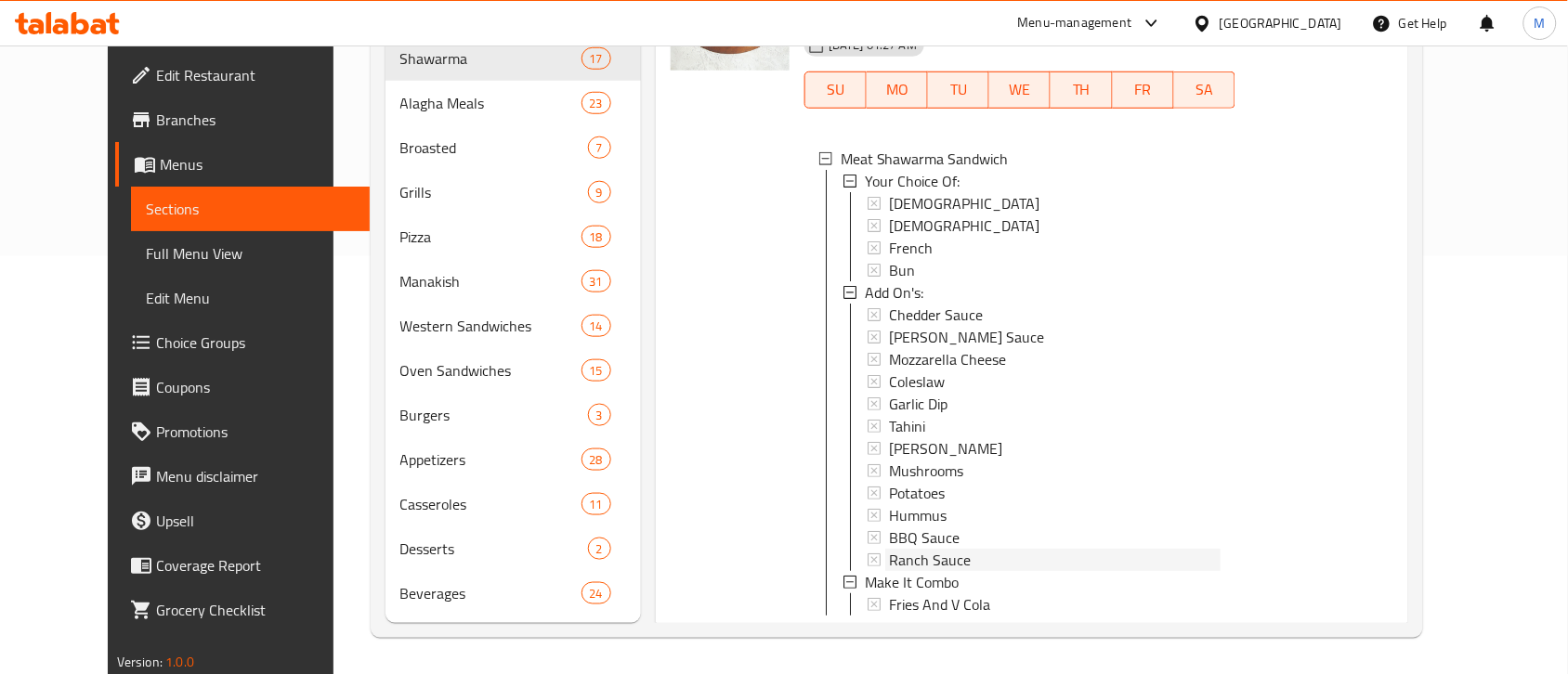
click at [897, 549] on span "Ranch Sauce" at bounding box center [929, 560] width 82 height 23
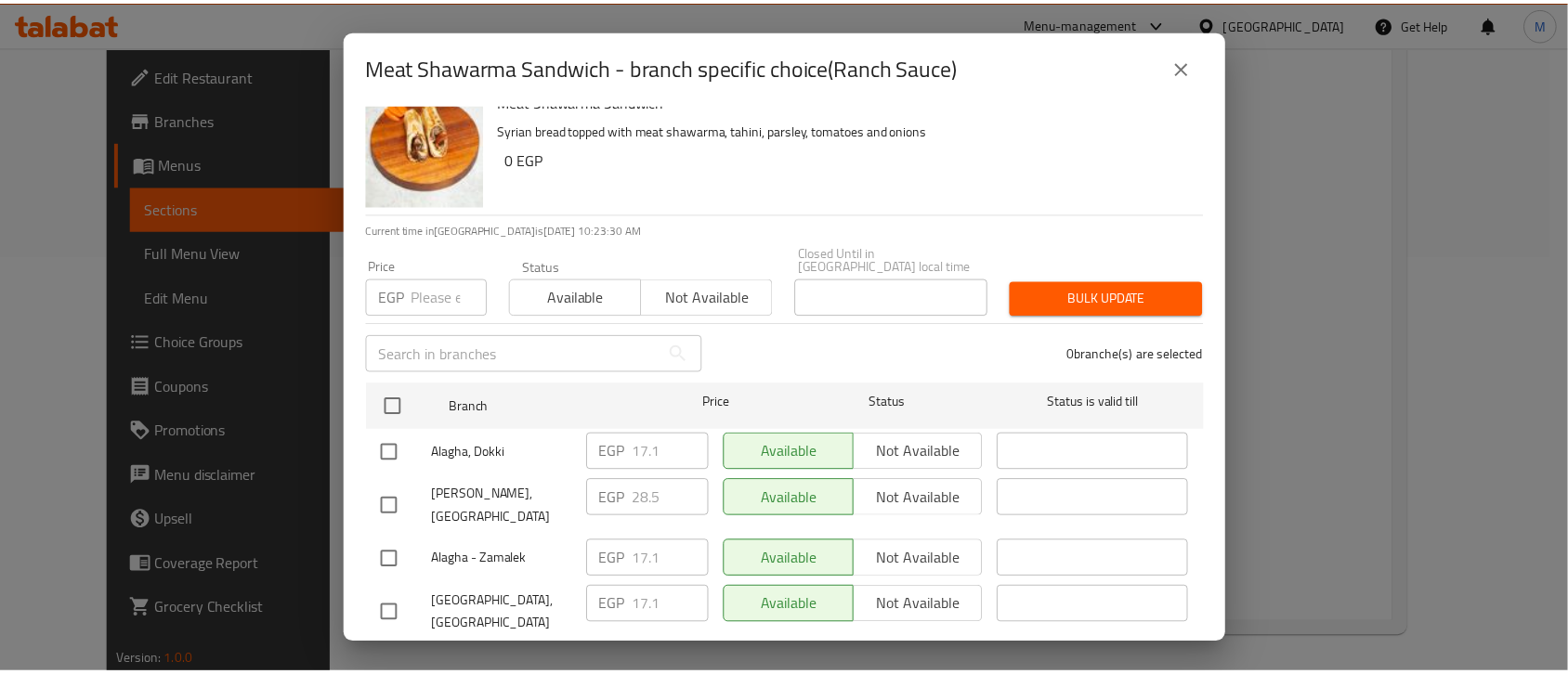
scroll to position [30, 0]
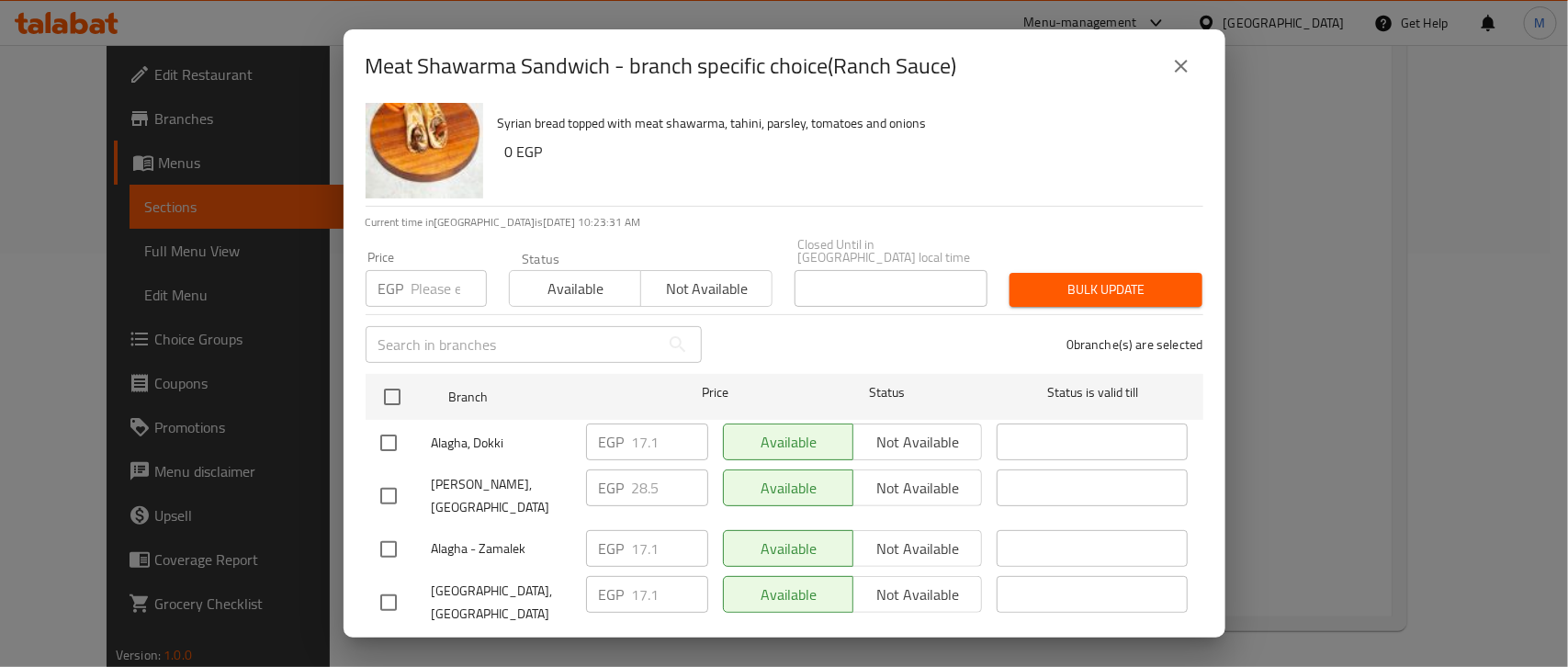
click at [1180, 71] on icon "close" at bounding box center [1181, 66] width 22 height 22
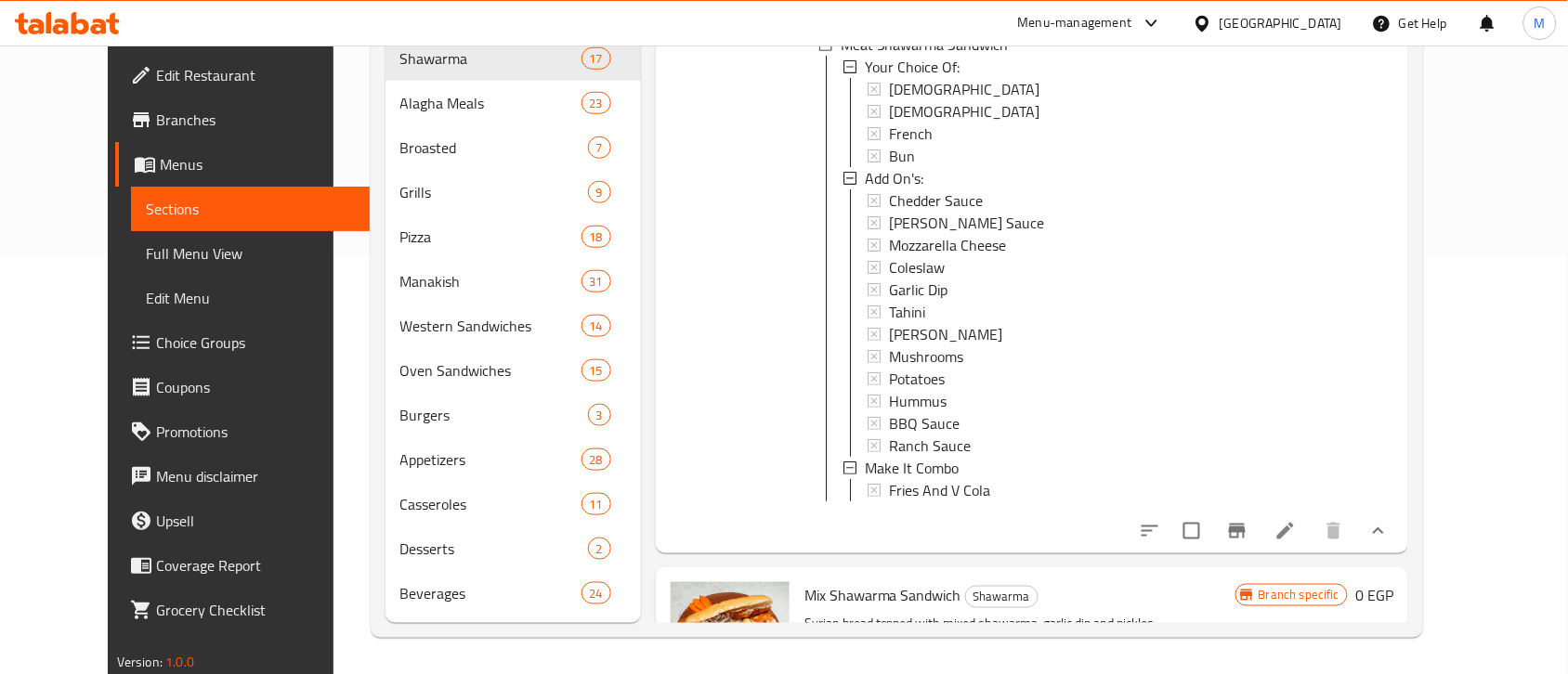
scroll to position [116, 0]
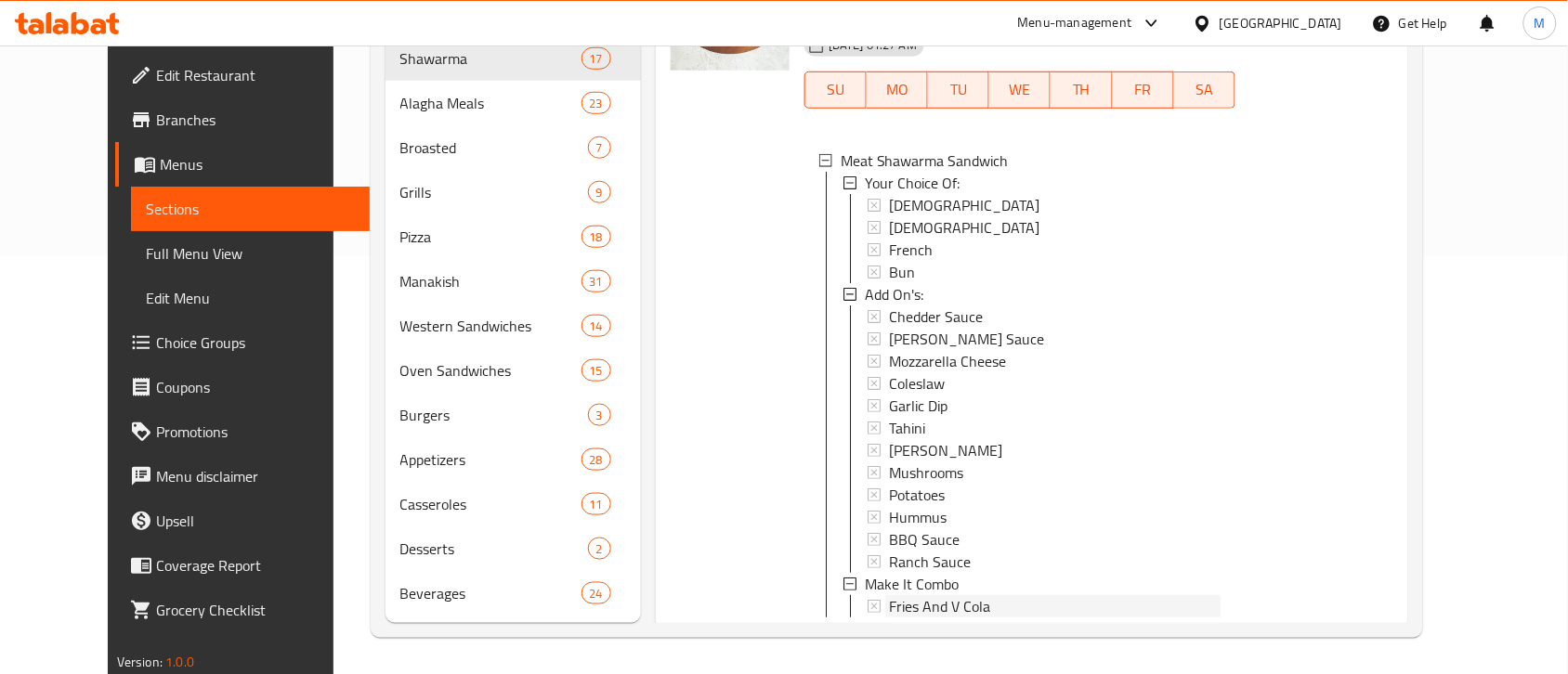
click at [898, 595] on span "Fries And V Cola" at bounding box center [940, 606] width 102 height 23
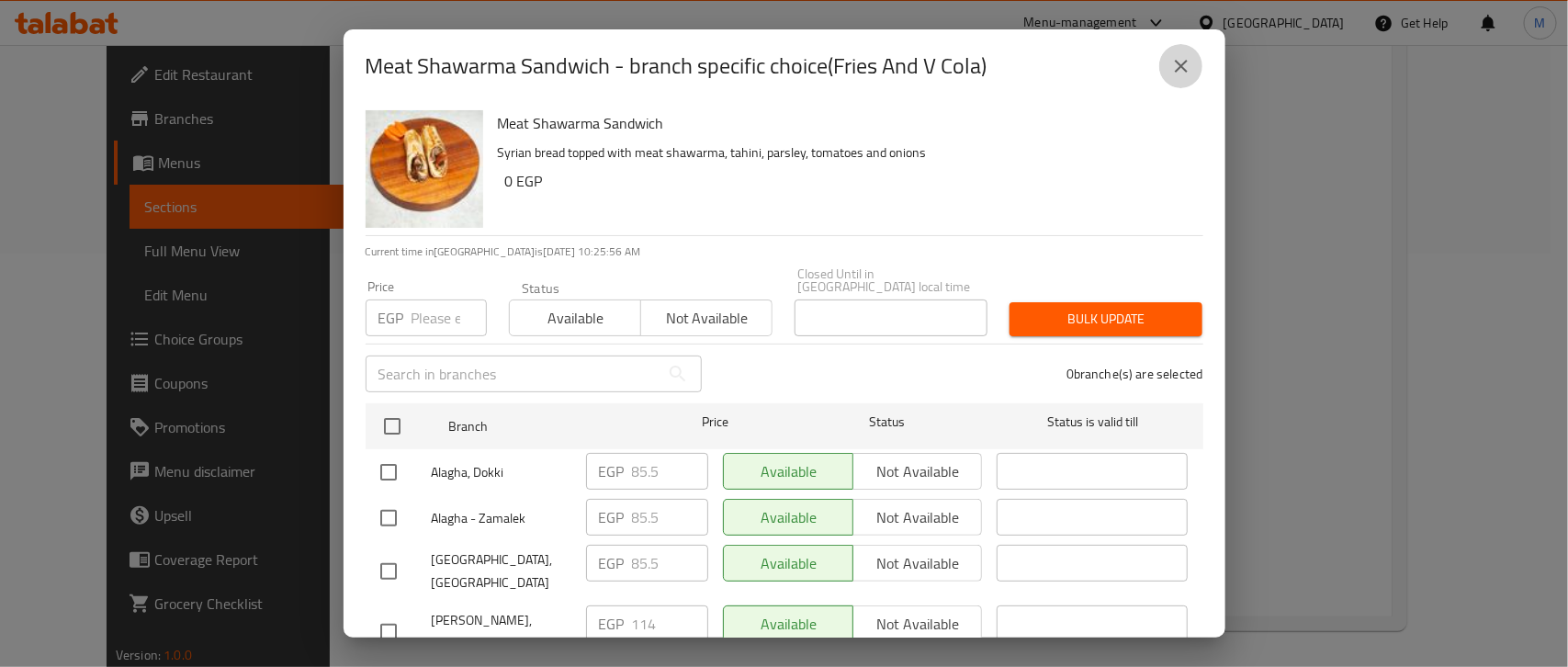
click at [1173, 79] on button "close" at bounding box center [1181, 65] width 44 height 44
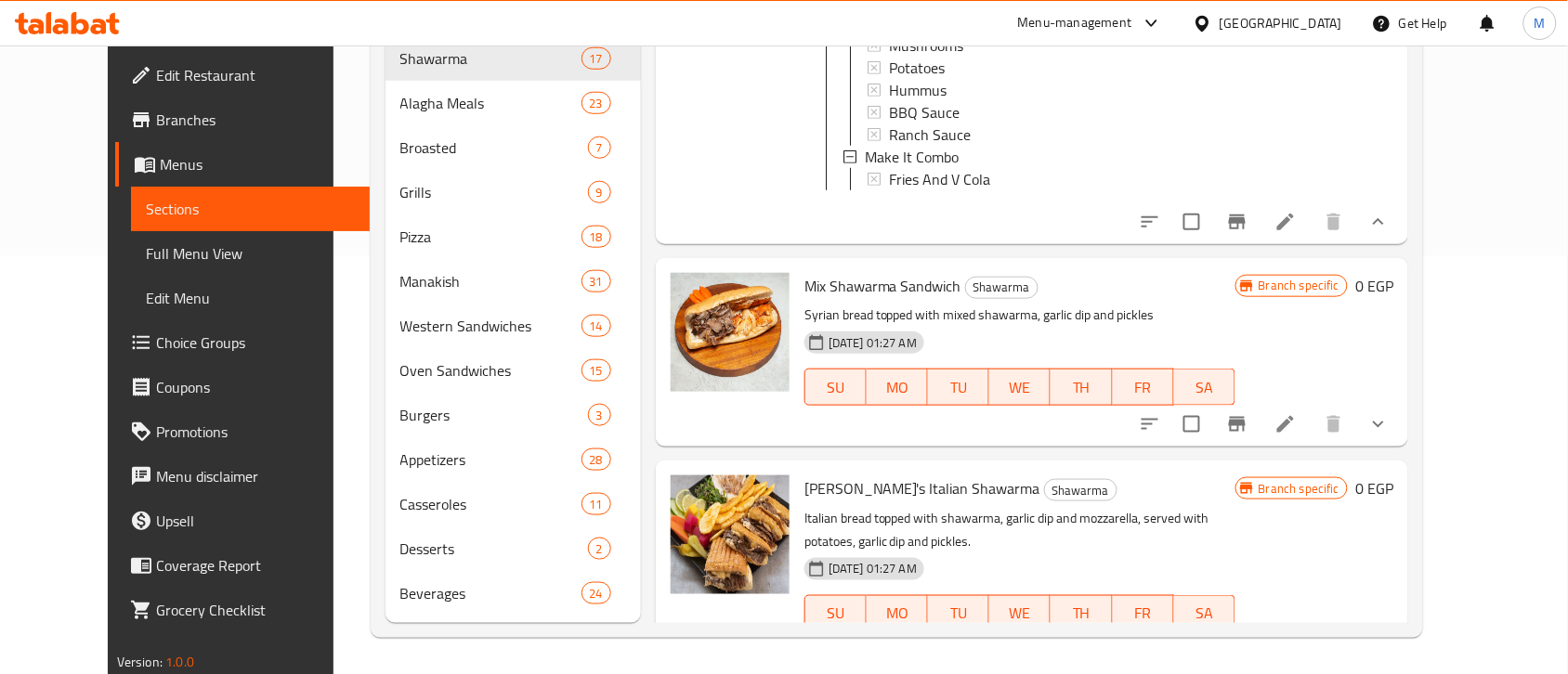
scroll to position [580, 0]
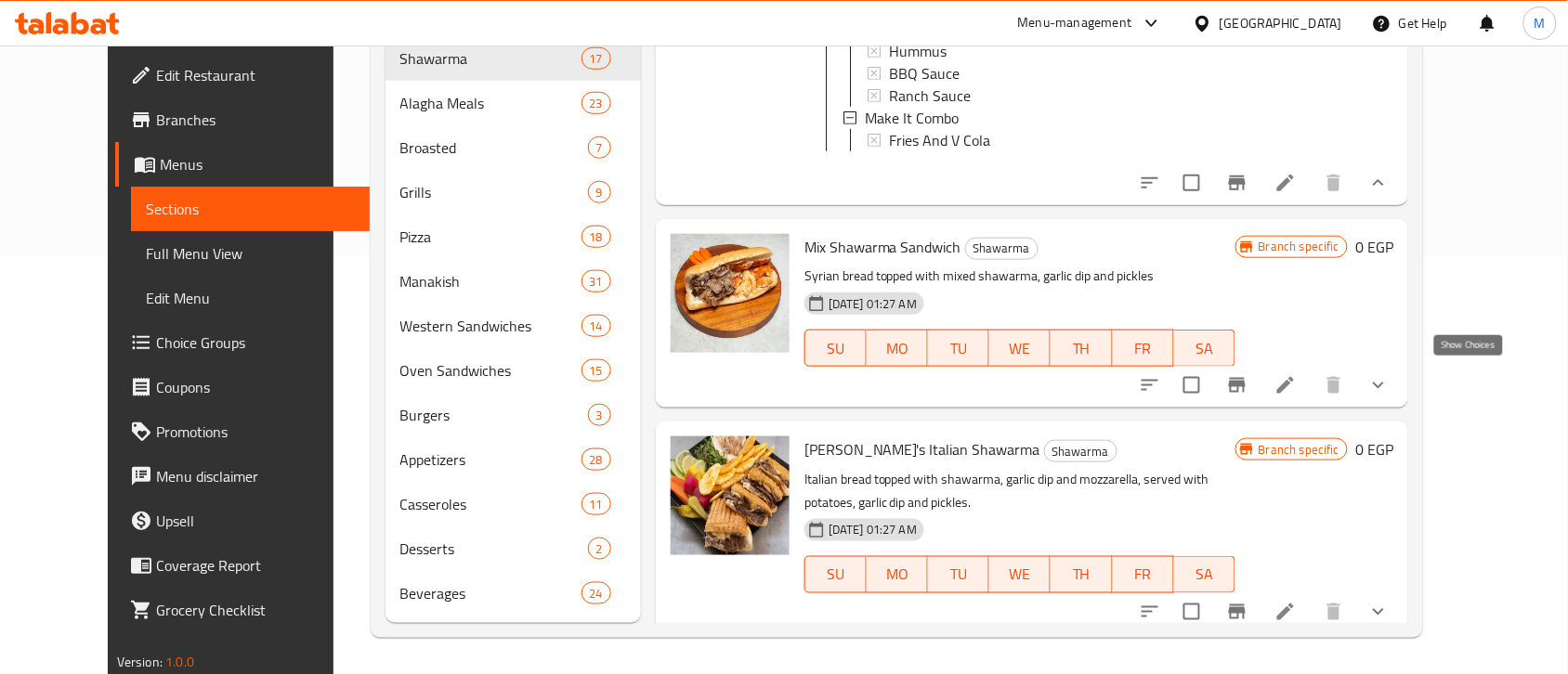
click at [1389, 377] on icon "show more" at bounding box center [1379, 385] width 23 height 23
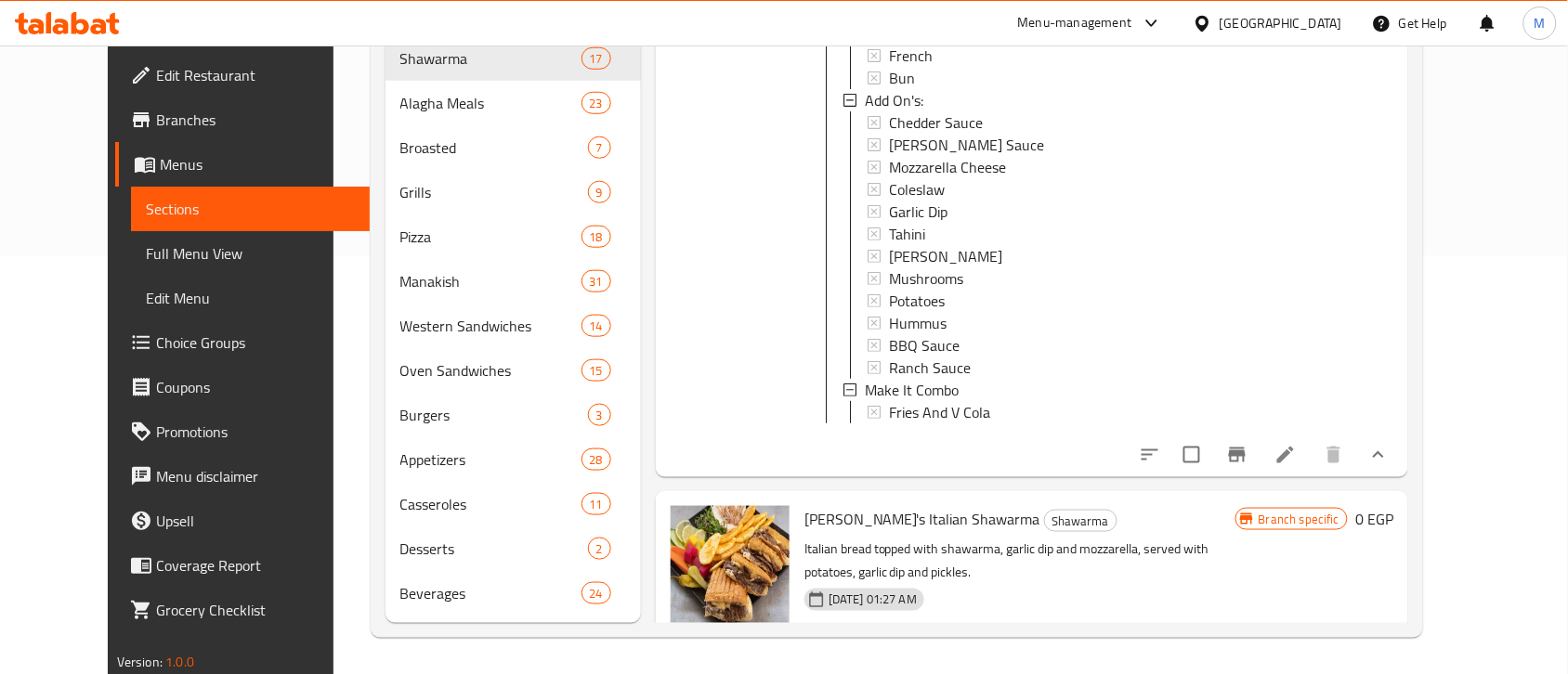
scroll to position [1045, 0]
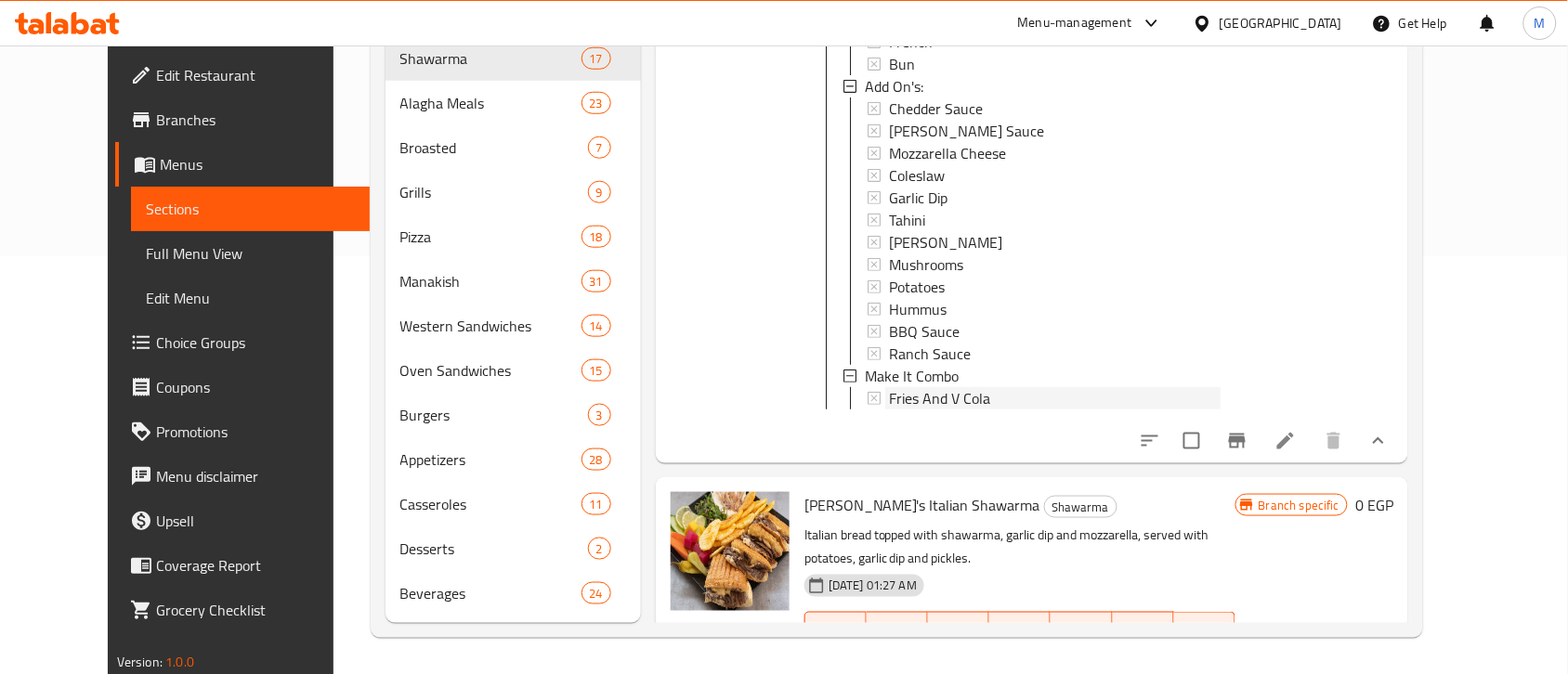
click at [919, 402] on span "Fries And V Cola" at bounding box center [940, 399] width 102 height 23
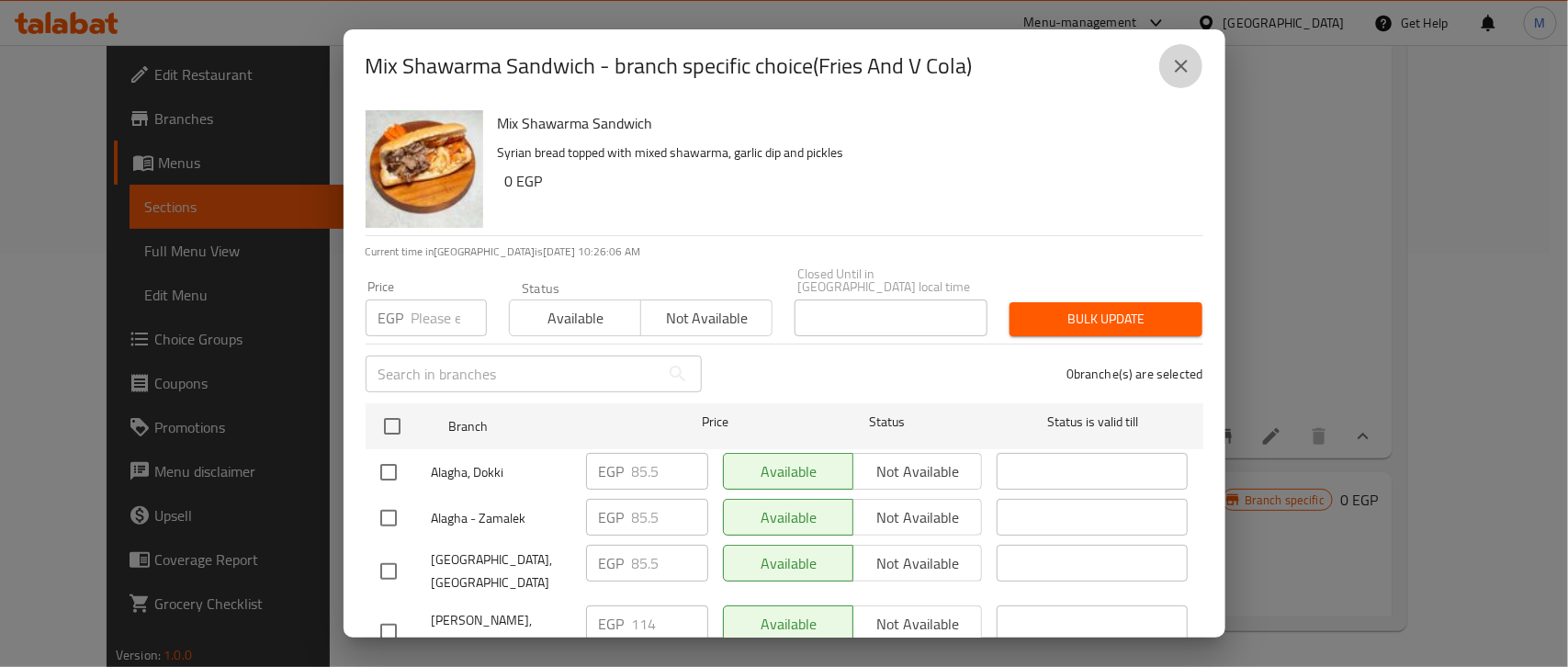
click at [1176, 69] on icon "close" at bounding box center [1181, 66] width 22 height 22
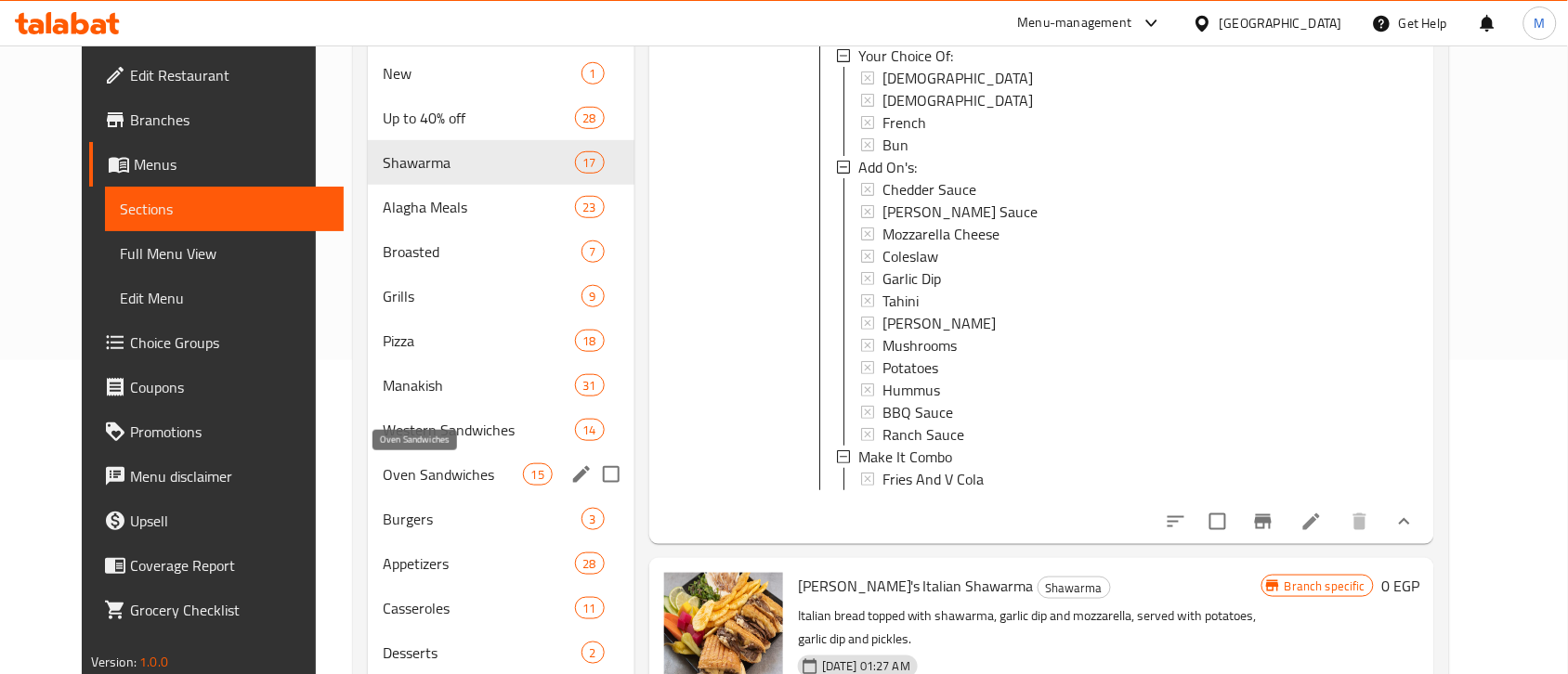
scroll to position [418, 0]
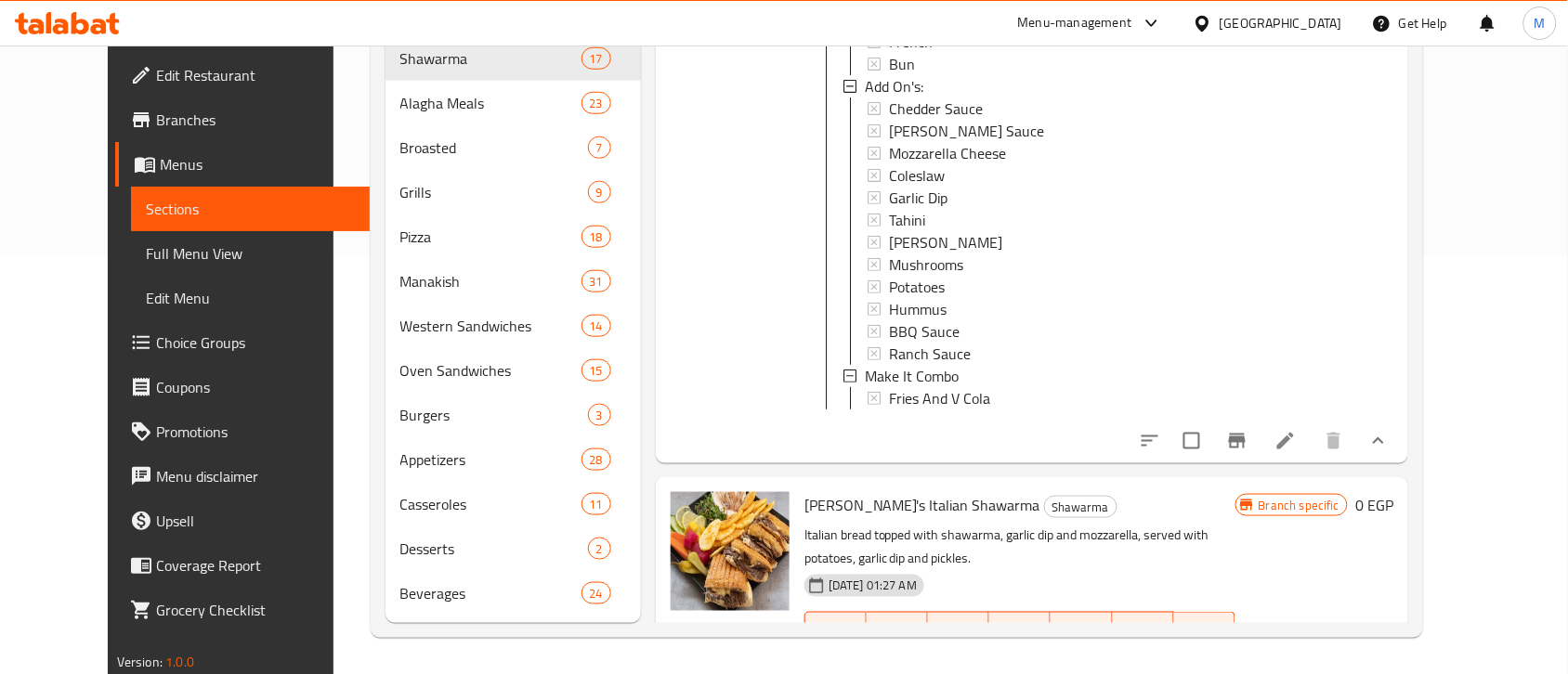
drag, startPoint x: 767, startPoint y: 281, endPoint x: 713, endPoint y: 236, distance: 70.3
click at [713, 236] on div at bounding box center [730, 109] width 134 height 694
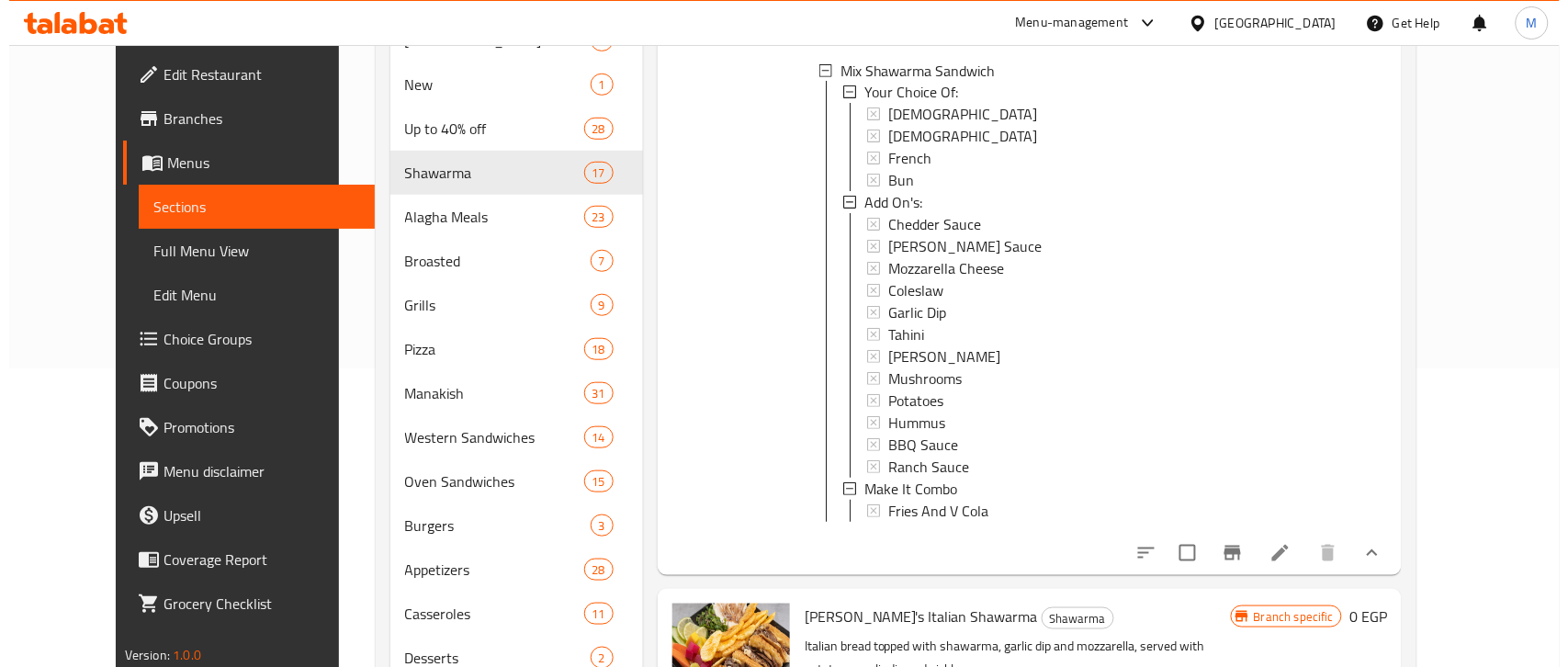
scroll to position [1034, 0]
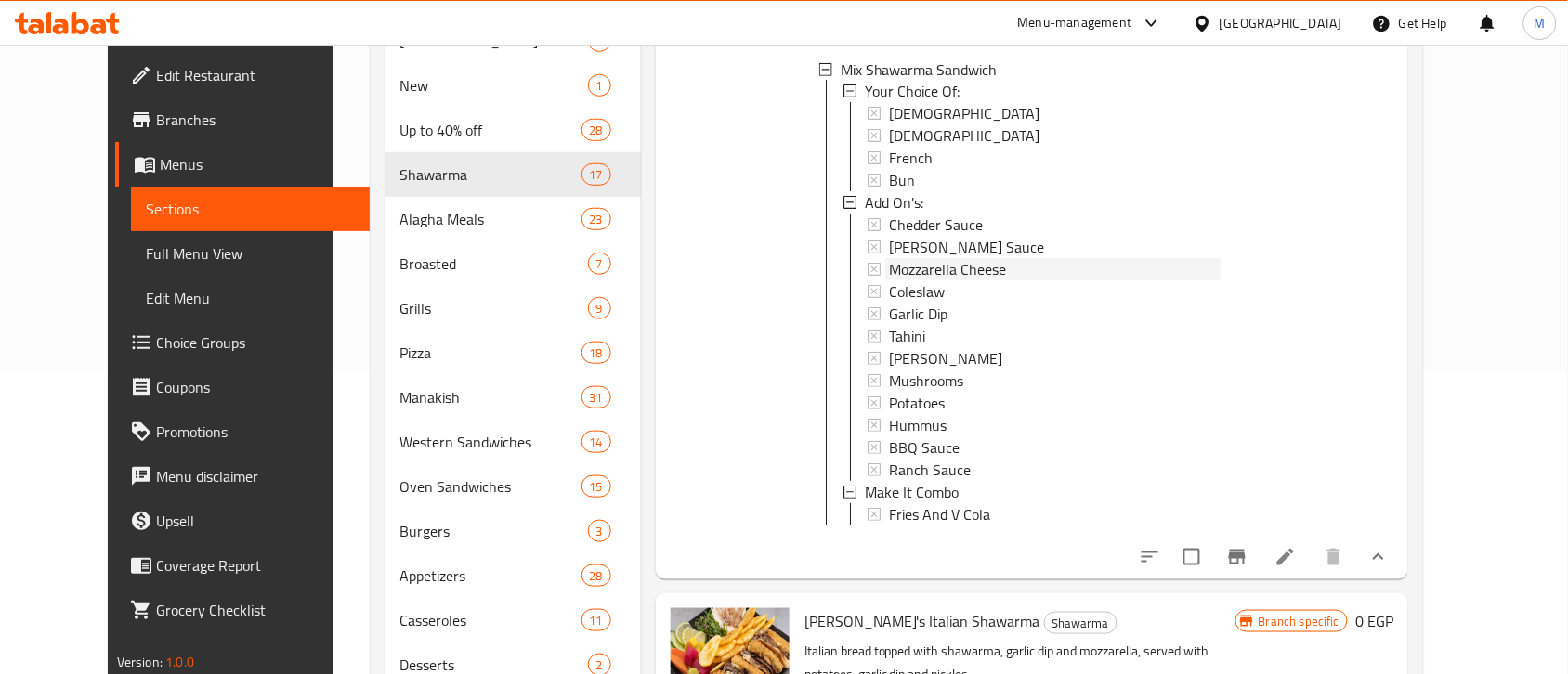
click at [906, 263] on span "Mozzarella Cheese" at bounding box center [947, 270] width 117 height 23
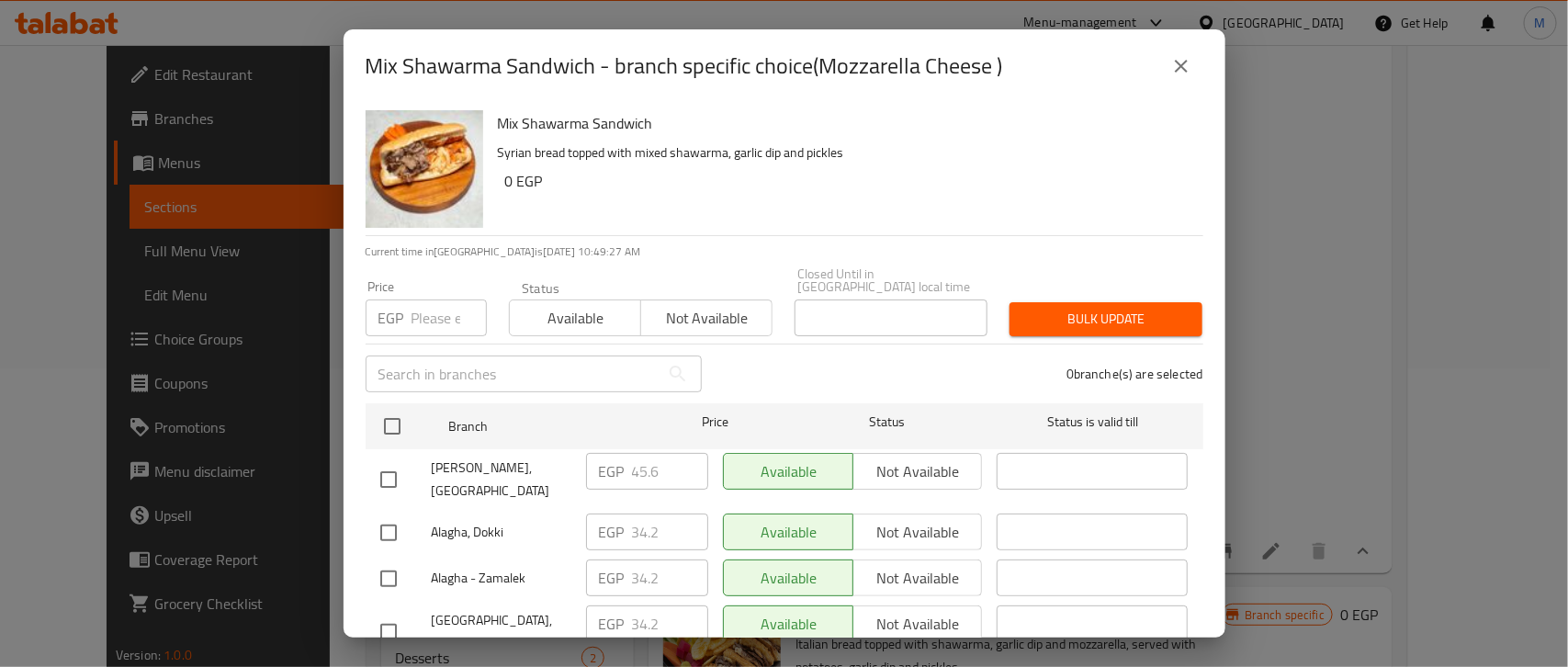
click at [1171, 61] on icon "close" at bounding box center [1181, 66] width 22 height 22
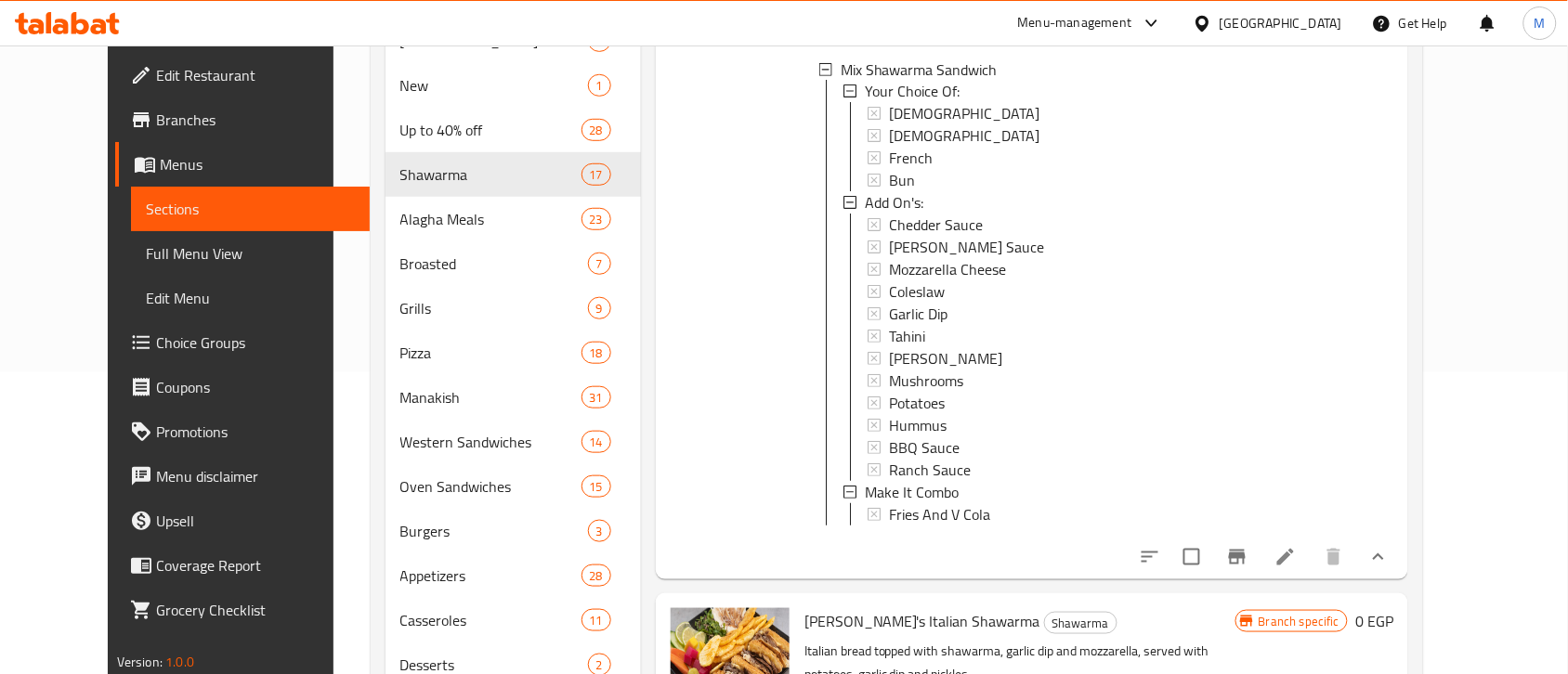
click at [908, 267] on span "Mozzarella Cheese" at bounding box center [947, 270] width 117 height 23
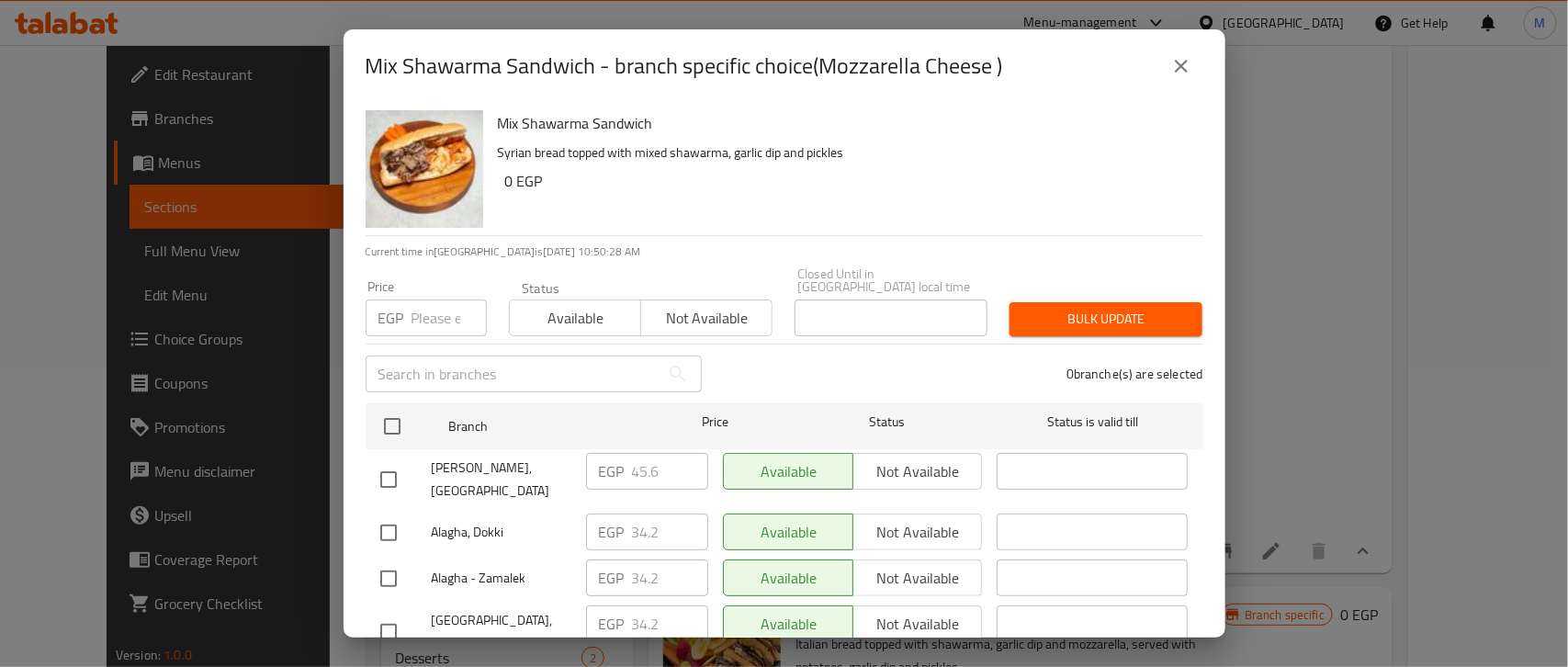
click at [1182, 61] on icon "close" at bounding box center [1181, 66] width 22 height 22
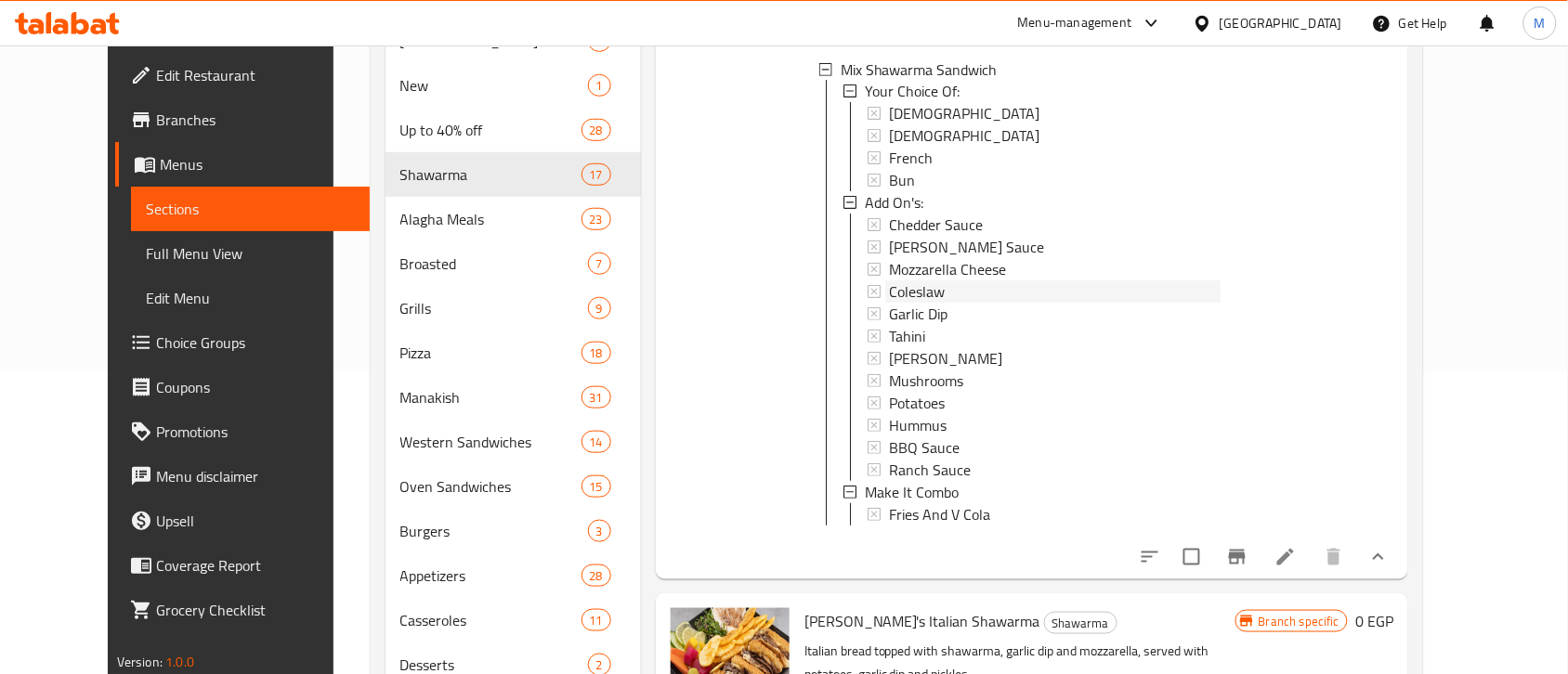
click at [898, 291] on span "Coleslaw" at bounding box center [916, 293] width 56 height 23
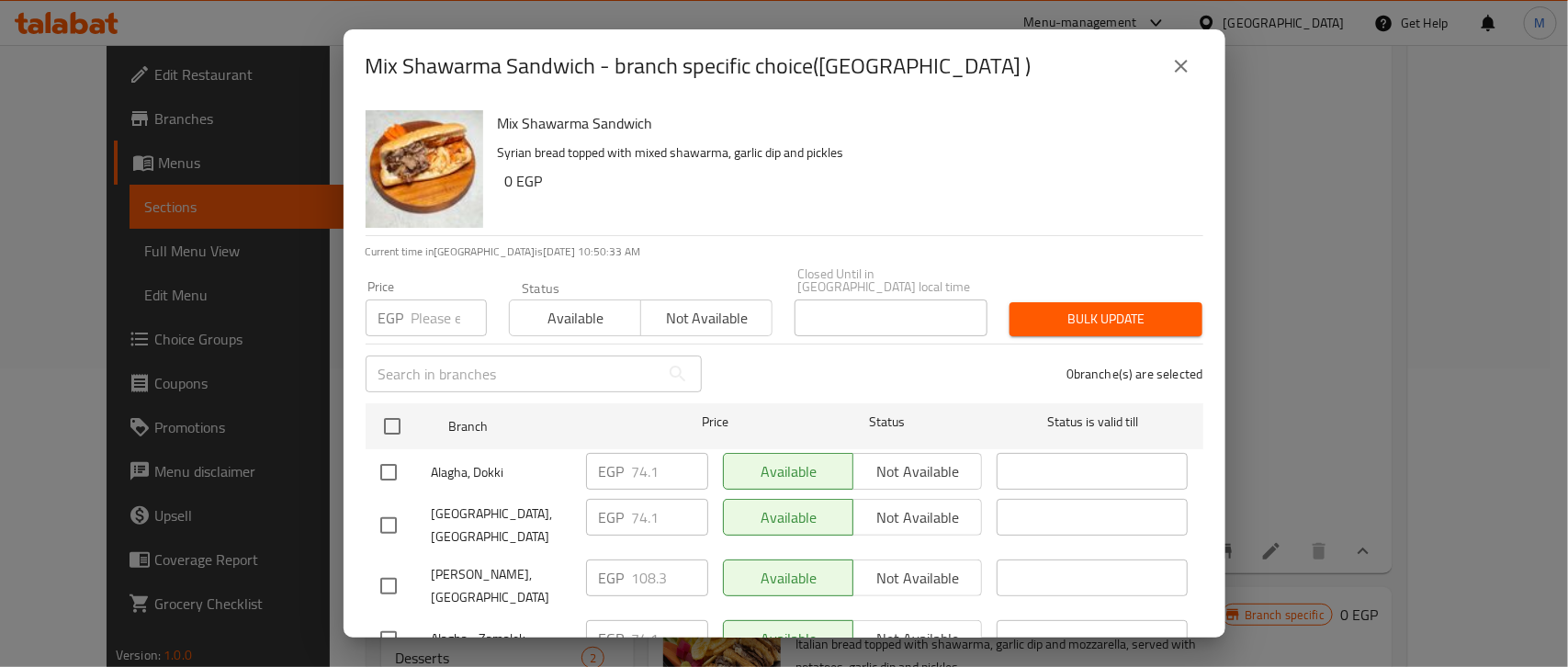
click at [1183, 72] on icon "close" at bounding box center [1181, 66] width 22 height 22
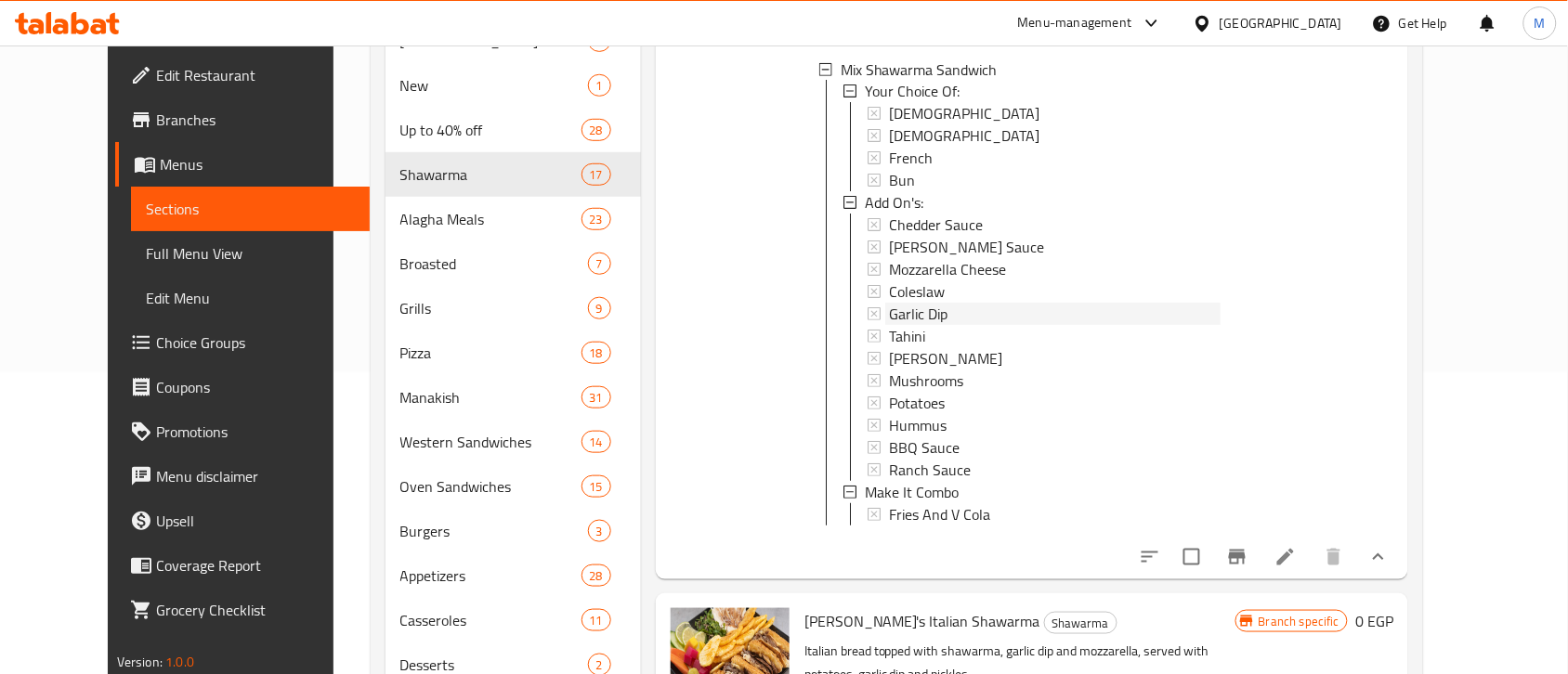
click at [897, 309] on span "Garlic Dip" at bounding box center [918, 315] width 58 height 23
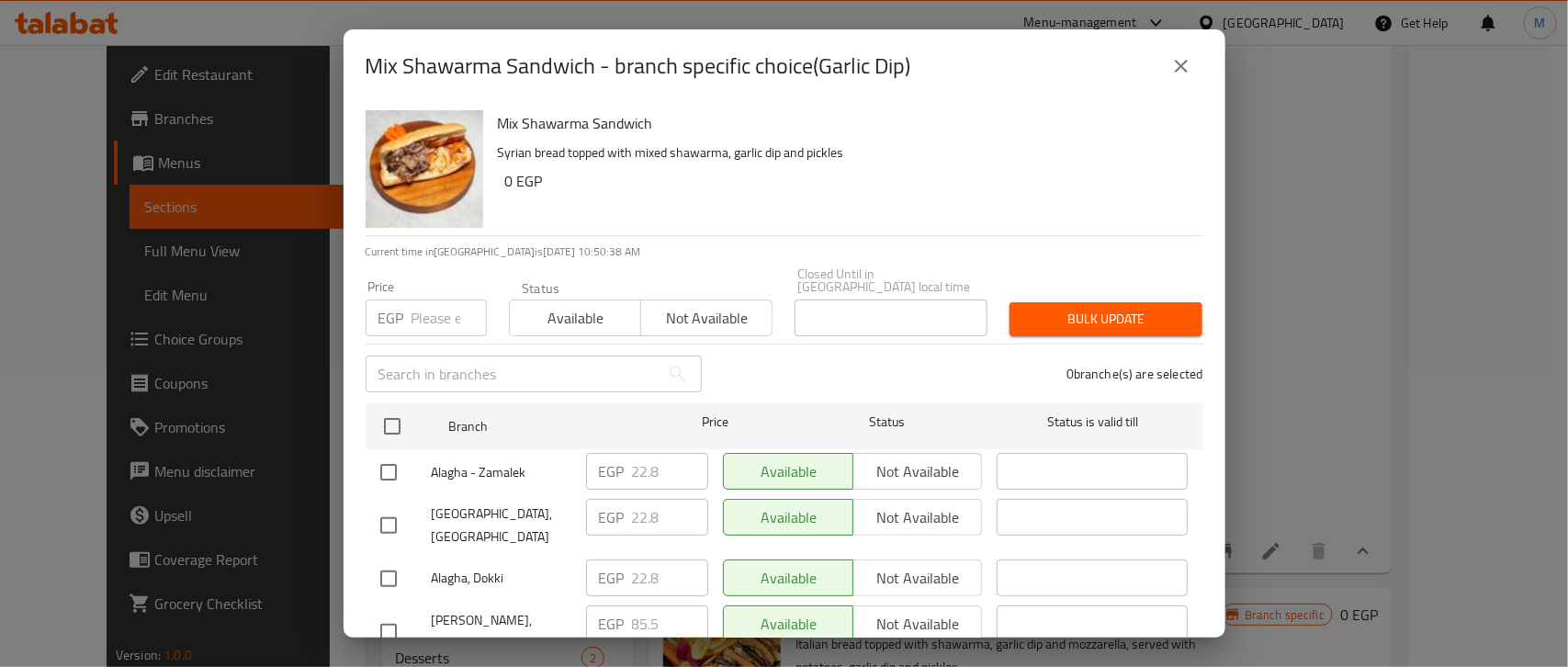
click at [1177, 72] on icon "close" at bounding box center [1181, 66] width 22 height 22
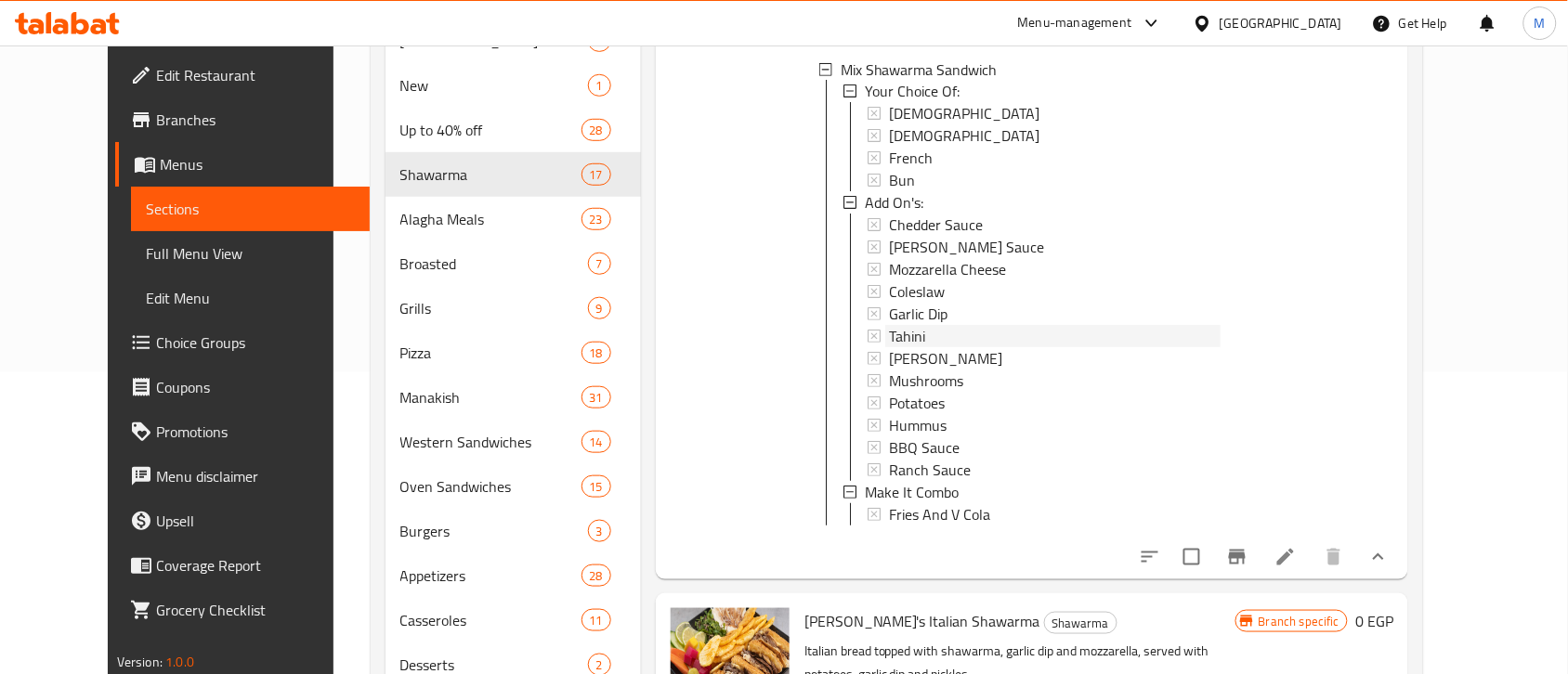
click at [899, 329] on div "Tahini" at bounding box center [1055, 337] width 331 height 23
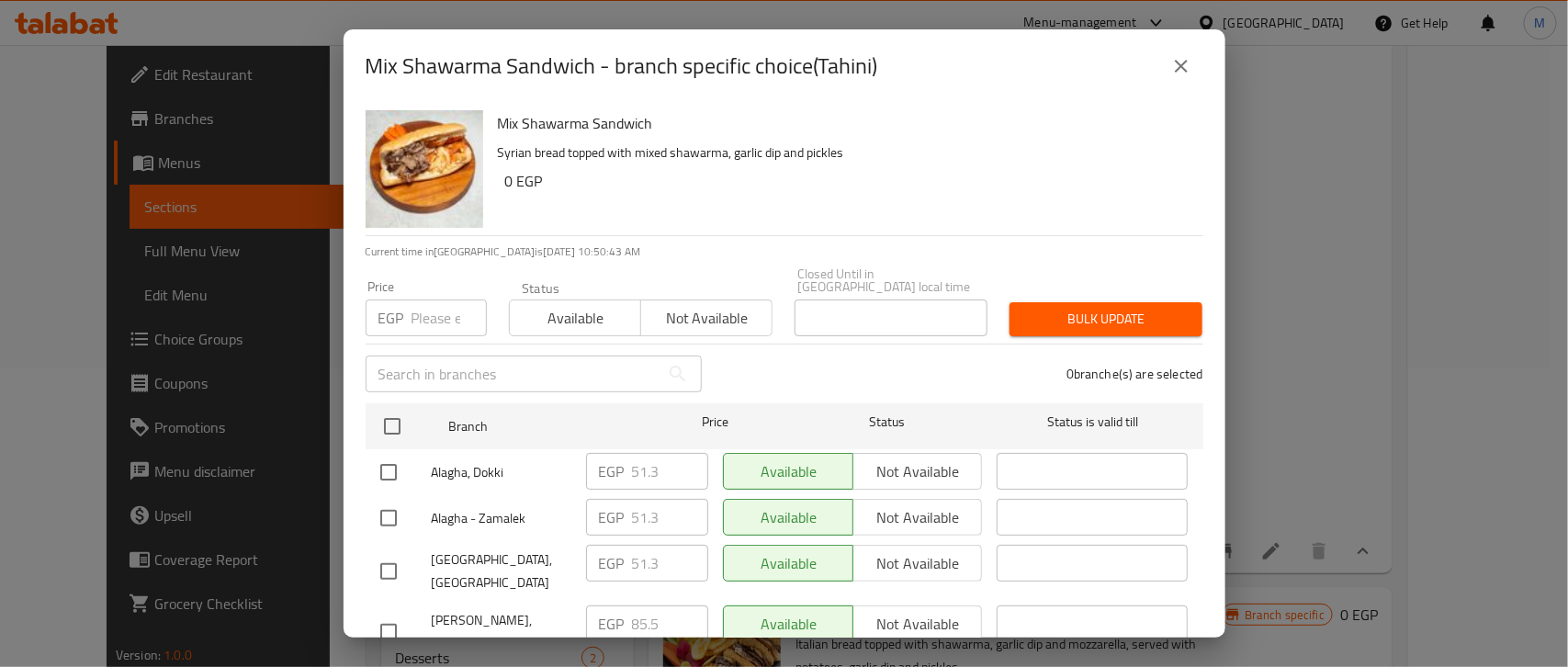
click at [1170, 69] on icon "close" at bounding box center [1181, 66] width 22 height 22
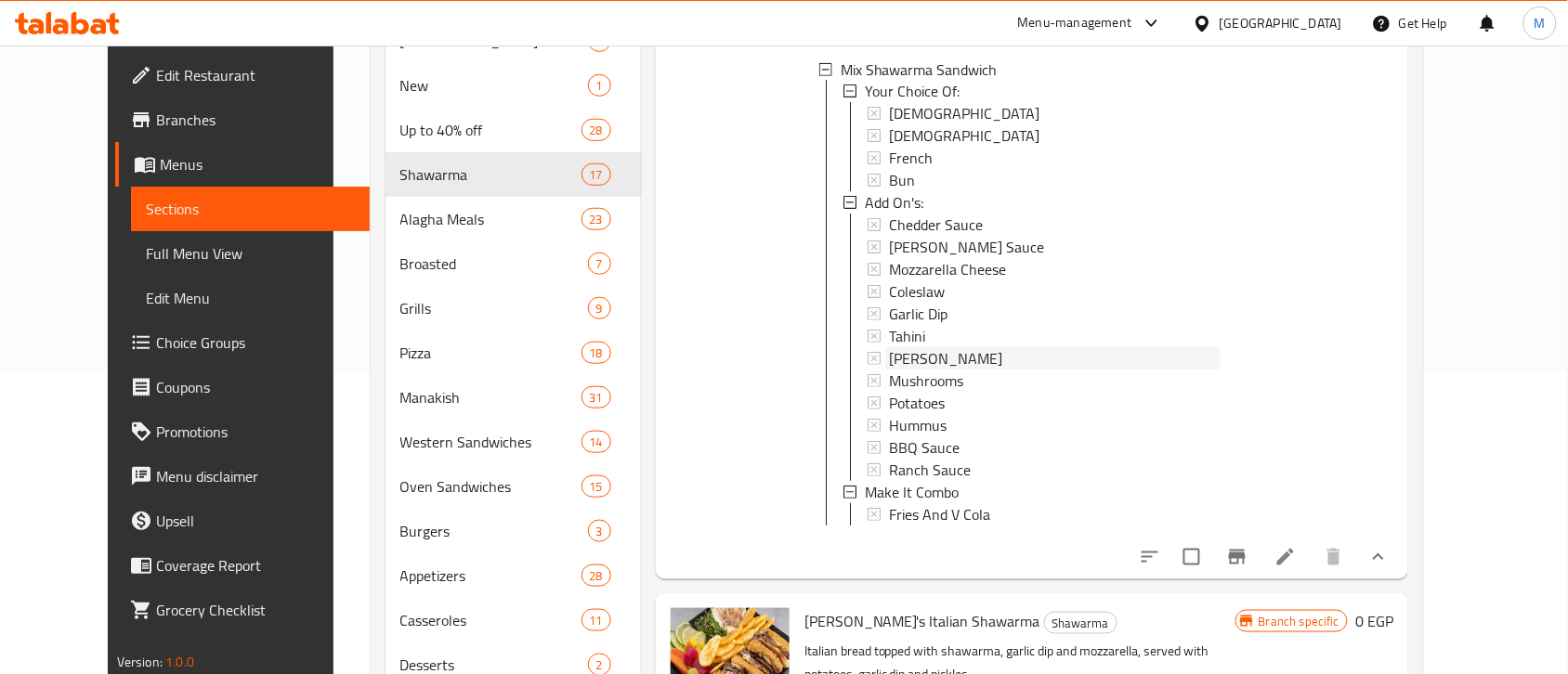
click at [935, 354] on span "[PERSON_NAME]" at bounding box center [946, 360] width 113 height 23
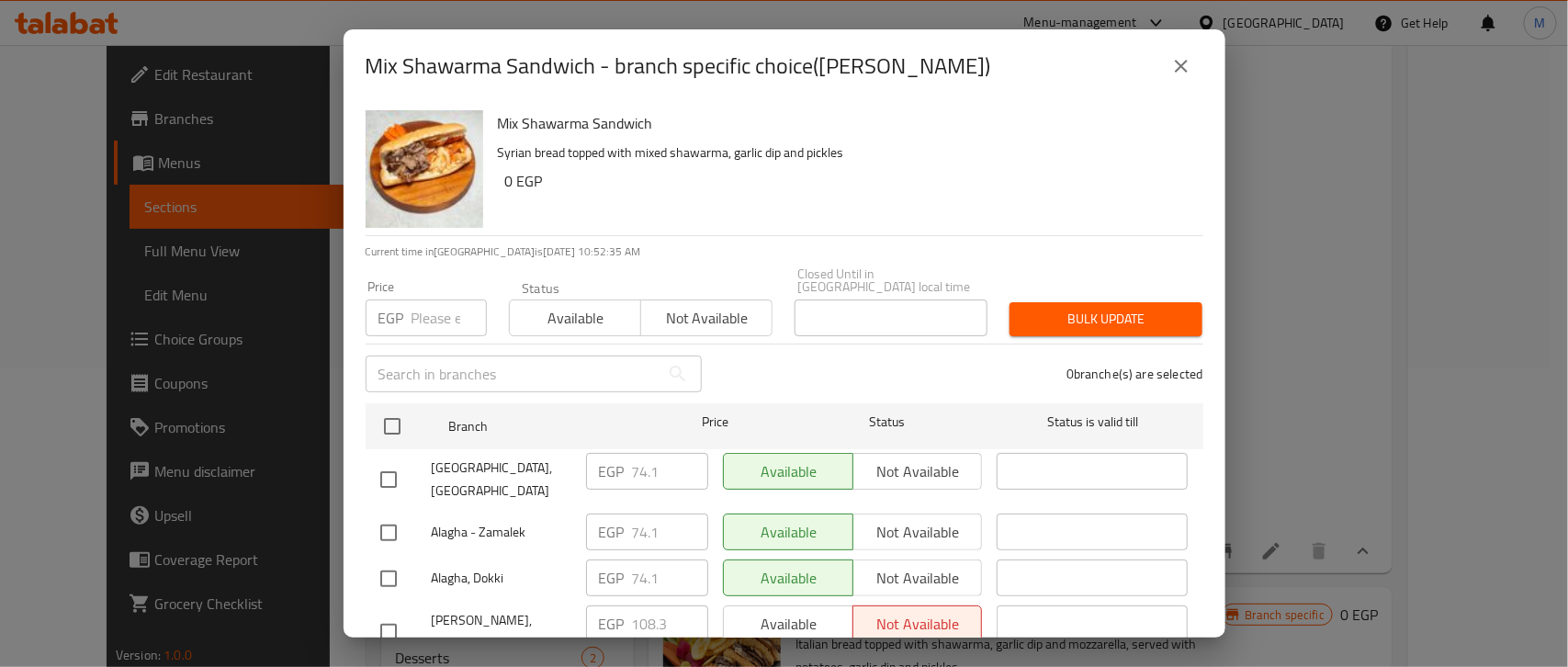
click at [1168, 67] on button "close" at bounding box center [1181, 65] width 44 height 44
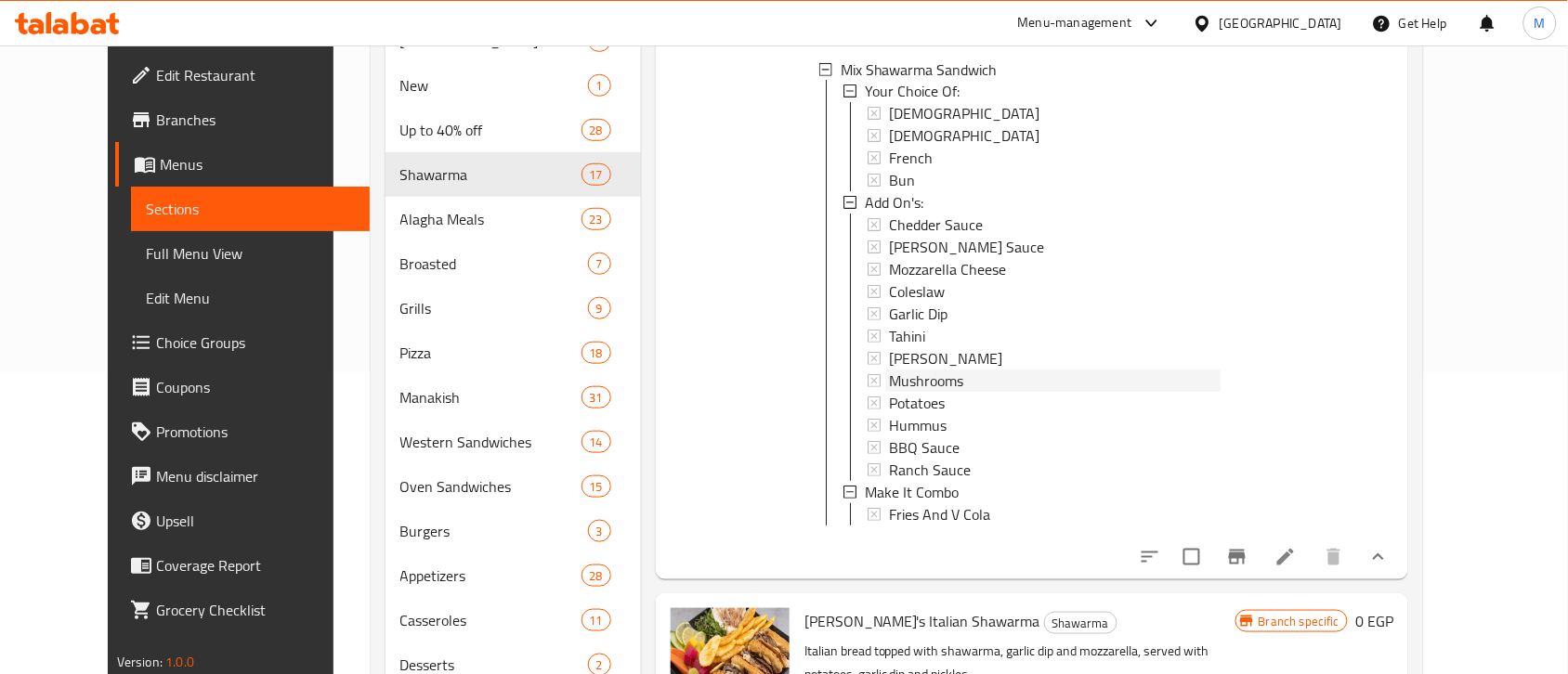
click at [903, 377] on span "Mushrooms" at bounding box center [926, 382] width 74 height 23
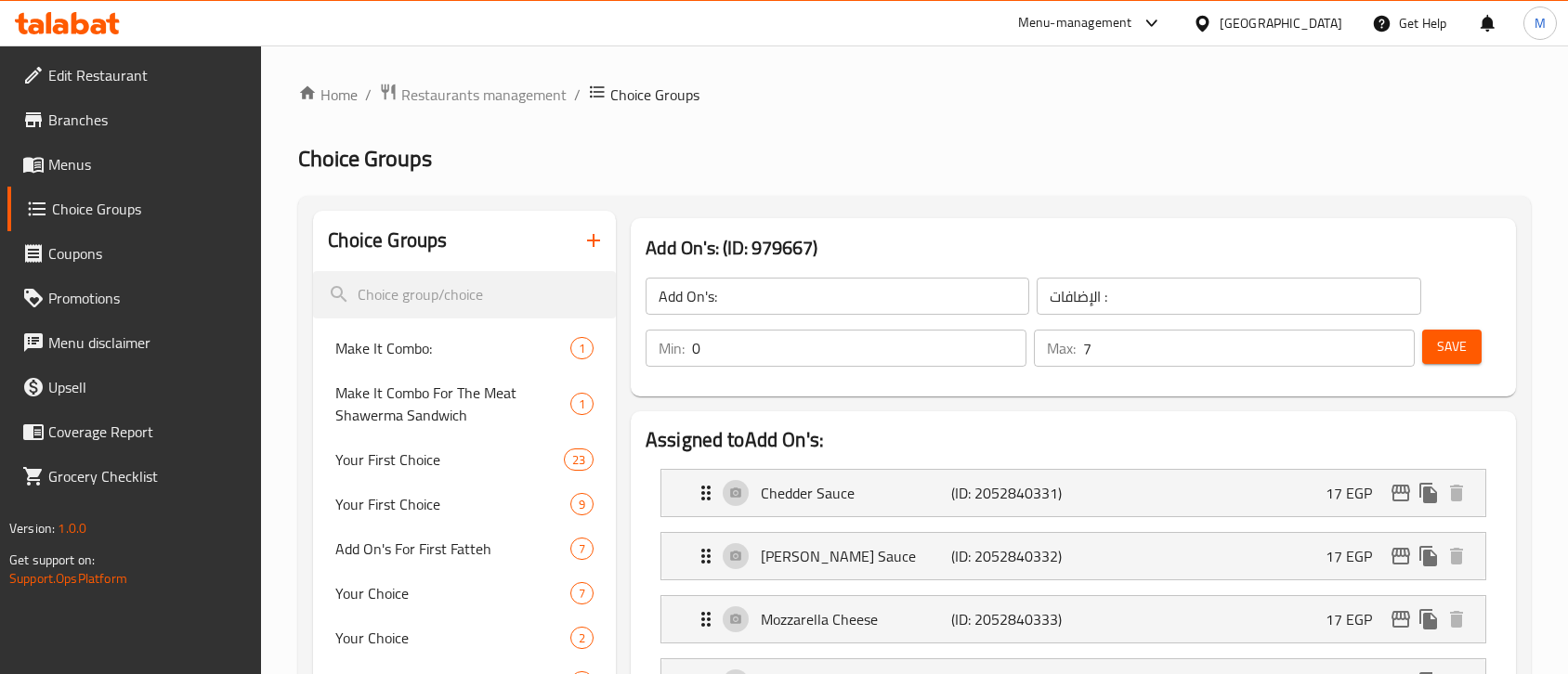
scroll to position [13060, 0]
